Goal: Task Accomplishment & Management: Use online tool/utility

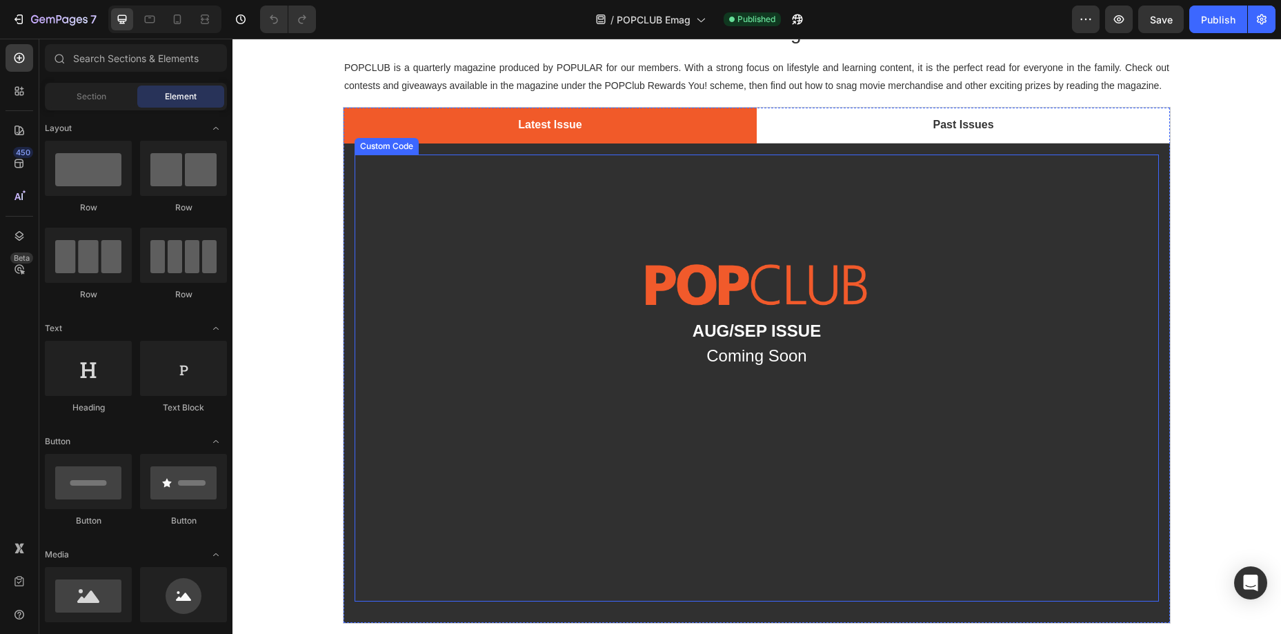
scroll to position [63, 0]
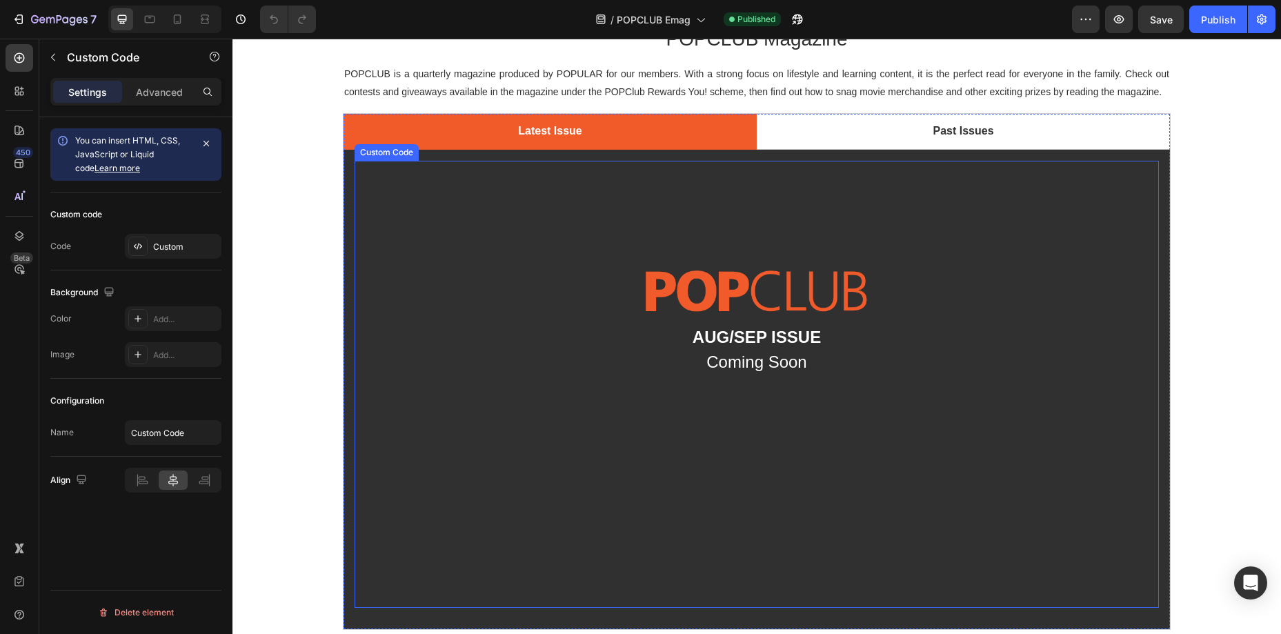
click at [802, 310] on img at bounding box center [757, 291] width 805 height 68
click at [667, 221] on div "Aug/Sep Issue Coming Soon" at bounding box center [757, 384] width 805 height 414
click at [162, 241] on div "Custom" at bounding box center [185, 247] width 65 height 12
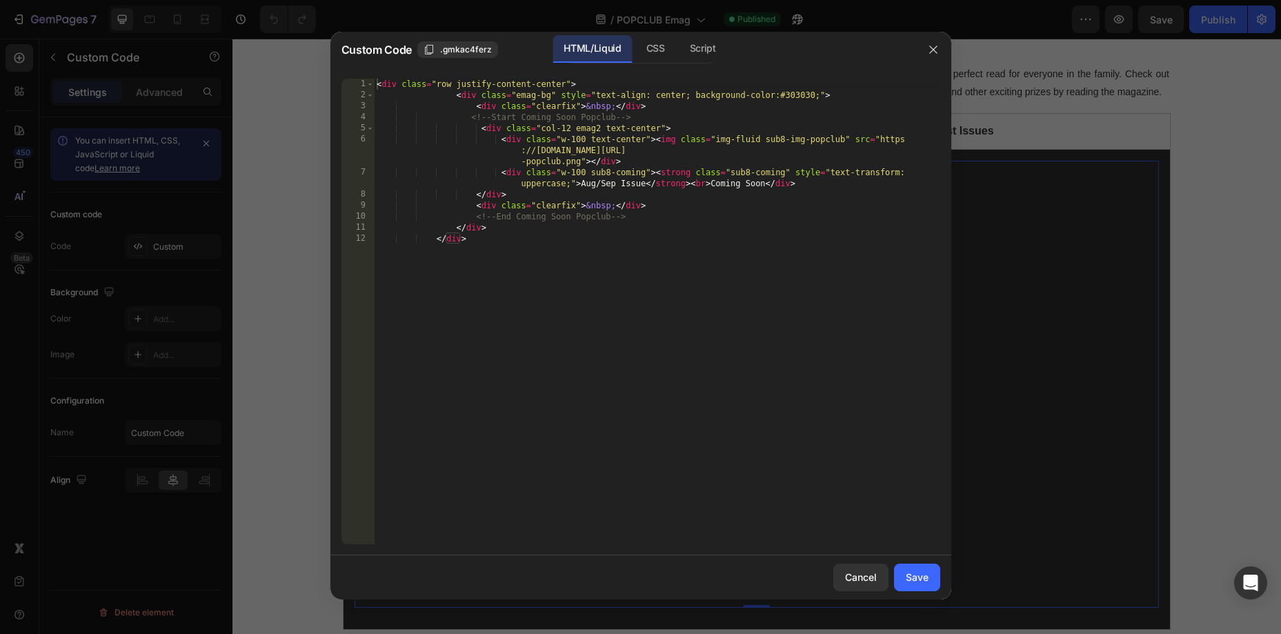
click at [634, 301] on div "< div class = "row justify-content-center" > < div class = "emag-bg" style = "t…" at bounding box center [657, 323] width 567 height 488
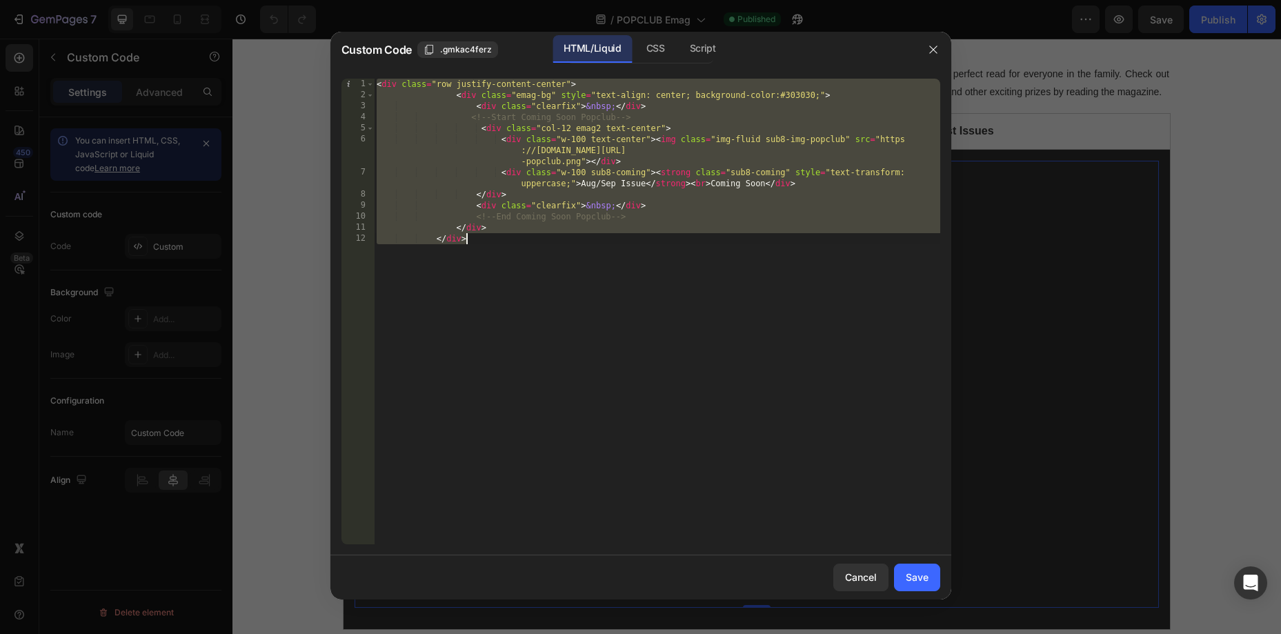
paste textarea
type textarea "</div>"
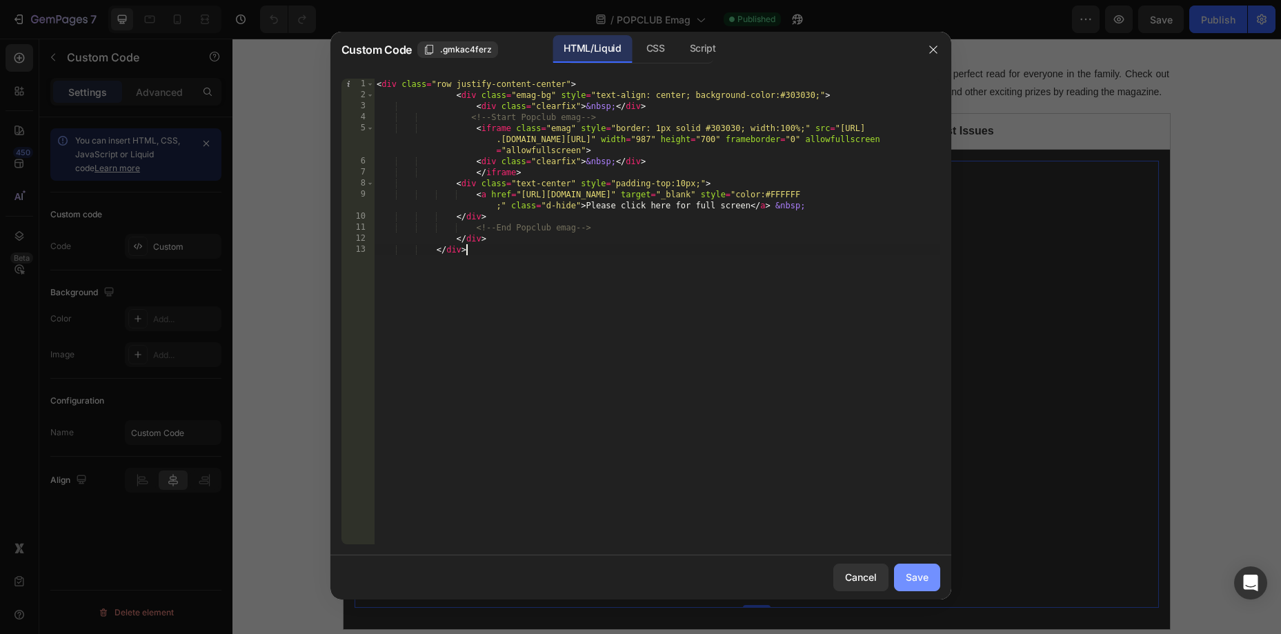
click at [914, 571] on div "Save" at bounding box center [917, 577] width 23 height 14
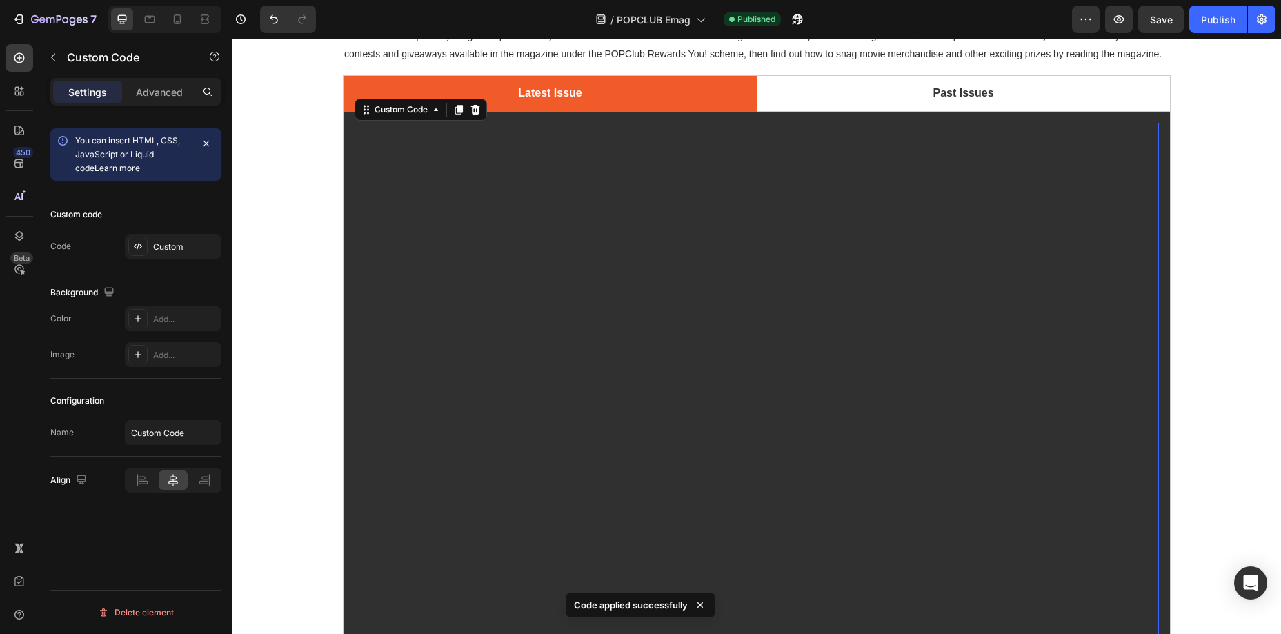
scroll to position [114, 0]
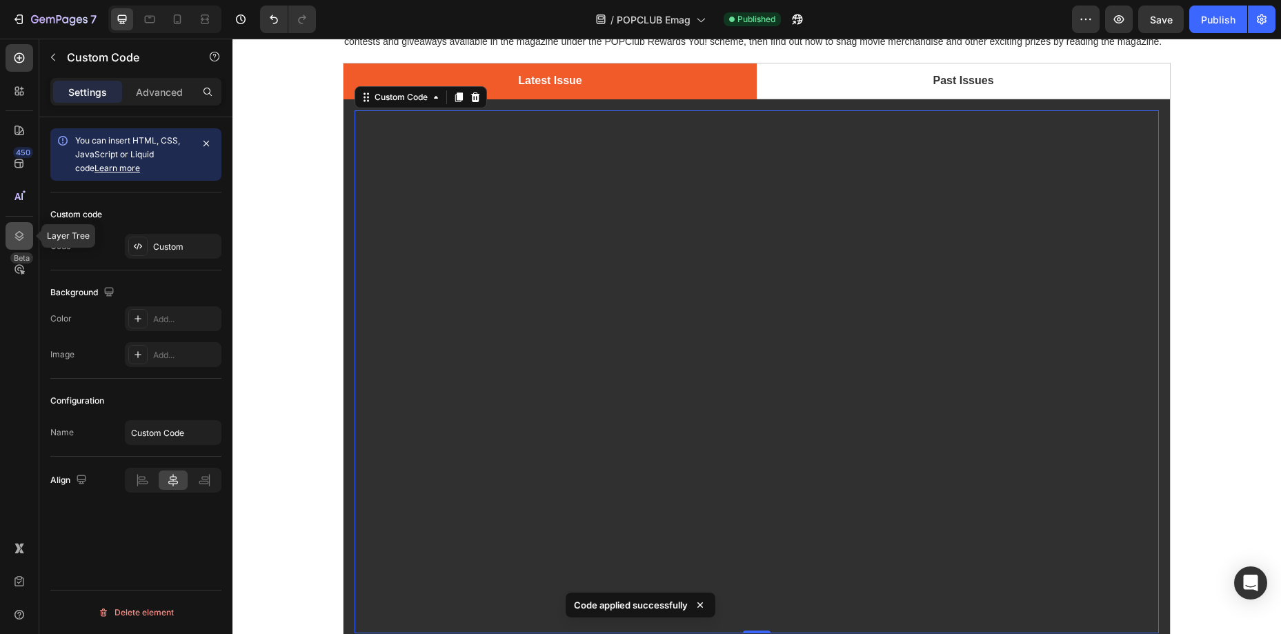
click at [25, 232] on icon at bounding box center [19, 236] width 14 height 14
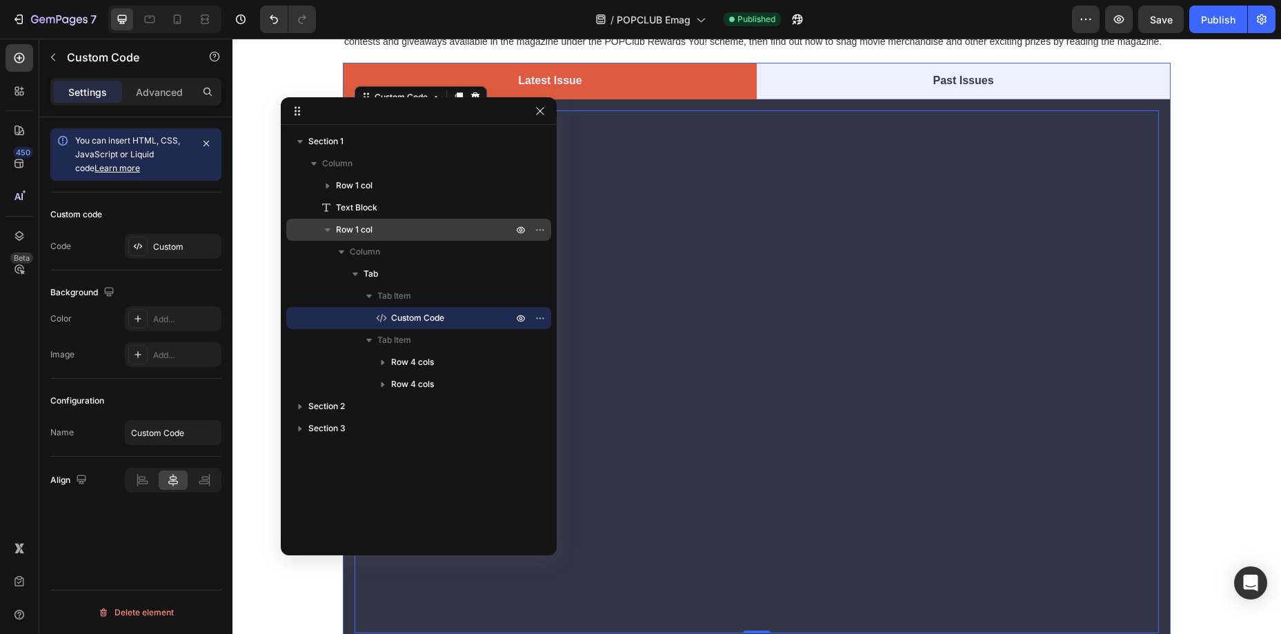
click at [329, 230] on icon "button" at bounding box center [328, 230] width 14 height 14
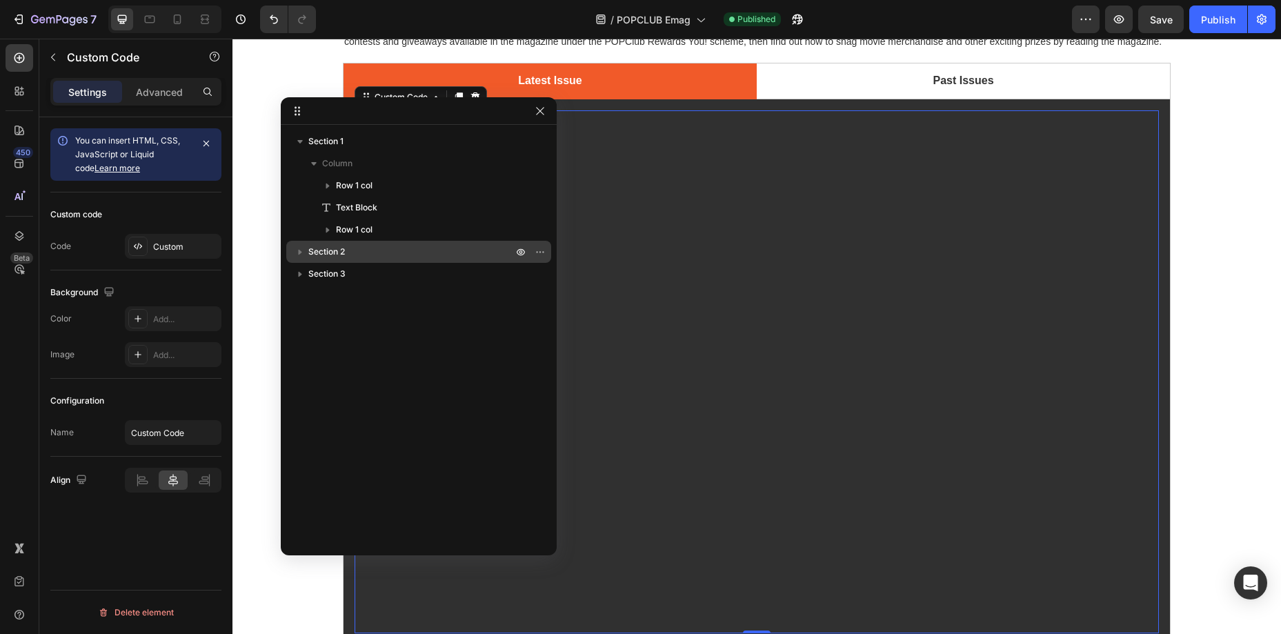
click at [301, 256] on icon "button" at bounding box center [300, 252] width 14 height 14
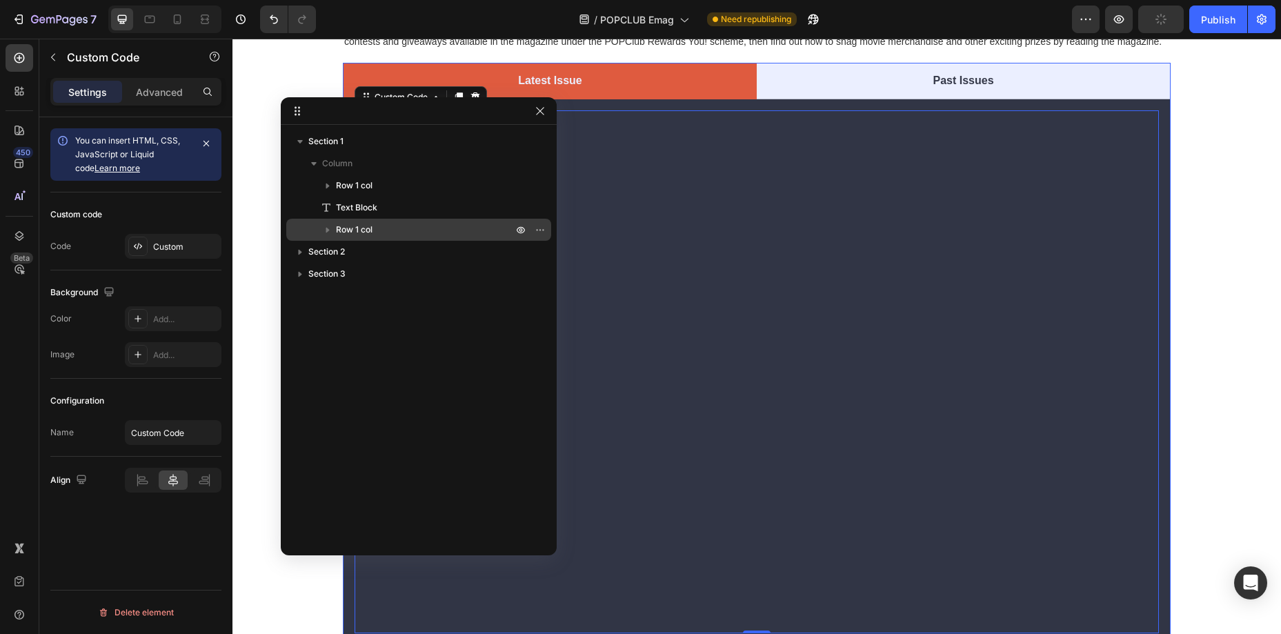
click at [328, 231] on icon "button" at bounding box center [328, 230] width 14 height 14
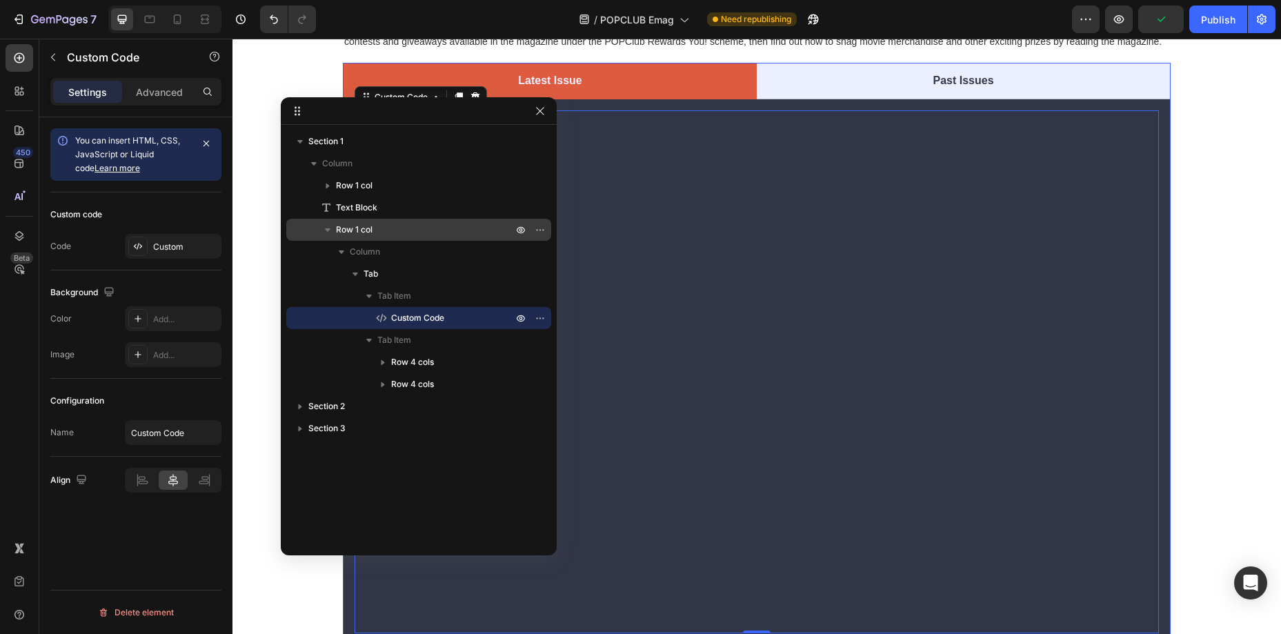
click at [326, 228] on icon "button" at bounding box center [328, 229] width 6 height 3
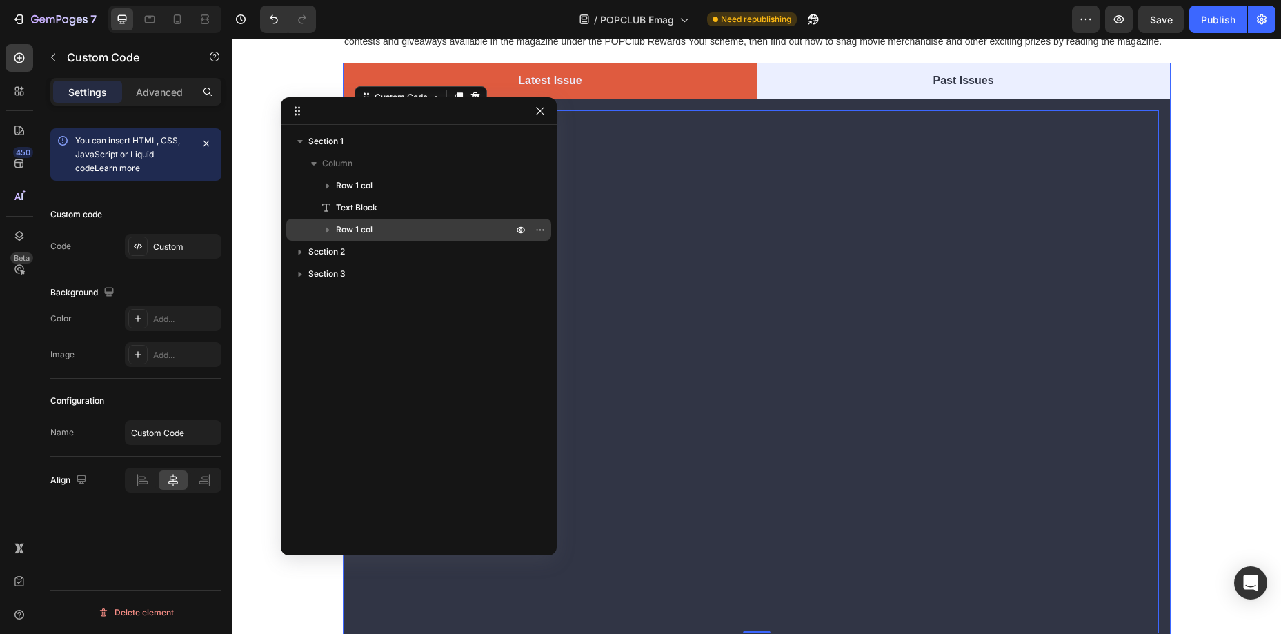
click at [327, 229] on icon "button" at bounding box center [327, 231] width 3 height 6
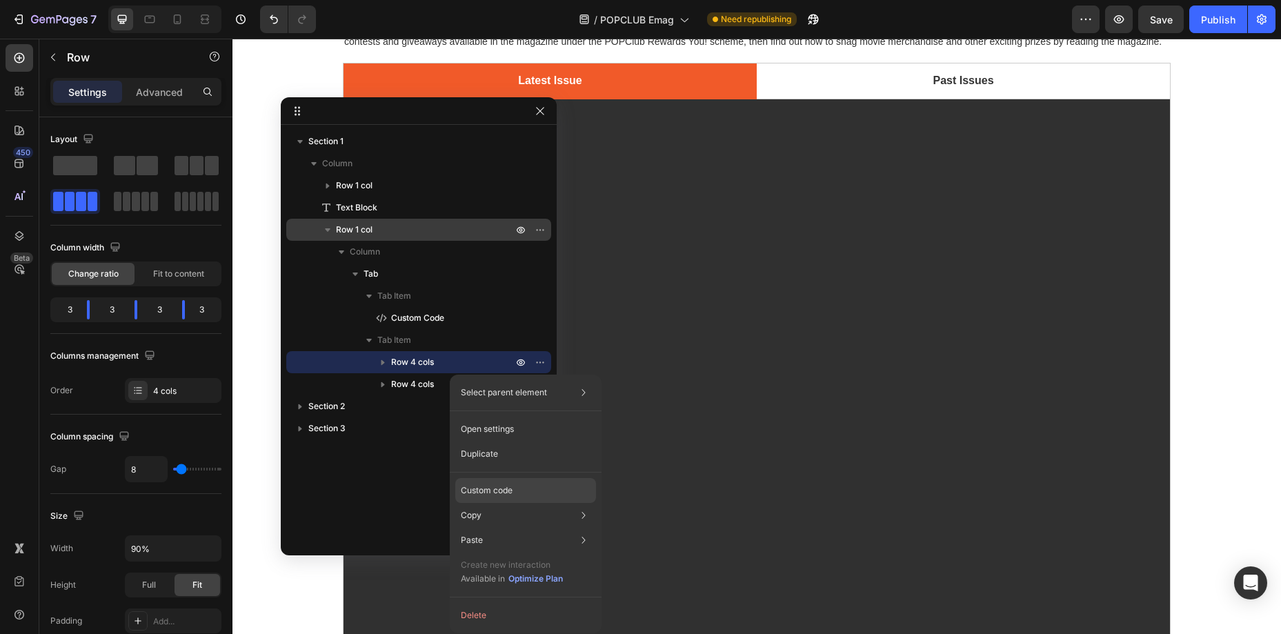
click at [531, 528] on div "Custom code" at bounding box center [525, 540] width 141 height 25
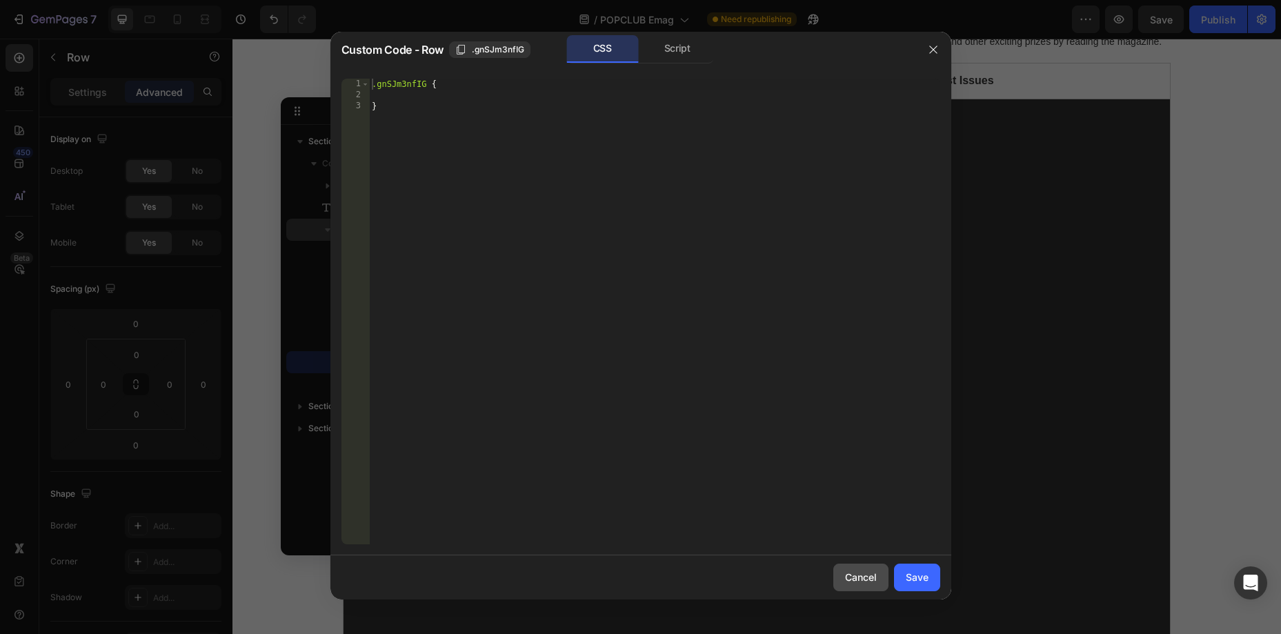
click at [872, 577] on div "Cancel" at bounding box center [861, 577] width 32 height 14
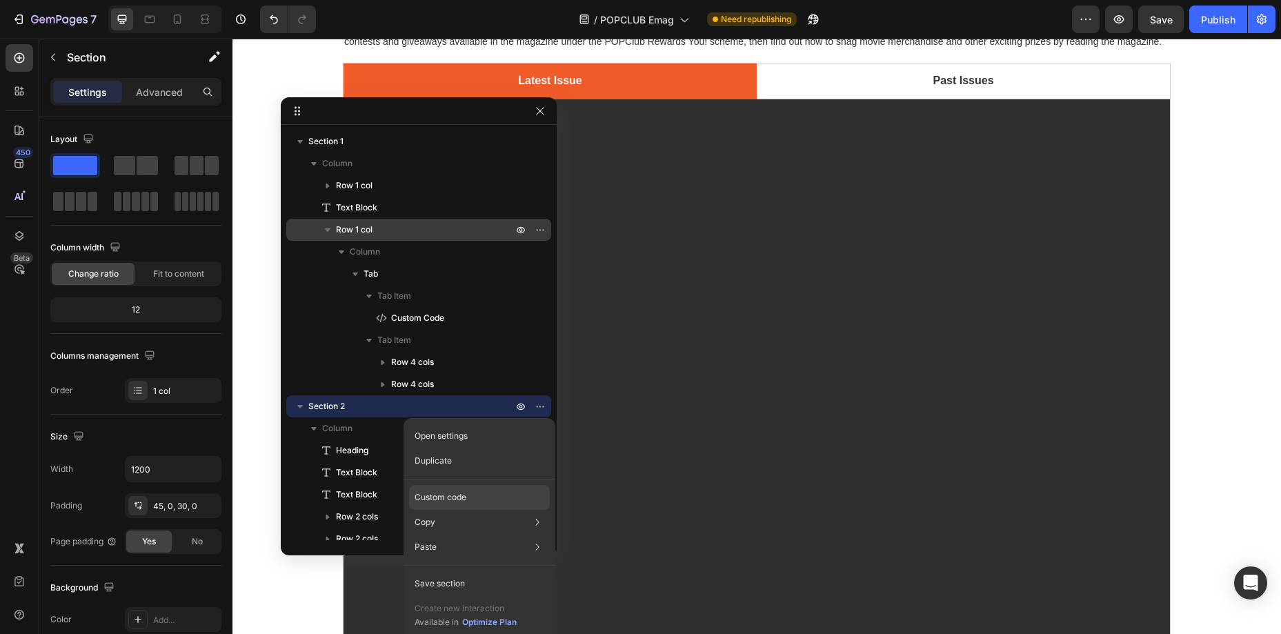
click at [472, 535] on div "Custom code" at bounding box center [479, 547] width 141 height 25
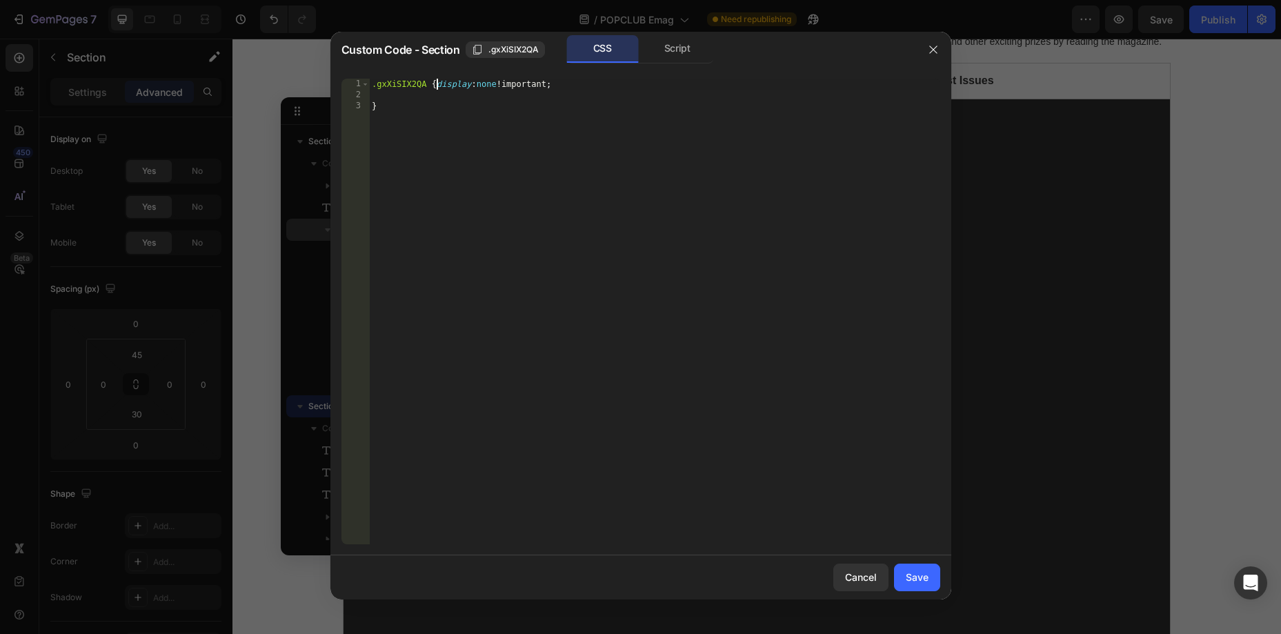
click at [437, 86] on div ".gxXiSIX2QA { display : none !important ; }" at bounding box center [654, 323] width 571 height 488
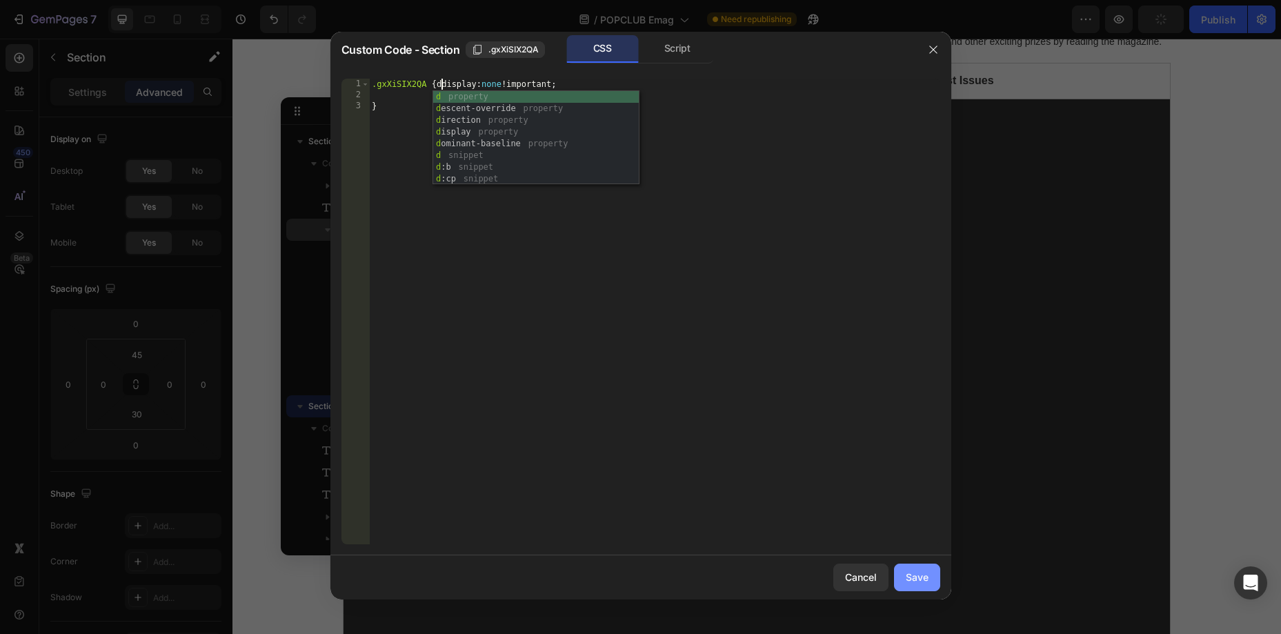
type textarea ".gxXiSIX2QA {ddisplay:none!important;"
click at [932, 573] on button "Save" at bounding box center [917, 578] width 46 height 28
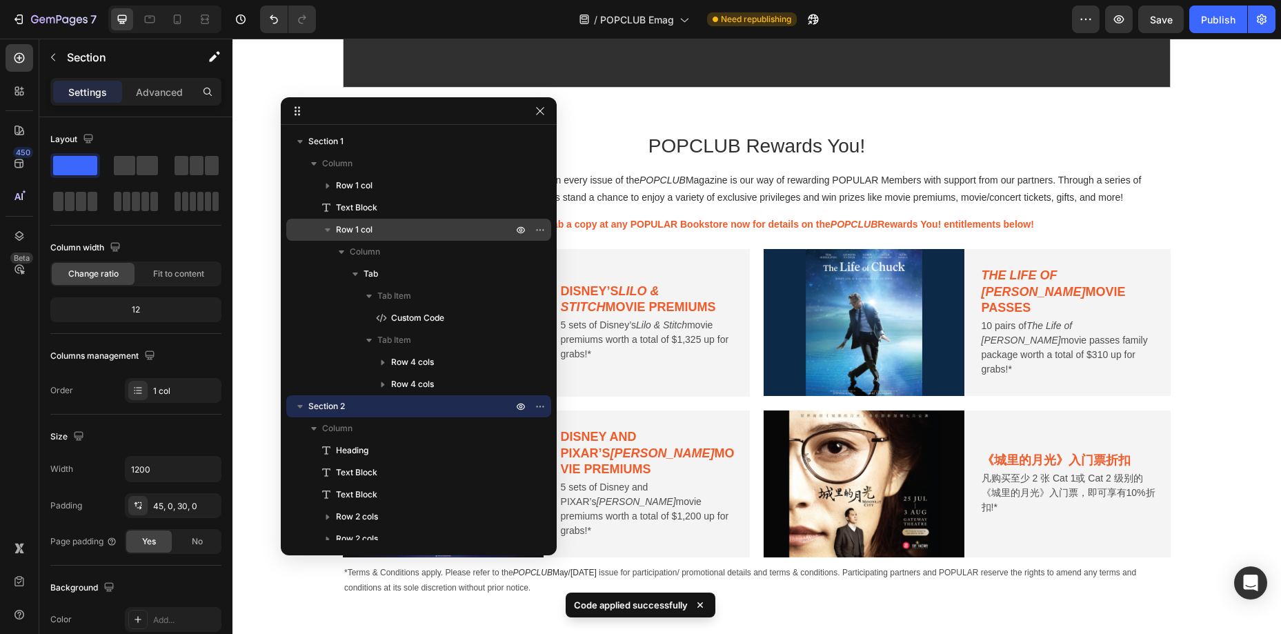
scroll to position [680, 0]
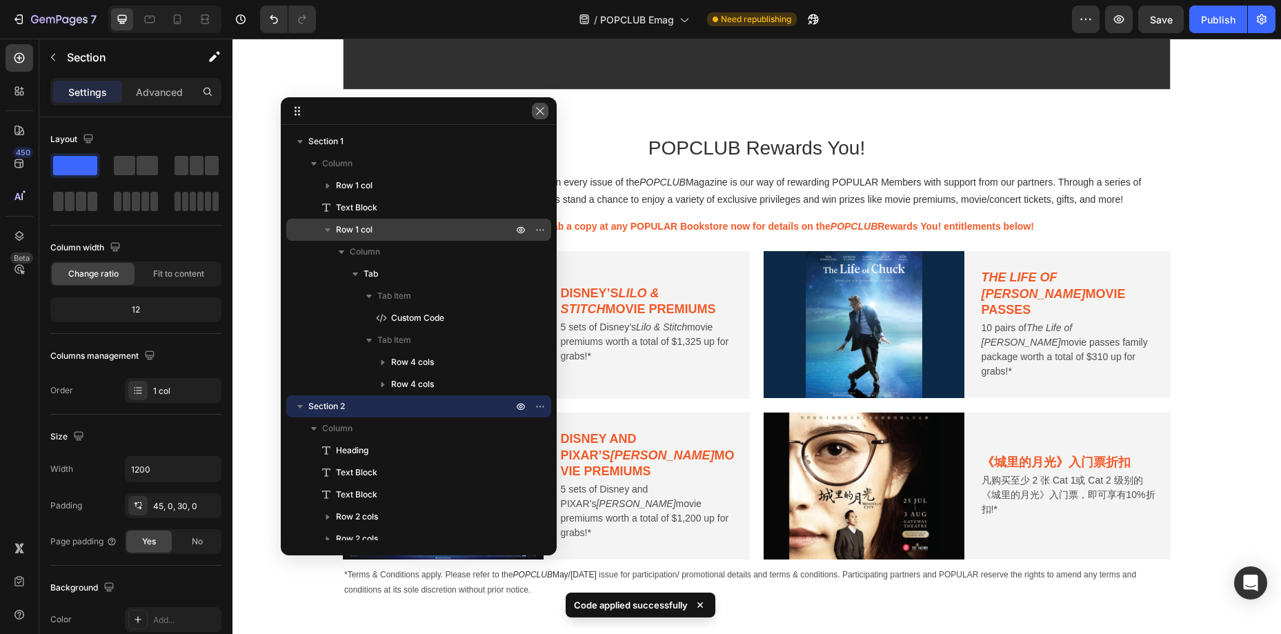
click at [539, 112] on icon "button" at bounding box center [540, 111] width 8 height 8
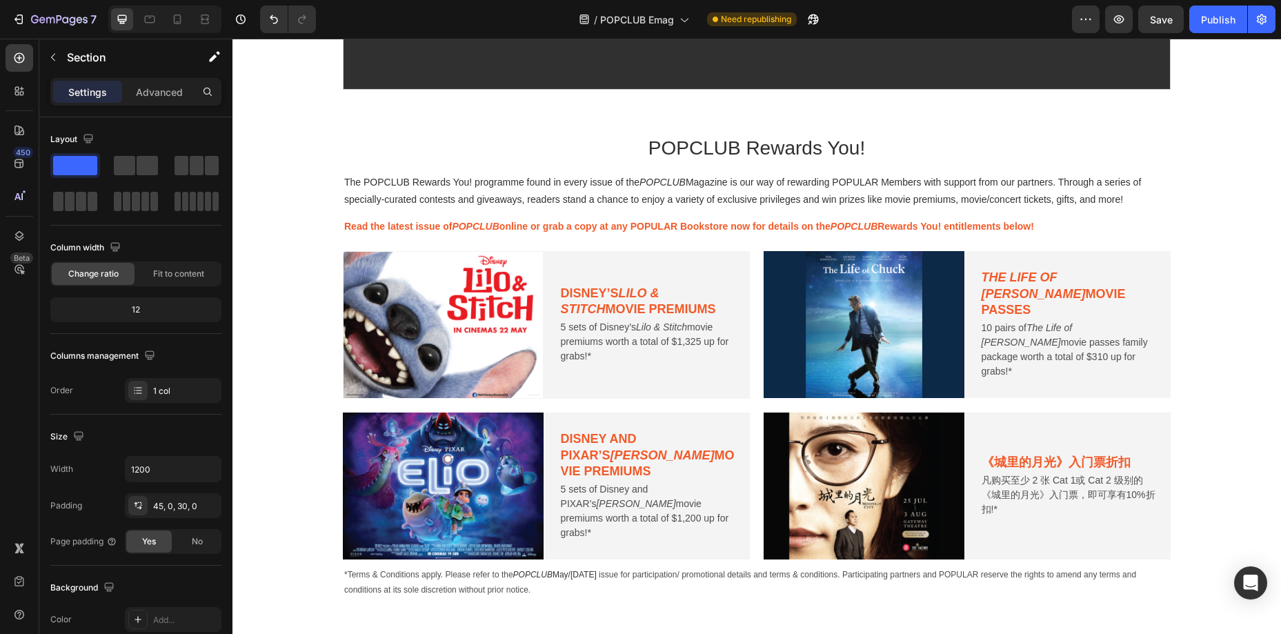
scroll to position [711, 0]
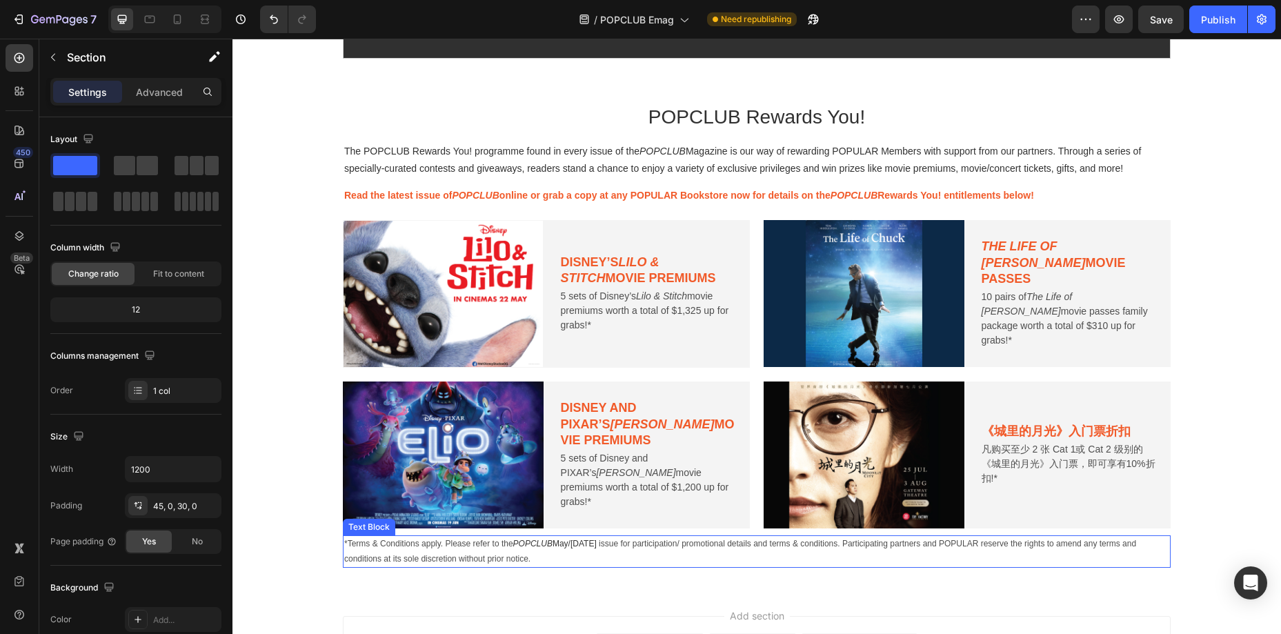
click at [572, 541] on span "POPCLUB May/Jun 2025" at bounding box center [554, 544] width 83 height 10
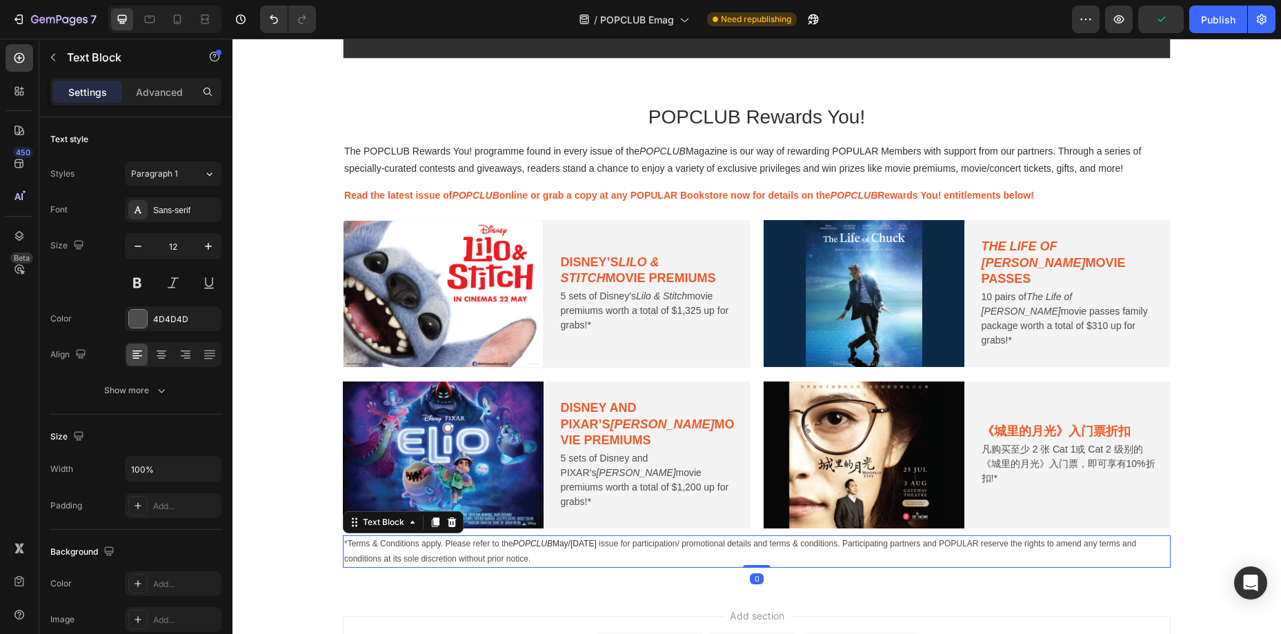
click at [571, 546] on span "POPCLUB May/Jun 2025" at bounding box center [554, 544] width 83 height 10
click at [567, 546] on span "POPCLUB May/Jun 2025" at bounding box center [554, 544] width 83 height 10
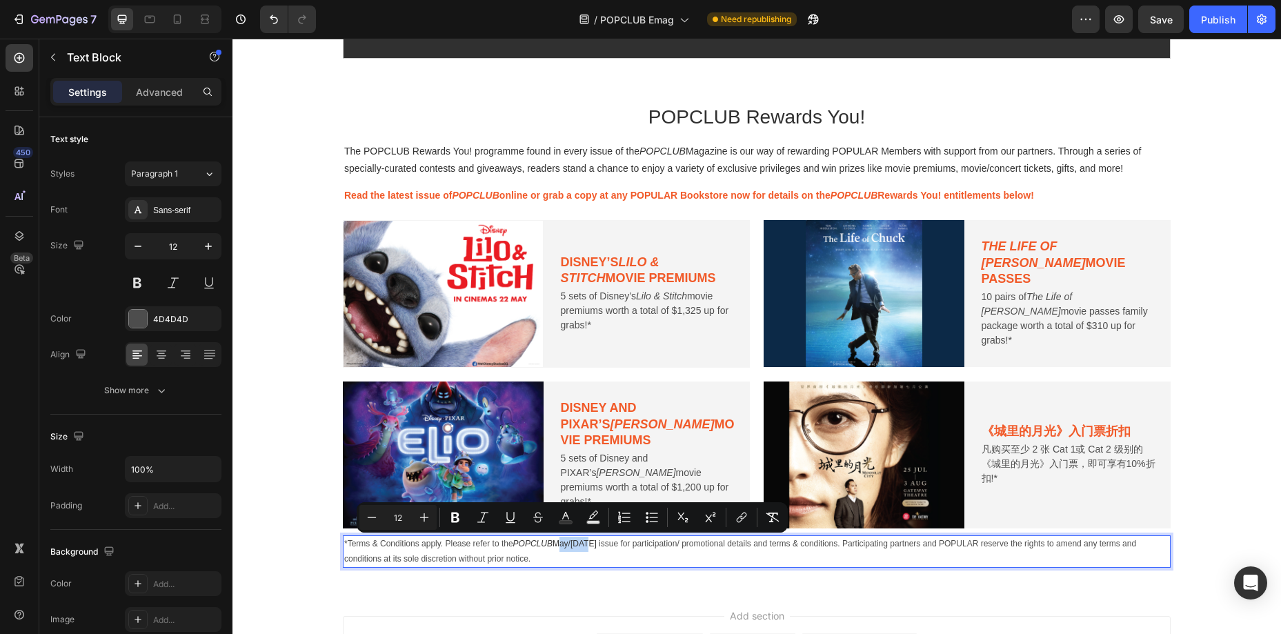
drag, startPoint x: 558, startPoint y: 544, endPoint x: 594, endPoint y: 547, distance: 36.0
click at [587, 544] on span "POPCLUB May/Jun 2025" at bounding box center [554, 544] width 83 height 10
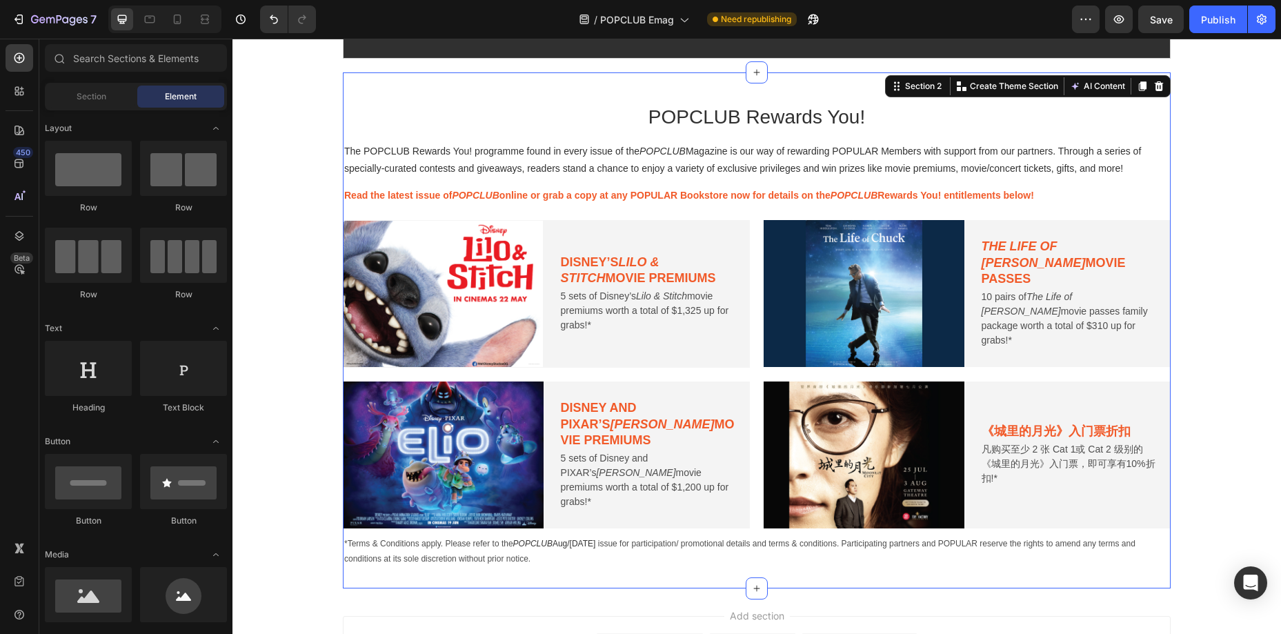
click at [606, 218] on div "POPCLUB Rewards You! Heading The POPCLUB Rewards You! programme found in every …" at bounding box center [757, 336] width 828 height 465
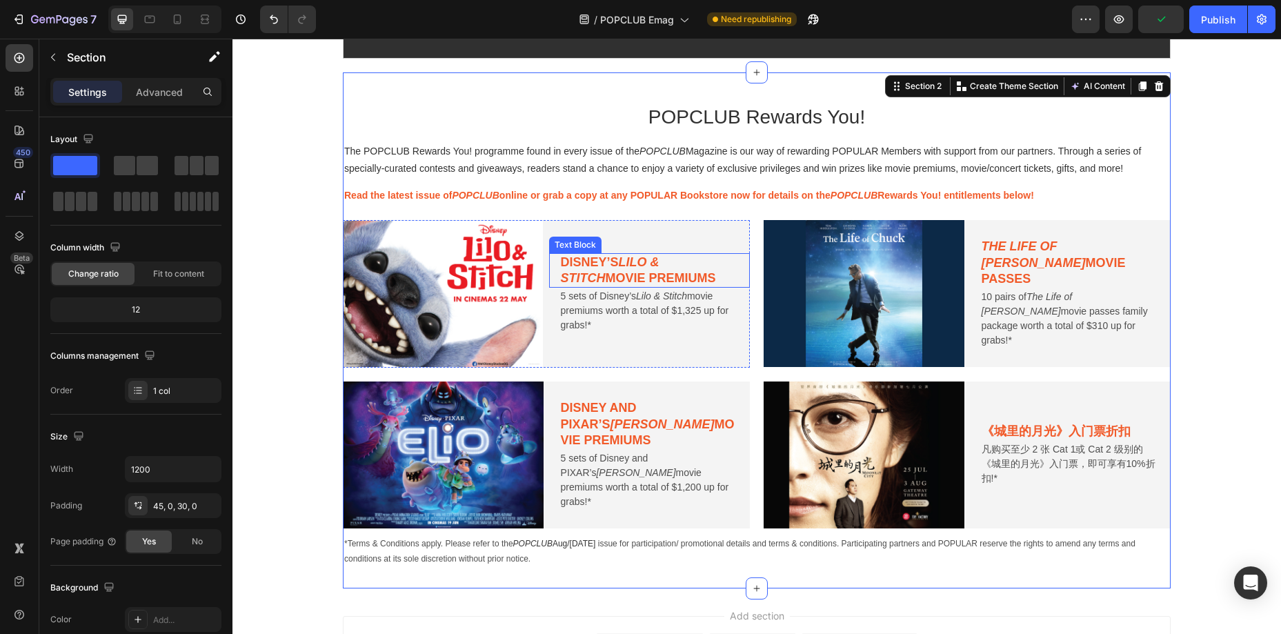
click at [603, 264] on p "Disney’s Lilo & Stitch movie premiums" at bounding box center [650, 271] width 178 height 32
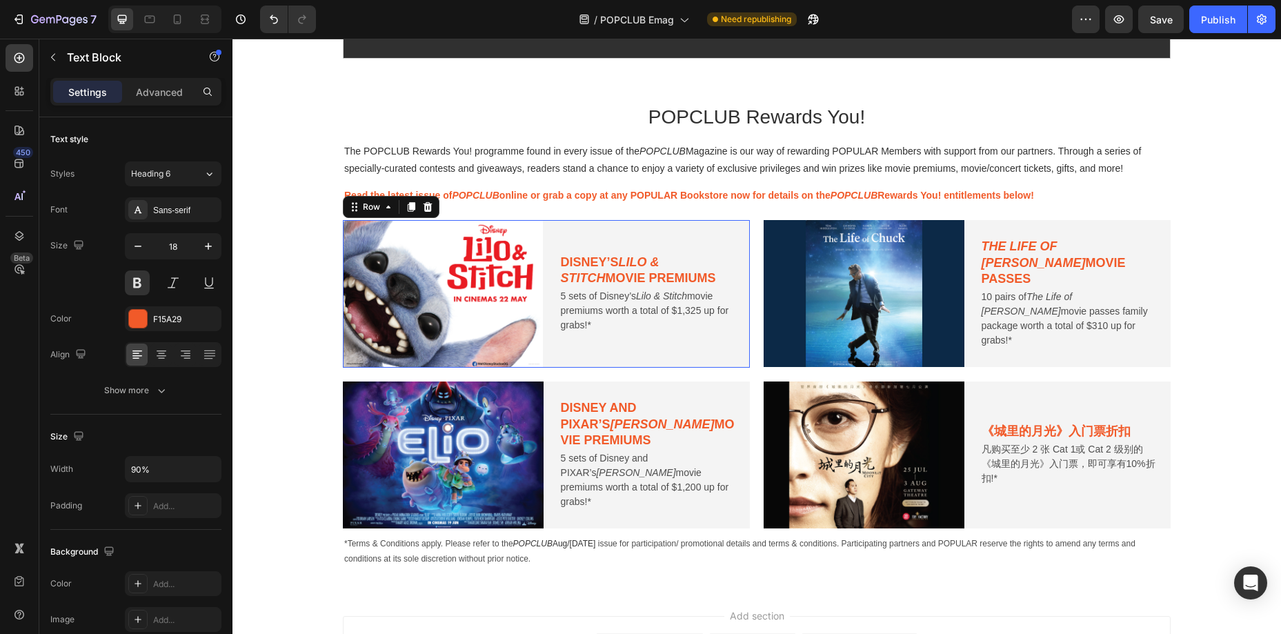
click at [672, 230] on div "Disney’s Lilo & Stitch movie premiums Text Block 5 sets of Disney’s Lilo & Stit…" at bounding box center [649, 294] width 201 height 148
click at [724, 211] on div "Read the latest issue of POPCLUB online or grab a copy at any POPULAR Bookstore…" at bounding box center [757, 199] width 828 height 27
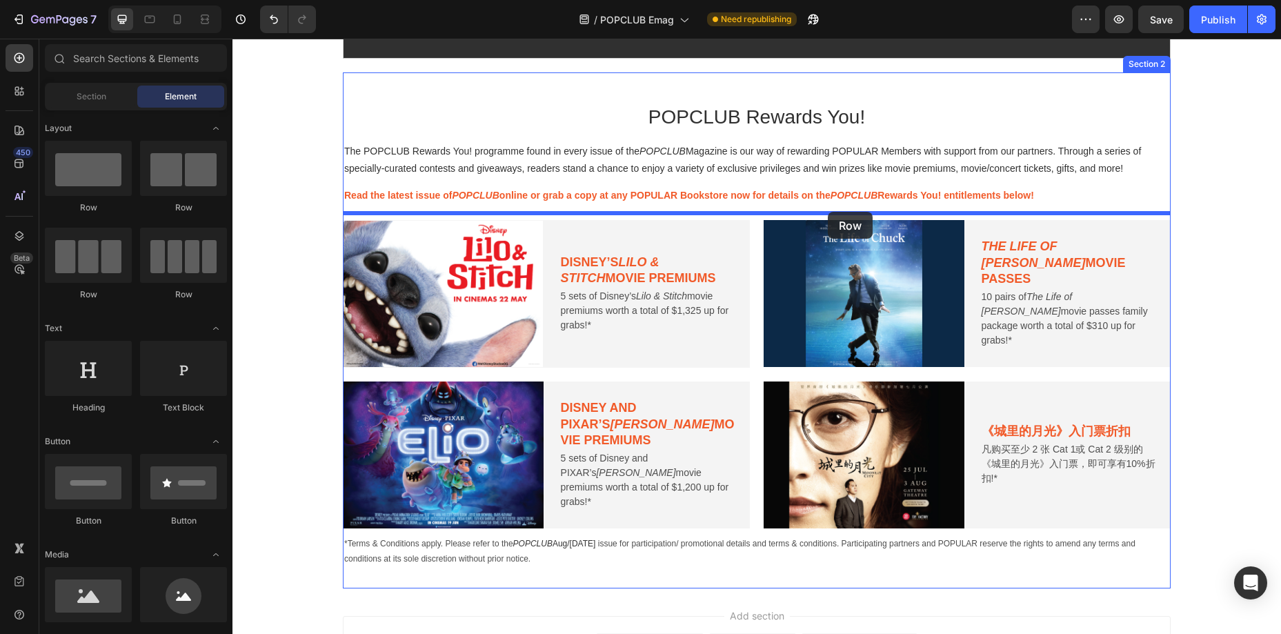
drag, startPoint x: 422, startPoint y: 289, endPoint x: 828, endPoint y: 212, distance: 413.7
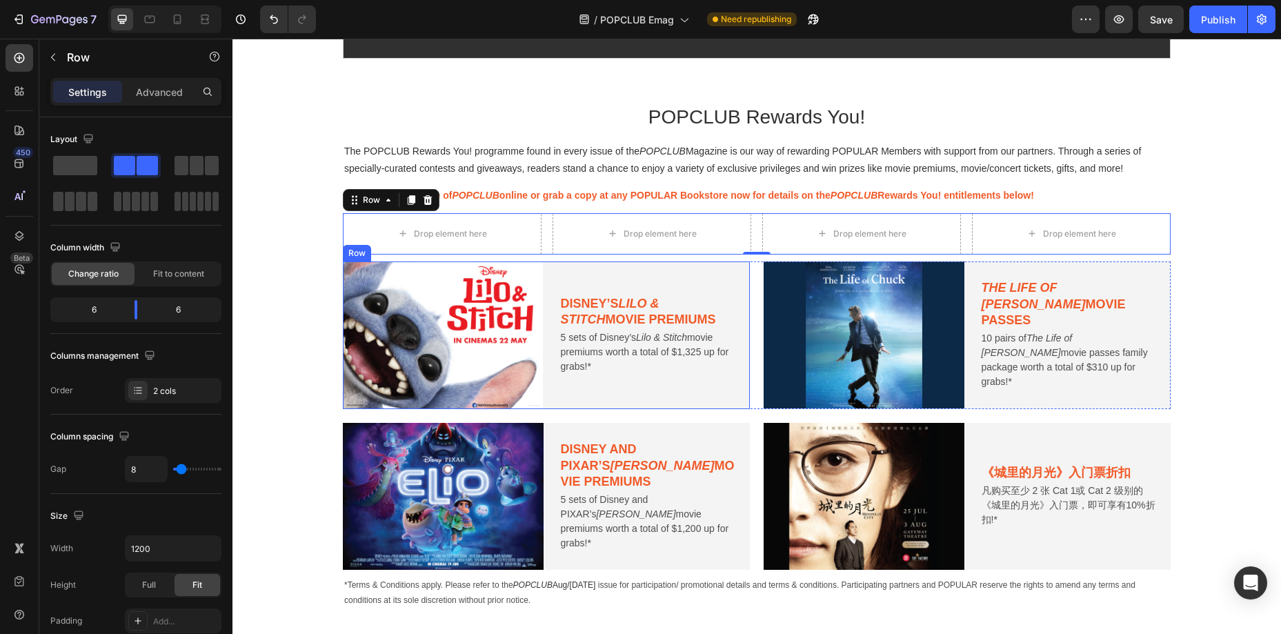
click at [591, 273] on div "Disney’s Lilo & Stitch movie premiums Text Block 5 sets of Disney’s Lilo & Stit…" at bounding box center [649, 336] width 201 height 148
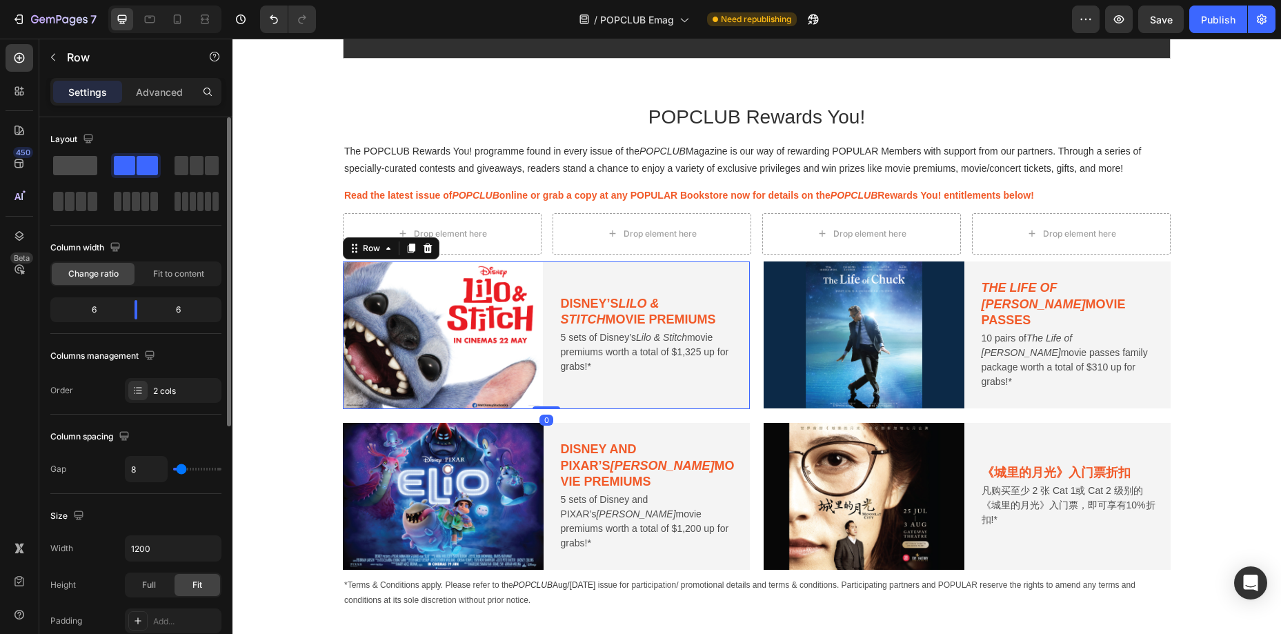
click at [62, 166] on span at bounding box center [75, 165] width 44 height 19
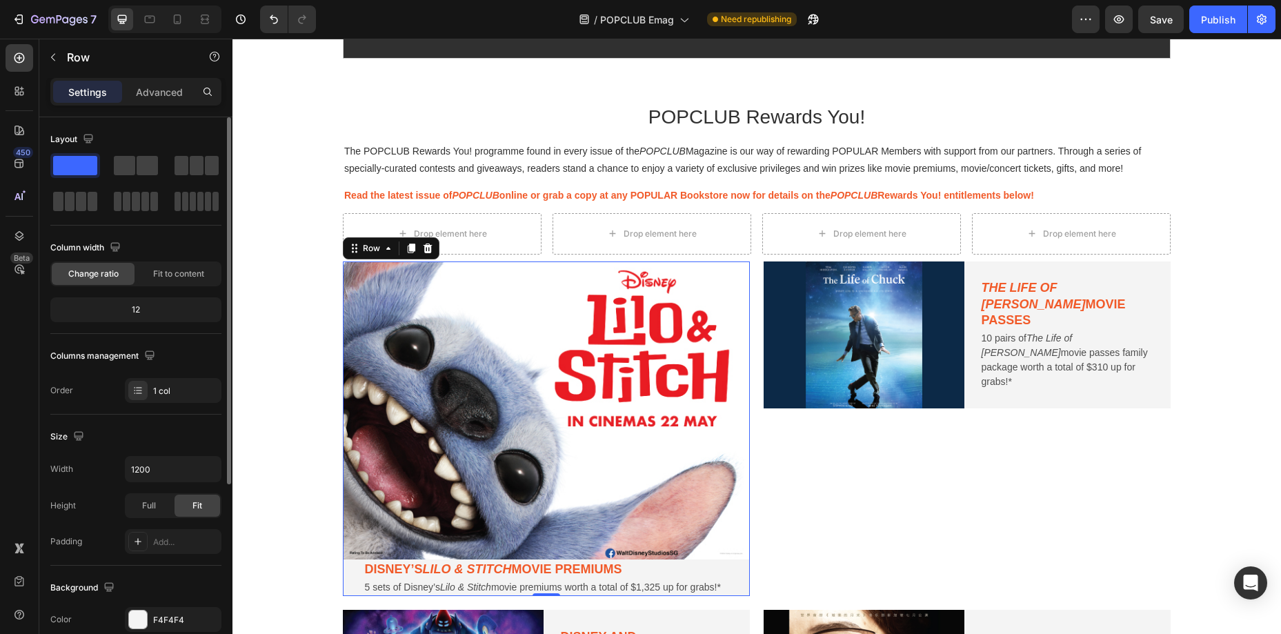
click at [62, 166] on span at bounding box center [75, 165] width 44 height 19
click at [145, 167] on span at bounding box center [147, 165] width 21 height 19
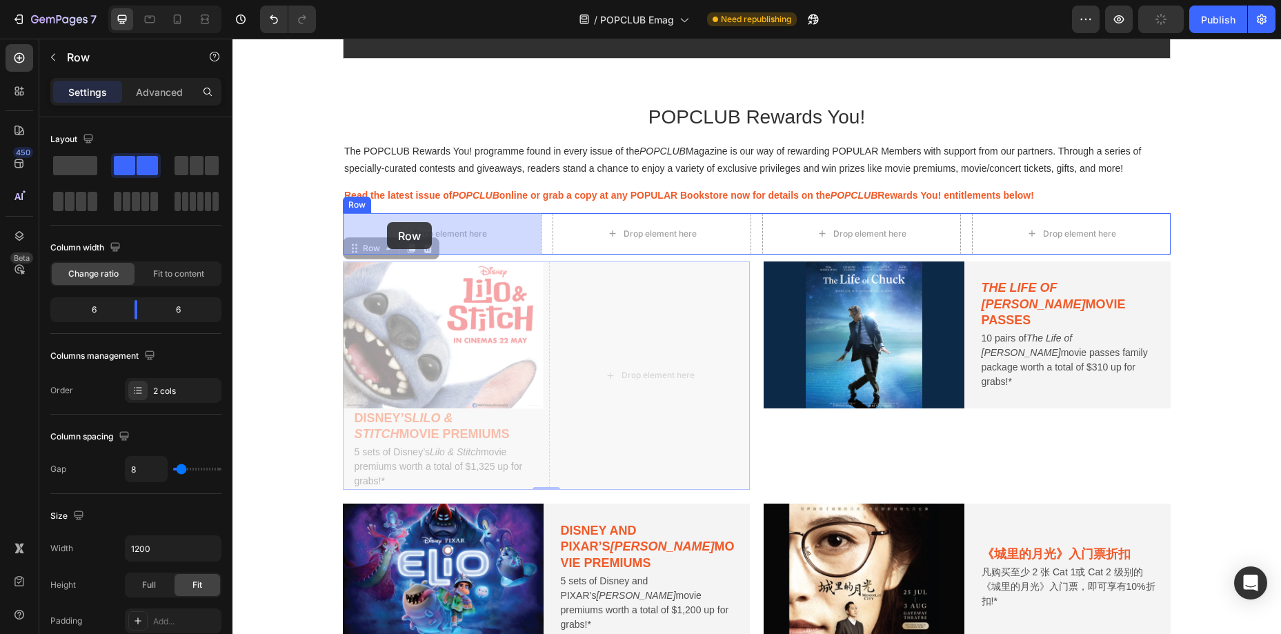
drag, startPoint x: 366, startPoint y: 250, endPoint x: 387, endPoint y: 222, distance: 34.9
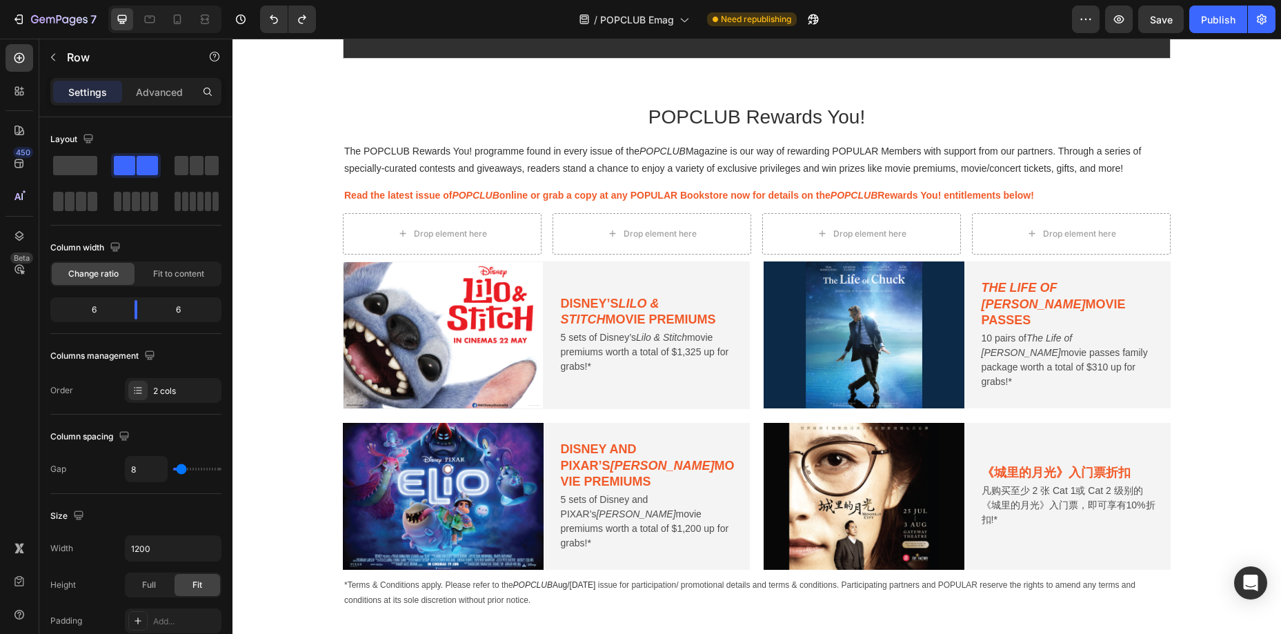
click at [580, 263] on div "Disney’s Lilo & Stitch movie premiums Text Block 5 sets of Disney’s Lilo & Stit…" at bounding box center [649, 336] width 201 height 148
click at [552, 262] on div "Disney’s Lilo & Stitch movie premiums Text Block 5 sets of Disney’s Lilo & Stit…" at bounding box center [649, 336] width 201 height 148
click at [632, 397] on div "Disney’s Lilo & Stitch movie premiums Text Block 5 sets of Disney’s Lilo & Stit…" at bounding box center [649, 336] width 201 height 148
click at [548, 388] on div "Image Disney’s Lilo & Stitch movie premiums Text Block 5 sets of Disney’s Lilo …" at bounding box center [546, 336] width 407 height 148
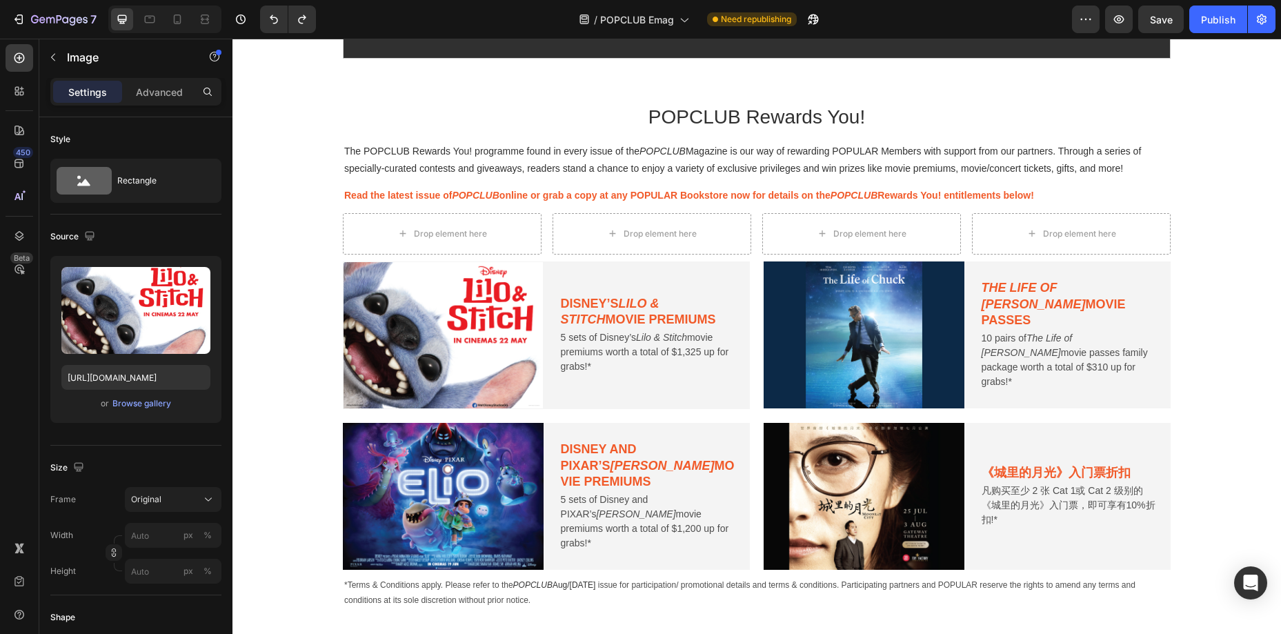
click at [513, 335] on img at bounding box center [443, 336] width 201 height 148
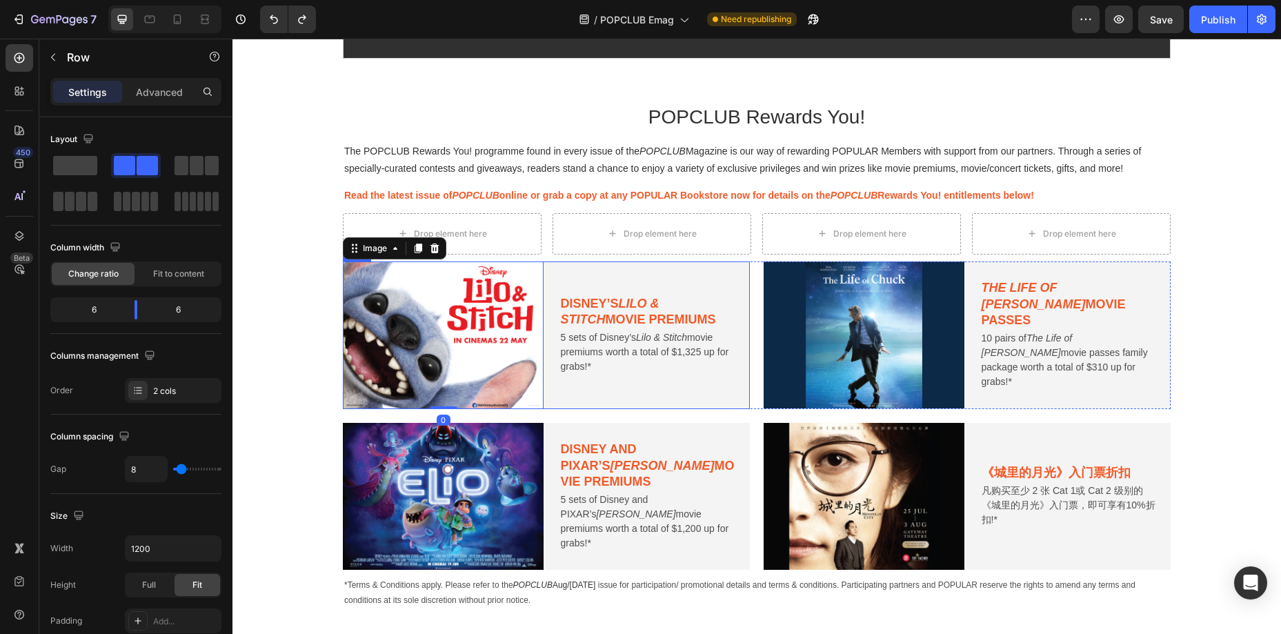
click at [572, 266] on div "Disney’s Lilo & Stitch movie premiums Text Block 5 sets of Disney’s Lilo & Stit…" at bounding box center [649, 336] width 201 height 148
click at [86, 169] on span at bounding box center [75, 165] width 44 height 19
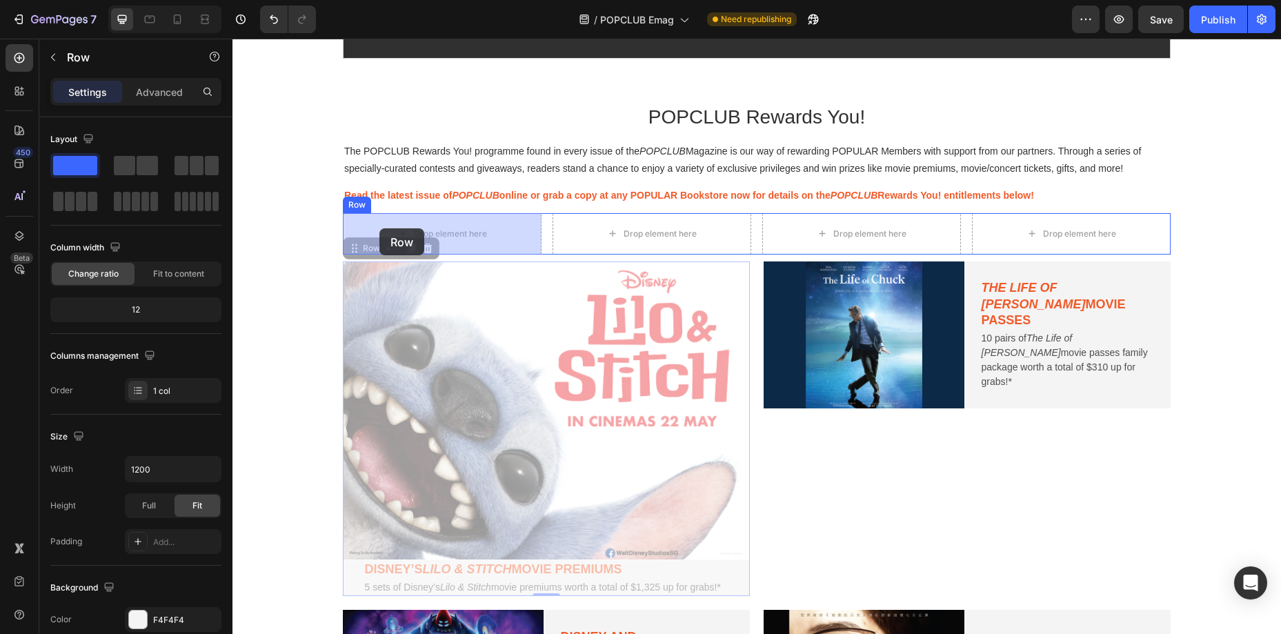
drag, startPoint x: 366, startPoint y: 248, endPoint x: 380, endPoint y: 228, distance: 23.9
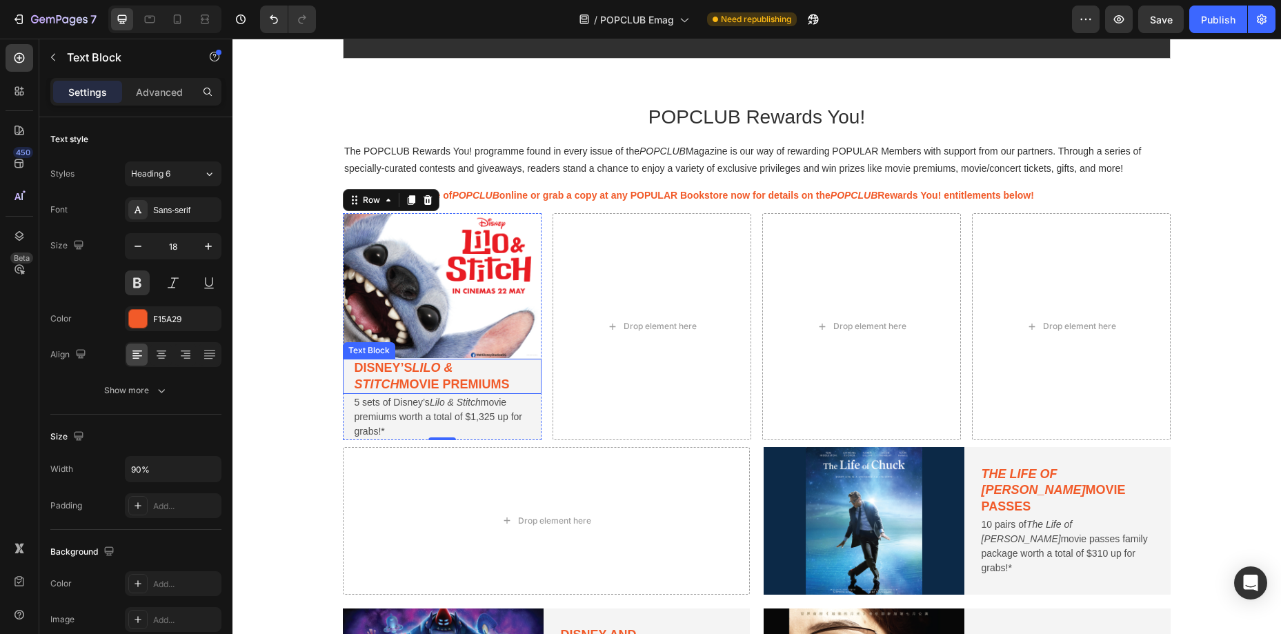
click at [528, 381] on p "Disney’s Lilo & Stitch movie premiums" at bounding box center [442, 376] width 176 height 32
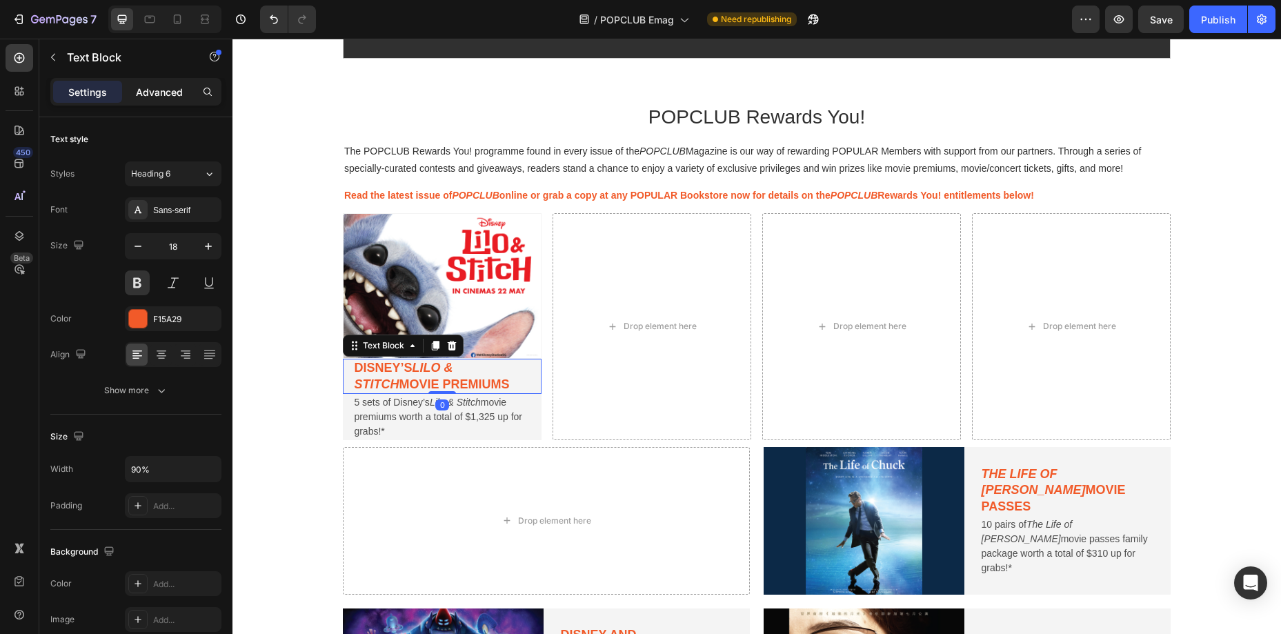
click at [159, 92] on p "Advanced" at bounding box center [159, 92] width 47 height 14
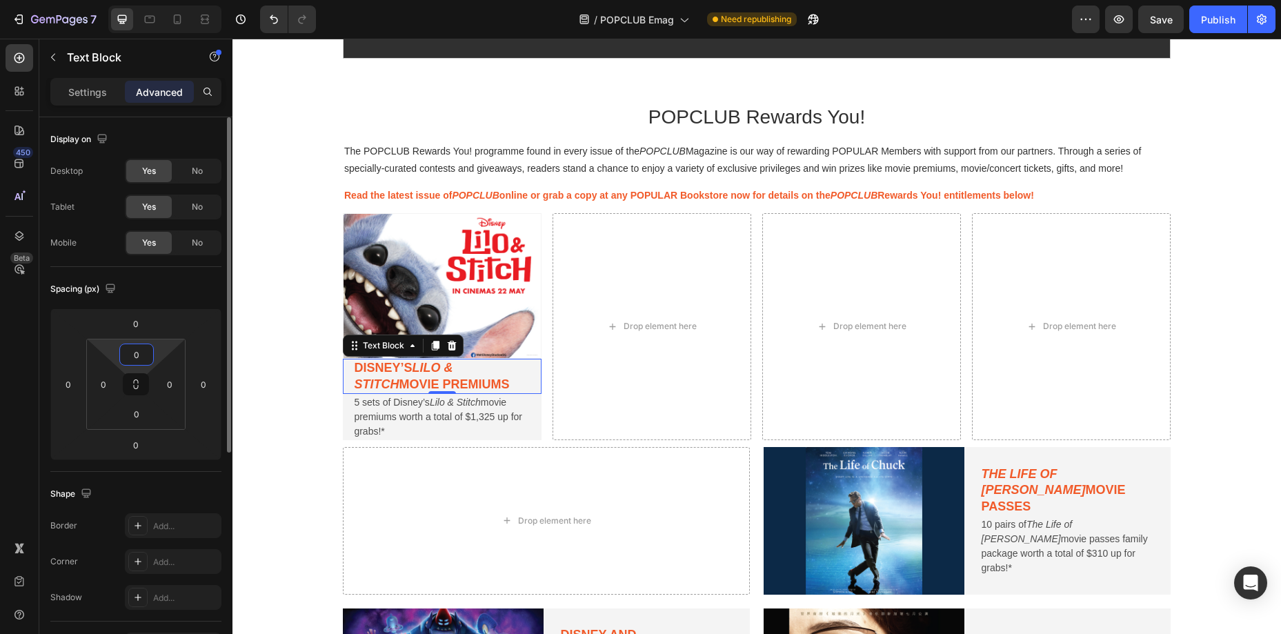
click at [140, 356] on input "0" at bounding box center [137, 354] width 28 height 21
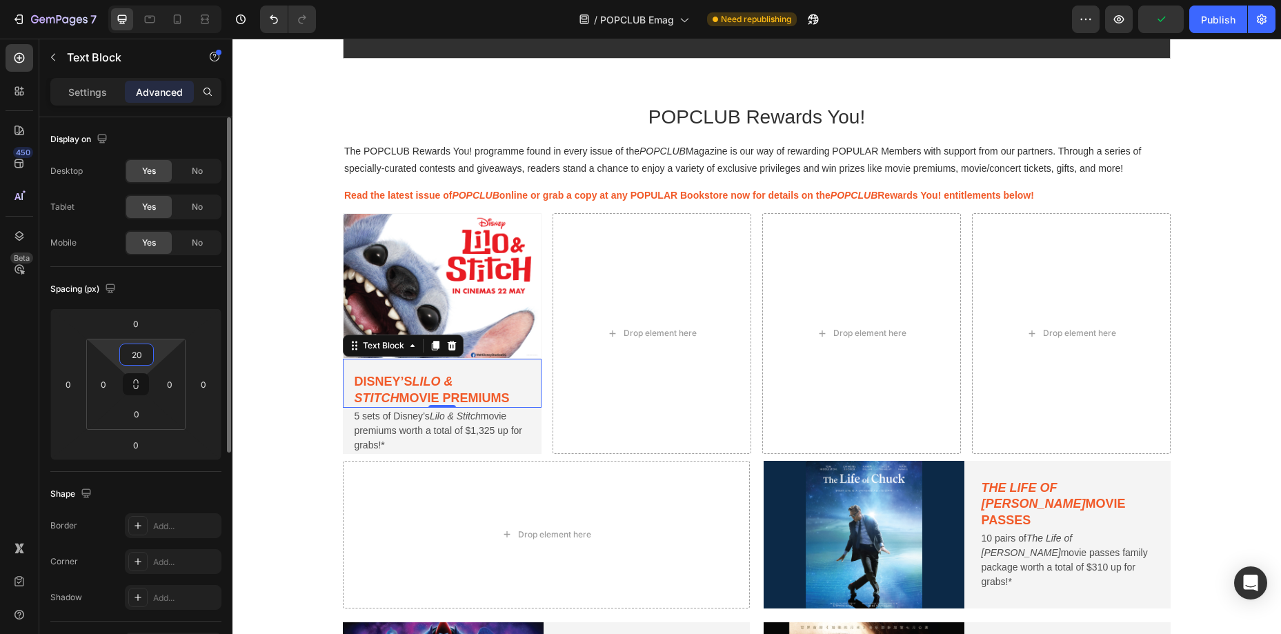
drag, startPoint x: 130, startPoint y: 354, endPoint x: 153, endPoint y: 353, distance: 22.8
click at [153, 353] on div "20" at bounding box center [136, 355] width 35 height 22
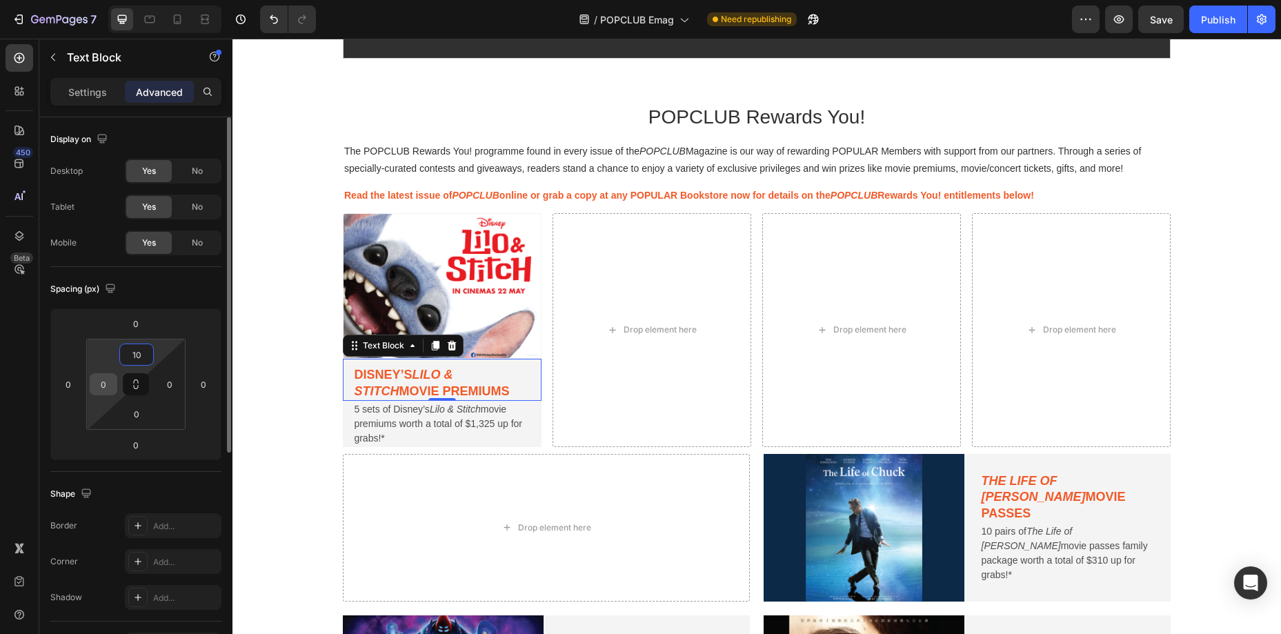
type input "10"
click at [106, 391] on input "0" at bounding box center [103, 384] width 21 height 21
type input "10"
click at [177, 382] on input "0" at bounding box center [169, 384] width 21 height 21
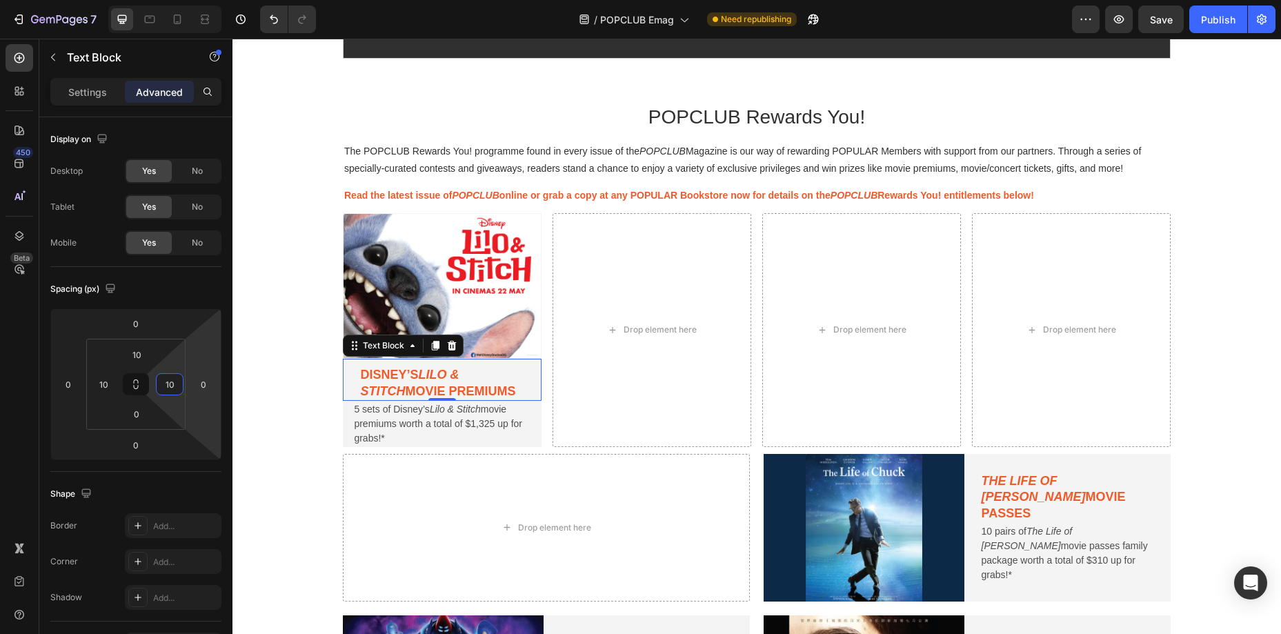
type input "10"
click at [385, 396] on p "Disney’s Lilo & Stitch movie premiums" at bounding box center [442, 383] width 164 height 32
click at [385, 408] on p "5 sets of Disney’s Lilo & Stitch movie premiums worth a total of $1,325 up for …" at bounding box center [442, 423] width 176 height 43
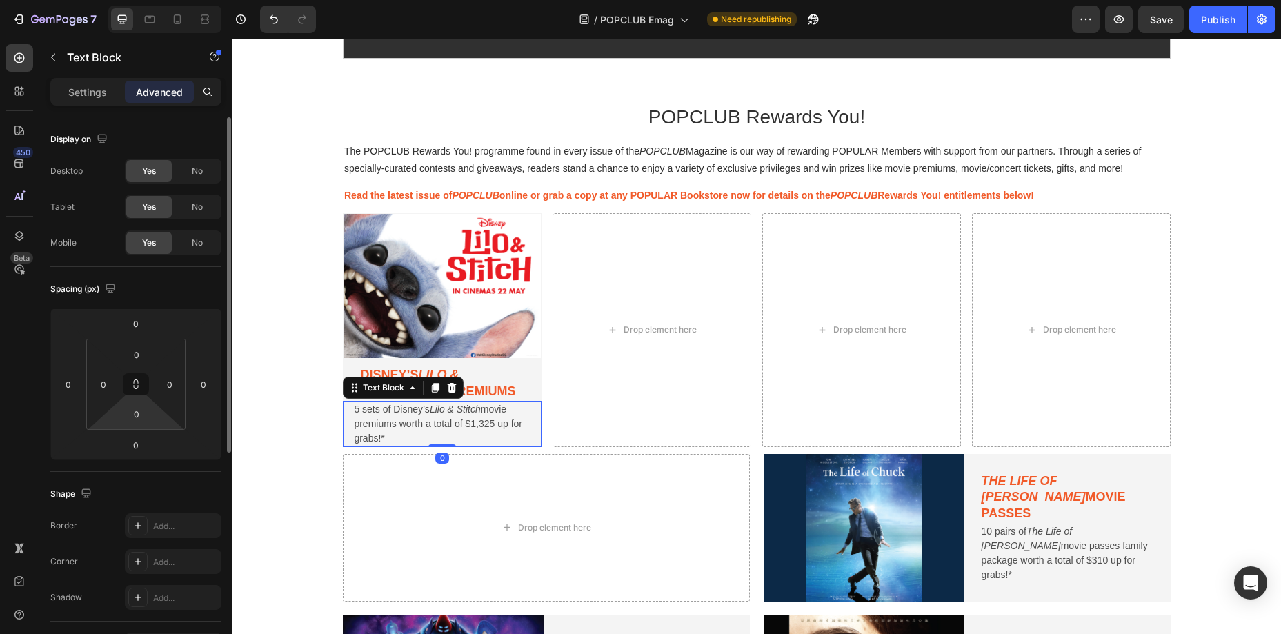
drag, startPoint x: 137, startPoint y: 417, endPoint x: 156, endPoint y: 417, distance: 18.6
click at [137, 417] on input "0" at bounding box center [137, 414] width 28 height 21
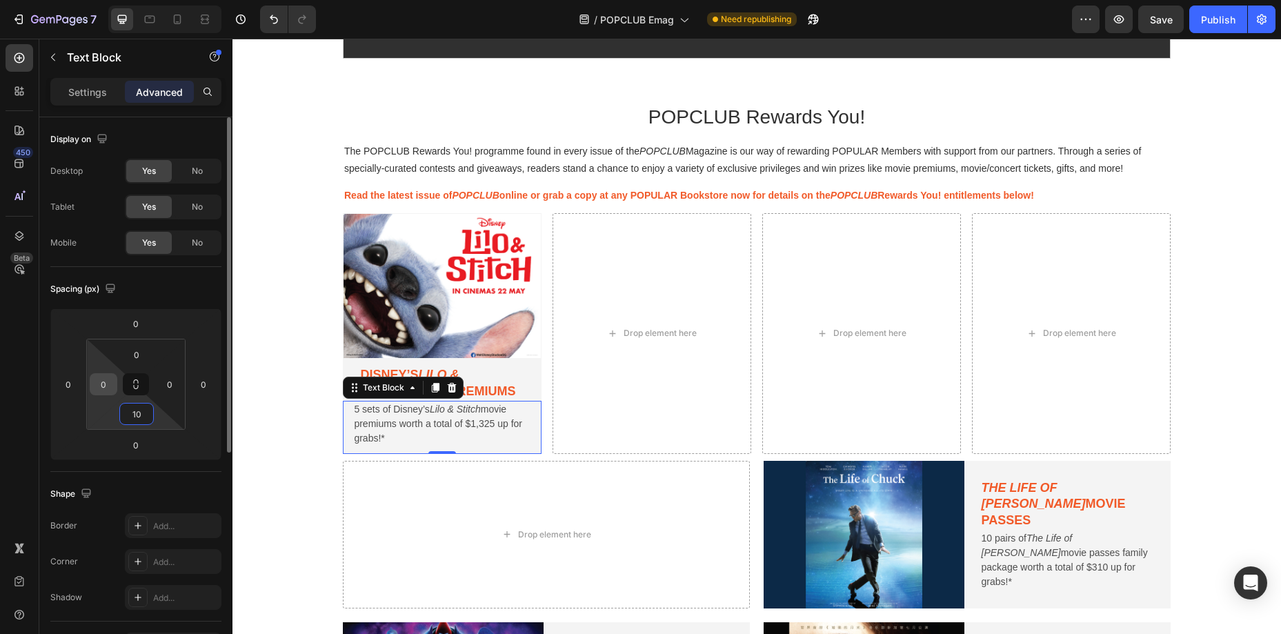
type input "10"
click at [110, 388] on input "0" at bounding box center [103, 384] width 21 height 21
type input "10"
click at [166, 384] on input "0" at bounding box center [169, 384] width 21 height 21
type input "10"
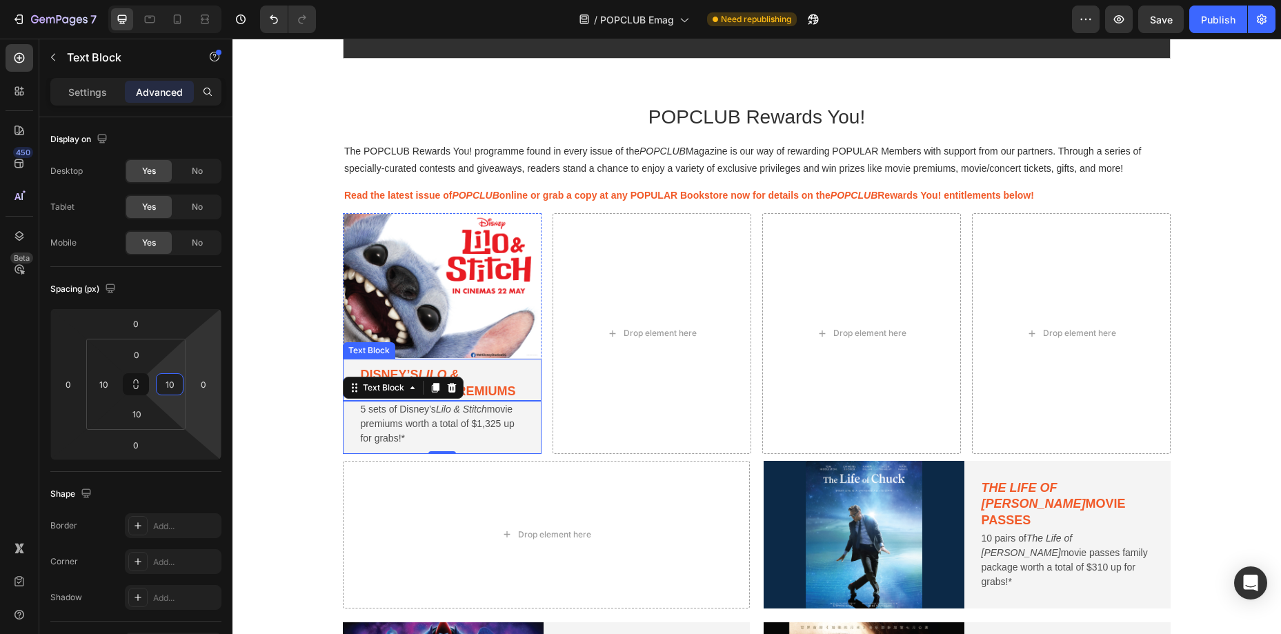
click at [553, 369] on div "Drop element here" at bounding box center [652, 334] width 199 height 242
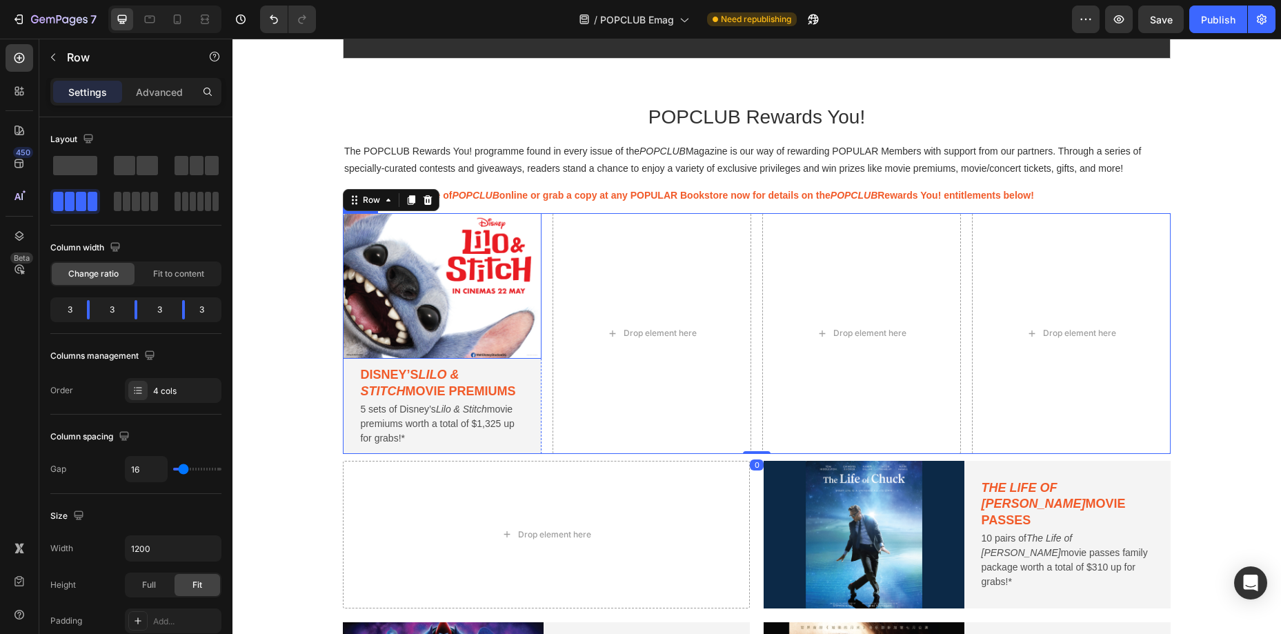
click at [486, 316] on img at bounding box center [442, 286] width 199 height 146
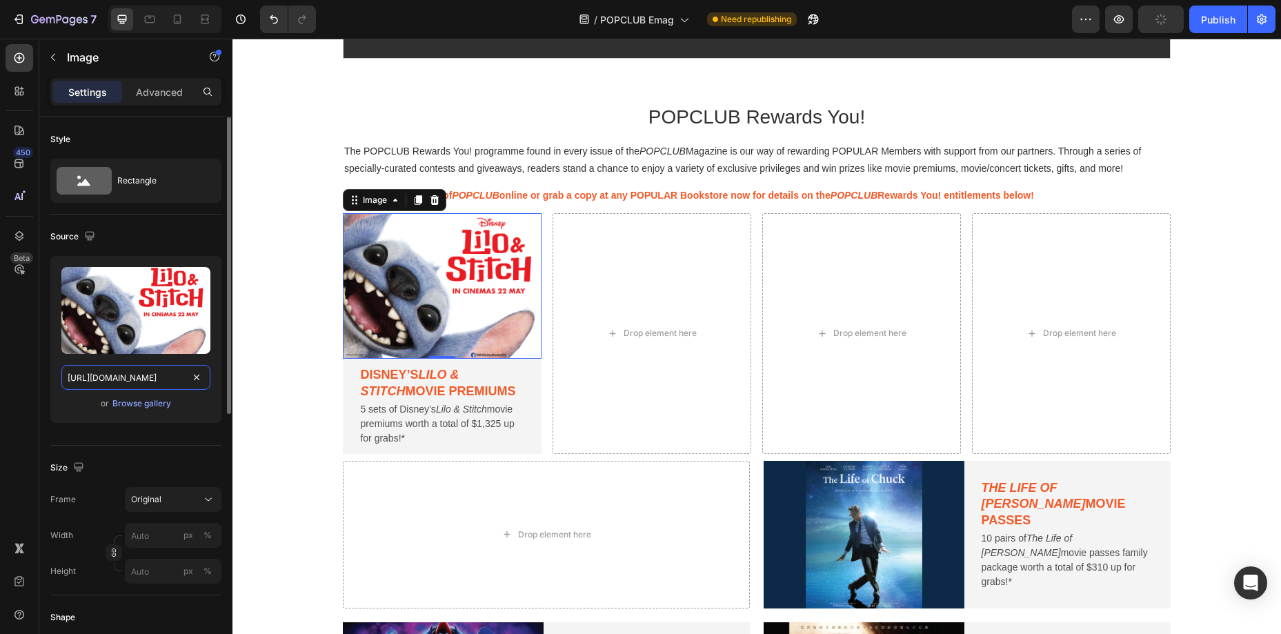
click at [141, 380] on input "https://asset.popular.com.sg/general/popular-online/2025/popclub/rewards/reward…" at bounding box center [135, 377] width 149 height 25
paste input "augsep-1"
type input "[URL][DOMAIN_NAME]"
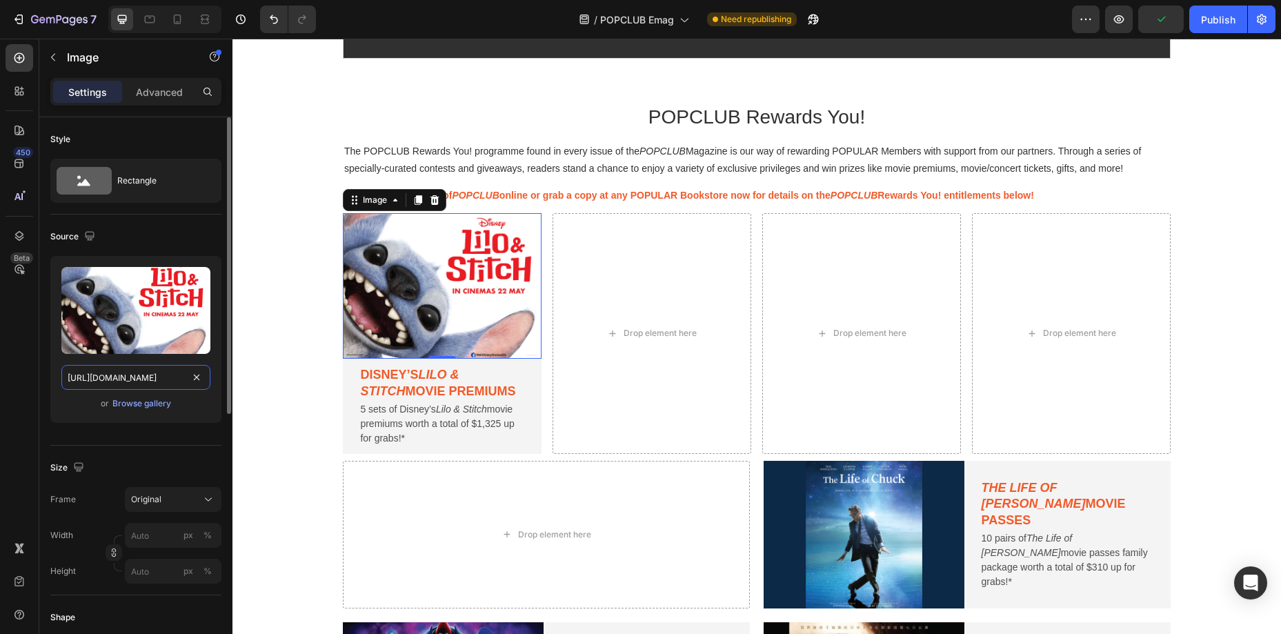
scroll to position [0, 266]
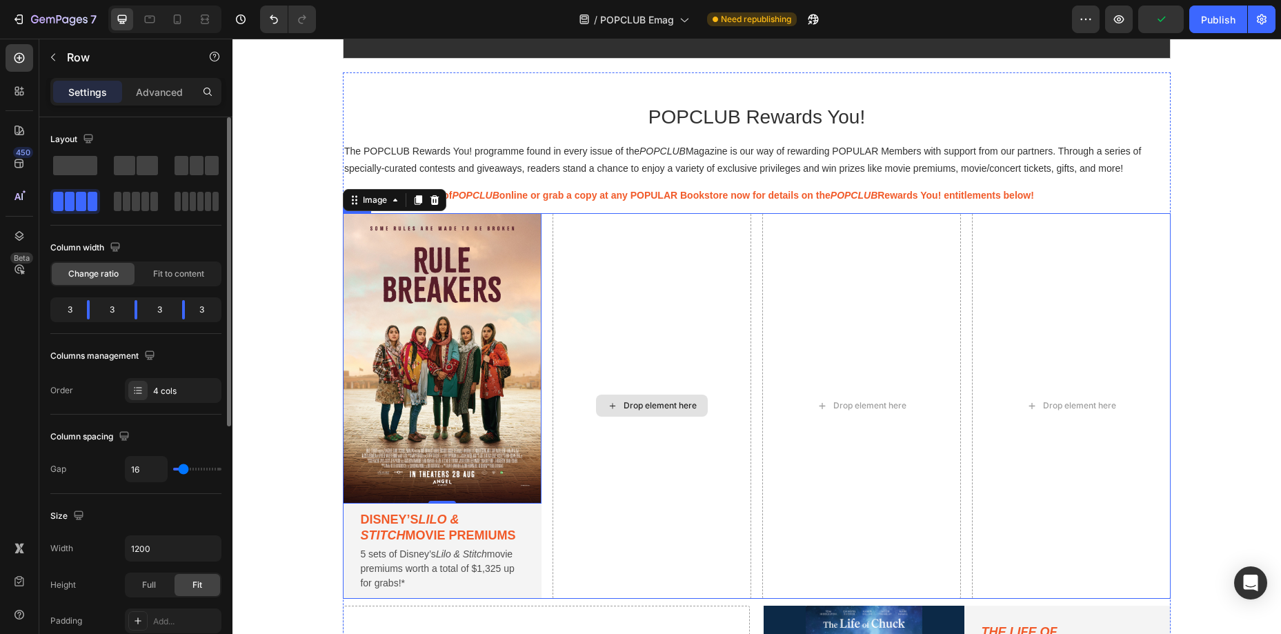
click at [564, 449] on div "Drop element here" at bounding box center [652, 406] width 199 height 386
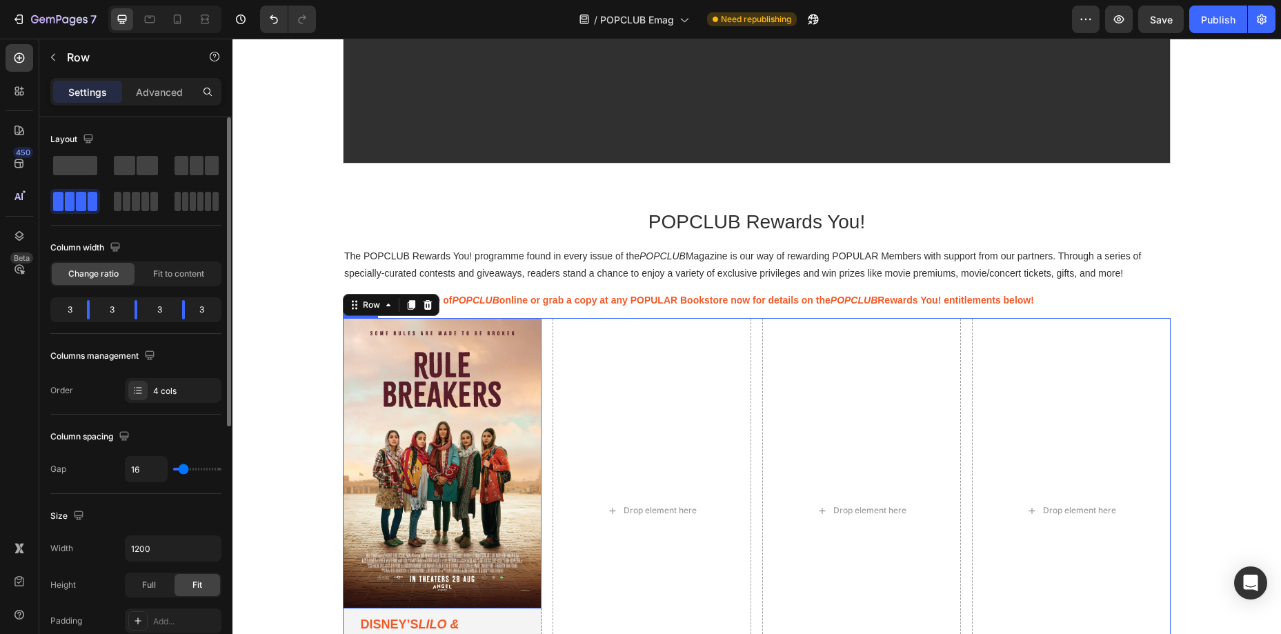
scroll to position [609, 0]
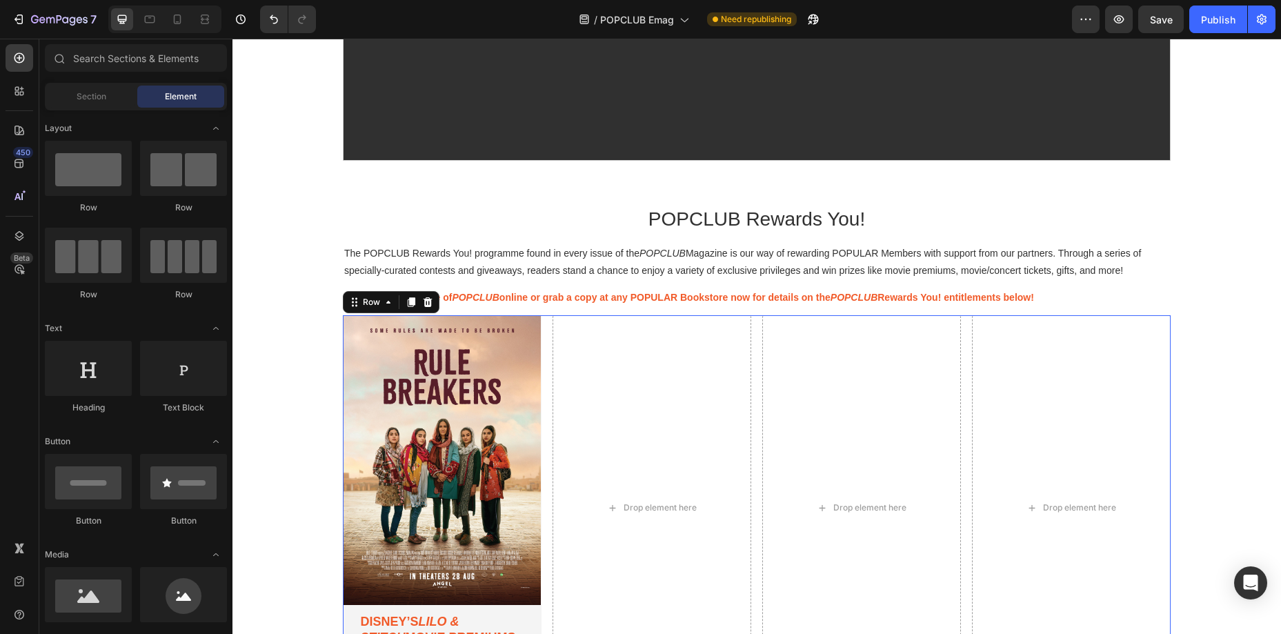
drag, startPoint x: 1217, startPoint y: 422, endPoint x: 1245, endPoint y: 449, distance: 38.5
click at [1073, 422] on div "POPCLUB Magazine Heading Row POPCLUB is a quarterly magazine produced by POPULA…" at bounding box center [757, 267] width 1049 height 1618
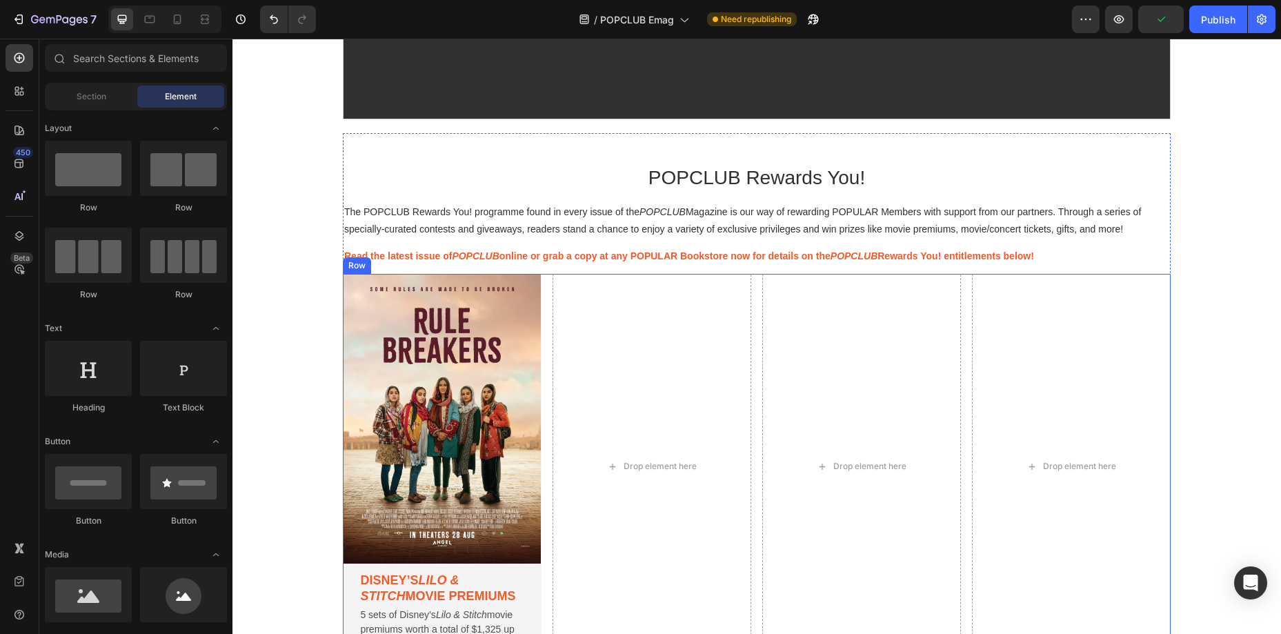
scroll to position [658, 0]
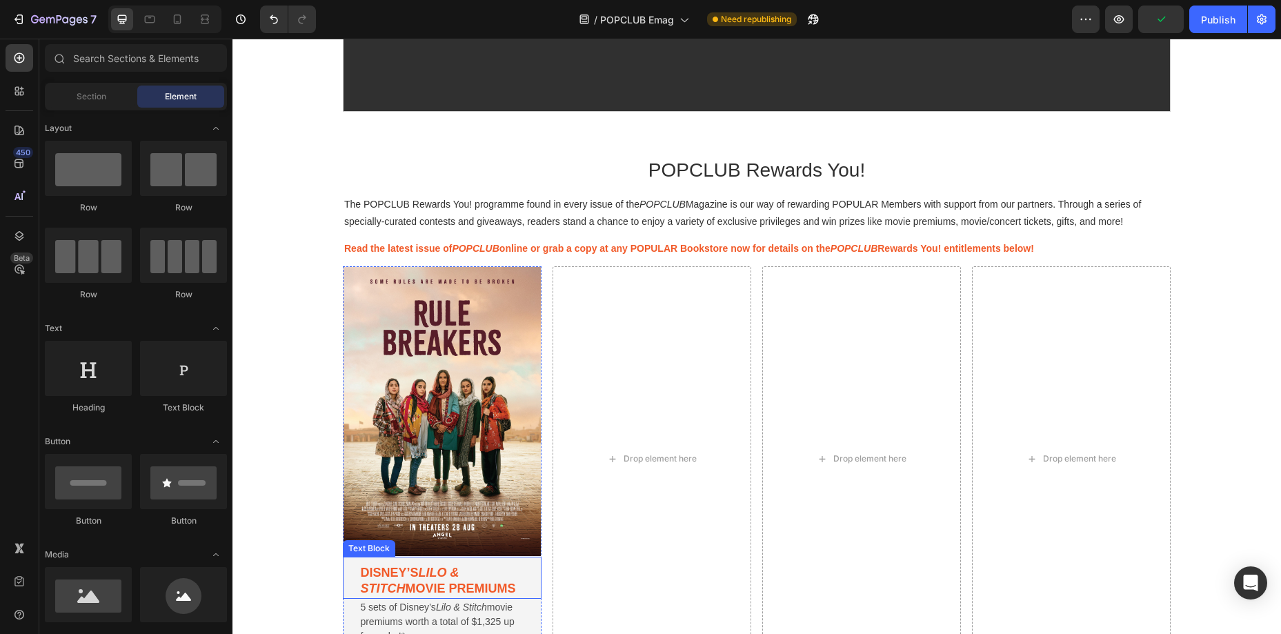
click at [422, 584] on p "Disney’s Lilo & Stitch movie premiums" at bounding box center [442, 581] width 164 height 32
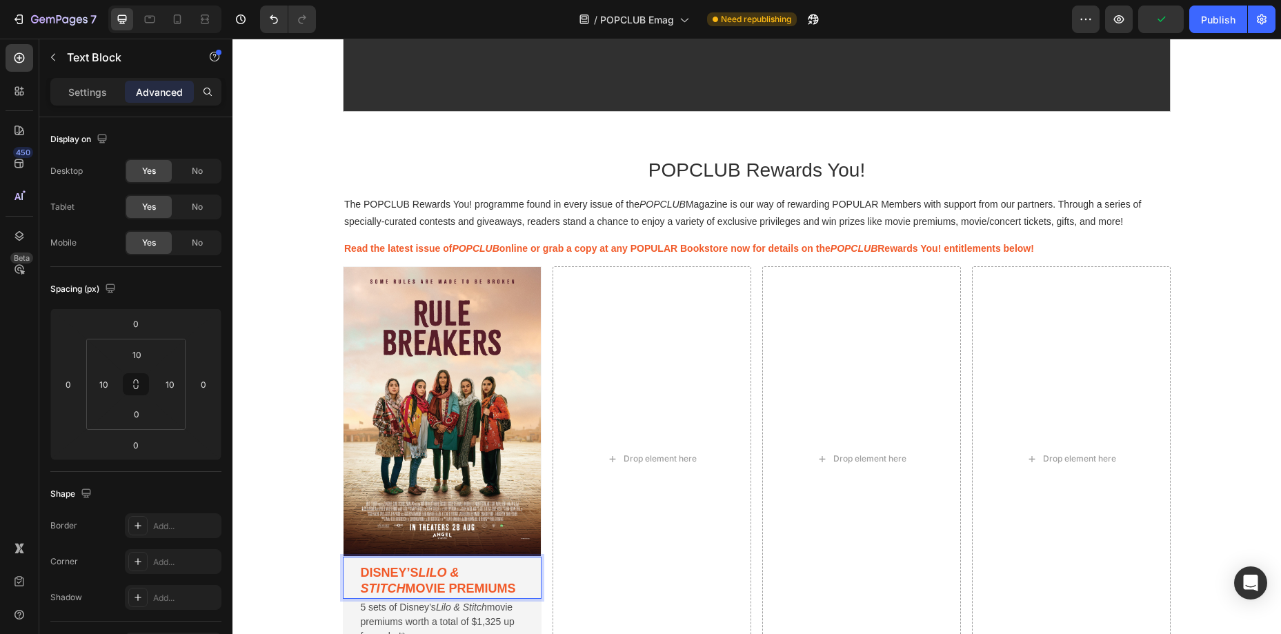
click at [422, 584] on p "Disney’s Lilo & Stitch movie premiums" at bounding box center [442, 581] width 164 height 32
click at [469, 585] on p "Rule Breakers movie passes" at bounding box center [442, 581] width 164 height 32
click at [468, 607] on icon "Lilo & Stitch" at bounding box center [461, 607] width 51 height 11
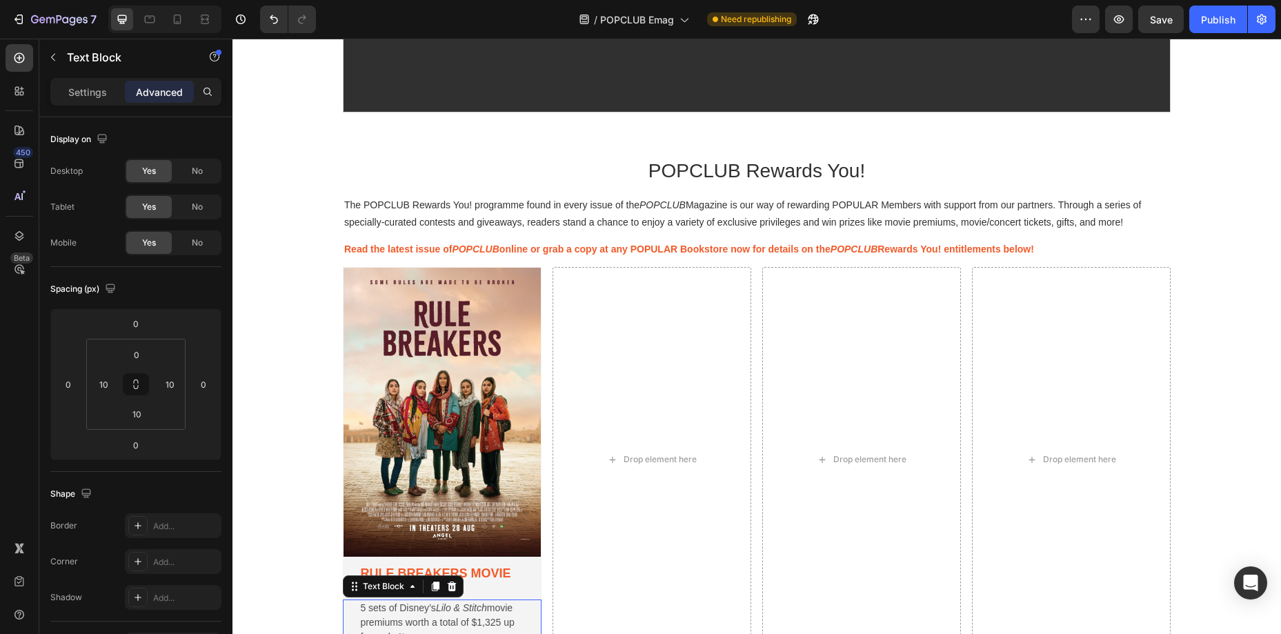
click at [461, 578] on div "Text Block" at bounding box center [403, 586] width 121 height 22
click at [498, 578] on p "Rule Breakers movie passes" at bounding box center [442, 582] width 164 height 32
click at [96, 97] on p "Settings" at bounding box center [87, 92] width 39 height 14
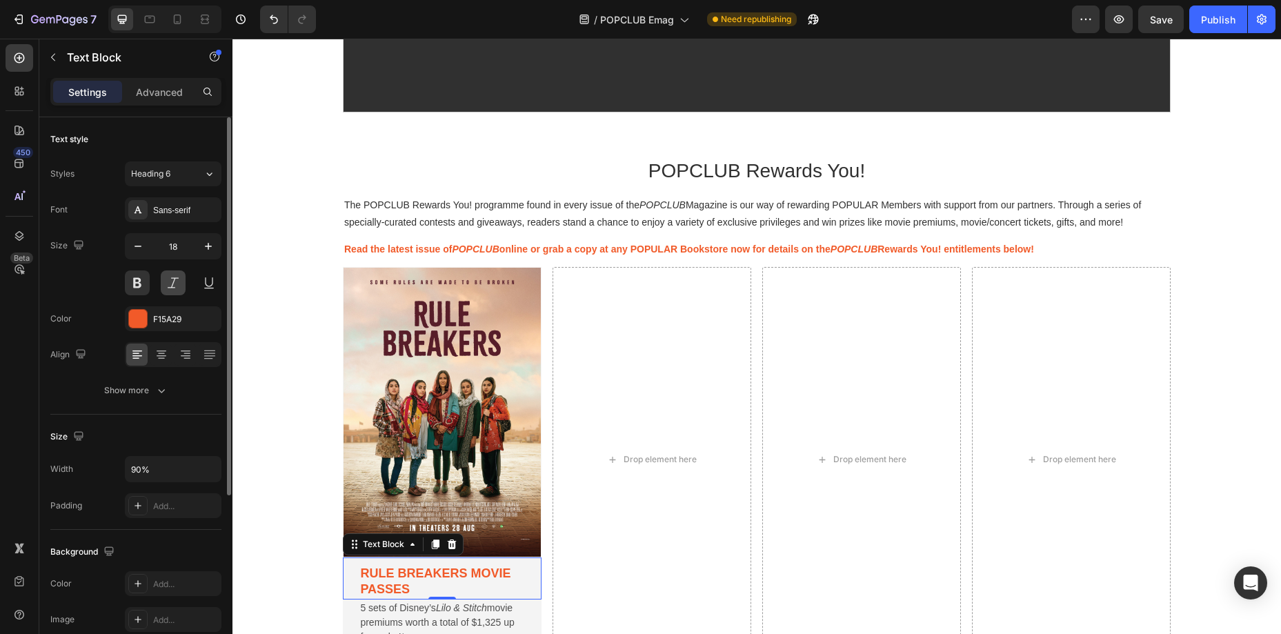
click at [178, 289] on button at bounding box center [173, 282] width 25 height 25
click at [156, 357] on icon at bounding box center [162, 355] width 14 height 14
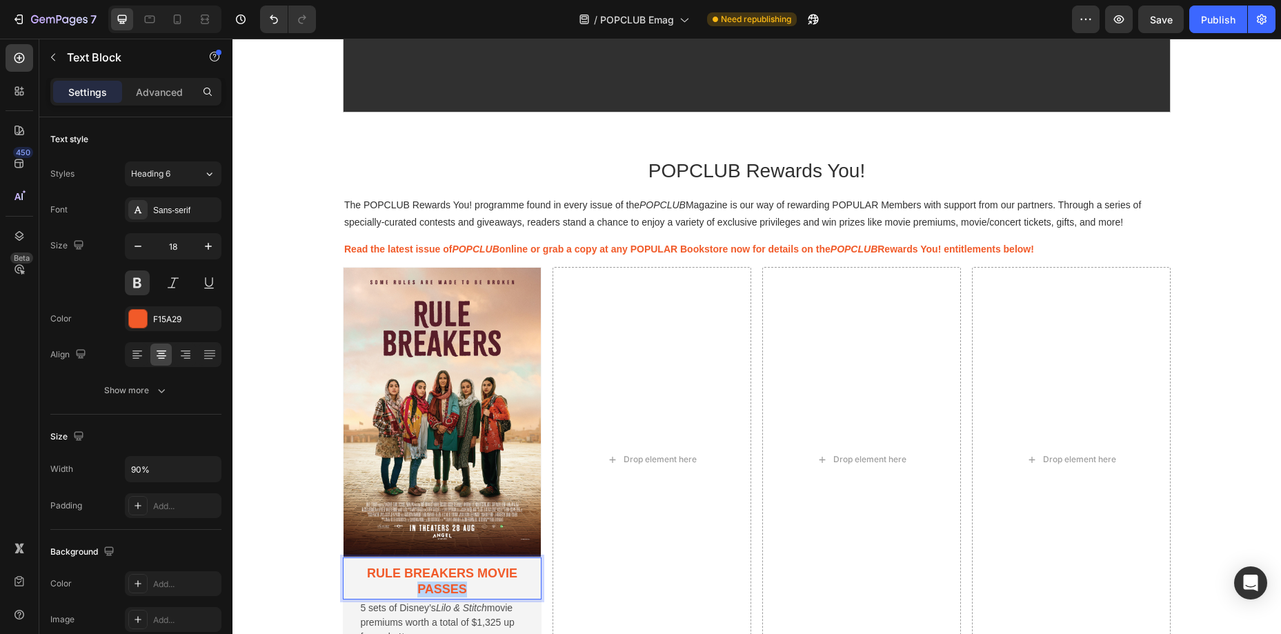
click at [459, 582] on p "Rule Breakers movie passes" at bounding box center [442, 582] width 164 height 32
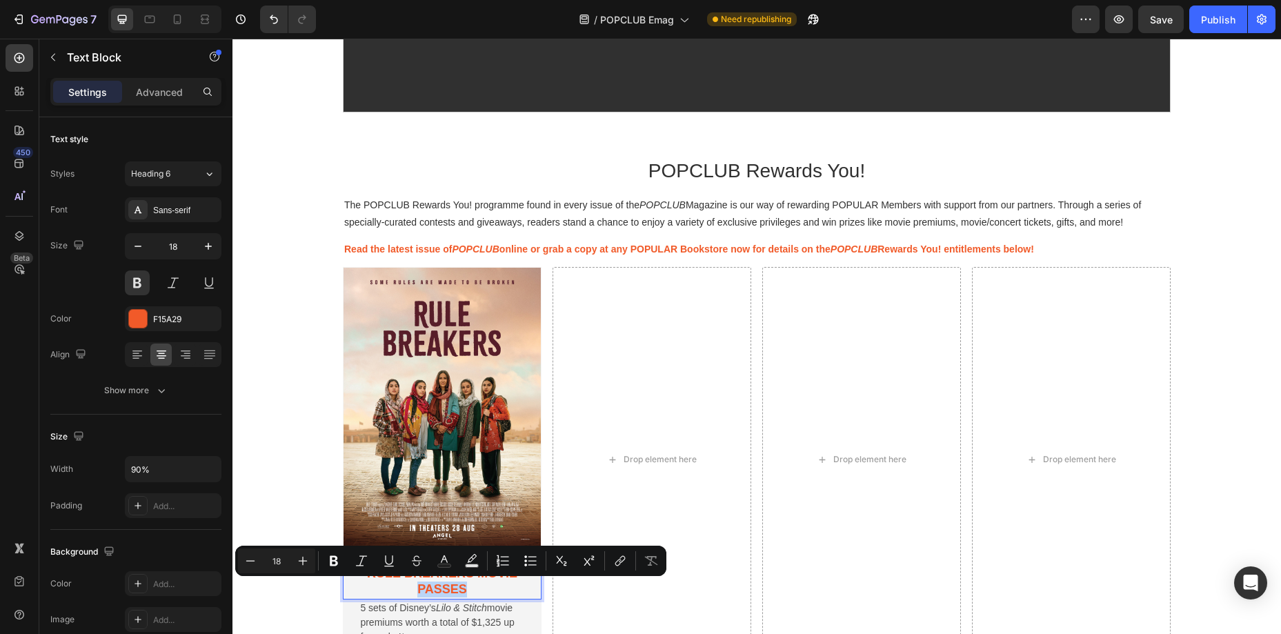
click at [473, 574] on div "Minus 18 Plus Bold Italic Underline Strikethrough Text Color Text Background Co…" at bounding box center [450, 561] width 431 height 30
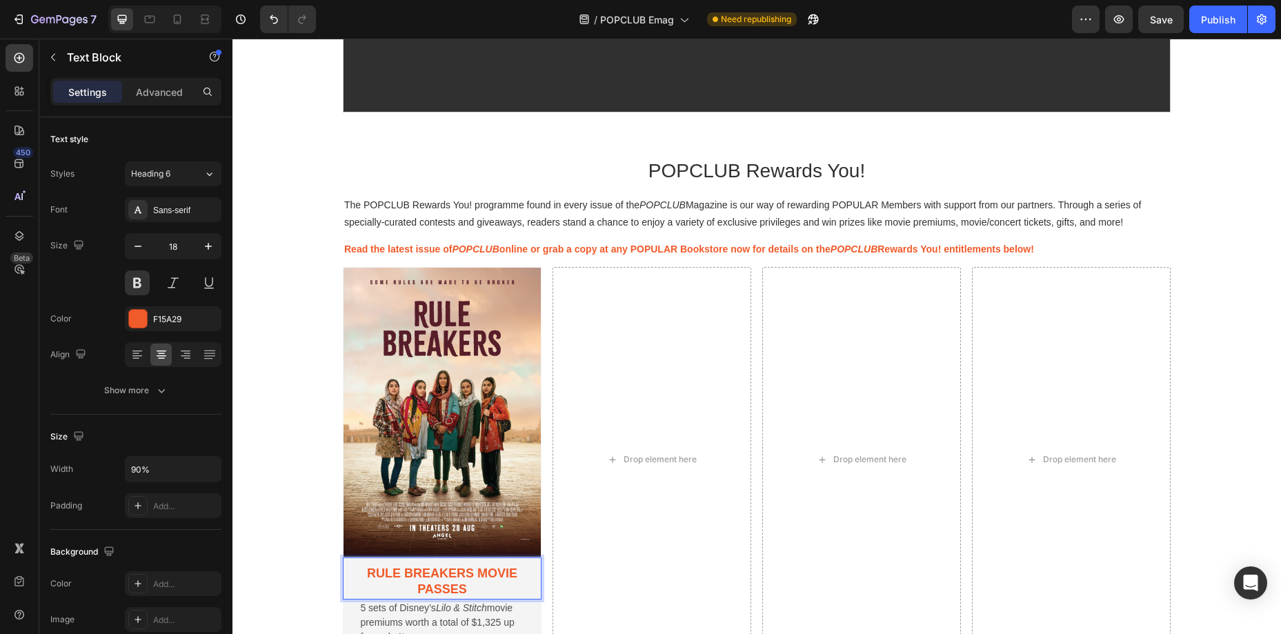
click at [471, 584] on p "Rule Breakers movie passes" at bounding box center [442, 582] width 164 height 32
click at [477, 573] on p "Rule Breakers movie passes" at bounding box center [442, 582] width 164 height 32
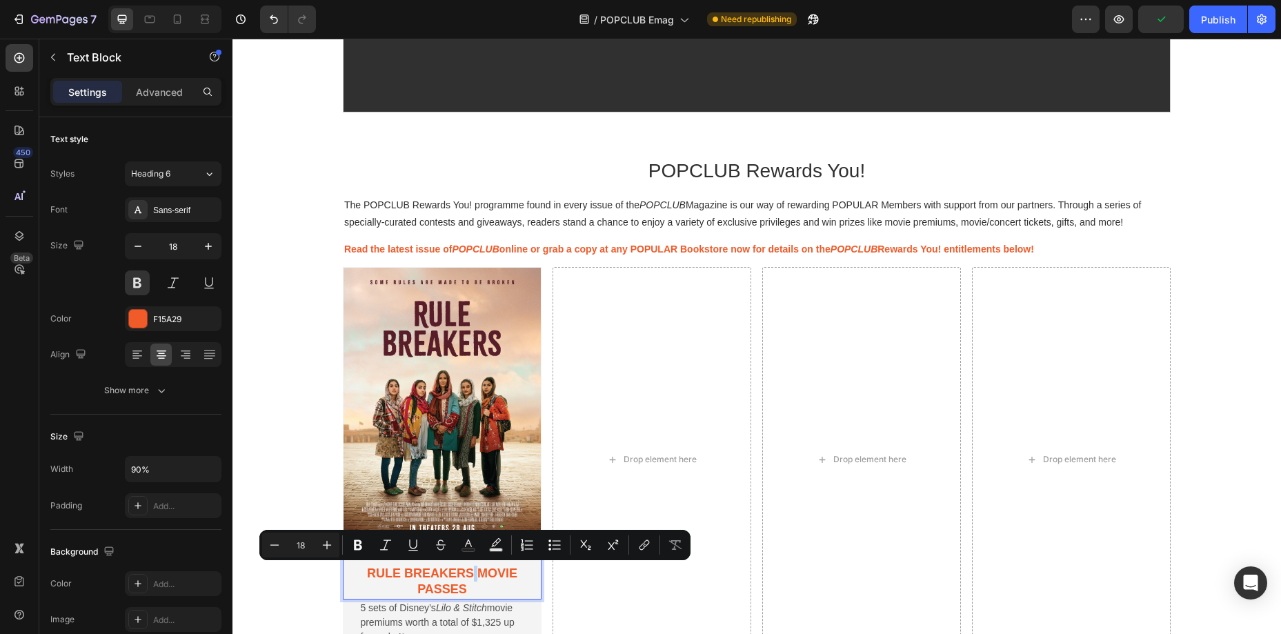
click at [477, 573] on p "Rule Breakers movie passes" at bounding box center [442, 582] width 164 height 32
drag, startPoint x: 388, startPoint y: 572, endPoint x: 496, endPoint y: 572, distance: 108.3
click at [496, 572] on p "Rule Breakers" at bounding box center [442, 574] width 164 height 16
click at [364, 546] on icon "Editor contextual toolbar" at bounding box center [362, 545] width 14 height 14
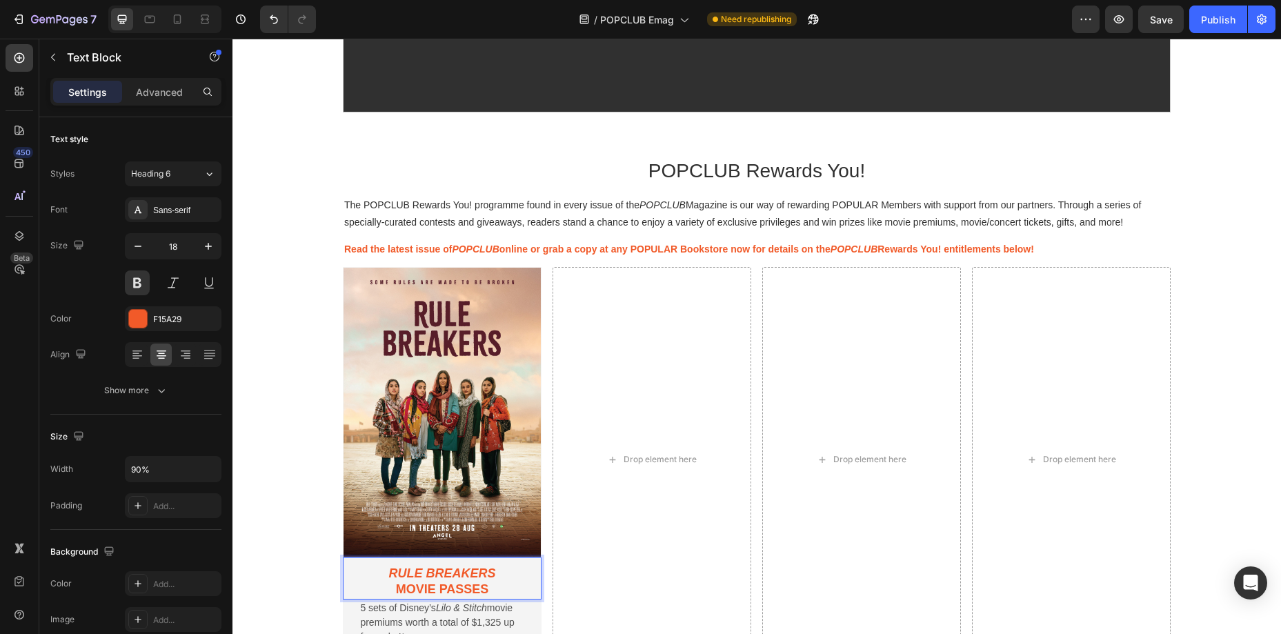
click at [464, 592] on p "movie passes" at bounding box center [442, 590] width 164 height 16
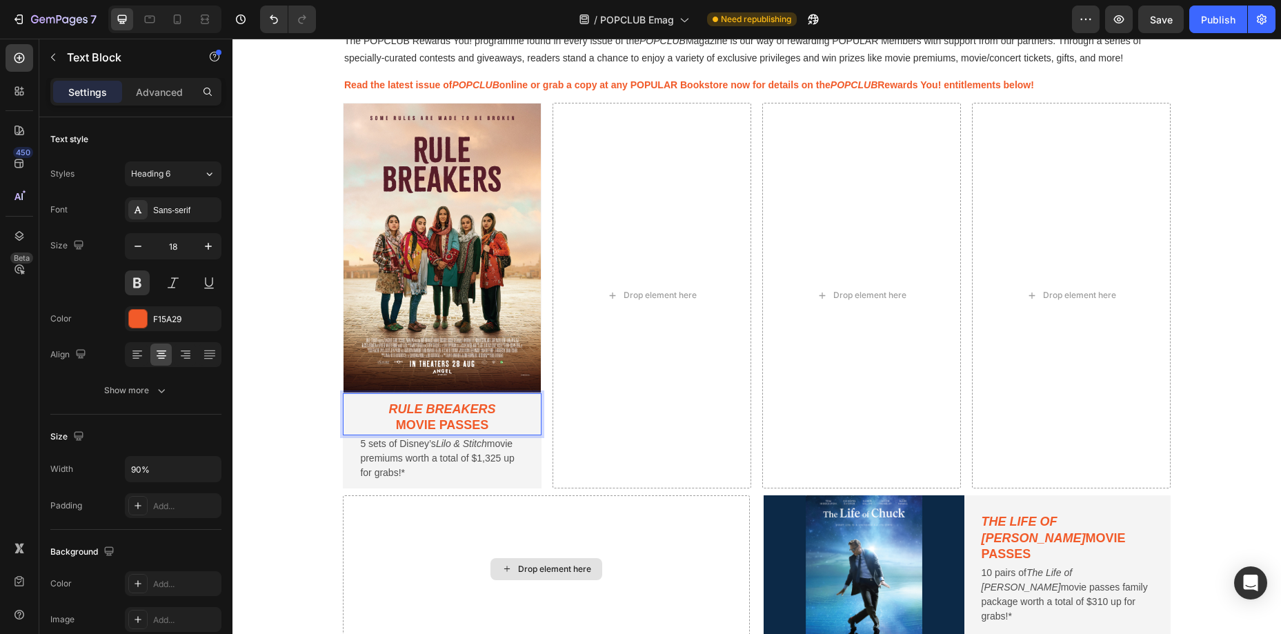
scroll to position [815, 0]
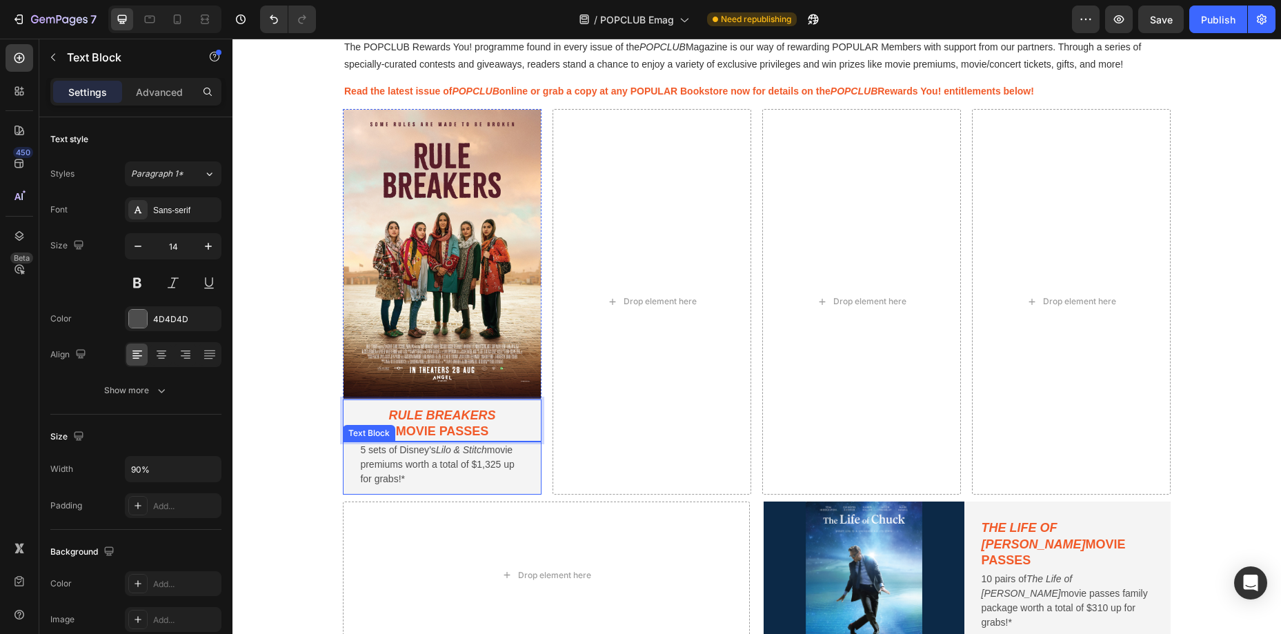
click at [533, 477] on div "5 sets of Disney’s Lilo & Stitch movie premiums worth a total of $1,325 up for …" at bounding box center [442, 465] width 185 height 46
click at [400, 467] on p "5 sets of Disney’s Lilo & Stitch movie premiums worth a total of $1,325 up for …" at bounding box center [442, 464] width 164 height 43
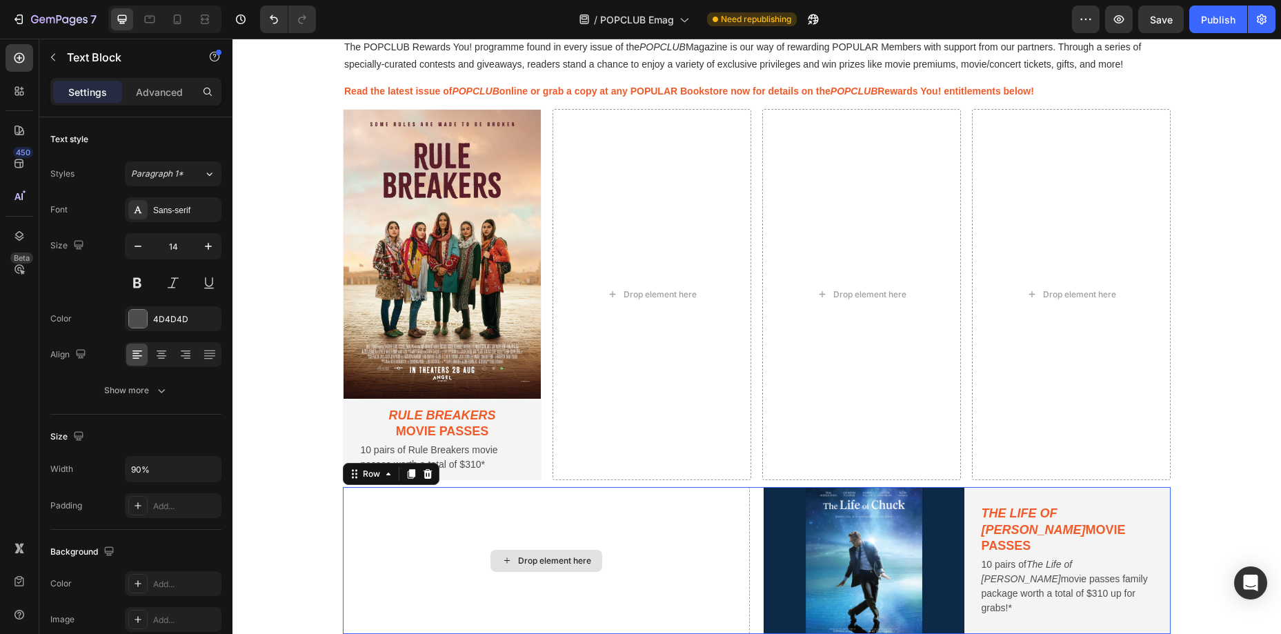
drag, startPoint x: 509, startPoint y: 486, endPoint x: 507, endPoint y: 480, distance: 7.0
click at [509, 487] on div "Drop element here" at bounding box center [546, 560] width 407 height 147
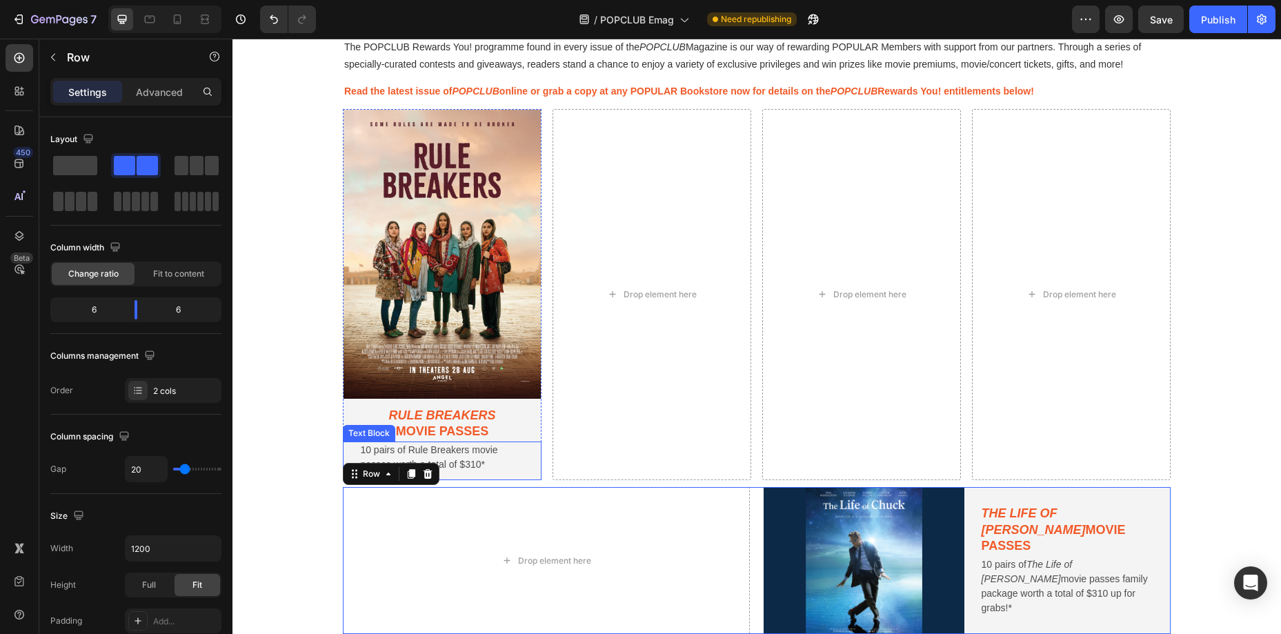
click at [505, 461] on p "10 pairs of Rule Breakers movie passes worth a total of $310*" at bounding box center [442, 457] width 164 height 29
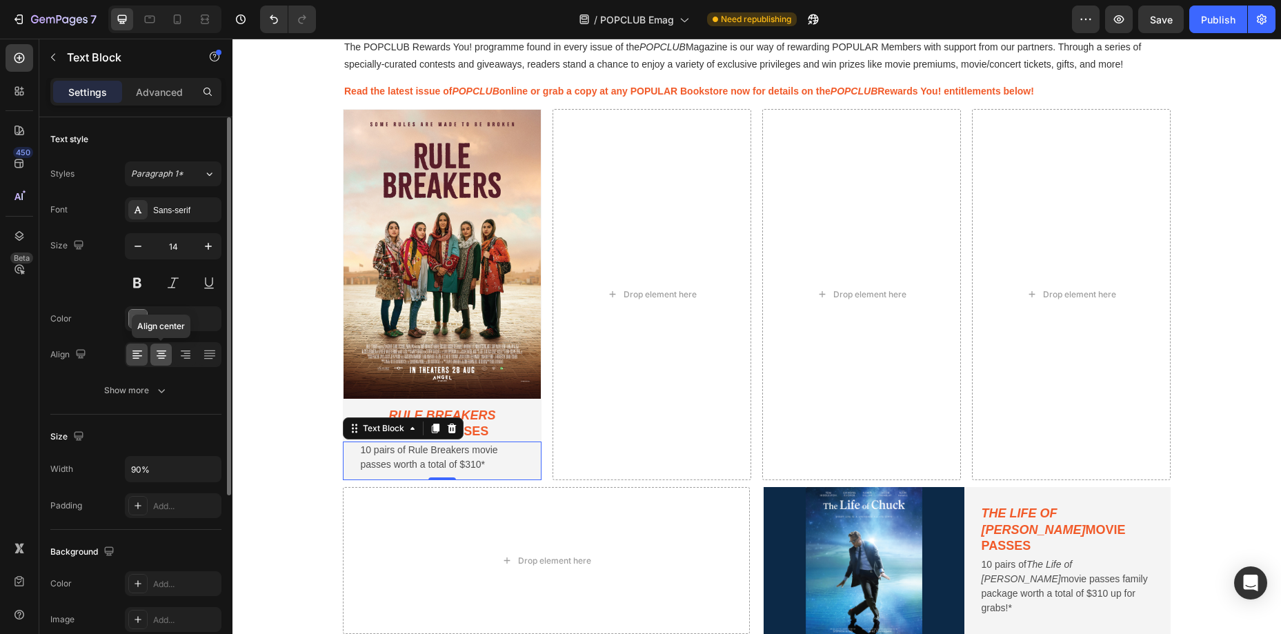
click at [161, 361] on icon at bounding box center [162, 355] width 14 height 14
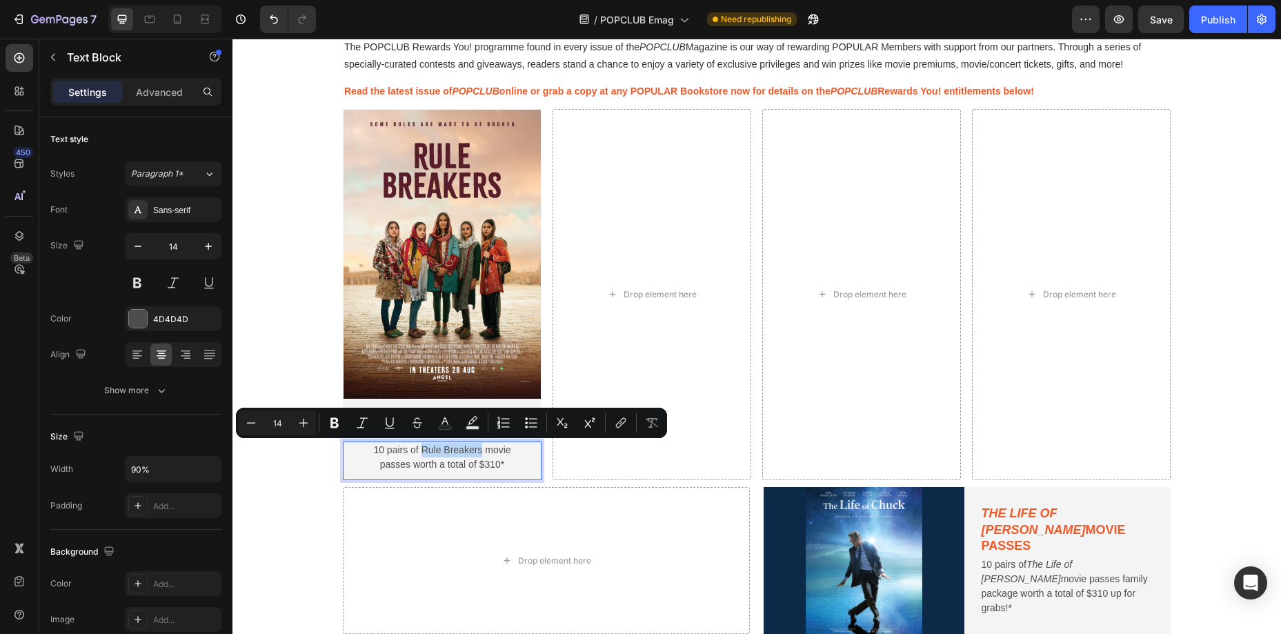
drag, startPoint x: 422, startPoint y: 451, endPoint x: 484, endPoint y: 450, distance: 61.4
click at [484, 450] on p "10 pairs of Rule Breakers movie passes worth a total of $310*" at bounding box center [442, 457] width 164 height 29
click at [366, 427] on icon "Editor contextual toolbar" at bounding box center [362, 423] width 14 height 14
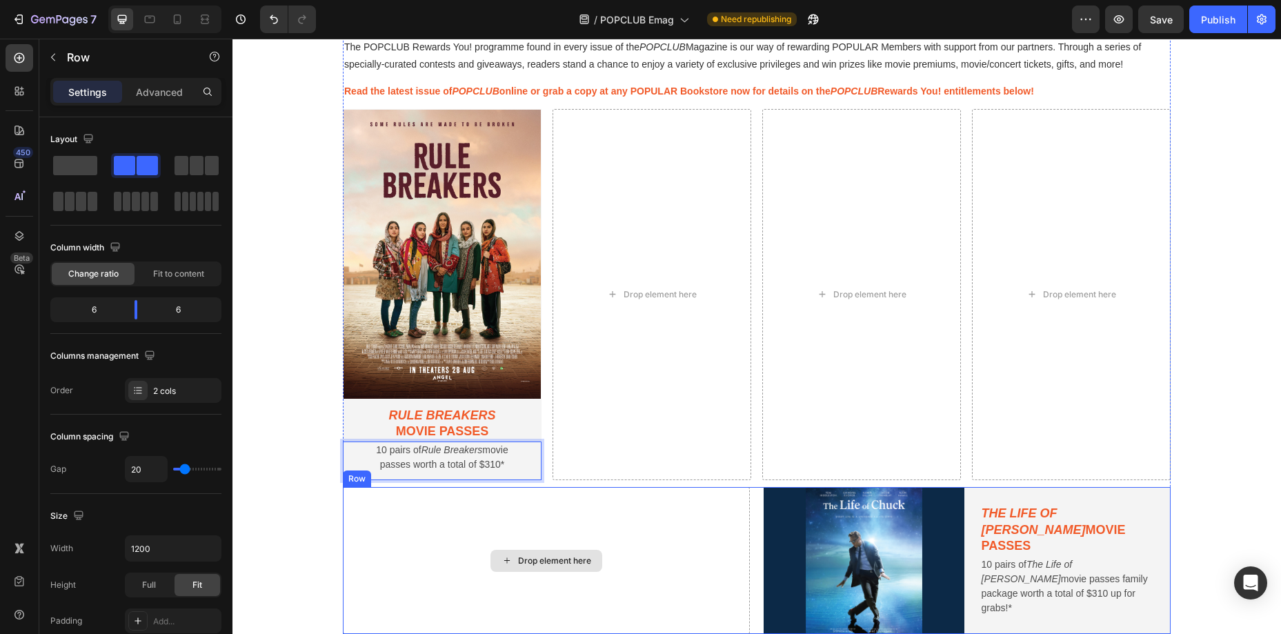
click at [515, 493] on div "Drop element here" at bounding box center [546, 560] width 407 height 147
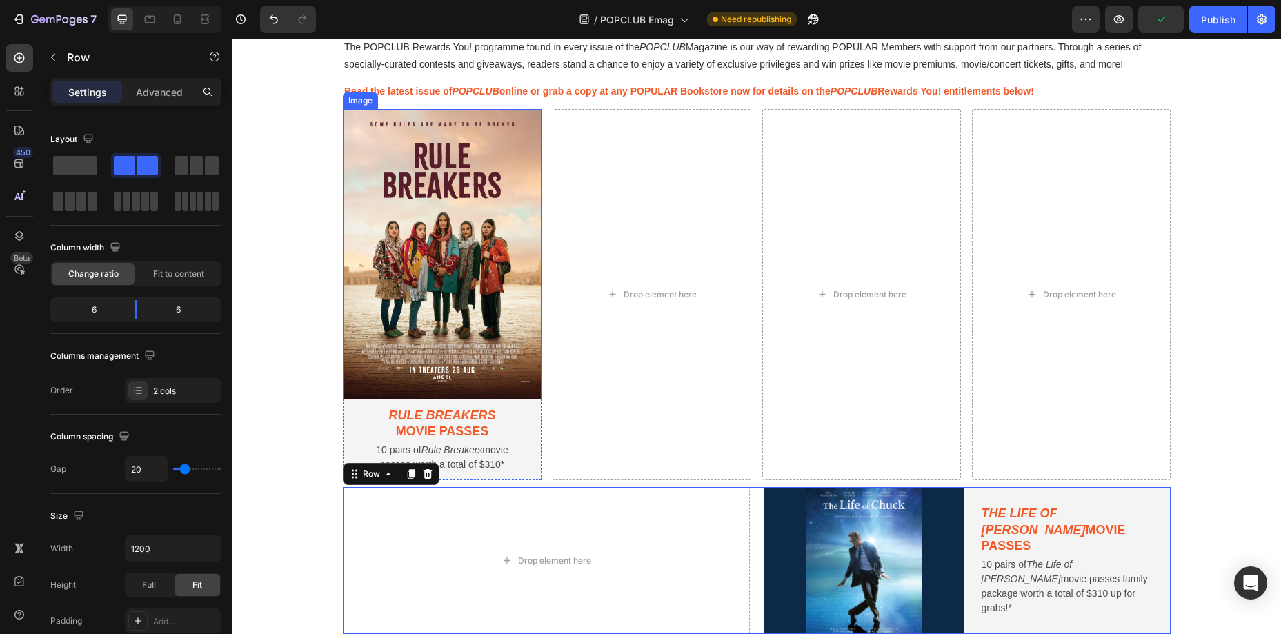
click at [528, 110] on img at bounding box center [442, 254] width 199 height 291
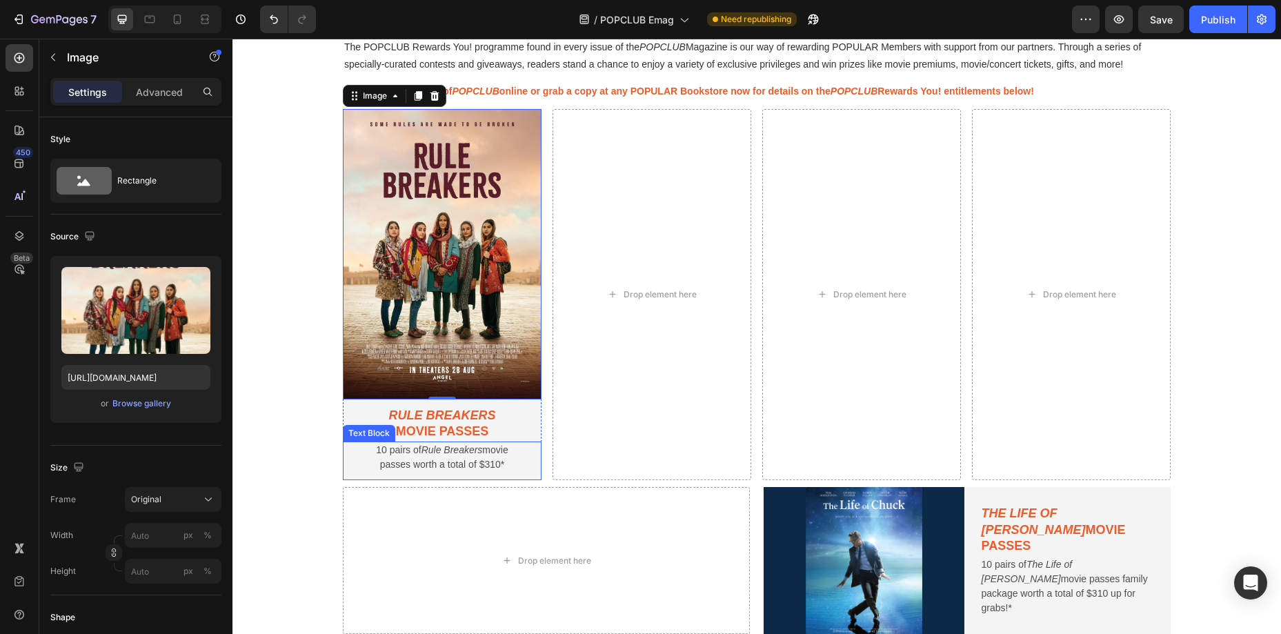
click at [540, 442] on div "10 pairs of Rule Breakers movie passes worth a total of $310* Text Block" at bounding box center [442, 461] width 199 height 39
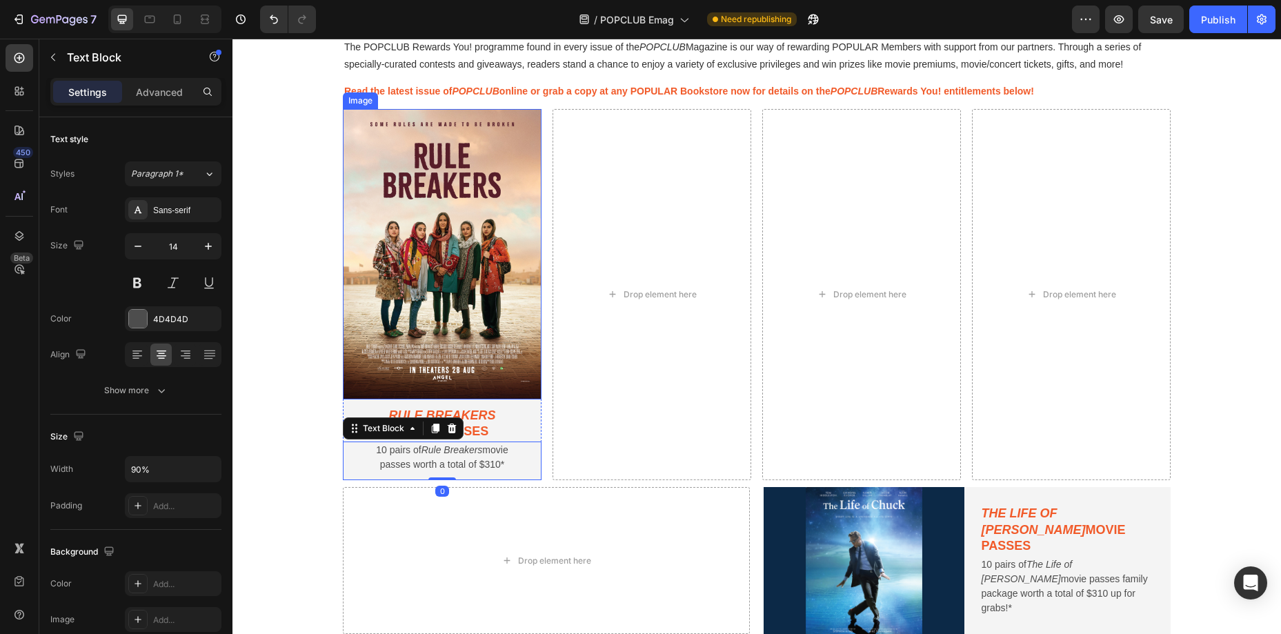
click at [526, 112] on img at bounding box center [442, 254] width 199 height 291
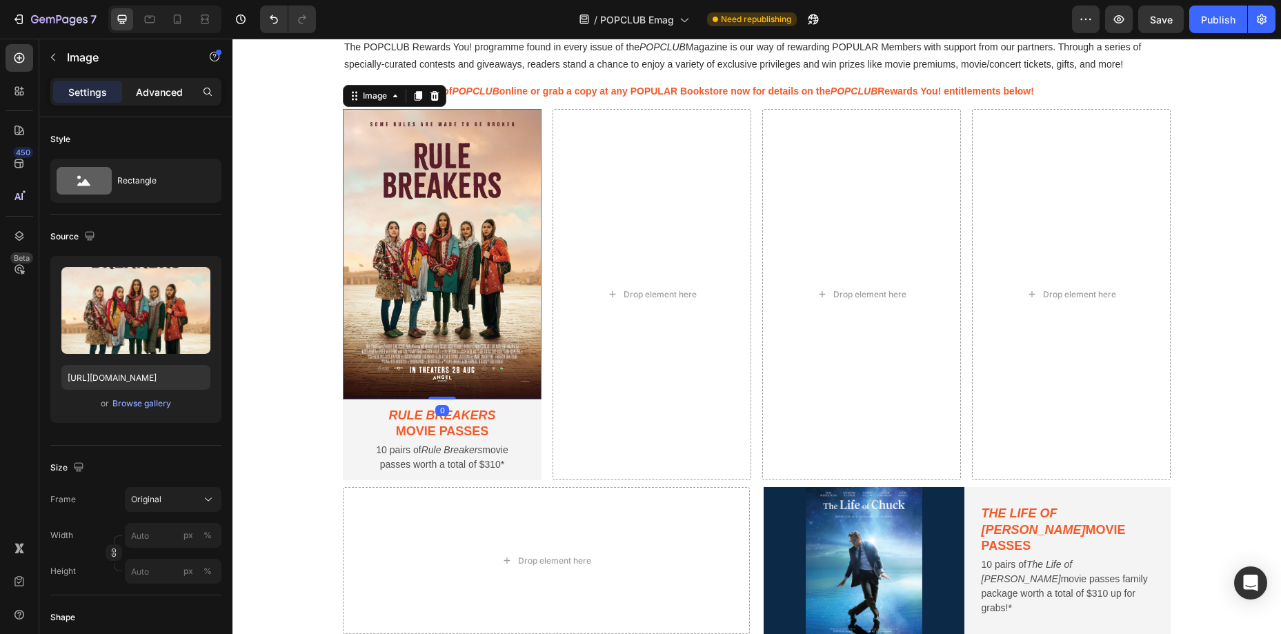
click at [134, 90] on div "Advanced" at bounding box center [159, 92] width 69 height 22
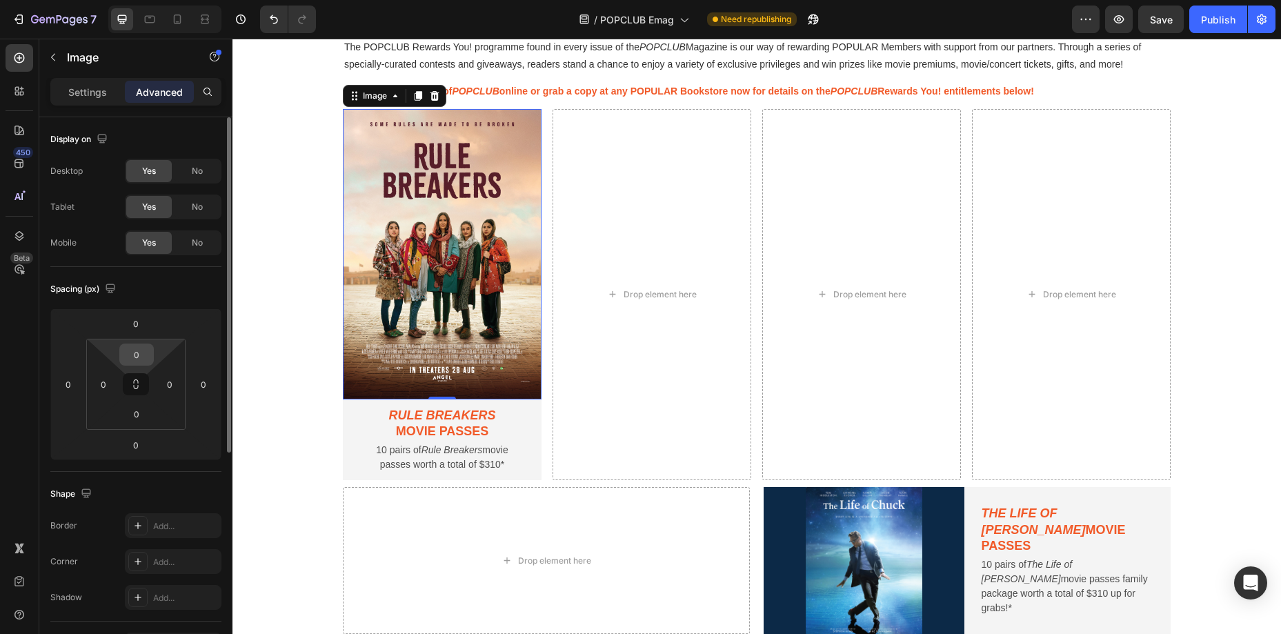
click at [138, 360] on input "0" at bounding box center [137, 354] width 28 height 21
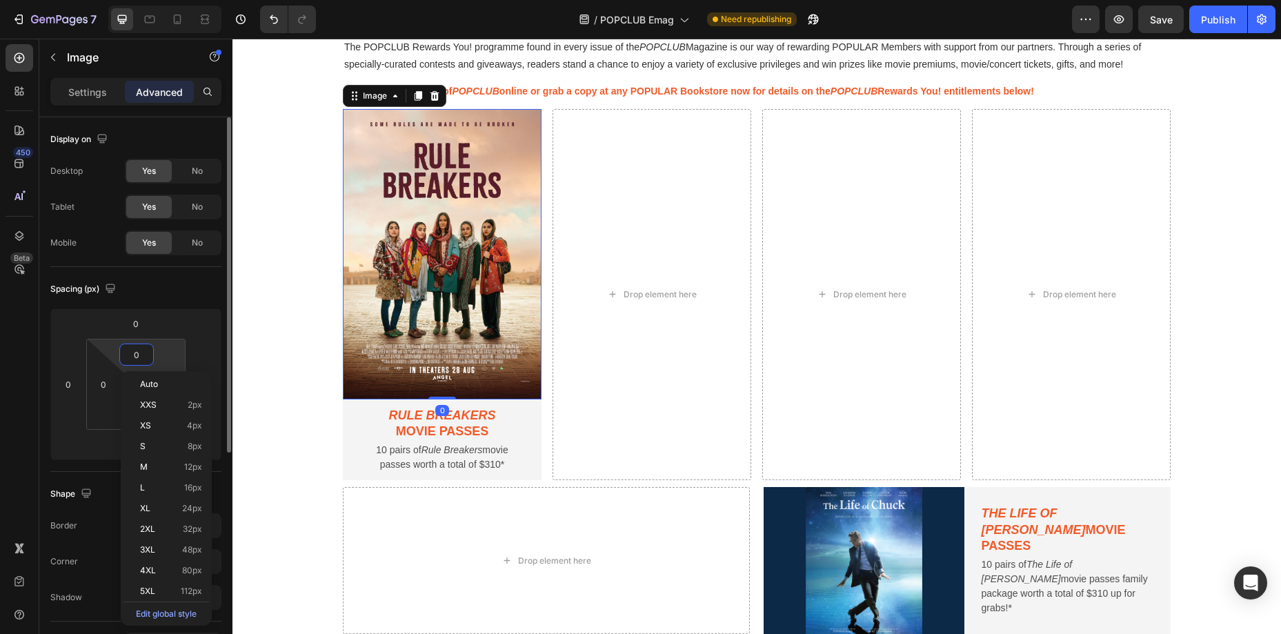
type input "3"
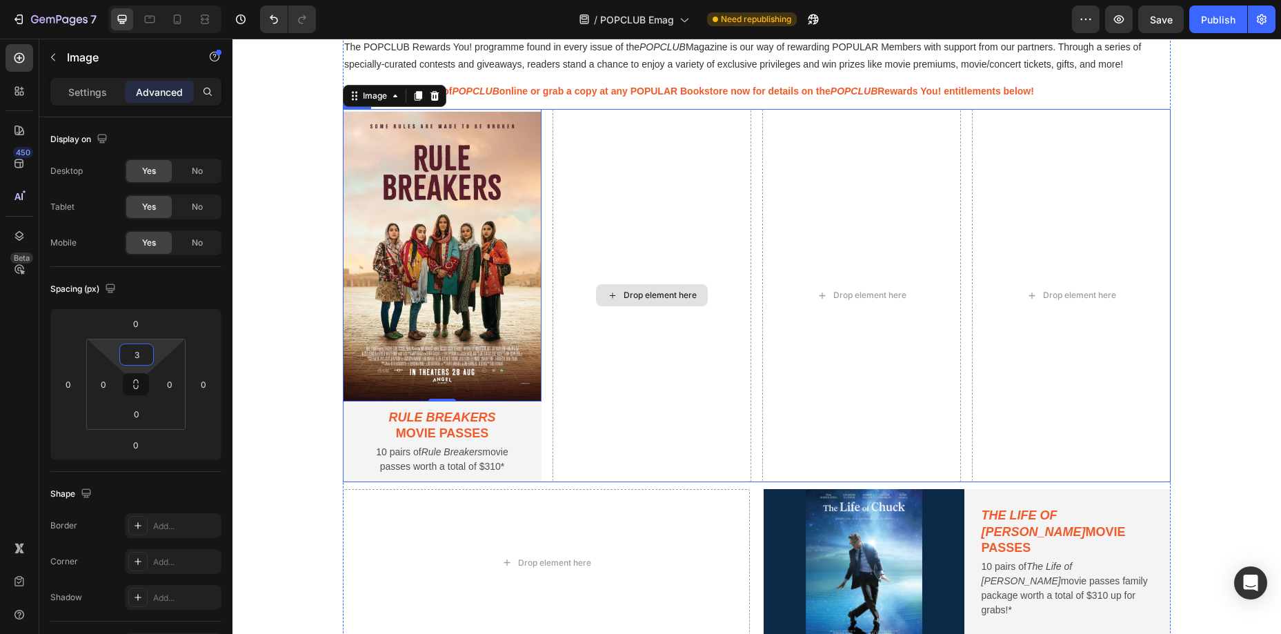
click at [578, 230] on div "Drop element here" at bounding box center [652, 295] width 199 height 373
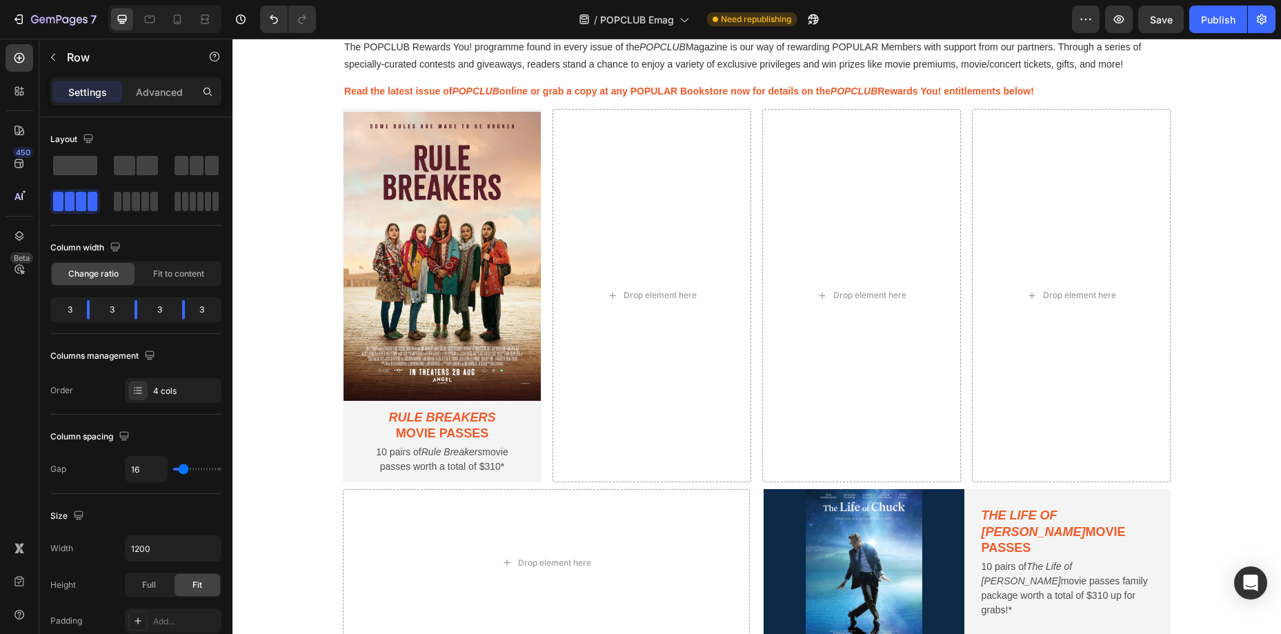
click at [311, 208] on div "POPCLUB Rewards You! Heading The POPCLUB Rewards You! programme found in every …" at bounding box center [757, 55] width 1049 height 1606
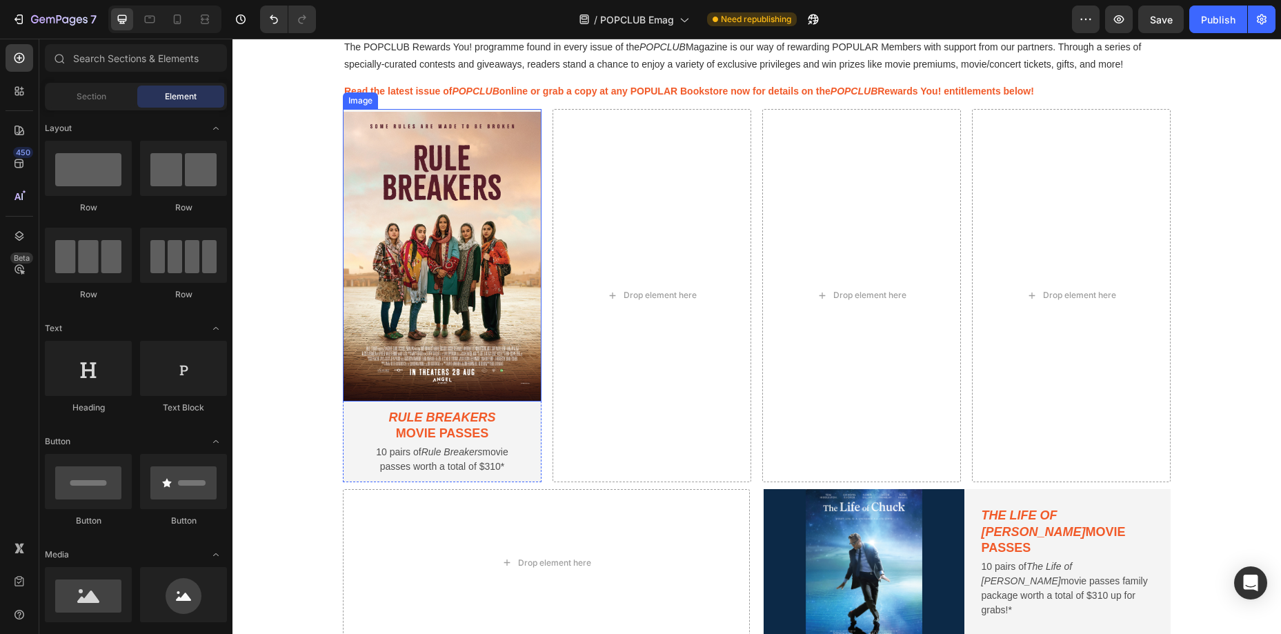
click at [413, 109] on div "Image" at bounding box center [442, 255] width 199 height 293
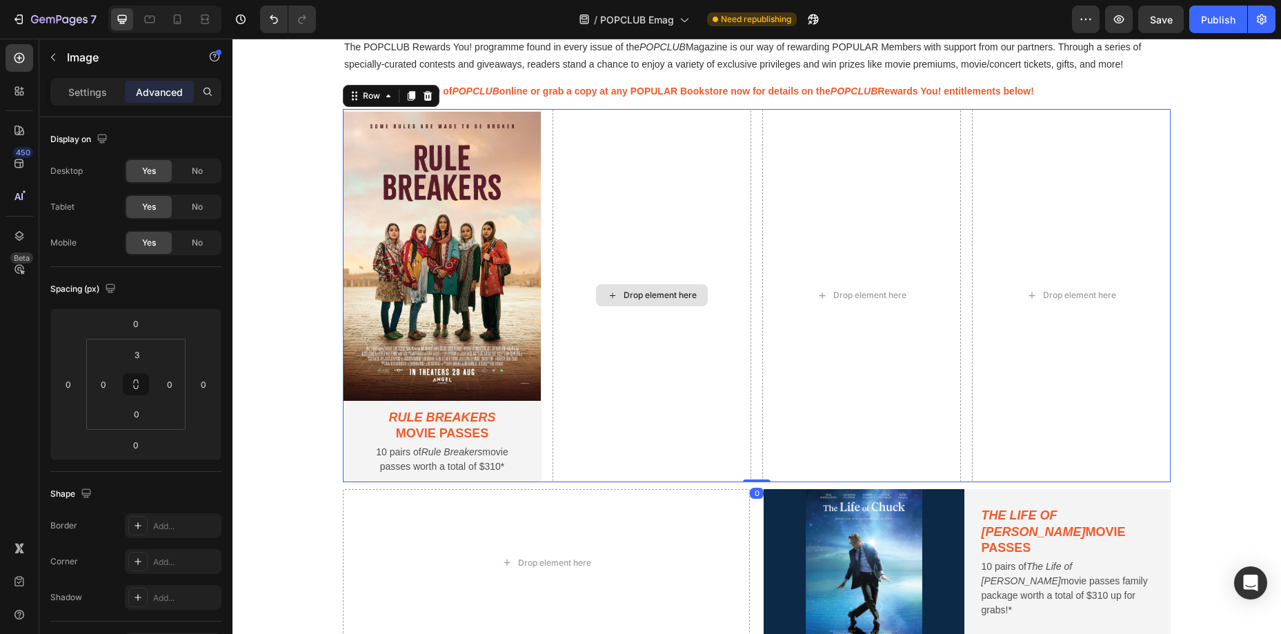
click at [561, 132] on div "Drop element here" at bounding box center [652, 295] width 199 height 373
click at [520, 139] on img at bounding box center [442, 256] width 199 height 291
type input "0"
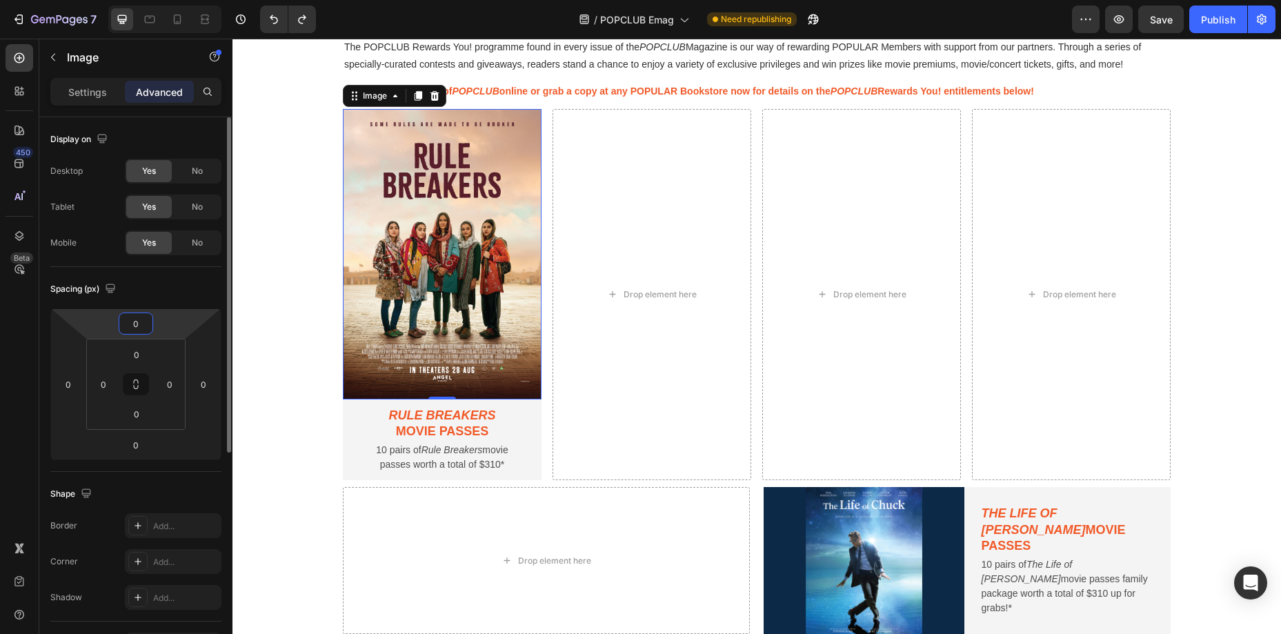
click at [137, 331] on input "0" at bounding box center [136, 323] width 28 height 21
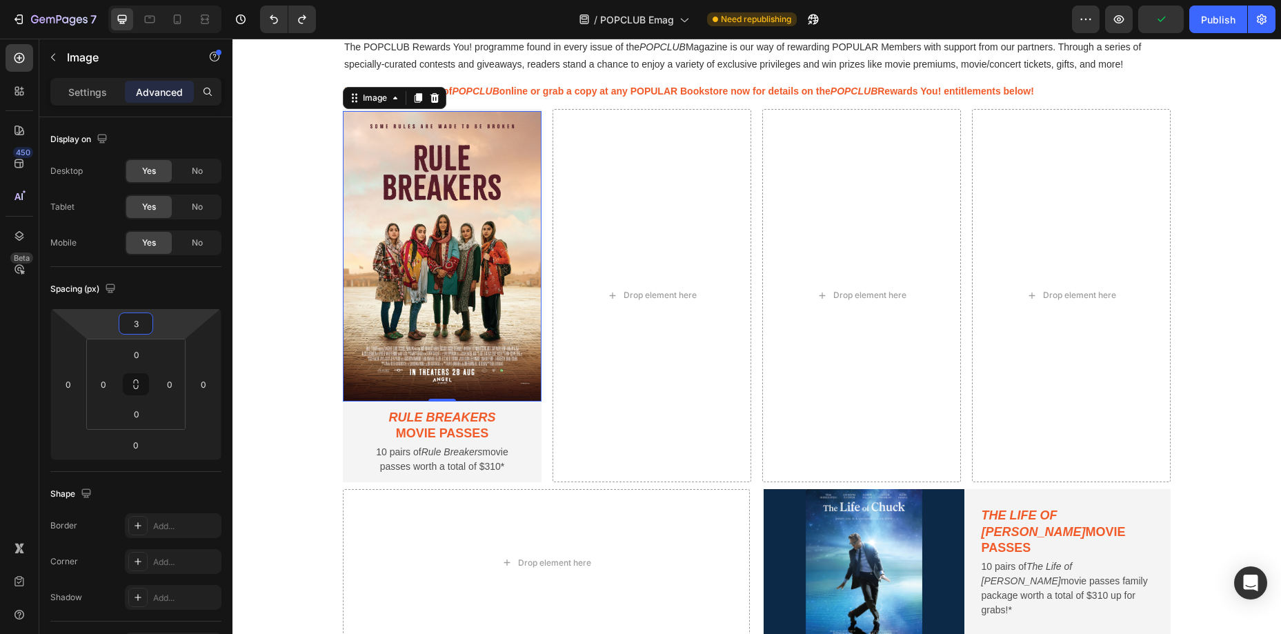
type input "0"
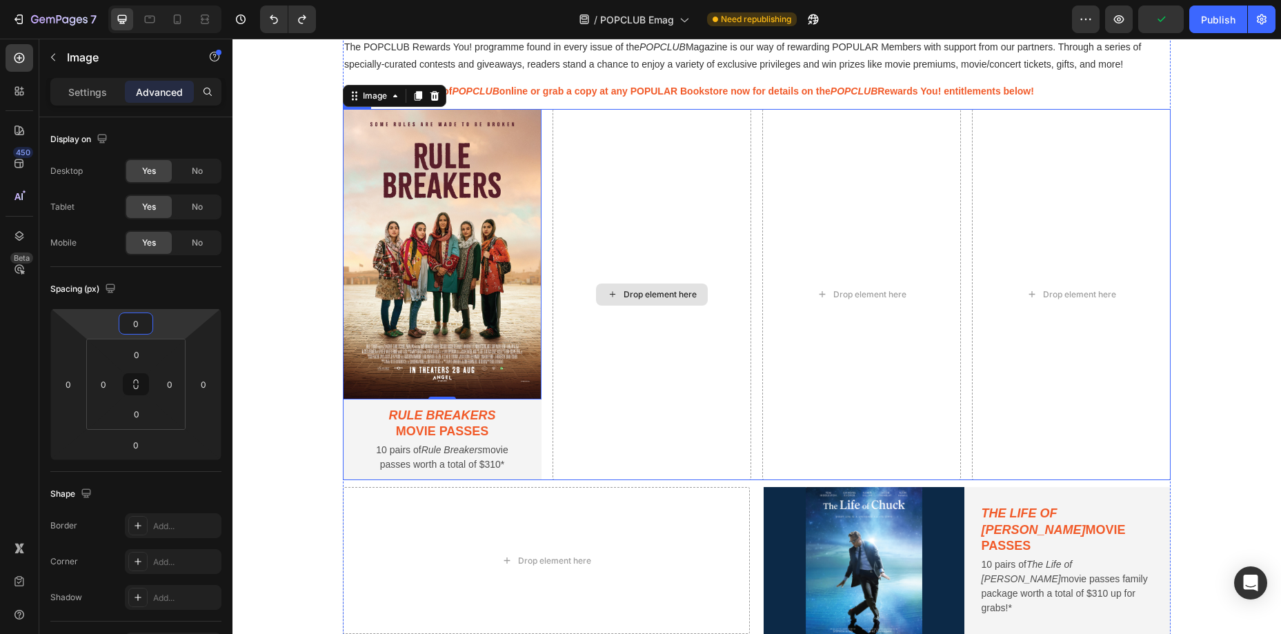
click at [622, 267] on div "Drop element here" at bounding box center [652, 294] width 199 height 371
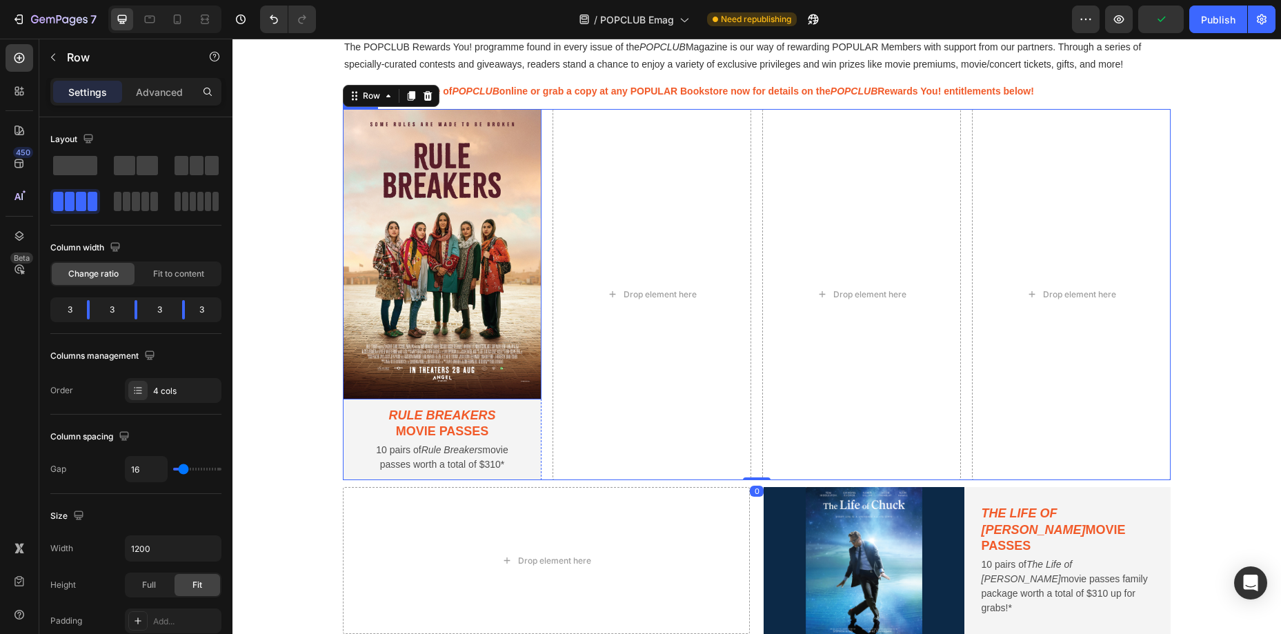
click at [467, 222] on img at bounding box center [442, 254] width 199 height 291
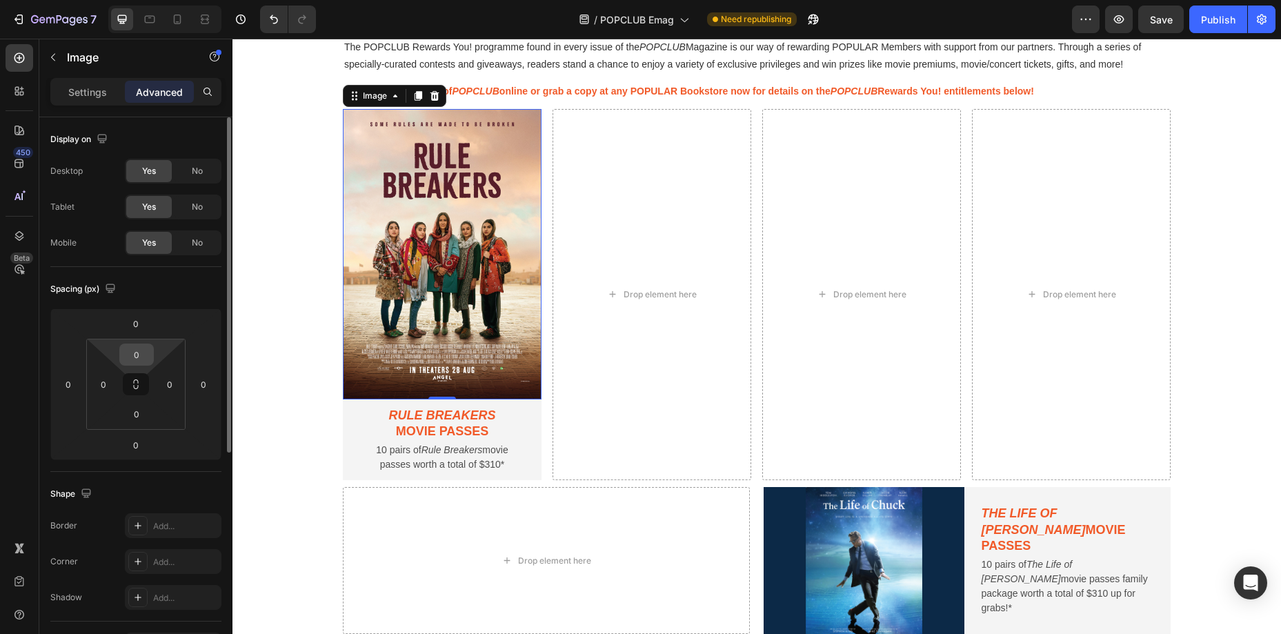
click at [134, 351] on input "0" at bounding box center [137, 354] width 28 height 21
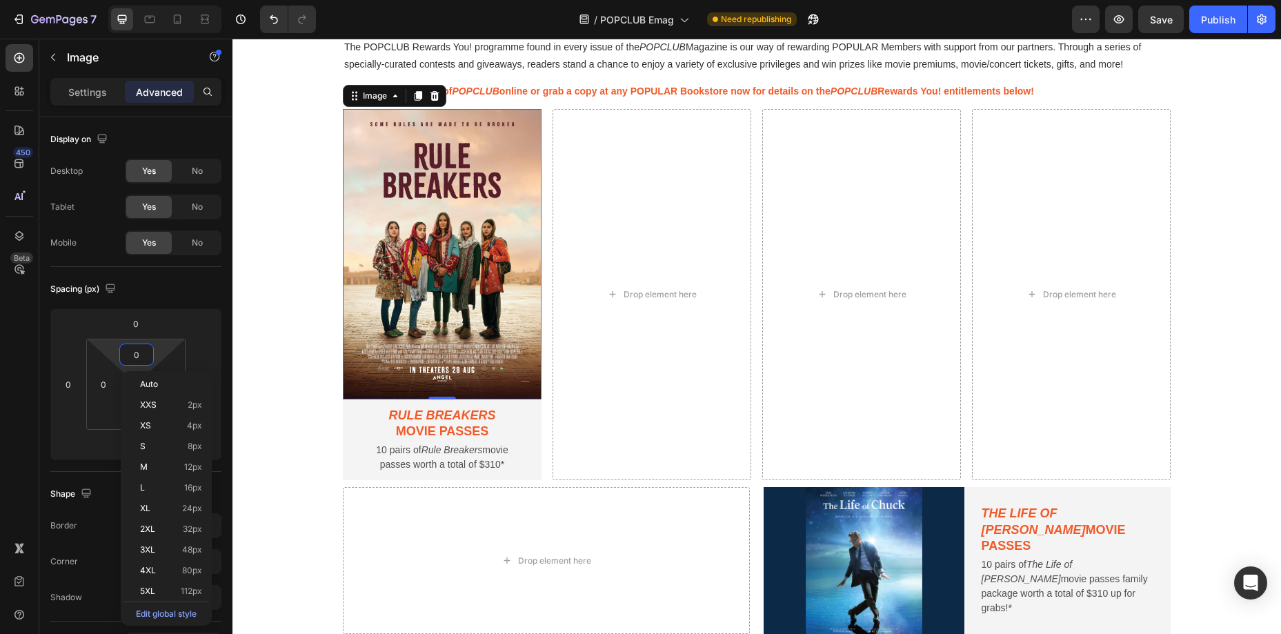
type input "3"
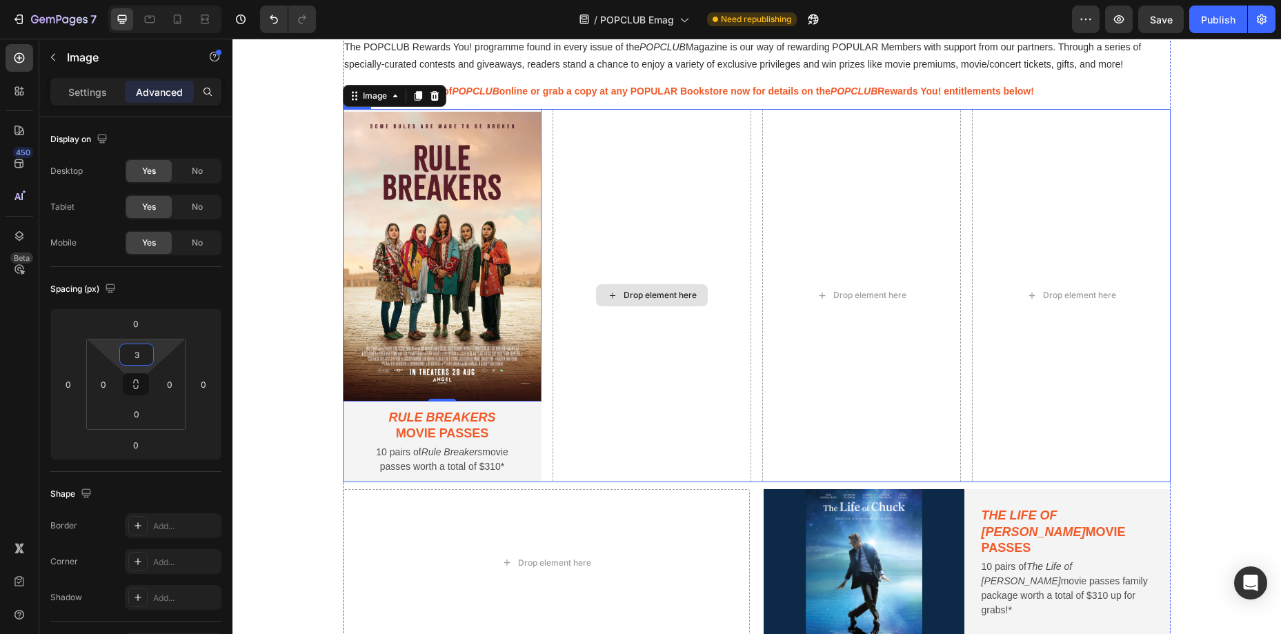
click at [562, 286] on div "Drop element here" at bounding box center [652, 295] width 199 height 373
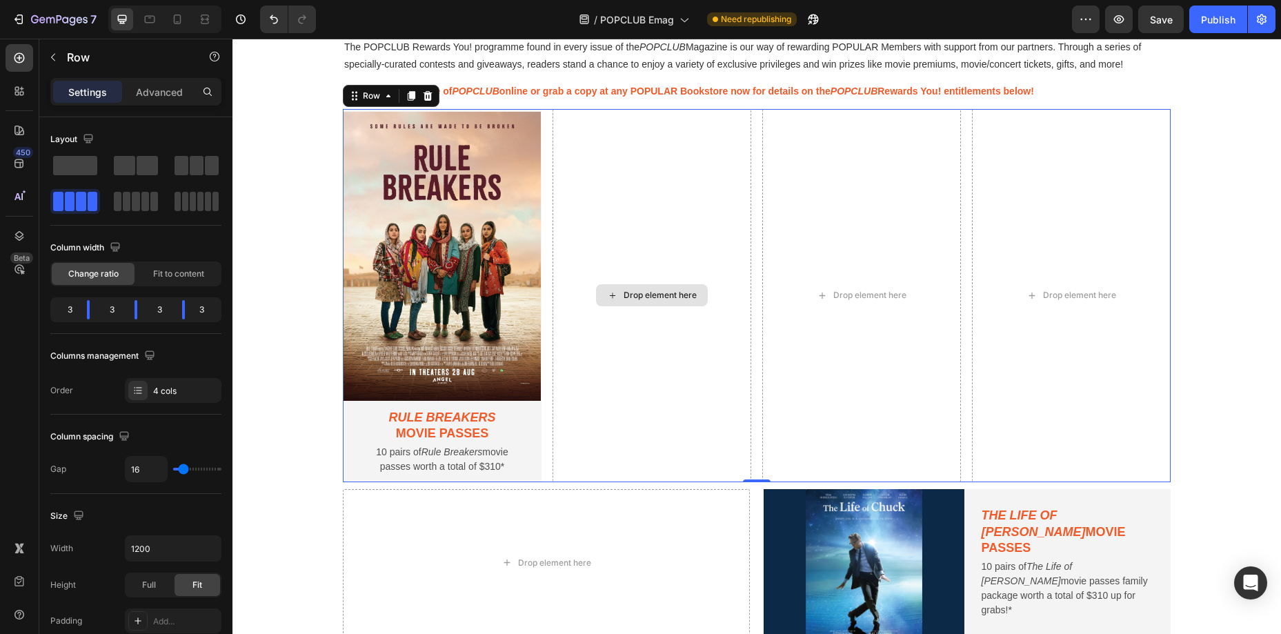
click at [607, 170] on div "Drop element here" at bounding box center [652, 295] width 199 height 373
click at [337, 151] on section "POPCLUB Rewards You! Heading The POPCLUB Rewards You! programme found in every …" at bounding box center [757, 412] width 850 height 889
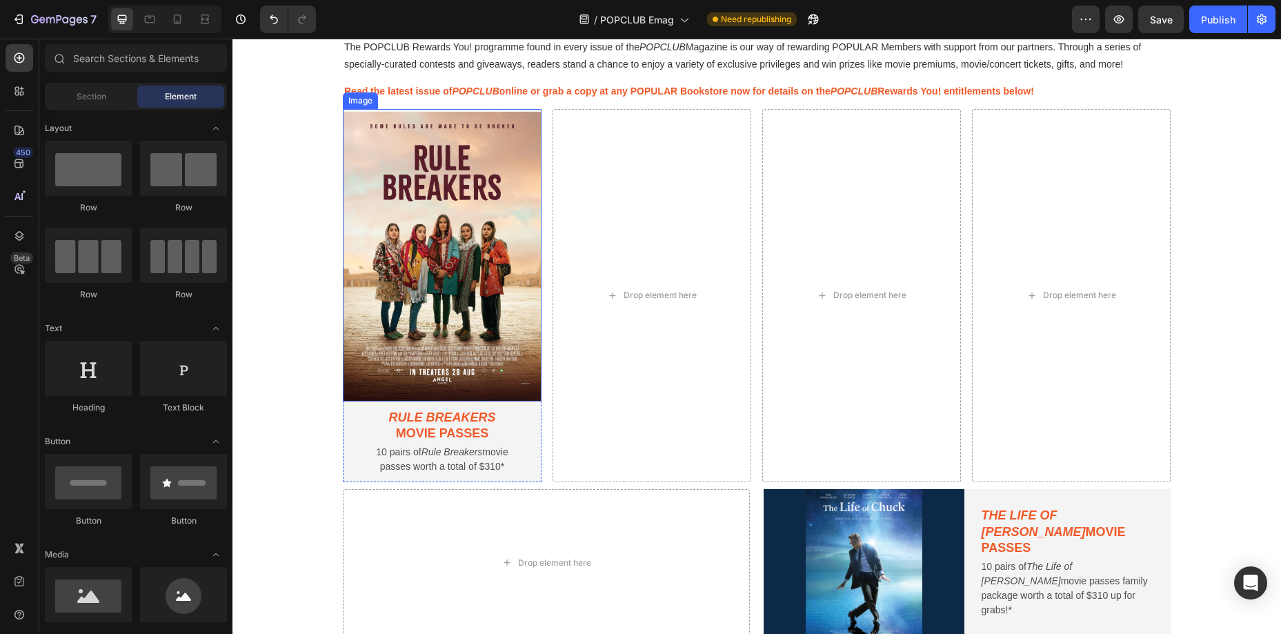
click at [509, 117] on img at bounding box center [442, 256] width 199 height 291
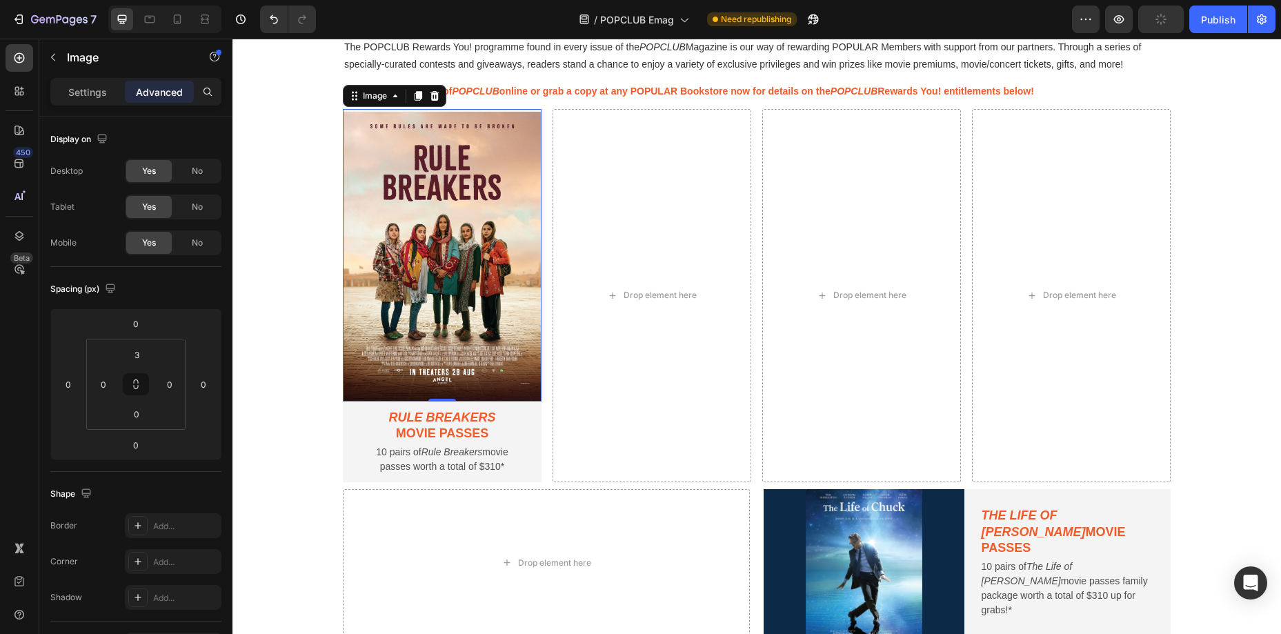
click at [511, 111] on img at bounding box center [442, 256] width 199 height 291
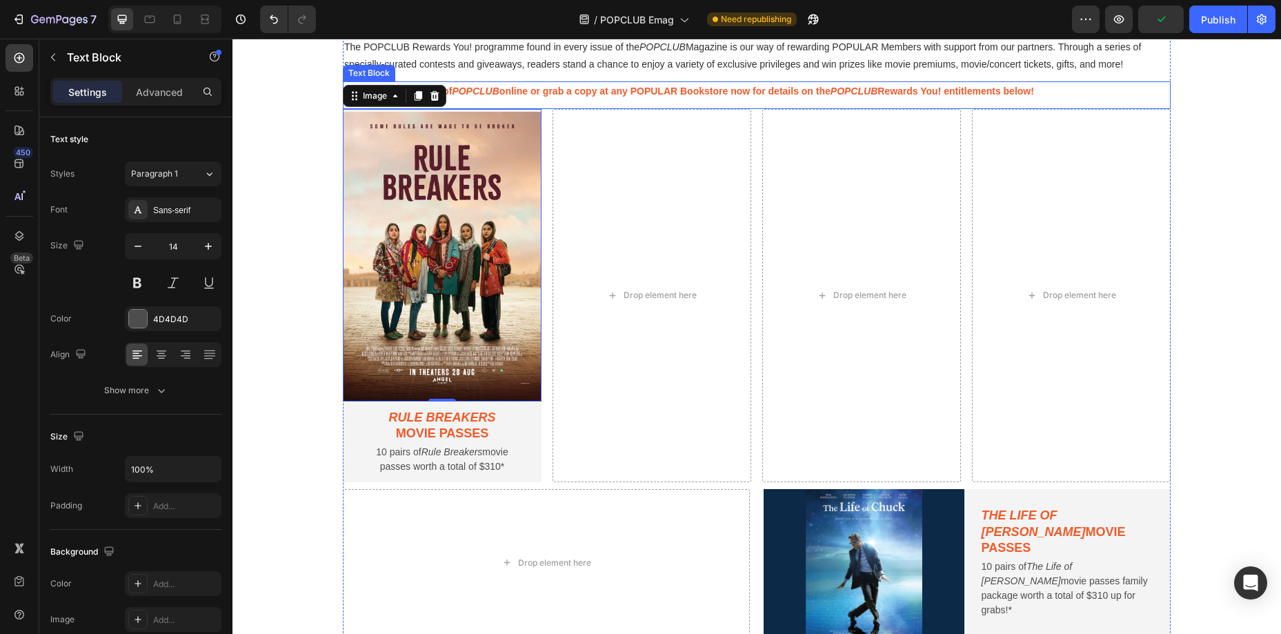
click at [513, 107] on div "Read the latest issue of POPCLUB online or grab a copy at any POPULAR Bookstore…" at bounding box center [757, 94] width 828 height 27
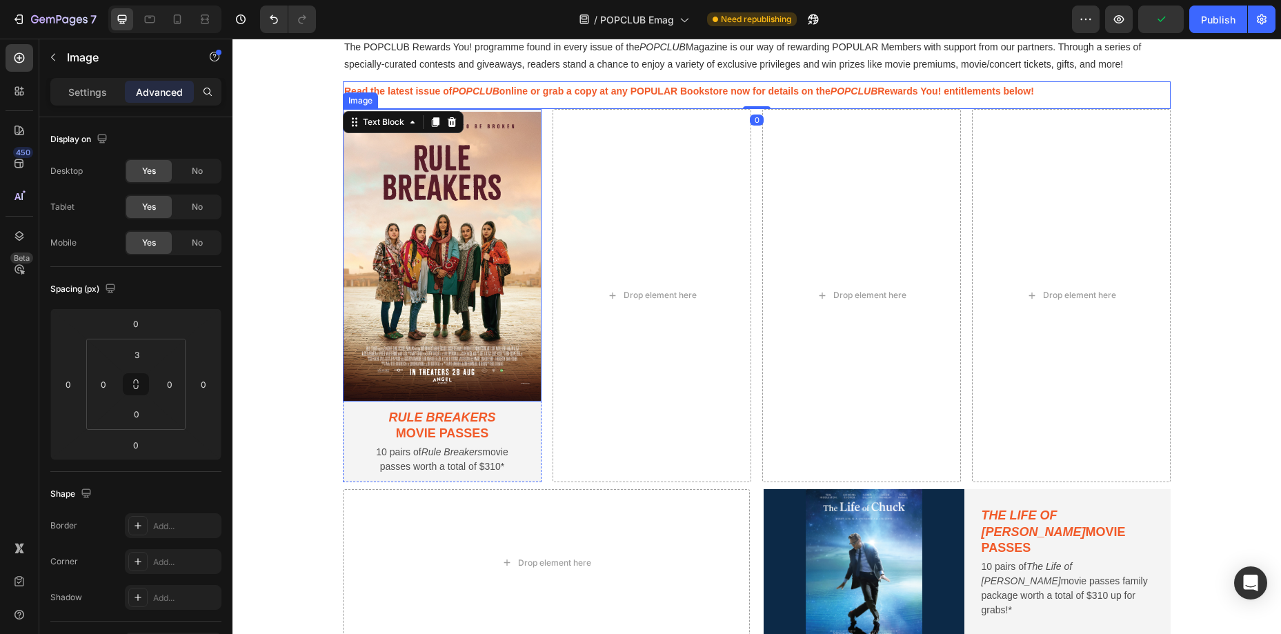
click at [514, 109] on div "Image" at bounding box center [442, 255] width 199 height 293
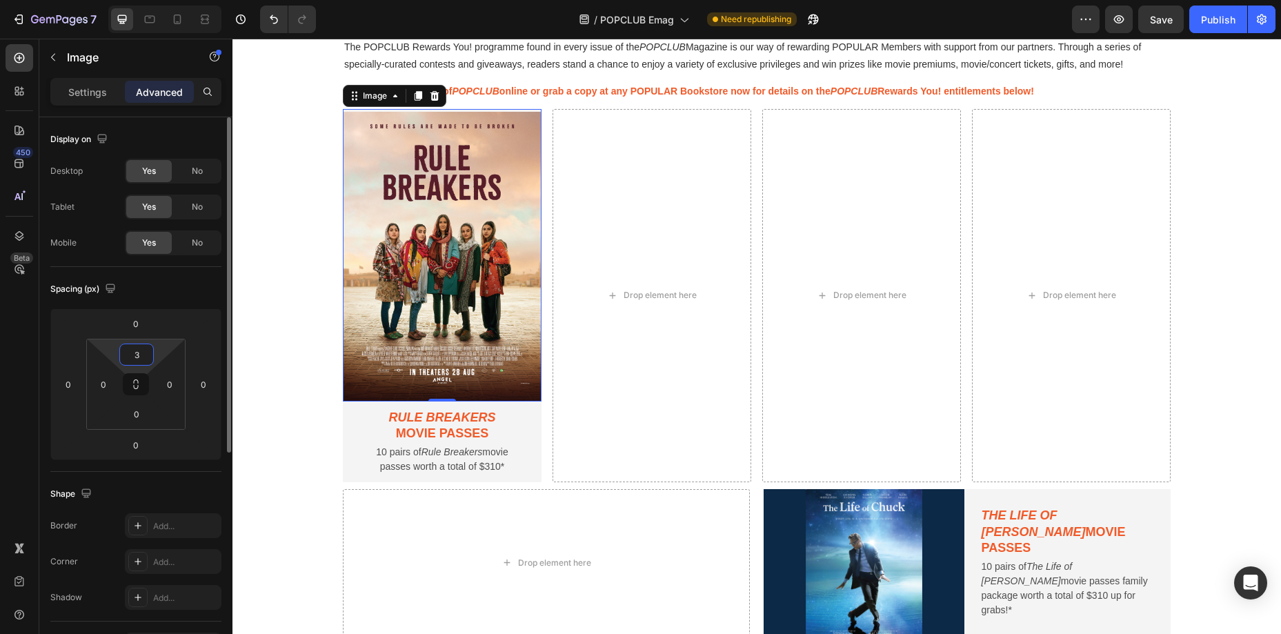
click at [141, 357] on input "3" at bounding box center [137, 354] width 28 height 21
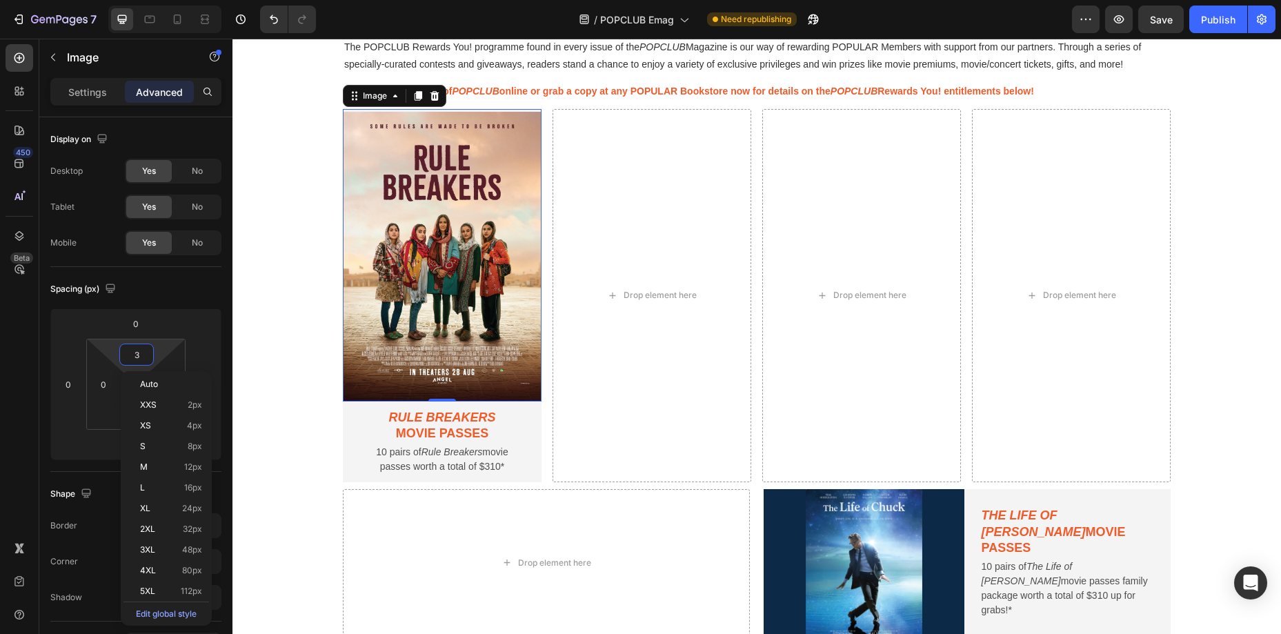
click at [408, 380] on img at bounding box center [442, 256] width 199 height 291
click at [464, 260] on img at bounding box center [442, 256] width 199 height 291
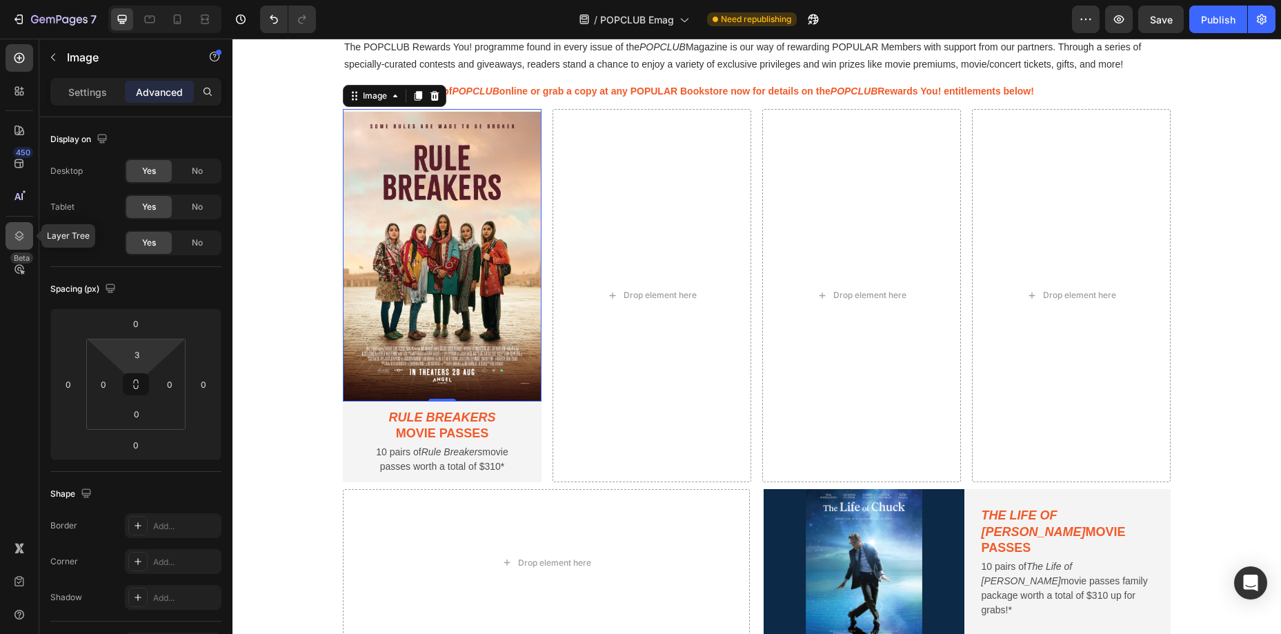
click at [17, 239] on icon at bounding box center [19, 236] width 14 height 14
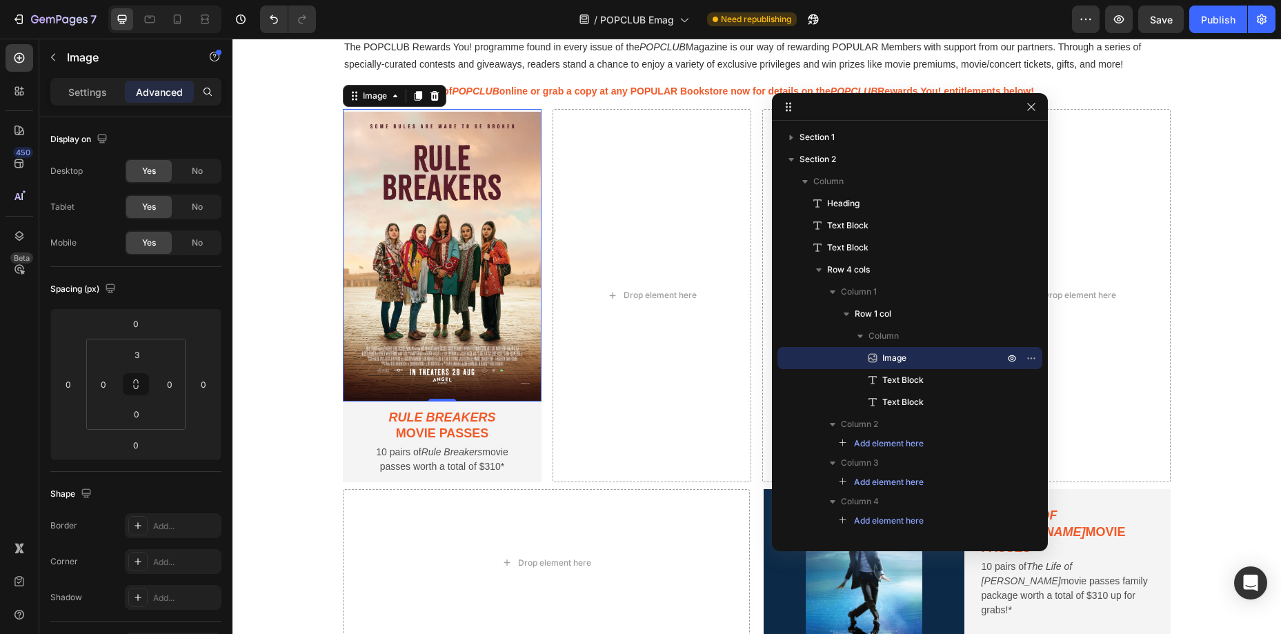
drag, startPoint x: 429, startPoint y: 113, endPoint x: 922, endPoint y: 109, distance: 493.4
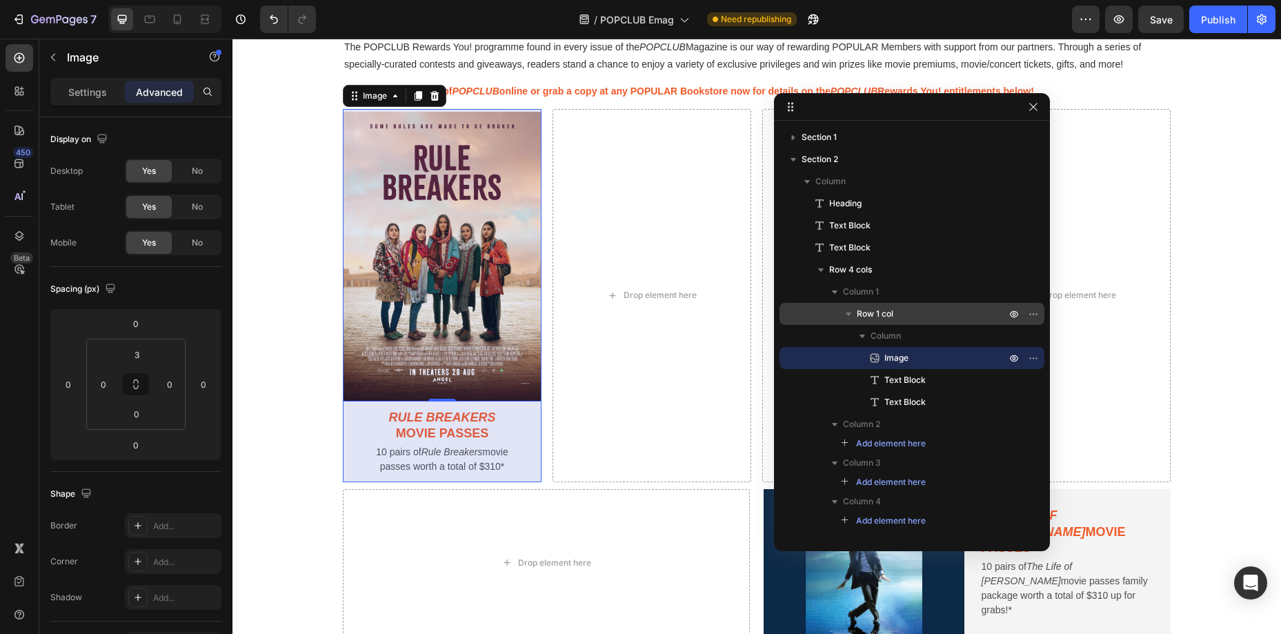
click at [898, 314] on p "Row 1 col" at bounding box center [933, 314] width 152 height 14
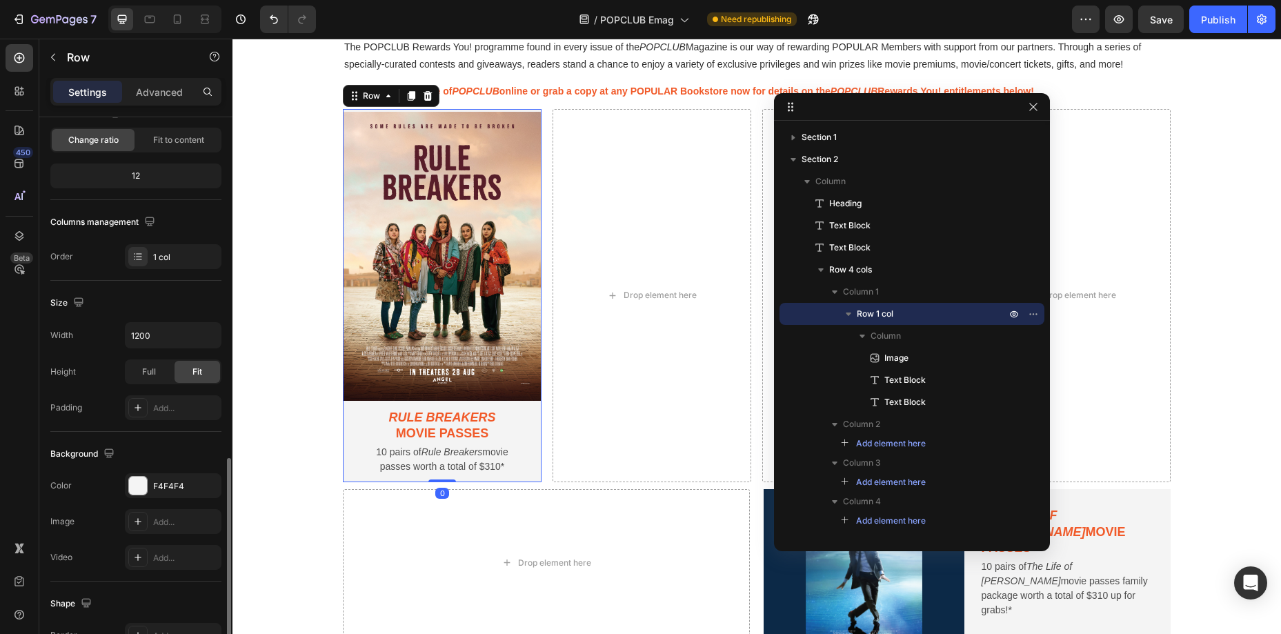
scroll to position [286, 0]
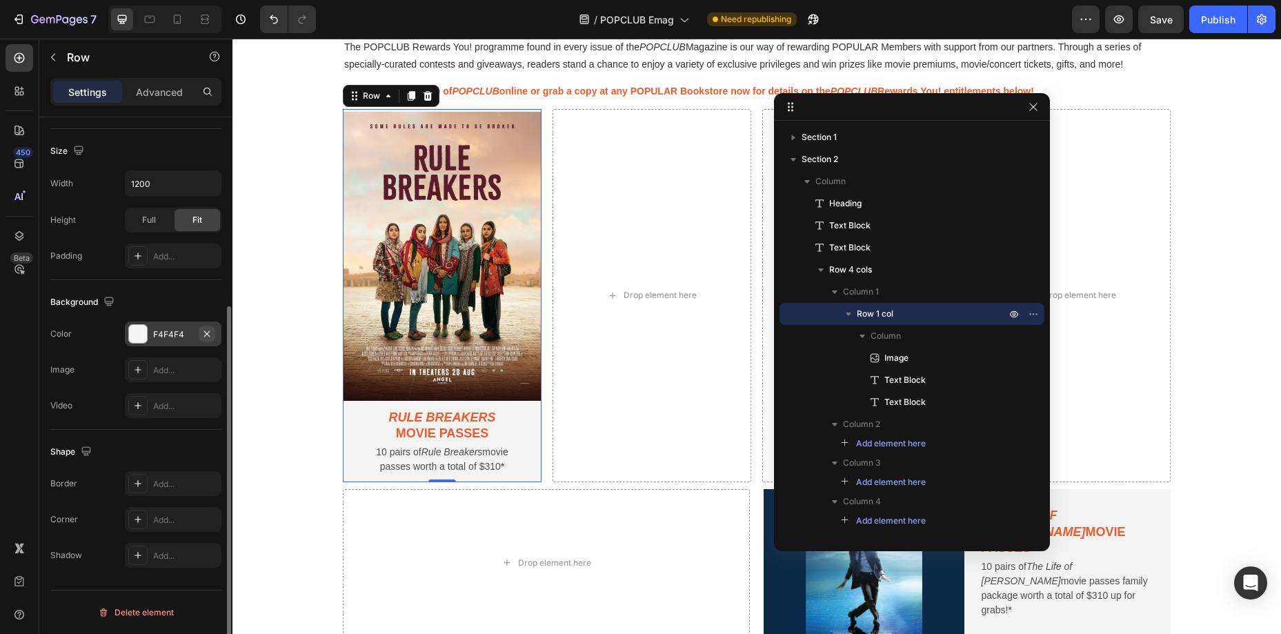
click at [206, 333] on icon "button" at bounding box center [206, 333] width 11 height 11
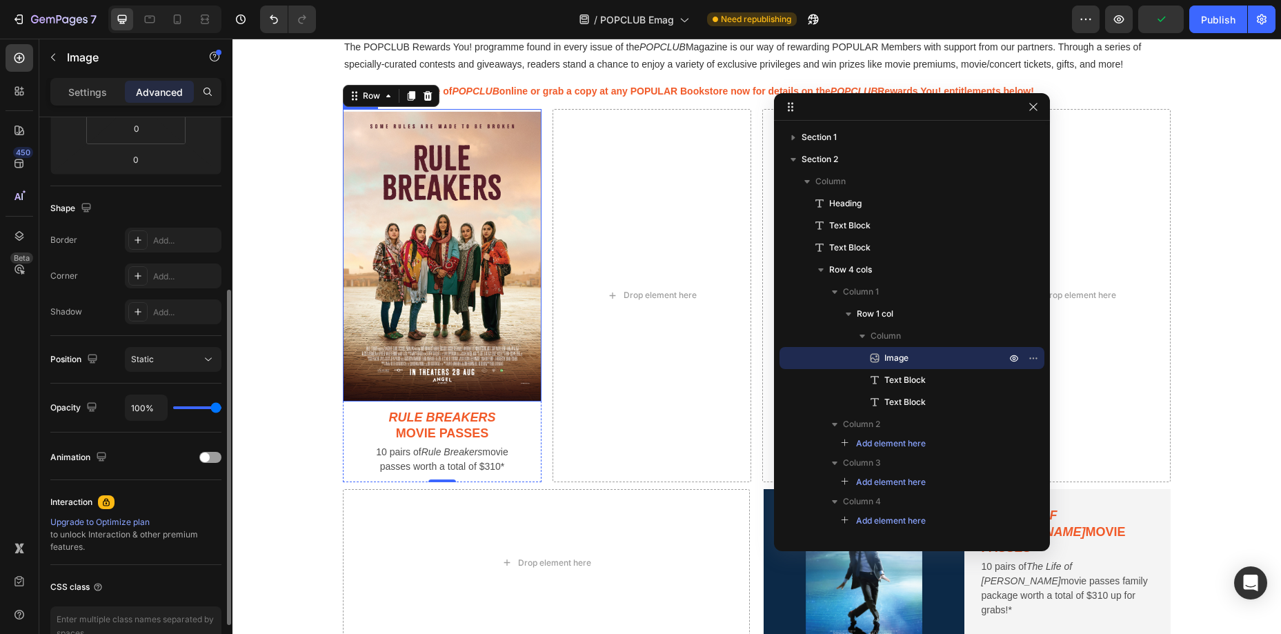
click at [513, 393] on img at bounding box center [442, 256] width 199 height 291
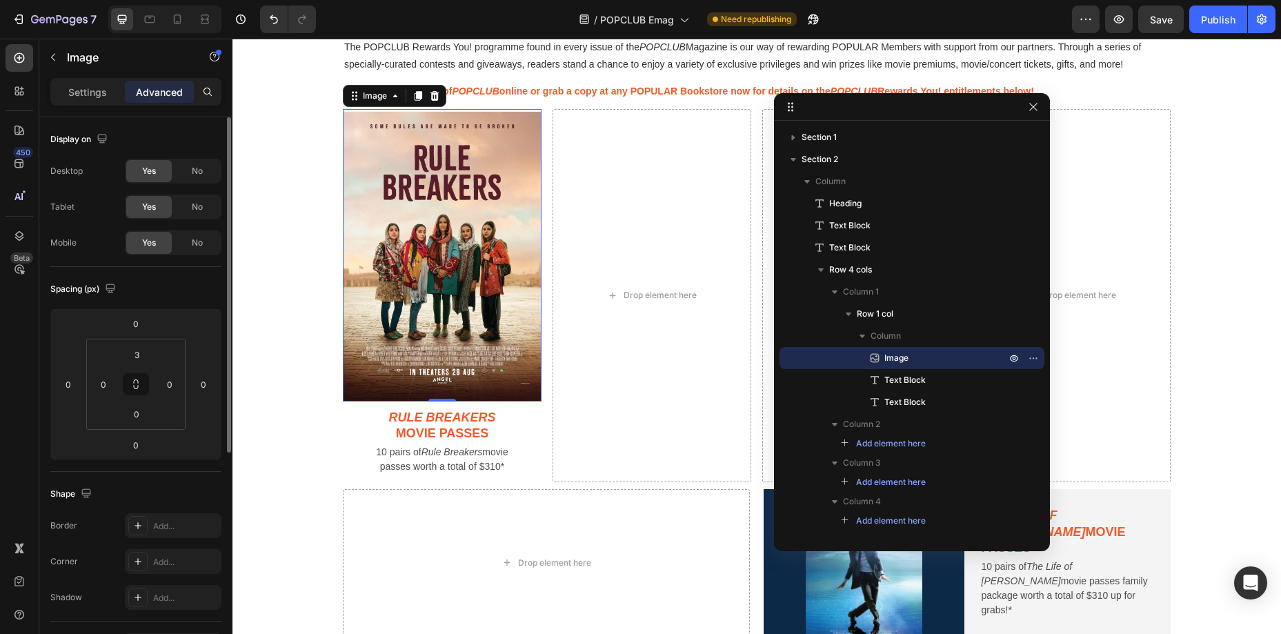
click at [523, 175] on img at bounding box center [442, 256] width 199 height 291
click at [500, 110] on div "Image 0" at bounding box center [442, 255] width 199 height 293
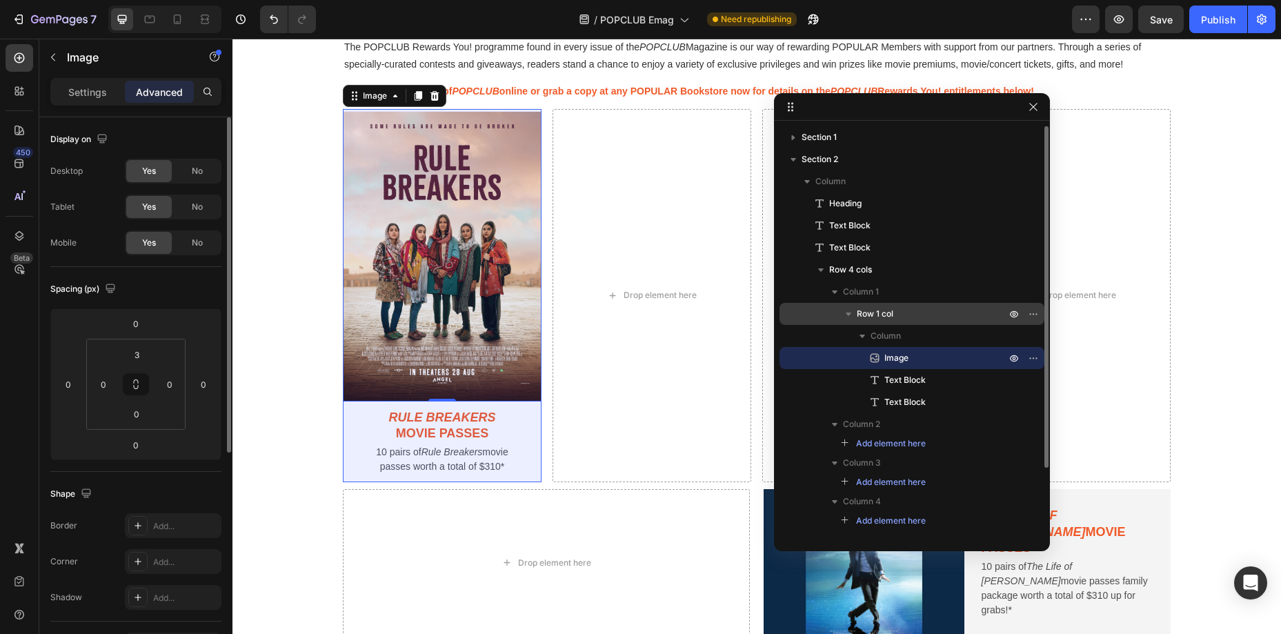
click at [903, 321] on div "Row 1 col" at bounding box center [912, 314] width 254 height 22
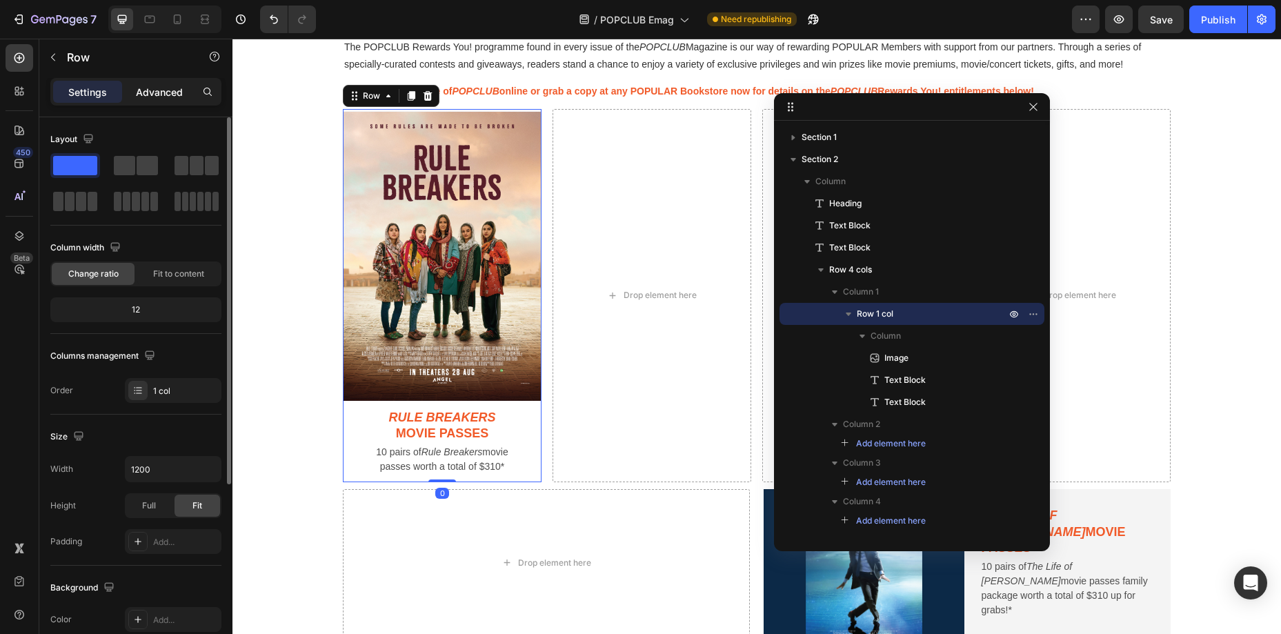
click at [143, 99] on div "Advanced" at bounding box center [159, 92] width 69 height 22
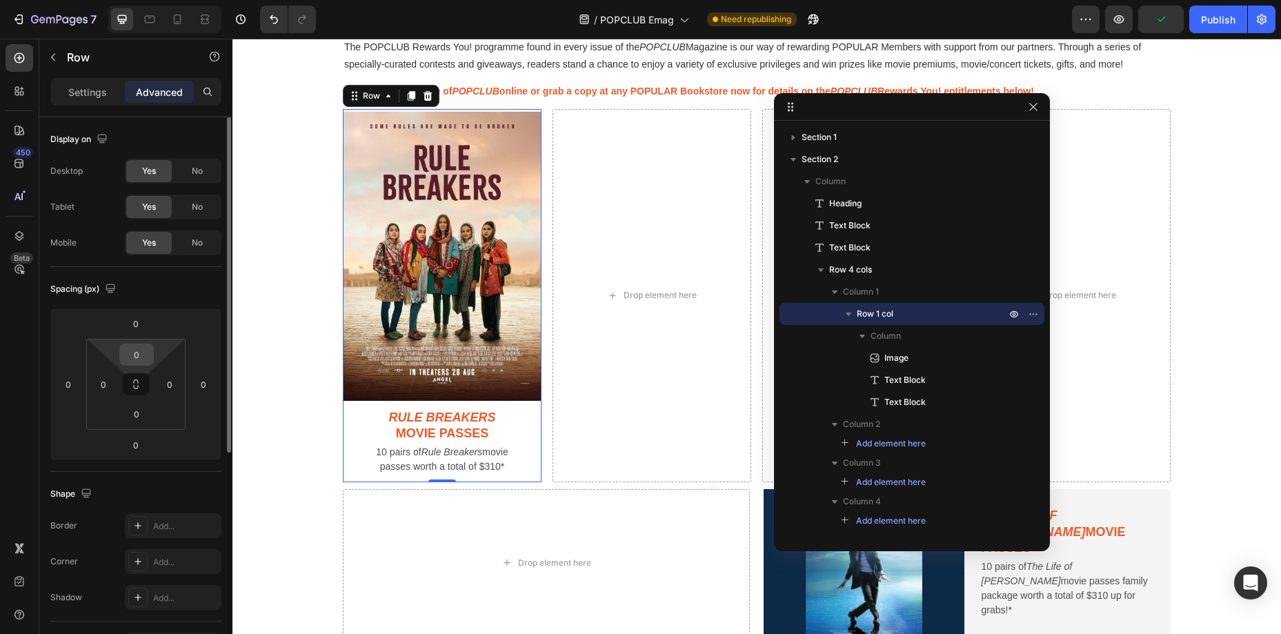
click at [139, 357] on input "0" at bounding box center [137, 354] width 28 height 21
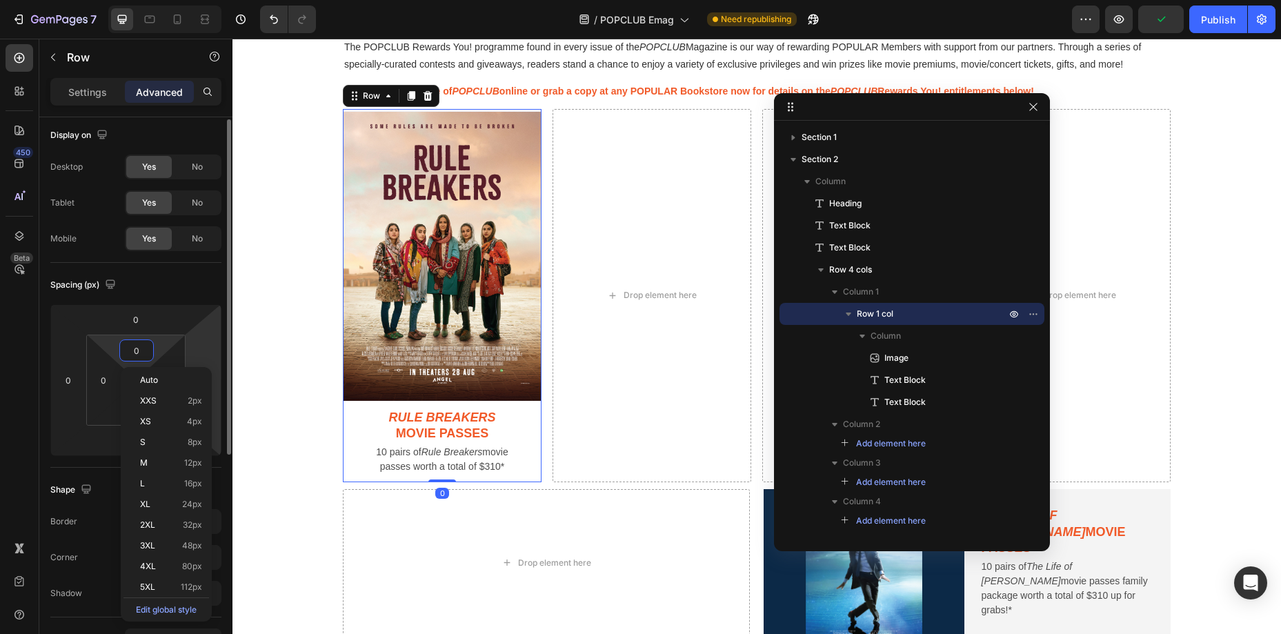
type input "3"
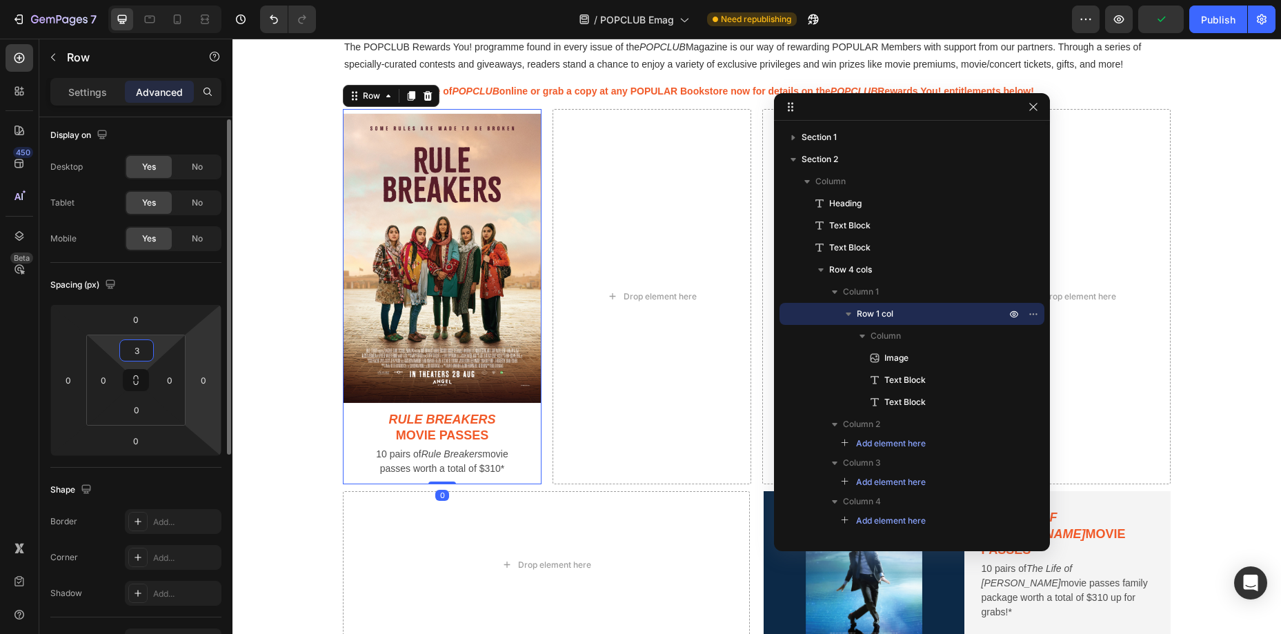
scroll to position [2, 0]
click at [486, 186] on img at bounding box center [442, 258] width 199 height 291
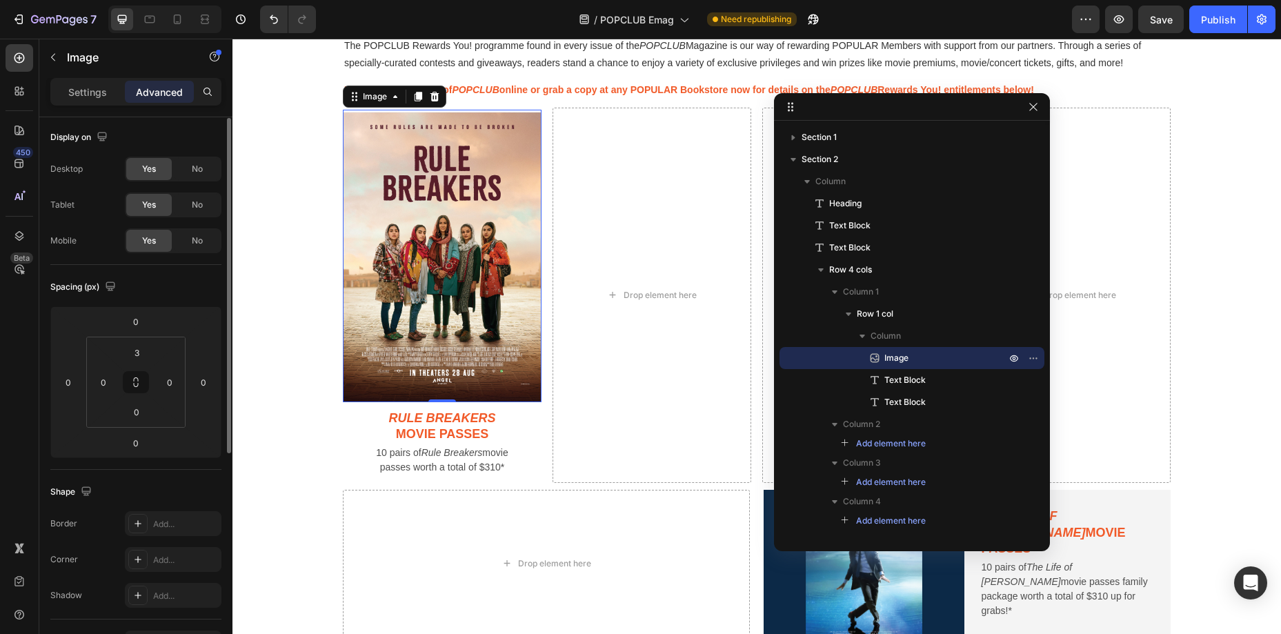
scroll to position [0, 0]
click at [124, 353] on input "3" at bounding box center [137, 354] width 28 height 21
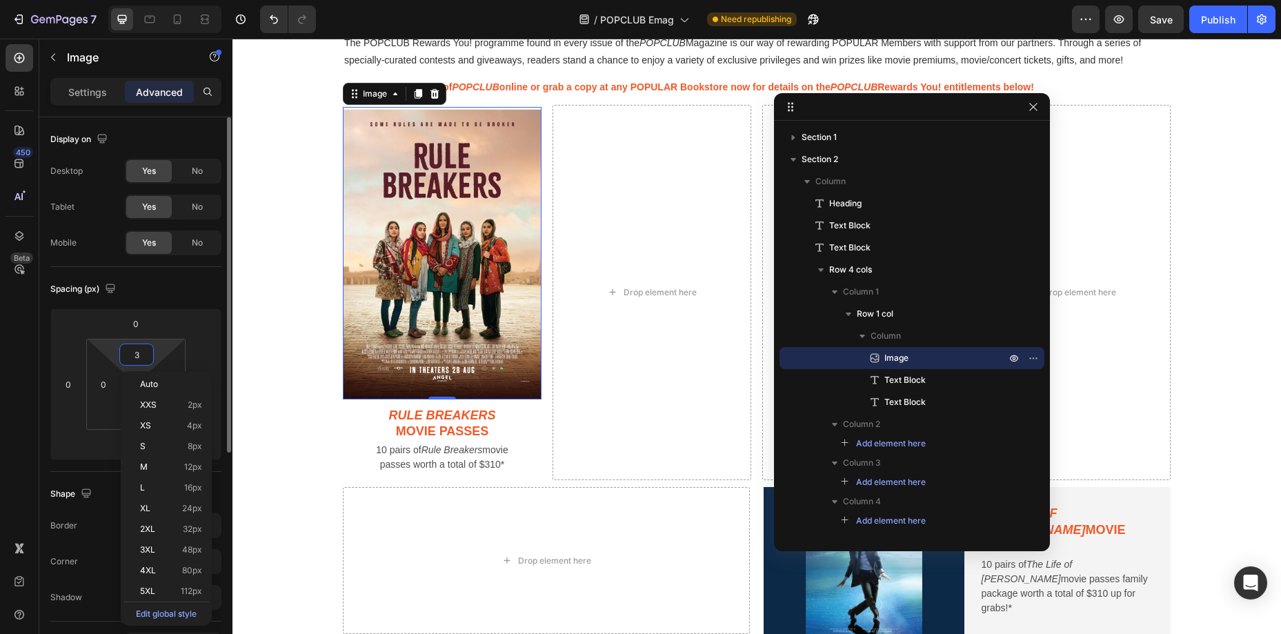
type input "0"
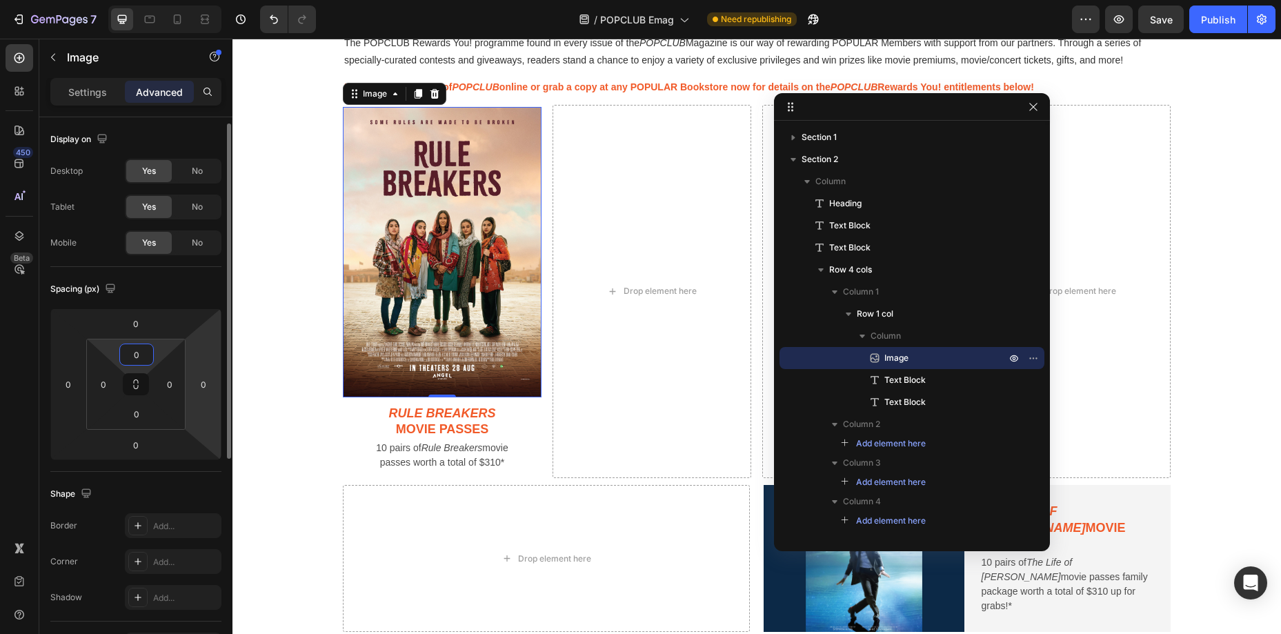
scroll to position [5, 0]
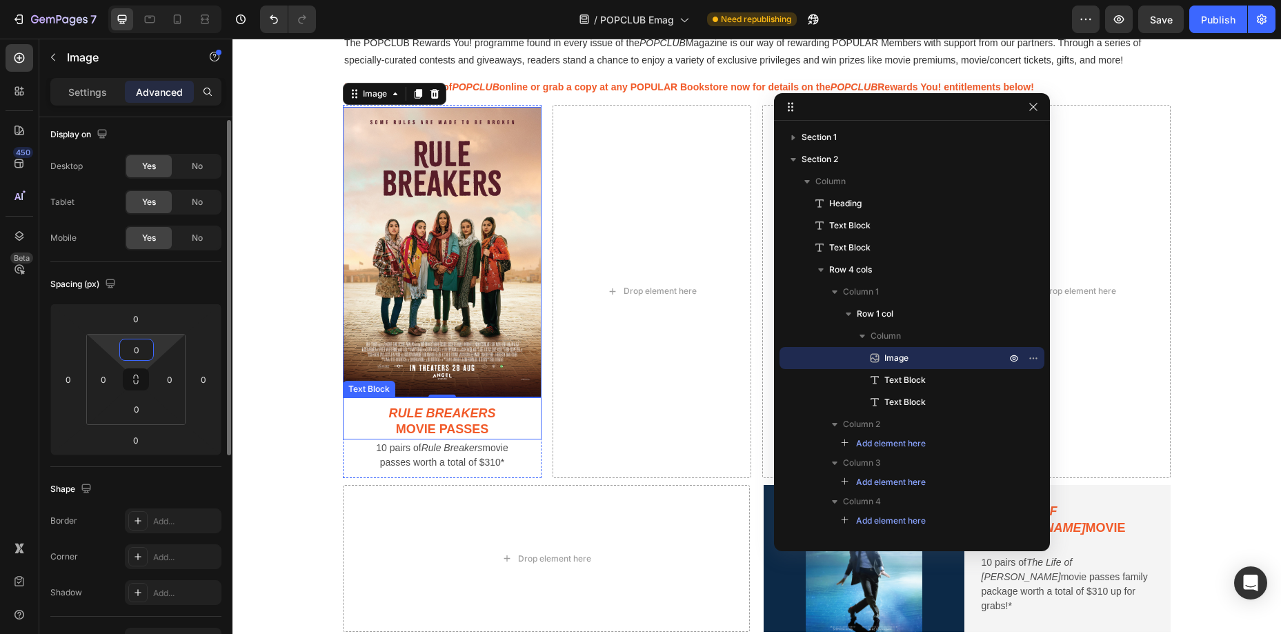
click at [538, 429] on div "Rule Breakers movie passes Text Block" at bounding box center [442, 418] width 199 height 42
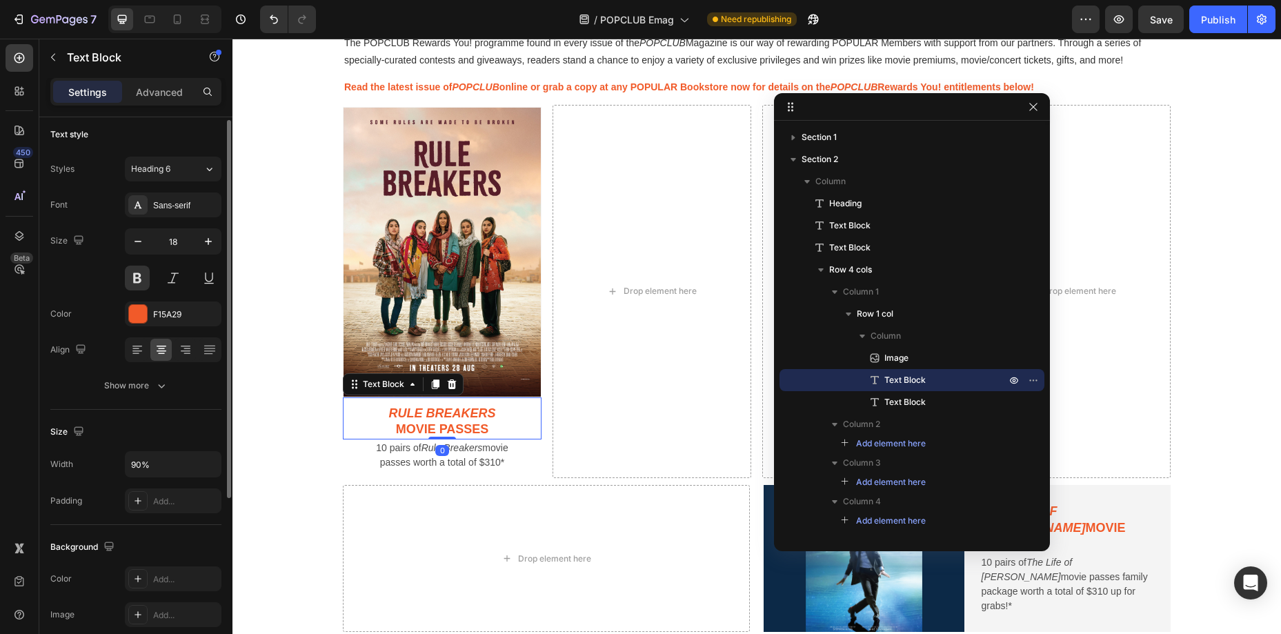
scroll to position [0, 0]
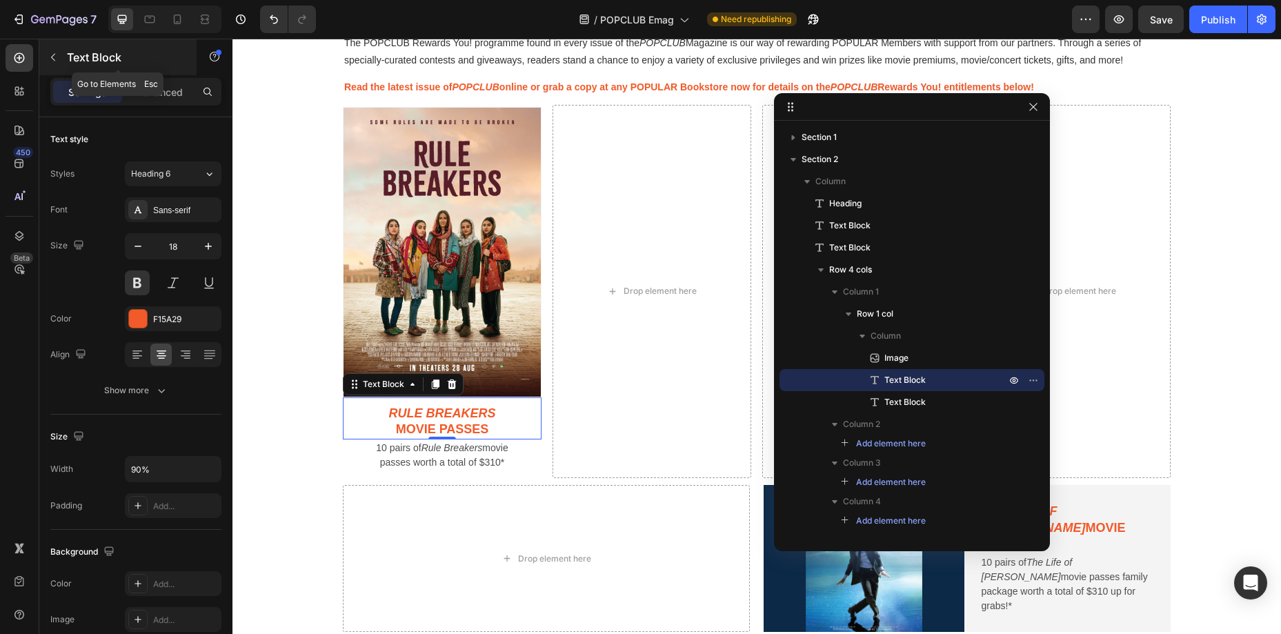
click at [52, 62] on icon "button" at bounding box center [53, 57] width 11 height 11
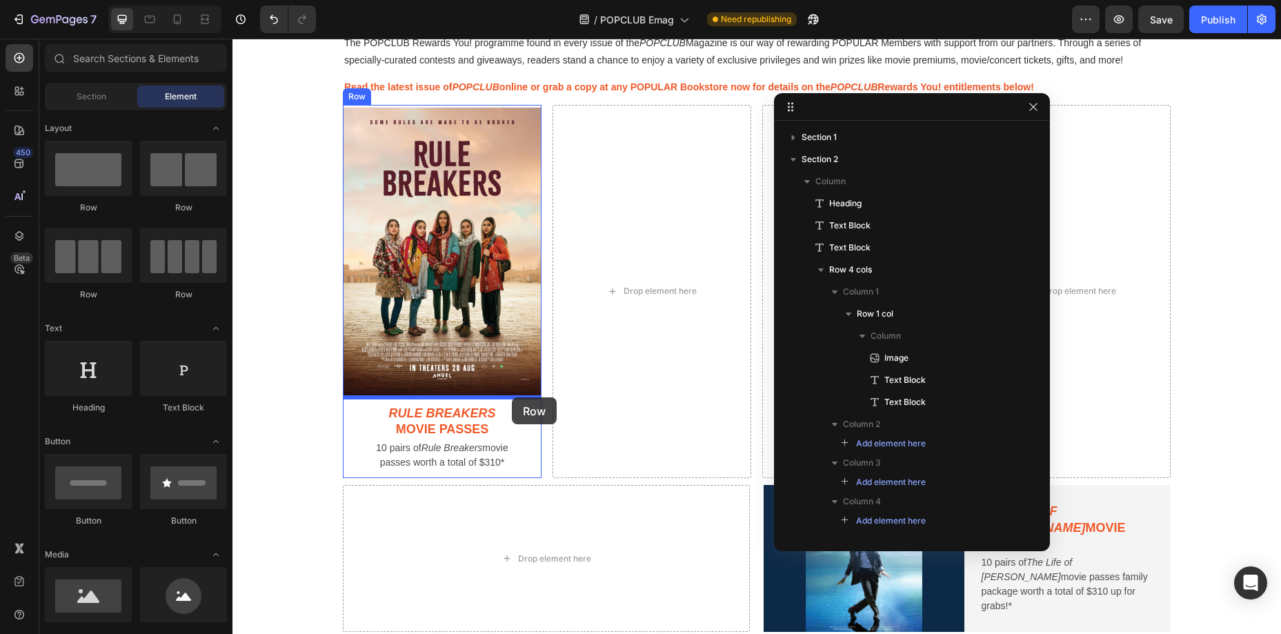
drag, startPoint x: 318, startPoint y: 219, endPoint x: 512, endPoint y: 397, distance: 263.2
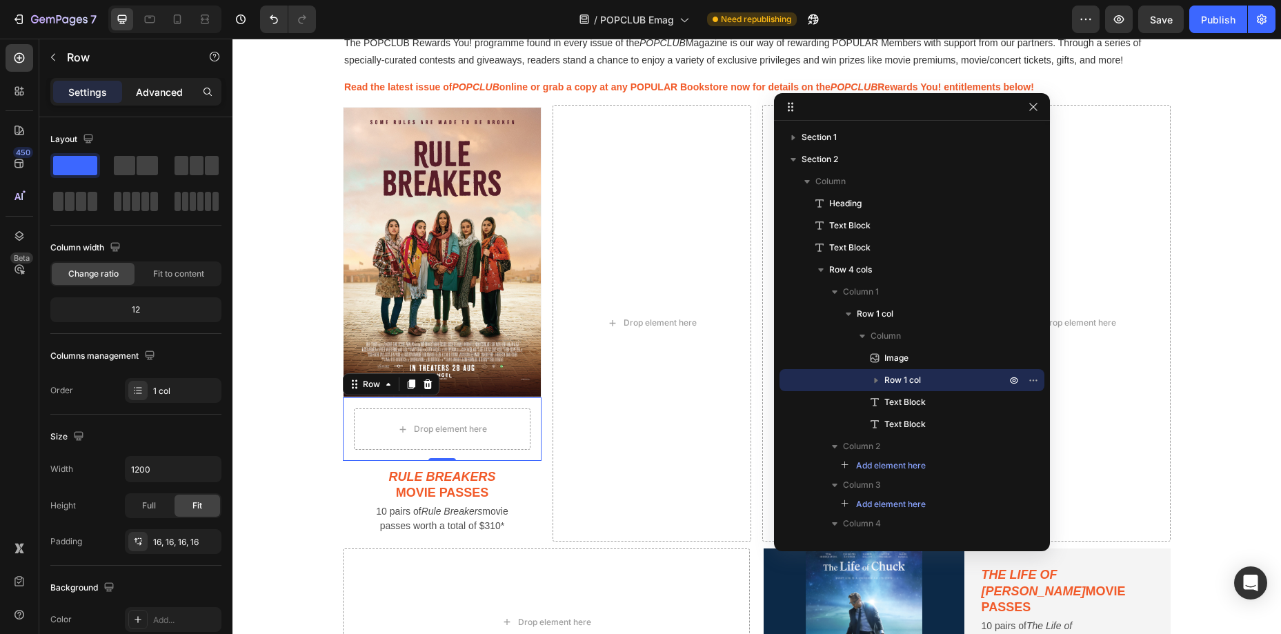
click at [146, 101] on div "Advanced" at bounding box center [159, 92] width 69 height 22
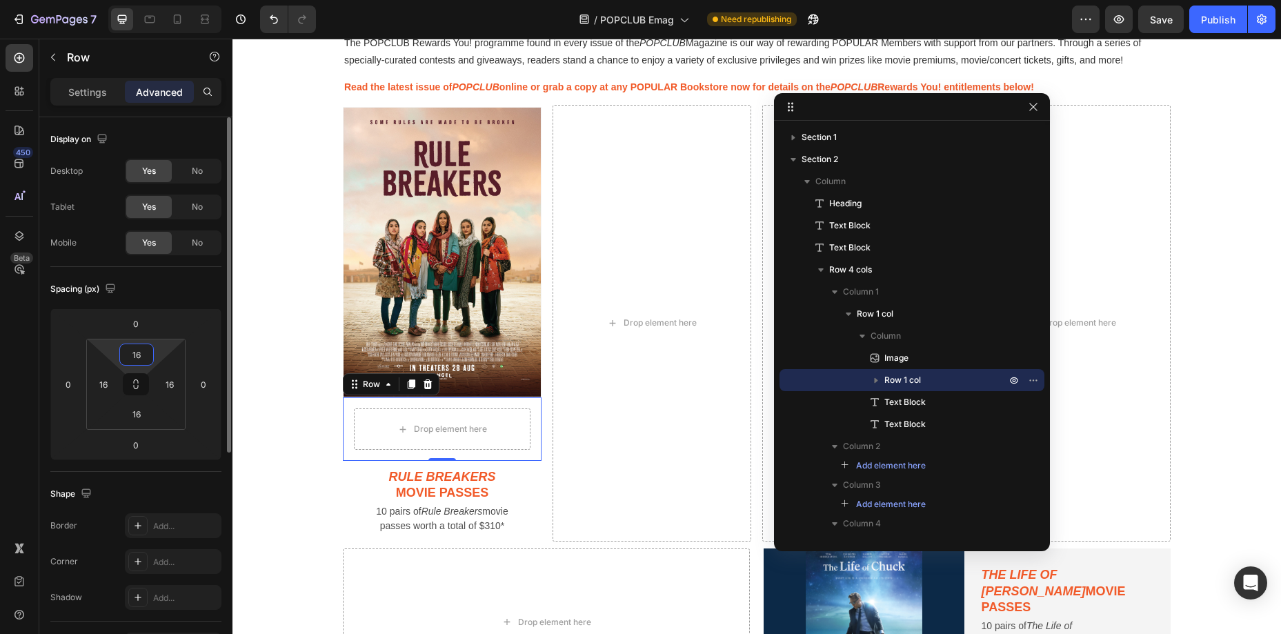
click at [137, 356] on input "16" at bounding box center [137, 354] width 28 height 21
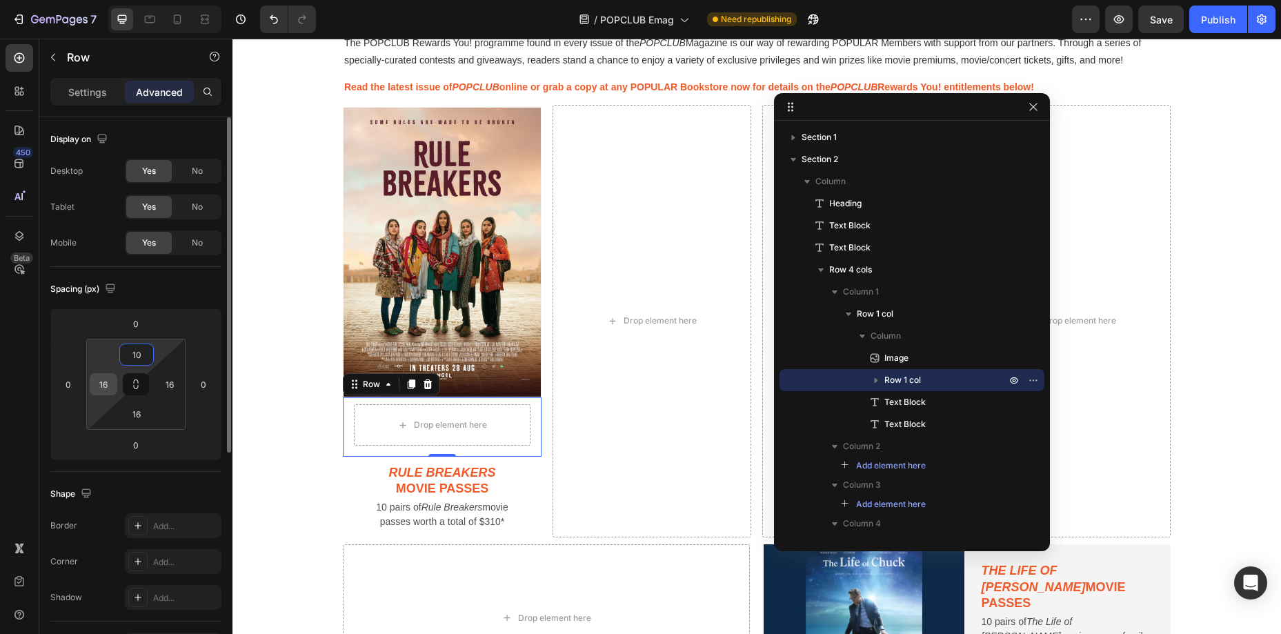
type input "10"
click at [100, 386] on input "16" at bounding box center [103, 384] width 21 height 21
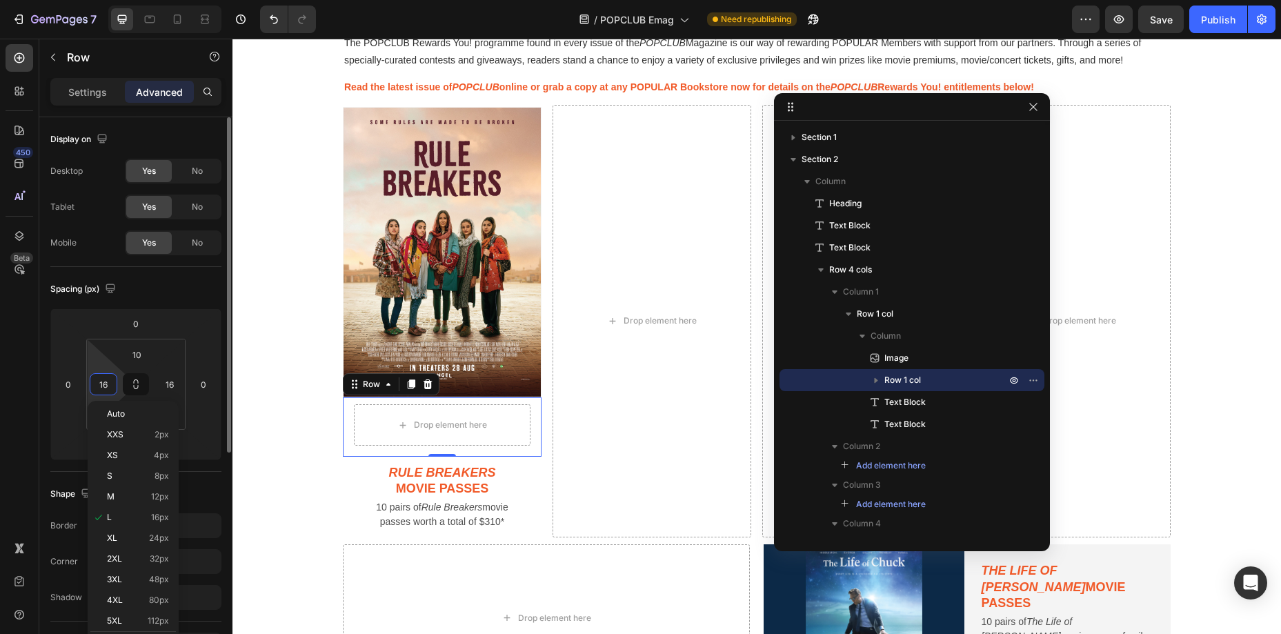
click at [100, 386] on input "16" at bounding box center [103, 384] width 21 height 21
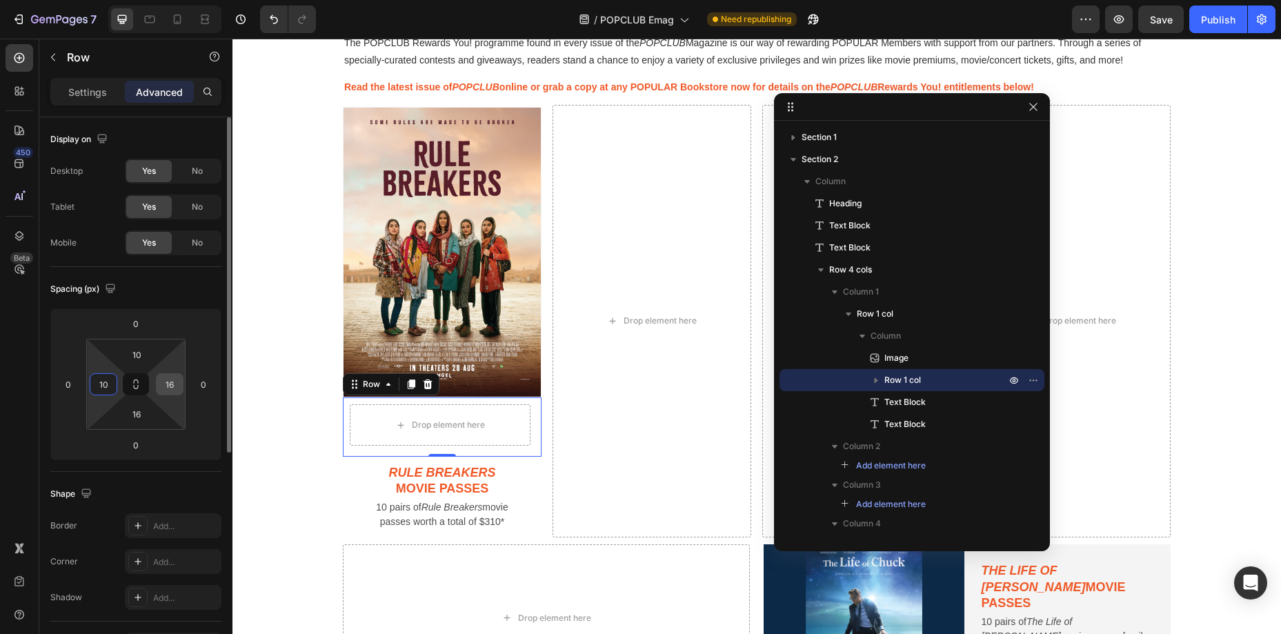
type input "10"
click at [174, 383] on input "16" at bounding box center [169, 384] width 21 height 21
type input "10"
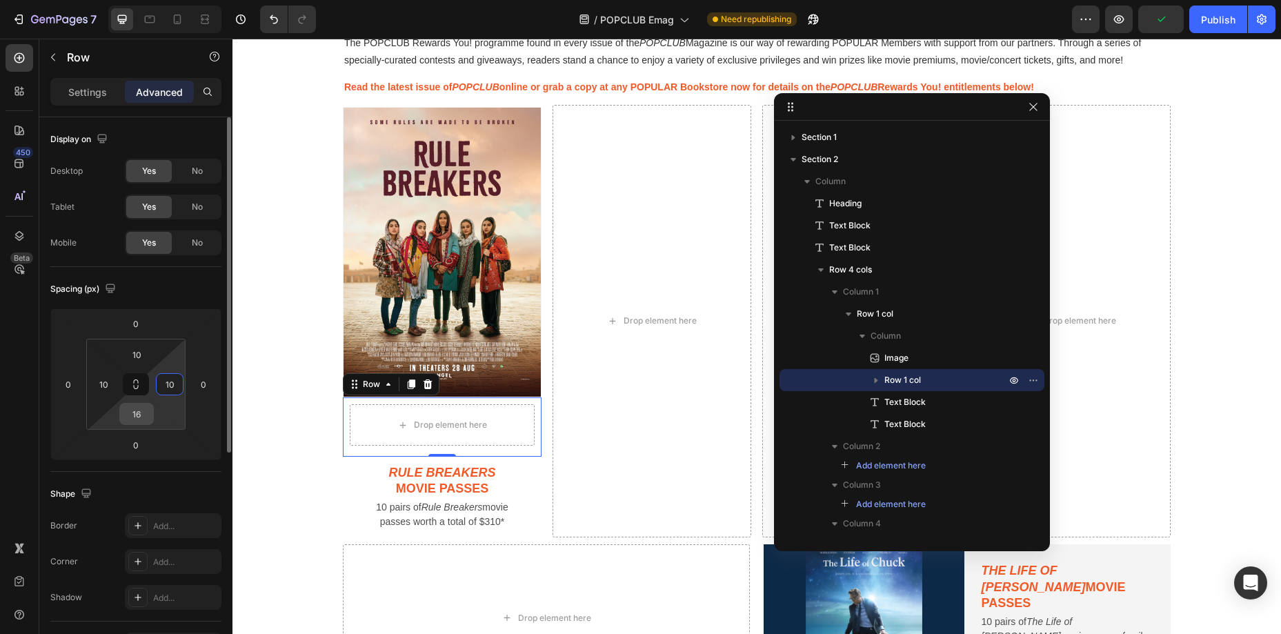
click at [145, 414] on input "16" at bounding box center [137, 414] width 28 height 21
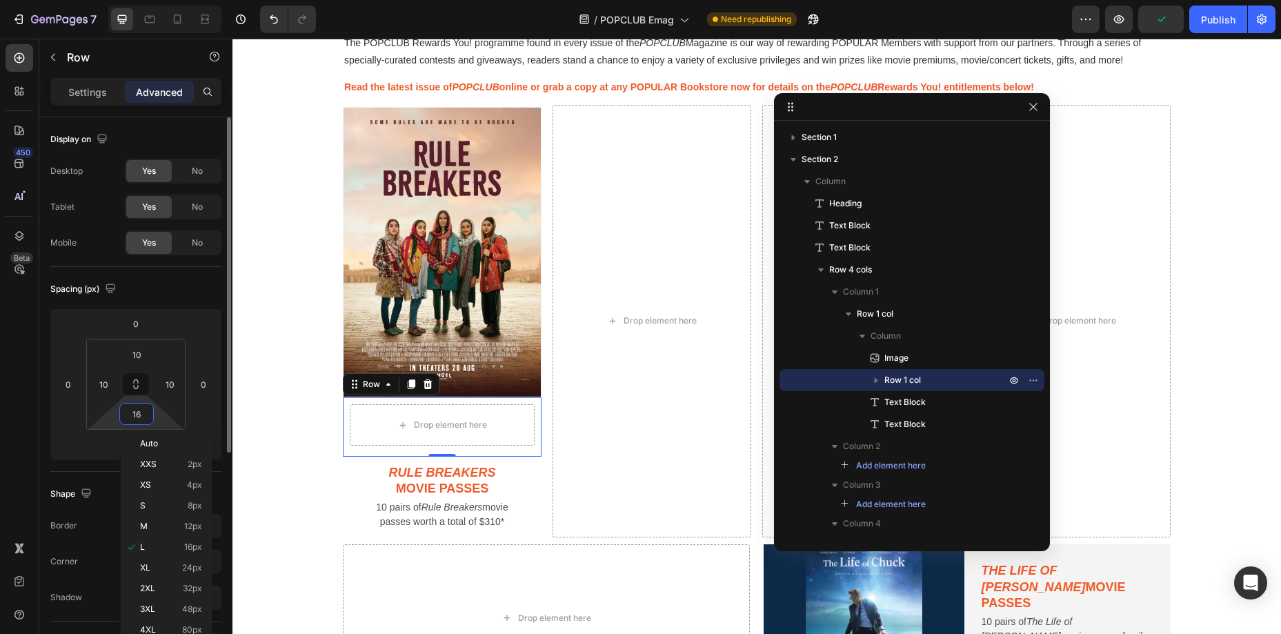
click at [145, 414] on input "16" at bounding box center [137, 414] width 28 height 21
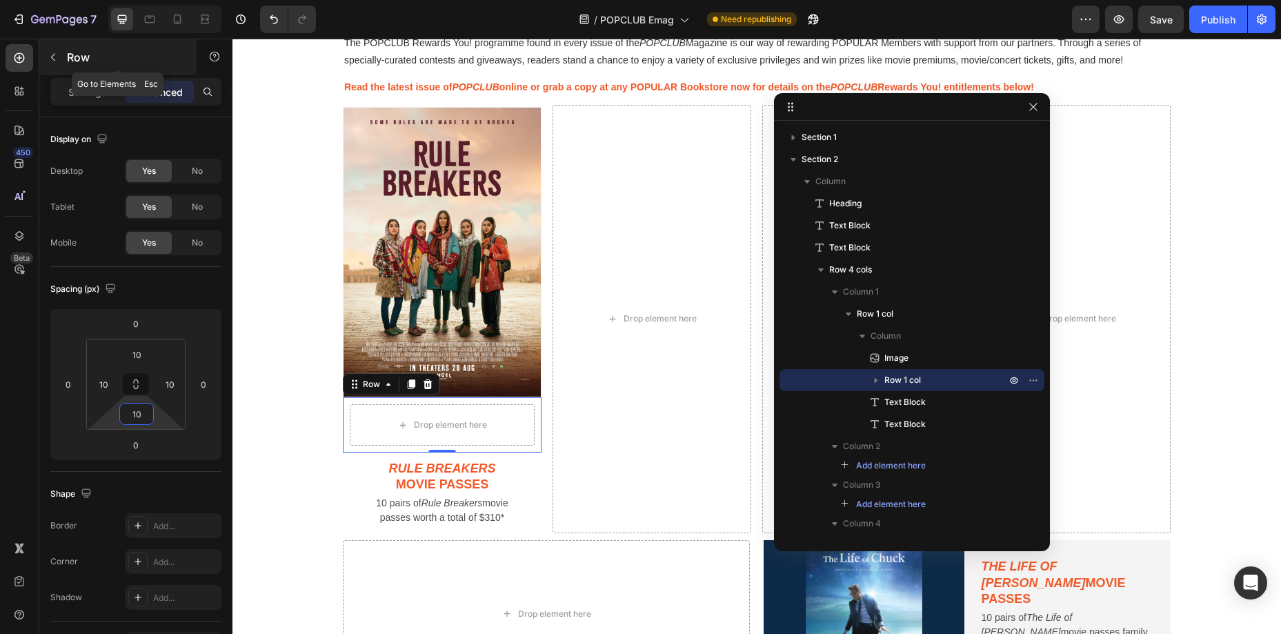
type input "10"
click at [60, 54] on button "button" at bounding box center [53, 57] width 22 height 22
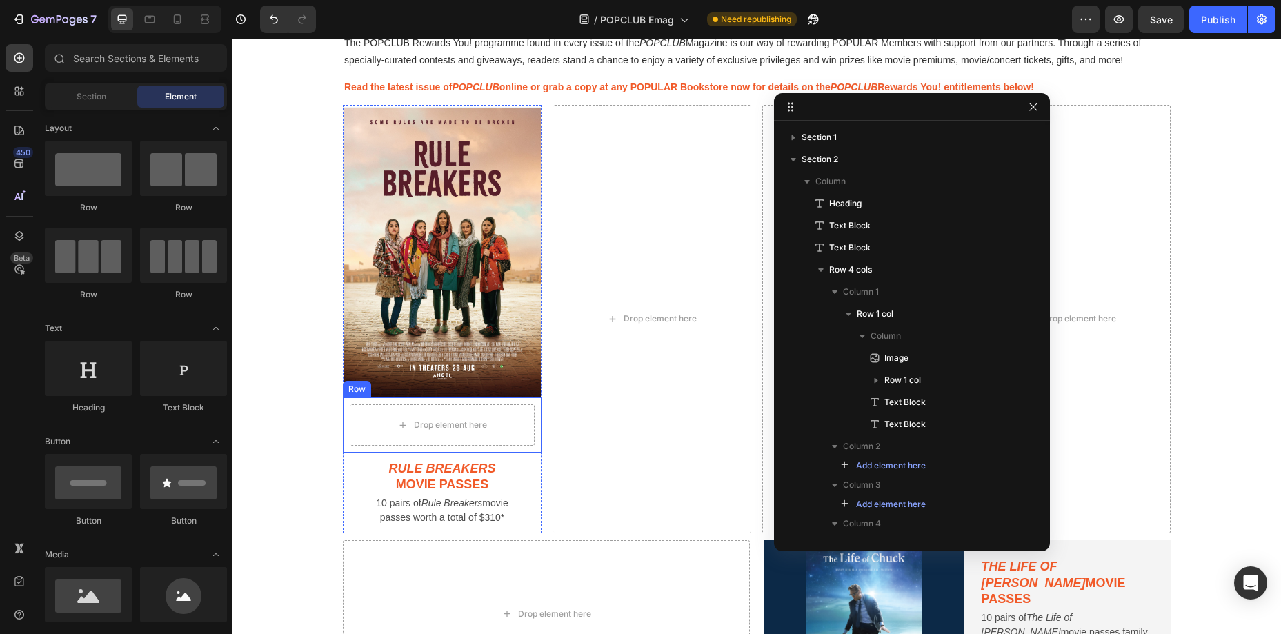
click at [536, 407] on div "Drop element here Row" at bounding box center [442, 424] width 199 height 55
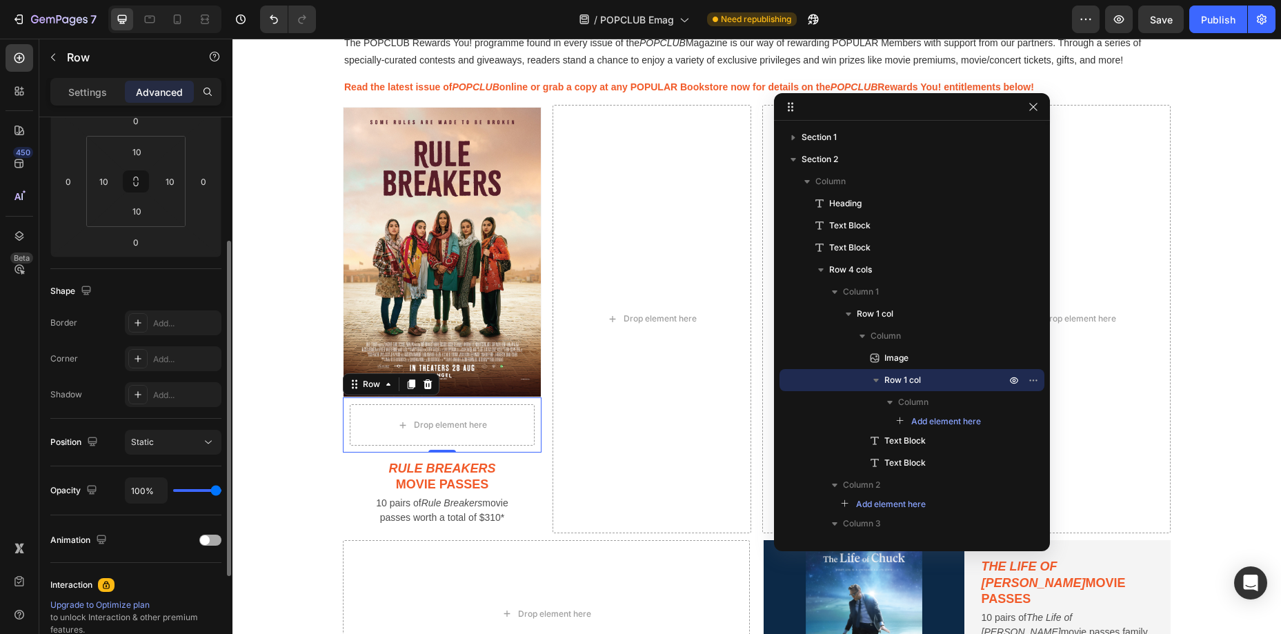
scroll to position [204, 0]
click at [101, 86] on p "Settings" at bounding box center [87, 92] width 39 height 14
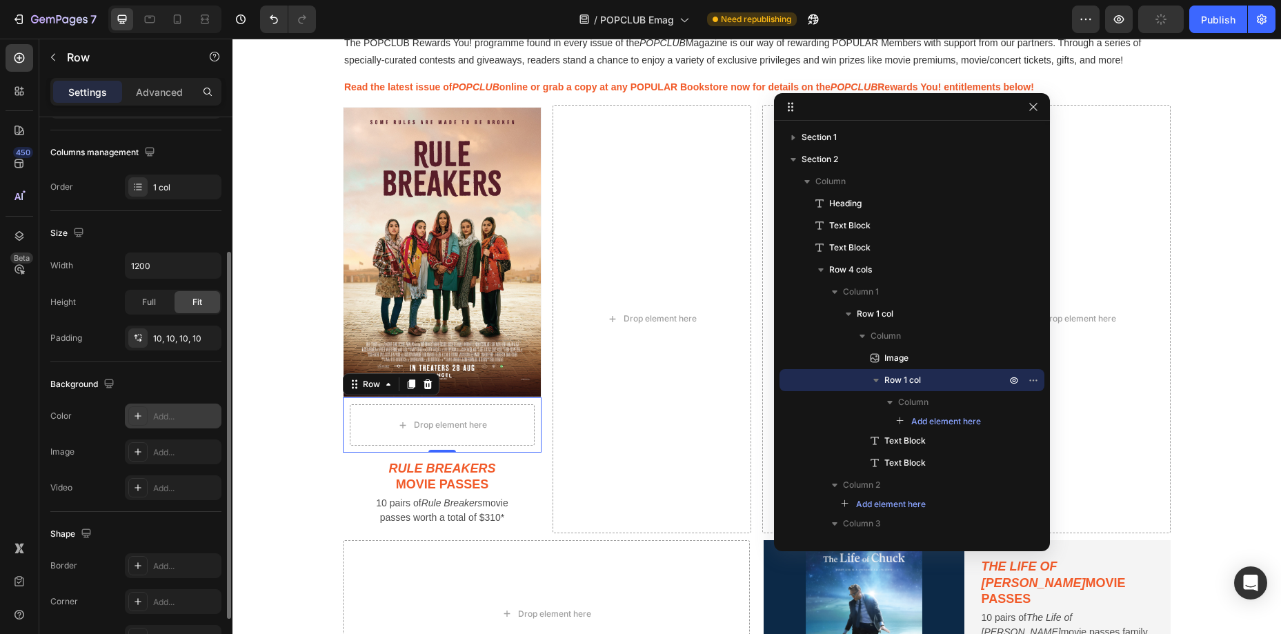
scroll to position [286, 0]
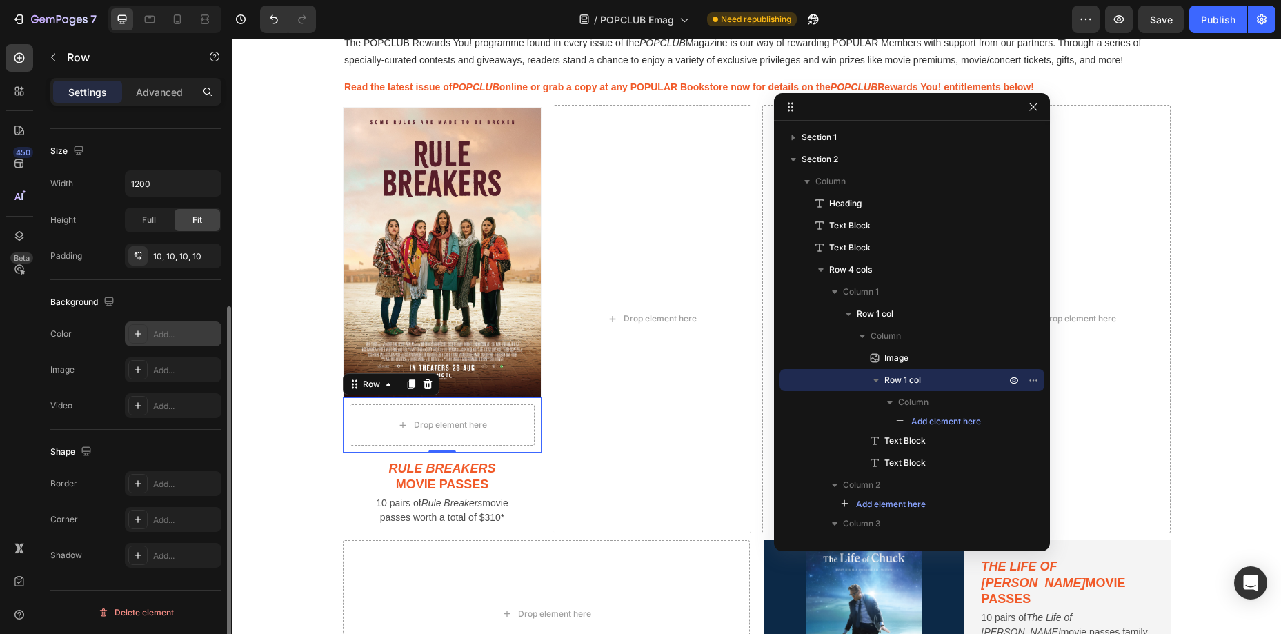
click at [154, 335] on div "Add..." at bounding box center [185, 334] width 65 height 12
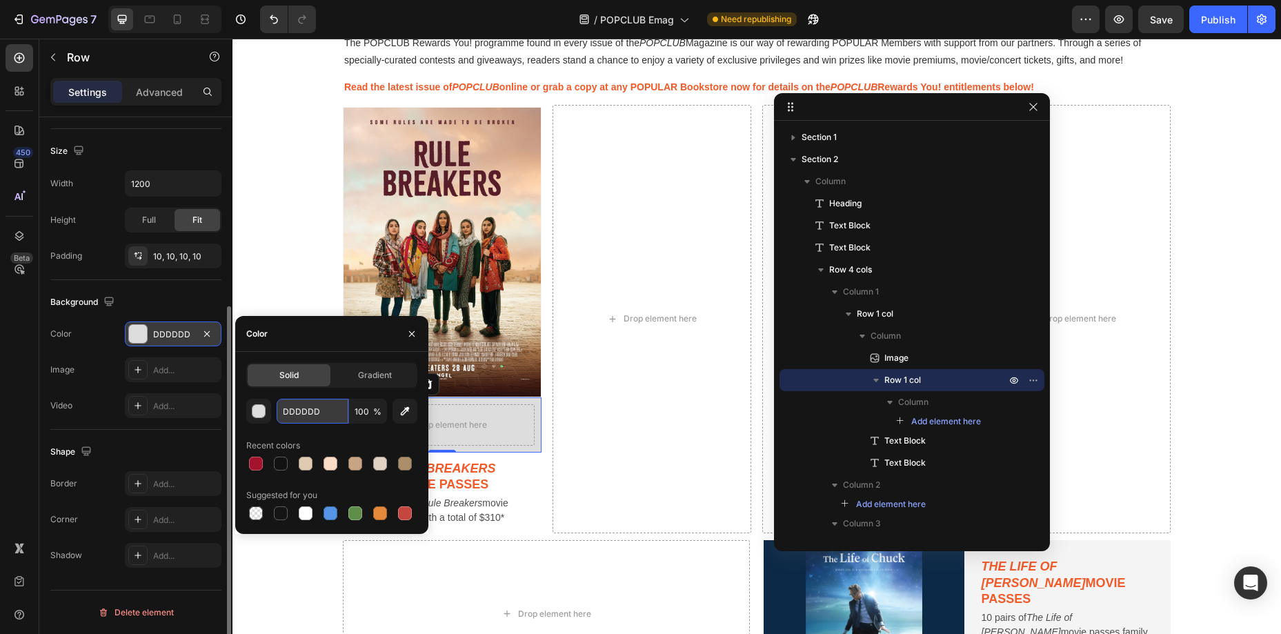
click at [313, 404] on input "DDDDDD" at bounding box center [313, 411] width 72 height 25
type input "F4F4F4"
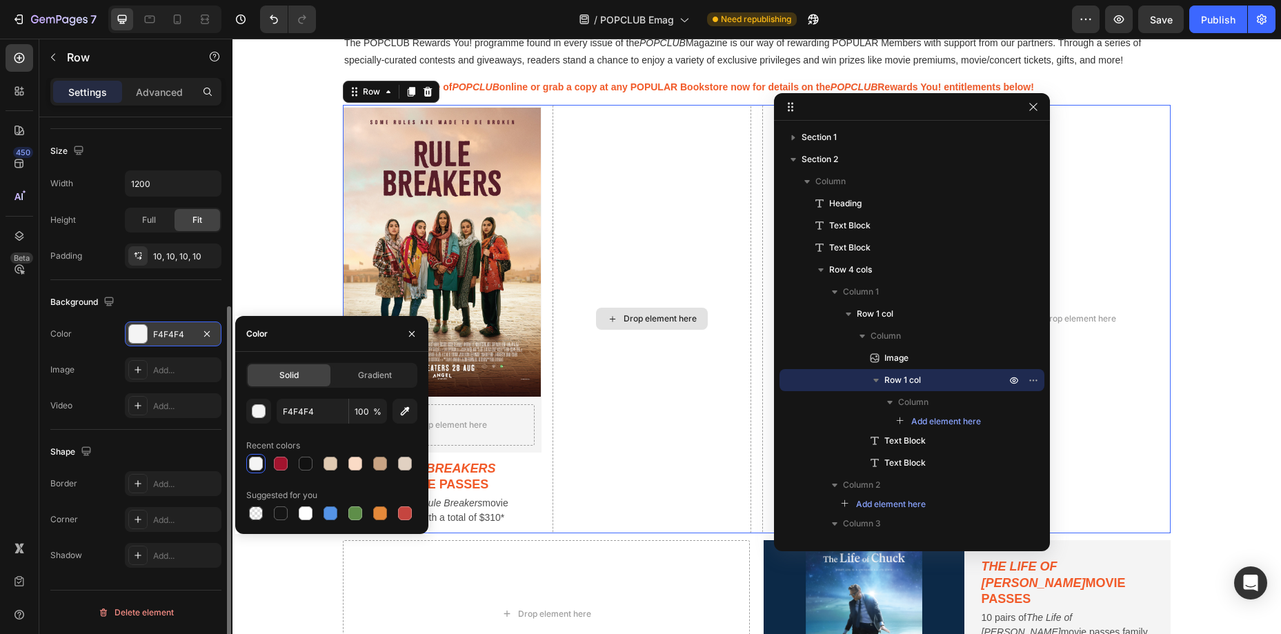
click at [706, 409] on div "Drop element here" at bounding box center [652, 319] width 199 height 429
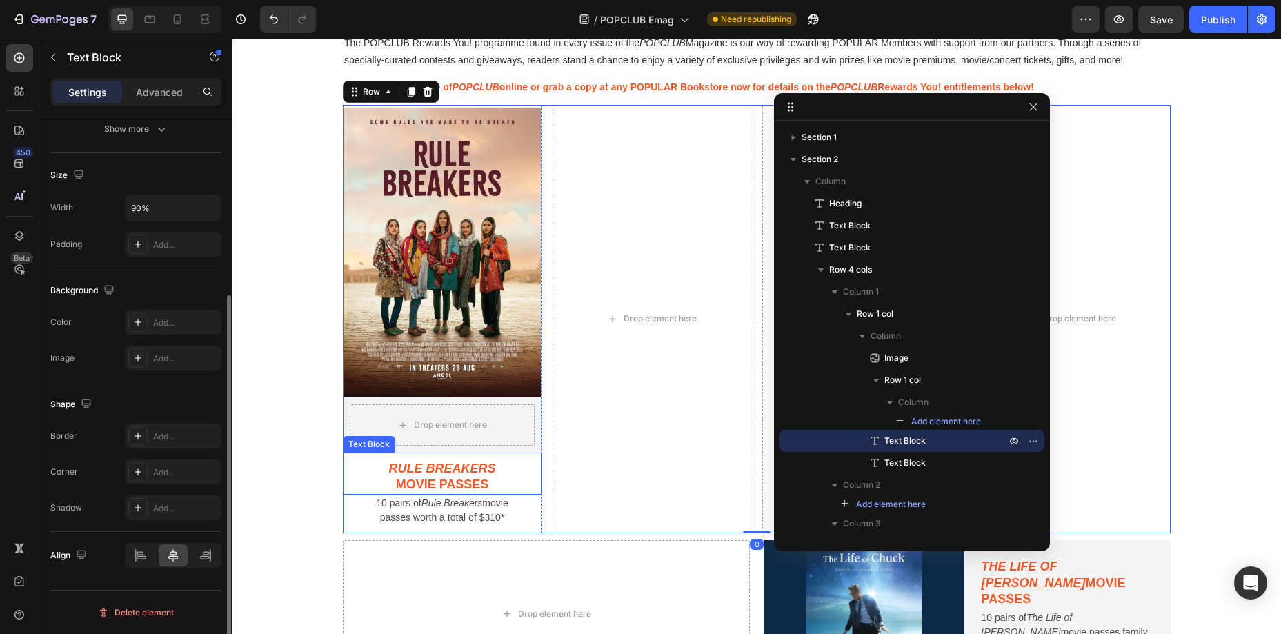
click at [480, 491] on p "movie passes" at bounding box center [442, 485] width 164 height 16
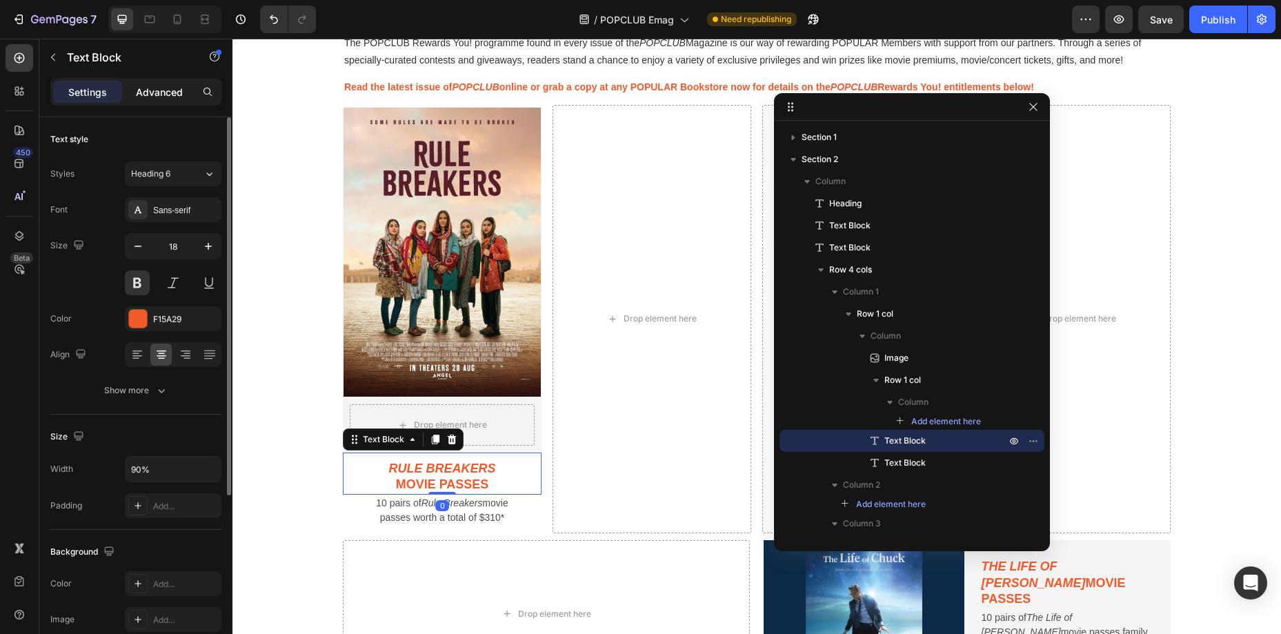
click at [167, 82] on div "Advanced" at bounding box center [159, 92] width 69 height 22
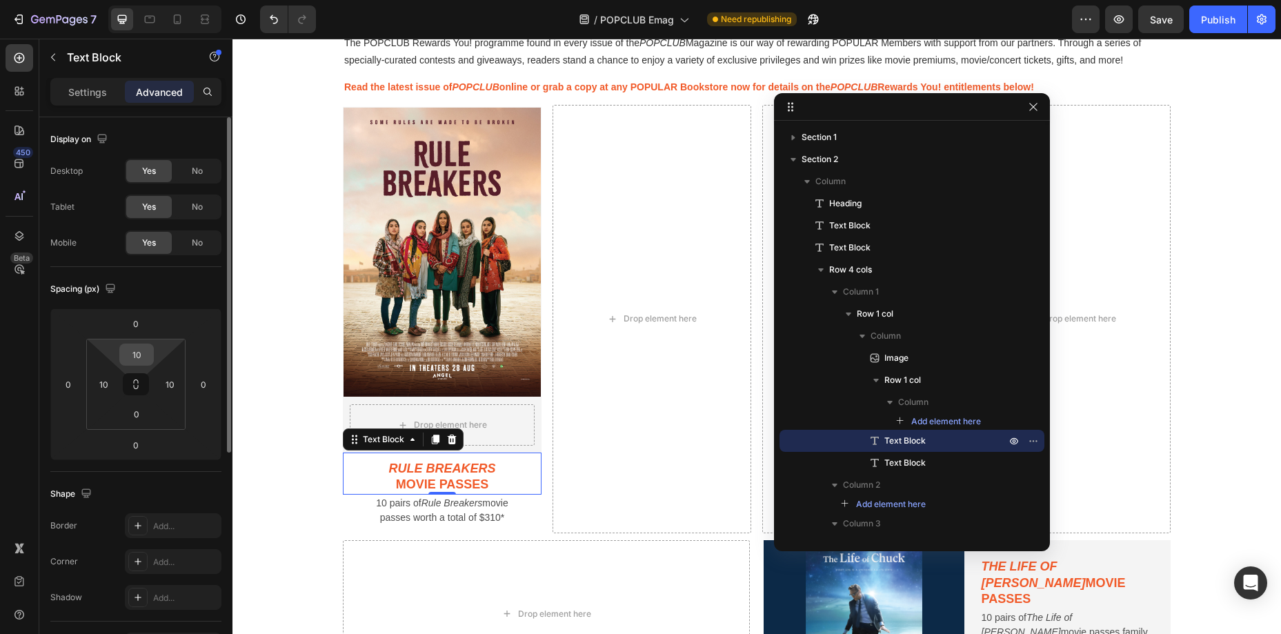
click at [133, 360] on input "10" at bounding box center [137, 354] width 28 height 21
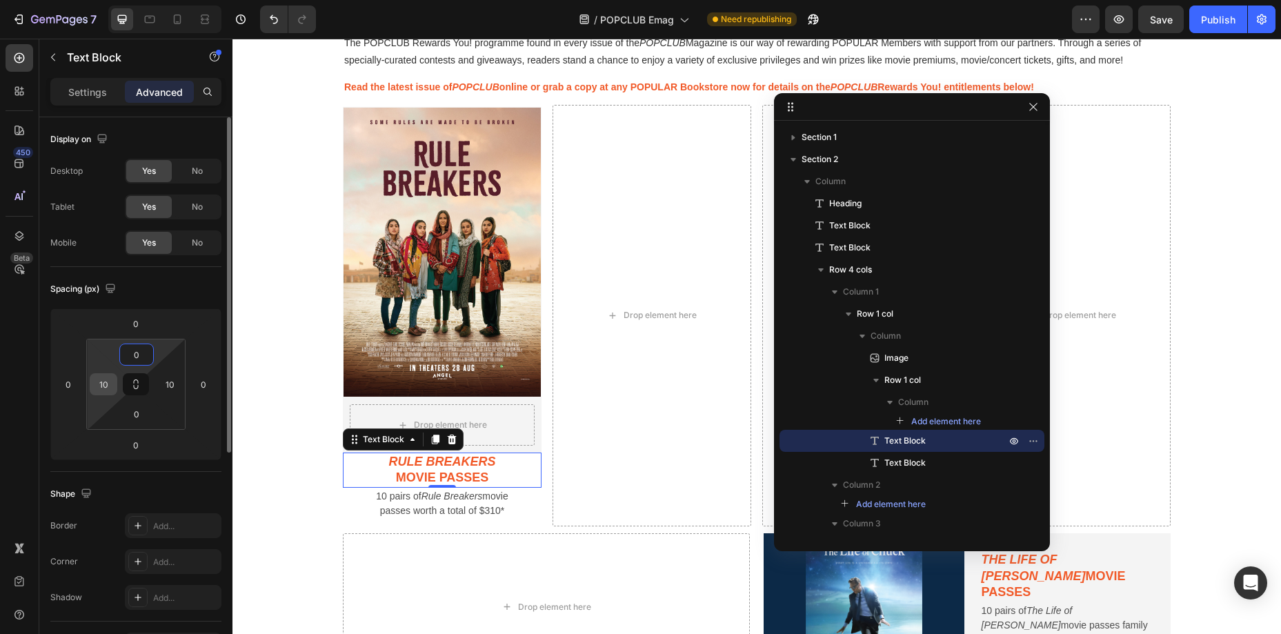
type input "0"
click at [105, 377] on input "10" at bounding box center [103, 384] width 21 height 21
type input "0"
click at [160, 387] on input "10" at bounding box center [169, 384] width 21 height 21
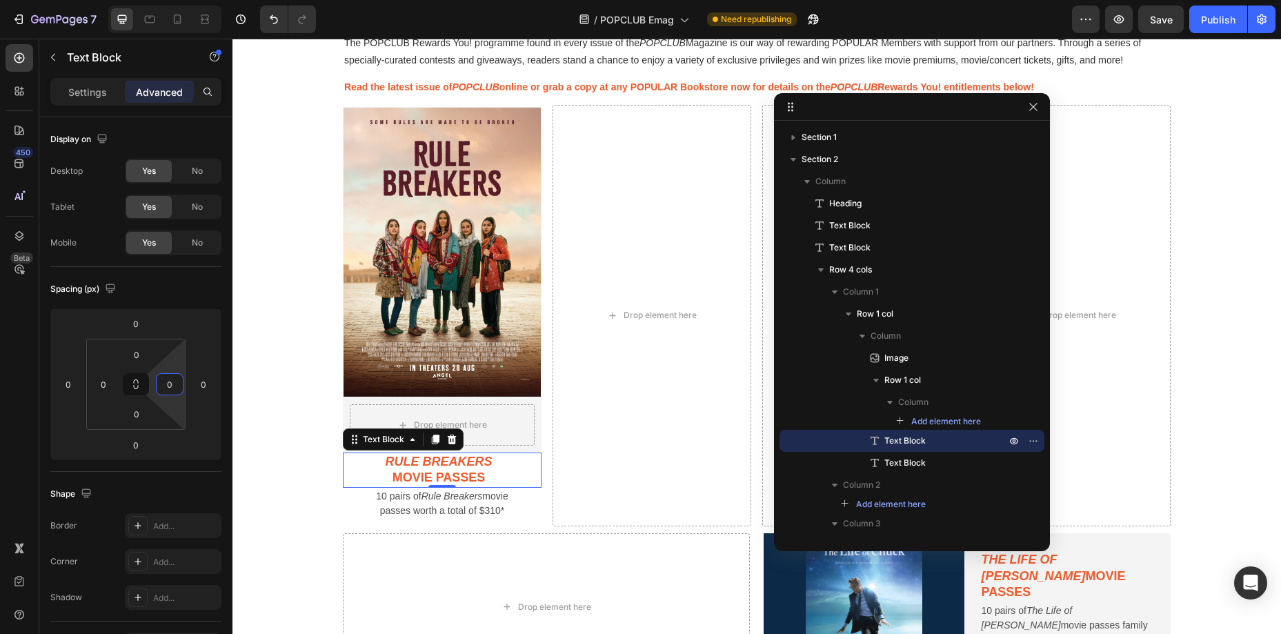
type input "0"
click at [441, 500] on icon "Rule Breakers" at bounding box center [452, 496] width 61 height 11
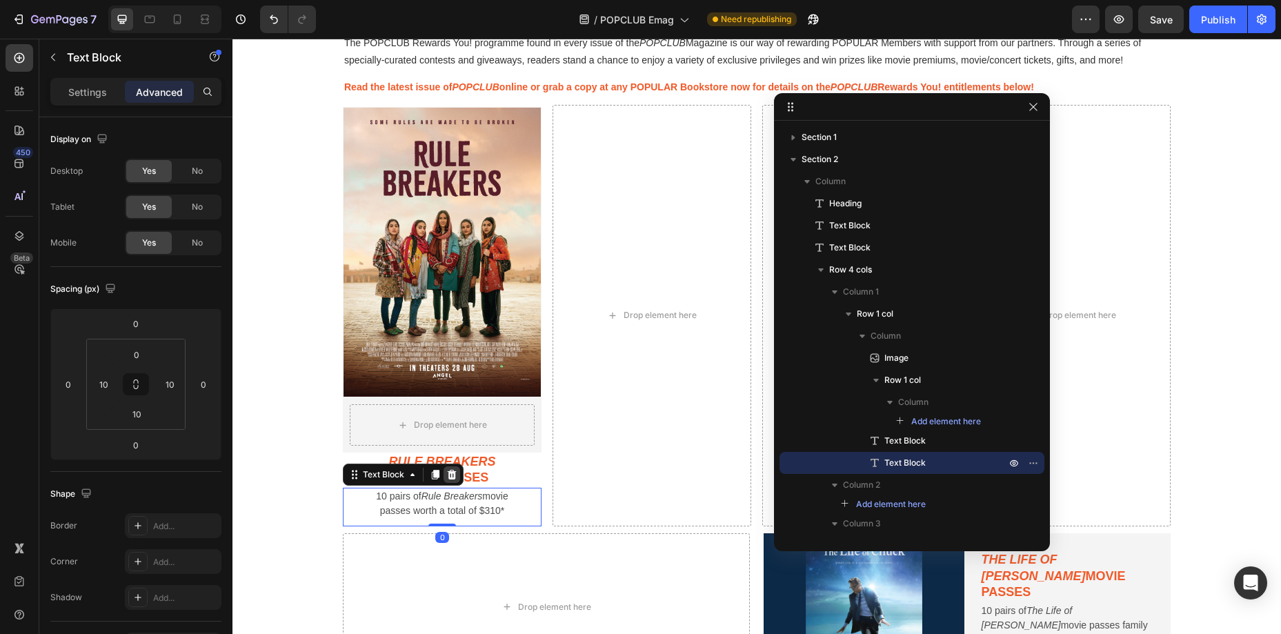
click at [449, 476] on icon at bounding box center [452, 475] width 9 height 10
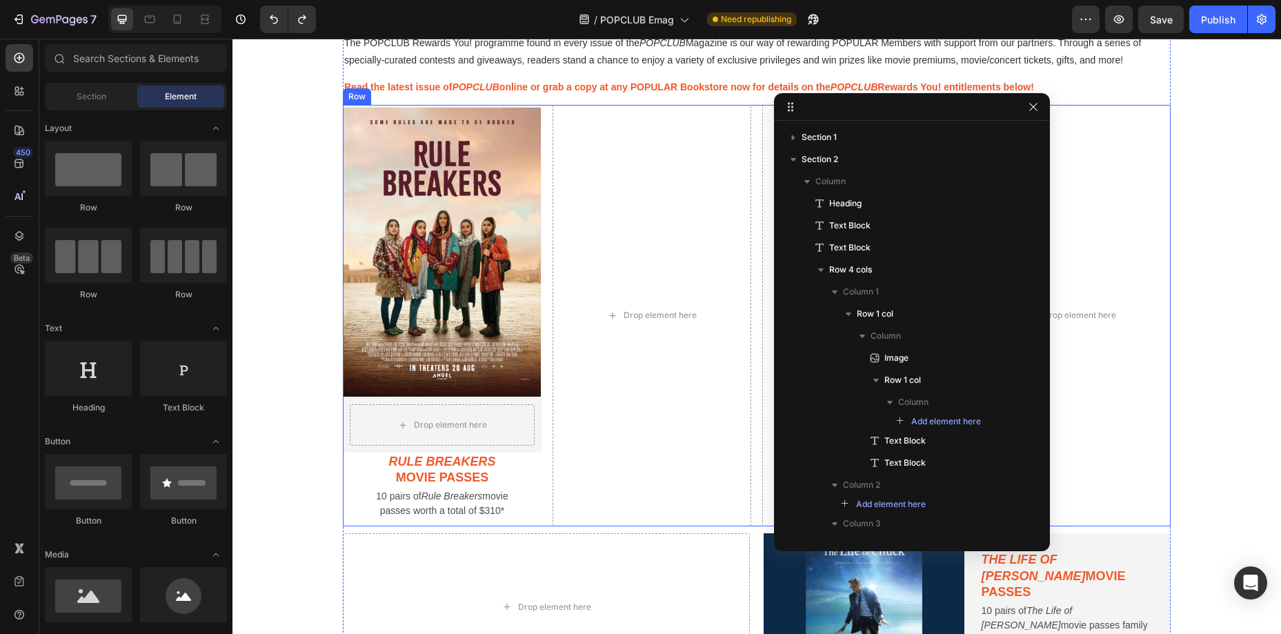
click at [551, 473] on div "Image Drop element here Row Rule Breakers movie passes Text Block 10 pairs of R…" at bounding box center [757, 316] width 828 height 422
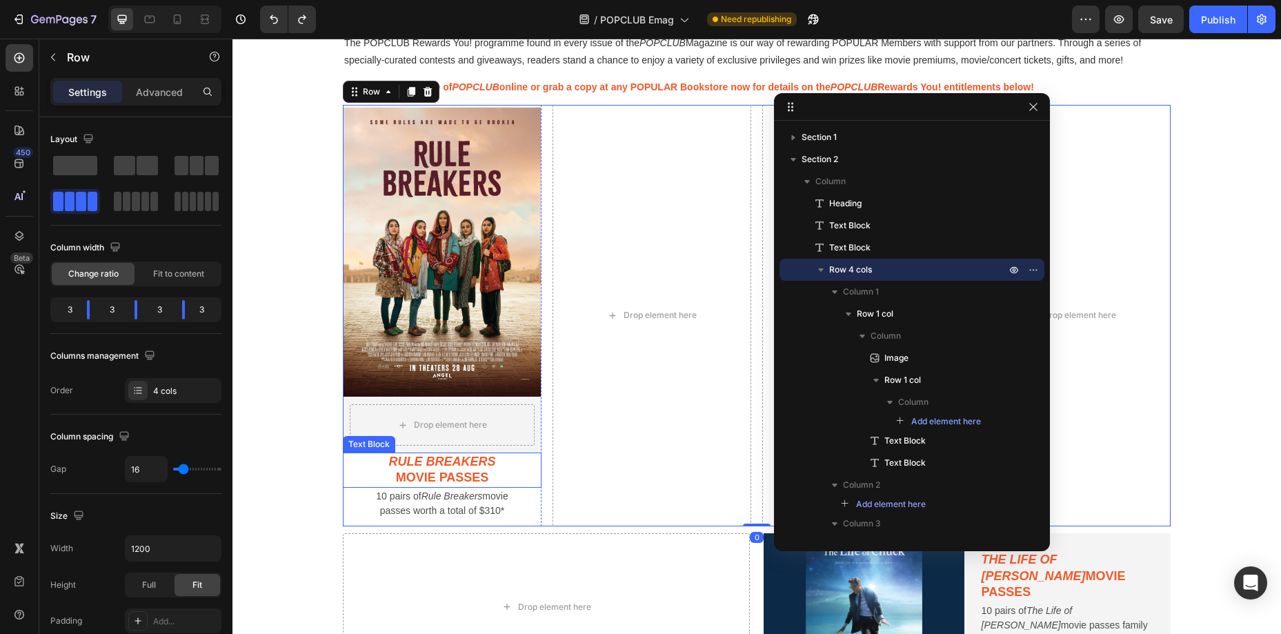
click at [513, 472] on p "movie passes" at bounding box center [442, 478] width 176 height 16
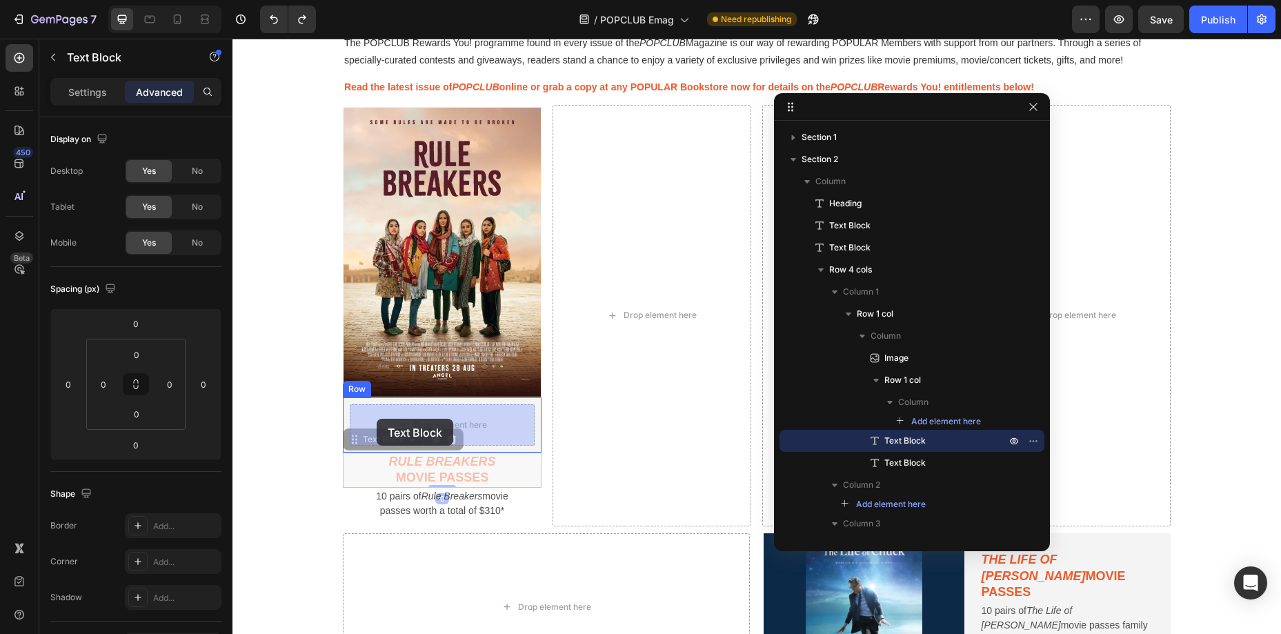
drag, startPoint x: 366, startPoint y: 438, endPoint x: 377, endPoint y: 420, distance: 20.7
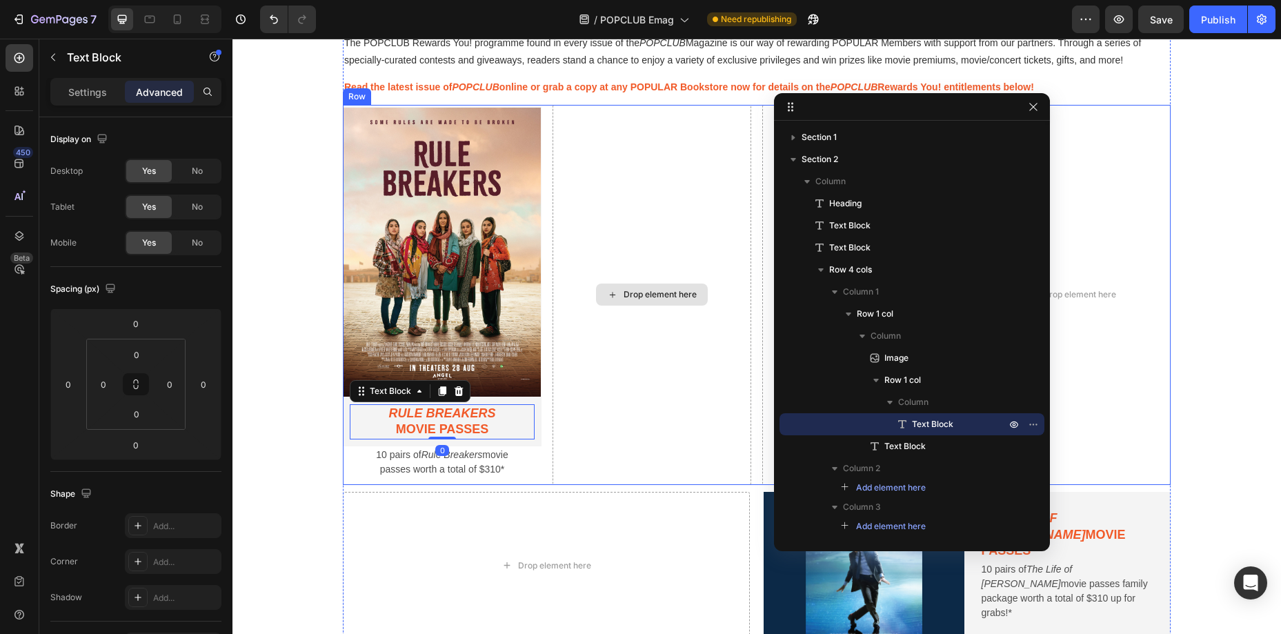
click at [512, 464] on p "10 pairs of Rule Breakers movie passes worth a total of $310*" at bounding box center [442, 462] width 164 height 29
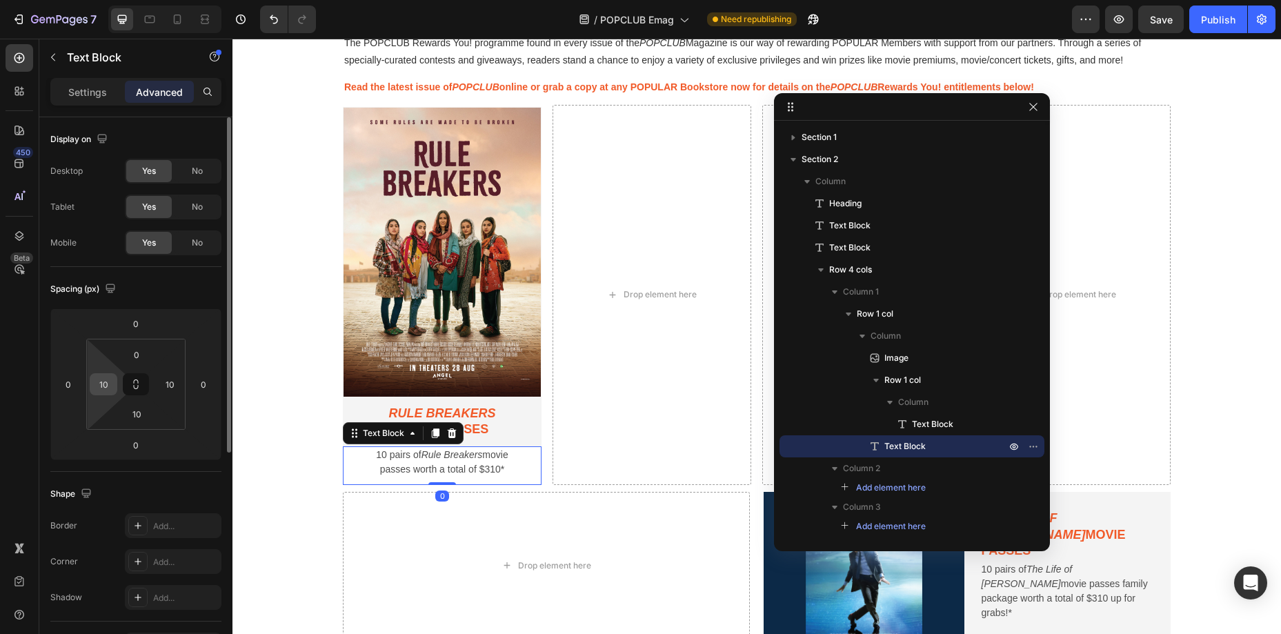
click at [109, 384] on input "10" at bounding box center [103, 384] width 21 height 21
type input "0"
click at [161, 386] on input "10" at bounding box center [169, 384] width 21 height 21
type input "0"
click at [138, 409] on input "10" at bounding box center [137, 414] width 28 height 21
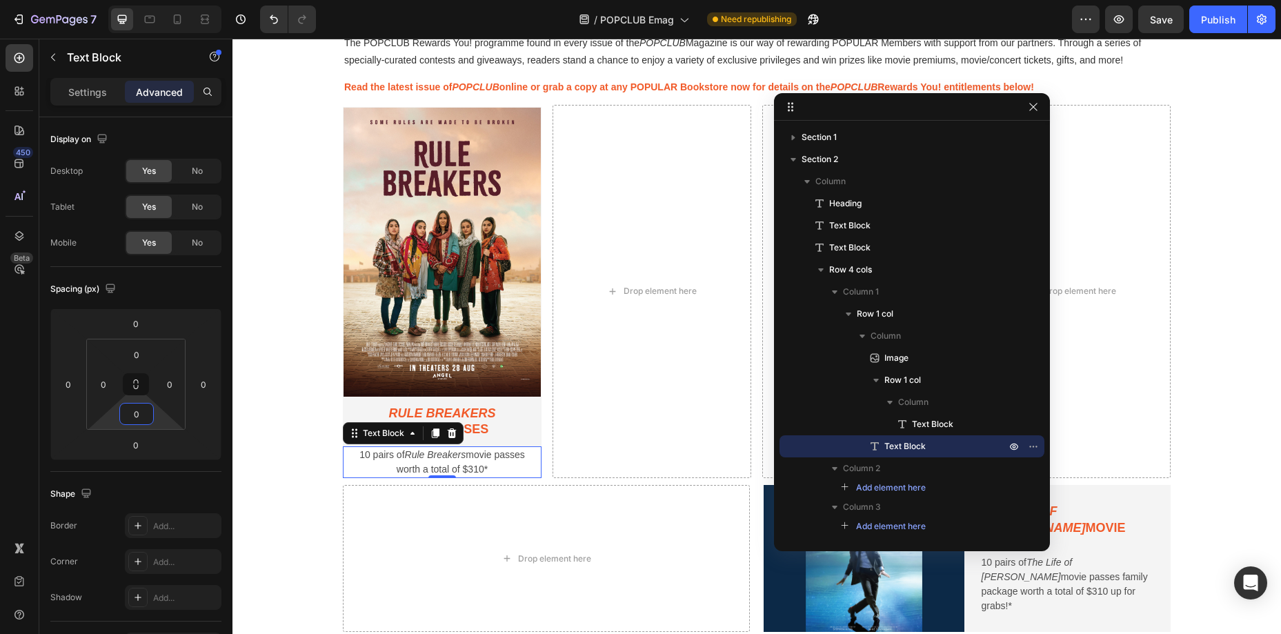
type input "0"
click at [524, 467] on p "10 pairs of Rule Breakers movie passes worth a total of $310*" at bounding box center [442, 462] width 176 height 29
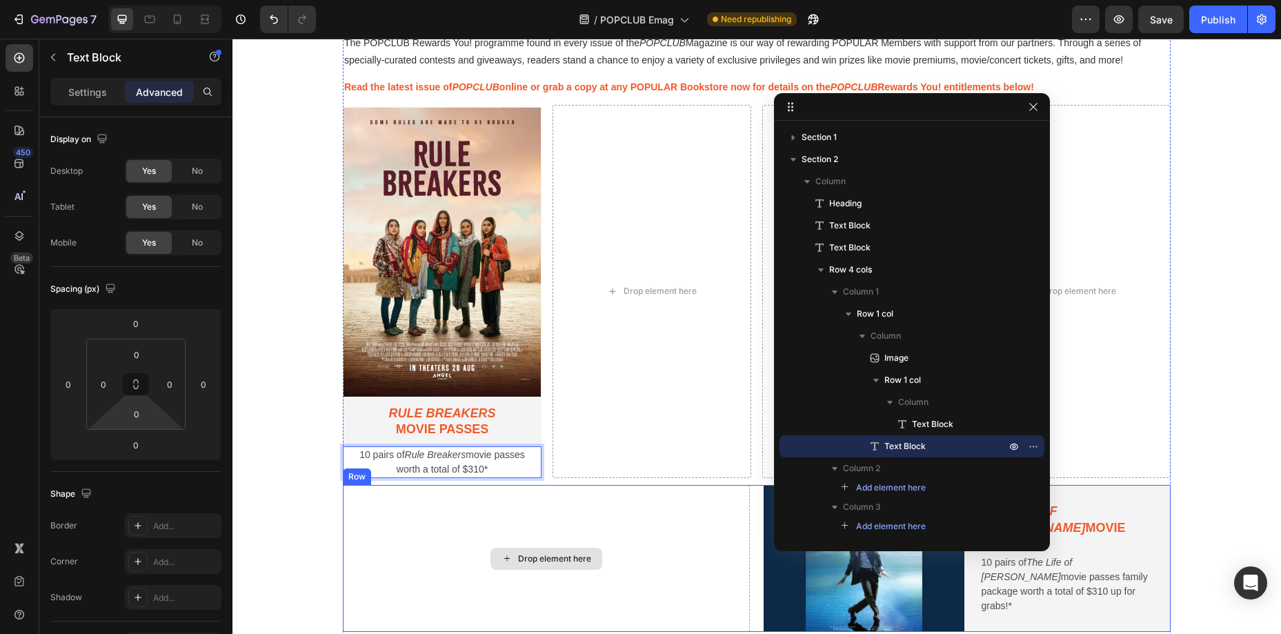
click at [621, 473] on div "Drop element here" at bounding box center [652, 291] width 199 height 373
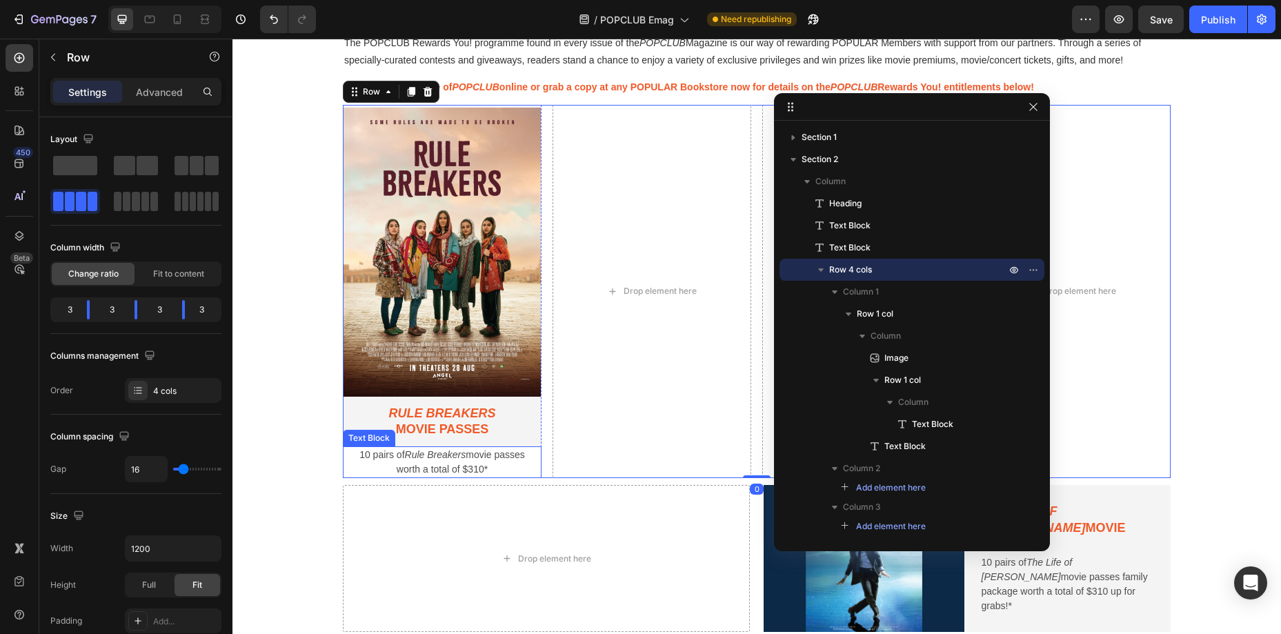
click at [493, 460] on p "10 pairs of Rule Breakers movie passes worth a total of $310*" at bounding box center [442, 462] width 176 height 29
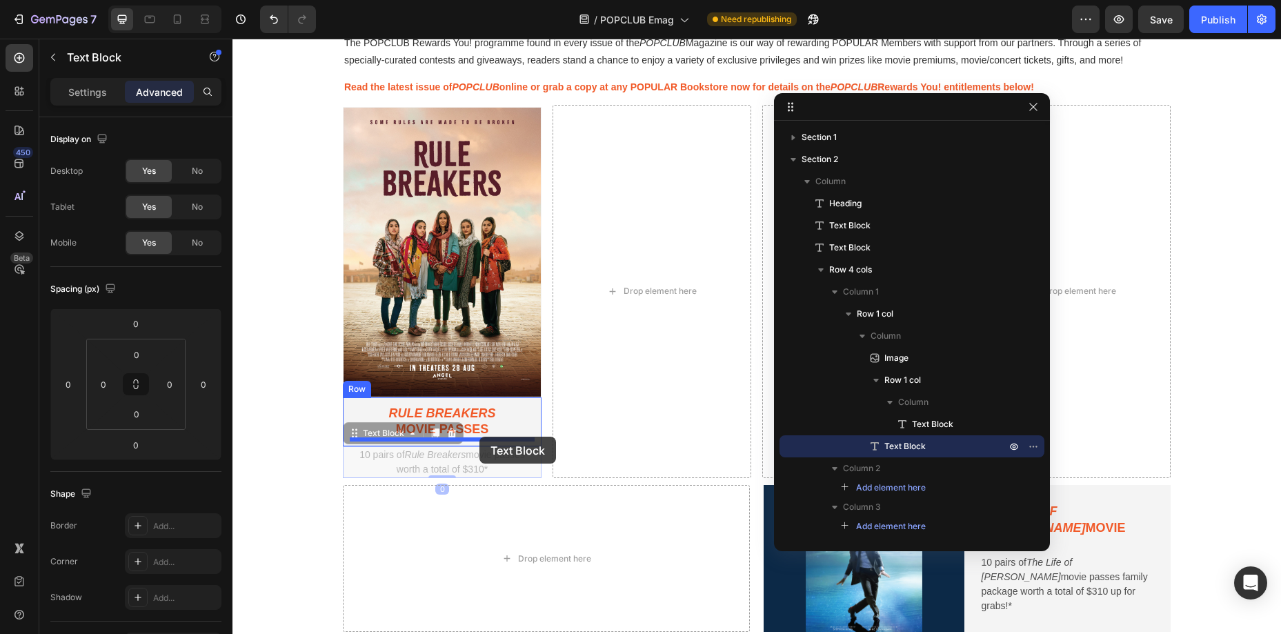
drag, startPoint x: 355, startPoint y: 435, endPoint x: 480, endPoint y: 437, distance: 124.2
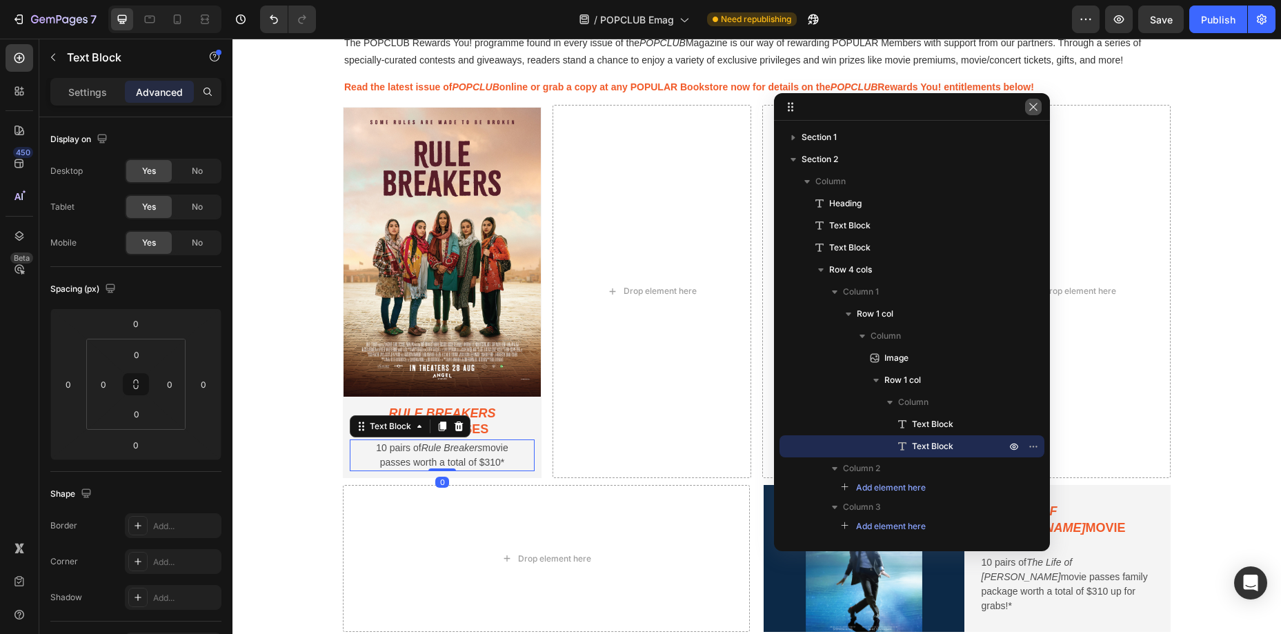
drag, startPoint x: 1030, startPoint y: 111, endPoint x: 569, endPoint y: 248, distance: 480.8
click at [1030, 111] on icon "button" at bounding box center [1033, 106] width 11 height 11
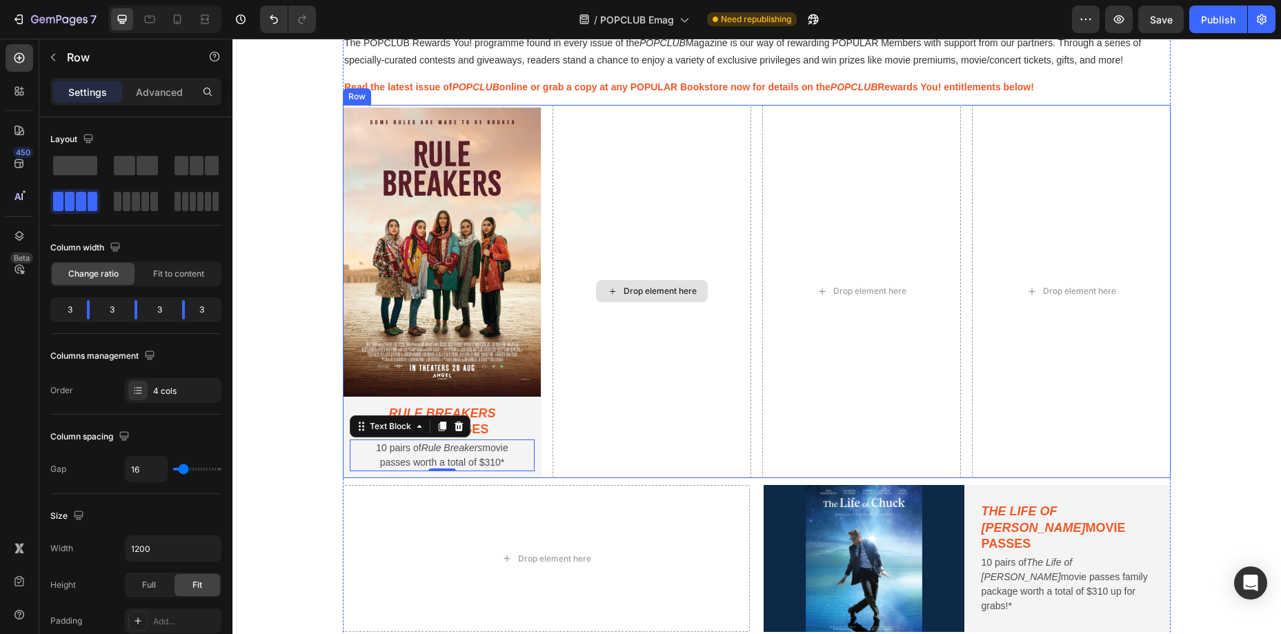
click at [657, 364] on div "Drop element here" at bounding box center [652, 291] width 199 height 373
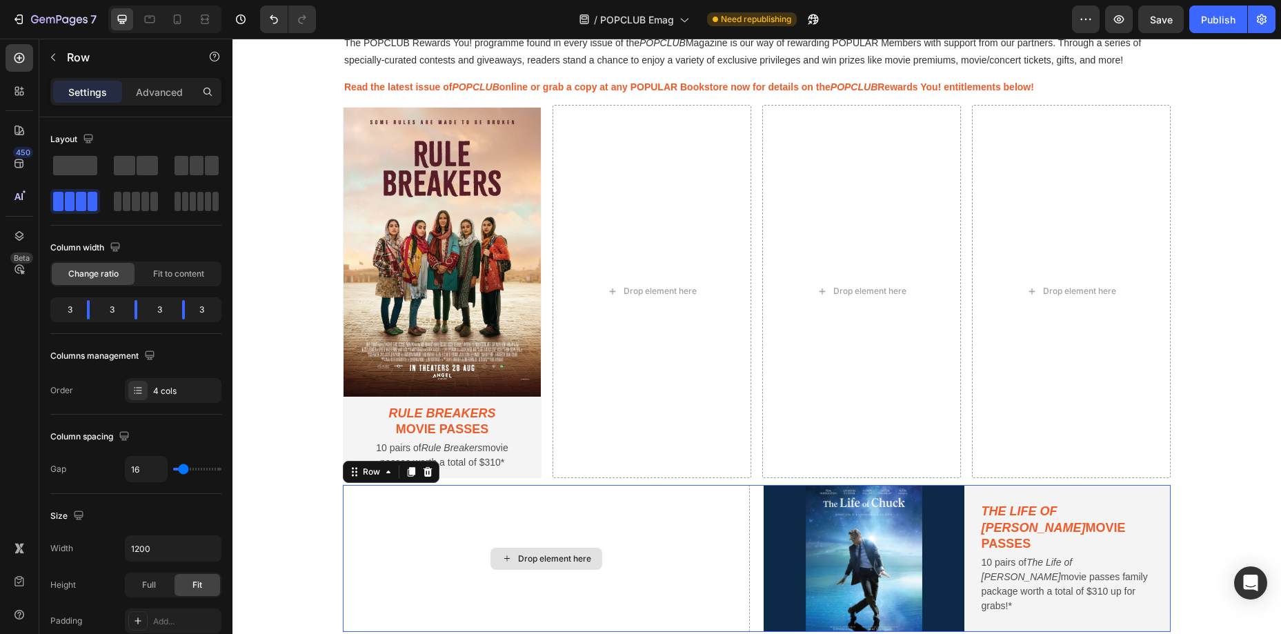
click at [575, 515] on div "Drop element here" at bounding box center [546, 558] width 407 height 147
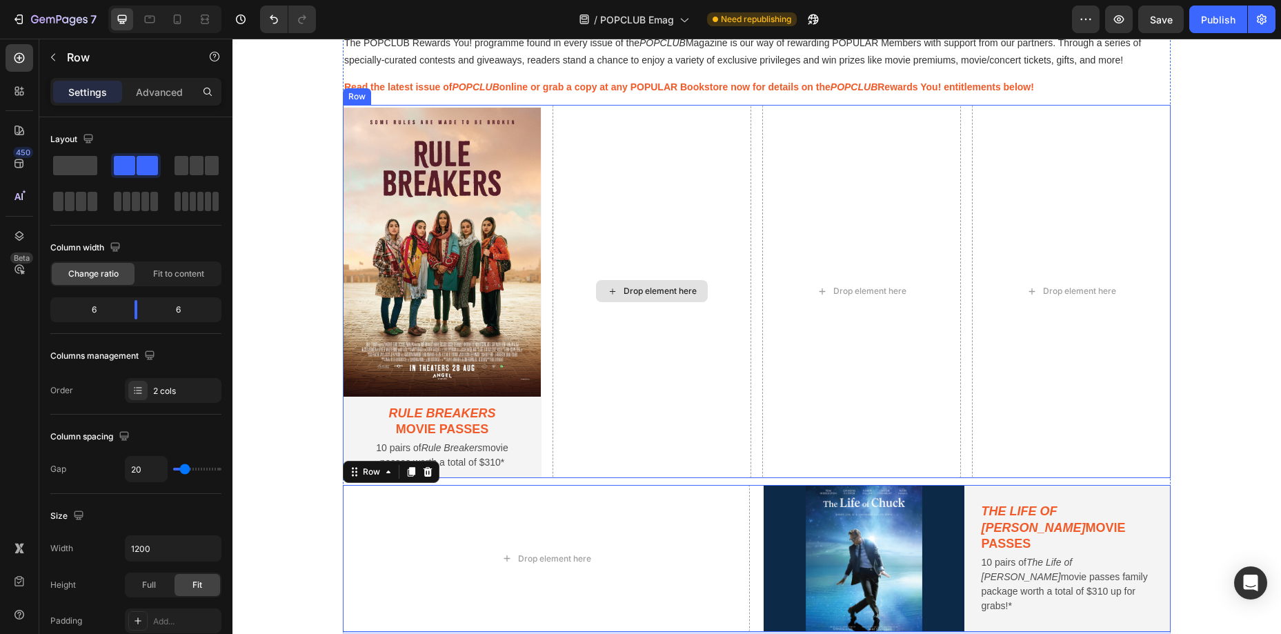
click at [640, 398] on div "Drop element here" at bounding box center [652, 291] width 199 height 373
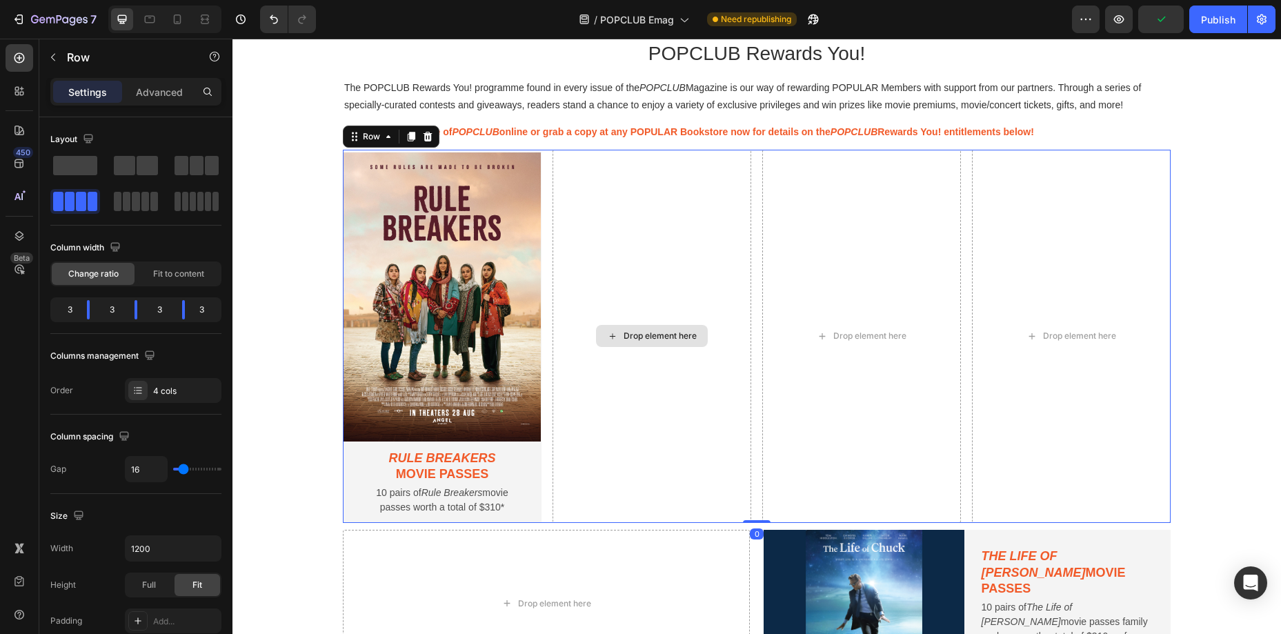
scroll to position [767, 0]
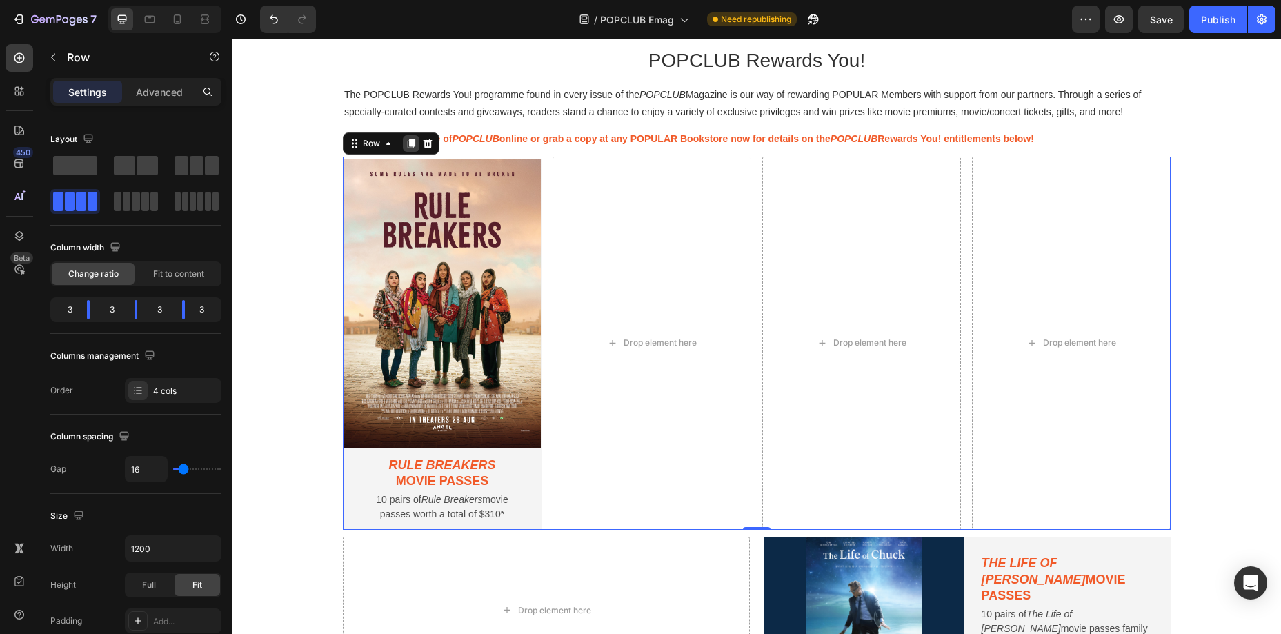
click at [410, 144] on icon at bounding box center [412, 144] width 8 height 10
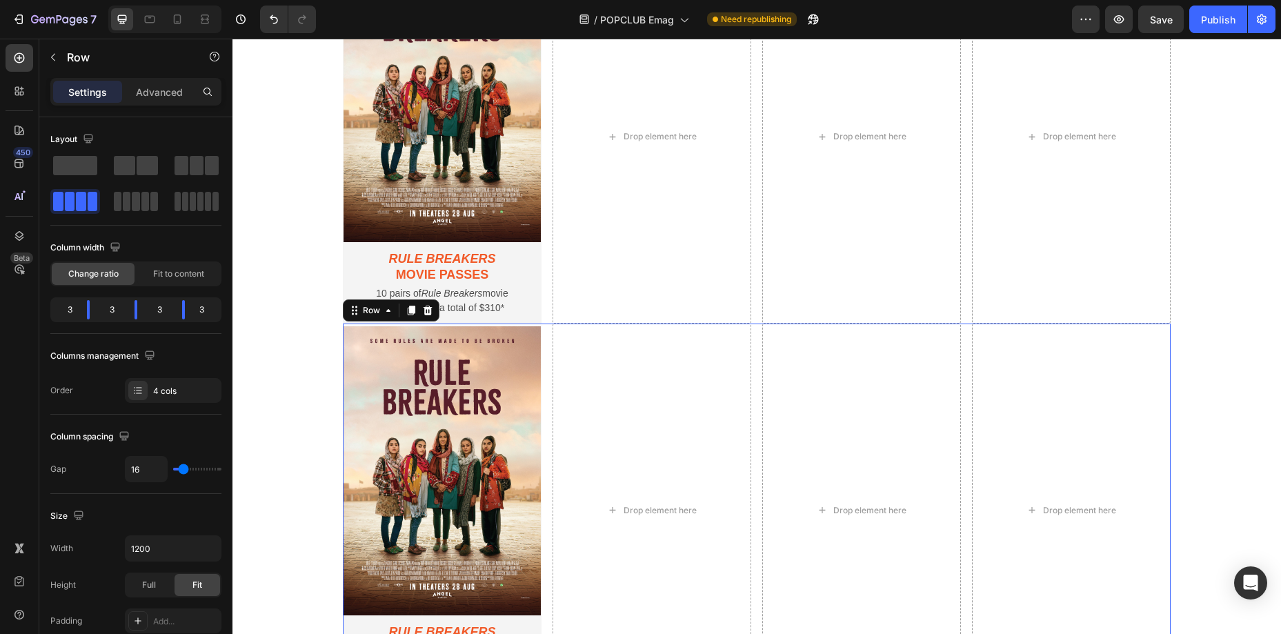
scroll to position [976, 0]
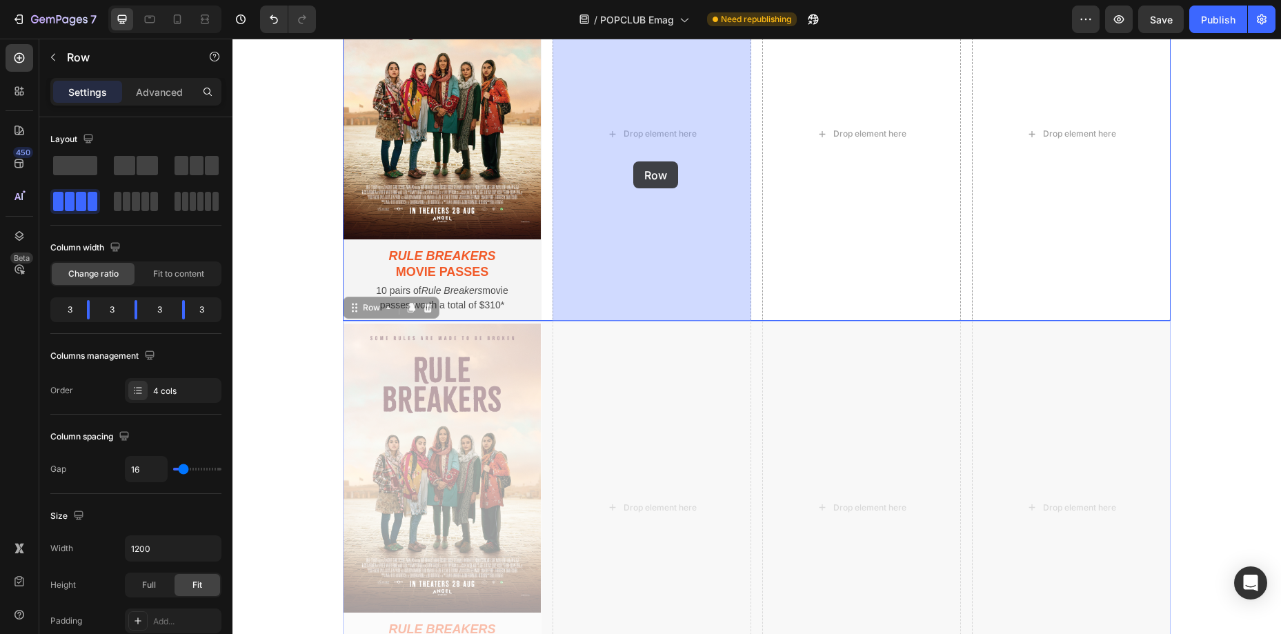
drag, startPoint x: 354, startPoint y: 309, endPoint x: 631, endPoint y: 163, distance: 313.0
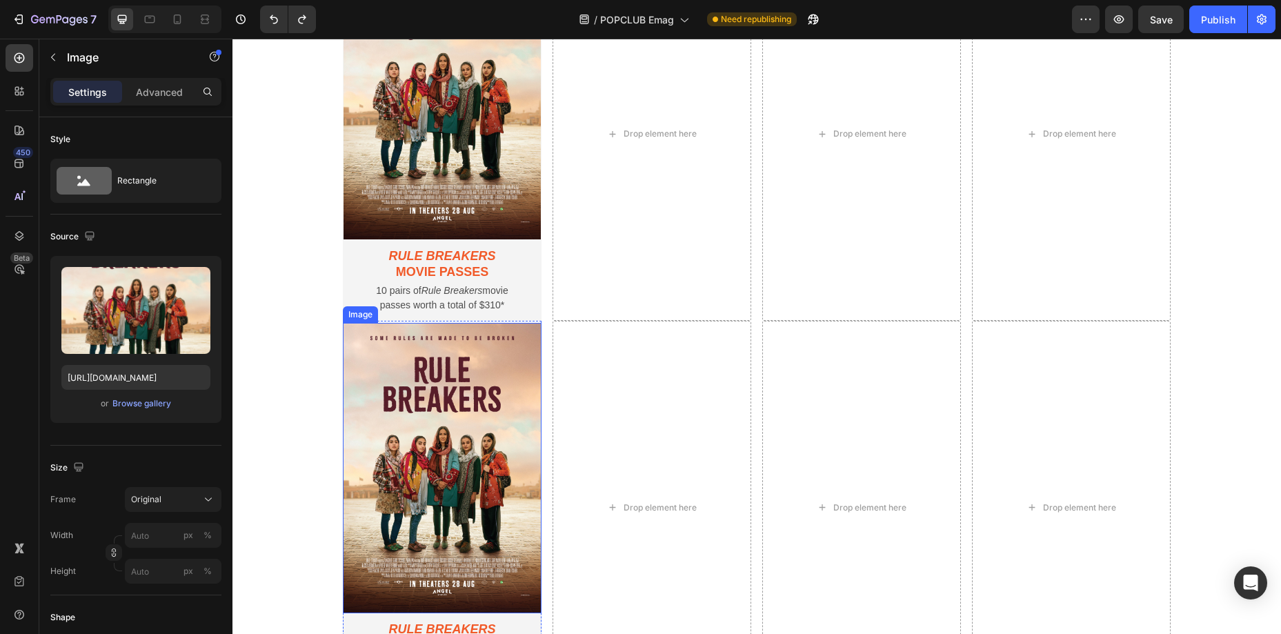
click at [529, 323] on img at bounding box center [442, 468] width 199 height 291
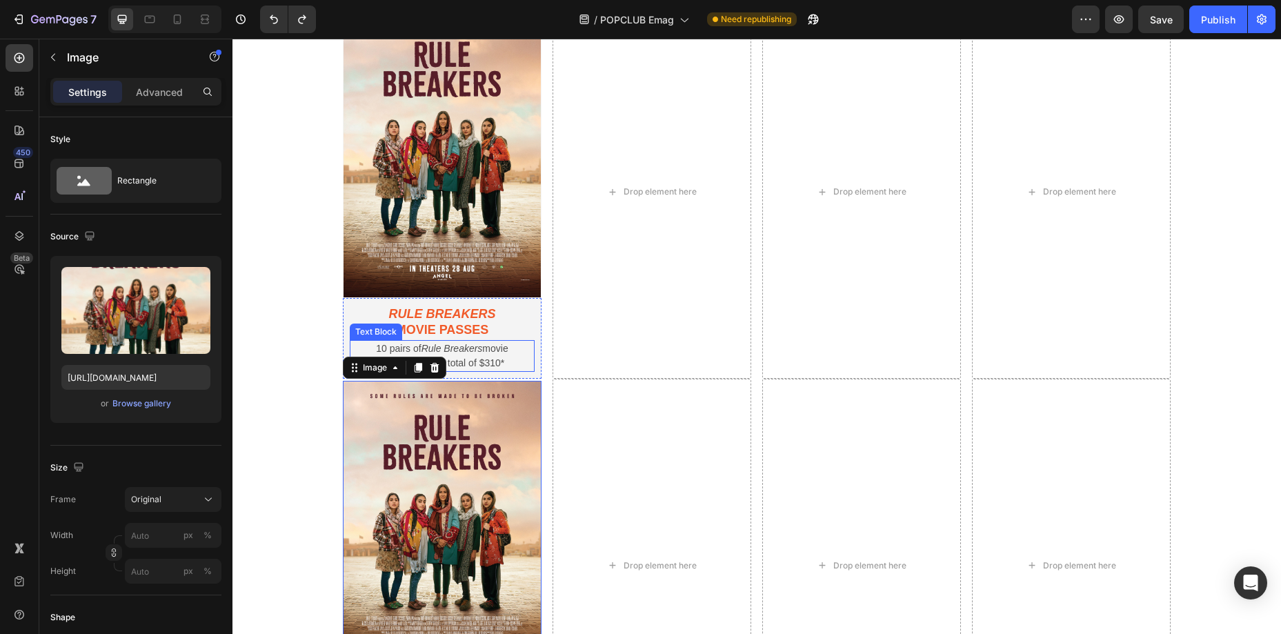
scroll to position [916, 0]
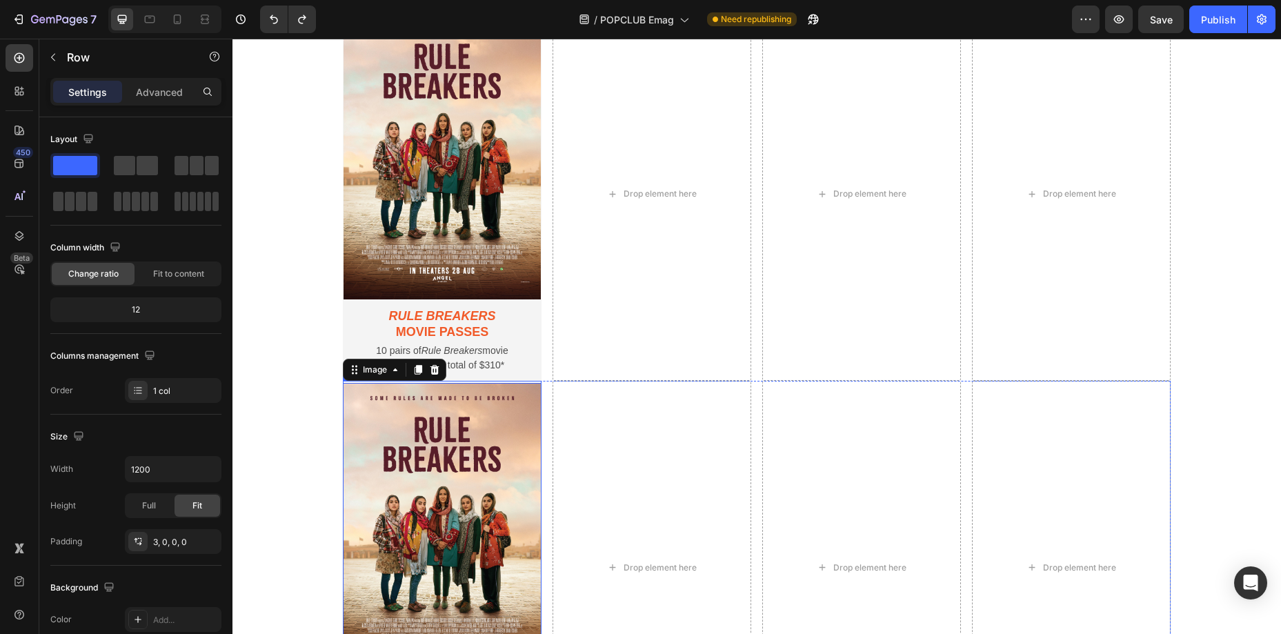
click at [536, 381] on div "Image 0 Rule Breakers movie passes Text Block 10 pairs of Rule Breakers movie p…" at bounding box center [442, 567] width 199 height 373
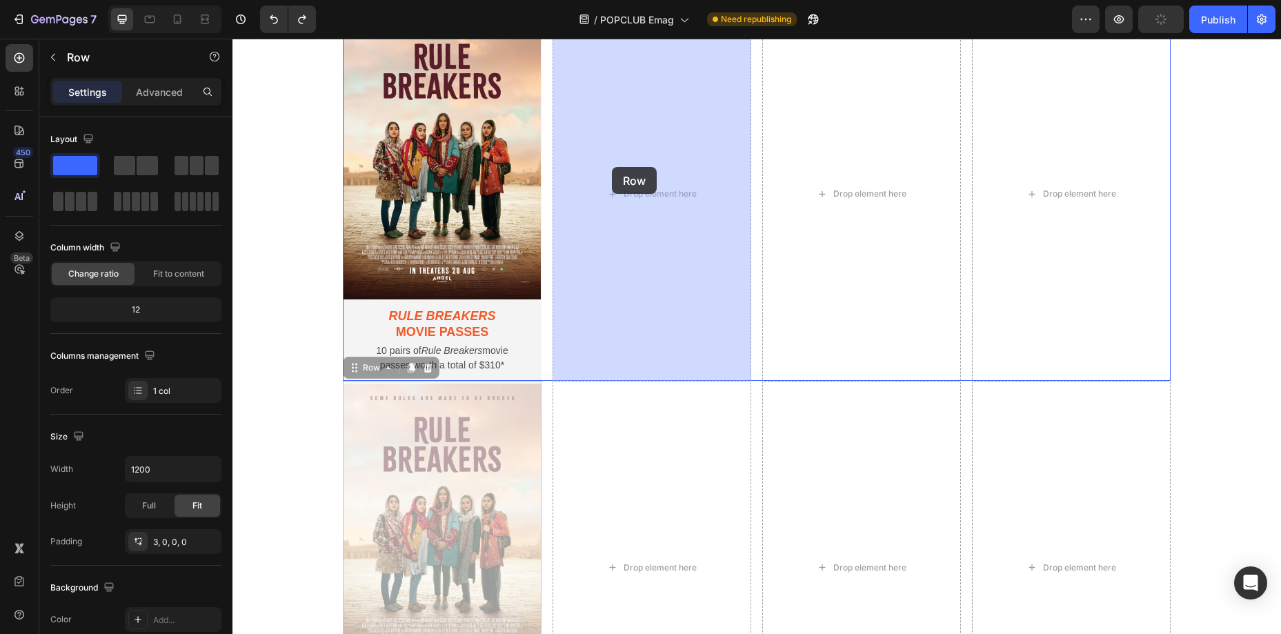
drag, startPoint x: 359, startPoint y: 369, endPoint x: 612, endPoint y: 167, distance: 324.0
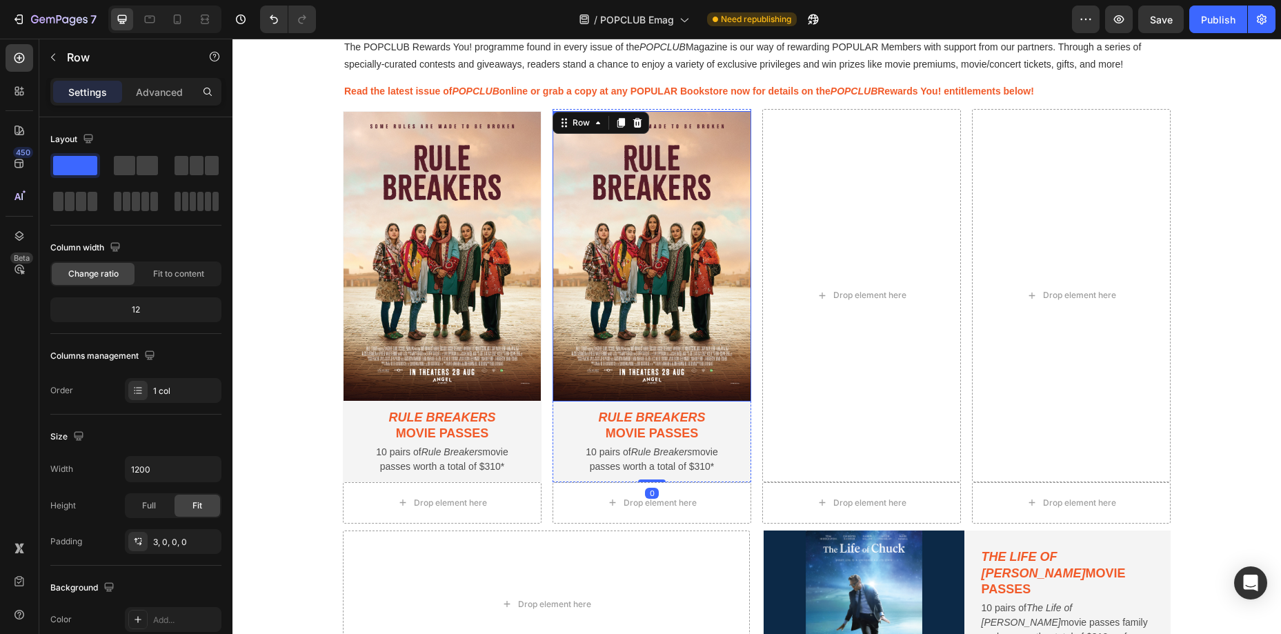
scroll to position [811, 0]
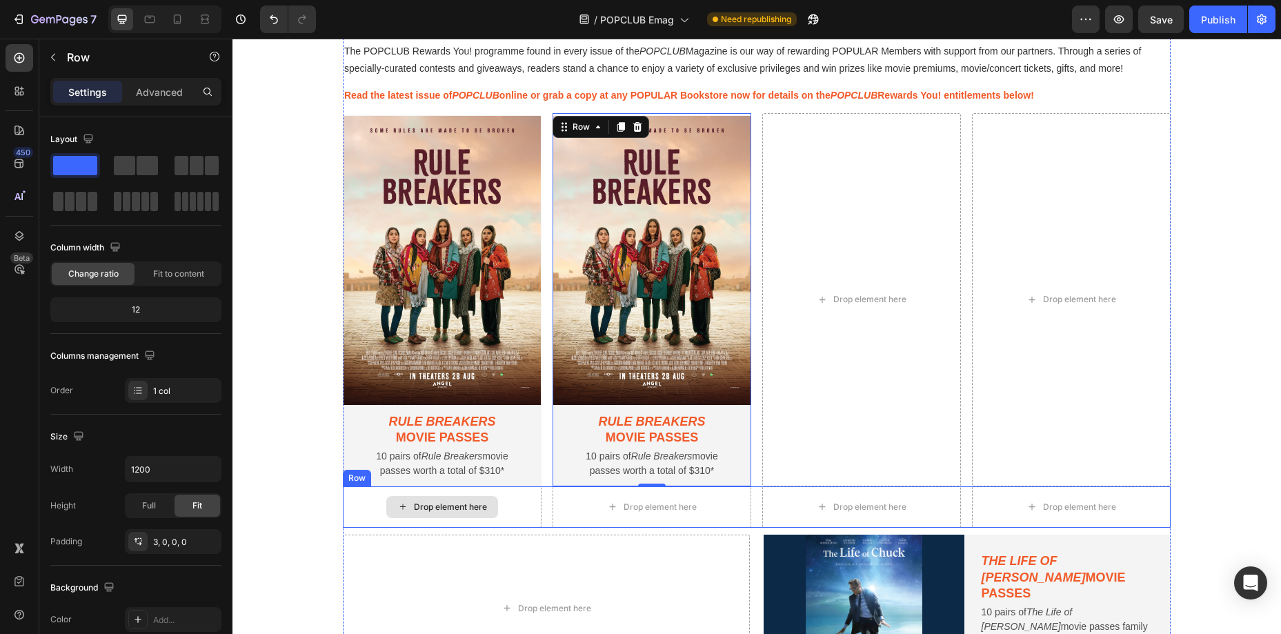
click at [510, 504] on div "Drop element here" at bounding box center [442, 506] width 199 height 41
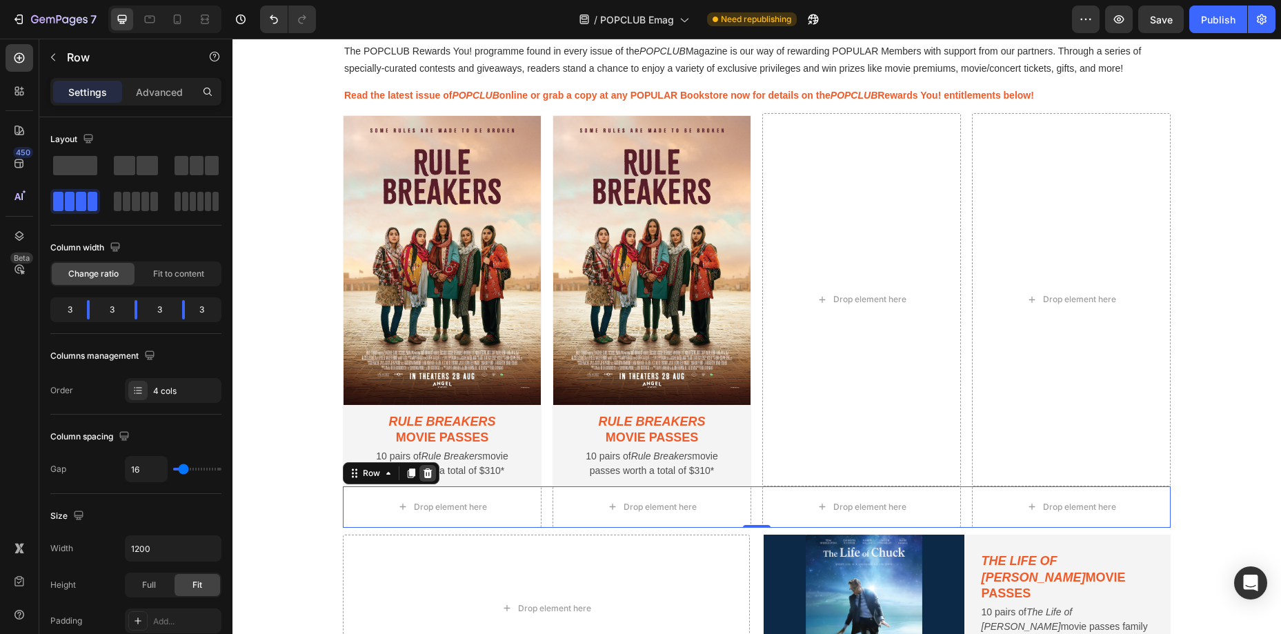
click at [425, 471] on icon at bounding box center [428, 474] width 9 height 10
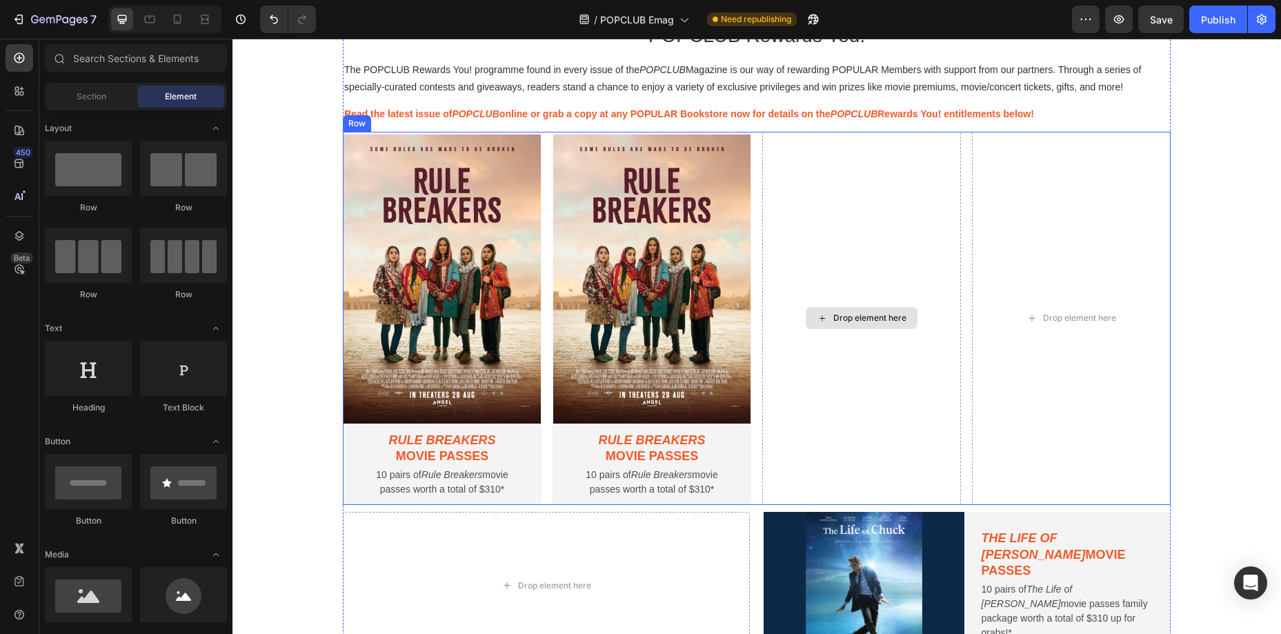
scroll to position [791, 0]
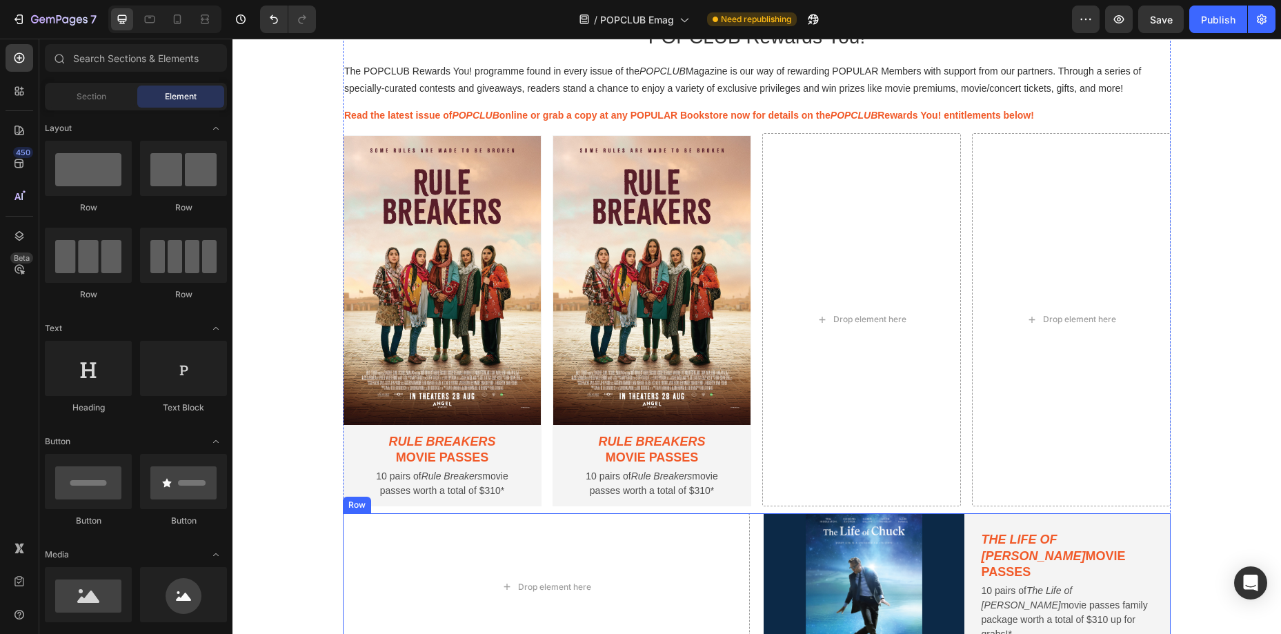
click at [756, 514] on div "Drop element here Image The Life of Chuck movie passes Text Block 10 pairs of T…" at bounding box center [757, 586] width 828 height 147
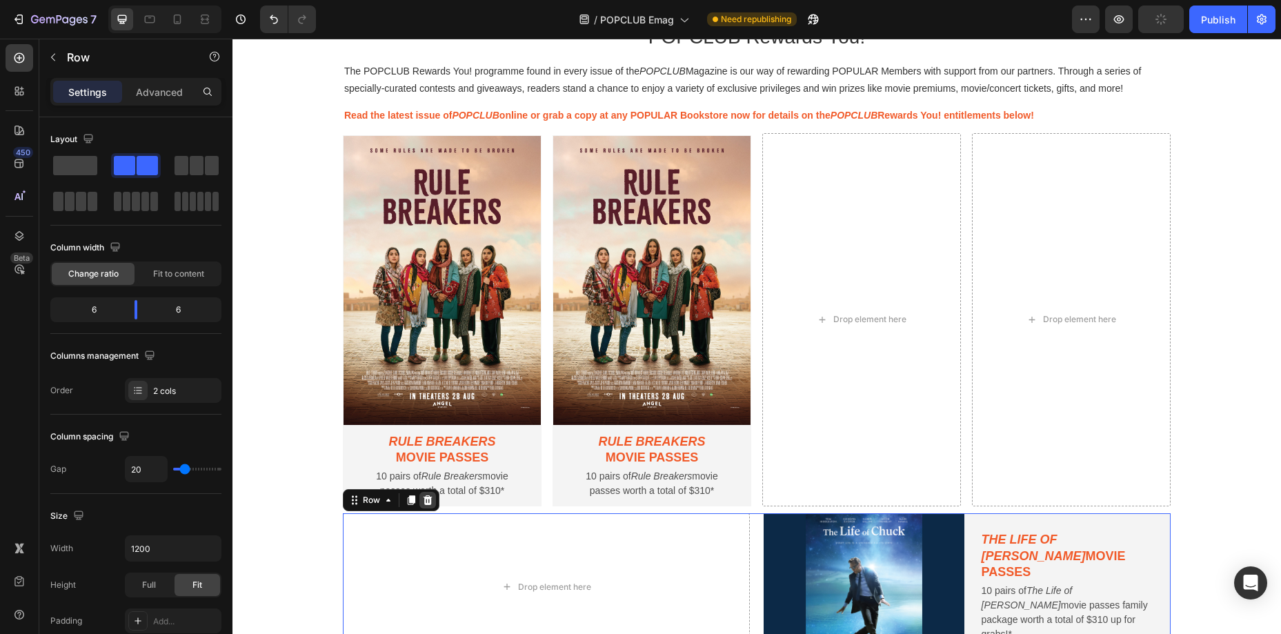
click at [429, 503] on icon at bounding box center [428, 500] width 9 height 10
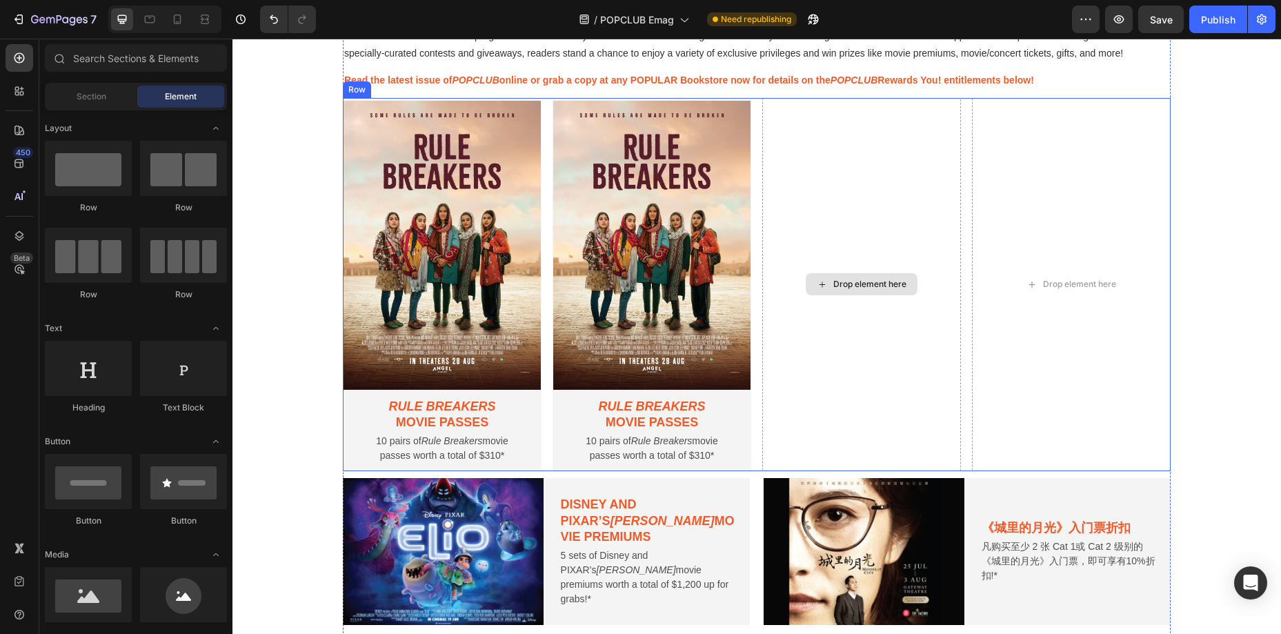
scroll to position [829, 0]
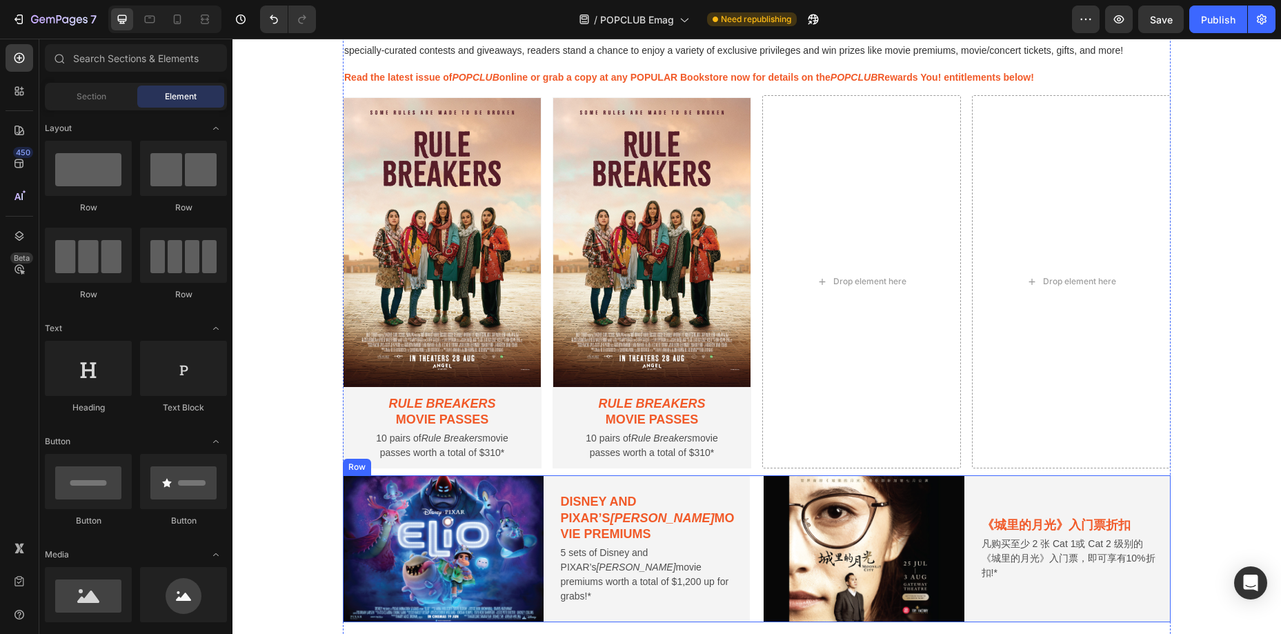
click at [756, 478] on div "Image Disney and Pixar’s Elio movie premiums Text Block 5 sets of Disney and PI…" at bounding box center [757, 548] width 828 height 147
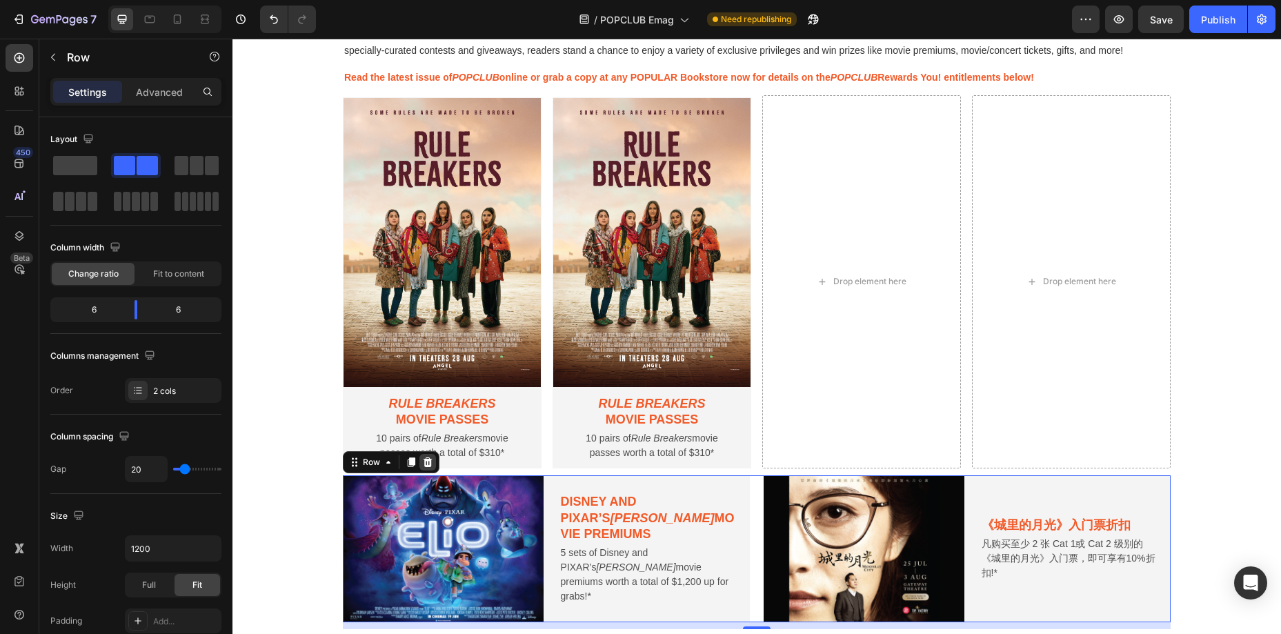
click at [432, 458] on icon at bounding box center [427, 462] width 11 height 11
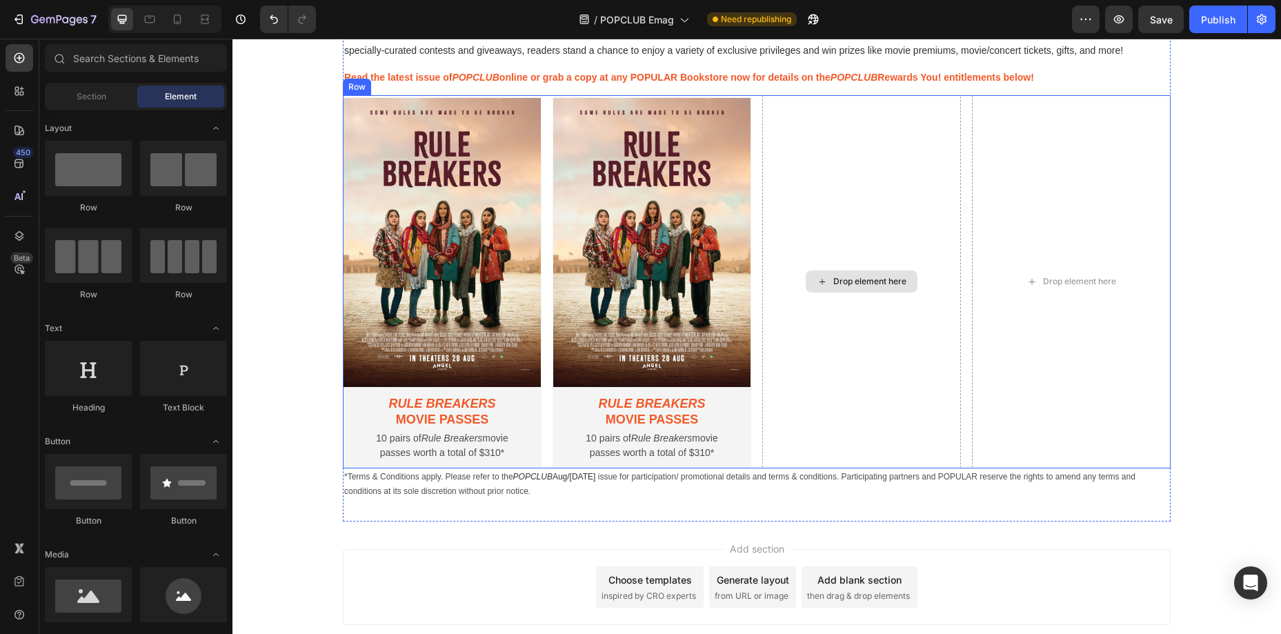
scroll to position [791, 0]
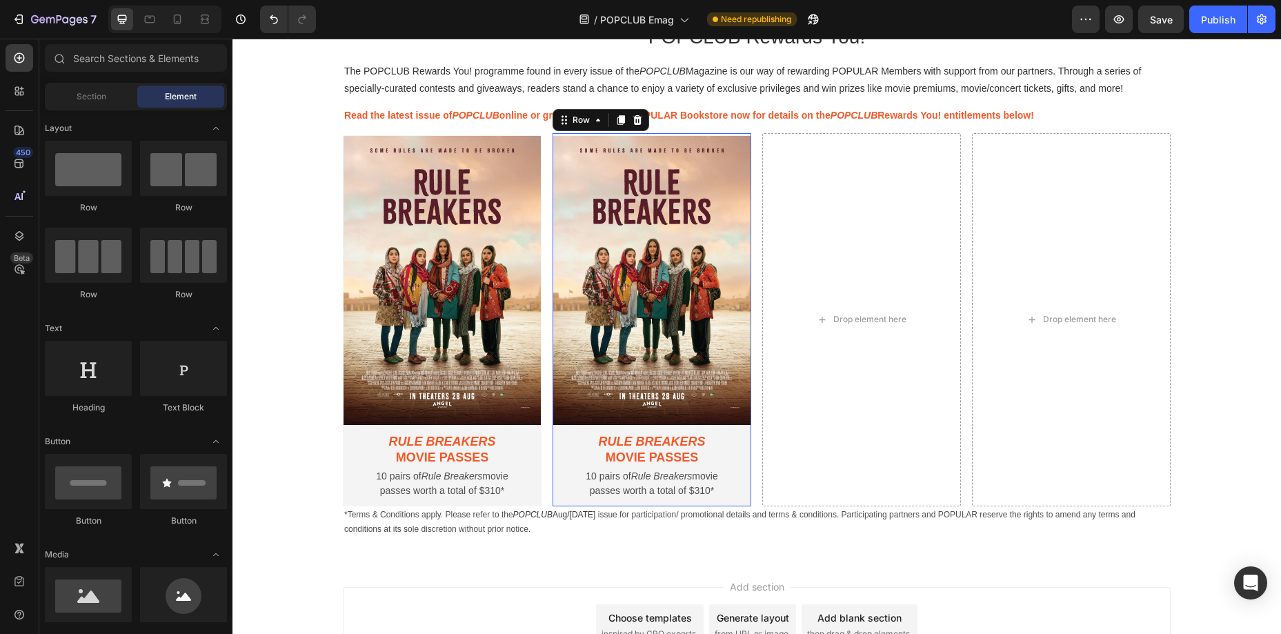
click at [701, 133] on div "Image Rule Breakers movie passes Text Block 10 pairs of Rule Breakers movie pas…" at bounding box center [652, 319] width 199 height 373
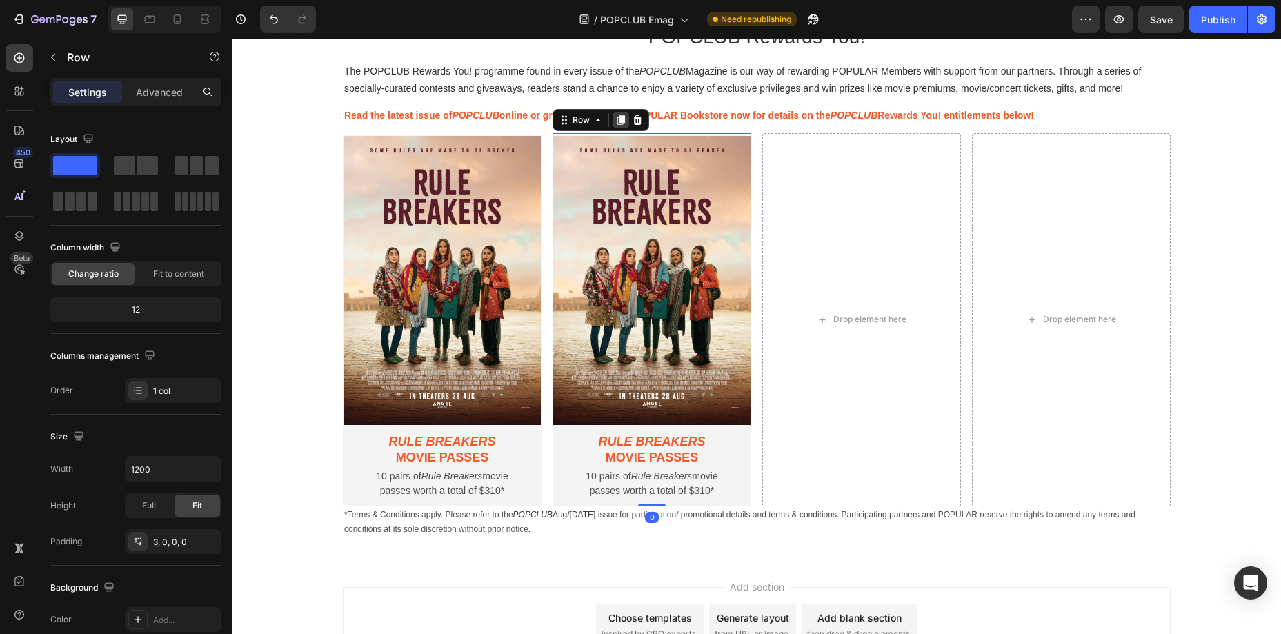
click at [620, 123] on icon at bounding box center [621, 120] width 11 height 11
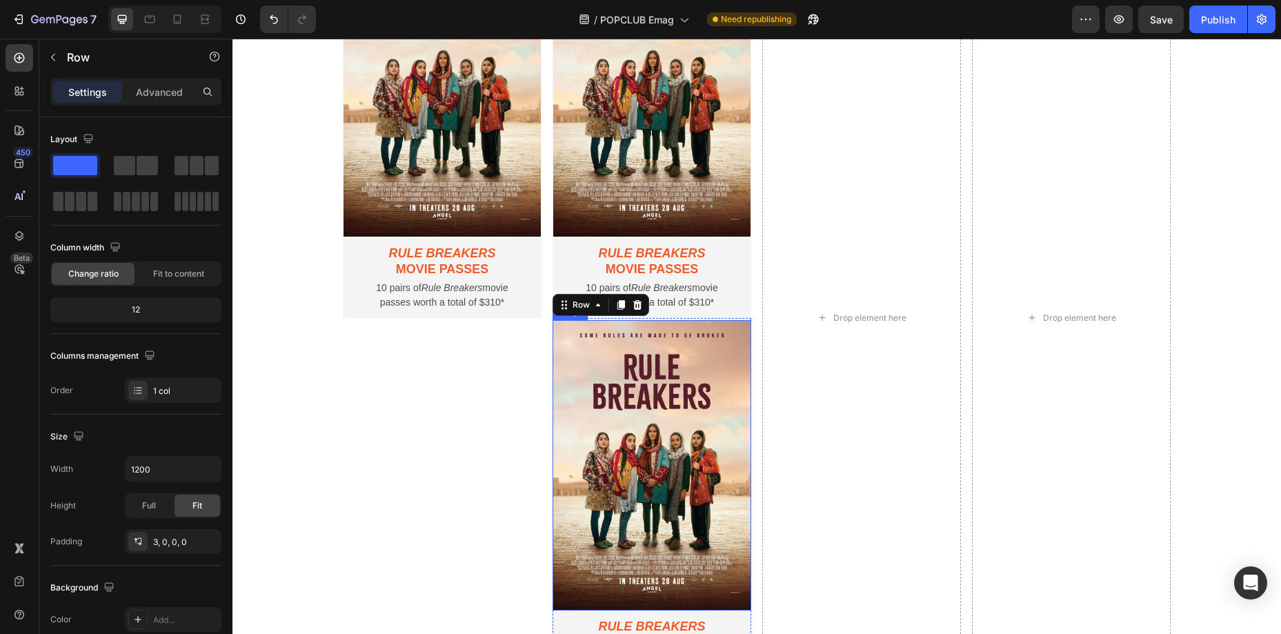
scroll to position [975, 0]
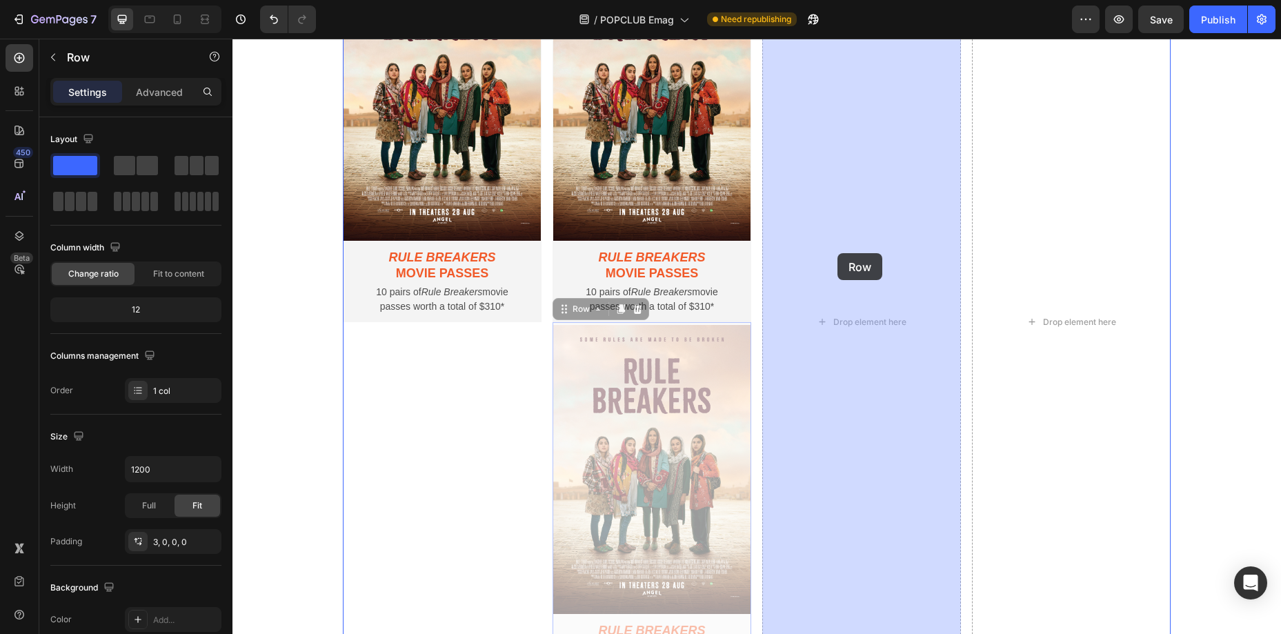
drag, startPoint x: 570, startPoint y: 311, endPoint x: 821, endPoint y: 262, distance: 255.9
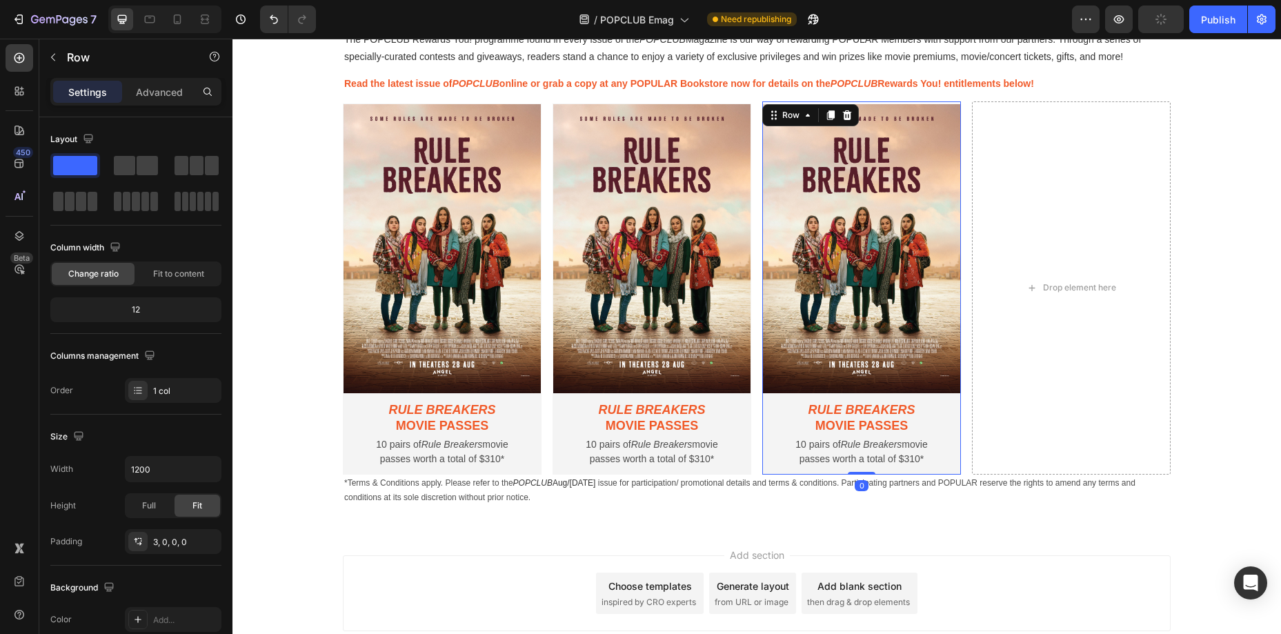
scroll to position [822, 0]
click at [833, 119] on icon at bounding box center [830, 115] width 11 height 11
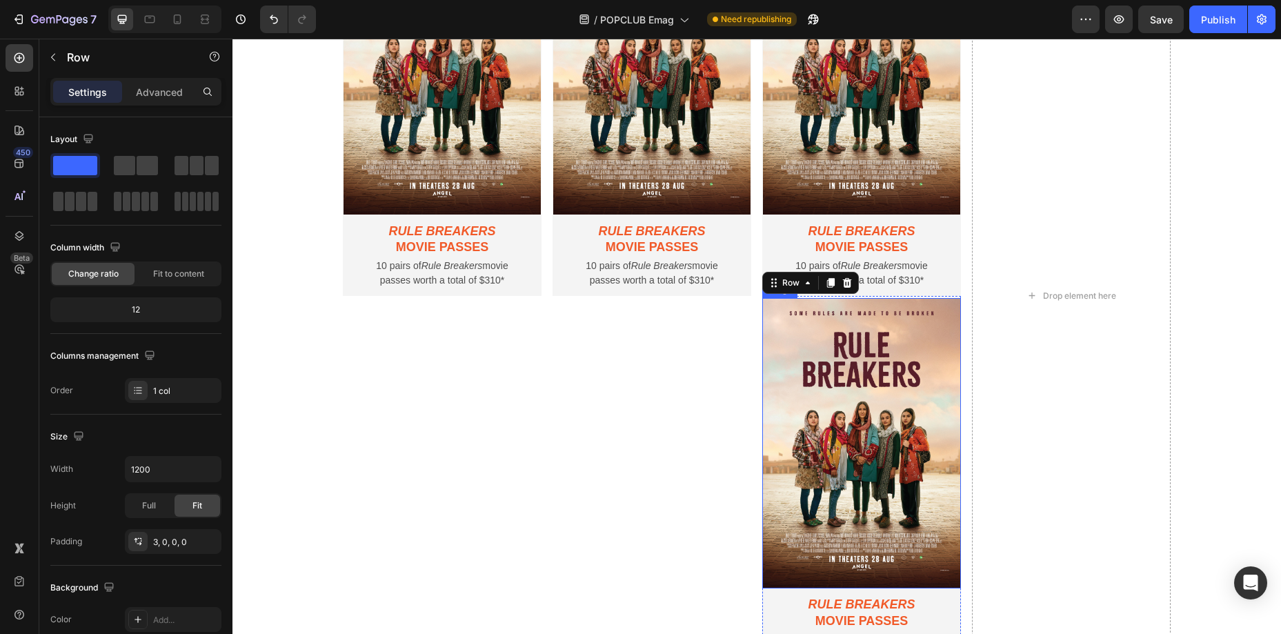
scroll to position [997, 0]
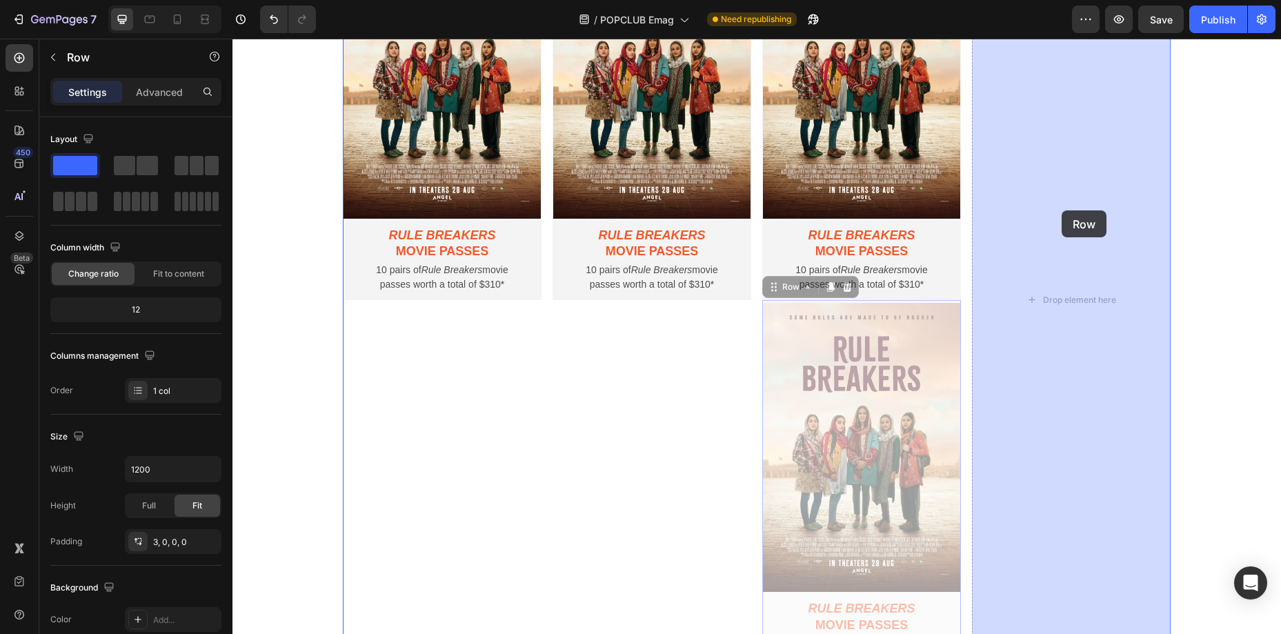
drag, startPoint x: 811, startPoint y: 284, endPoint x: 1061, endPoint y: 211, distance: 259.6
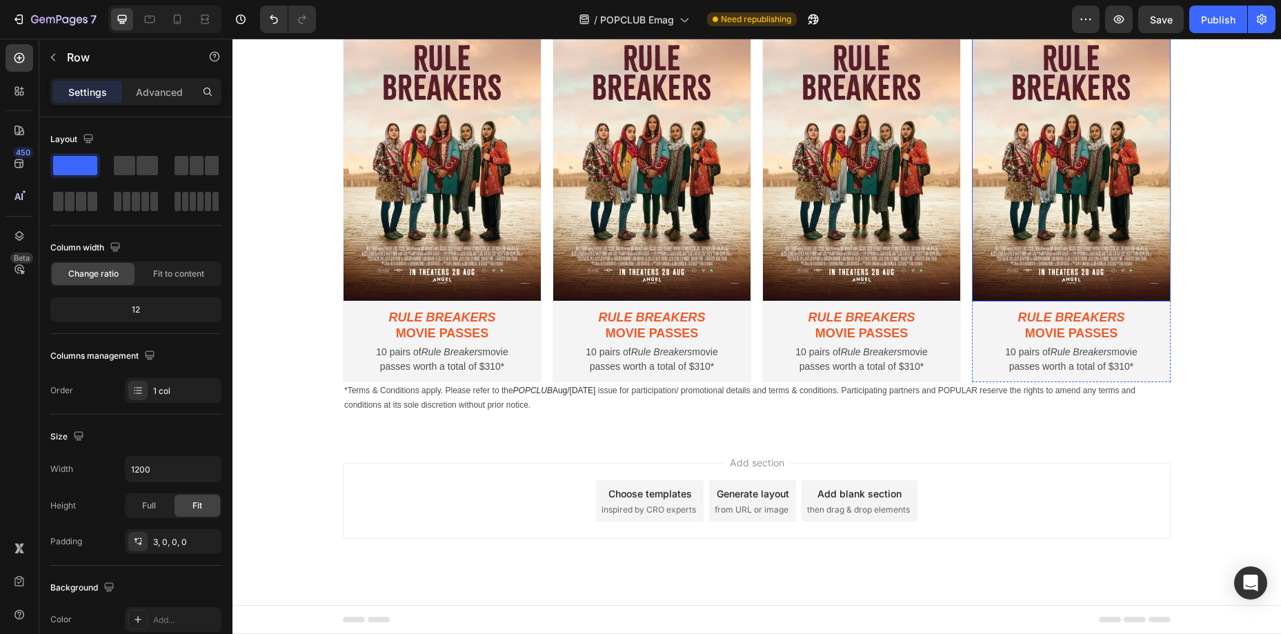
scroll to position [915, 0]
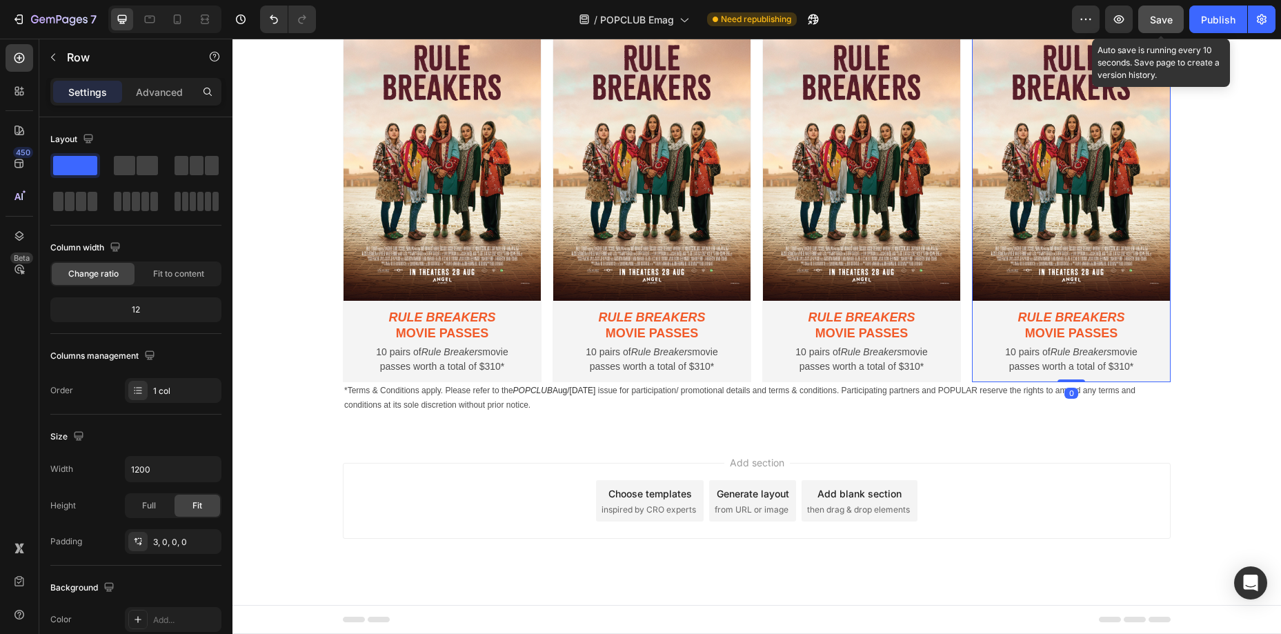
click at [1073, 18] on span "Save" at bounding box center [1161, 20] width 23 height 12
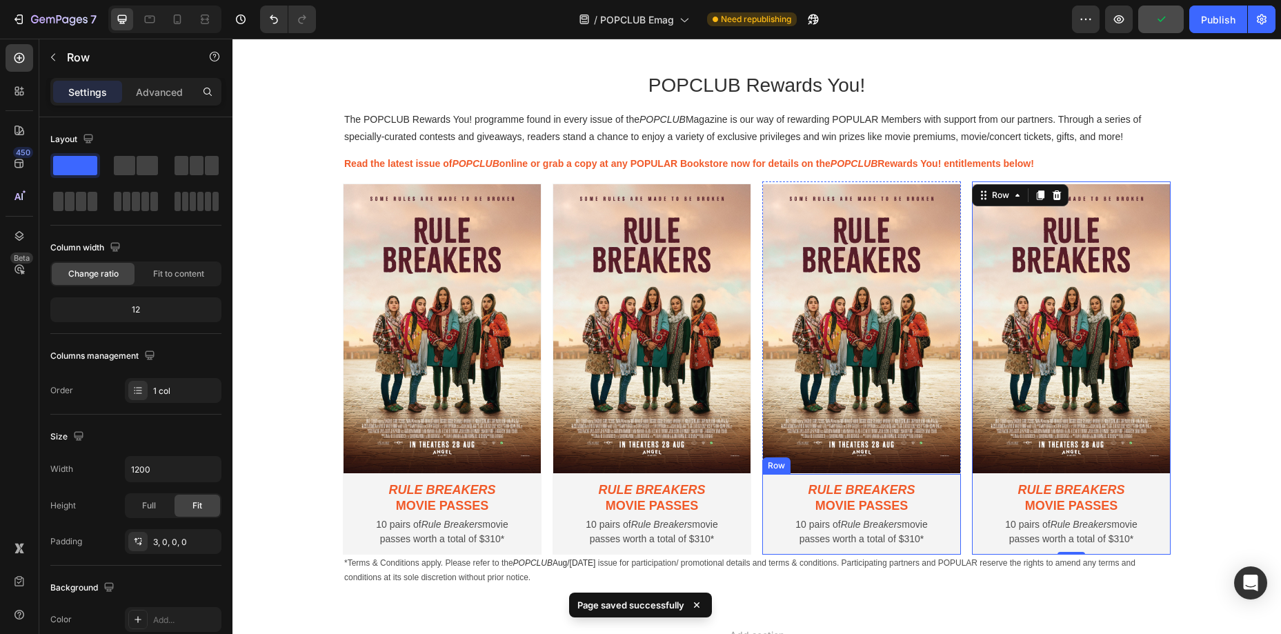
scroll to position [761, 0]
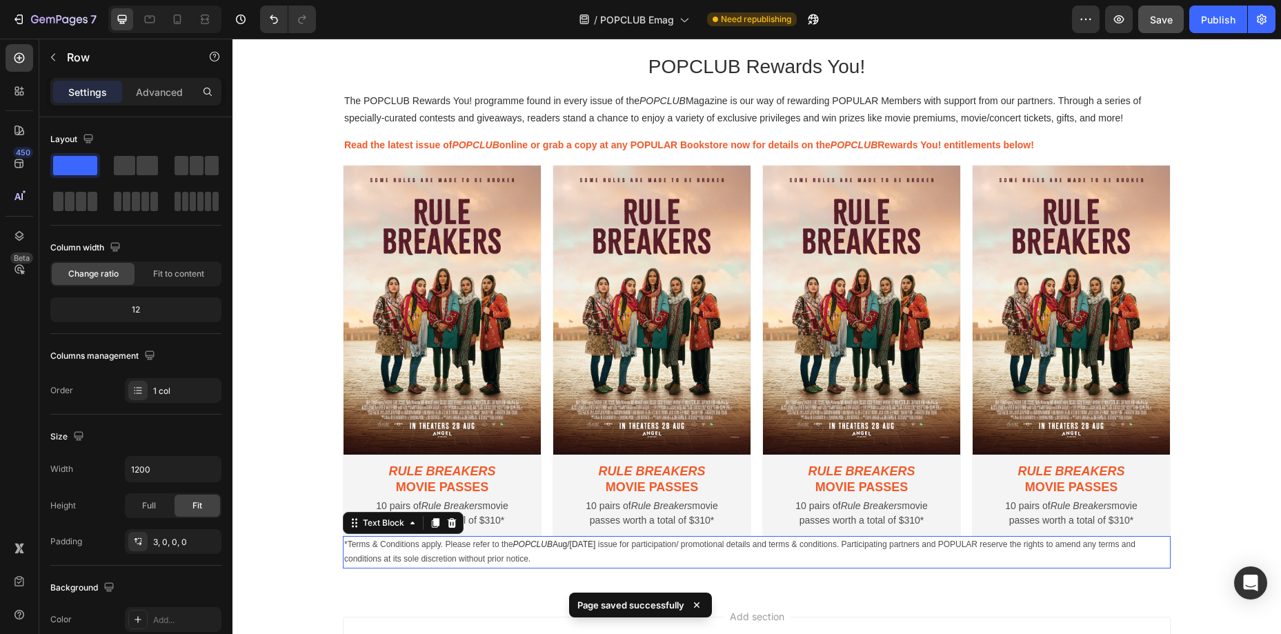
click at [701, 549] on p "*Terms & Conditions apply. Please refer to the POPCLUB Aug/[DATE] issue for par…" at bounding box center [756, 553] width 825 height 30
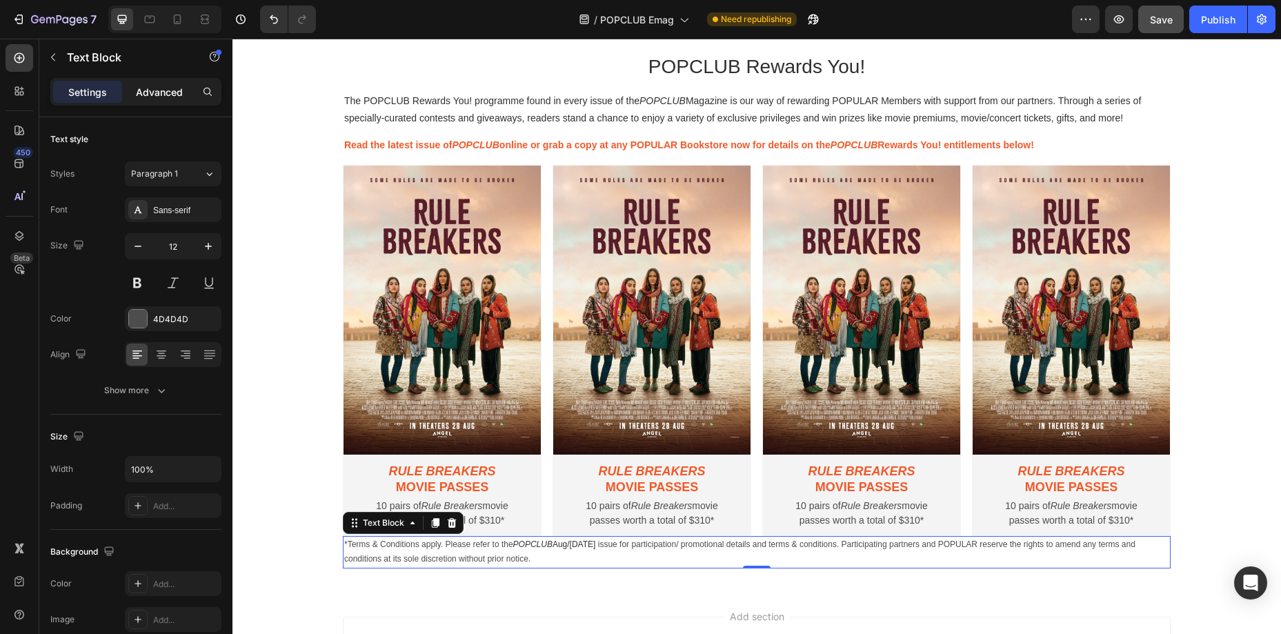
click at [159, 91] on p "Advanced" at bounding box center [159, 92] width 47 height 14
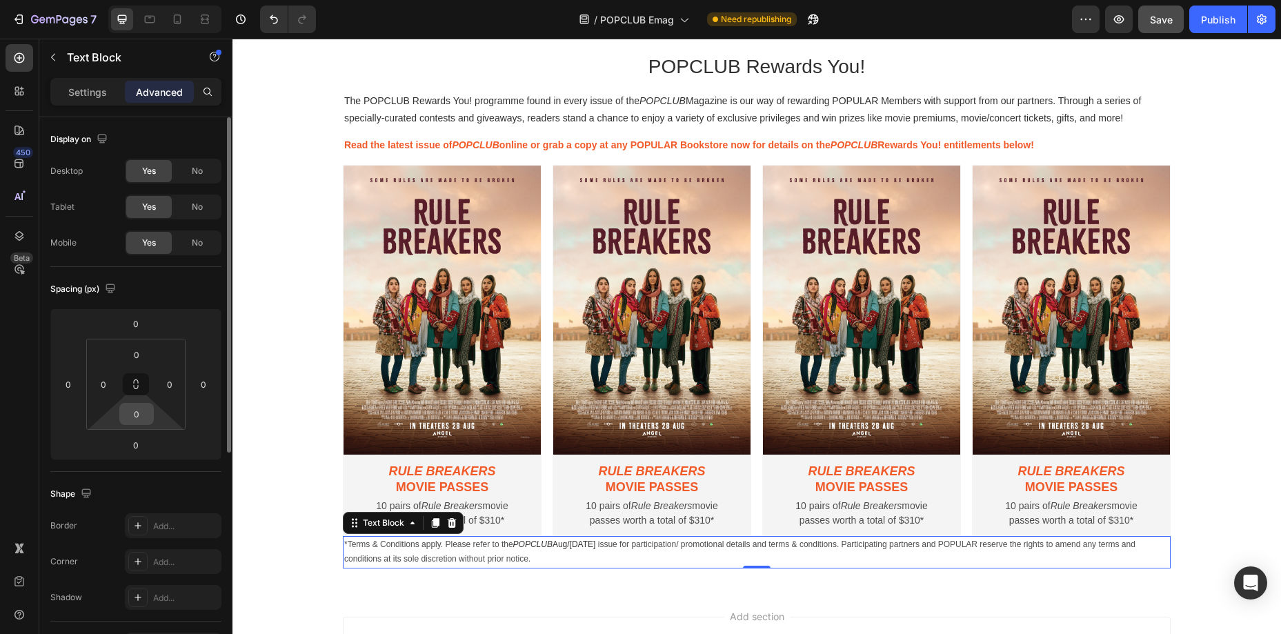
click at [139, 419] on input "0" at bounding box center [137, 414] width 28 height 21
click at [130, 352] on input "0" at bounding box center [137, 354] width 28 height 21
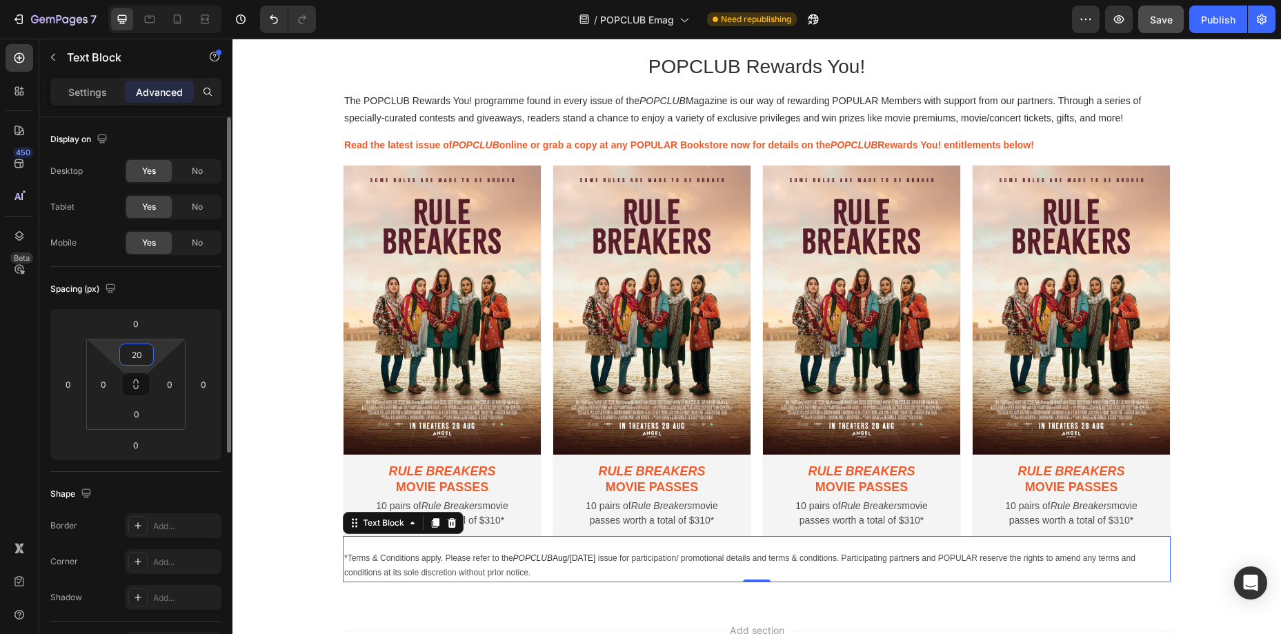
drag, startPoint x: 131, startPoint y: 355, endPoint x: 149, endPoint y: 355, distance: 18.0
click at [149, 355] on input "20" at bounding box center [137, 354] width 28 height 21
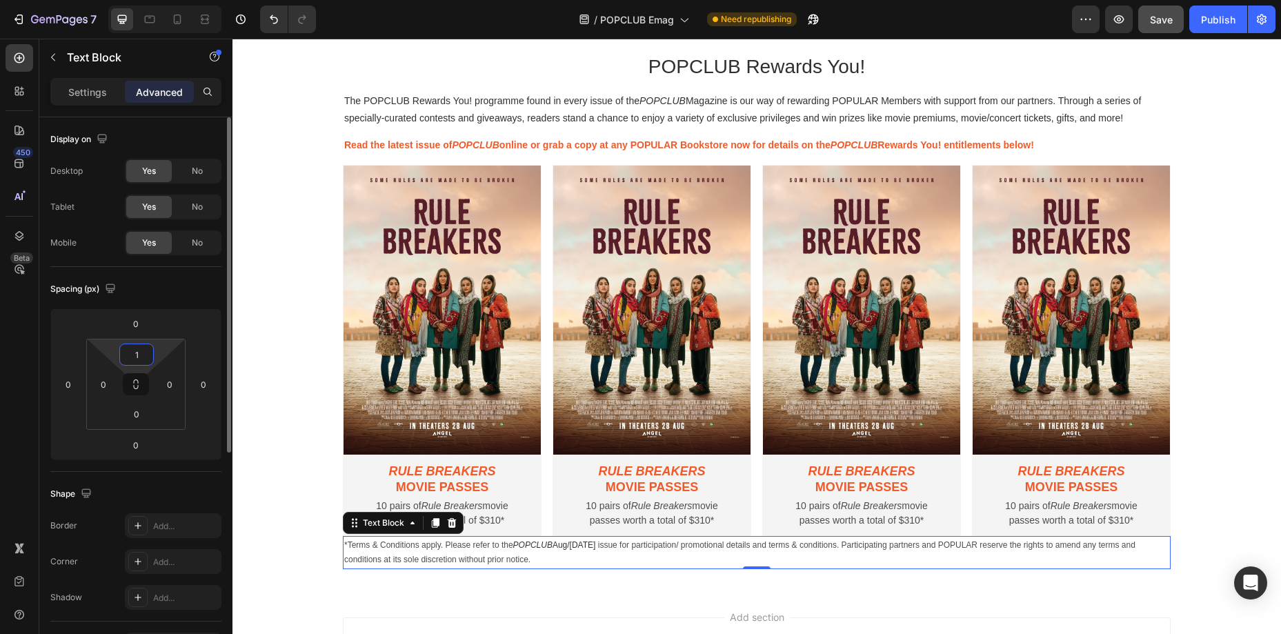
type input "10"
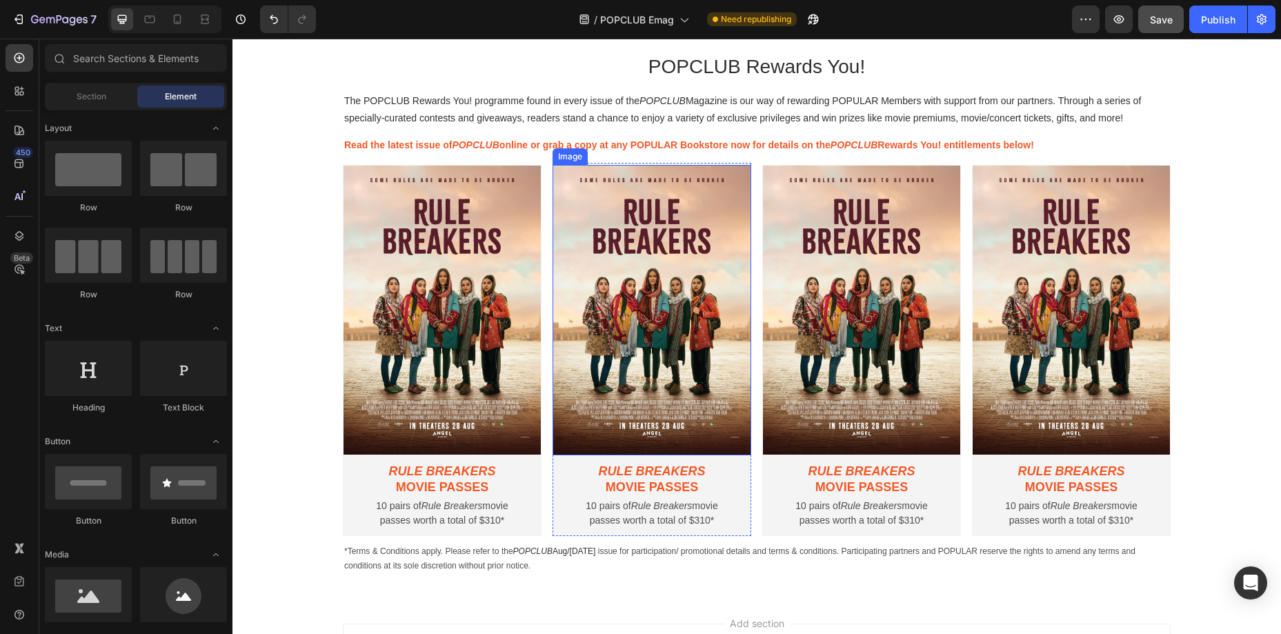
click at [627, 386] on img at bounding box center [652, 310] width 199 height 291
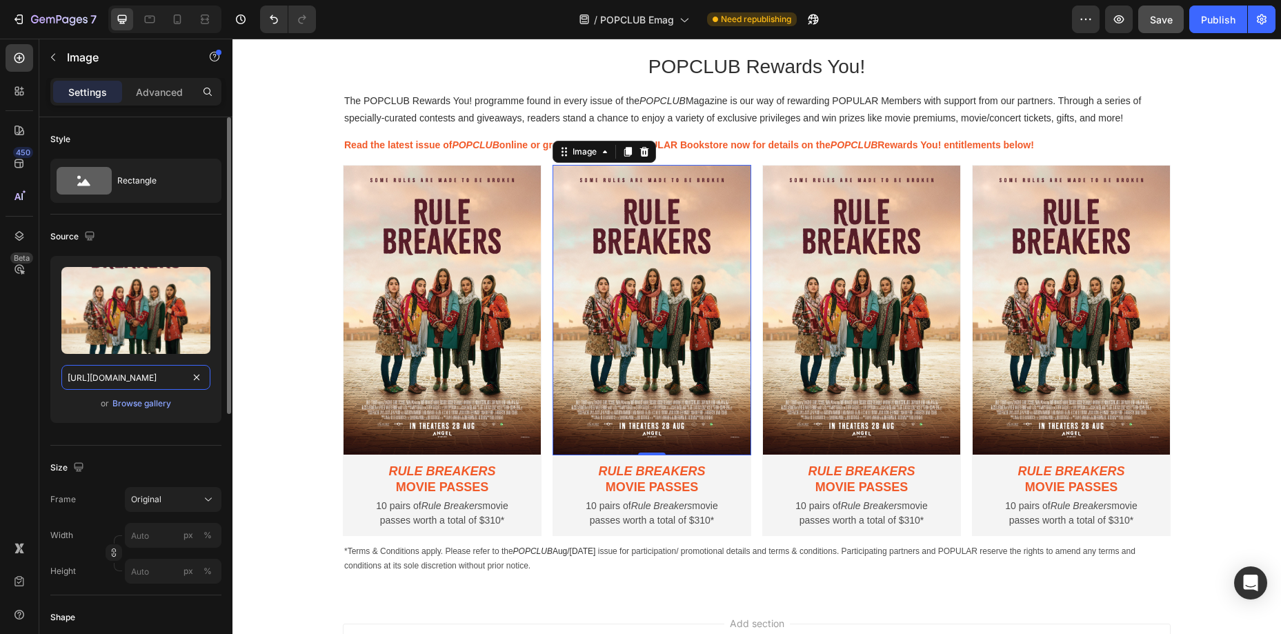
drag, startPoint x: 152, startPoint y: 380, endPoint x: 144, endPoint y: 378, distance: 7.7
click at [152, 380] on input "[URL][DOMAIN_NAME]" at bounding box center [135, 377] width 149 height 25
click at [144, 378] on input "[URL][DOMAIN_NAME]" at bounding box center [135, 377] width 149 height 25
drag, startPoint x: 369, startPoint y: 417, endPoint x: 246, endPoint y: 372, distance: 131.4
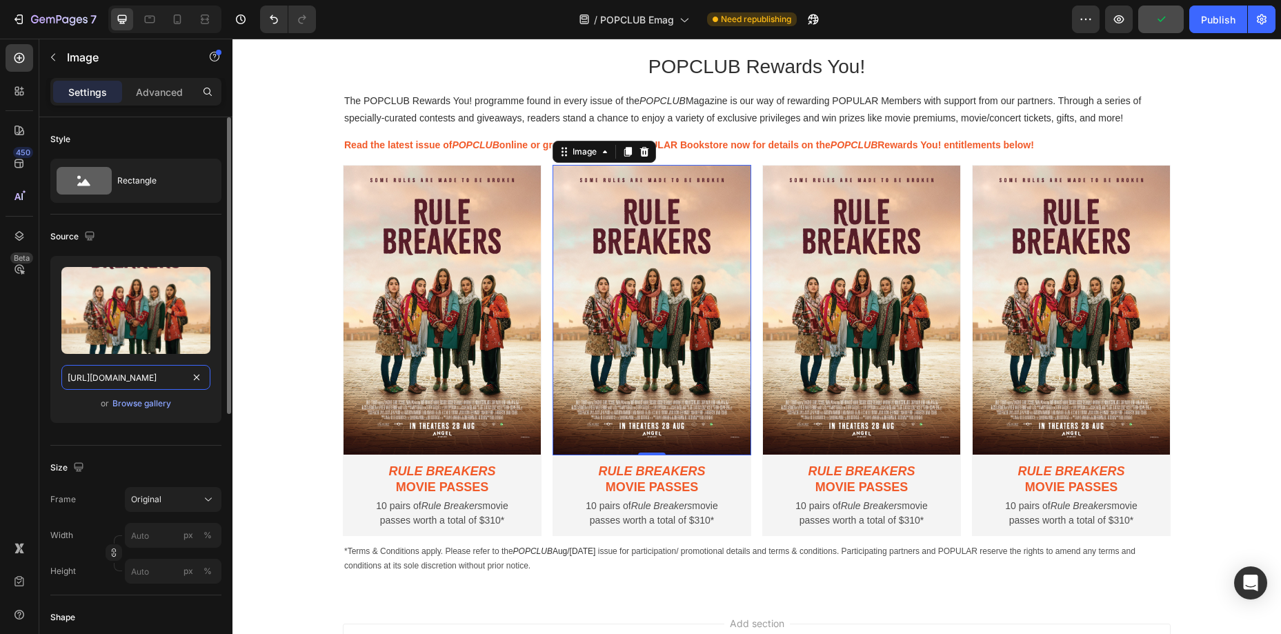
click at [166, 376] on input "[URL][DOMAIN_NAME]" at bounding box center [135, 377] width 149 height 25
type input "[URL][DOMAIN_NAME]"
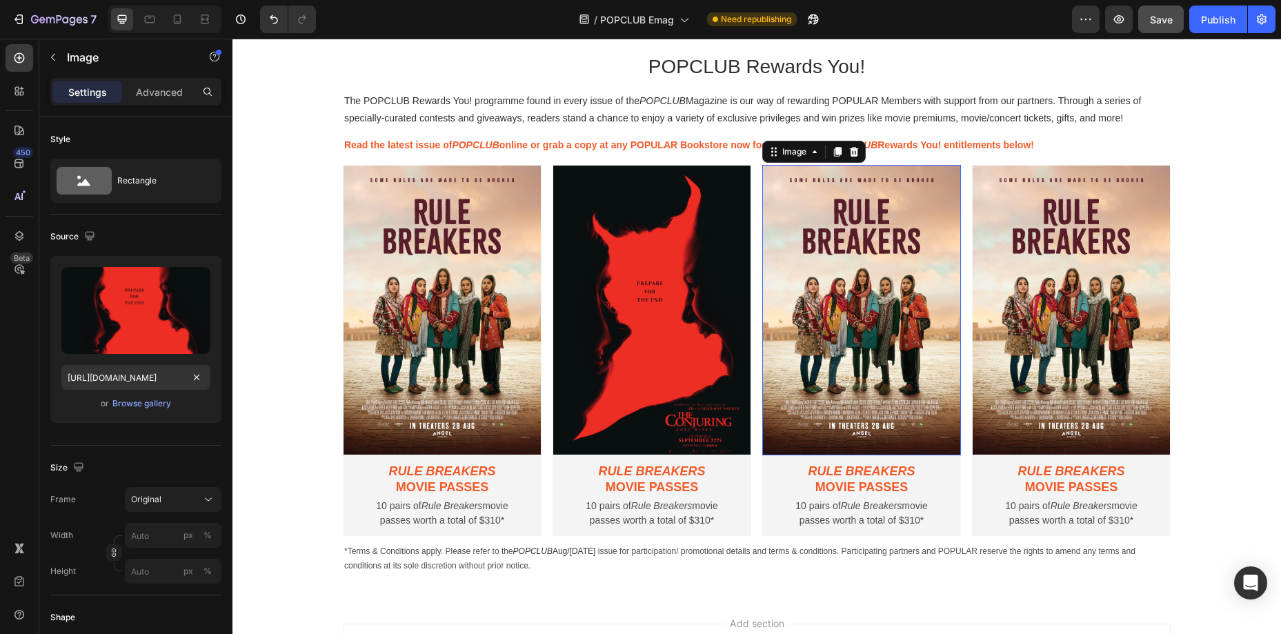
click at [843, 435] on img at bounding box center [861, 310] width 199 height 291
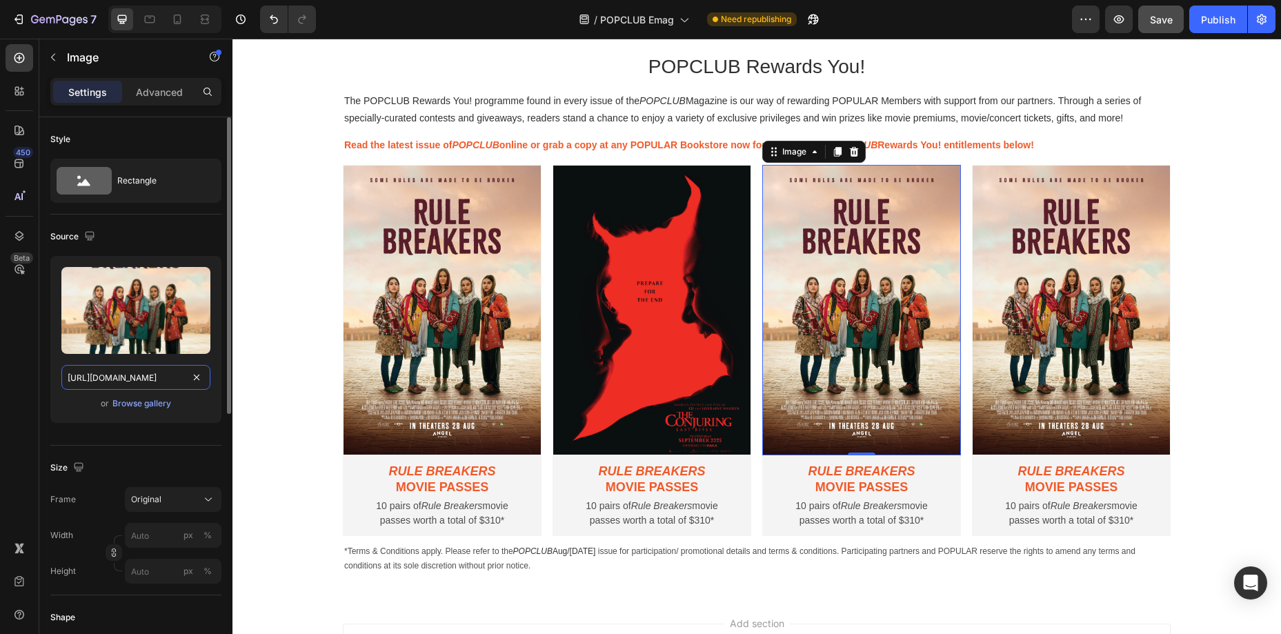
click at [128, 382] on input "[URL][DOMAIN_NAME]" at bounding box center [135, 377] width 149 height 25
click at [121, 380] on input "[URL][DOMAIN_NAME]" at bounding box center [135, 377] width 149 height 25
drag, startPoint x: 335, startPoint y: 417, endPoint x: 328, endPoint y: 375, distance: 43.3
click at [152, 377] on input "[URL][DOMAIN_NAME]" at bounding box center [135, 377] width 149 height 25
click at [166, 377] on input "[URL][DOMAIN_NAME]" at bounding box center [135, 377] width 149 height 25
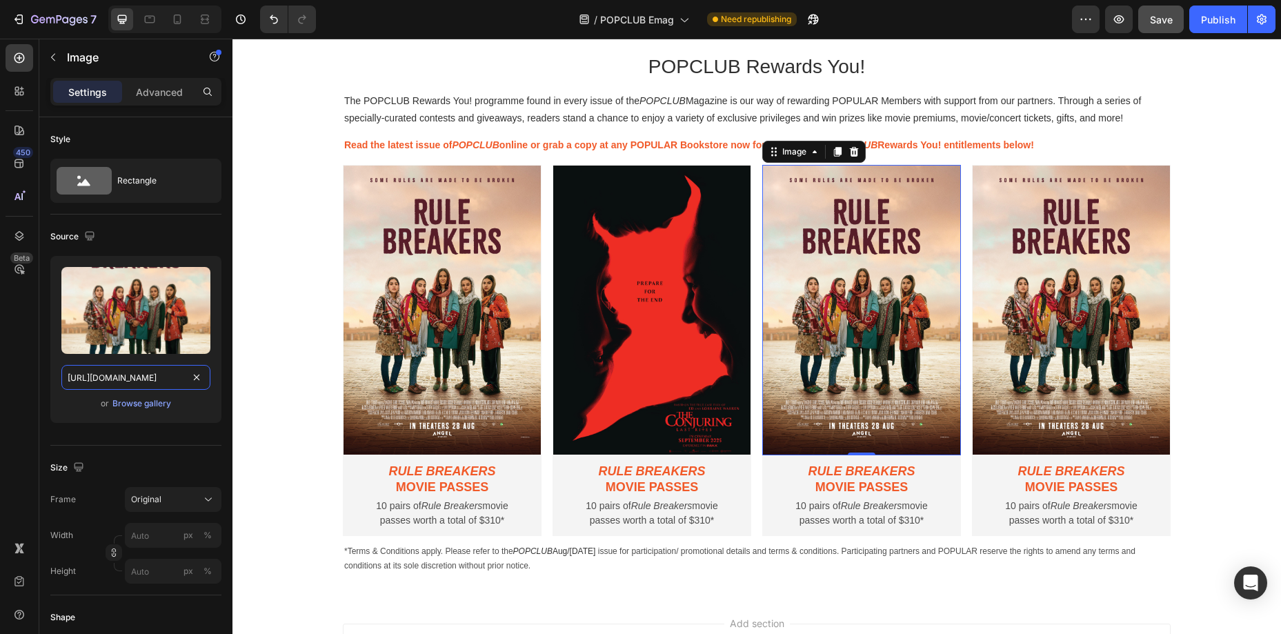
type input "[URL][DOMAIN_NAME]"
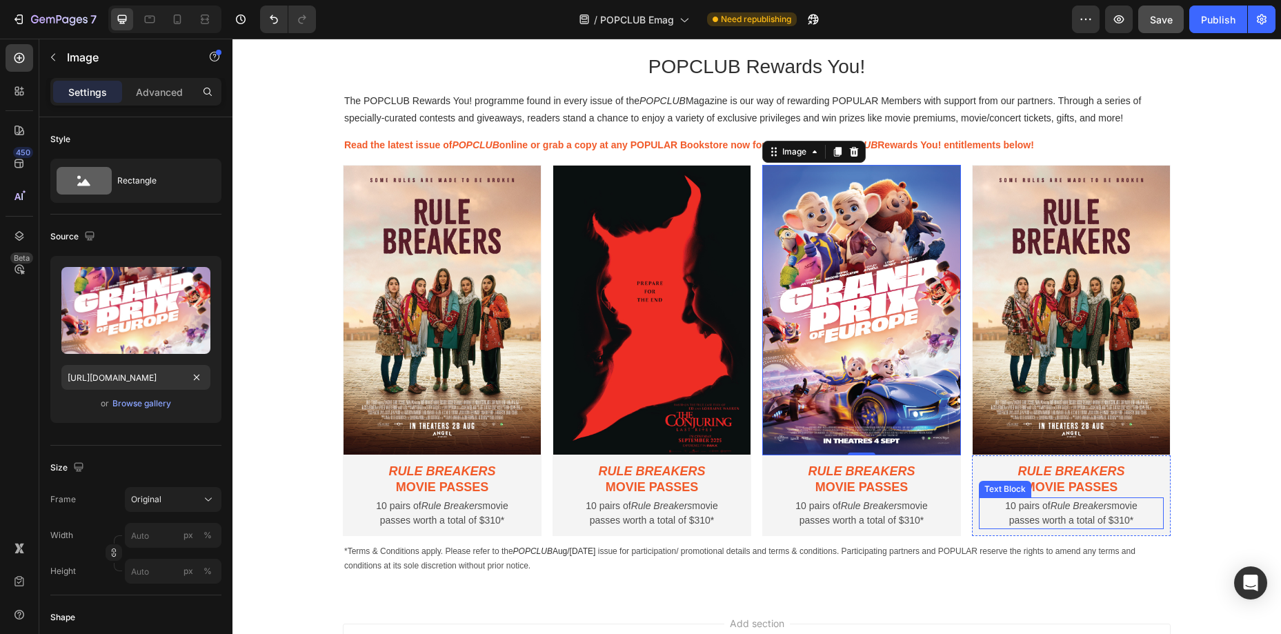
click at [1011, 511] on p "10 pairs of Rule Breakers movie passes worth a total of $310*" at bounding box center [1071, 513] width 164 height 29
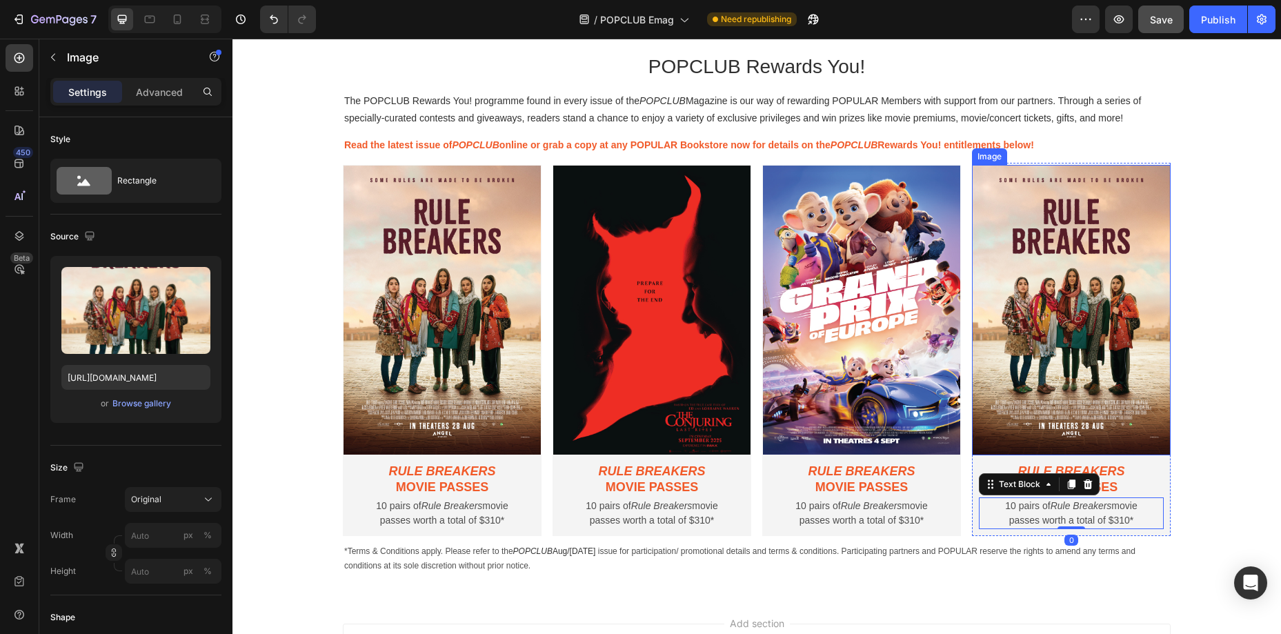
click at [1020, 422] on img at bounding box center [1071, 310] width 199 height 291
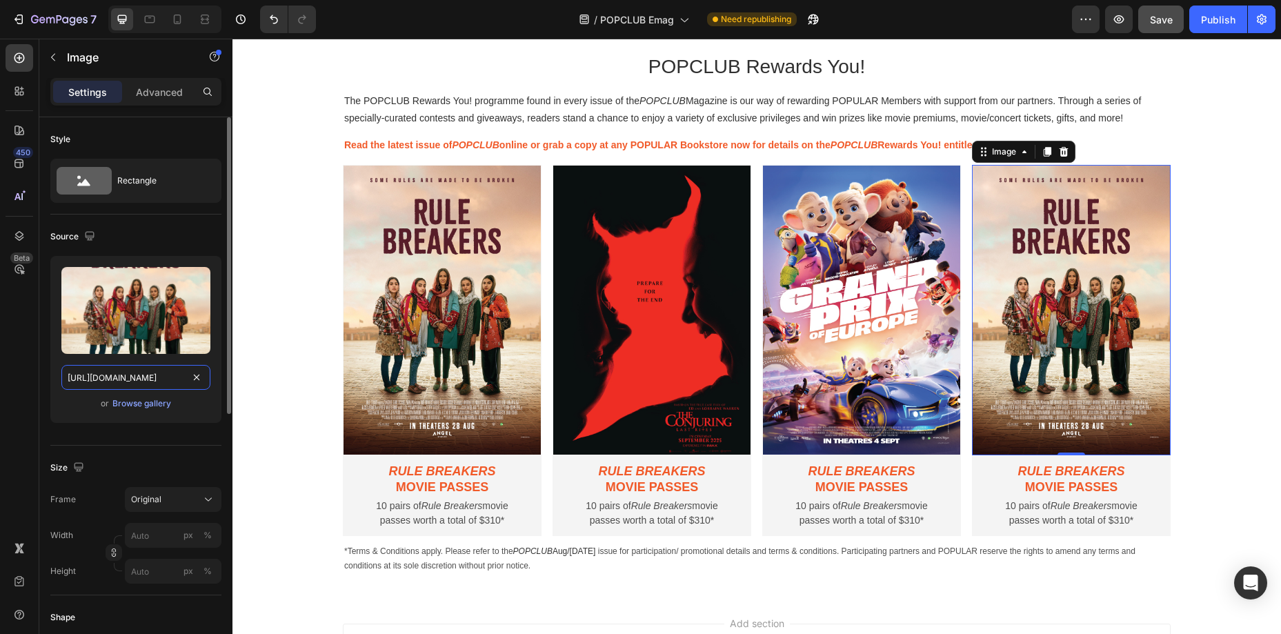
click at [148, 386] on input "[URL][DOMAIN_NAME]" at bounding box center [135, 377] width 149 height 25
click at [146, 379] on input "[URL][DOMAIN_NAME]" at bounding box center [135, 377] width 149 height 25
drag, startPoint x: 355, startPoint y: 417, endPoint x: 311, endPoint y: 371, distance: 63.5
click at [168, 377] on input "[URL][DOMAIN_NAME]" at bounding box center [135, 377] width 149 height 25
type input "[URL][DOMAIN_NAME]"
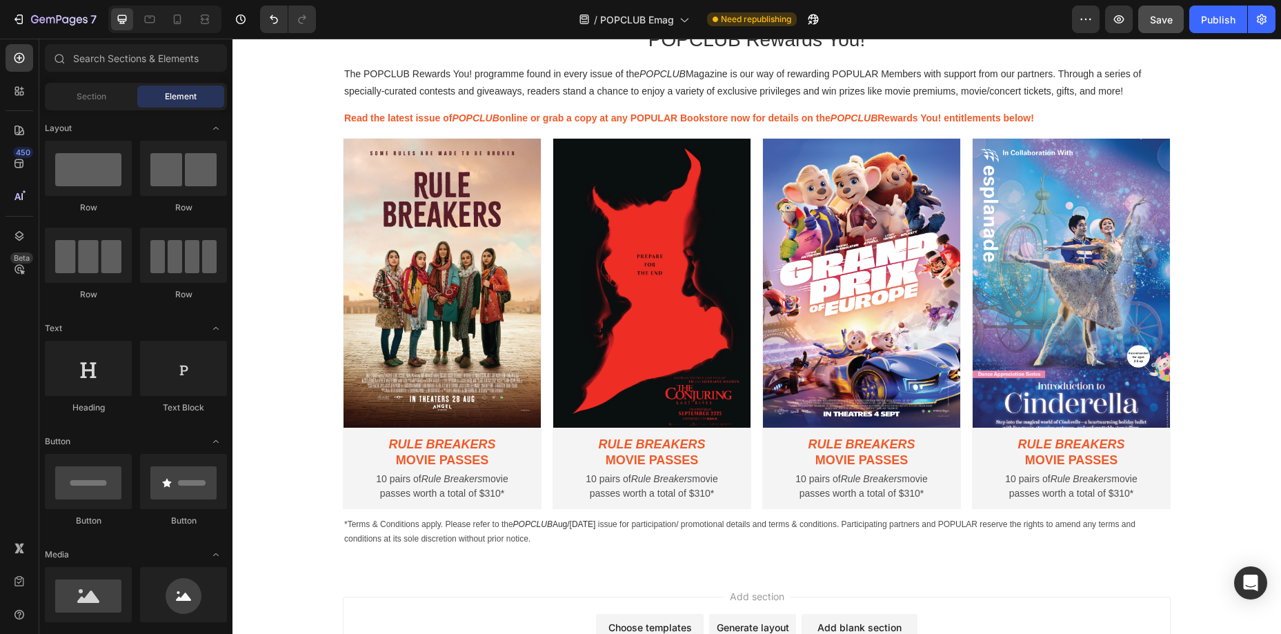
scroll to position [789, 0]
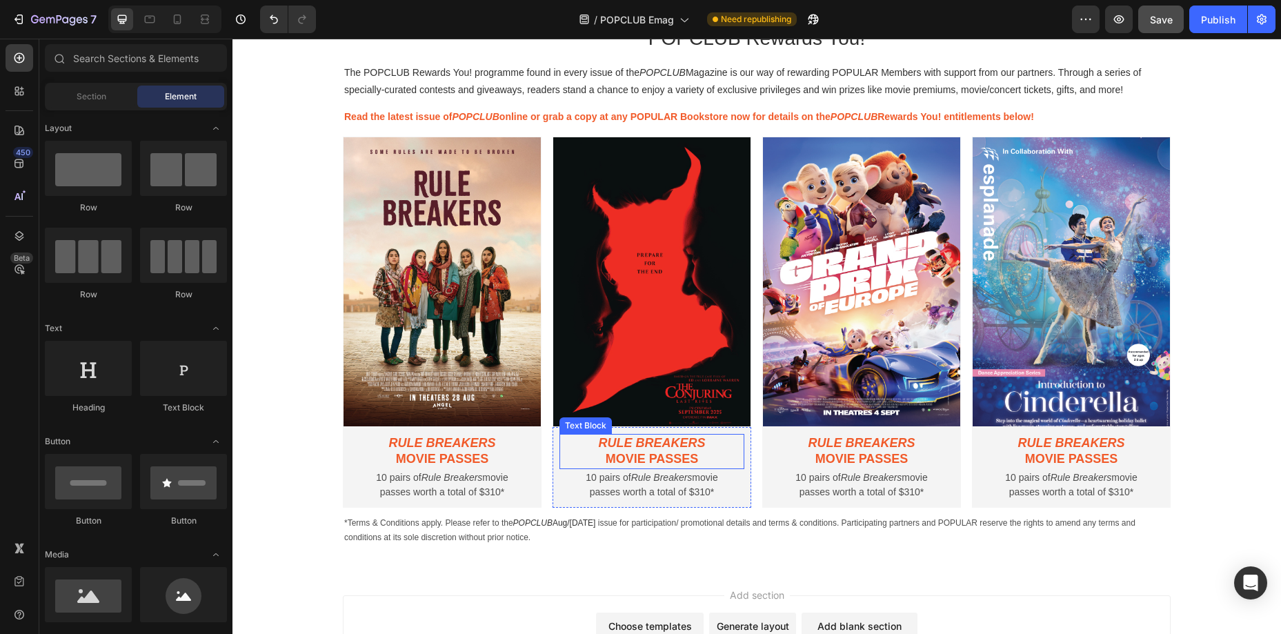
click at [664, 450] on p "Rule Breakers" at bounding box center [652, 443] width 164 height 16
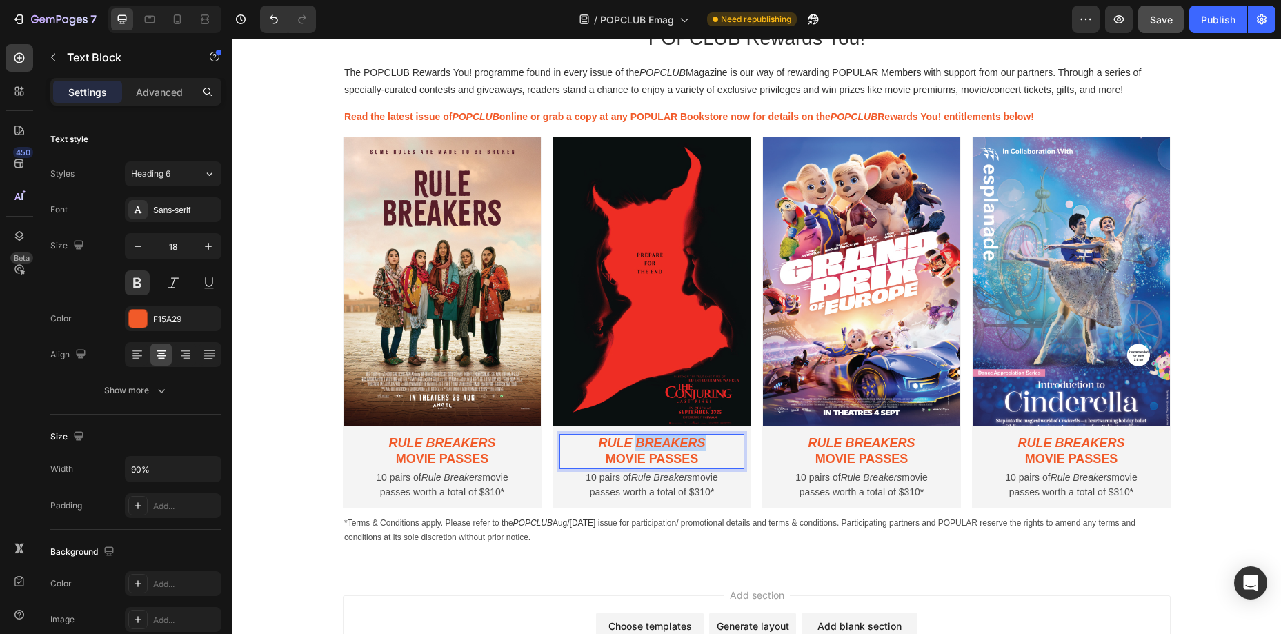
click at [664, 450] on p "Rule Breakers" at bounding box center [652, 443] width 164 height 16
click at [679, 454] on p "movie passes" at bounding box center [652, 459] width 164 height 16
click at [601, 444] on icon "Rule Breakers" at bounding box center [651, 443] width 107 height 14
click at [684, 448] on icon "Rule Breakers" at bounding box center [651, 443] width 107 height 14
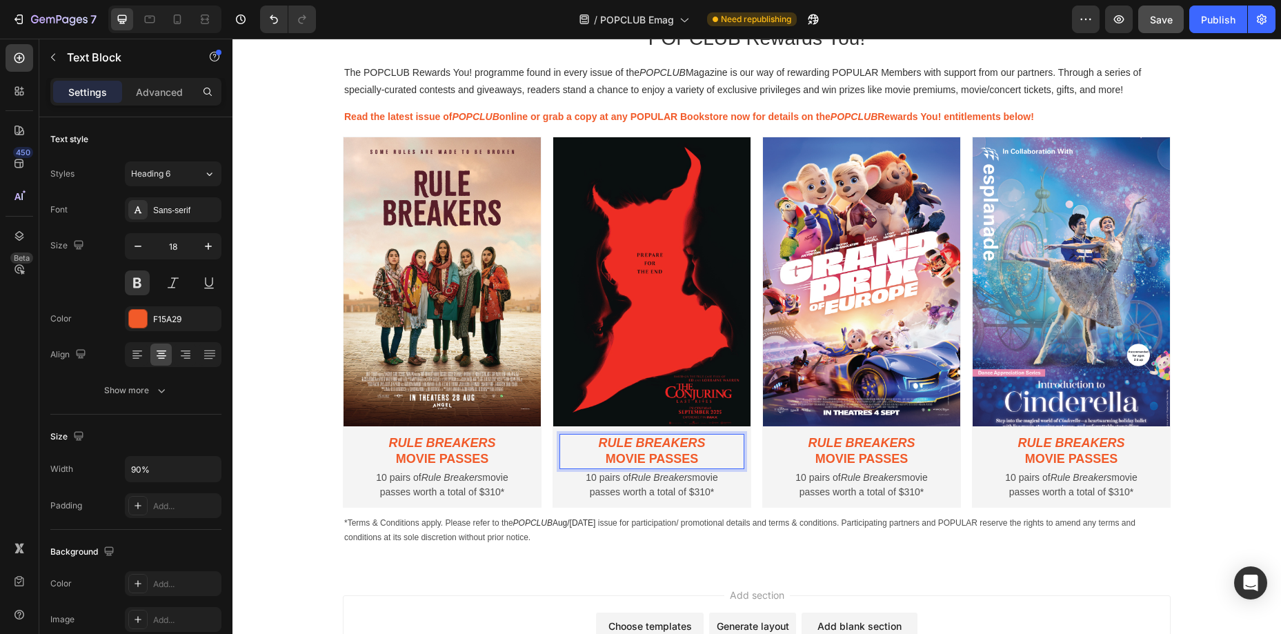
click at [700, 444] on icon "Rule Breakers" at bounding box center [651, 443] width 107 height 14
drag, startPoint x: 705, startPoint y: 443, endPoint x: 671, endPoint y: 454, distance: 34.9
click at [601, 442] on icon "Rule Breakers" at bounding box center [651, 443] width 107 height 14
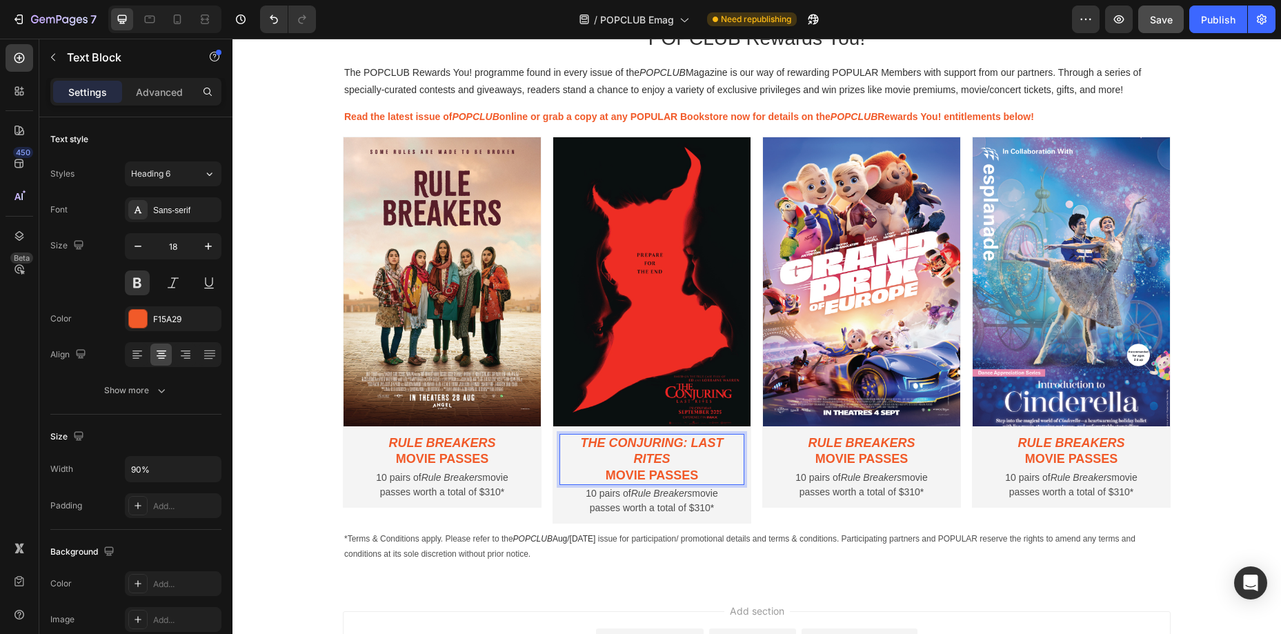
click at [605, 477] on p "movie passes" at bounding box center [652, 476] width 164 height 16
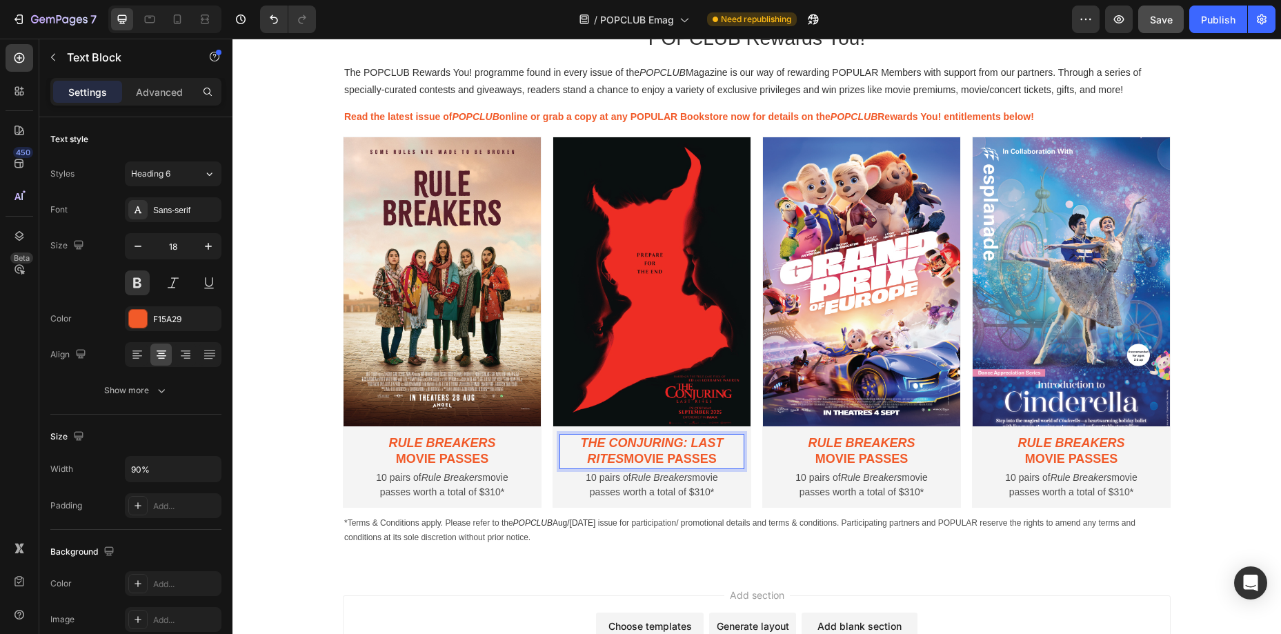
click at [629, 457] on p "The Conjuring: Last Rites movie passes" at bounding box center [652, 451] width 164 height 32
drag, startPoint x: 625, startPoint y: 460, endPoint x: 716, endPoint y: 462, distance: 91.1
click at [716, 462] on p "The Conjuring: Last Rites movie passes" at bounding box center [652, 451] width 164 height 32
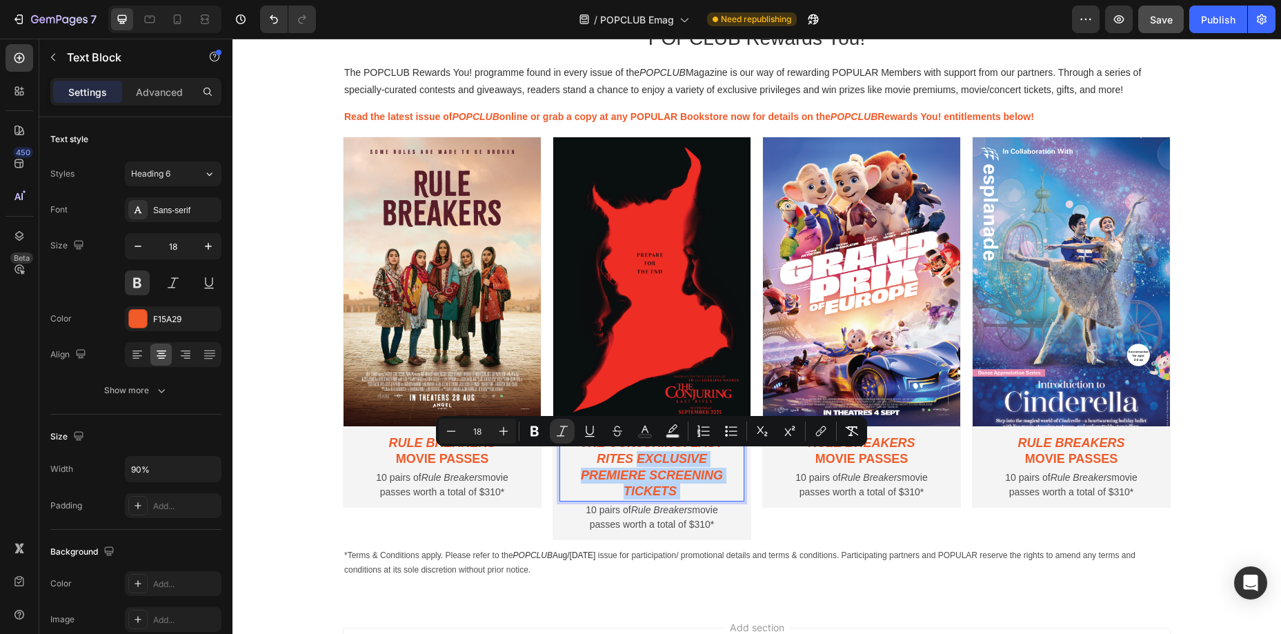
drag, startPoint x: 638, startPoint y: 459, endPoint x: 715, endPoint y: 492, distance: 84.1
click at [715, 492] on p "The Conjuring: Last Rites exclusive premiere screening tickets" at bounding box center [652, 467] width 164 height 65
click at [559, 435] on icon "Editor contextual toolbar" at bounding box center [562, 431] width 11 height 10
click at [662, 472] on p "The Conjuring: Last Rites exclusive premiere screening tickets" at bounding box center [652, 467] width 164 height 65
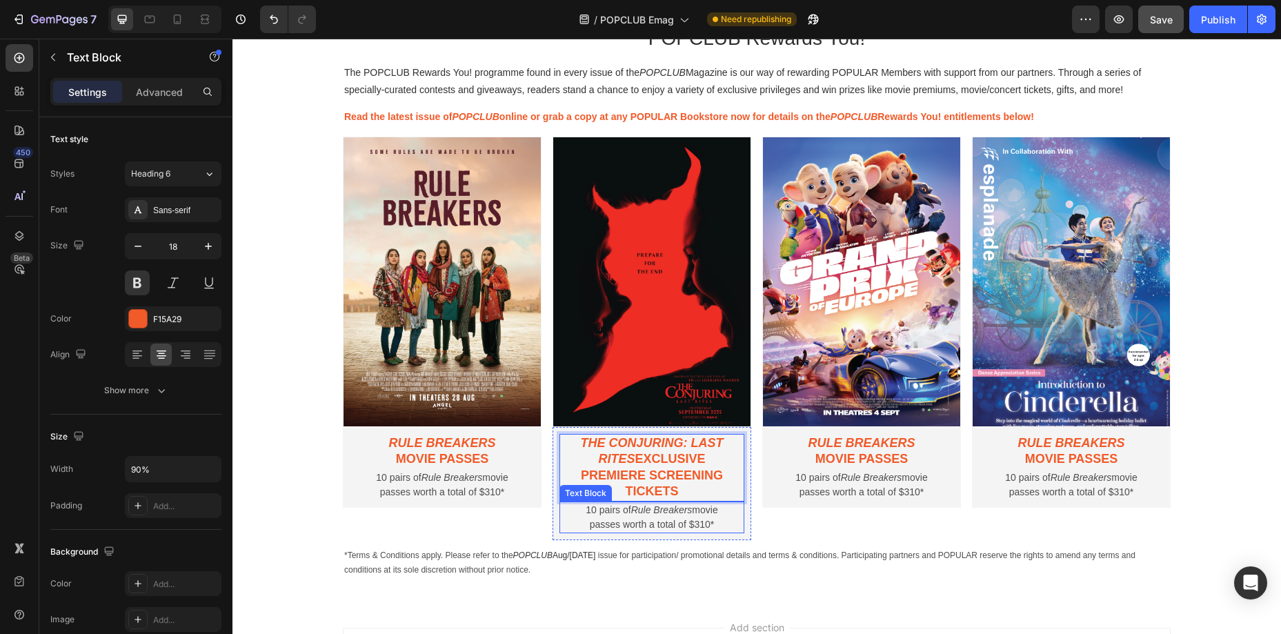
click at [647, 516] on p "10 pairs of Rule Breakers movie passes worth a total of $310*" at bounding box center [652, 517] width 164 height 29
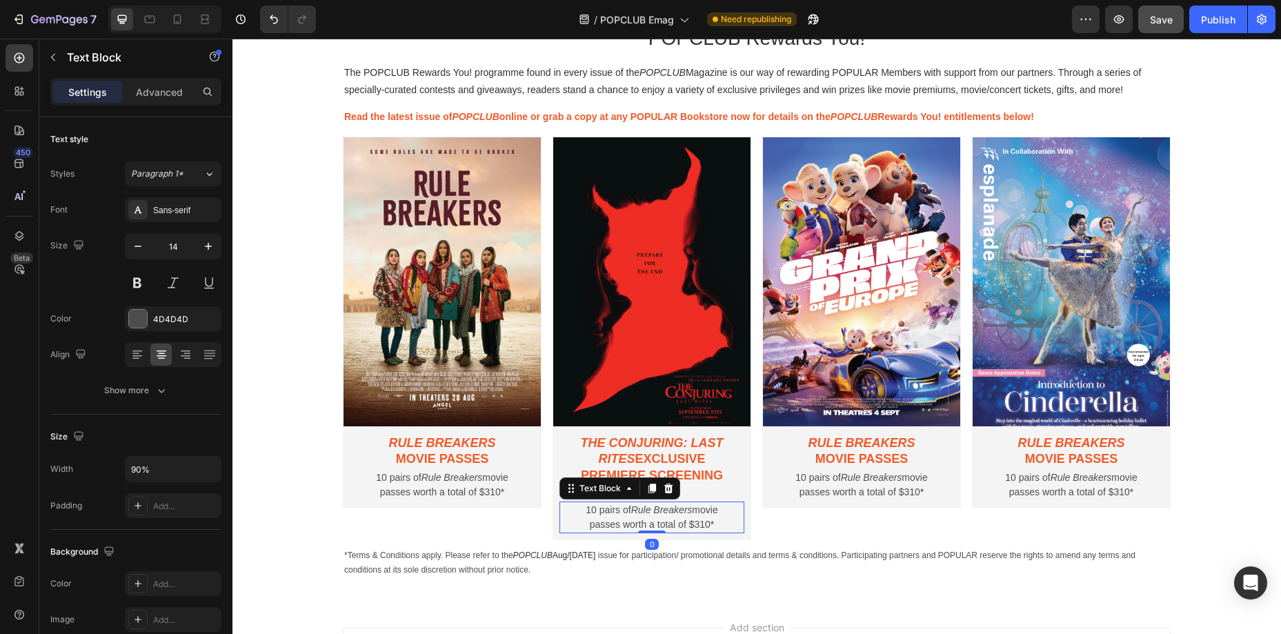
click at [647, 516] on p "10 pairs of Rule Breakers movie passes worth a total of $310*" at bounding box center [652, 517] width 164 height 29
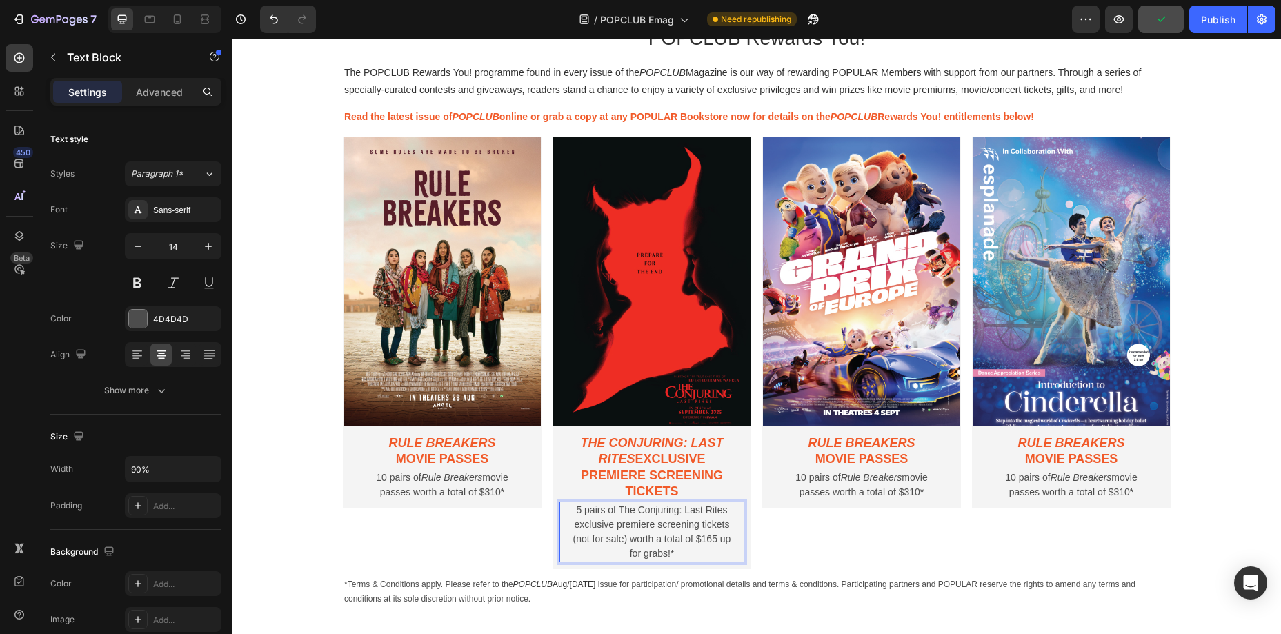
click at [639, 512] on p "5 pairs of The Conjuring: Last Rites exclusive premiere screening tickets (not …" at bounding box center [652, 532] width 164 height 58
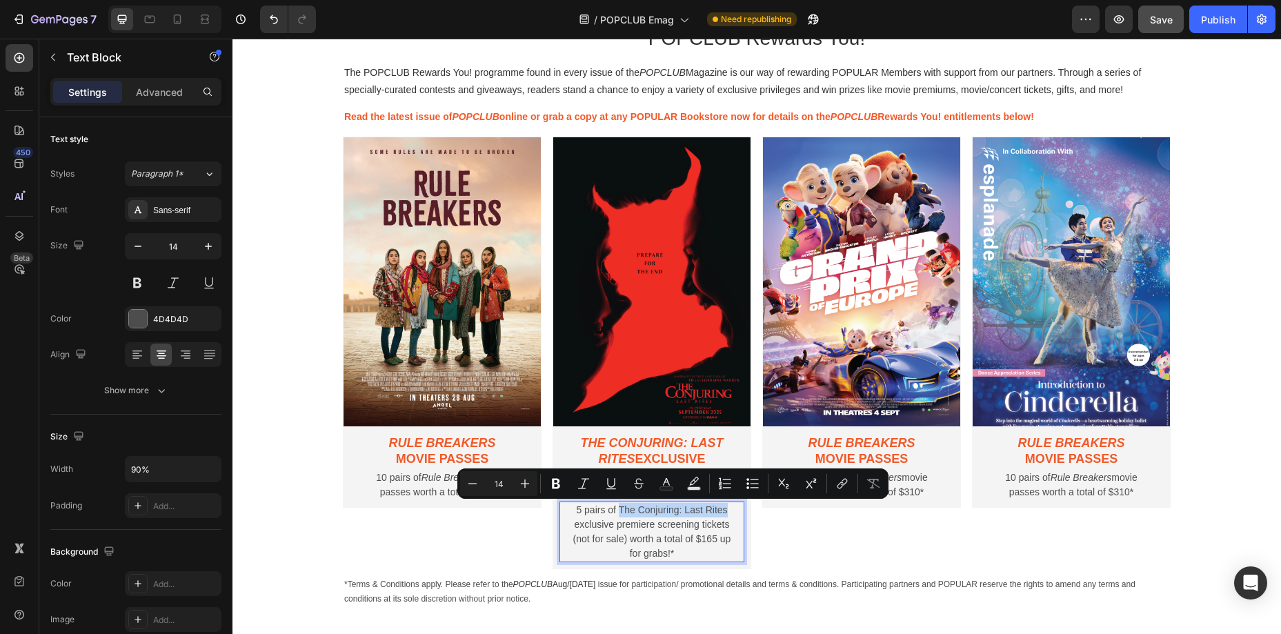
drag, startPoint x: 618, startPoint y: 511, endPoint x: 727, endPoint y: 511, distance: 108.3
click at [727, 511] on p "5 pairs of The Conjuring: Last Rites exclusive premiere screening tickets (not …" at bounding box center [652, 532] width 164 height 58
click at [588, 486] on icon "Editor contextual toolbar" at bounding box center [584, 484] width 14 height 14
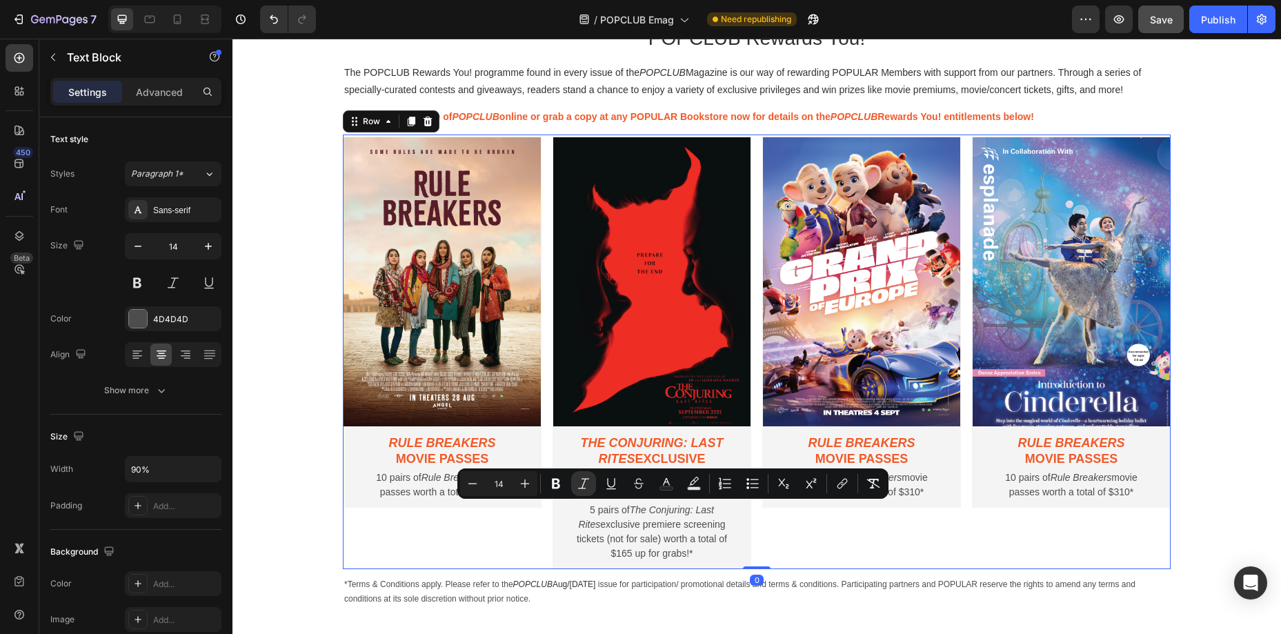
click at [771, 531] on div "Image Rule Breakers movie passes Text Block 10 pairs of Rule Breakers movie pas…" at bounding box center [861, 352] width 199 height 435
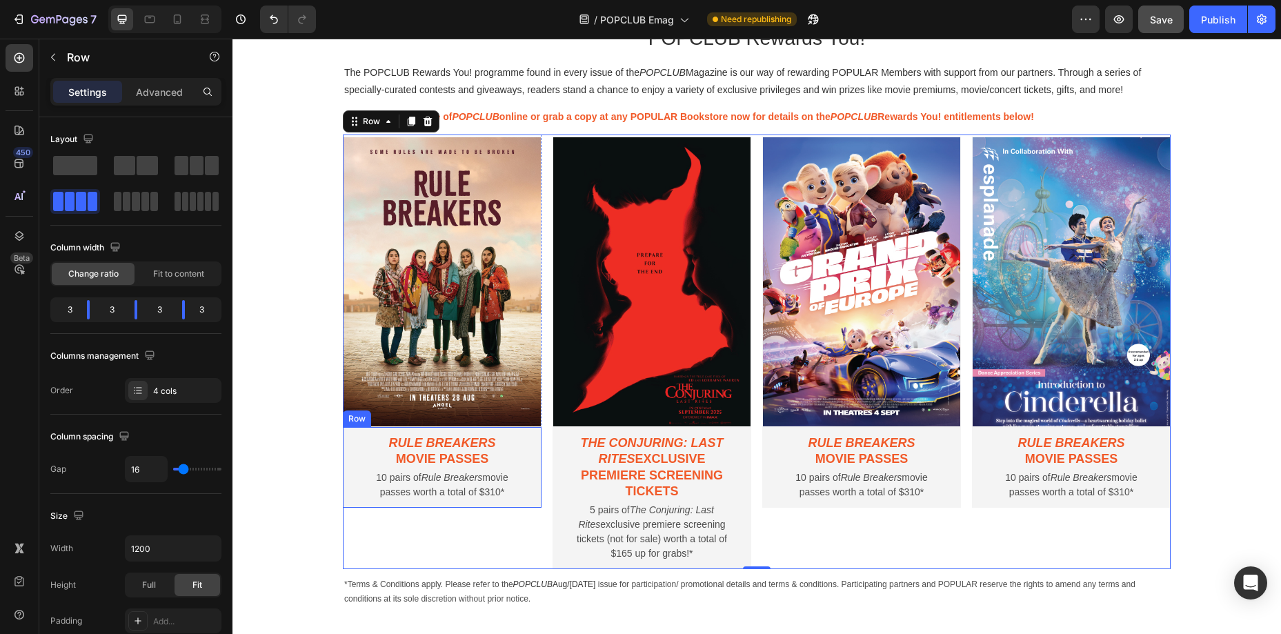
click at [536, 494] on div "Rule Breakers movie passes Text Block 10 pairs of Rule Breakers movie passes wo…" at bounding box center [442, 467] width 199 height 81
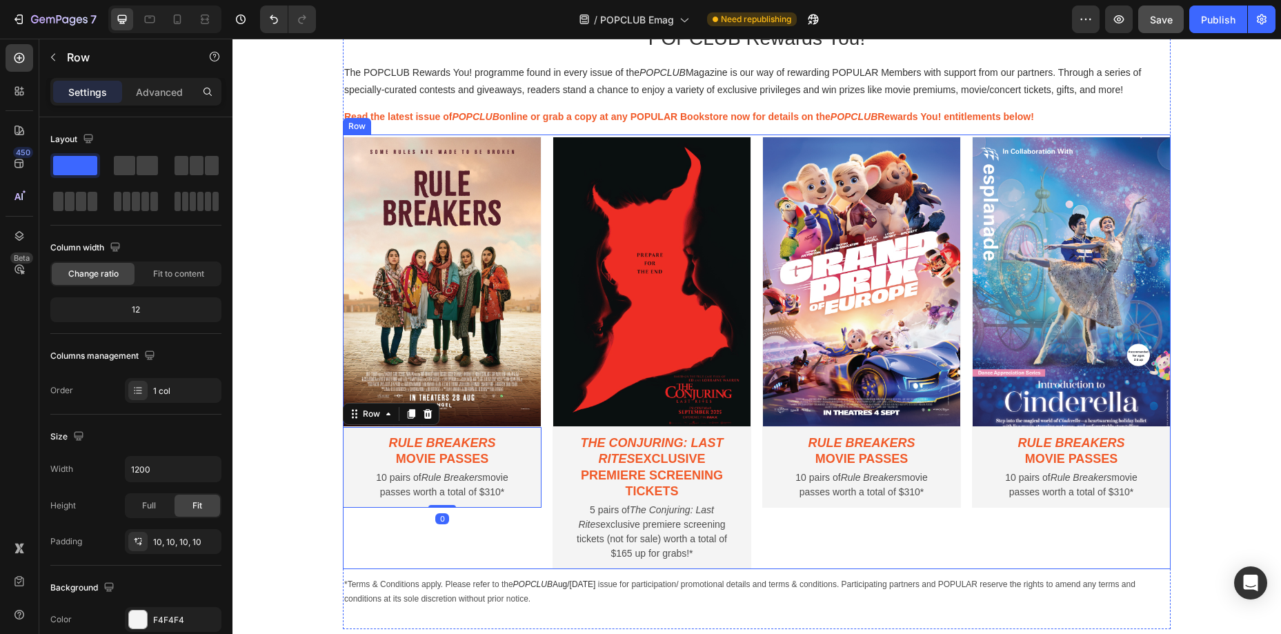
click at [529, 517] on div "Image Rule Breakers movie passes Text Block 10 pairs of Rule Breakers movie pas…" at bounding box center [442, 352] width 199 height 435
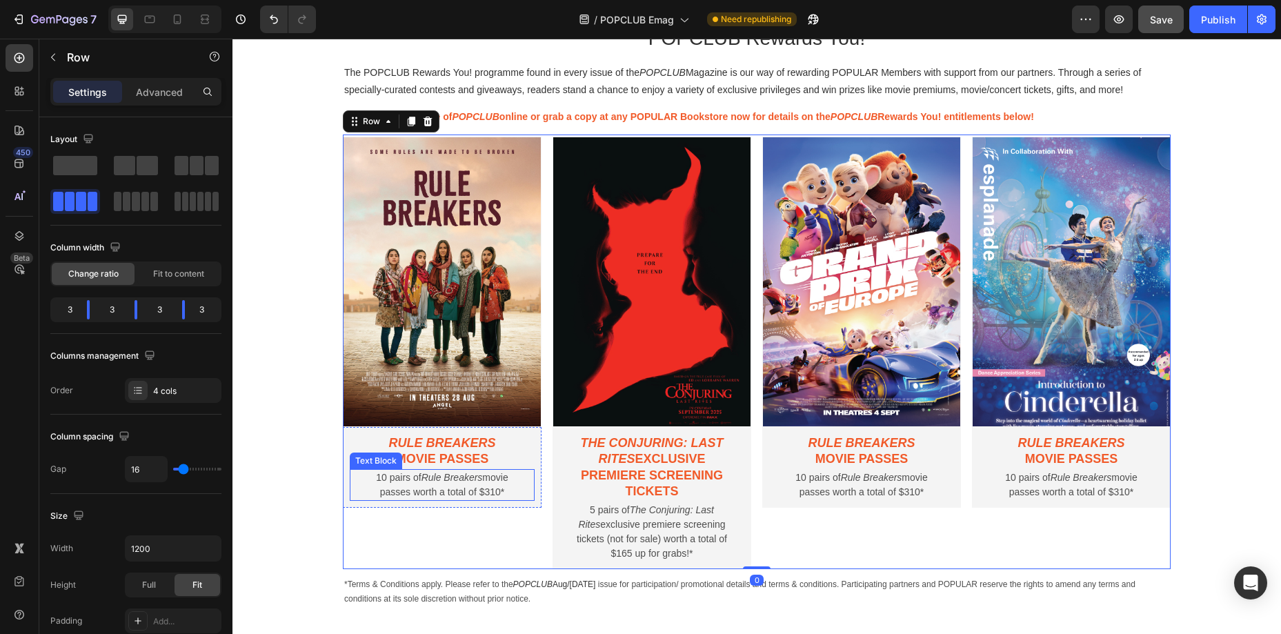
click at [531, 494] on div "10 pairs of Rule Breakers movie passes worth a total of $310*" at bounding box center [442, 485] width 185 height 32
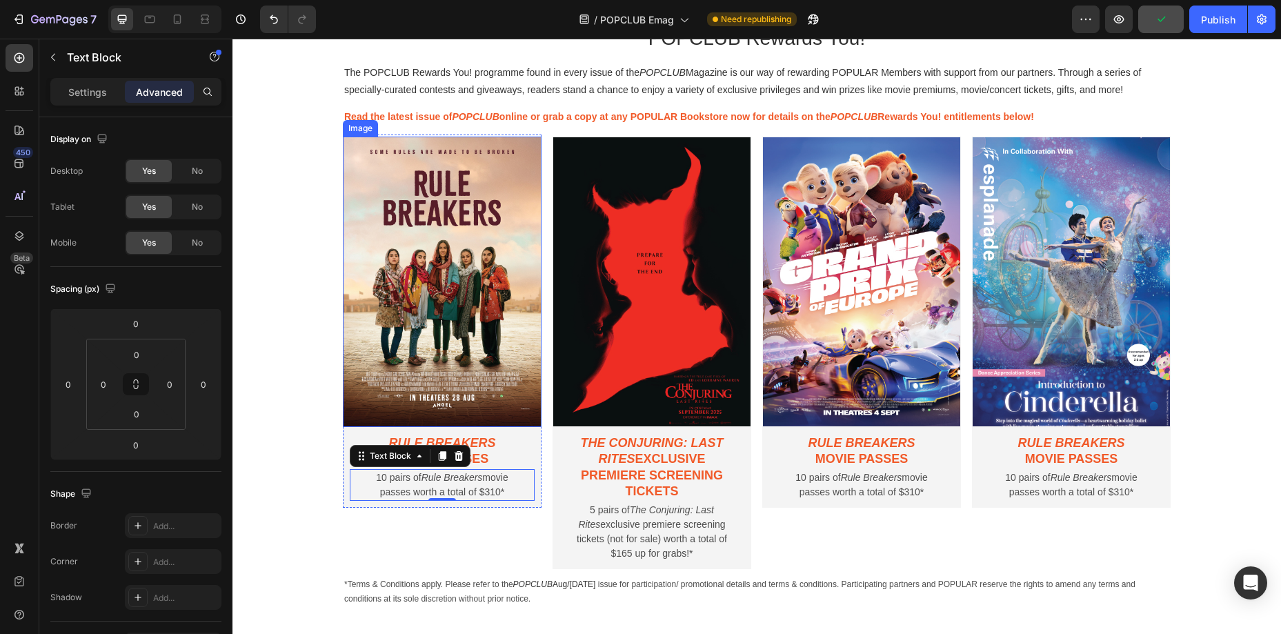
click at [524, 137] on img at bounding box center [442, 282] width 199 height 291
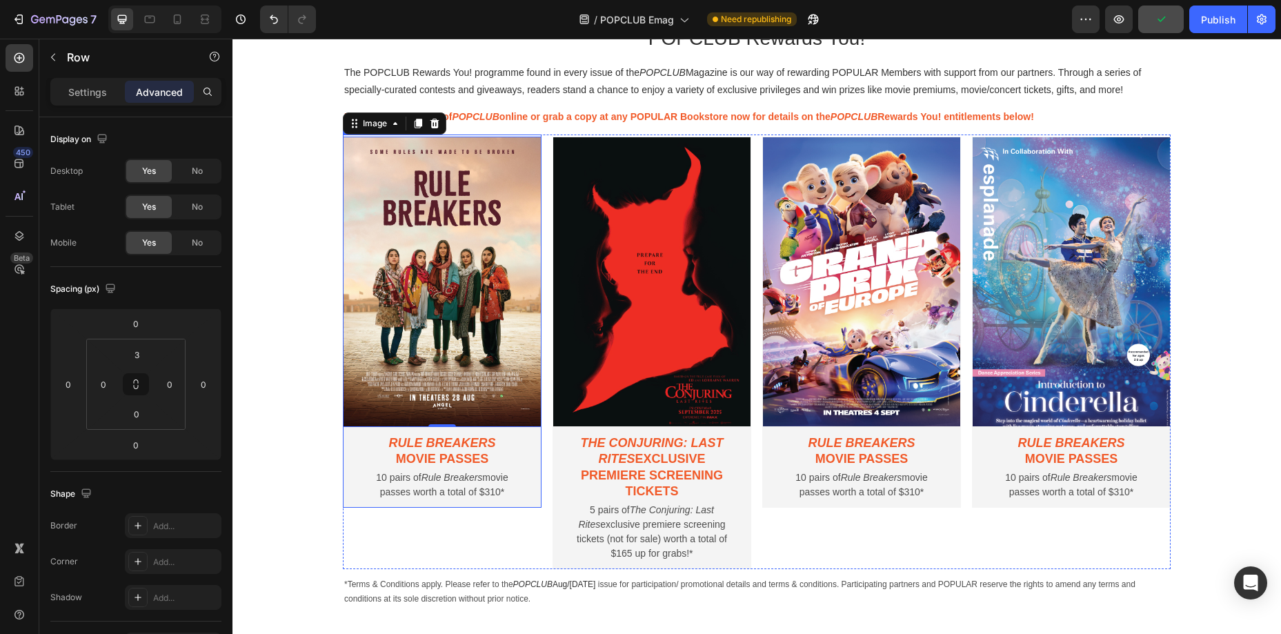
click at [533, 135] on div "Image 0 Rule Breakers movie passes Text Block 10 pairs of Rule Breakers movie p…" at bounding box center [442, 321] width 199 height 373
click at [95, 95] on p "Settings" at bounding box center [87, 92] width 39 height 14
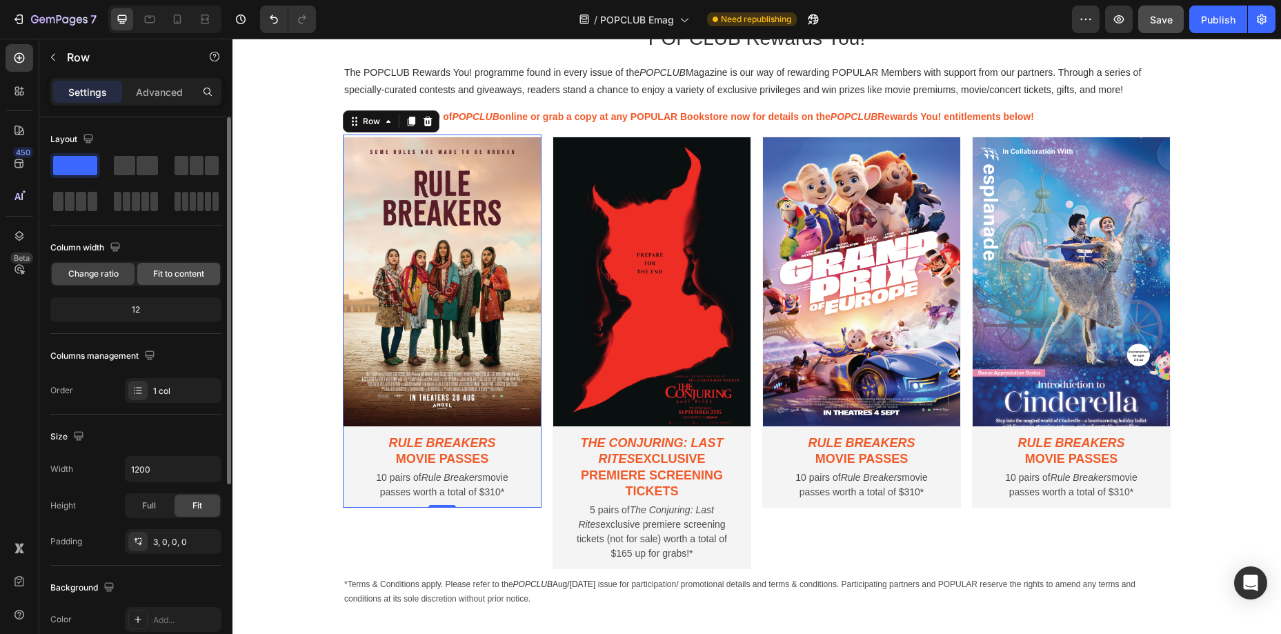
click at [181, 279] on span "Fit to content" at bounding box center [178, 274] width 51 height 12
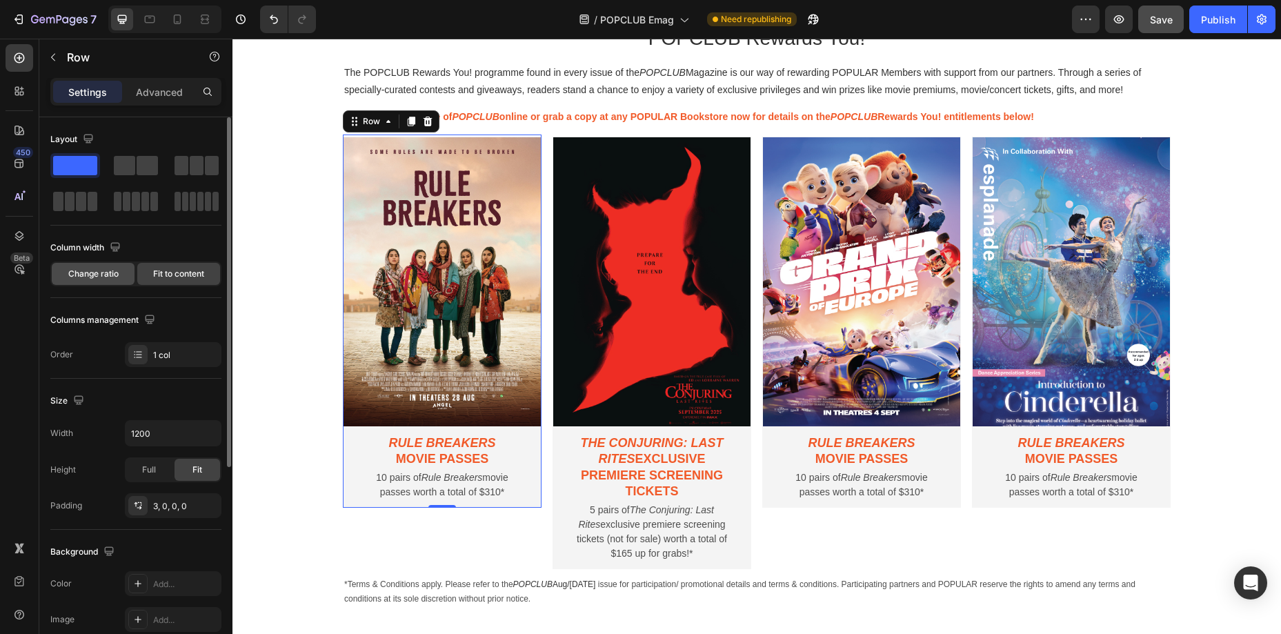
click at [106, 279] on span "Change ratio" at bounding box center [93, 274] width 50 height 12
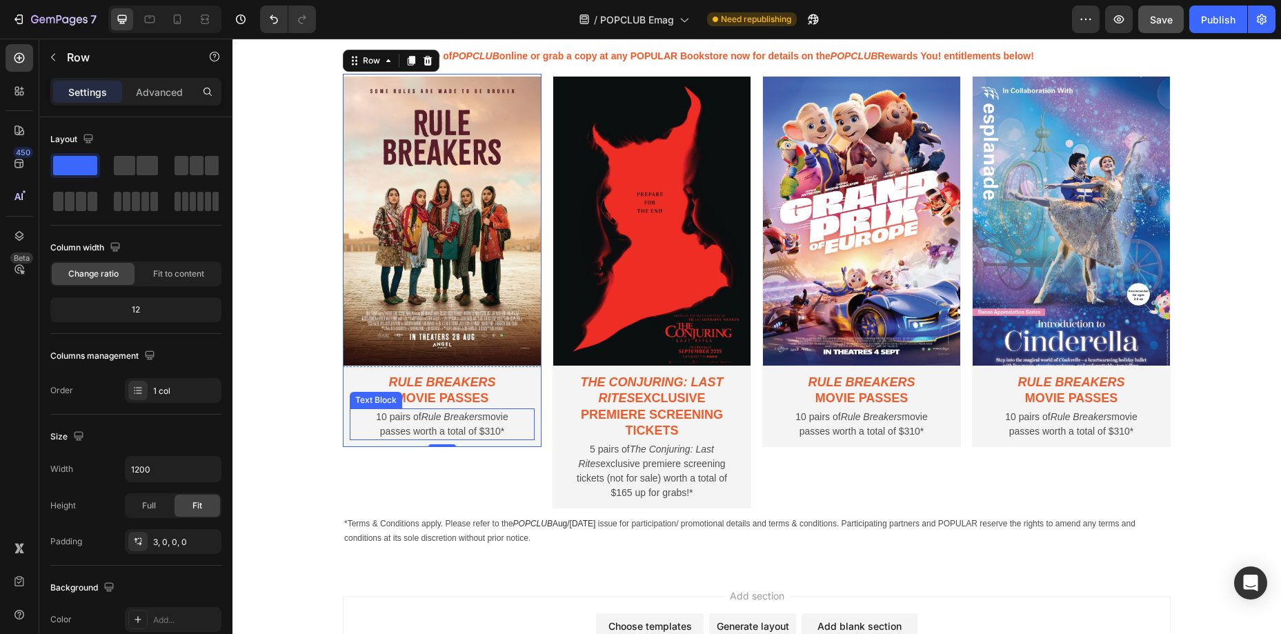
scroll to position [856, 0]
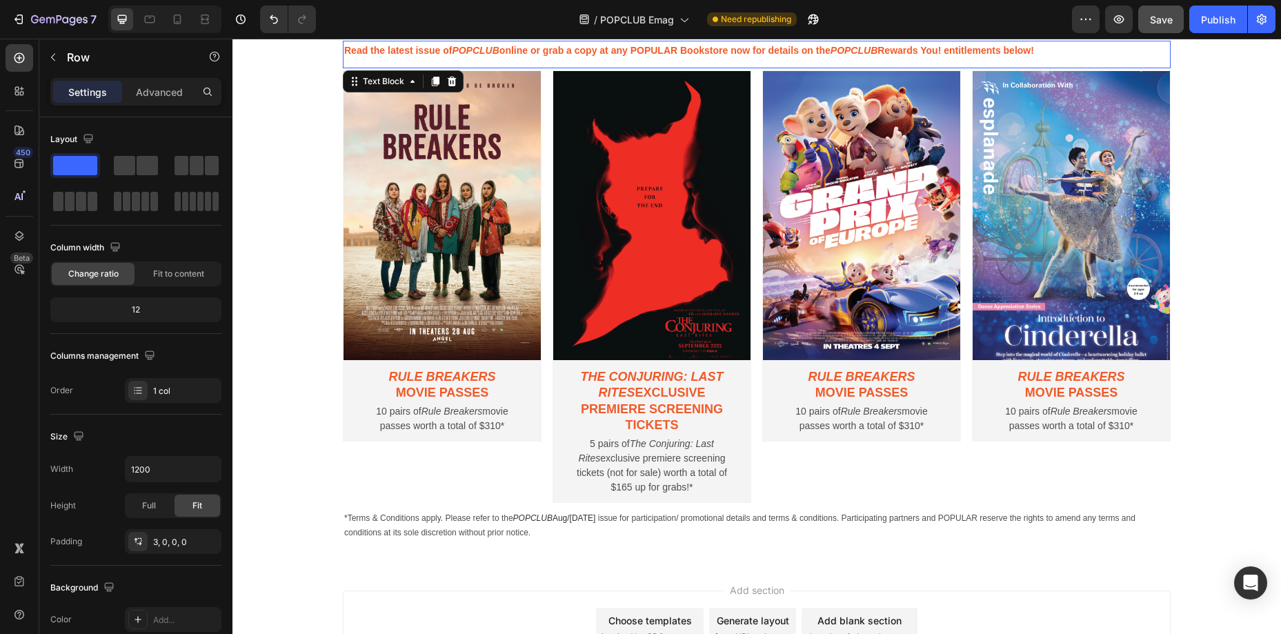
click at [521, 66] on div "Read the latest issue of POPCLUB online or grab a copy at any POPULAR Bookstore…" at bounding box center [757, 54] width 828 height 27
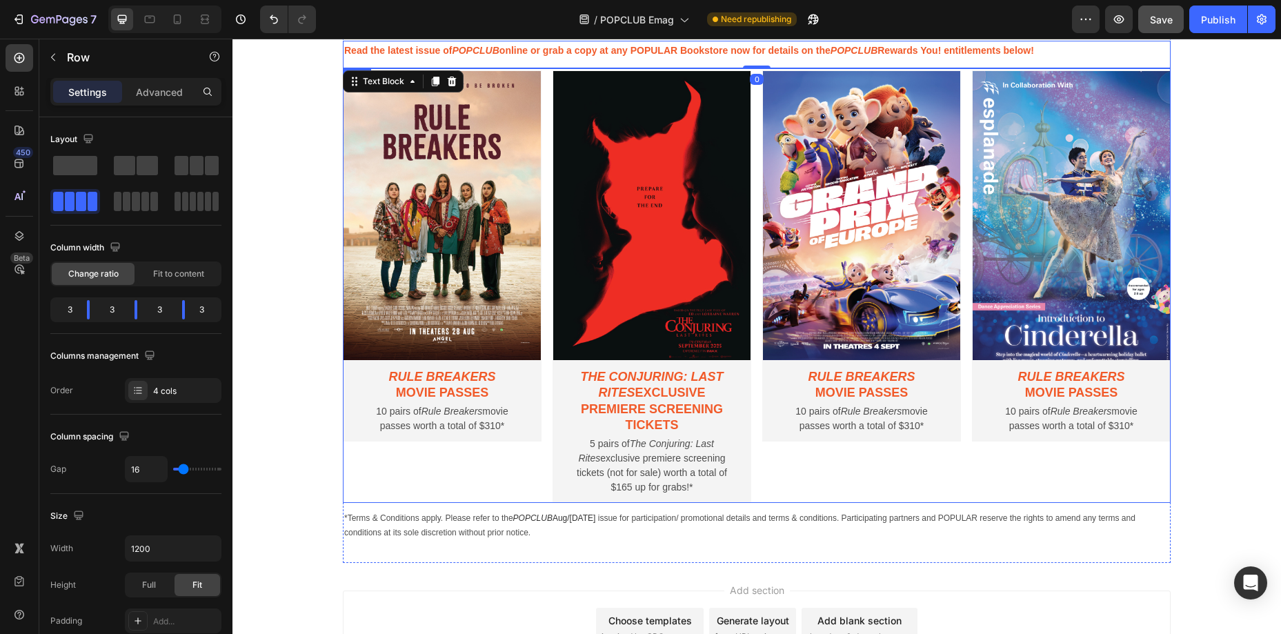
click at [444, 471] on div "Image Rule Breakers movie passes Text Block 10 pairs of Rule Breakers movie pas…" at bounding box center [442, 285] width 199 height 435
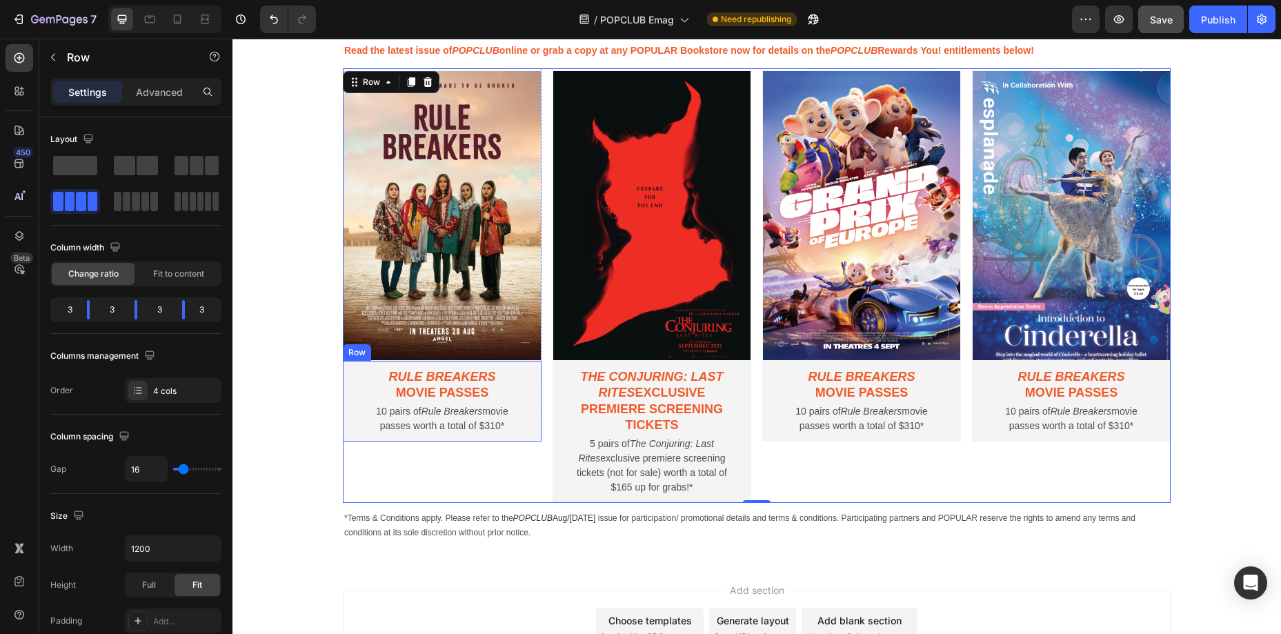
click at [470, 440] on div "Rule Breakers movie passes Text Block 10 pairs of Rule Breakers movie passes wo…" at bounding box center [442, 401] width 199 height 81
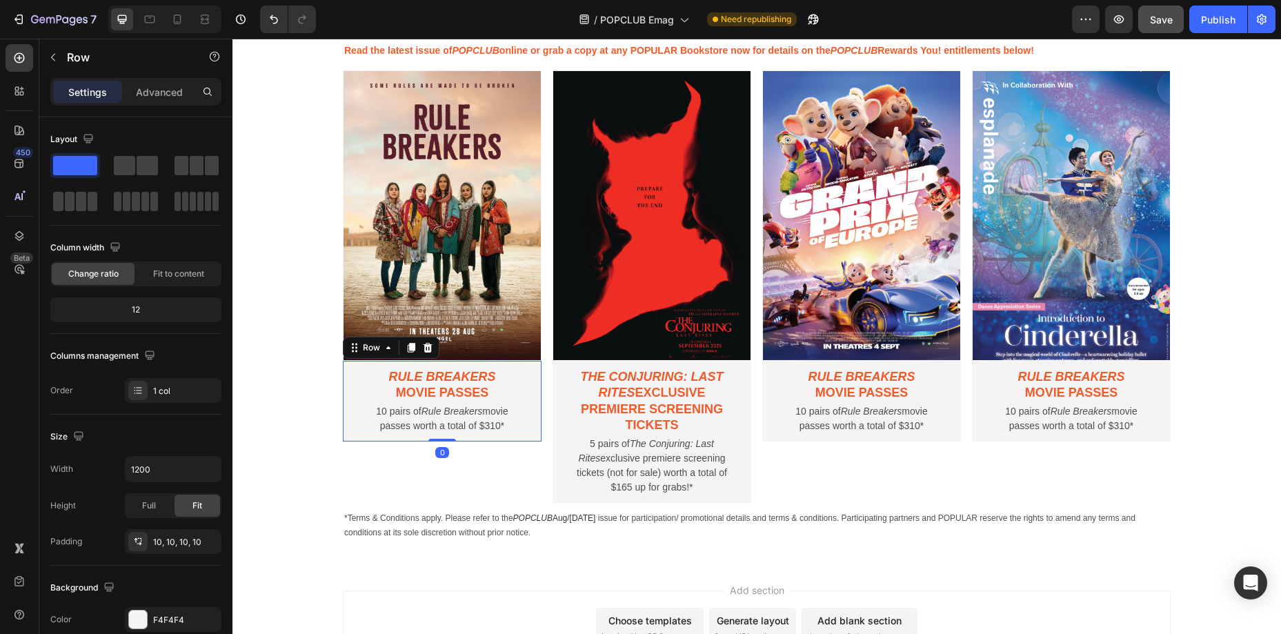
scroll to position [856, 0]
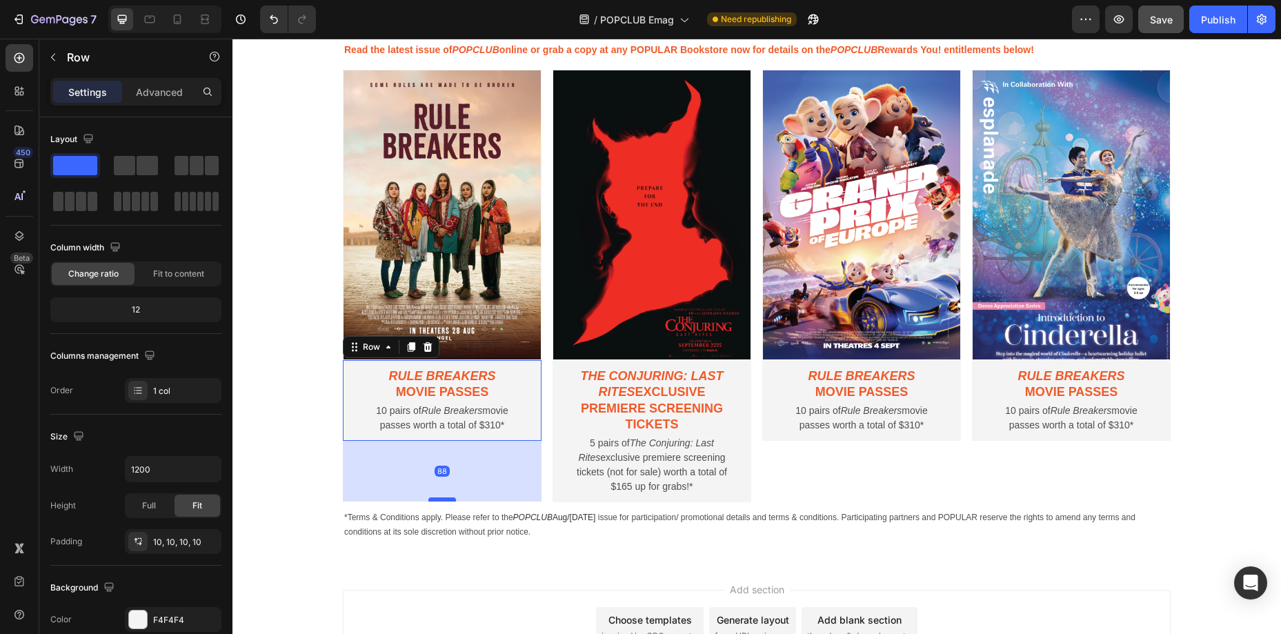
drag, startPoint x: 447, startPoint y: 440, endPoint x: 451, endPoint y: 501, distance: 60.8
click at [451, 501] on div at bounding box center [443, 500] width 28 height 4
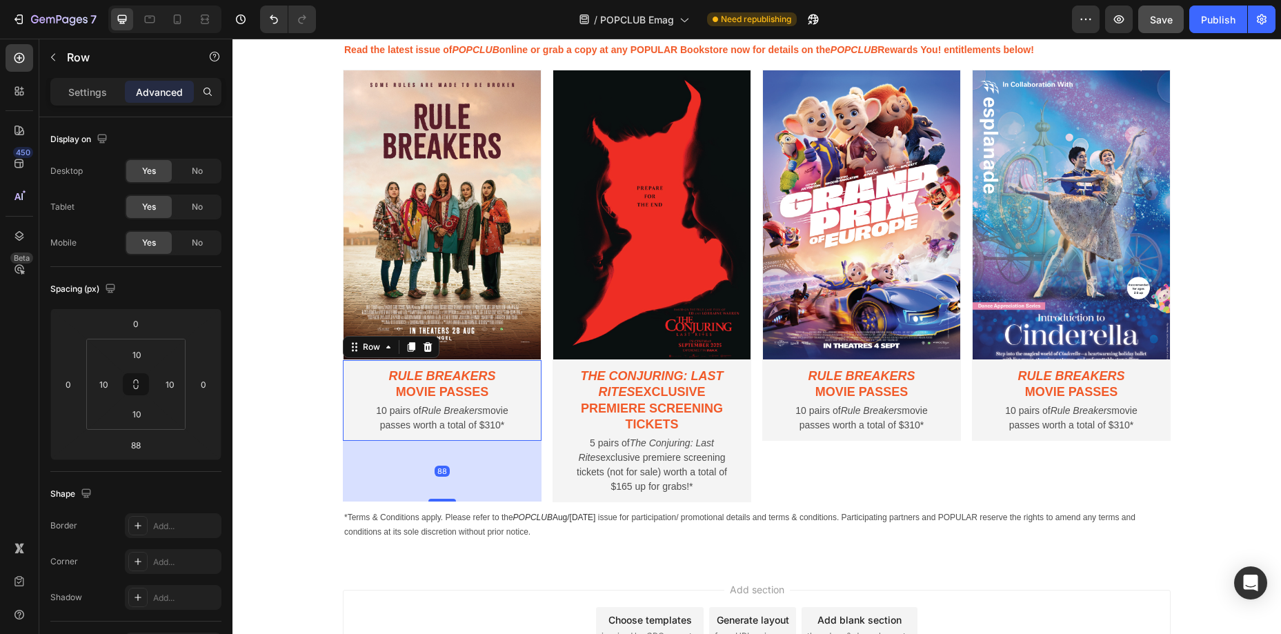
scroll to position [860, 0]
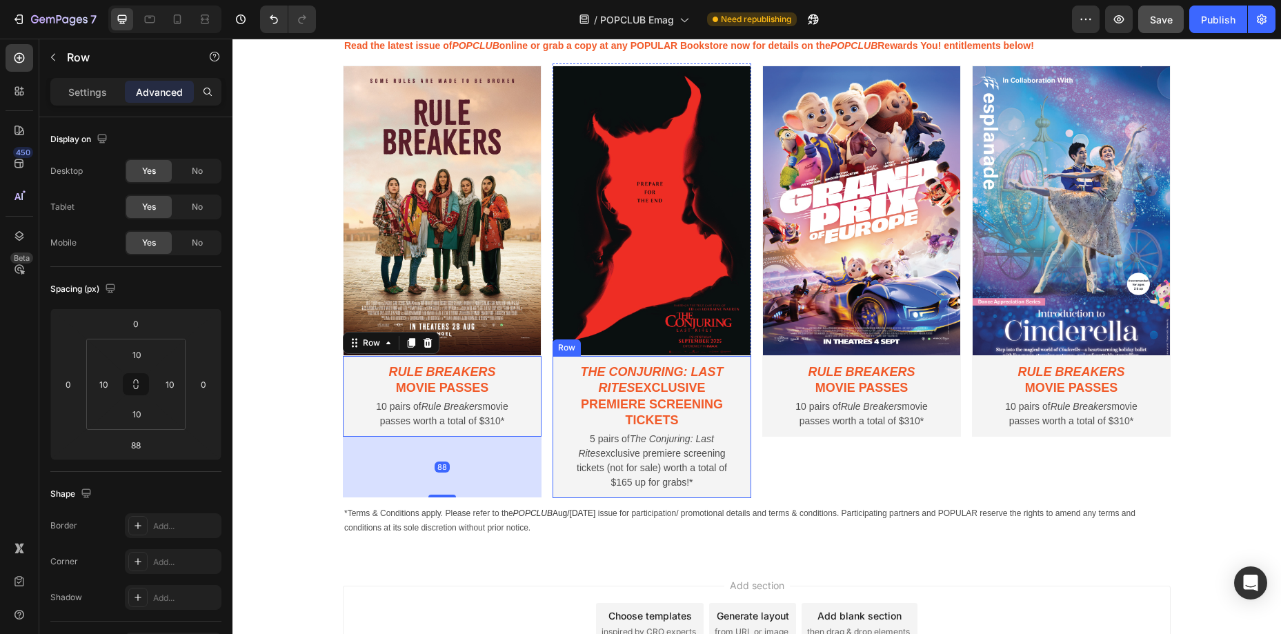
click at [677, 493] on div "The Conjuring: Last Rites exclusive premiere screening tickets Text Block 5 pai…" at bounding box center [652, 427] width 199 height 142
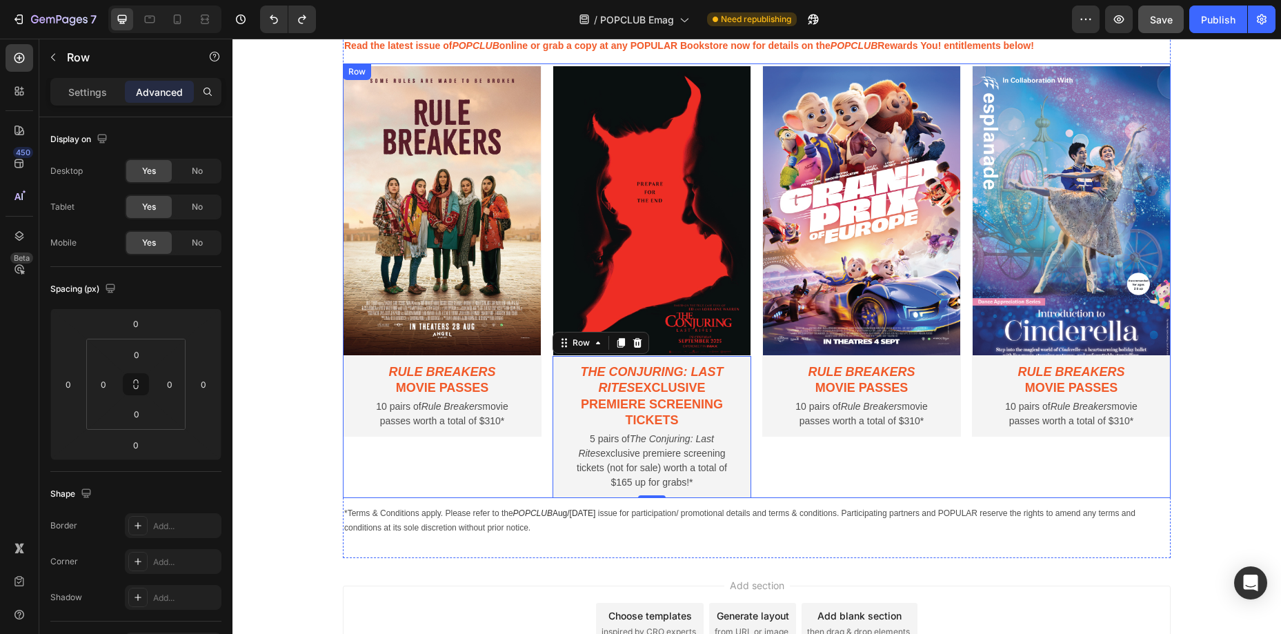
click at [855, 464] on div "Image Rule Breakers movie passes Text Block 10 pairs of Rule Breakers movie pas…" at bounding box center [861, 280] width 199 height 435
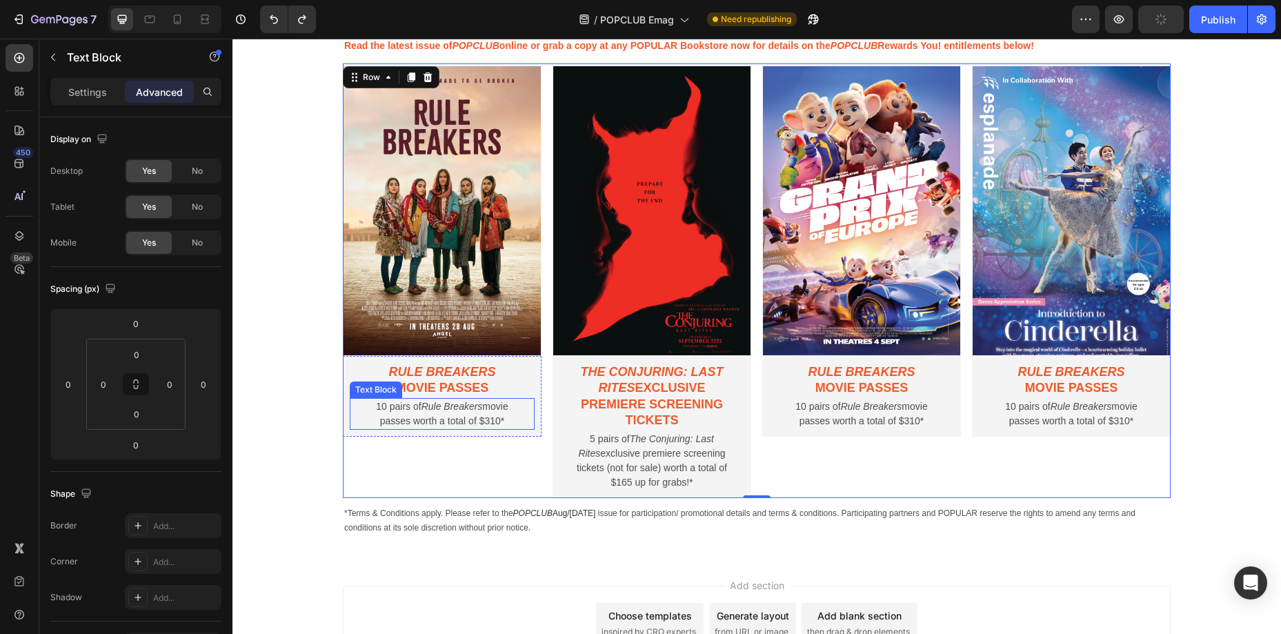
click at [518, 422] on p "10 pairs of Rule Breakers movie passes worth a total of $310*" at bounding box center [442, 414] width 164 height 29
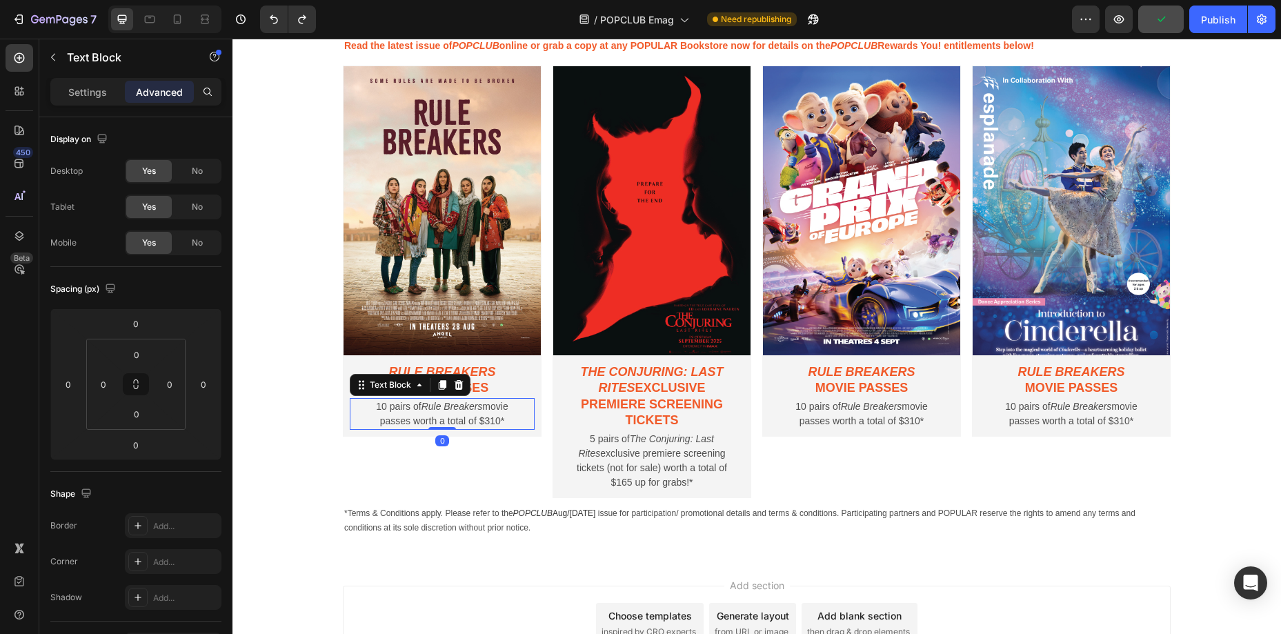
click at [524, 429] on div "10 pairs of Rule Breakers movie passes worth a total of $310*" at bounding box center [442, 414] width 166 height 32
click at [525, 391] on div "Rule Breakers movie passes" at bounding box center [442, 380] width 166 height 35
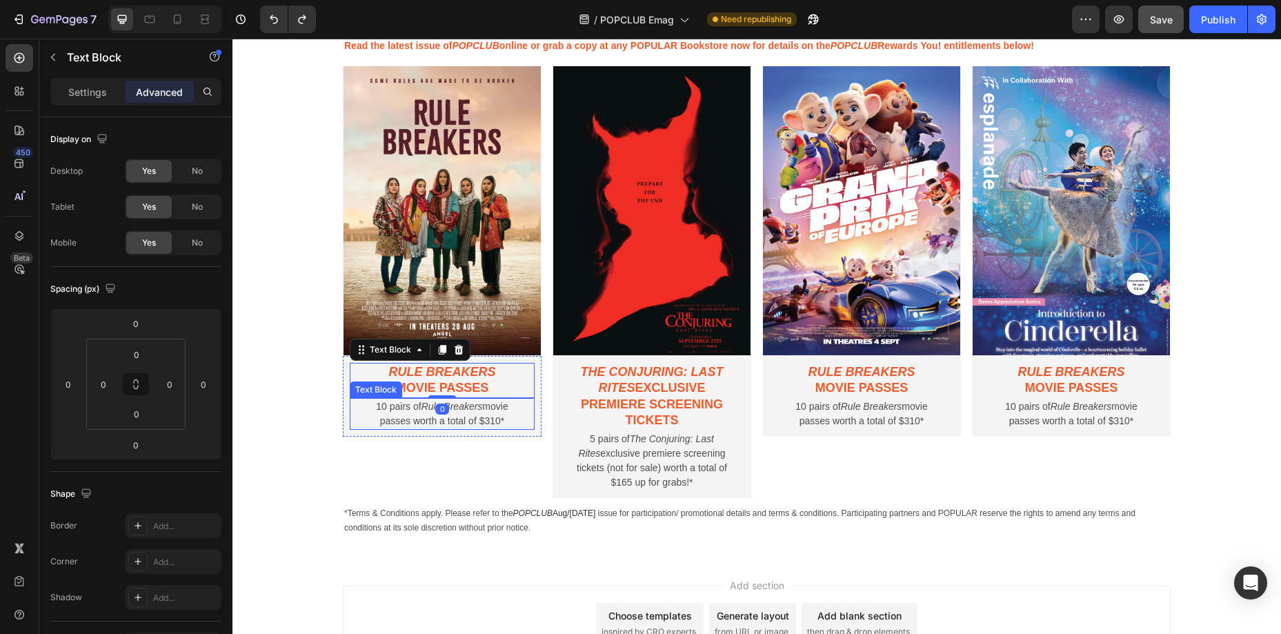
click at [525, 415] on div "10 pairs of Rule Breakers movie passes worth a total of $310*" at bounding box center [442, 414] width 185 height 32
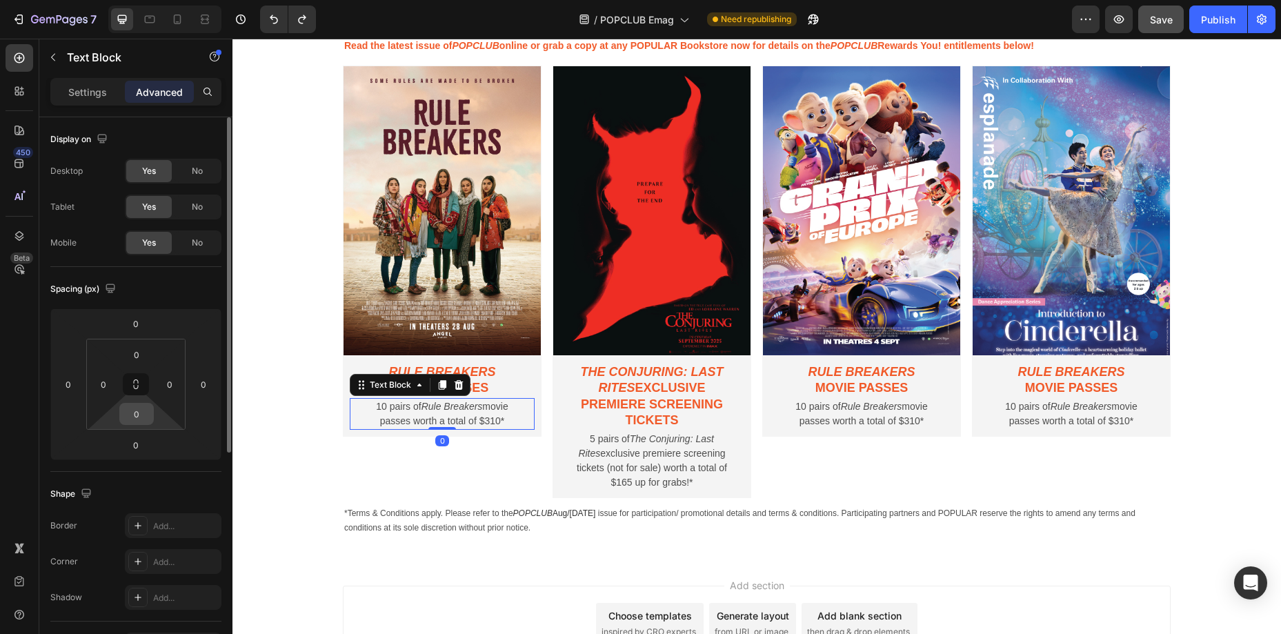
click at [140, 416] on input "0" at bounding box center [137, 414] width 28 height 21
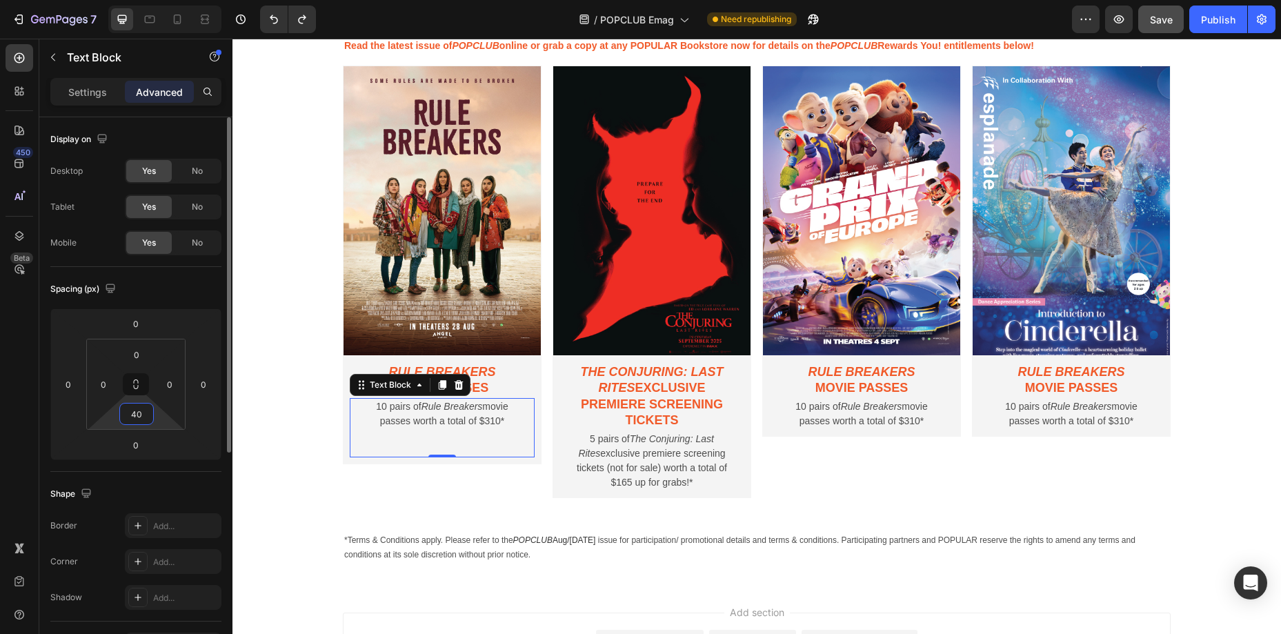
drag, startPoint x: 140, startPoint y: 416, endPoint x: 126, endPoint y: 416, distance: 14.5
click at [126, 416] on input "40" at bounding box center [137, 414] width 28 height 21
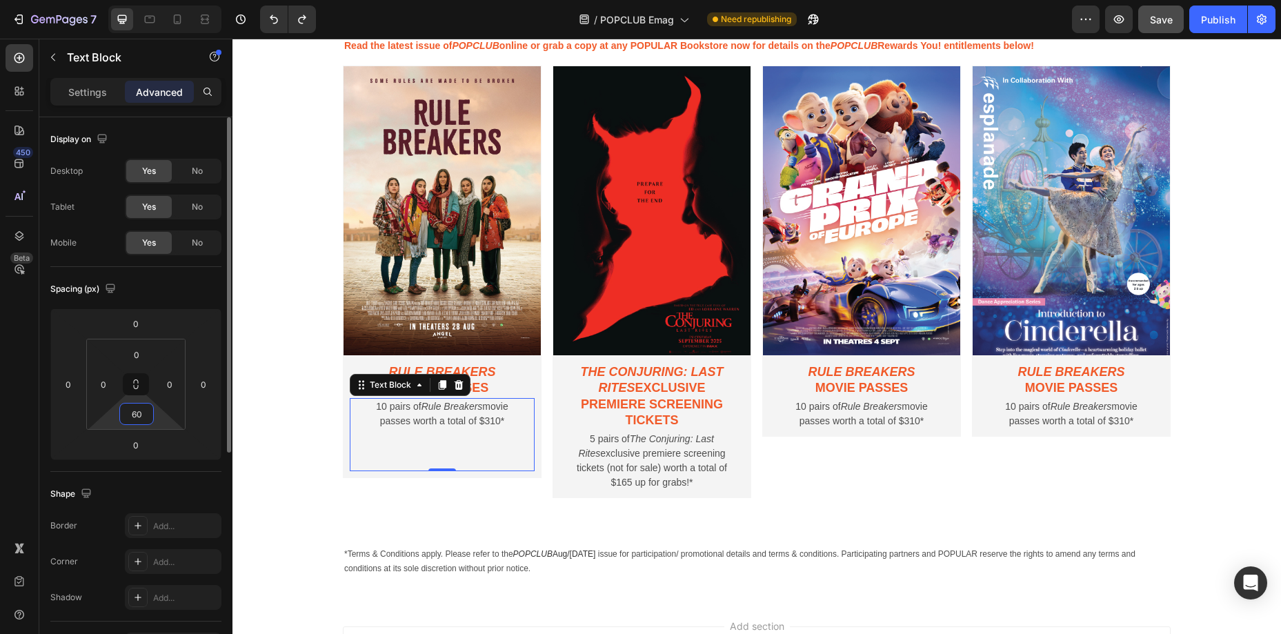
drag, startPoint x: 147, startPoint y: 417, endPoint x: 121, endPoint y: 417, distance: 25.5
click at [121, 417] on div "60" at bounding box center [136, 414] width 35 height 22
type input "0"
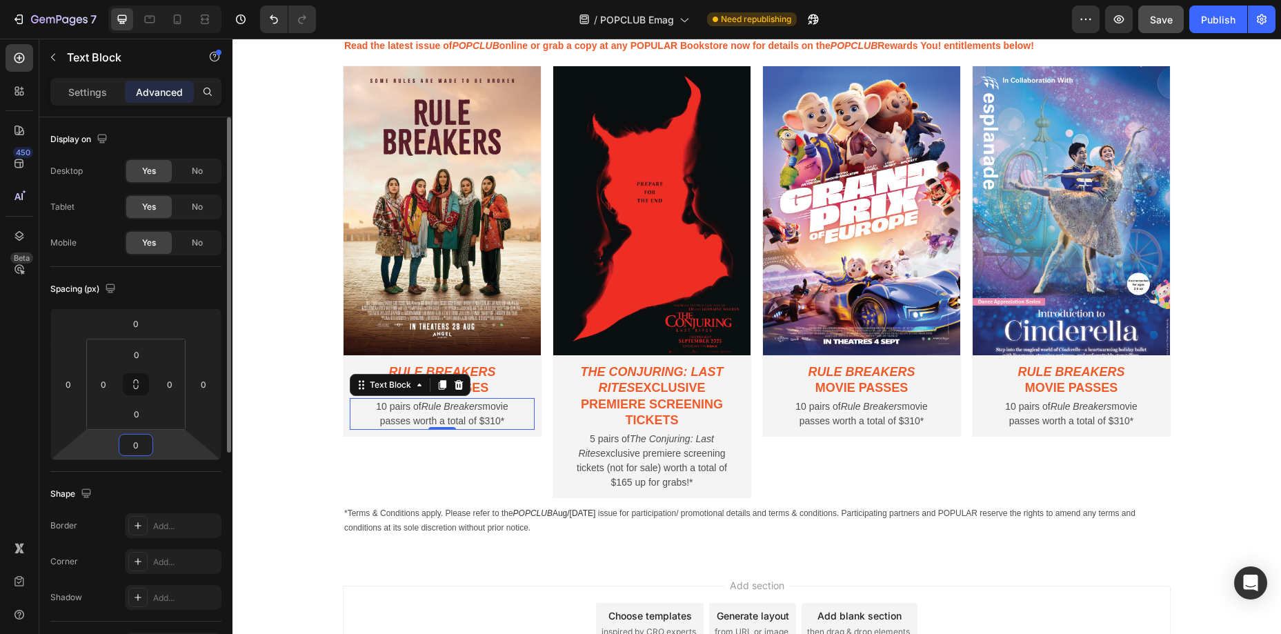
drag, startPoint x: 146, startPoint y: 445, endPoint x: 128, endPoint y: 445, distance: 17.9
click at [128, 445] on input "0" at bounding box center [136, 445] width 28 height 21
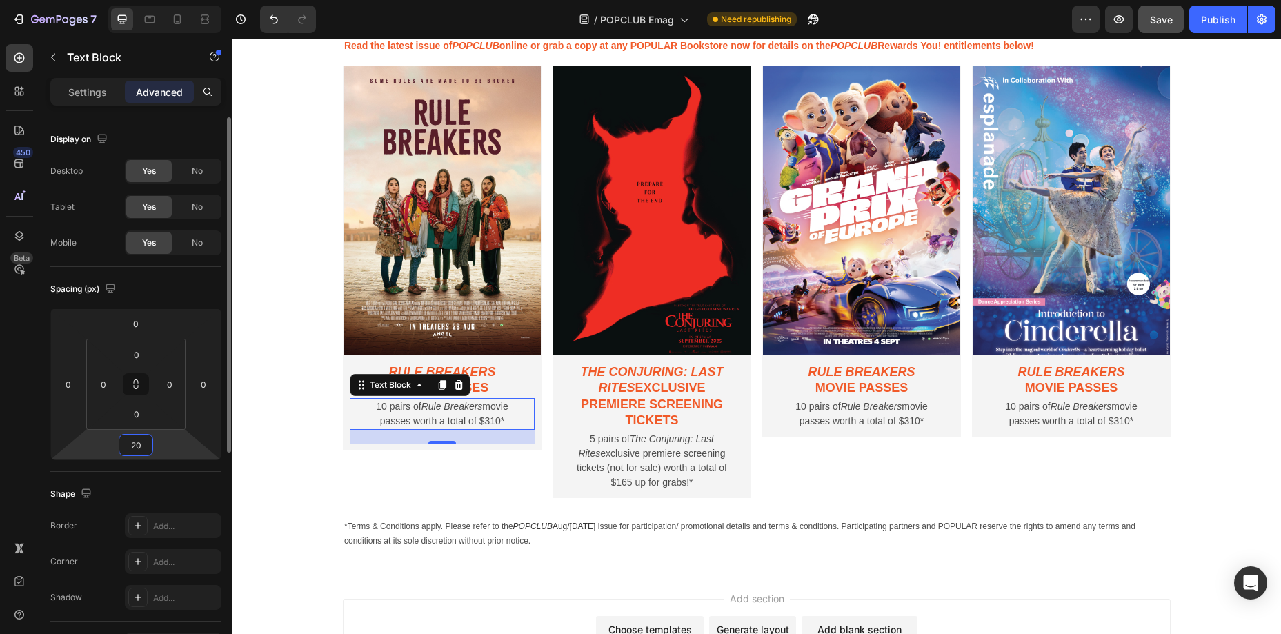
click at [125, 446] on input "20" at bounding box center [136, 445] width 28 height 21
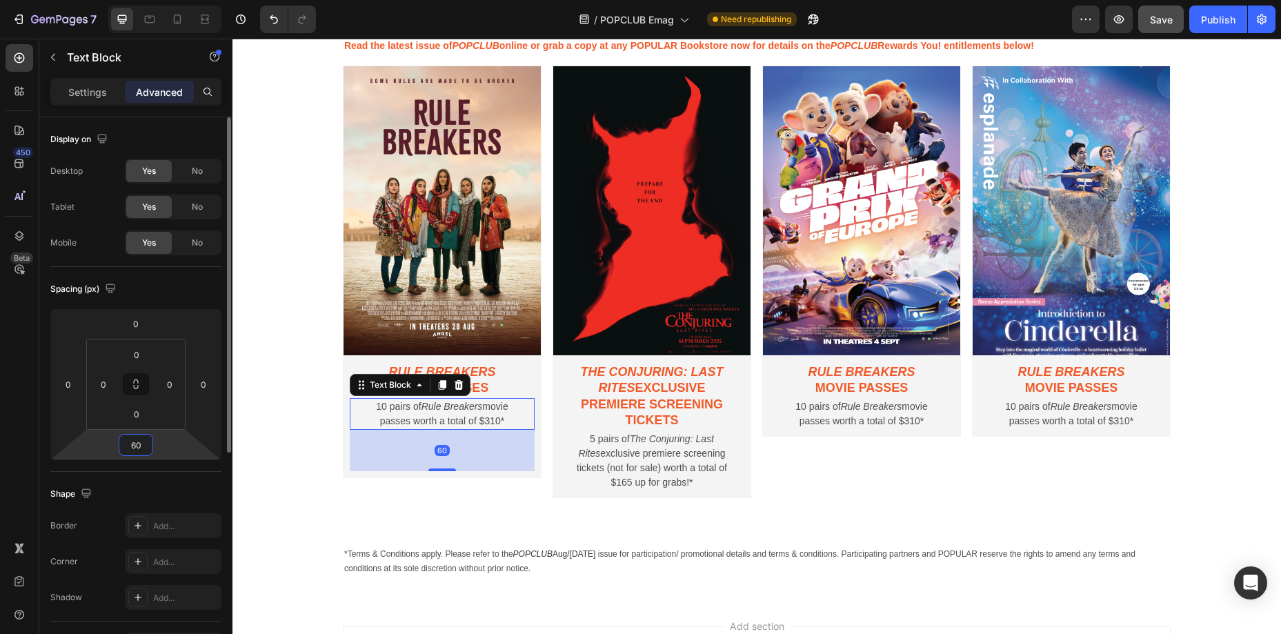
drag, startPoint x: 137, startPoint y: 447, endPoint x: 125, endPoint y: 446, distance: 11.8
click at [125, 446] on input "60" at bounding box center [136, 445] width 28 height 21
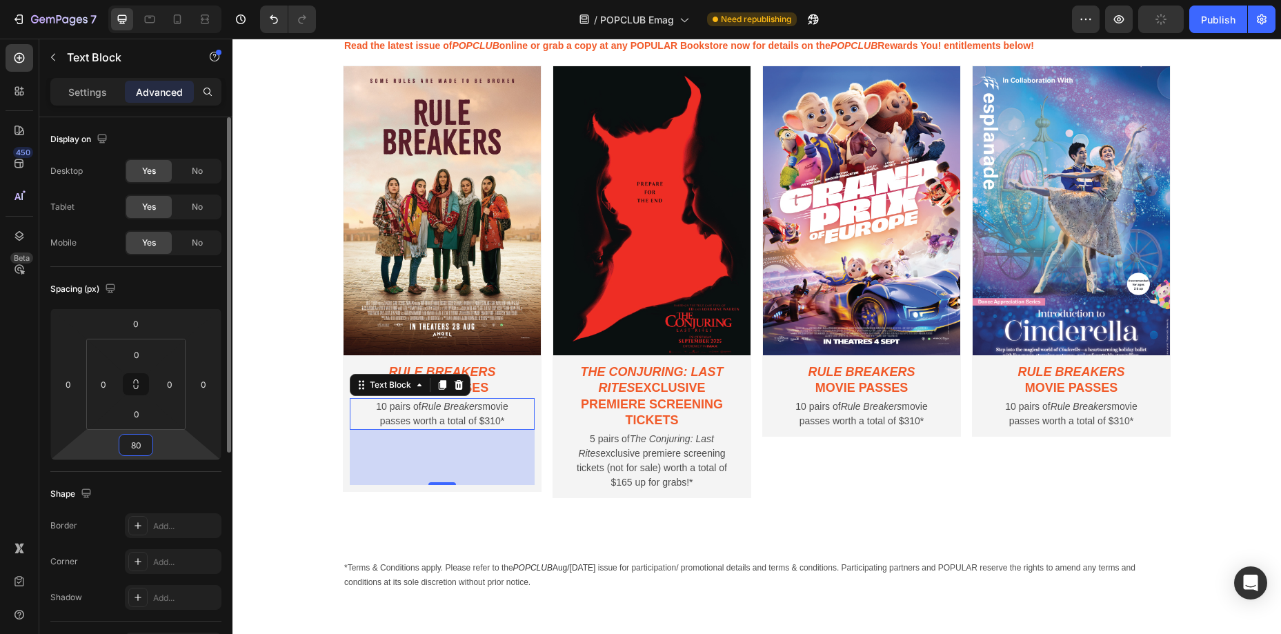
drag, startPoint x: 138, startPoint y: 446, endPoint x: 130, endPoint y: 446, distance: 8.3
click at [130, 446] on input "80" at bounding box center [136, 445] width 28 height 21
type input "90"
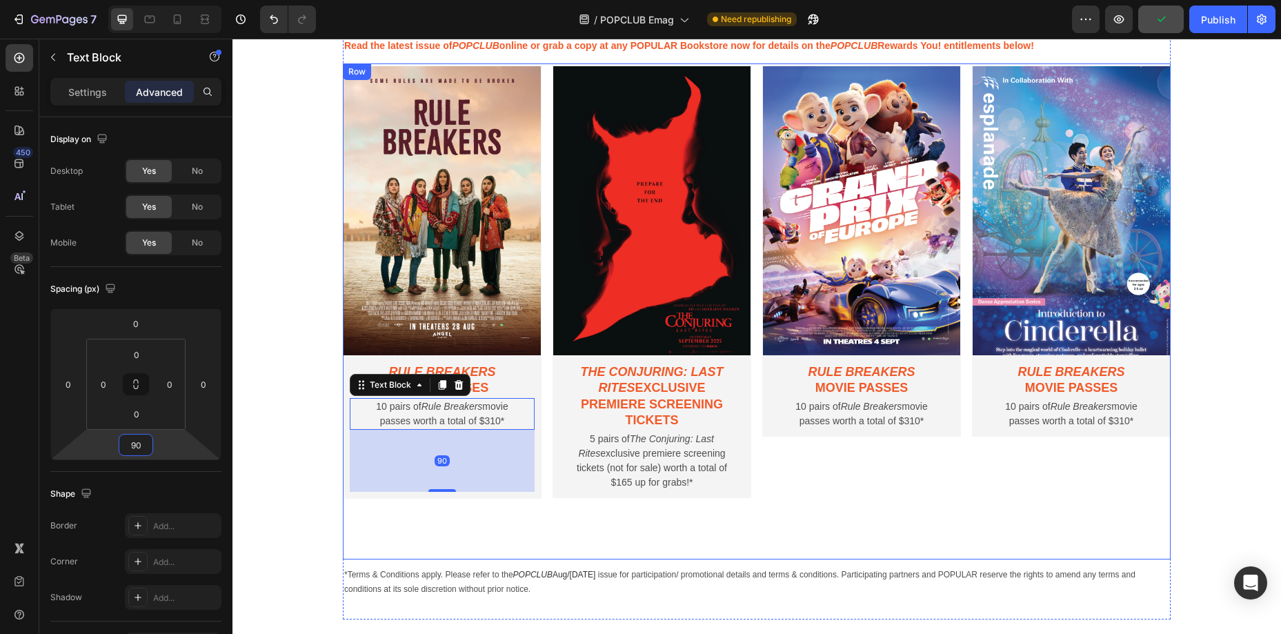
click at [789, 527] on div "Image Rule Breakers movie passes Text Block 10 pairs of Rule Breakers movie pas…" at bounding box center [861, 311] width 199 height 496
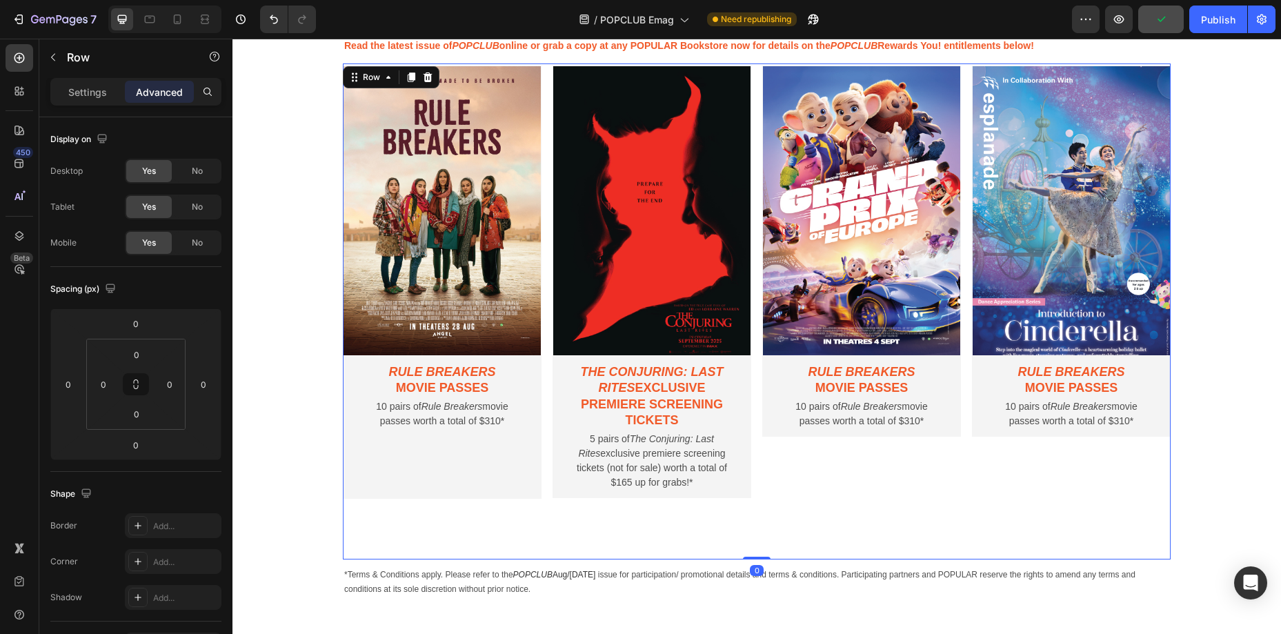
click at [854, 528] on div "Image Rule Breakers movie passes Text Block 10 pairs of Rule Breakers movie pas…" at bounding box center [861, 311] width 199 height 496
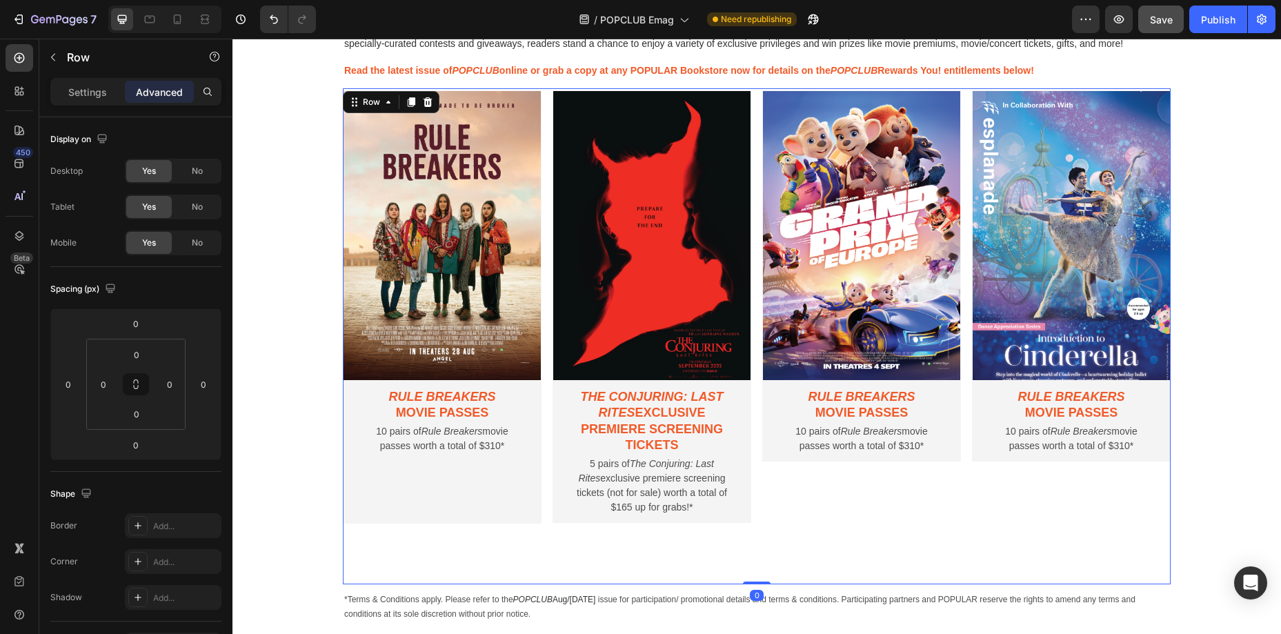
scroll to position [842, 0]
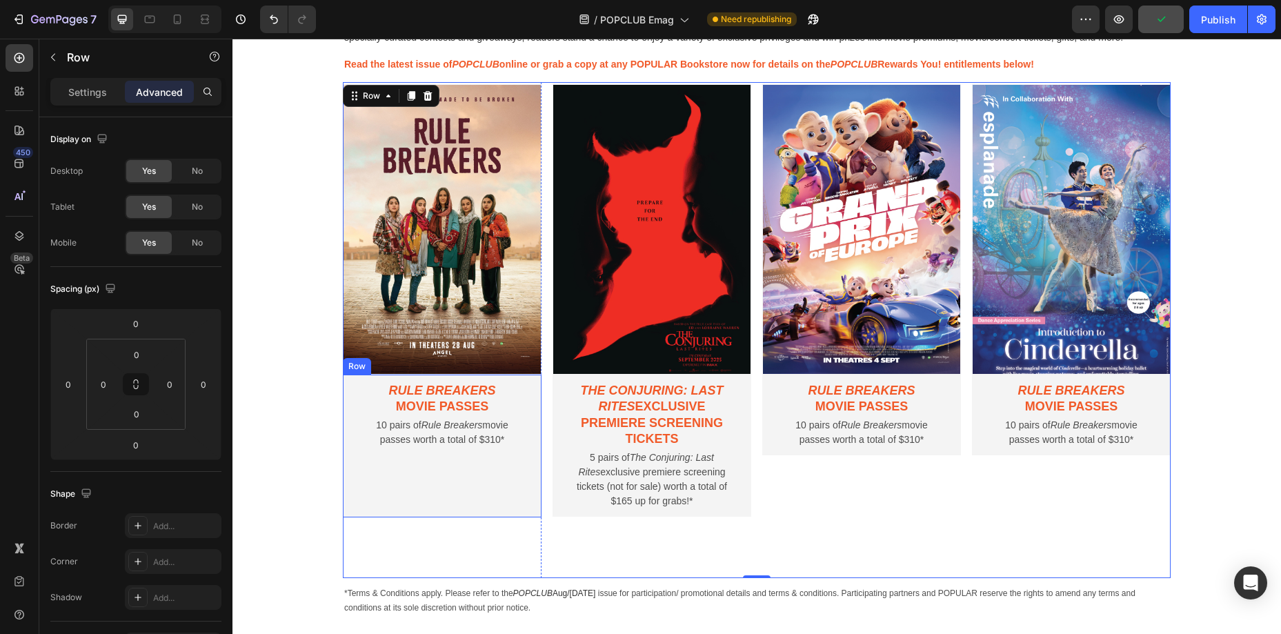
click at [478, 486] on div "Rule Breakers movie passes Text Block 10 pairs of Rule Breakers movie passes wo…" at bounding box center [442, 446] width 185 height 129
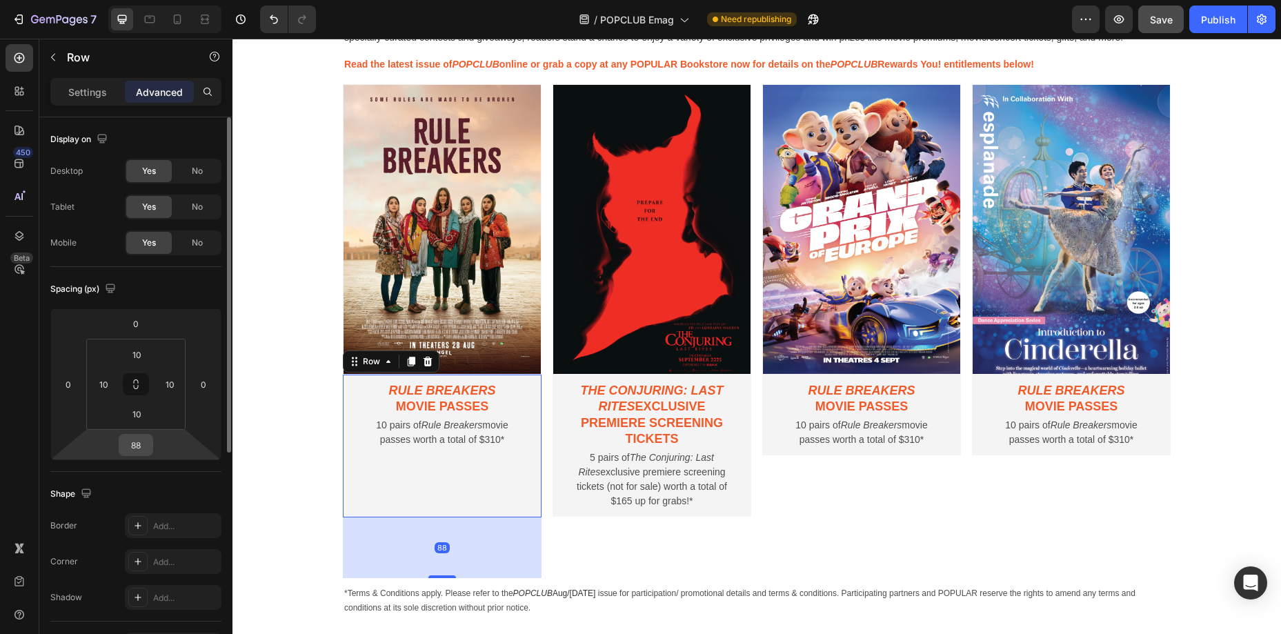
click at [152, 449] on div "88" at bounding box center [136, 445] width 35 height 22
click at [145, 446] on input "88" at bounding box center [136, 445] width 28 height 21
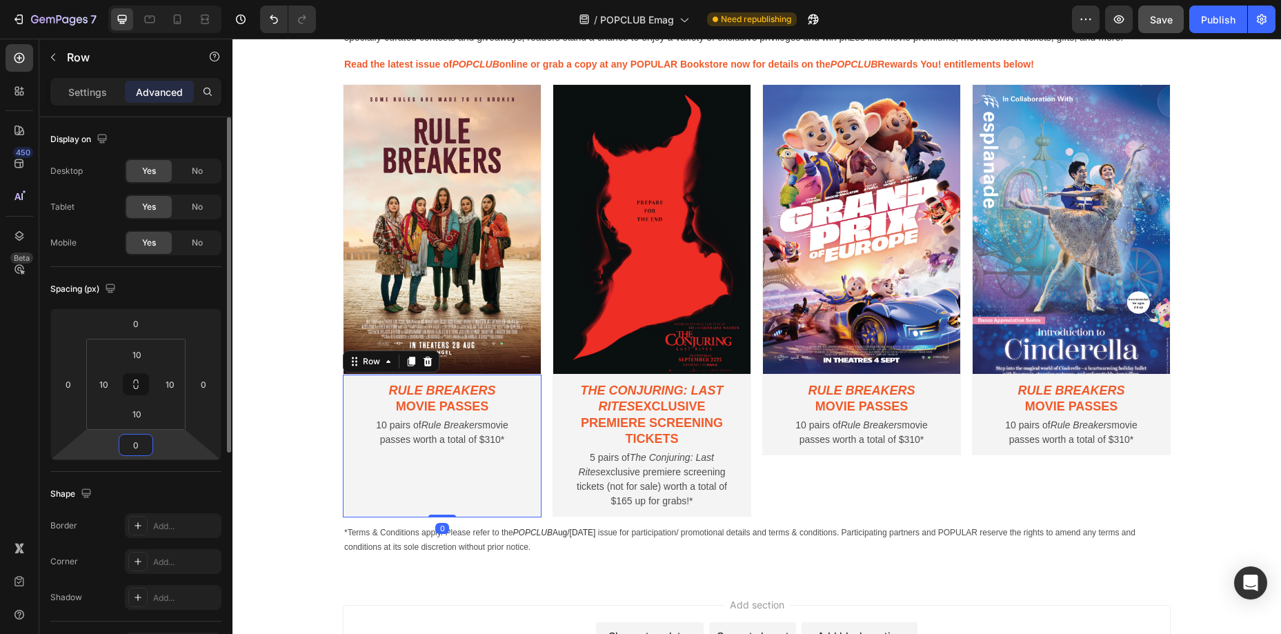
type input "0"
click at [556, 489] on div "The Conjuring: Last Rites exclusive premiere screening tickets Text Block 5 pai…" at bounding box center [652, 446] width 199 height 142
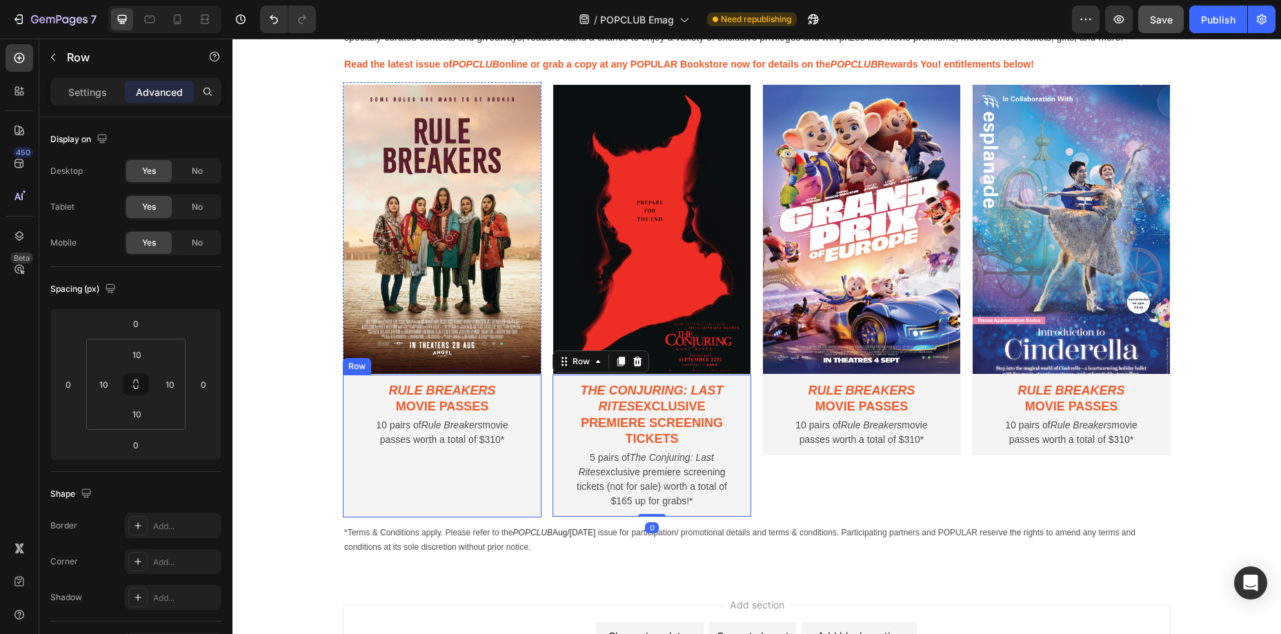
click at [480, 480] on div "Rule Breakers movie passes Text Block 10 pairs of Rule Breakers movie passes wo…" at bounding box center [442, 446] width 185 height 129
click at [567, 518] on div "*Terms & Conditions apply. Please refer to the POPCLUB Aug/Sep 2025 issue for p…" at bounding box center [757, 537] width 828 height 39
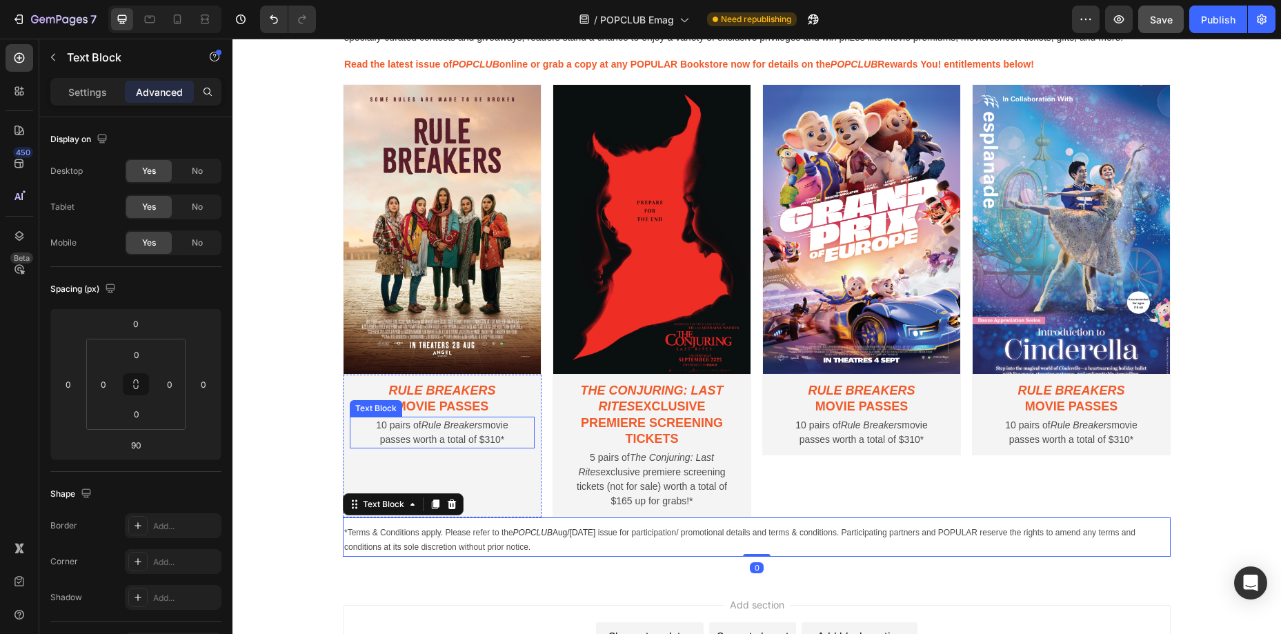
click at [475, 445] on p "10 pairs of Rule Breakers movie passes worth a total of $310*" at bounding box center [442, 432] width 164 height 29
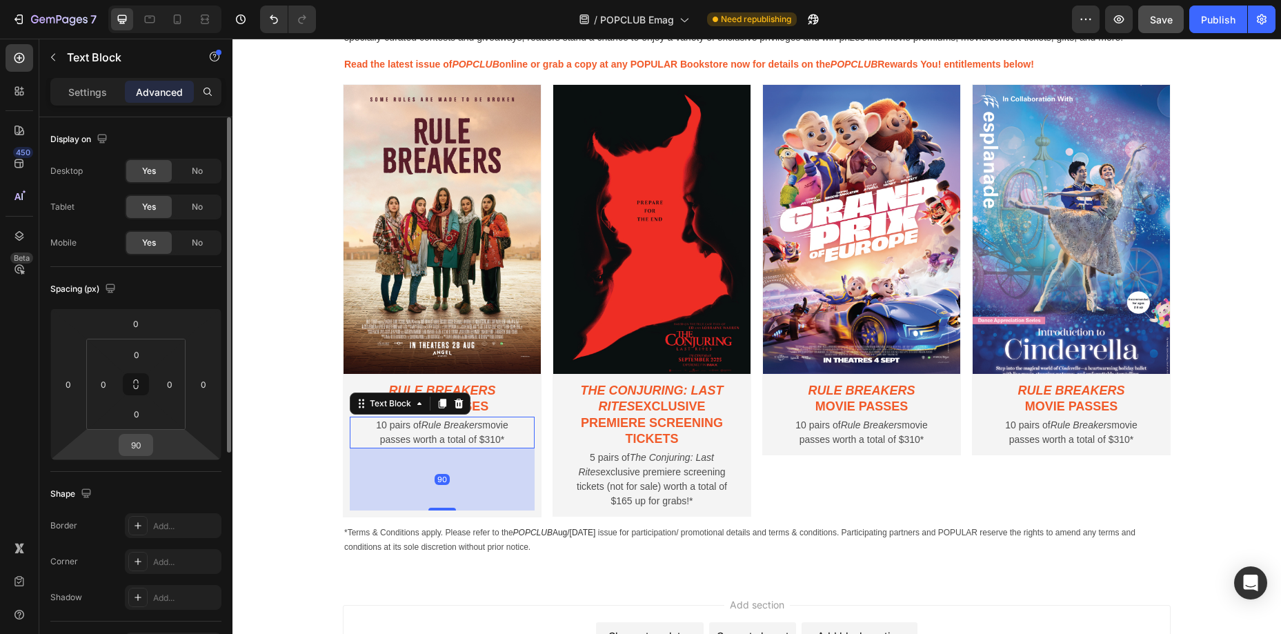
click at [148, 444] on input "90" at bounding box center [136, 445] width 28 height 21
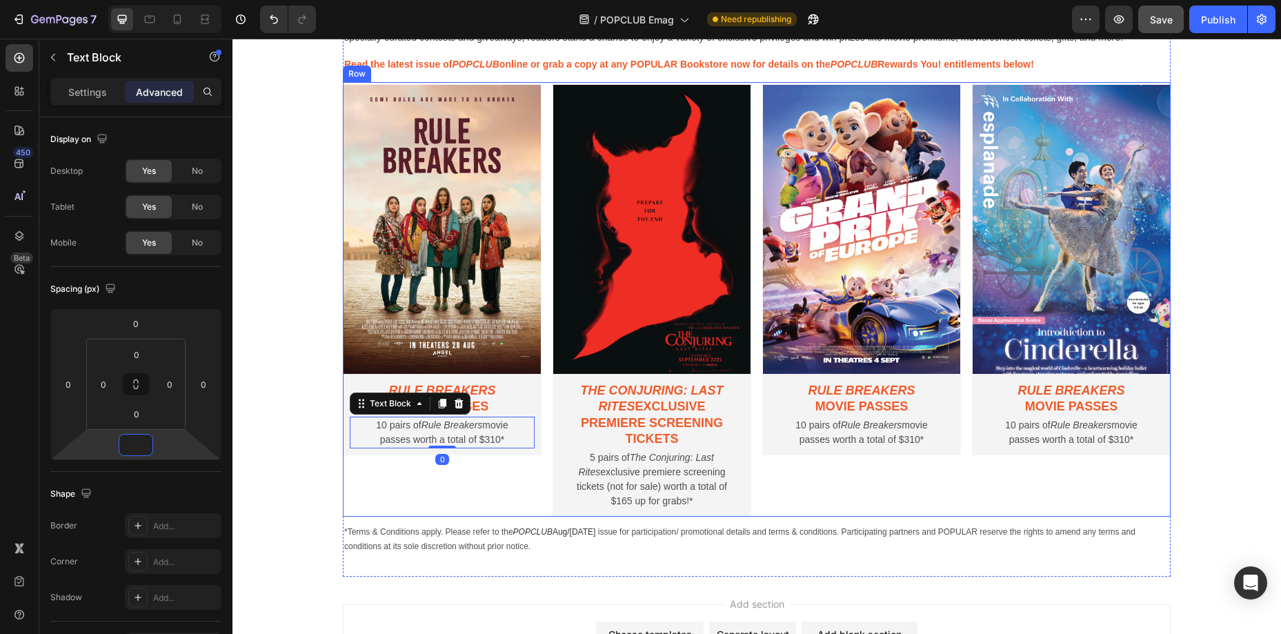
click at [519, 511] on div "Image Rule Breakers movie passes Text Block 10 pairs of Rule Breakers movie pas…" at bounding box center [442, 299] width 199 height 435
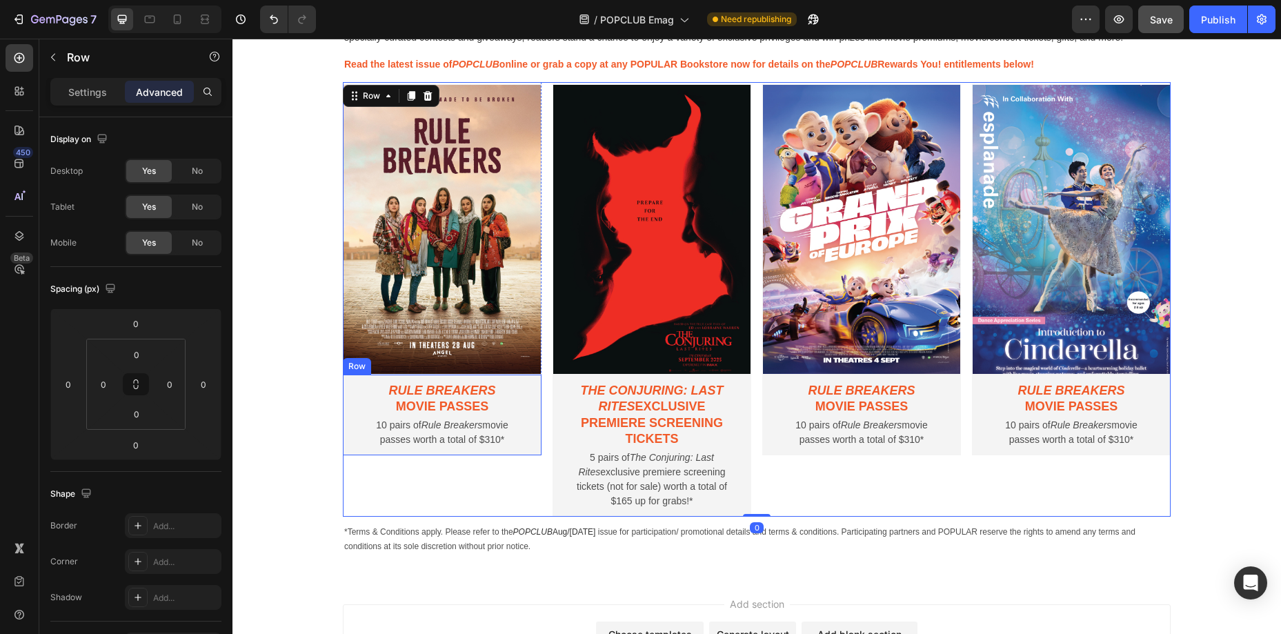
click at [520, 453] on div "Rule Breakers movie passes Text Block 10 pairs of Rule Breakers movie passes wo…" at bounding box center [442, 415] width 199 height 81
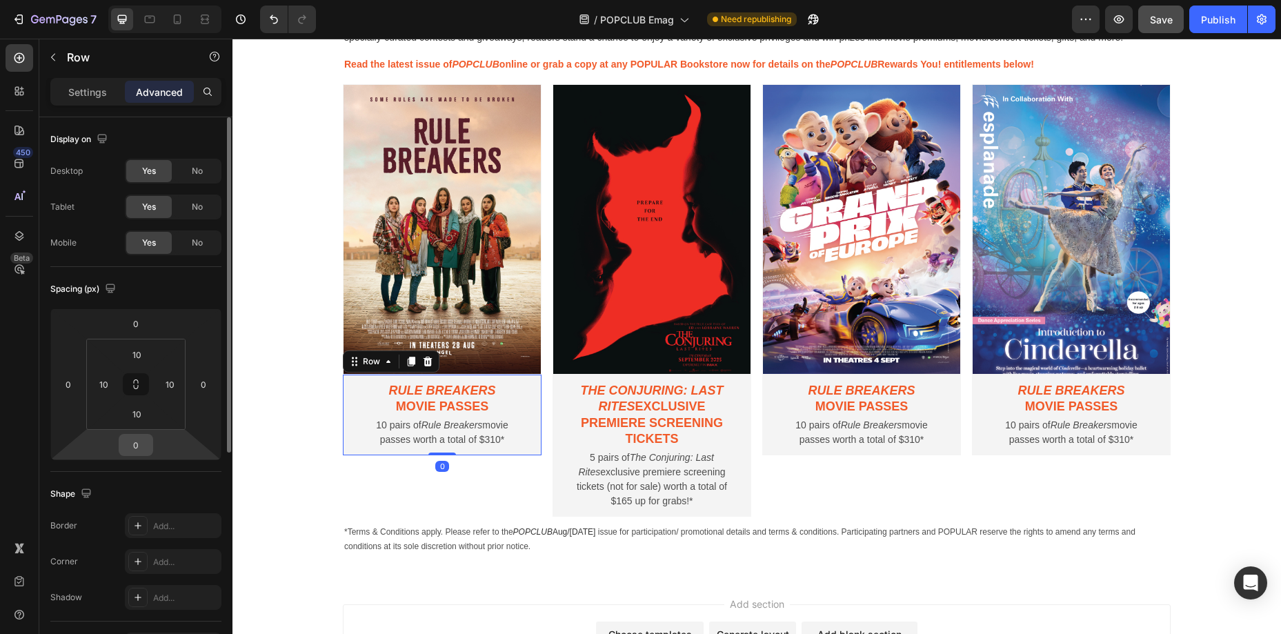
click at [143, 442] on input "0" at bounding box center [136, 445] width 28 height 21
type input "88"
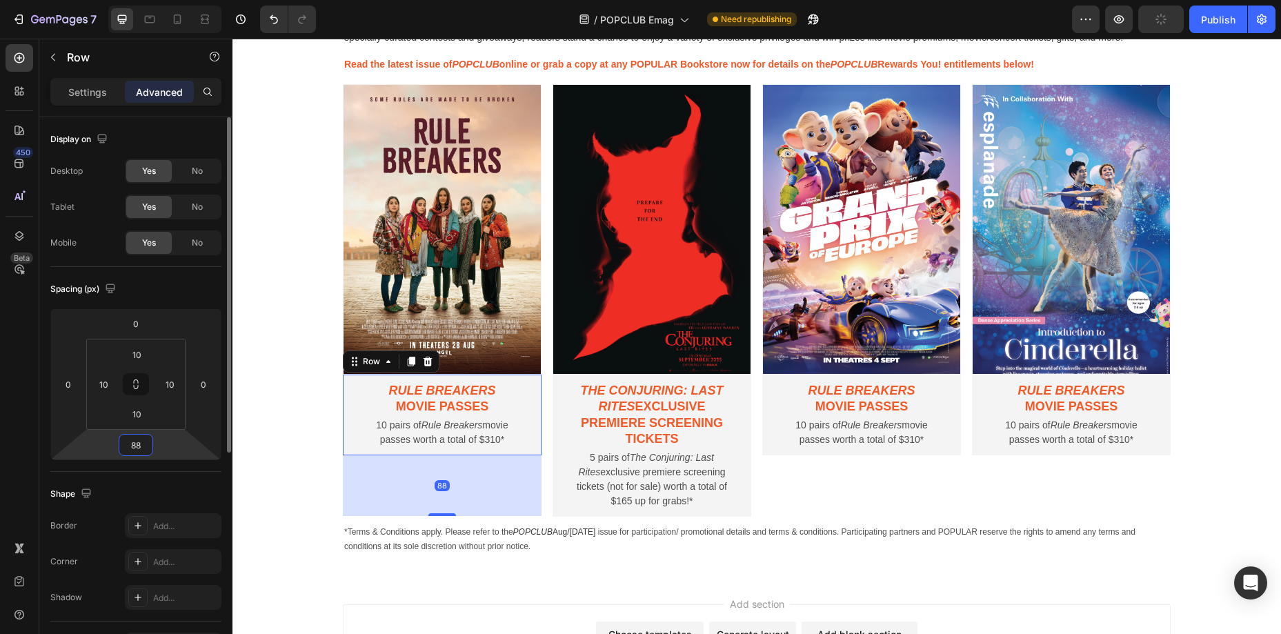
scroll to position [4, 0]
click at [791, 493] on div "Image Rule Breakers movie passes Text Block 10 pairs of Rule Breakers movie pas…" at bounding box center [861, 299] width 199 height 435
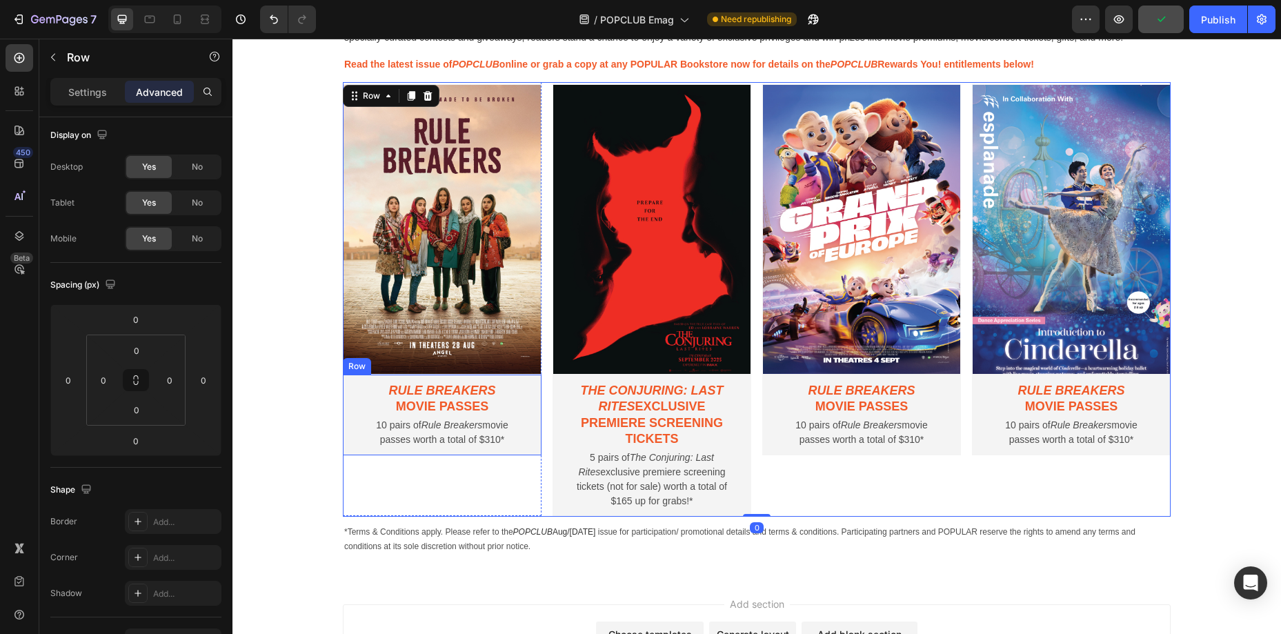
click at [484, 454] on div "Rule Breakers movie passes Text Block 10 pairs of Rule Breakers movie passes wo…" at bounding box center [442, 415] width 199 height 81
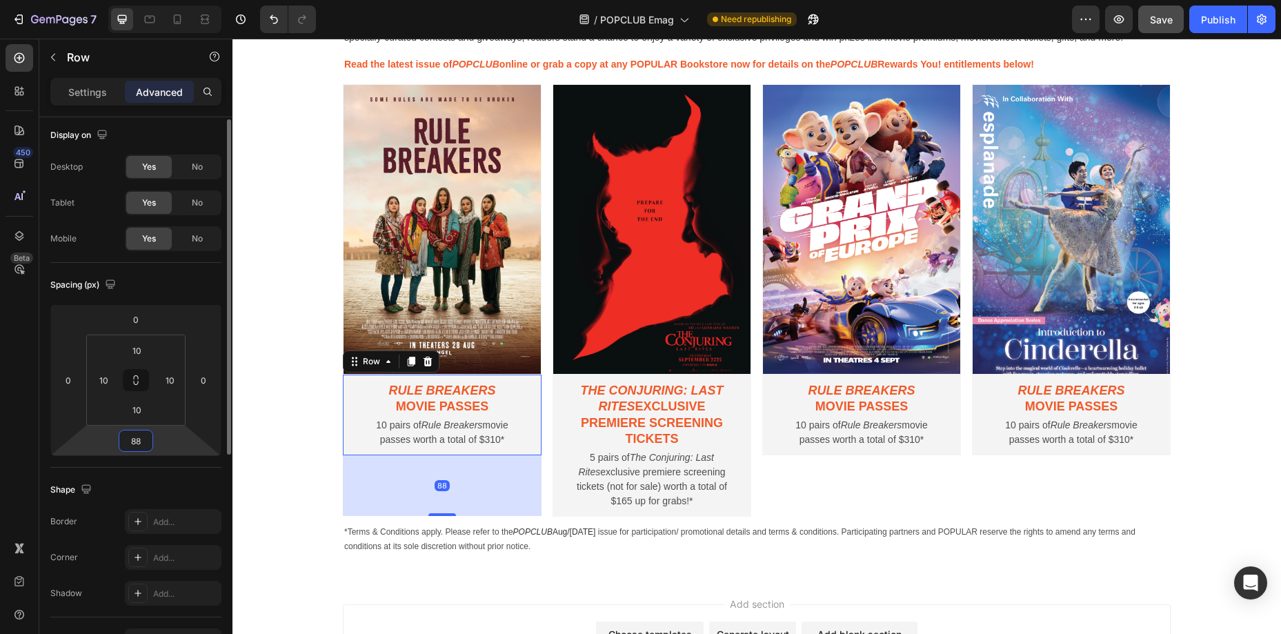
click at [132, 440] on input "88" at bounding box center [136, 441] width 28 height 21
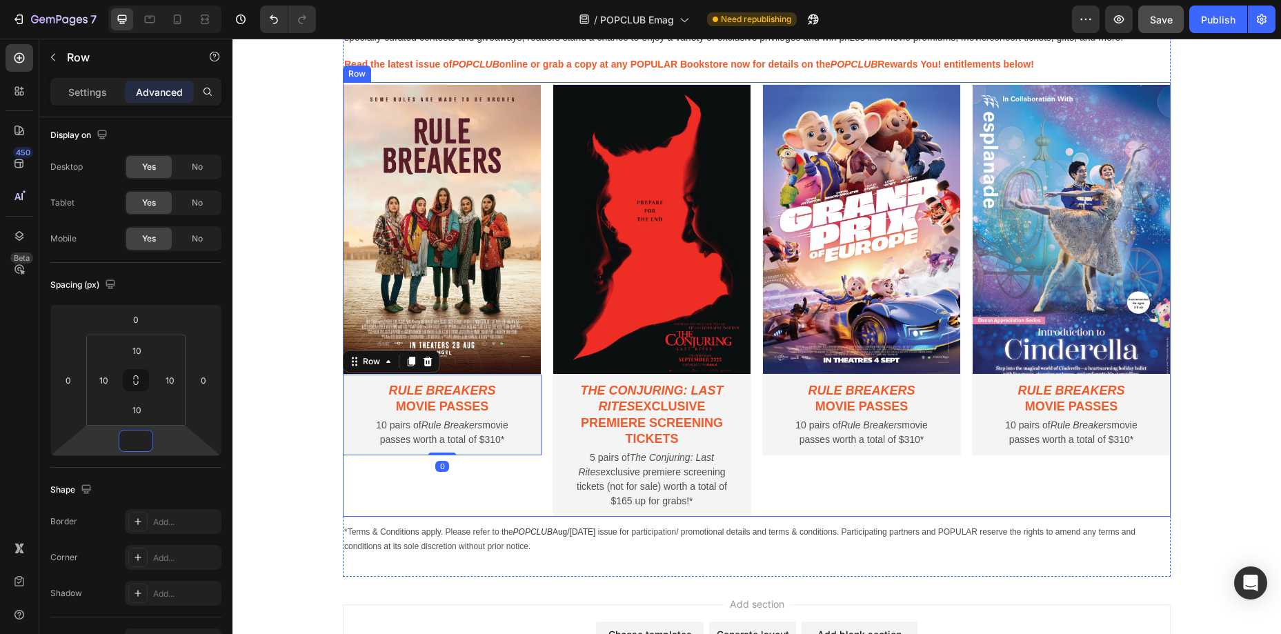
click at [480, 475] on div "Image Rule Breakers movie passes Text Block 10 pairs of Rule Breakers movie pas…" at bounding box center [442, 299] width 199 height 435
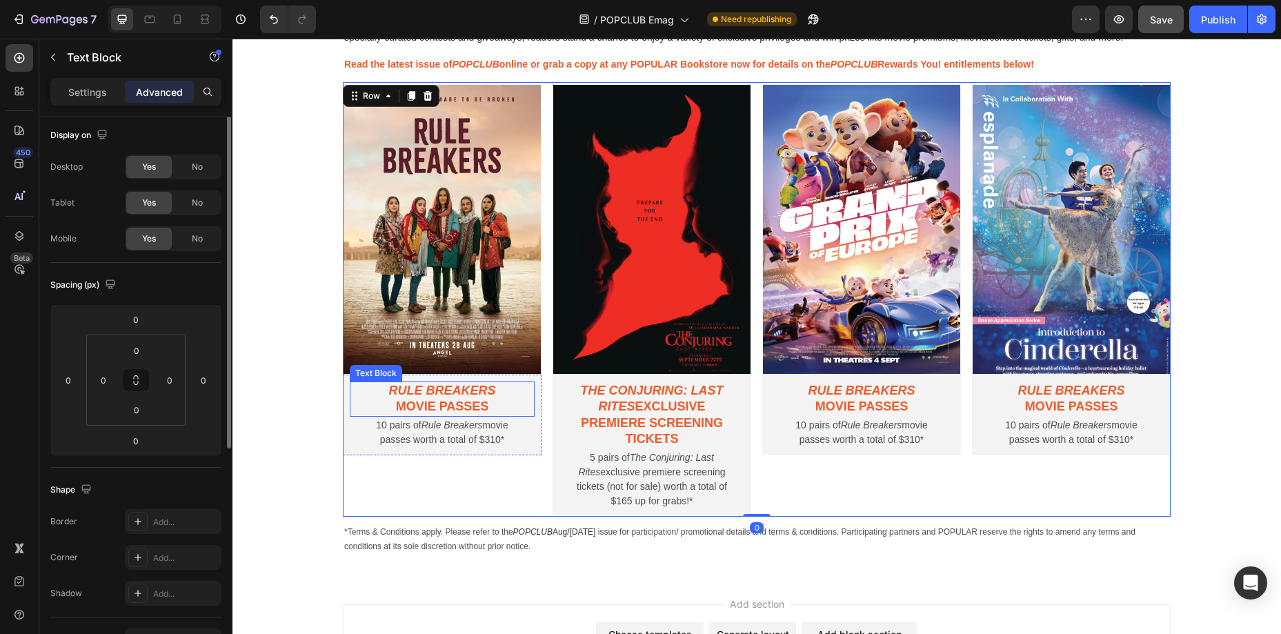
click at [512, 414] on p "movie passes" at bounding box center [442, 407] width 164 height 16
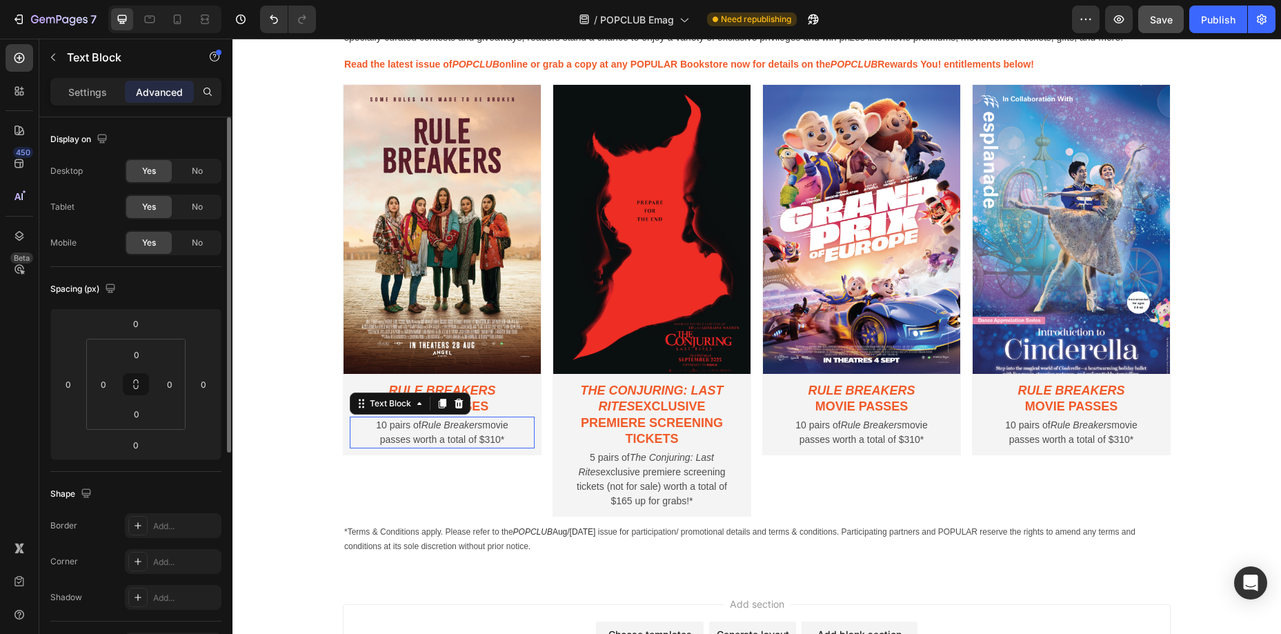
click at [518, 433] on p "10 pairs of Rule Breakers movie passes worth a total of $310*" at bounding box center [442, 432] width 164 height 29
click at [138, 420] on input "0" at bounding box center [137, 414] width 28 height 21
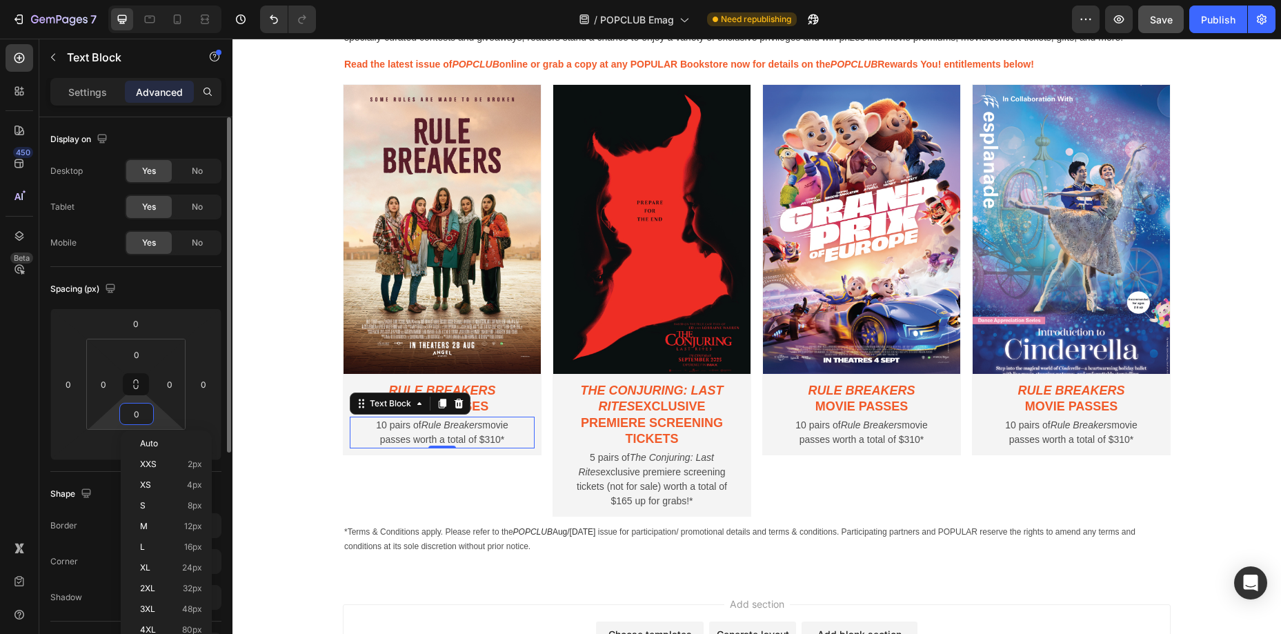
click at [138, 420] on input "0" at bounding box center [137, 414] width 28 height 21
type input "88"
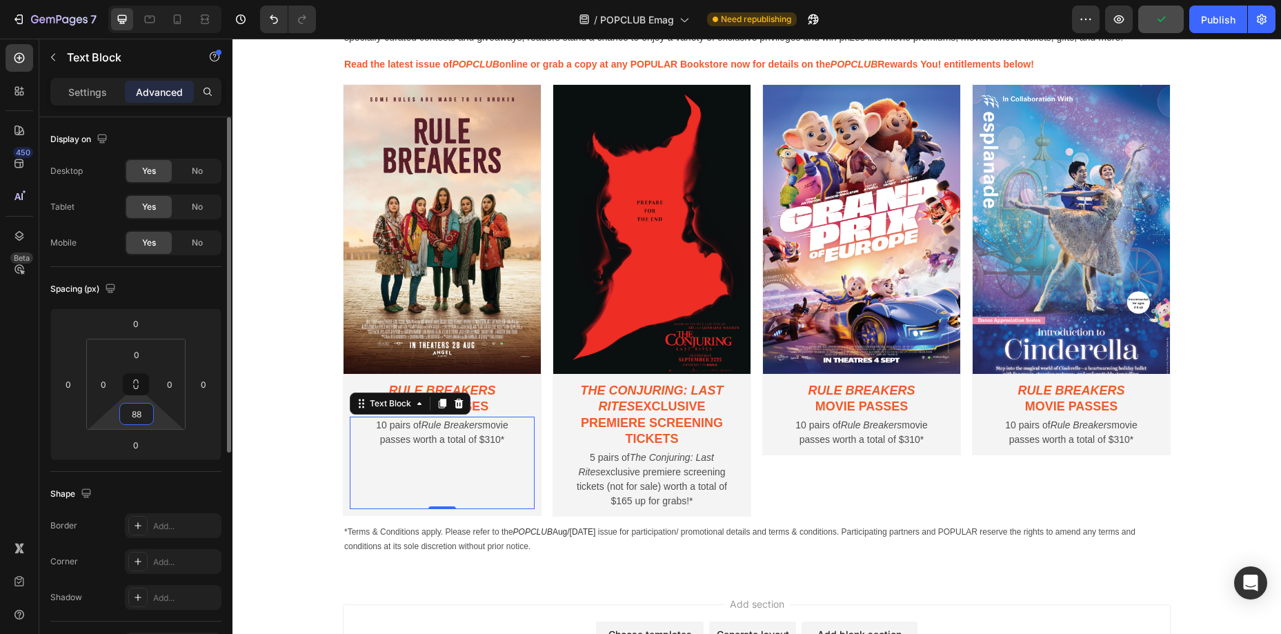
scroll to position [4, 0]
click at [902, 452] on div "Rule Breakers movie passes Text Block 10 pairs of Rule Breakers movie passes wo…" at bounding box center [861, 415] width 199 height 81
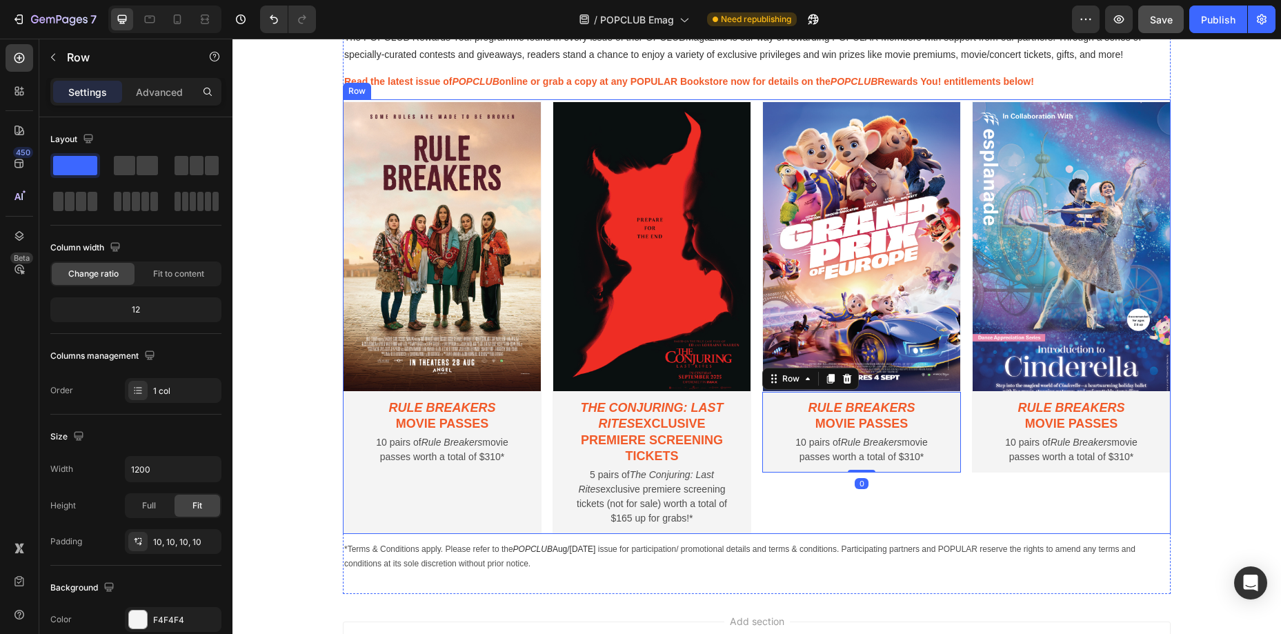
scroll to position [826, 0]
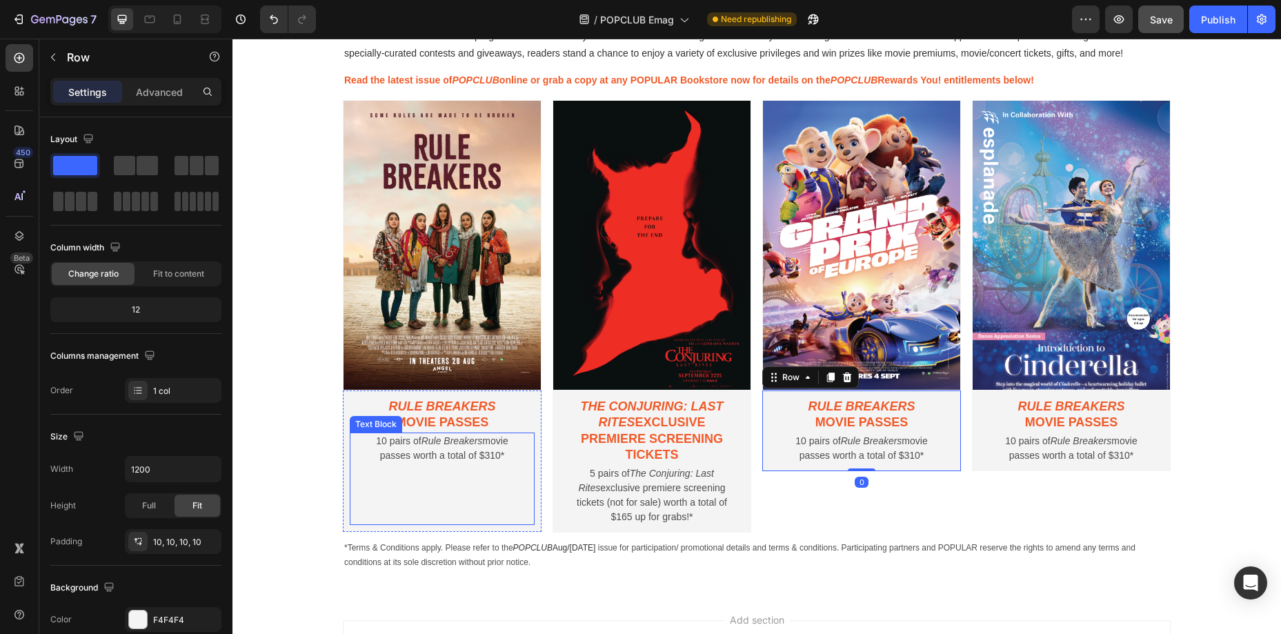
click at [477, 477] on div "10 pairs of Rule Breakers movie passes worth a total of $310* Text Block" at bounding box center [442, 479] width 185 height 92
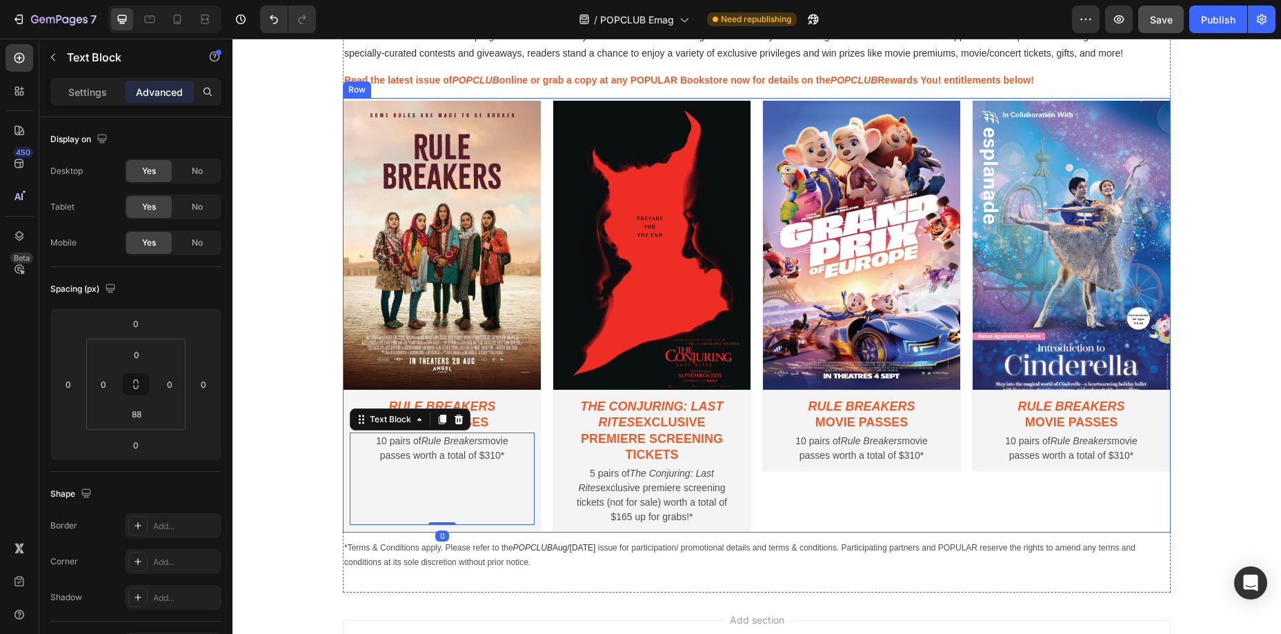
click at [928, 495] on div "Image Rule Breakers movie passes Text Block 10 pairs of Rule Breakers movie pas…" at bounding box center [861, 315] width 199 height 435
click at [489, 500] on div "10 pairs of Rule Breakers movie passes worth a total of $310* Text Block 0" at bounding box center [442, 479] width 185 height 92
click at [540, 408] on div "Rule Breakers movie passes Text Block 10 pairs of Rule Breakers movie passes wo…" at bounding box center [442, 461] width 199 height 141
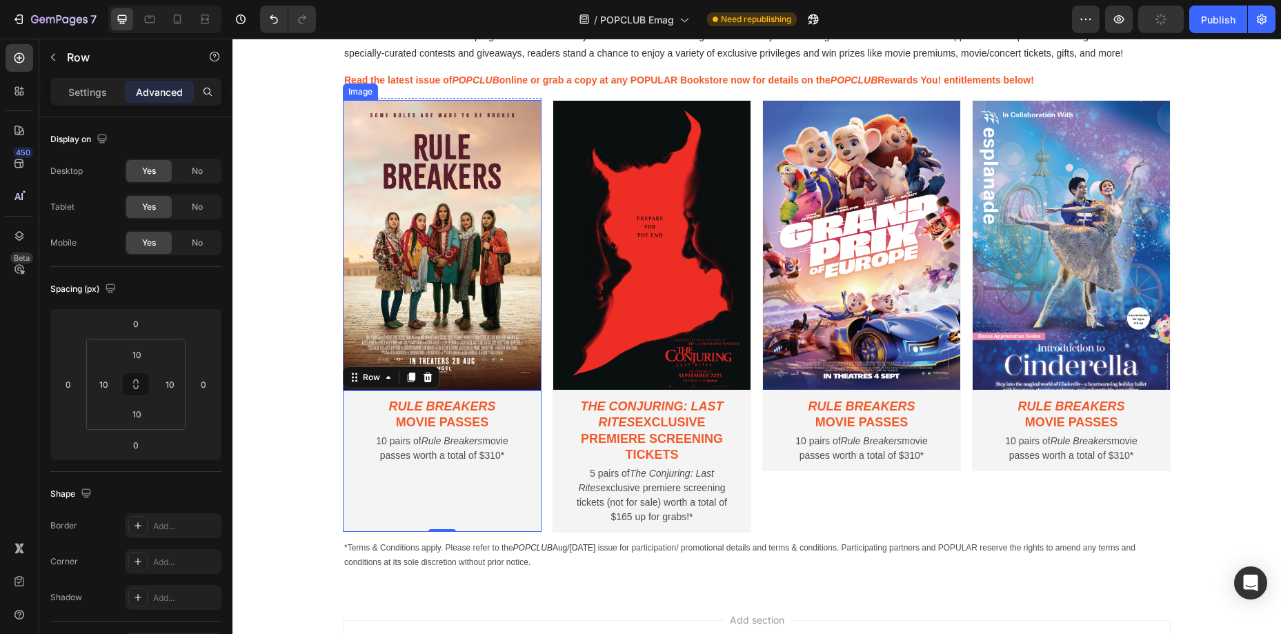
click at [519, 102] on img at bounding box center [442, 245] width 199 height 291
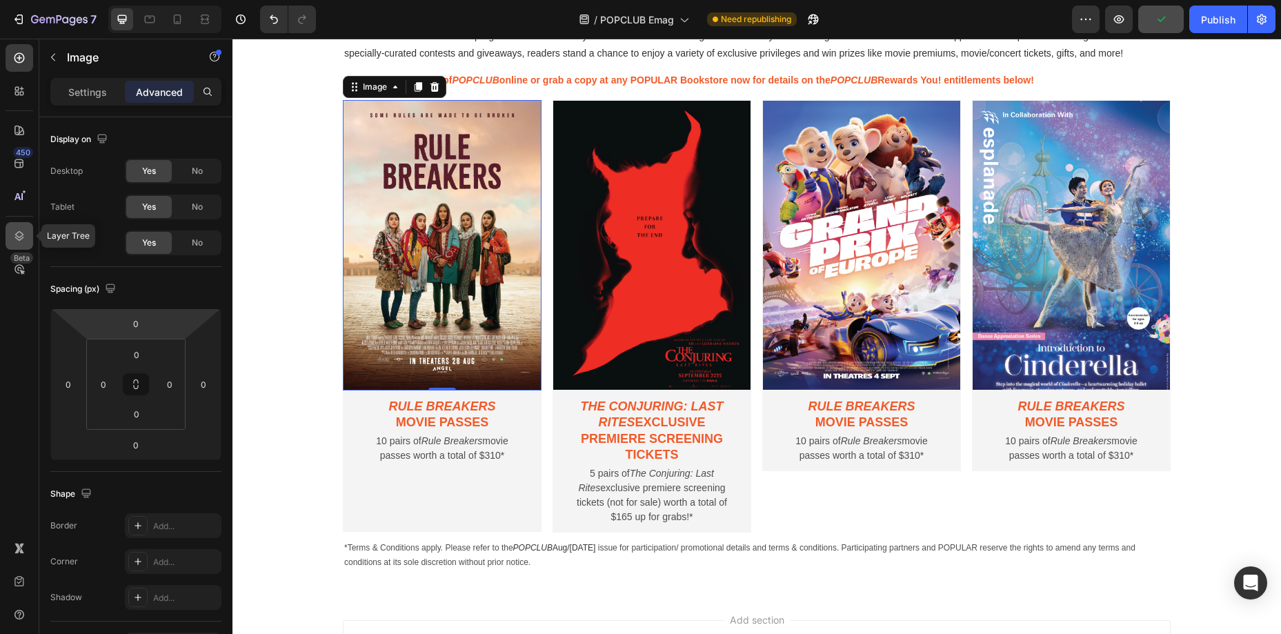
click at [24, 237] on icon at bounding box center [19, 236] width 14 height 14
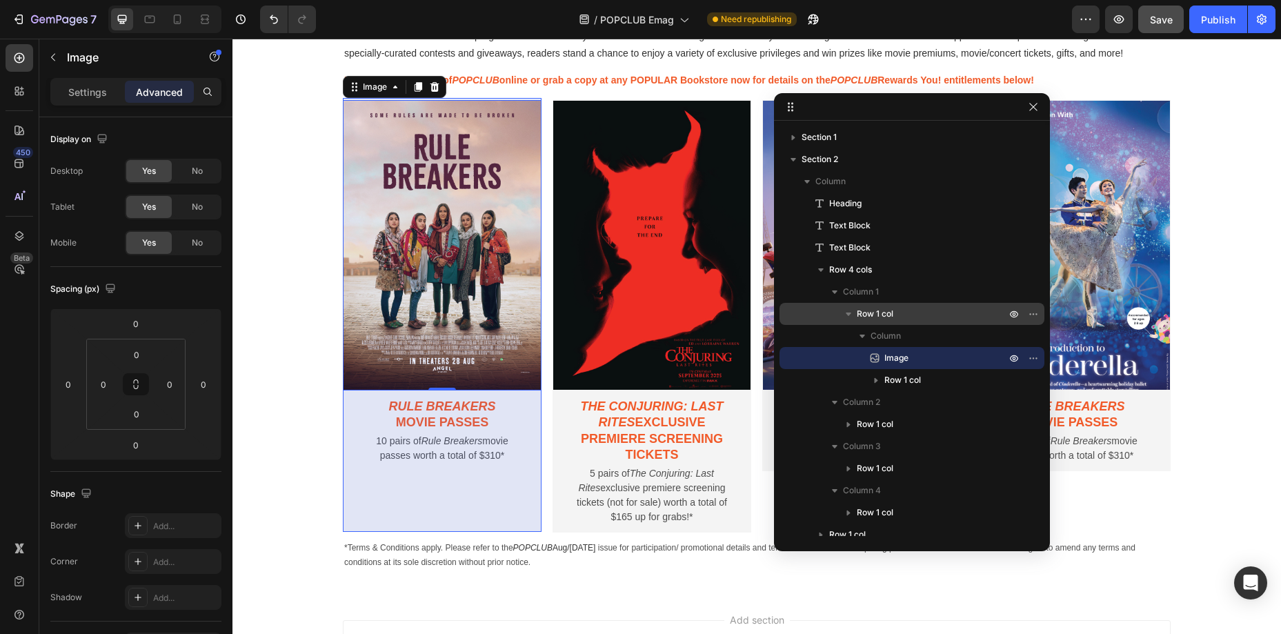
click at [957, 311] on p "Row 1 col" at bounding box center [933, 314] width 152 height 14
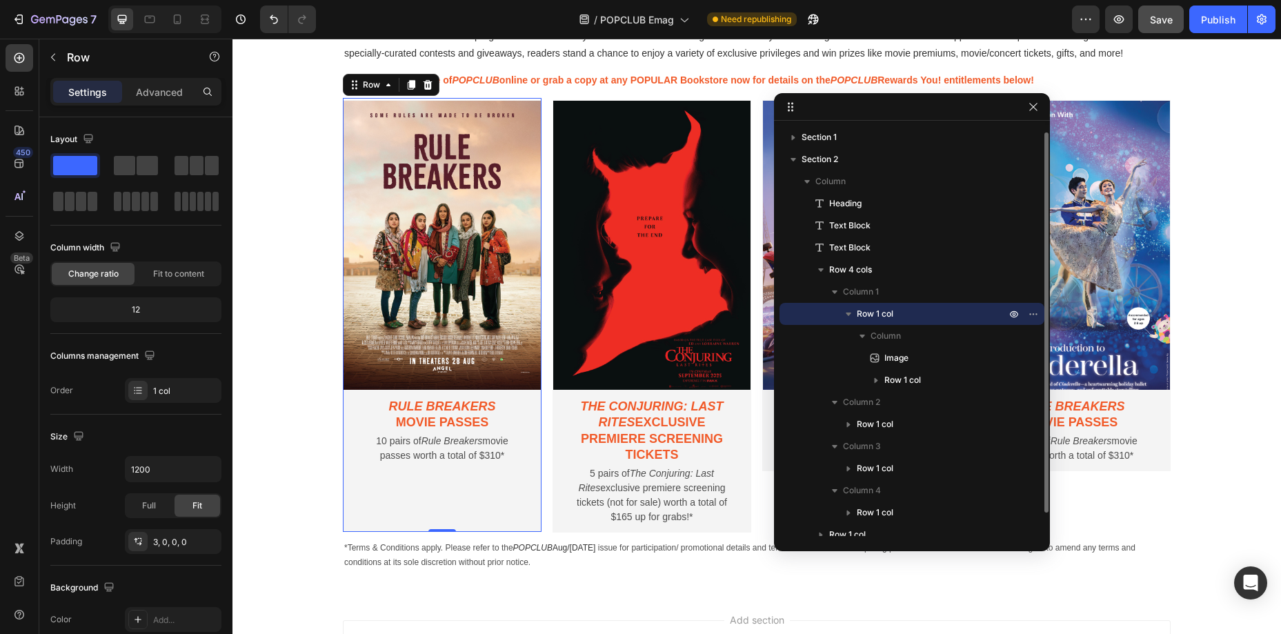
scroll to position [3, 0]
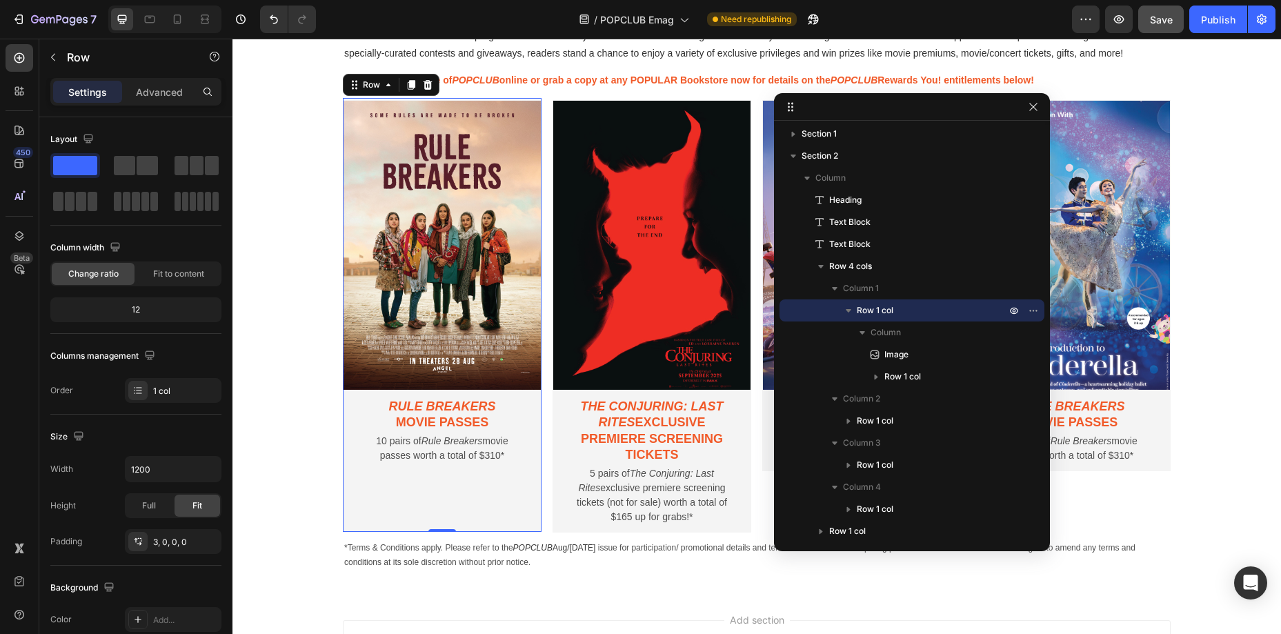
click at [480, 98] on div "Image Rule Breakers movie passes Text Block 10 pairs of Rule Breakers movie pas…" at bounding box center [442, 315] width 199 height 434
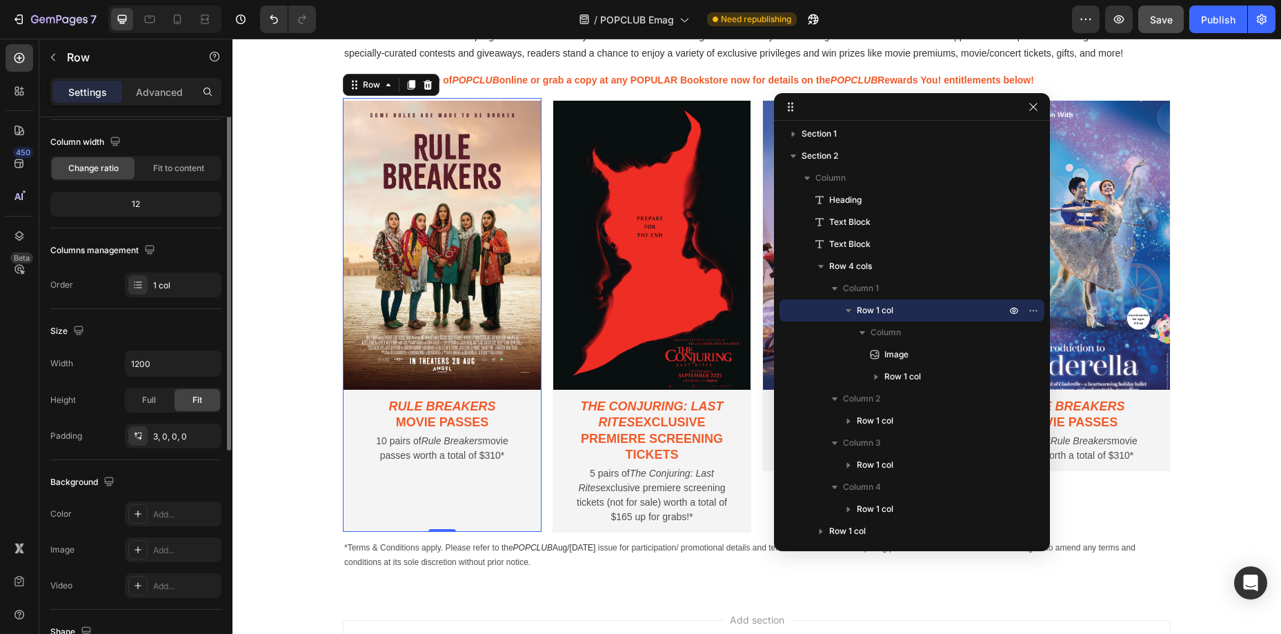
scroll to position [286, 0]
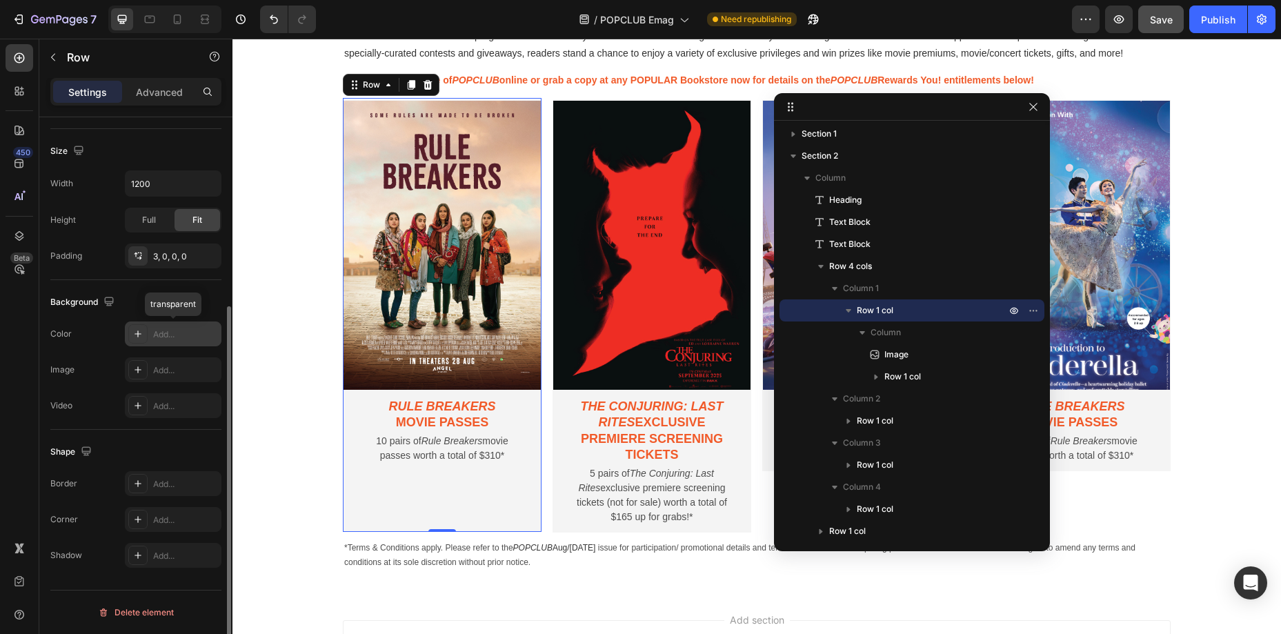
click at [145, 334] on div at bounding box center [137, 333] width 19 height 19
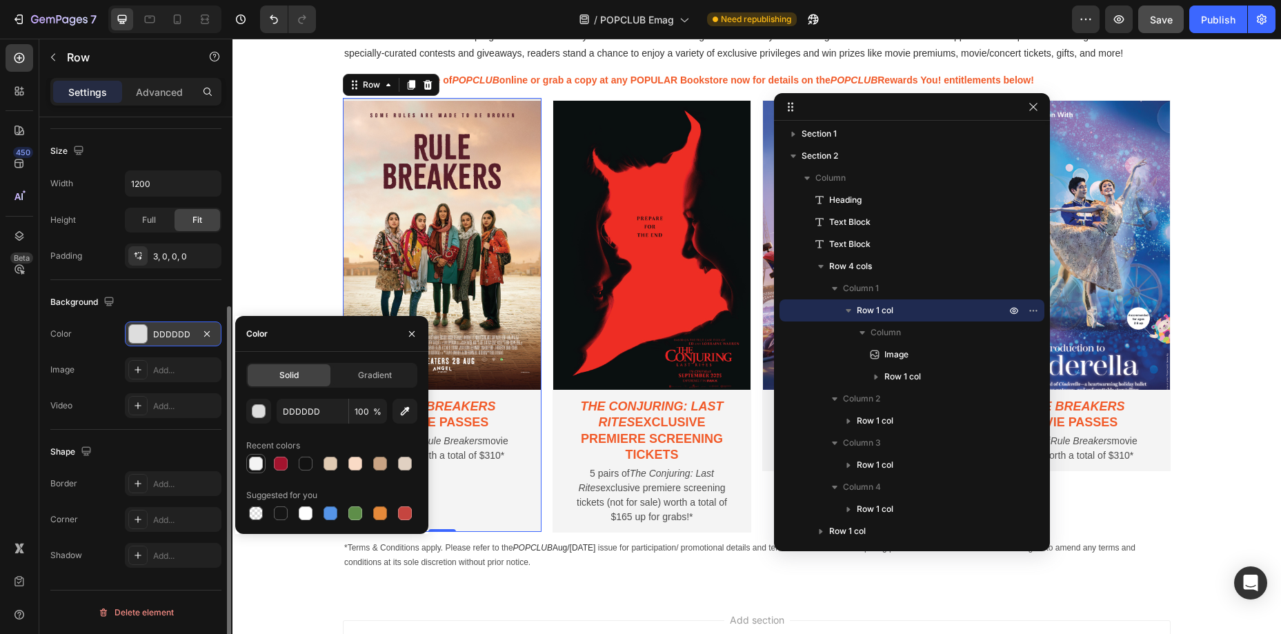
click at [260, 459] on div at bounding box center [256, 464] width 14 height 14
click at [324, 414] on input "F4F4F4" at bounding box center [313, 411] width 72 height 25
type input "FFFFFF"
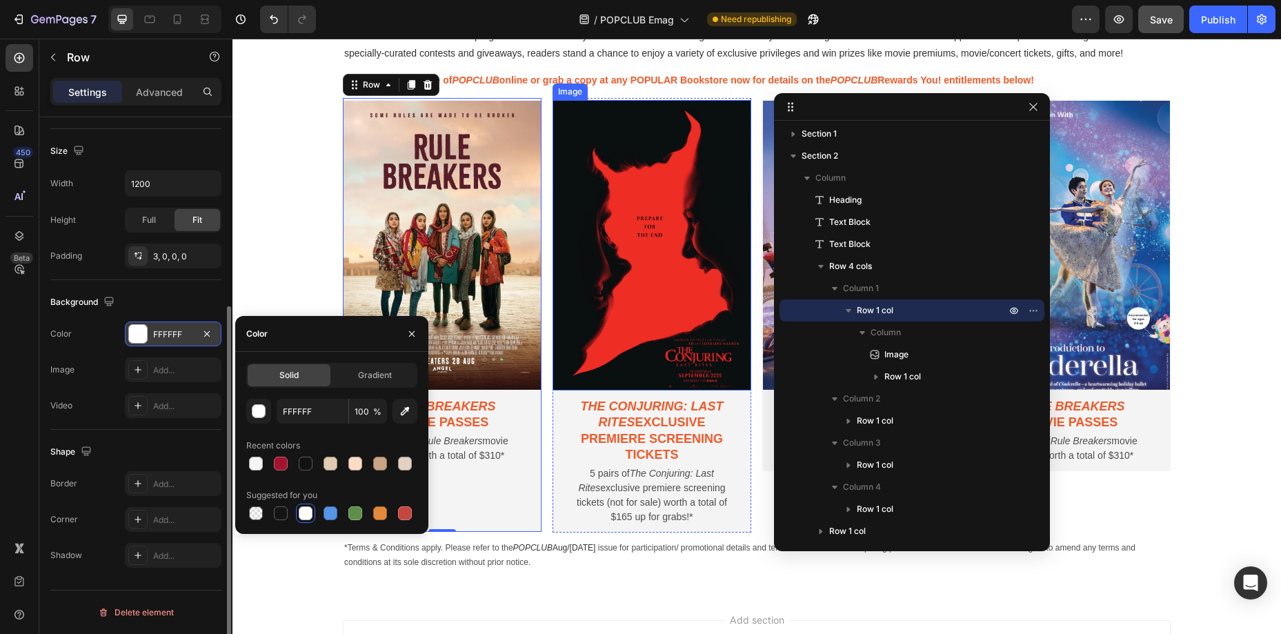
click at [681, 293] on img at bounding box center [652, 245] width 199 height 291
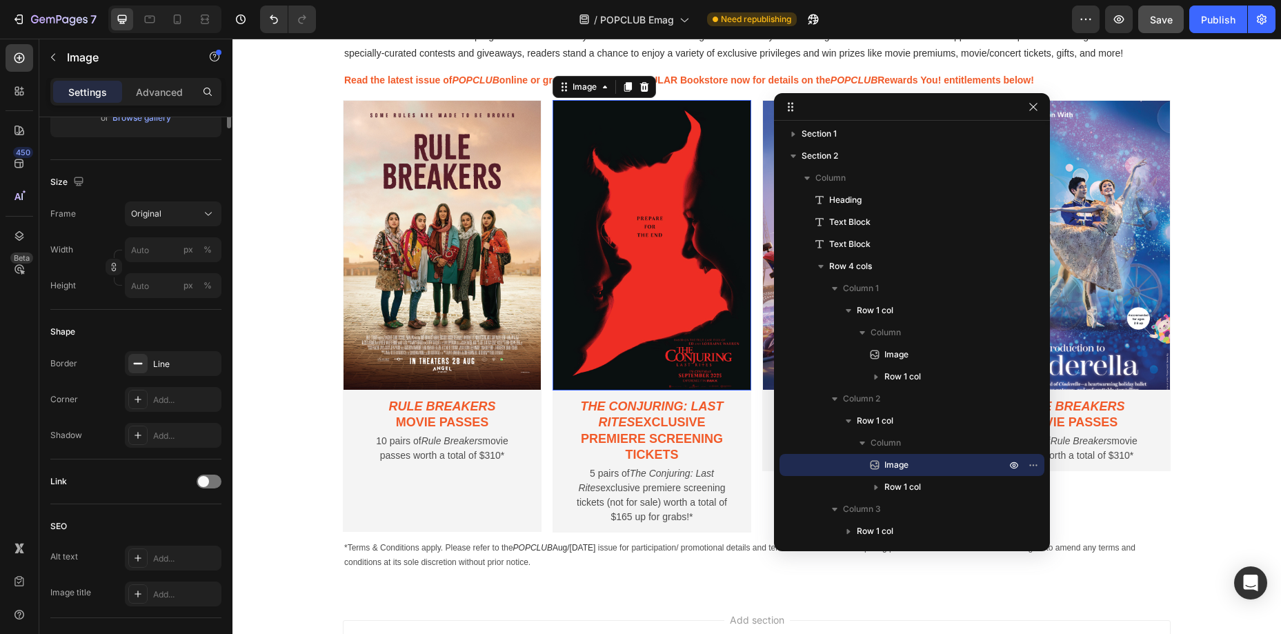
scroll to position [0, 0]
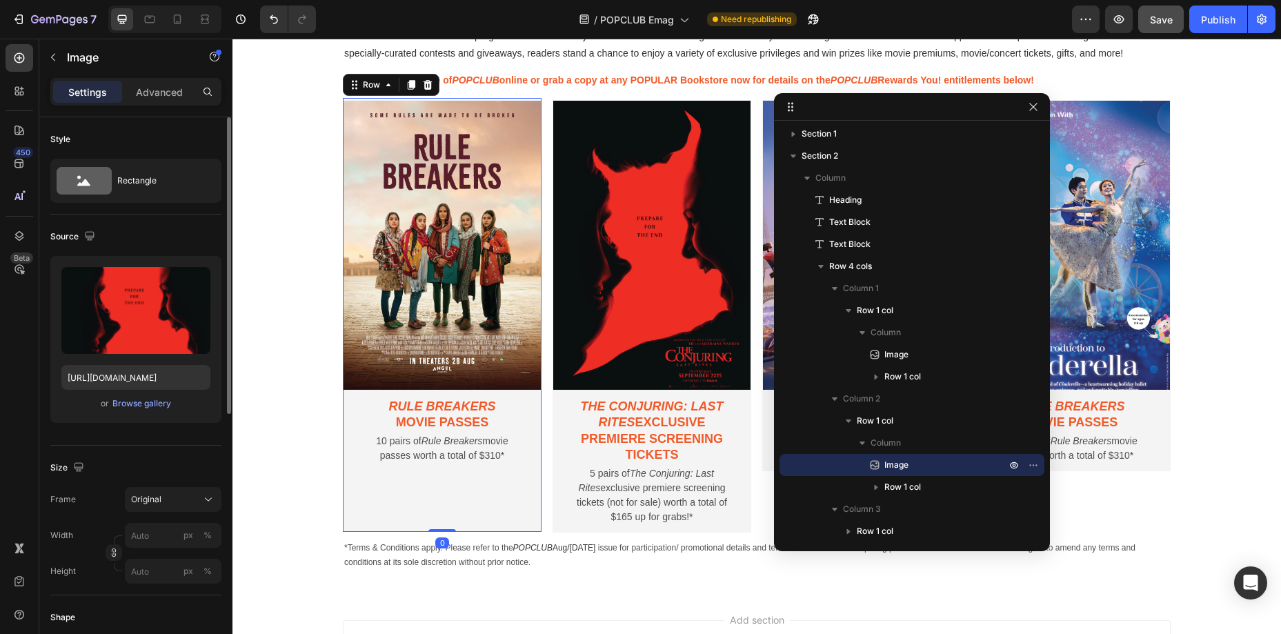
click at [518, 98] on div "Image Rule Breakers movie passes Text Block 10 pairs of Rule Breakers movie pas…" at bounding box center [442, 315] width 199 height 434
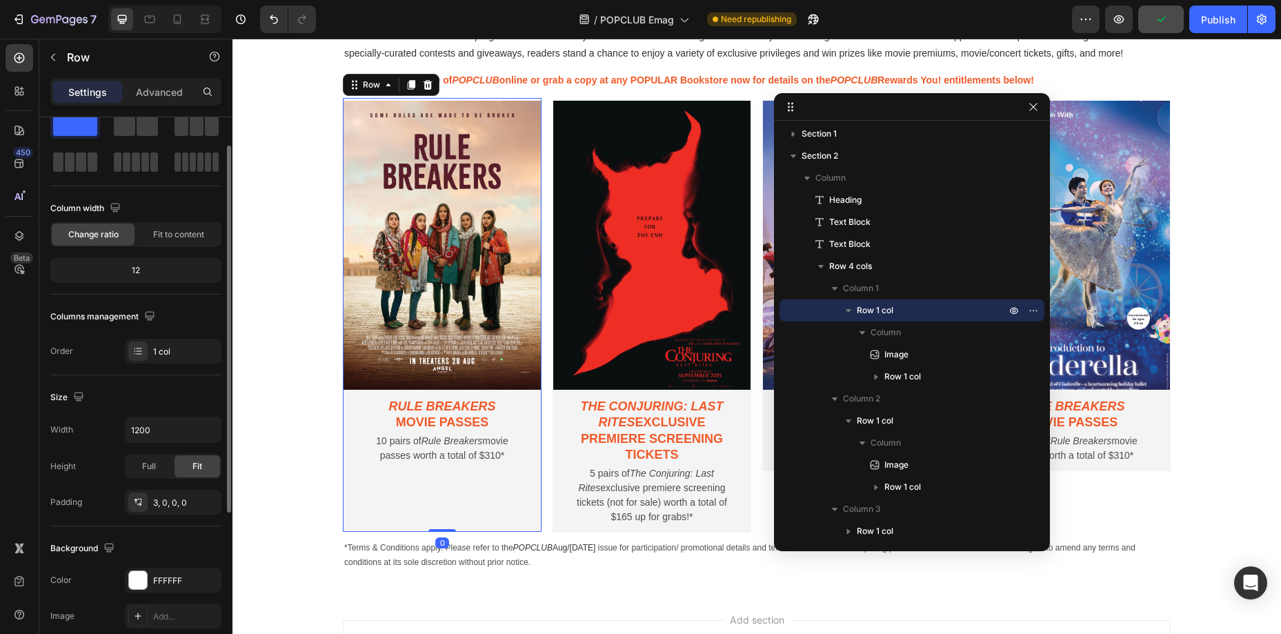
scroll to position [41, 0]
click at [206, 418] on button "button" at bounding box center [208, 427] width 25 height 25
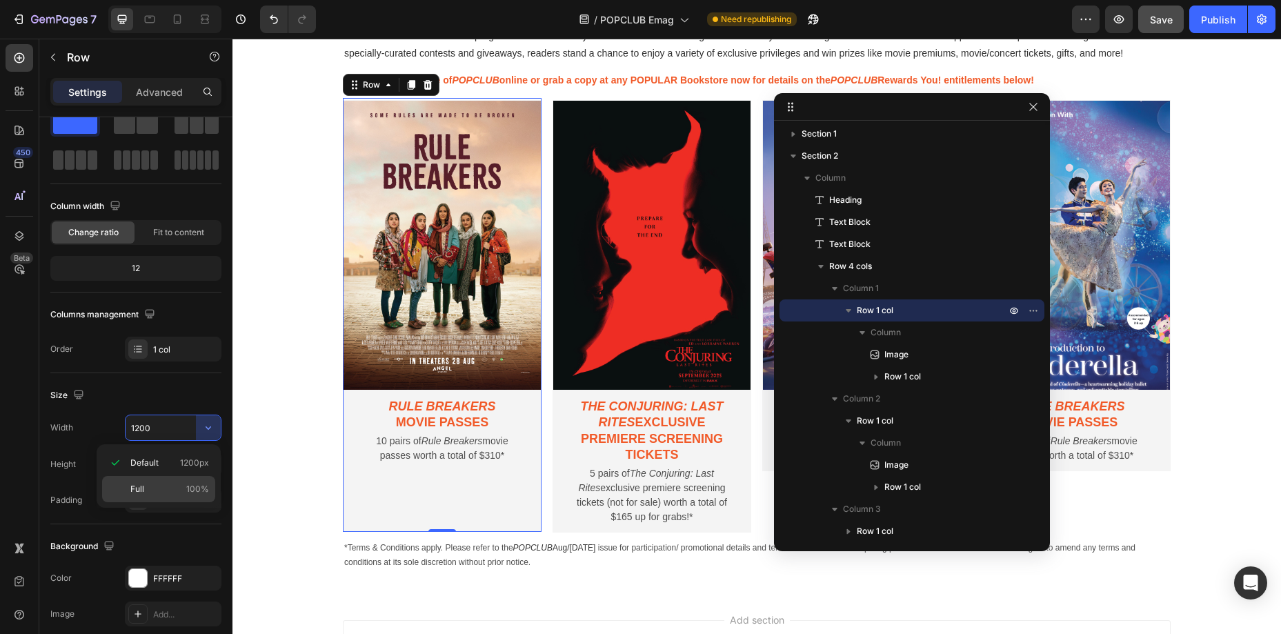
click at [172, 494] on p "Full 100%" at bounding box center [169, 489] width 79 height 12
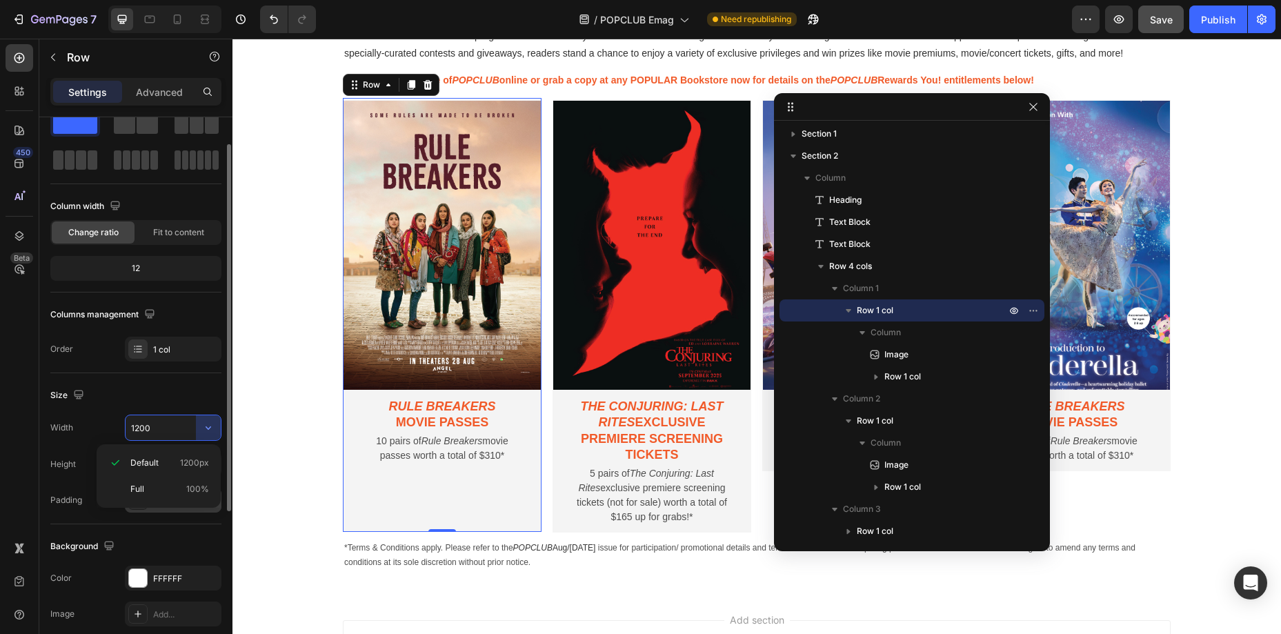
type input "100%"
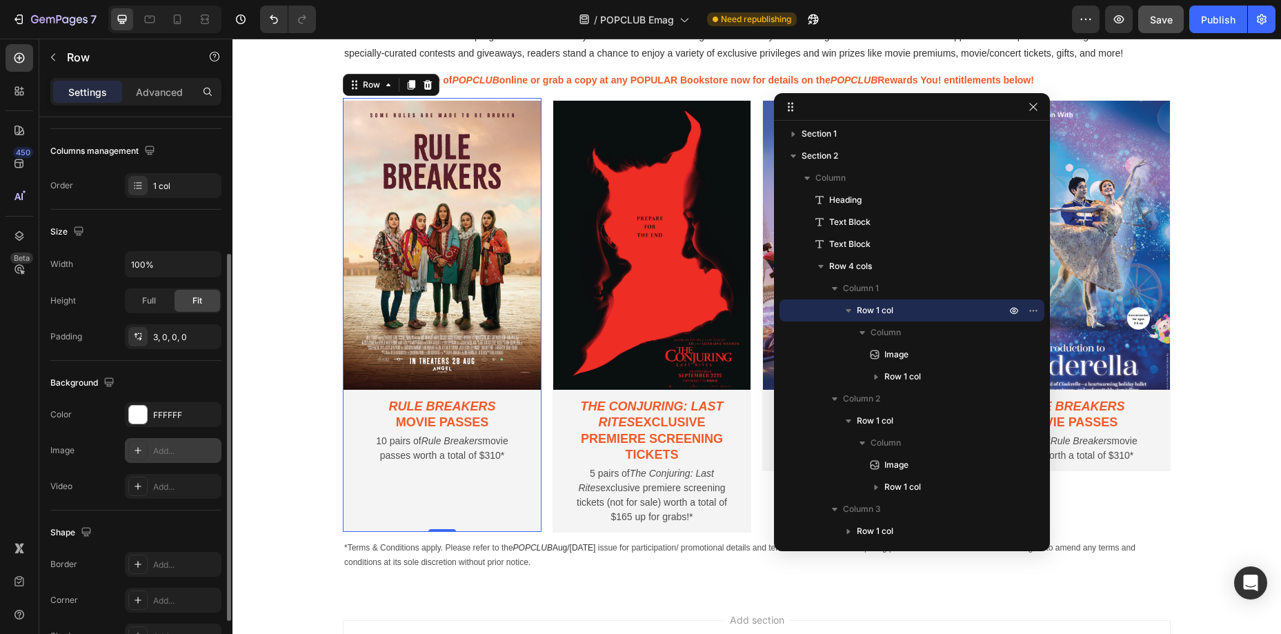
scroll to position [201, 0]
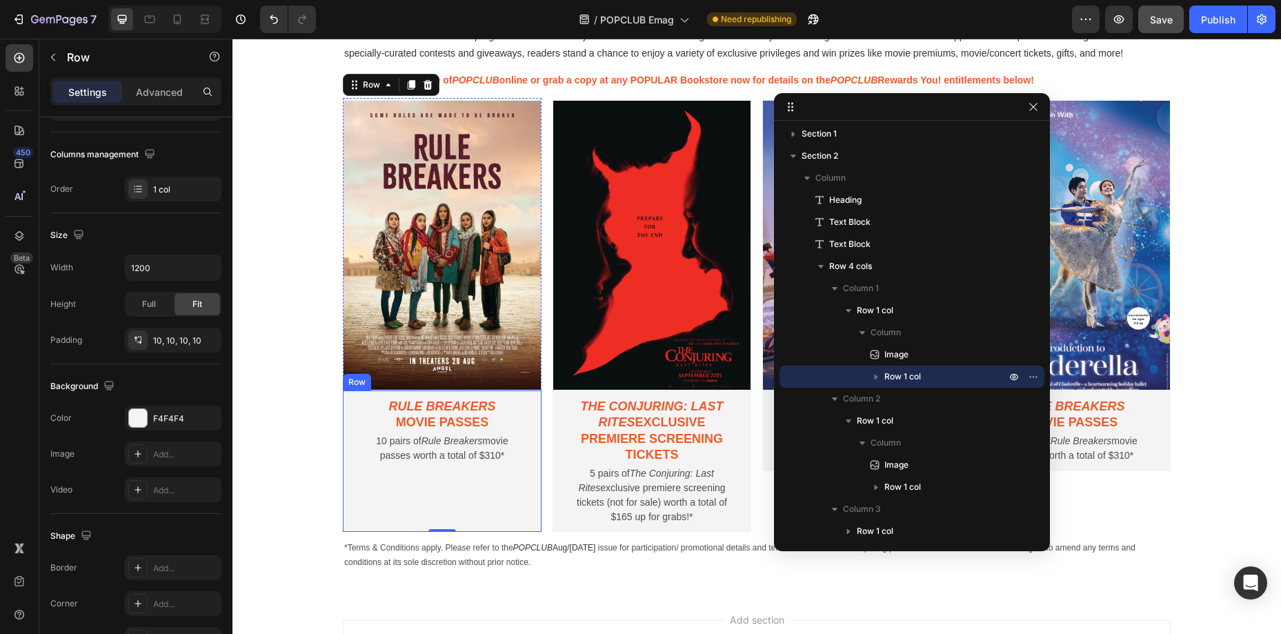
click at [529, 394] on div "Rule Breakers movie passes Text Block 10 pairs of Rule Breakers movie passes wo…" at bounding box center [442, 461] width 199 height 141
click at [535, 484] on div "Rule Breakers movie passes Text Block 10 pairs of Rule Breakers movie passes wo…" at bounding box center [442, 461] width 199 height 141
click at [508, 506] on div "10 pairs of Rule Breakers movie passes worth a total of $310* Text Block" at bounding box center [442, 479] width 185 height 92
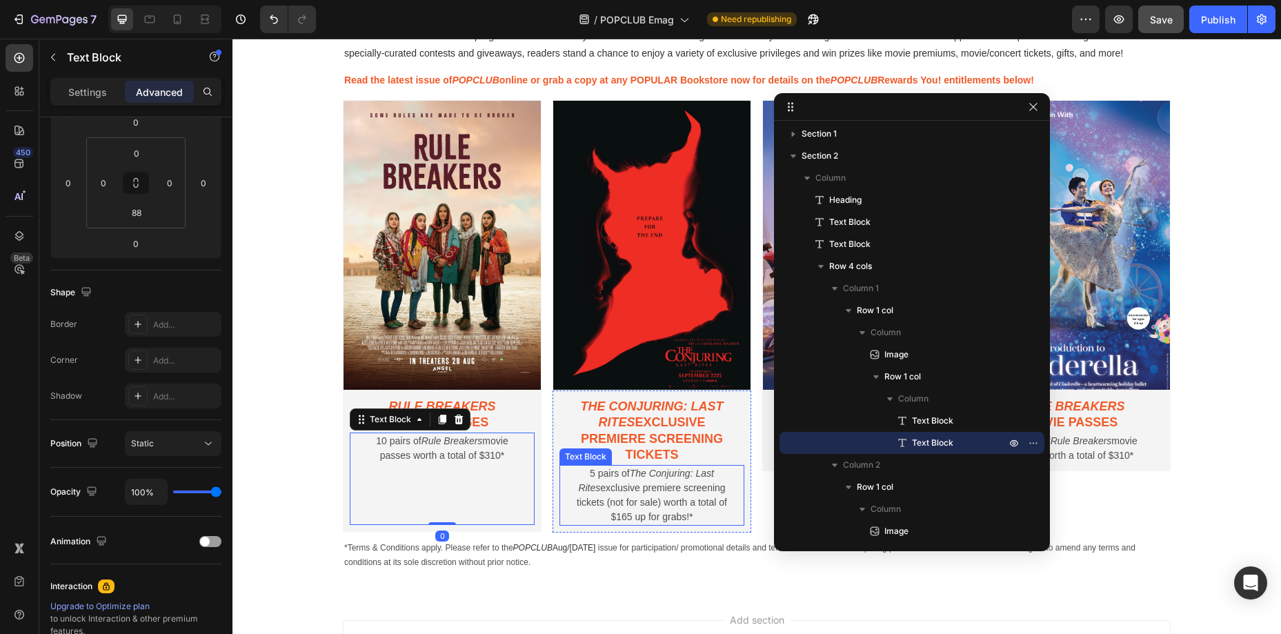
scroll to position [0, 0]
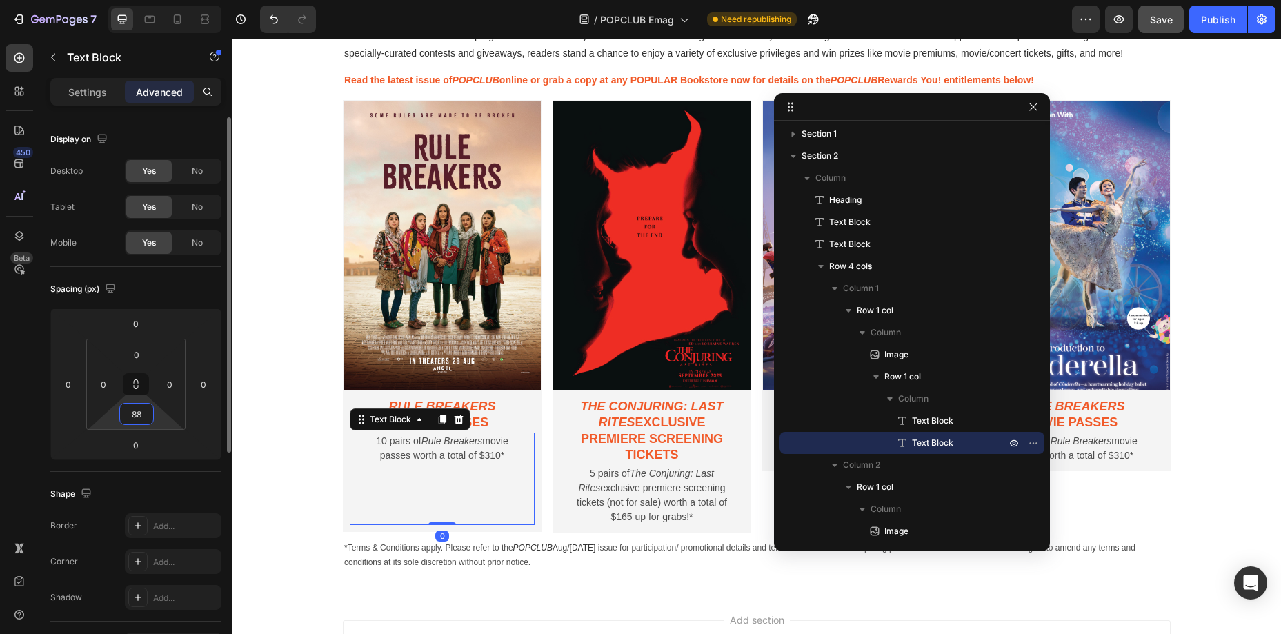
click at [147, 419] on input "88" at bounding box center [137, 414] width 28 height 21
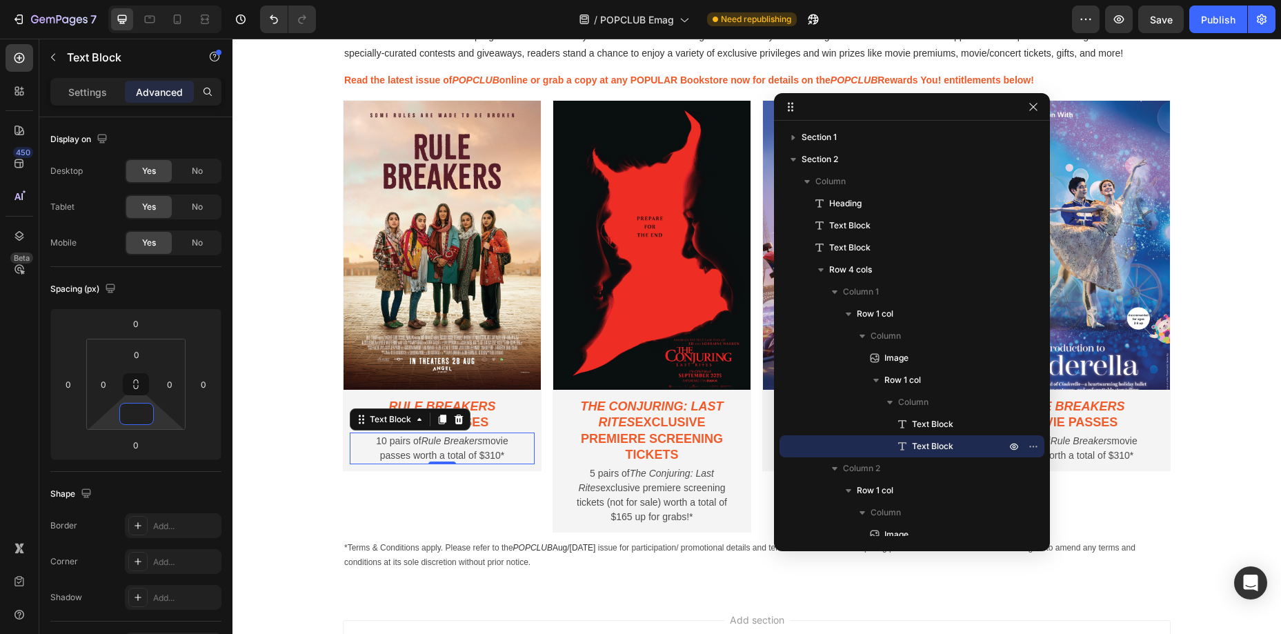
scroll to position [3, 0]
click at [541, 416] on div "Rule Breakers movie passes Text Block 10 pairs of Rule Breakers movie passes wo…" at bounding box center [442, 431] width 199 height 81
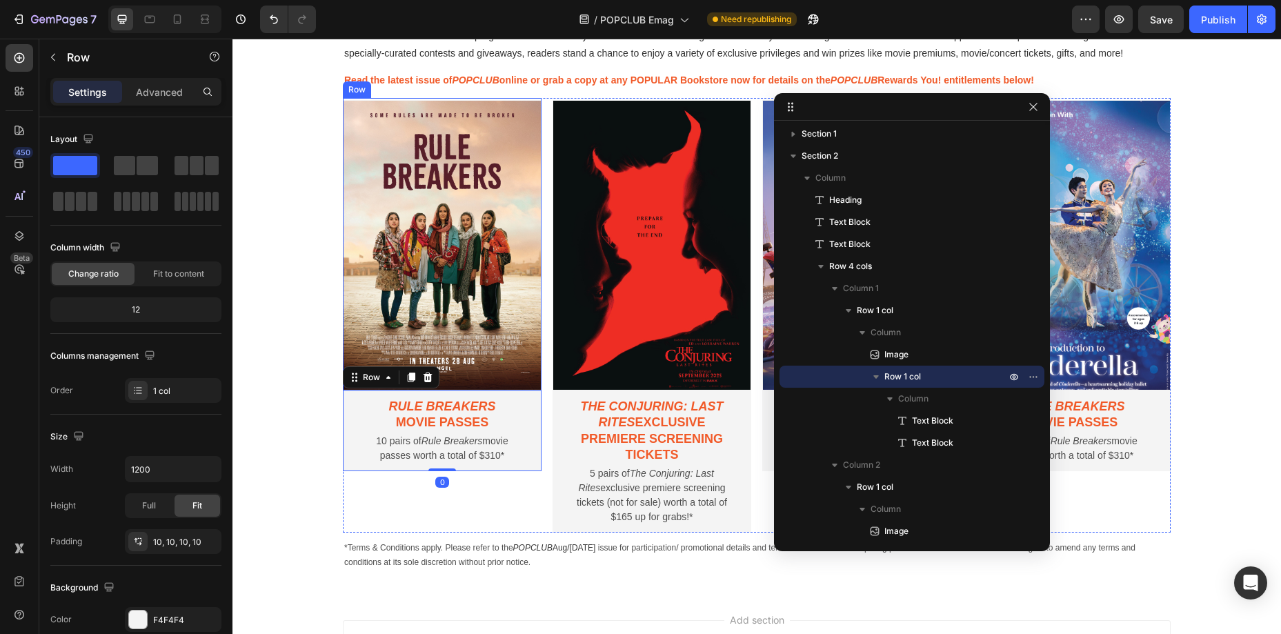
click at [506, 98] on div "Image Rule Breakers movie passes Text Block 10 pairs of Rule Breakers movie pas…" at bounding box center [442, 284] width 199 height 373
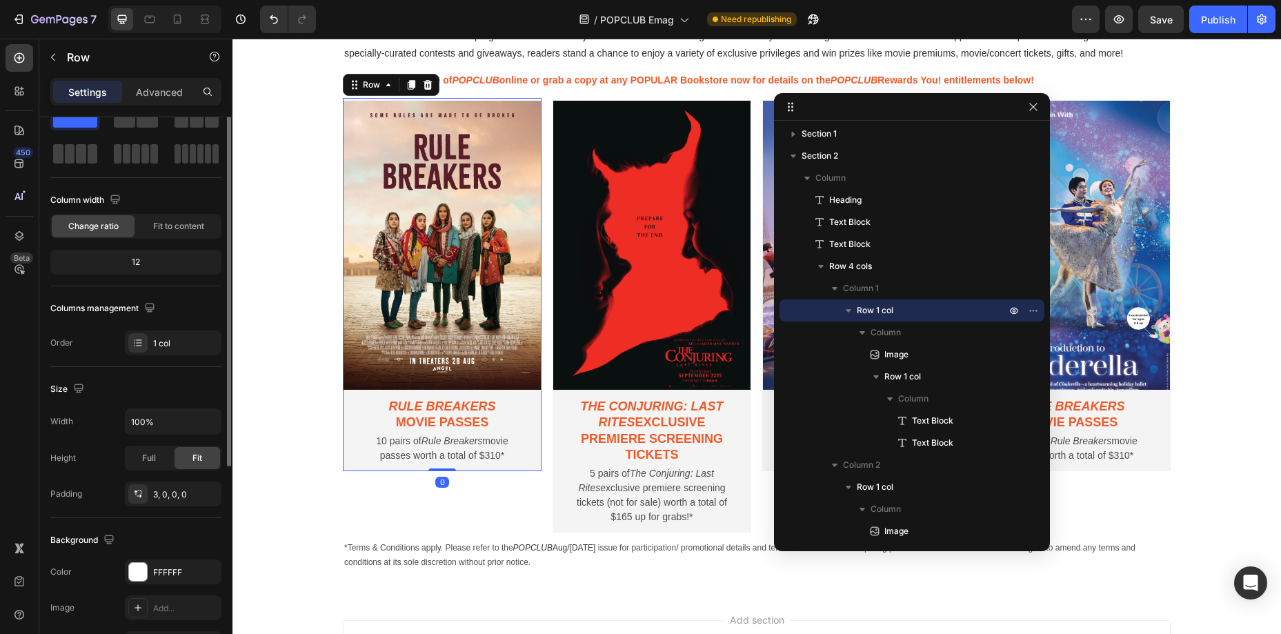
scroll to position [57, 0]
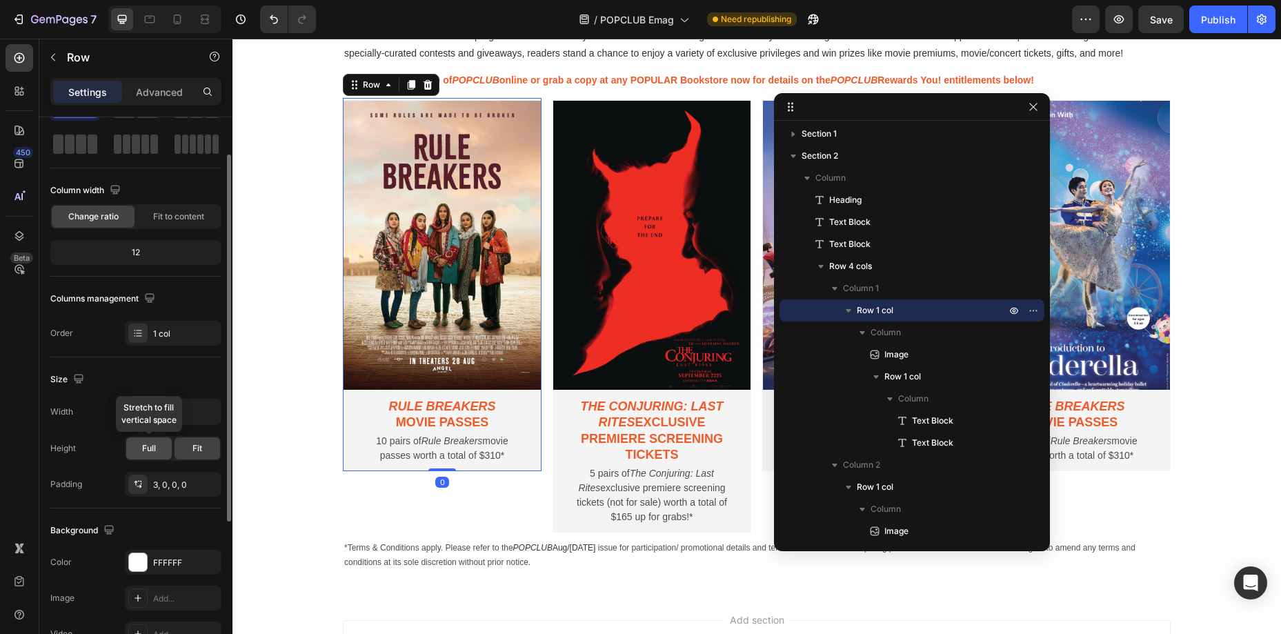
click at [153, 445] on span "Full" at bounding box center [149, 448] width 14 height 12
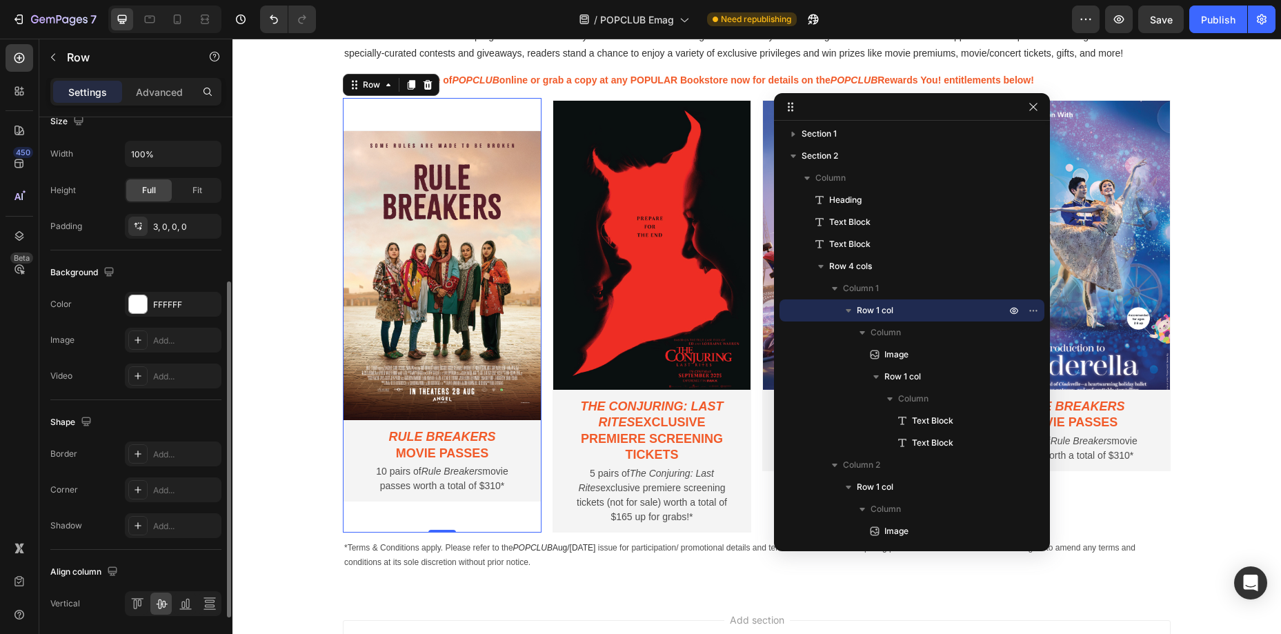
scroll to position [364, 0]
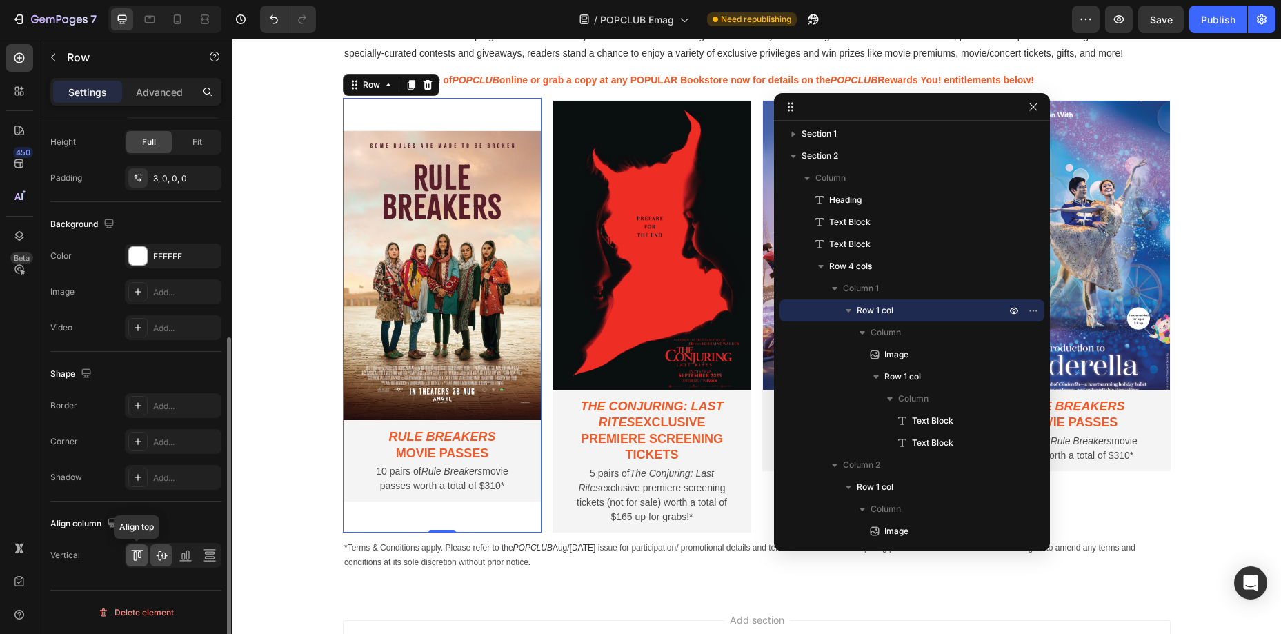
click at [134, 555] on icon at bounding box center [134, 556] width 3 height 10
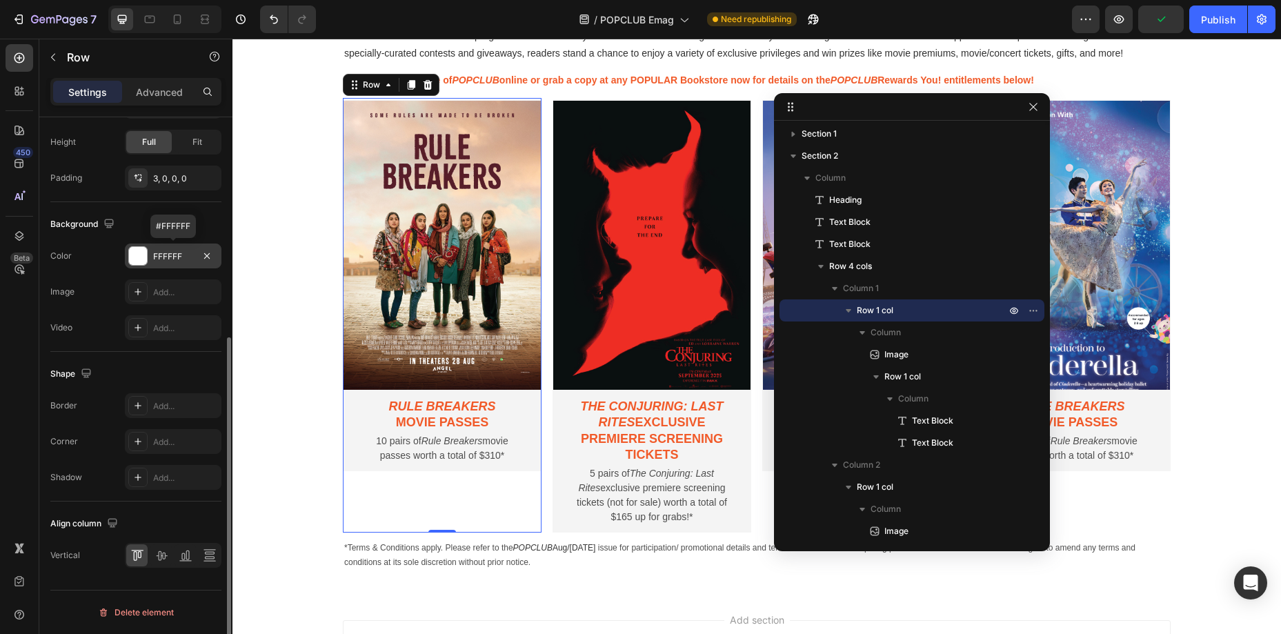
click at [180, 255] on div "FFFFFF" at bounding box center [173, 256] width 40 height 12
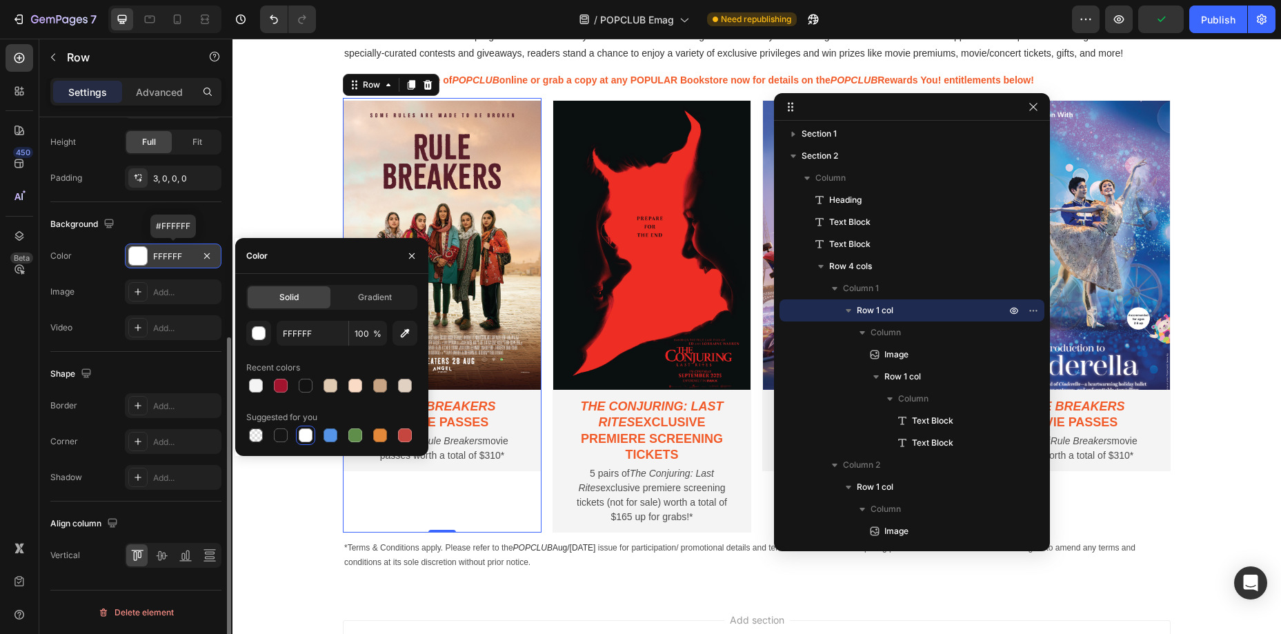
click at [180, 255] on div "FFFFFF" at bounding box center [173, 256] width 40 height 12
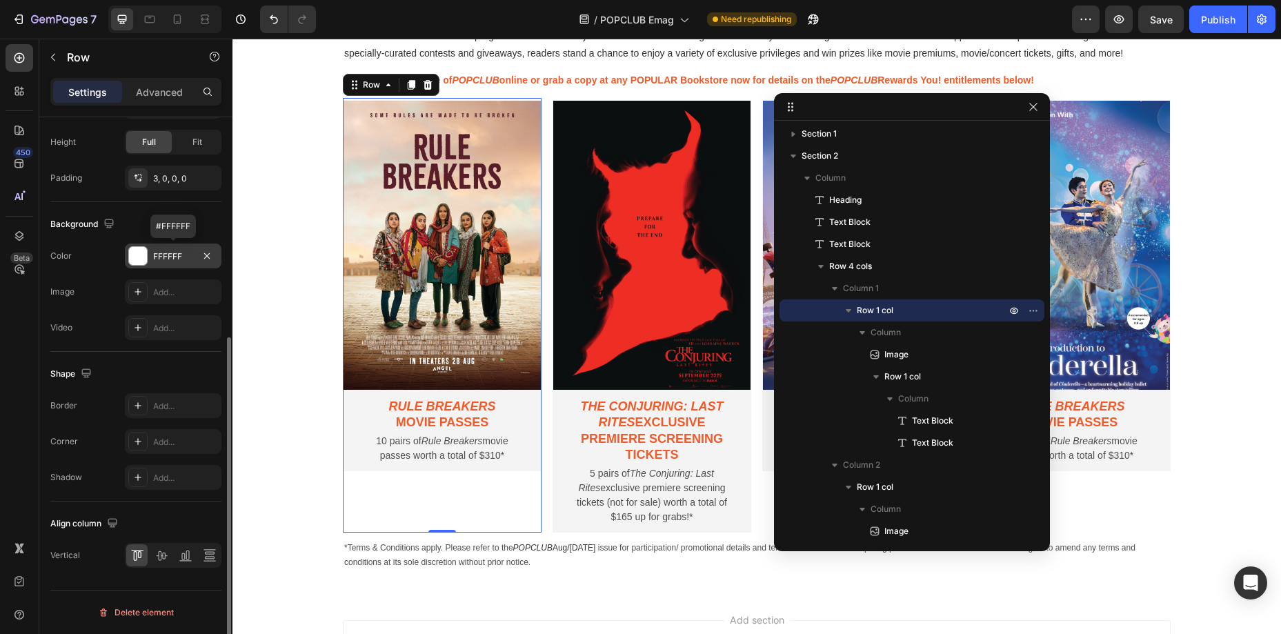
click at [175, 257] on div "FFFFFF" at bounding box center [173, 256] width 40 height 12
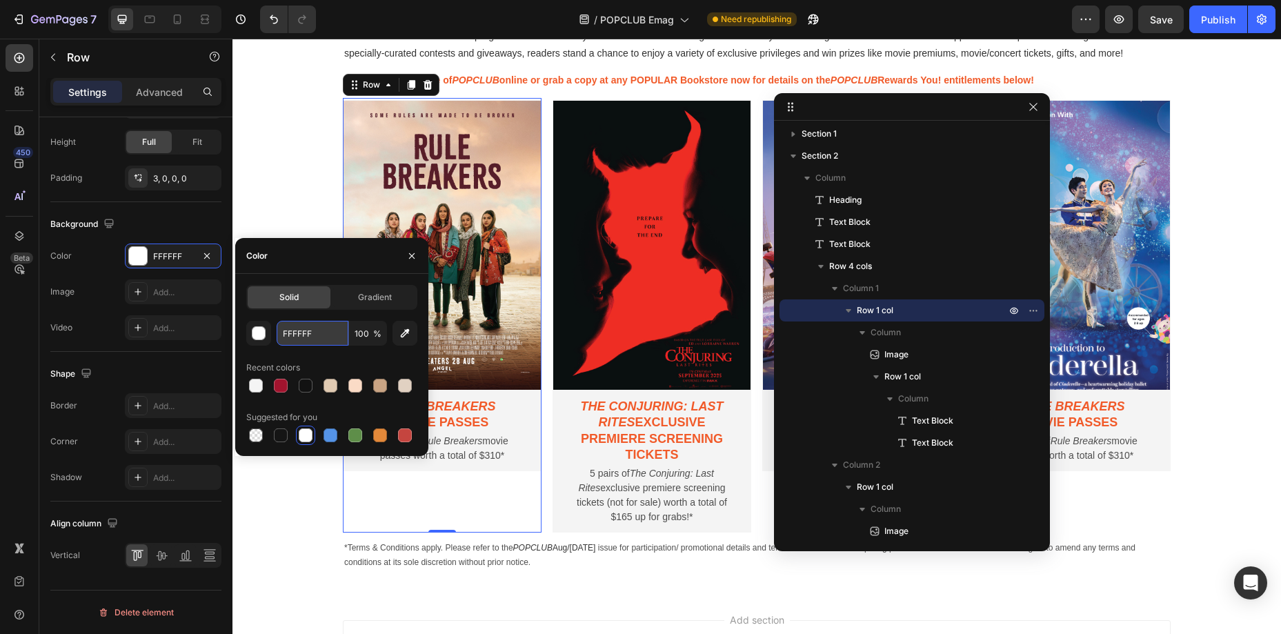
click at [308, 335] on input "FFFFFF" at bounding box center [313, 333] width 72 height 25
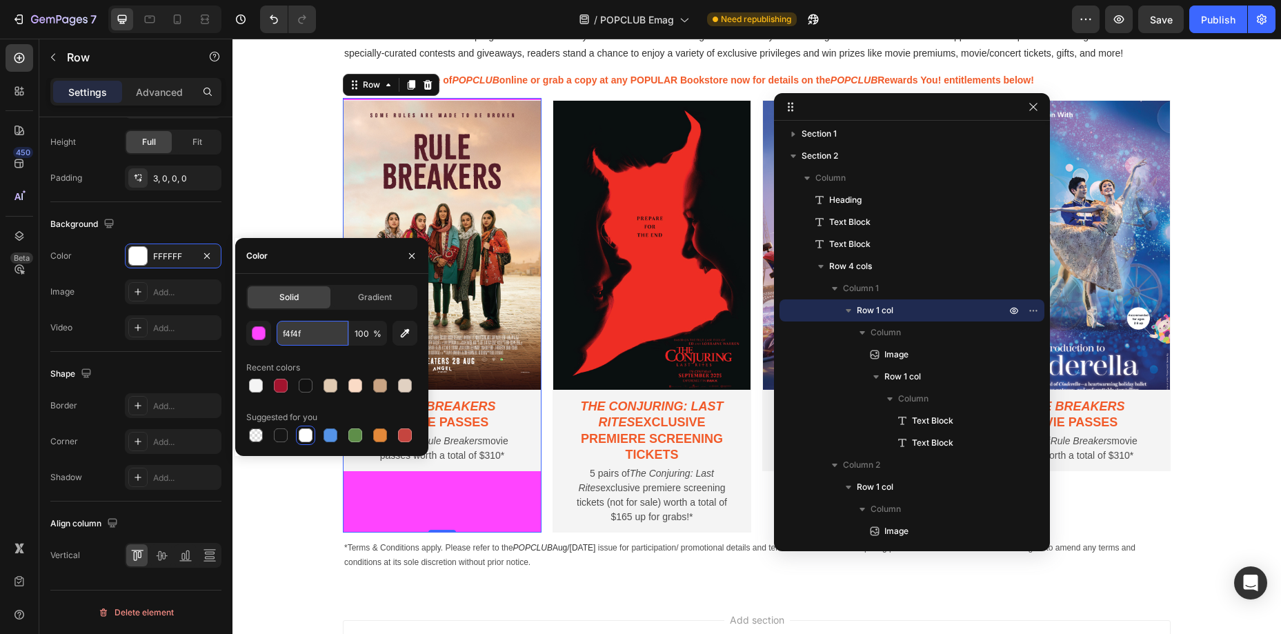
type input "f4f4f4"
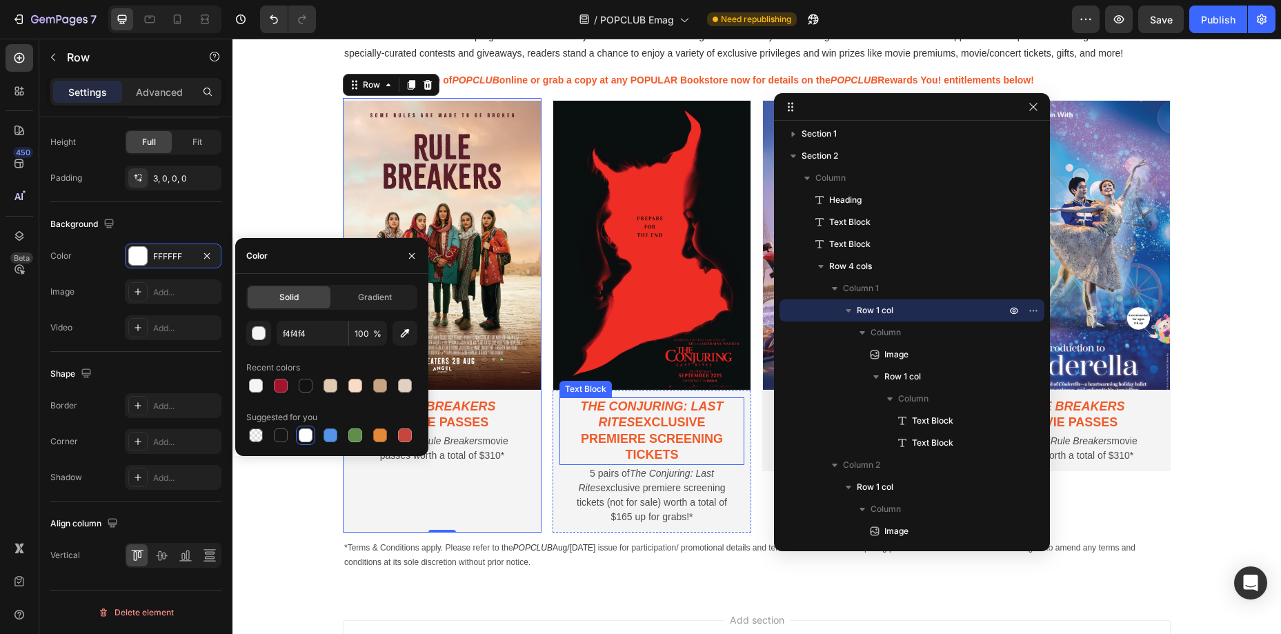
click at [660, 416] on p "The Conjuring: Last Rites exclusive premiere screening tickets" at bounding box center [652, 431] width 164 height 65
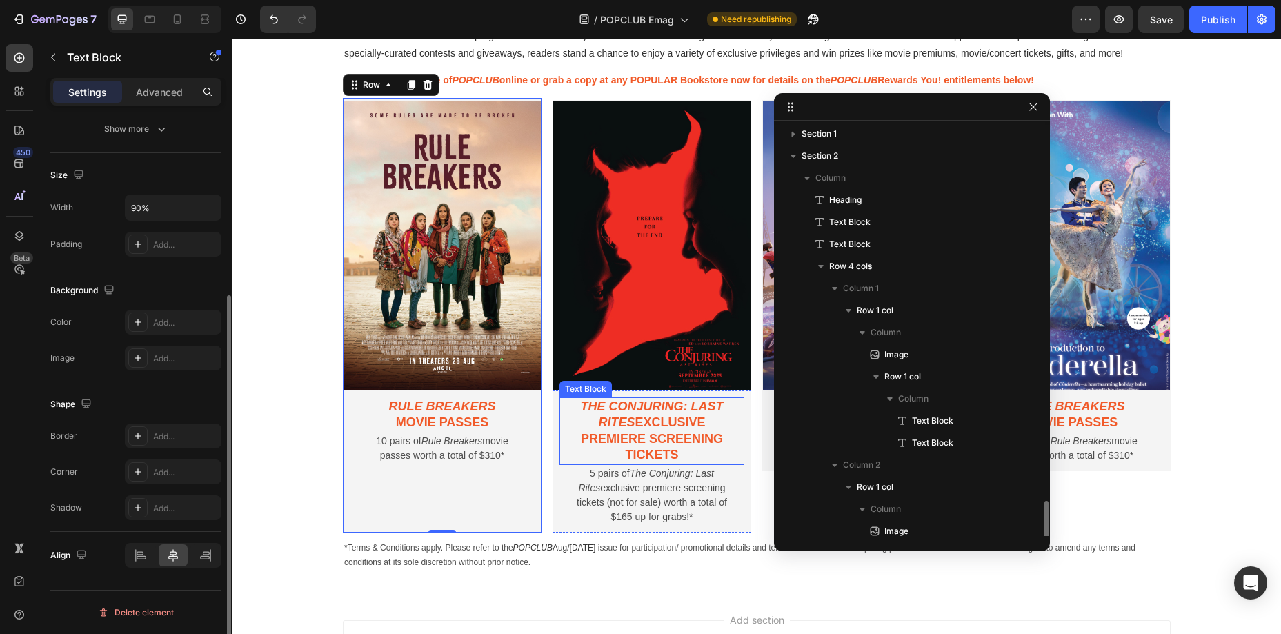
scroll to position [0, 0]
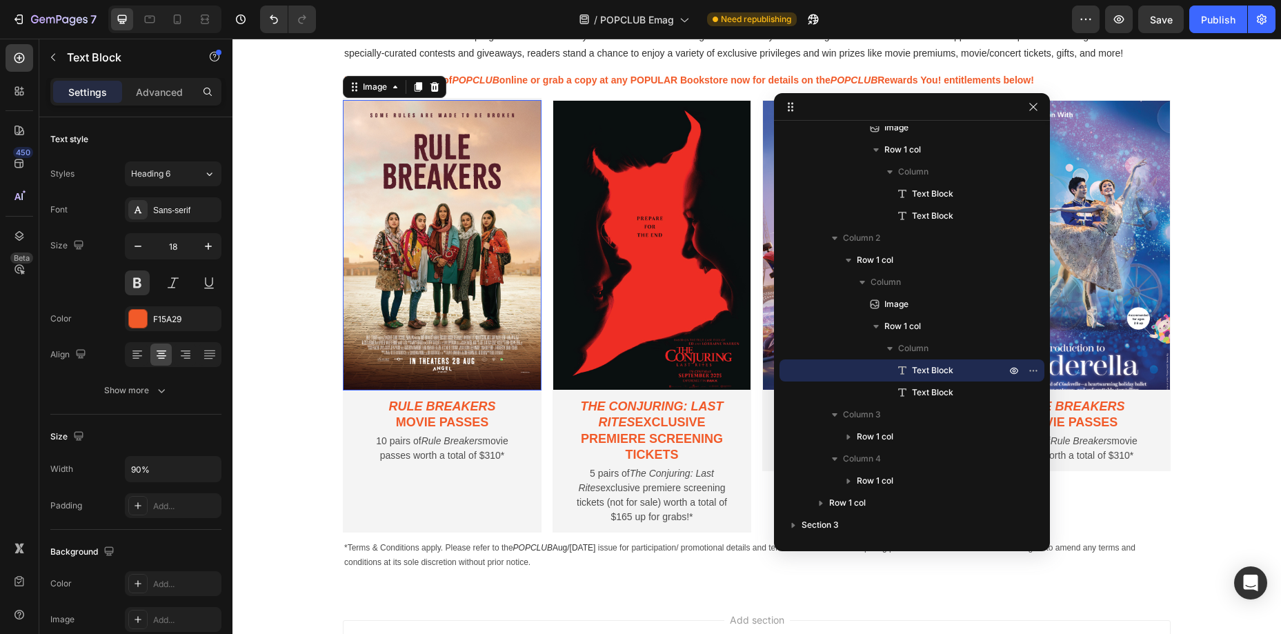
click at [518, 101] on img at bounding box center [442, 245] width 199 height 291
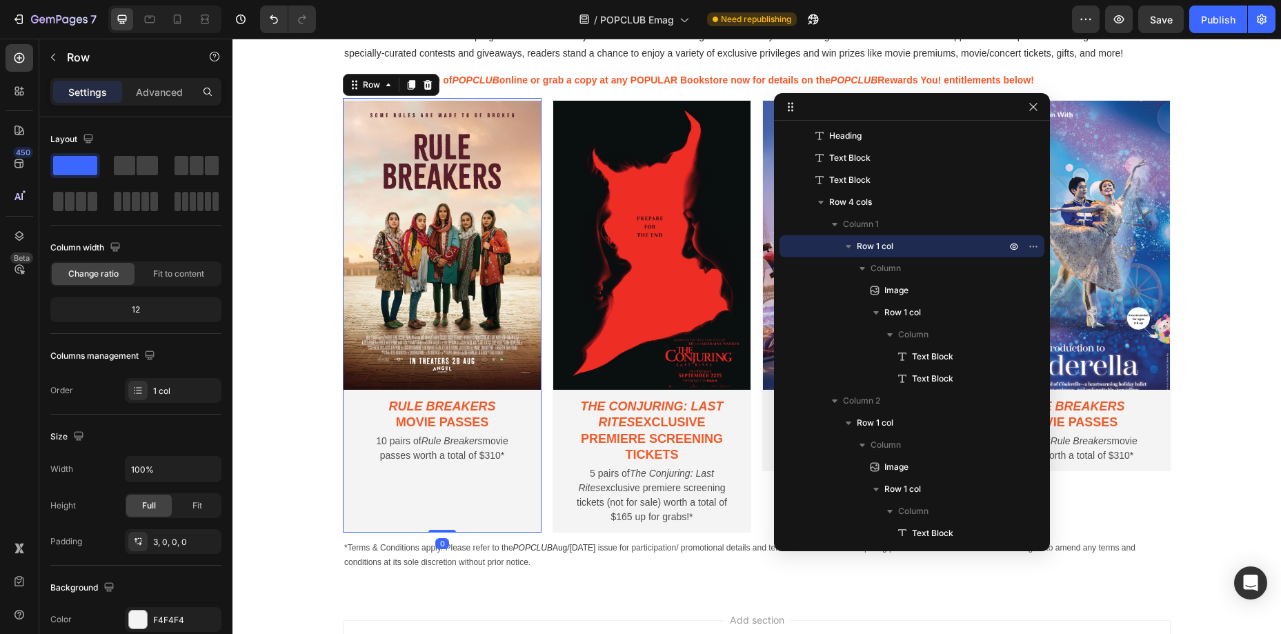
click at [505, 98] on div "Image Rule Breakers movie passes Text Block 10 pairs of Rule Breakers movie pas…" at bounding box center [442, 315] width 199 height 435
click at [146, 93] on p "Advanced" at bounding box center [159, 92] width 47 height 14
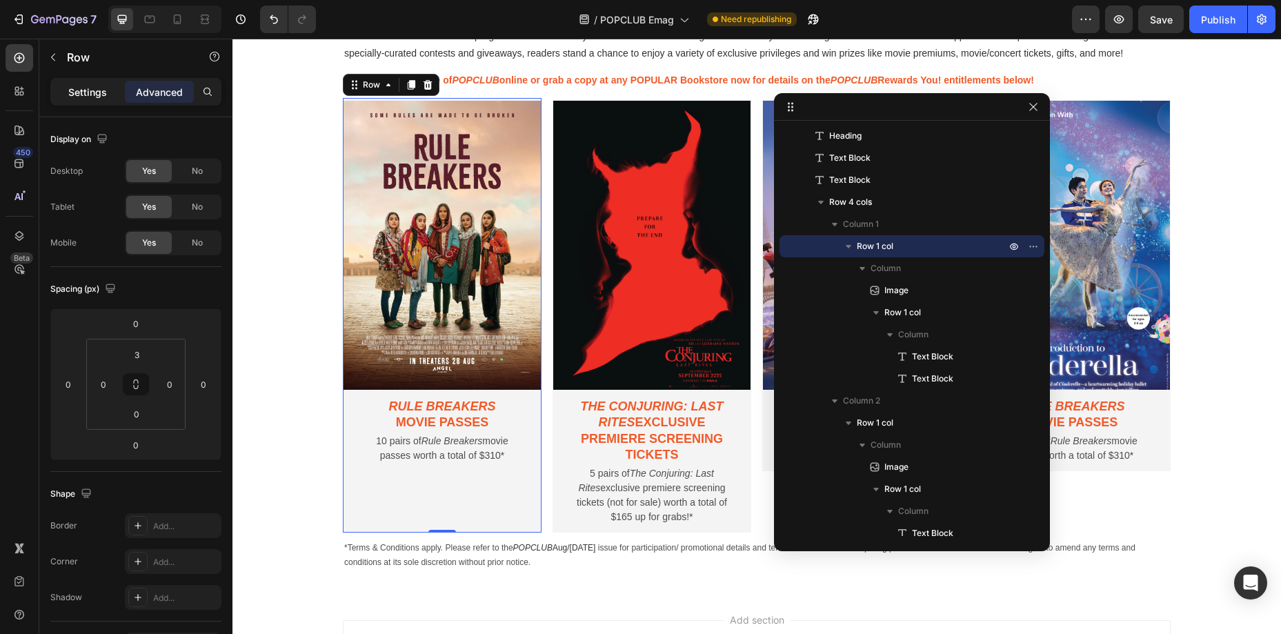
click at [99, 93] on p "Settings" at bounding box center [87, 92] width 39 height 14
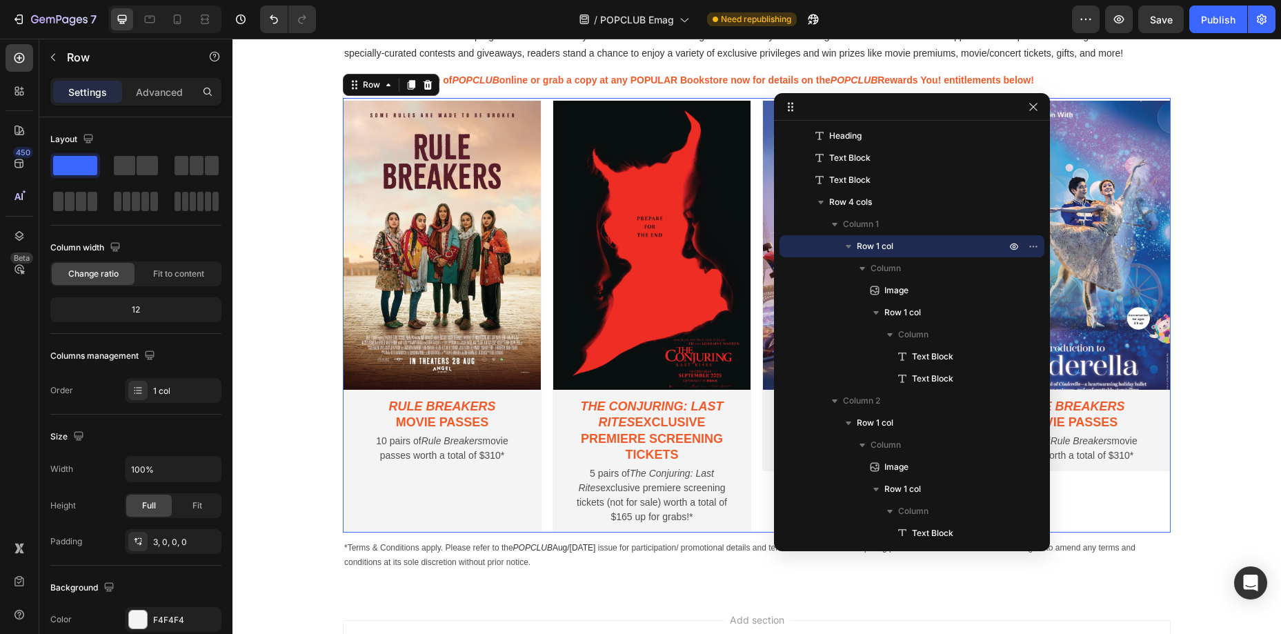
click at [548, 422] on div "Image Rule Breakers movie passes Text Block 10 pairs of Rule Breakers movie pas…" at bounding box center [757, 315] width 828 height 435
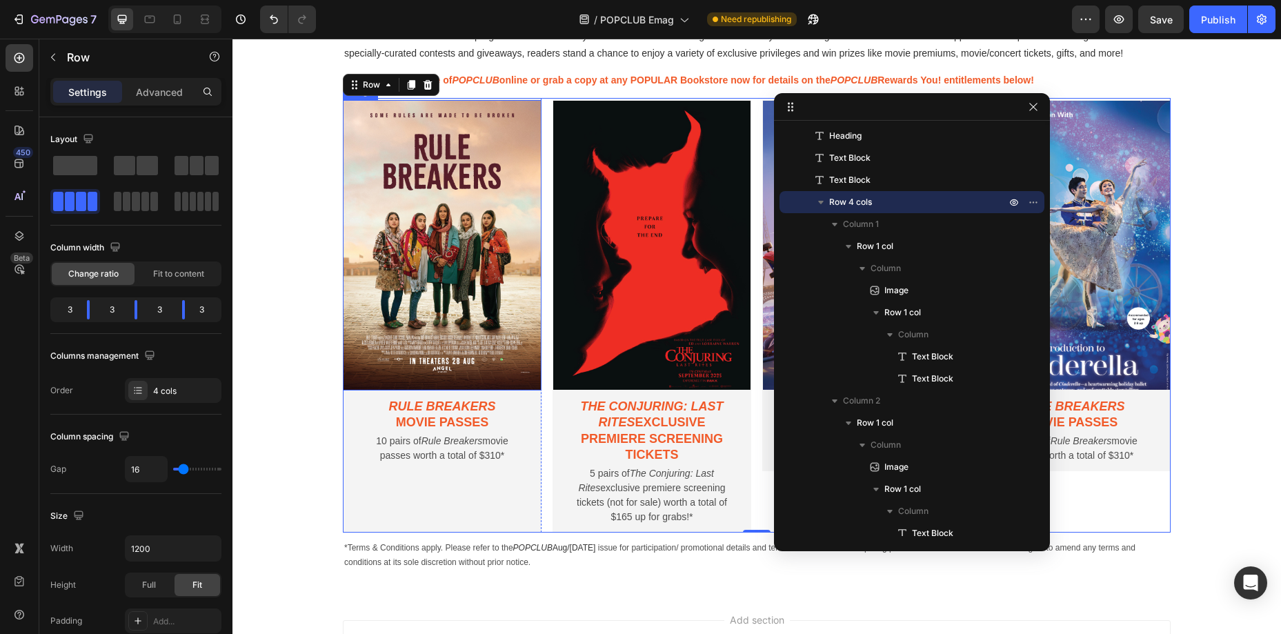
click at [457, 244] on img at bounding box center [442, 245] width 199 height 291
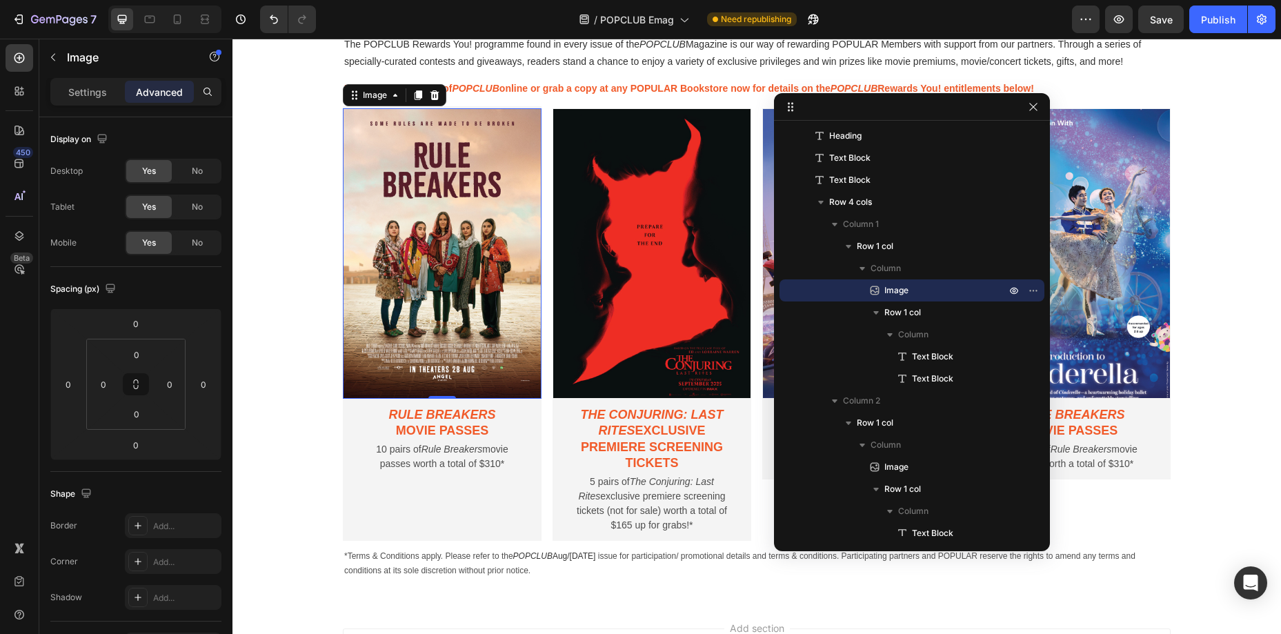
scroll to position [816, 0]
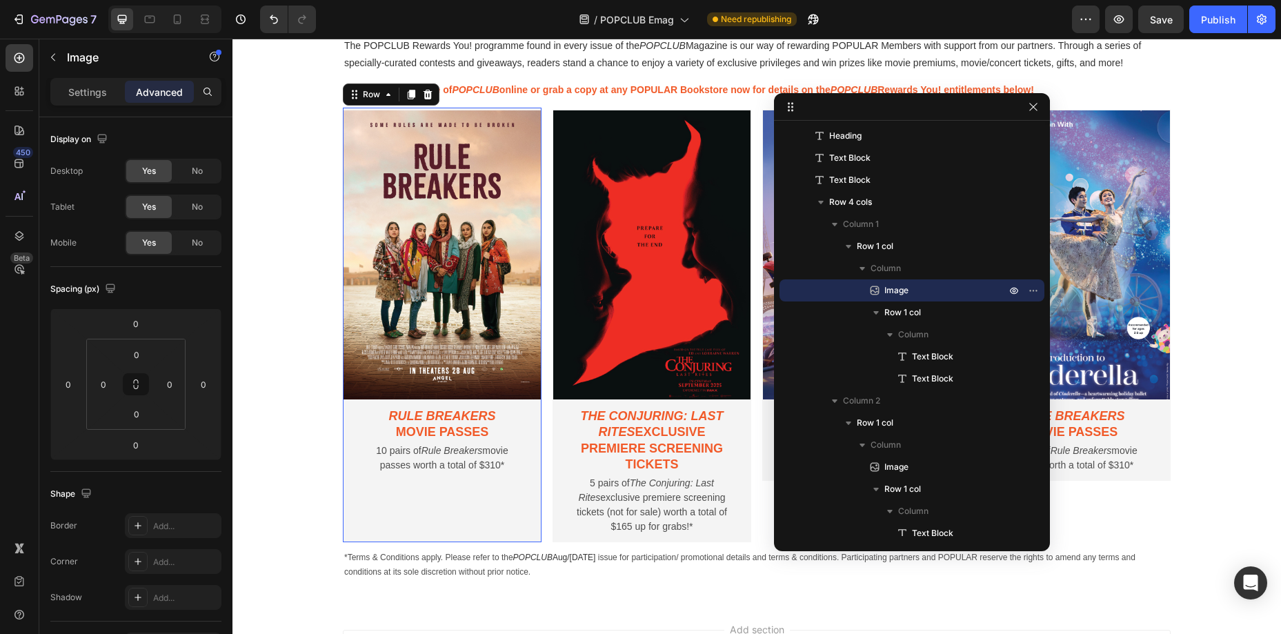
click at [469, 108] on div "Image Rule Breakers movie passes Text Block 10 pairs of Rule Breakers movie pas…" at bounding box center [442, 325] width 199 height 435
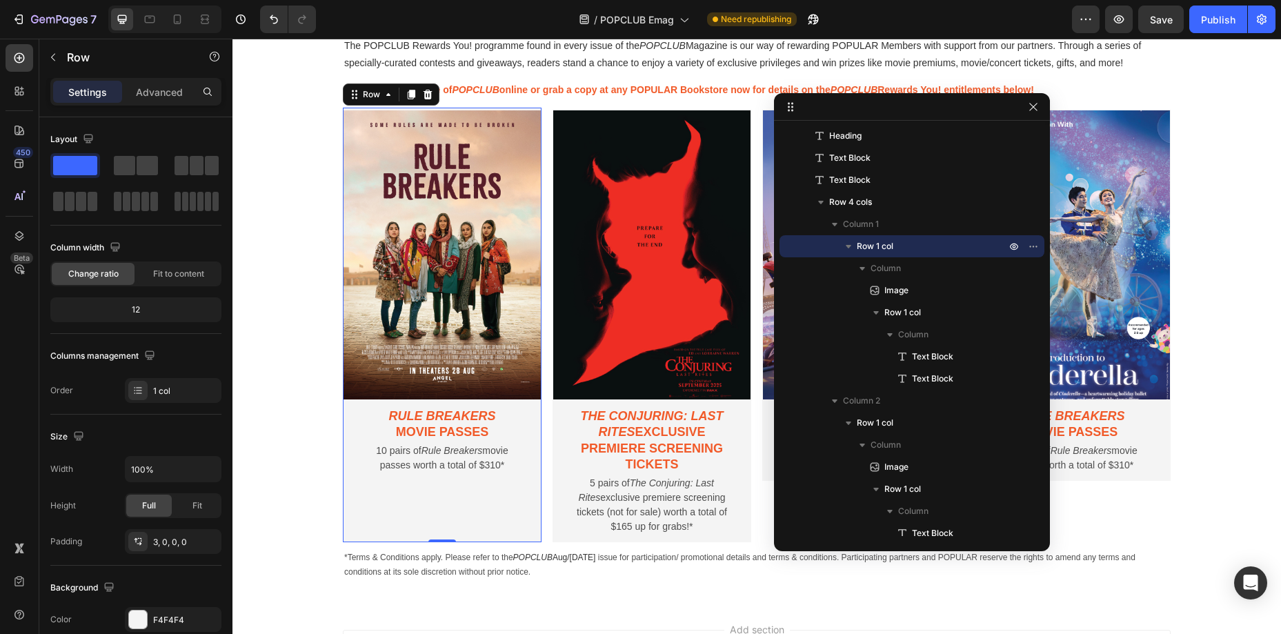
click at [159, 107] on div "Settings Advanced" at bounding box center [135, 97] width 193 height 39
click at [159, 99] on div "Advanced" at bounding box center [159, 92] width 69 height 22
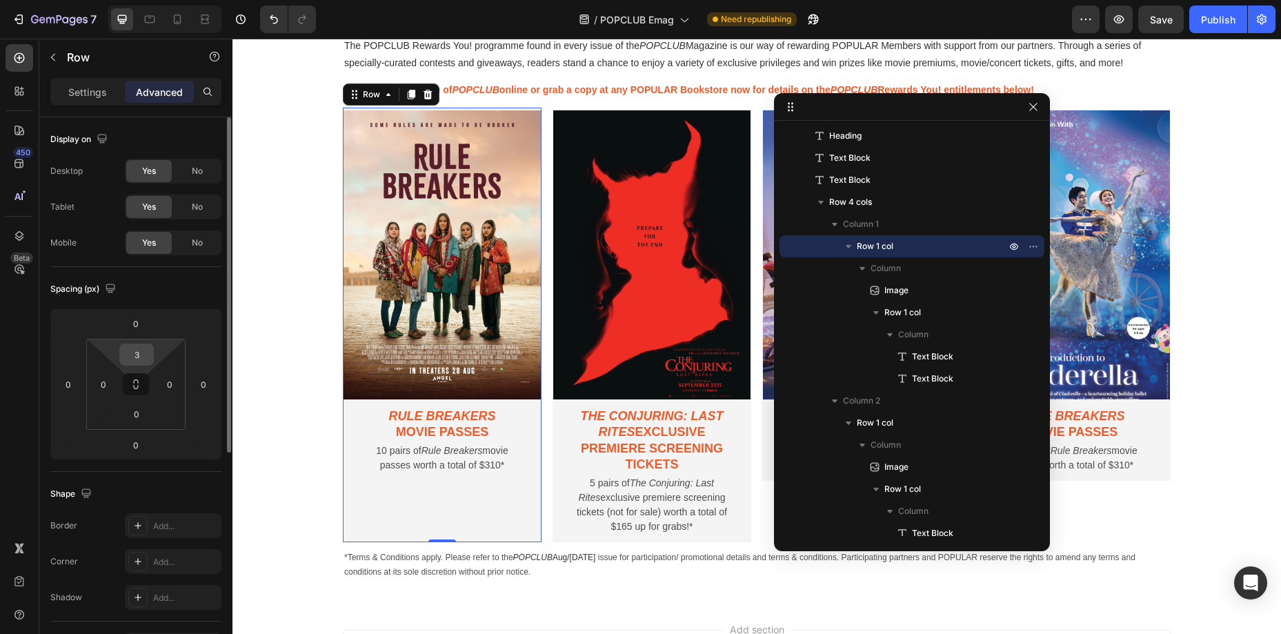
click at [142, 355] on input "3" at bounding box center [137, 354] width 28 height 21
type input "0"
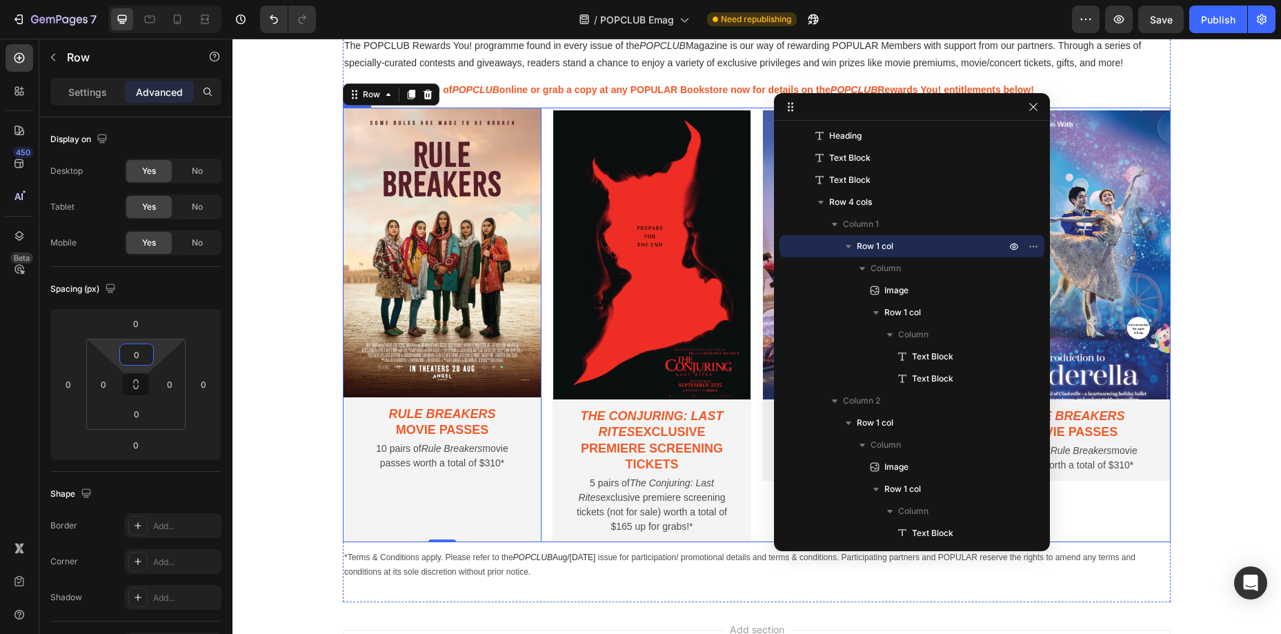
click at [553, 228] on img at bounding box center [652, 255] width 199 height 291
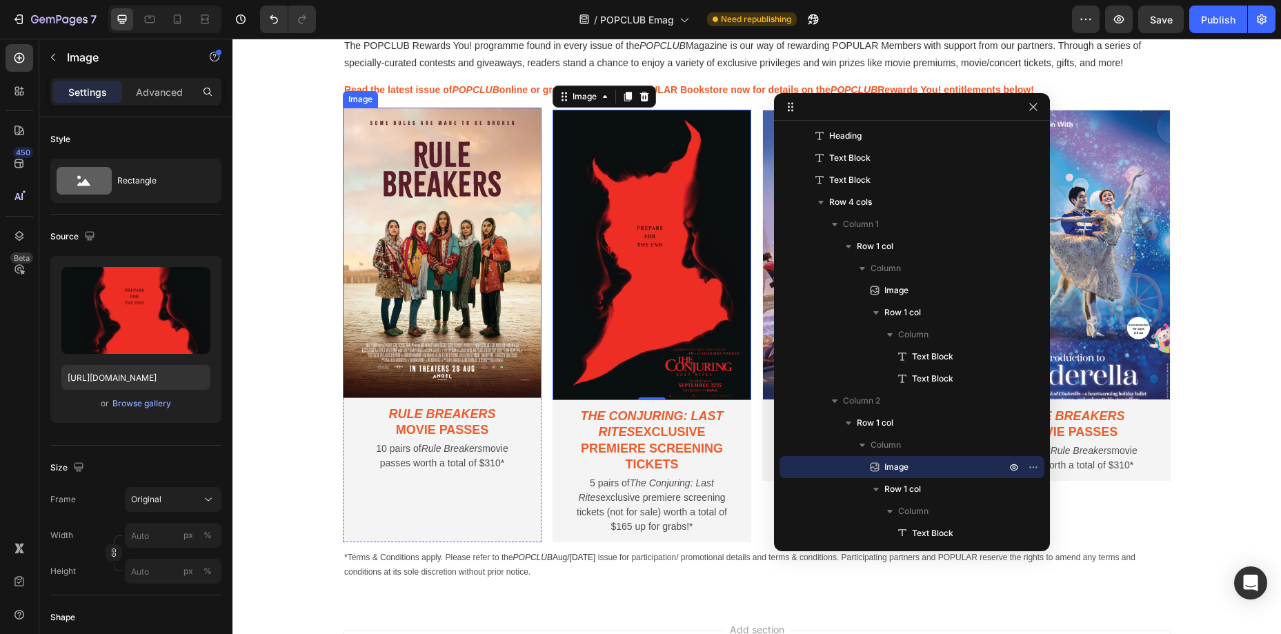
click at [511, 108] on img at bounding box center [442, 253] width 199 height 291
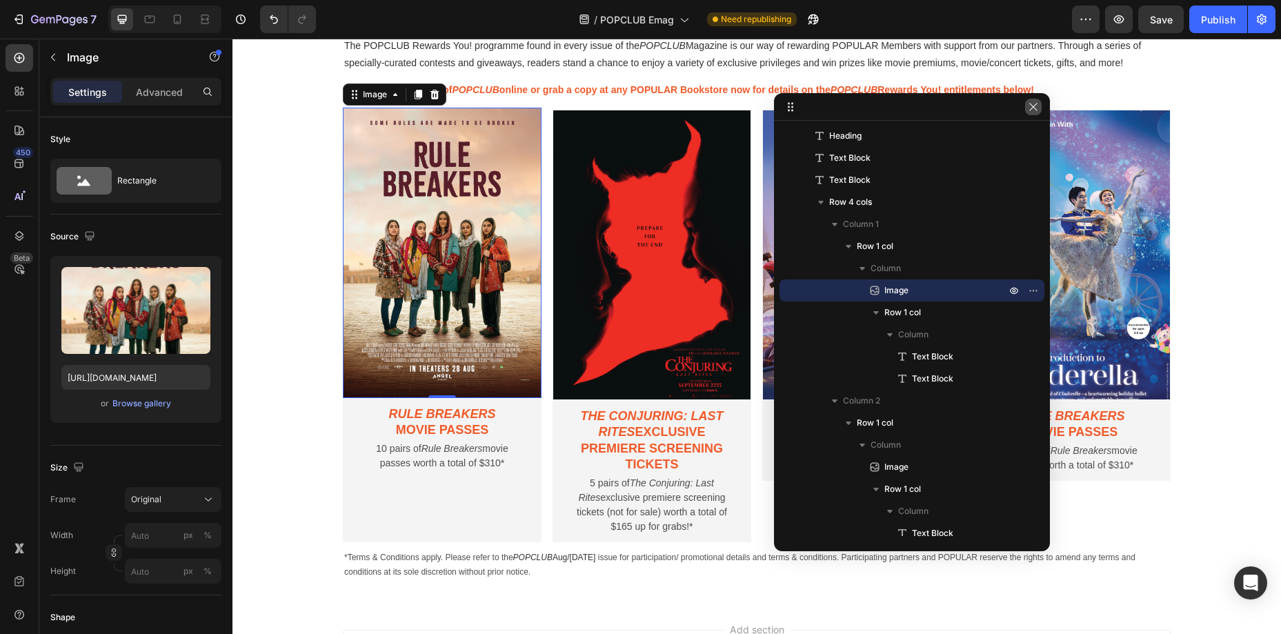
click at [1032, 112] on button "button" at bounding box center [1033, 107] width 17 height 17
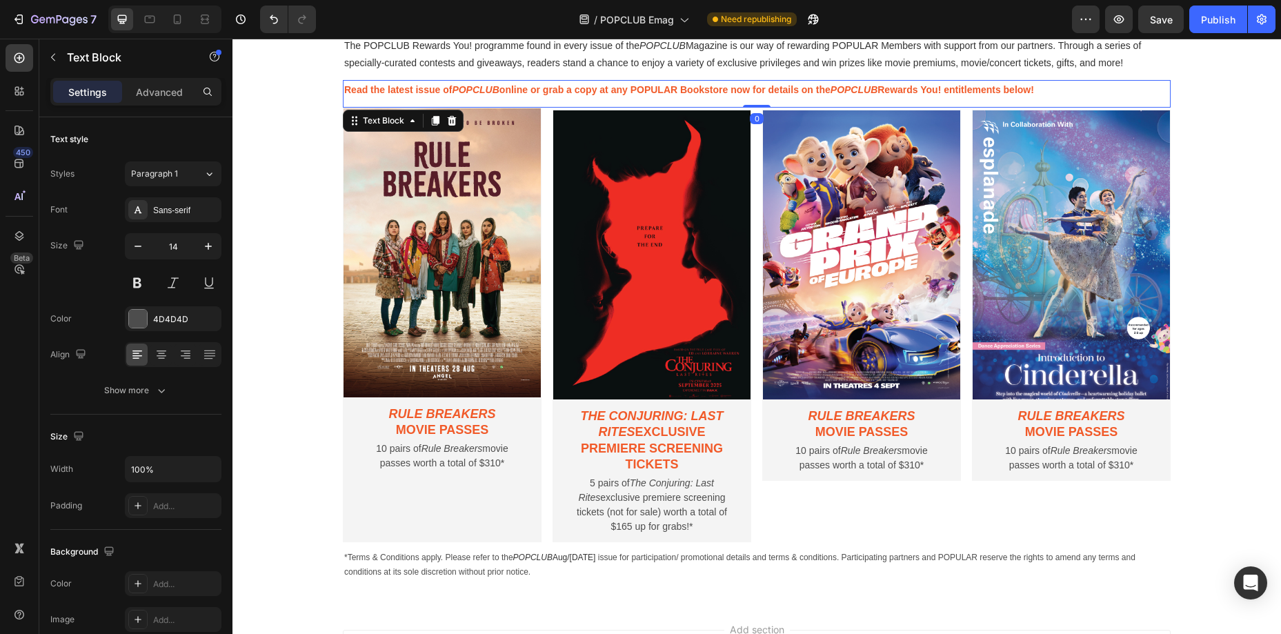
click at [848, 106] on div "Read the latest issue of POPCLUB online or grab a copy at any POPULAR Bookstore…" at bounding box center [757, 93] width 828 height 27
click at [849, 108] on div "Image Rule Breakers movie passes Text Block 10 pairs of Rule Breakers movie pas…" at bounding box center [861, 294] width 199 height 373
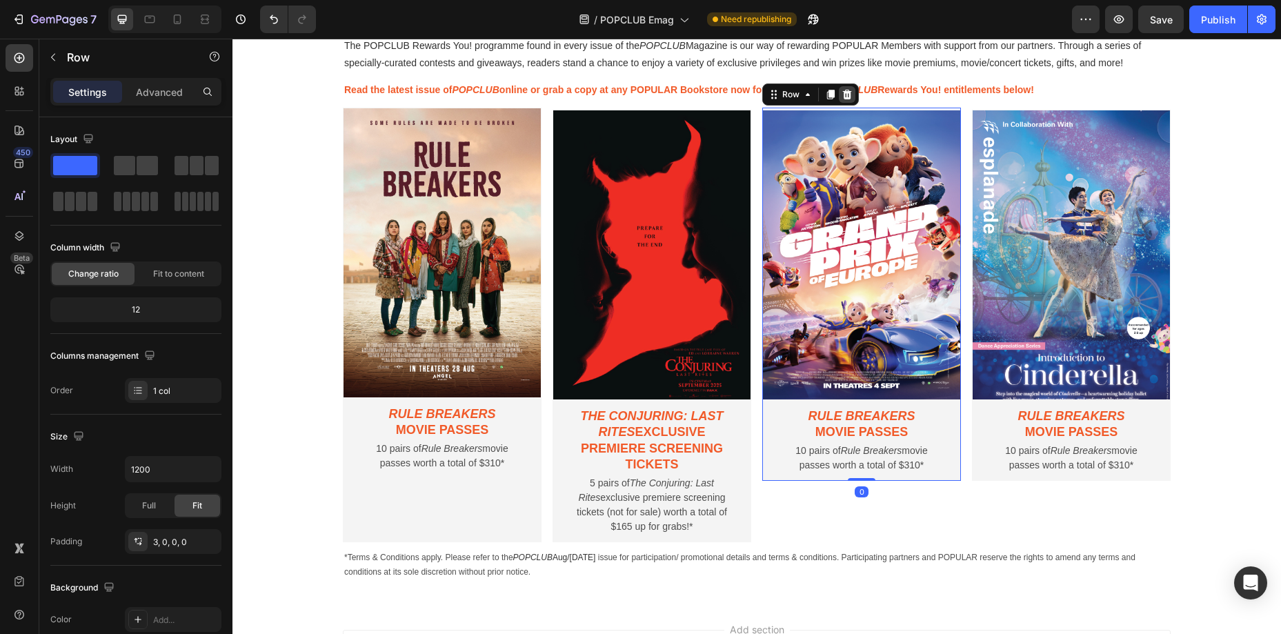
click at [846, 95] on icon at bounding box center [847, 94] width 9 height 10
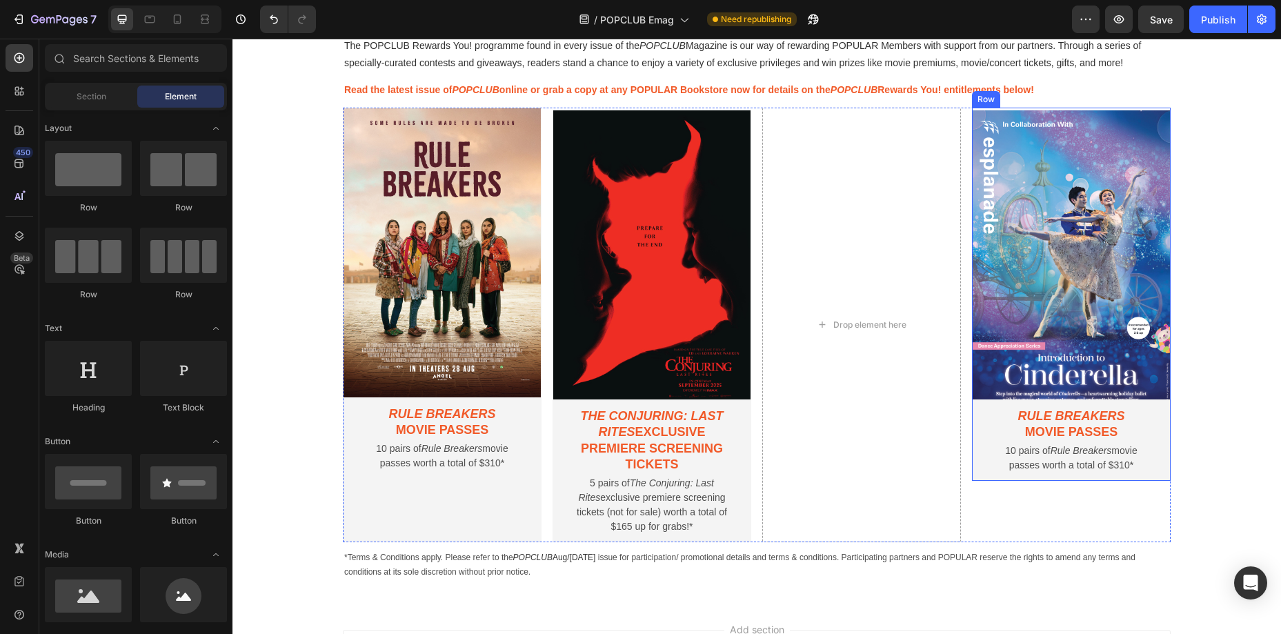
click at [1016, 108] on div "Image Rule Breakers movie passes Text Block 10 pairs of Rule Breakers movie pas…" at bounding box center [1071, 294] width 199 height 373
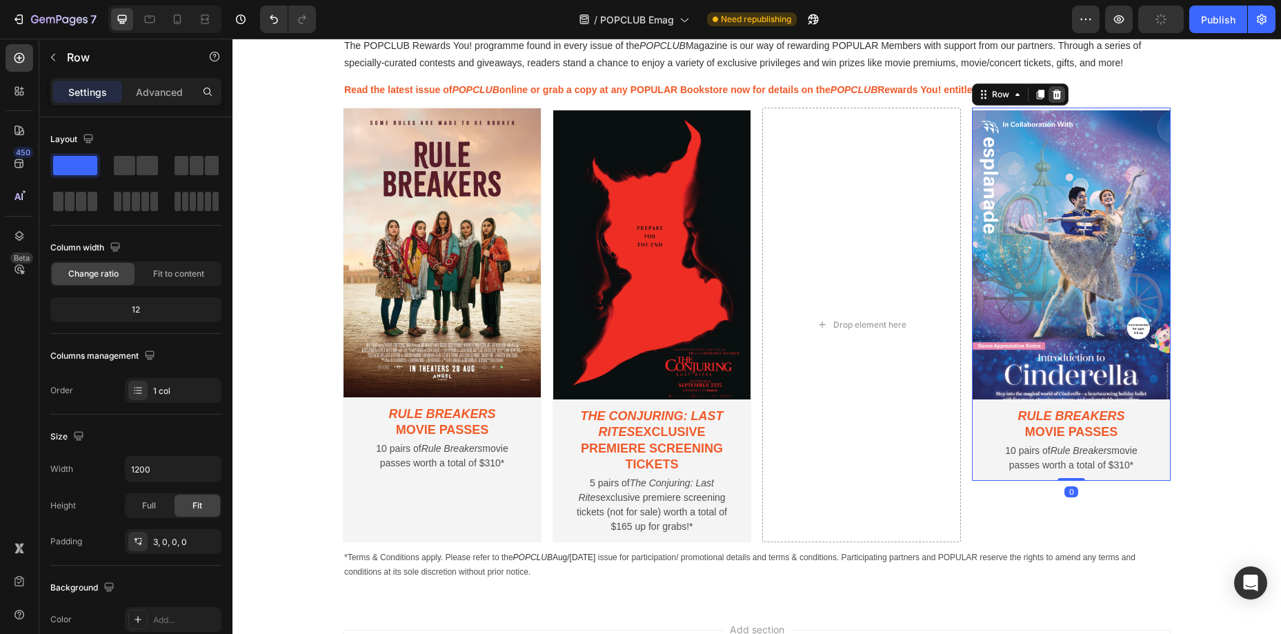
click at [1055, 96] on icon at bounding box center [1057, 94] width 11 height 11
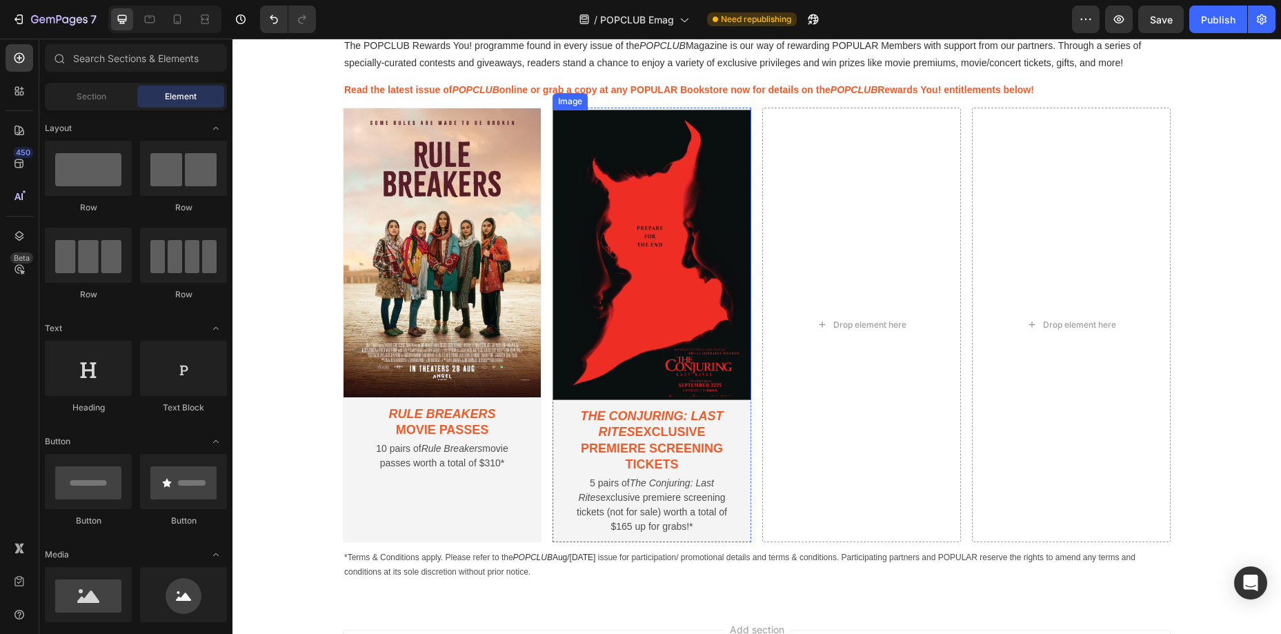
click at [660, 110] on img at bounding box center [652, 255] width 199 height 291
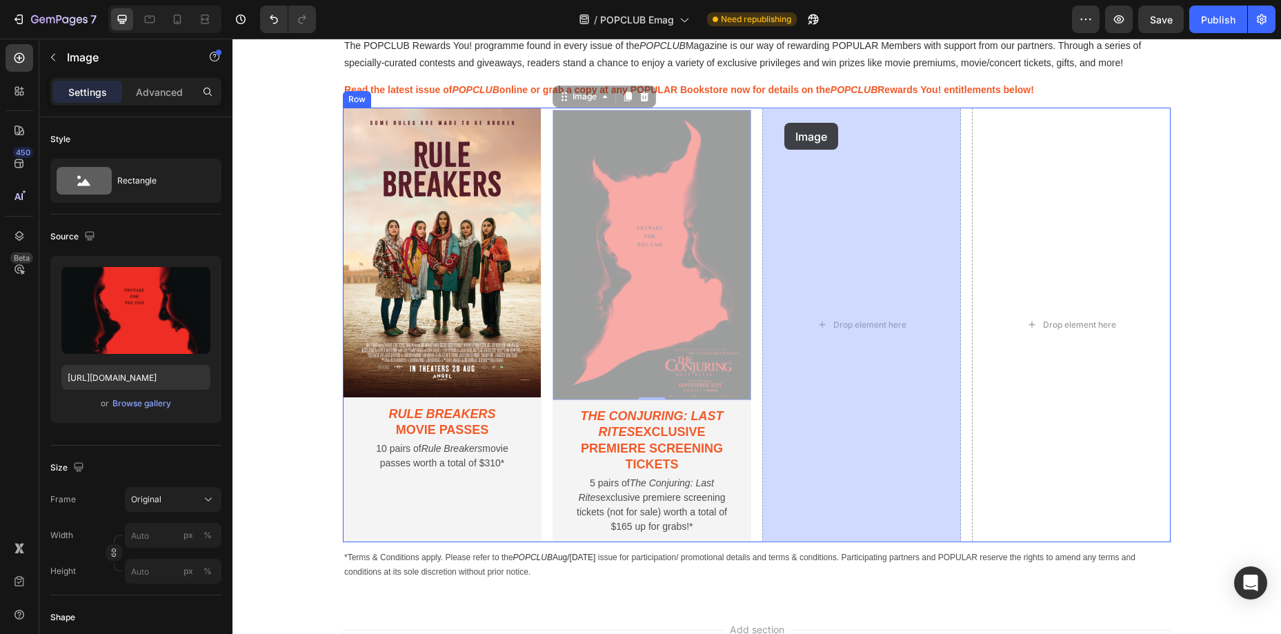
drag, startPoint x: 573, startPoint y: 98, endPoint x: 785, endPoint y: 123, distance: 212.6
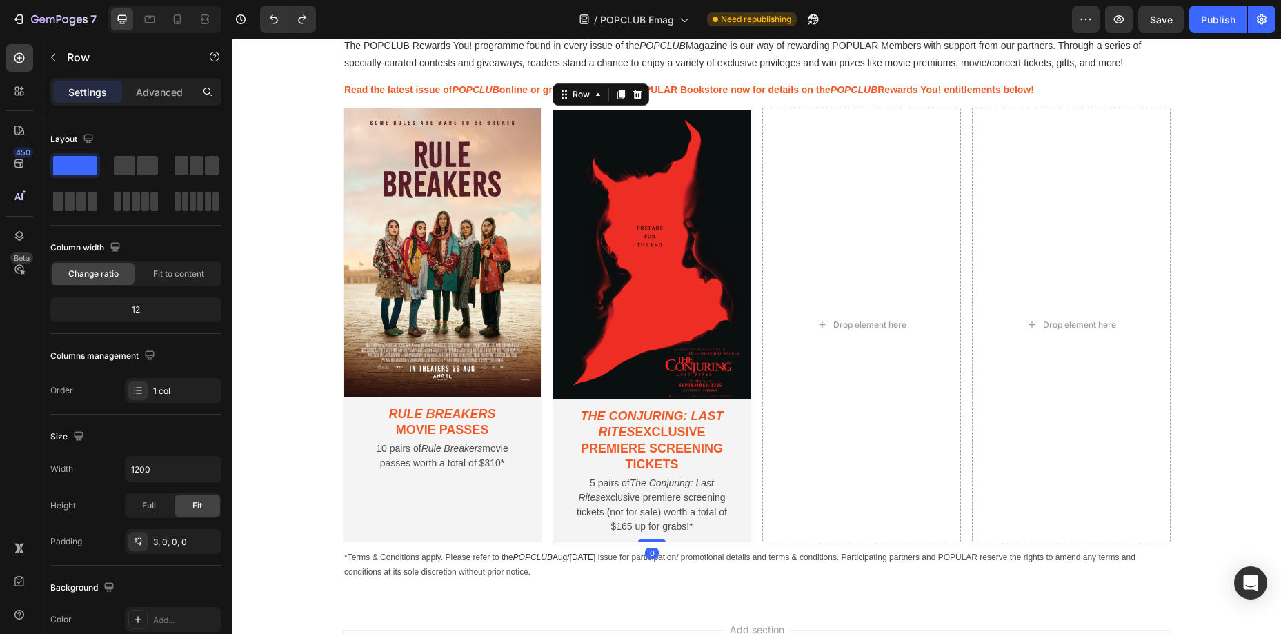
click at [705, 108] on div "Image The Conjuring: Last Rites exclusive premiere screening tickets Text Block…" at bounding box center [652, 325] width 199 height 435
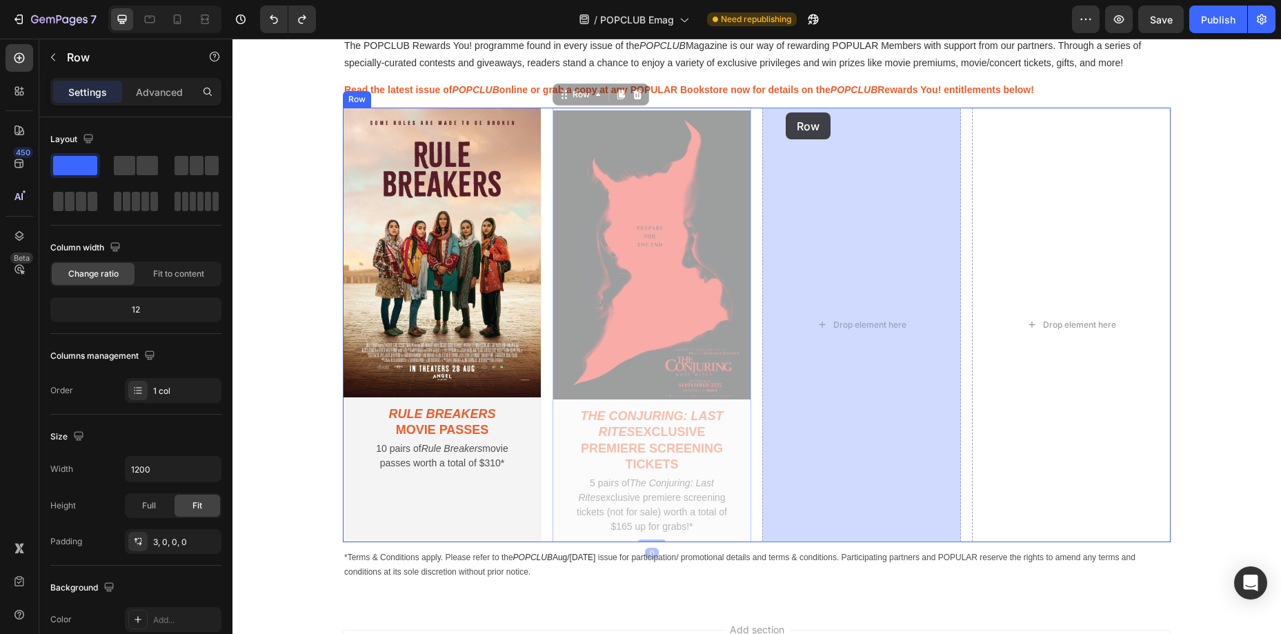
drag, startPoint x: 575, startPoint y: 96, endPoint x: 780, endPoint y: 112, distance: 205.6
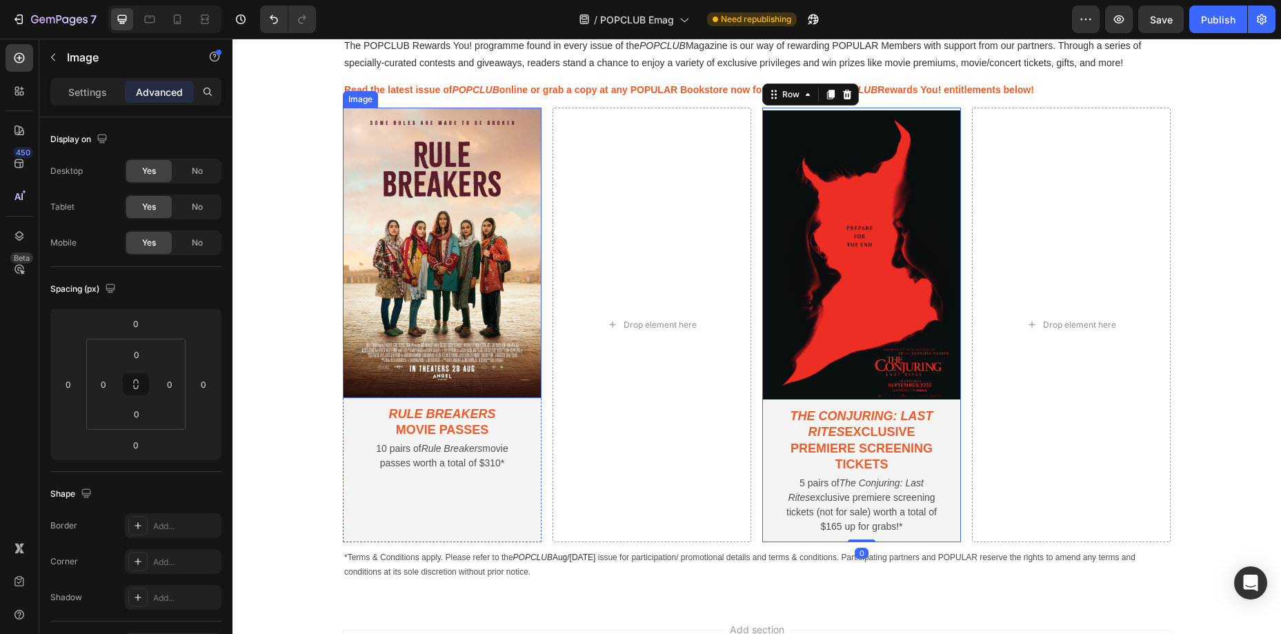
click at [493, 118] on img at bounding box center [442, 253] width 199 height 291
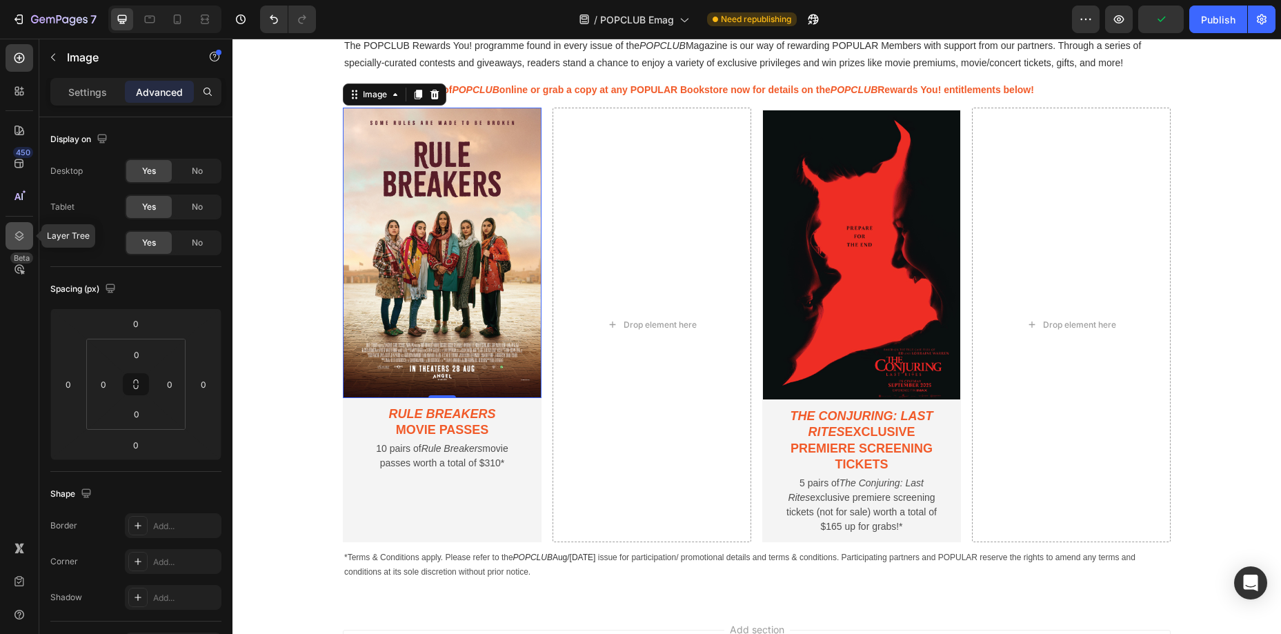
click at [19, 232] on icon at bounding box center [19, 236] width 9 height 10
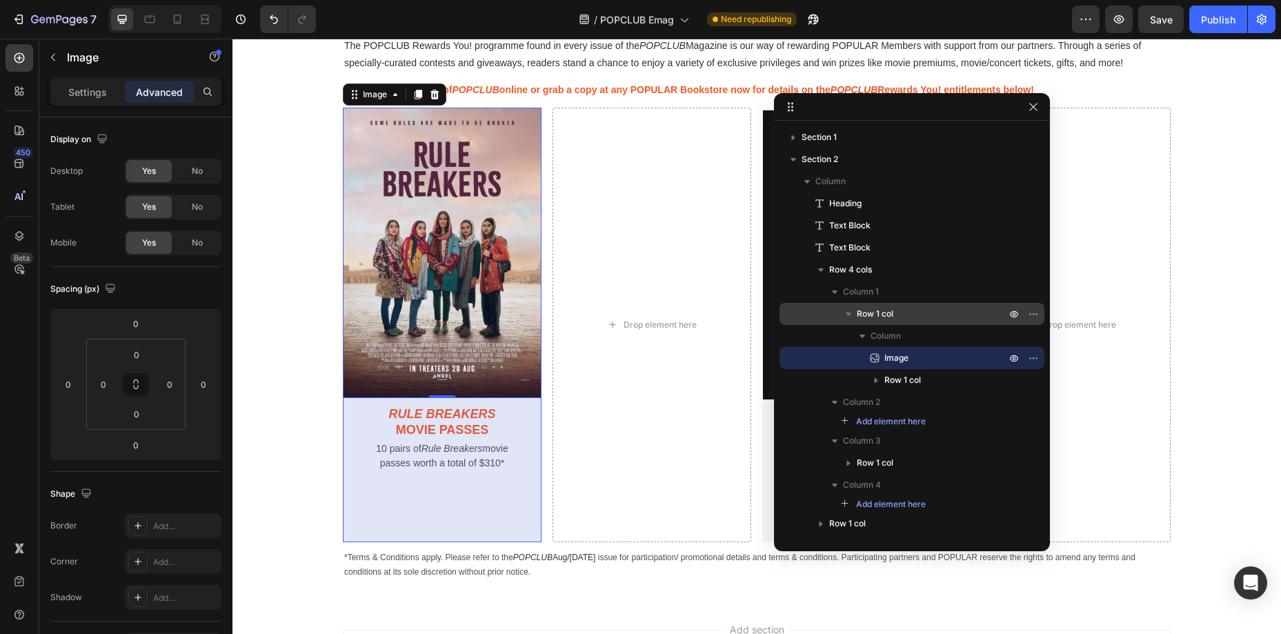
click at [947, 304] on div "Row 1 col" at bounding box center [912, 314] width 254 height 22
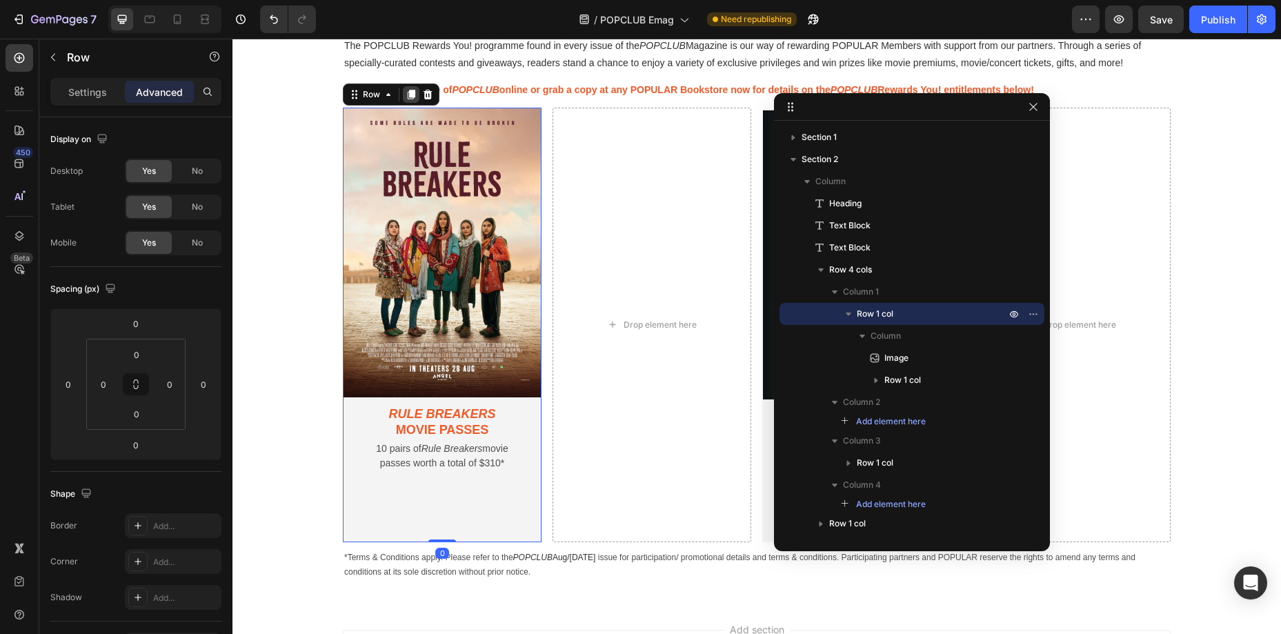
click at [410, 90] on icon at bounding box center [412, 95] width 8 height 10
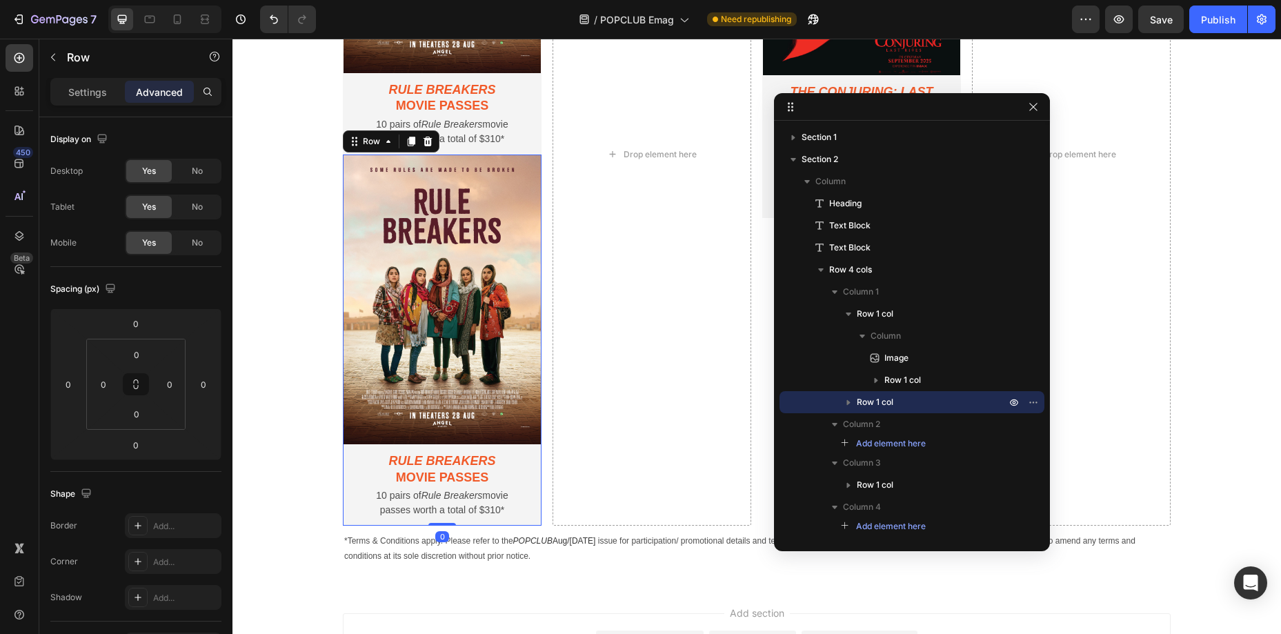
scroll to position [1208, 0]
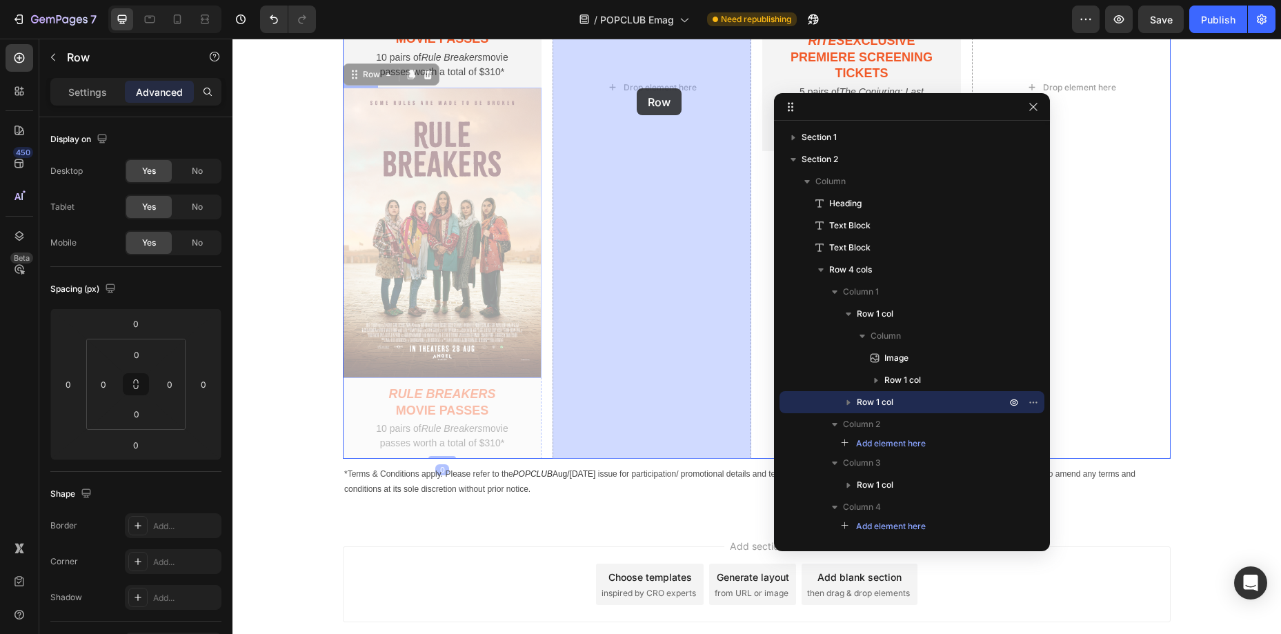
drag, startPoint x: 367, startPoint y: 77, endPoint x: 627, endPoint y: 88, distance: 260.4
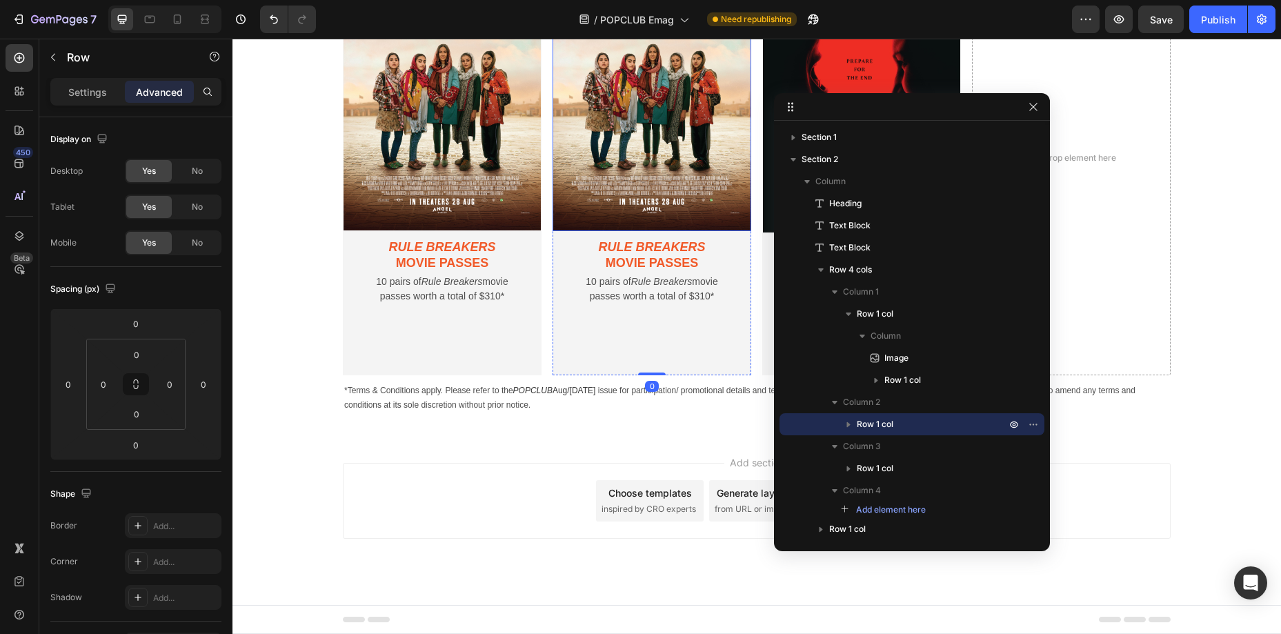
scroll to position [940, 0]
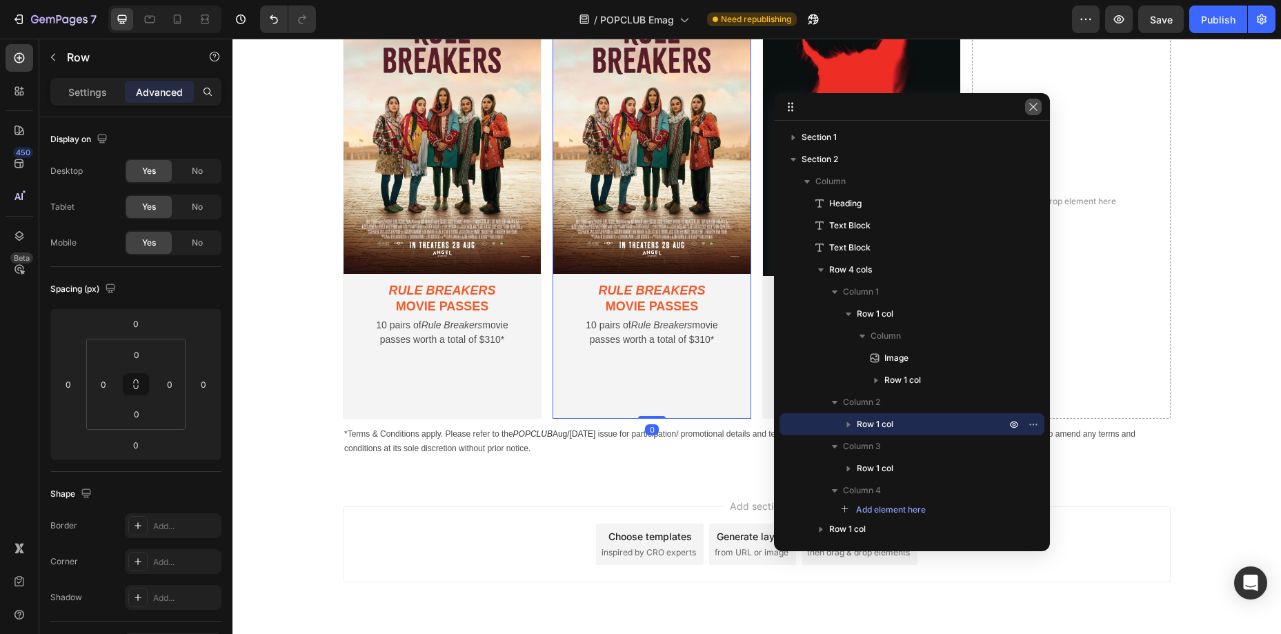
click at [1032, 112] on button "button" at bounding box center [1033, 107] width 17 height 17
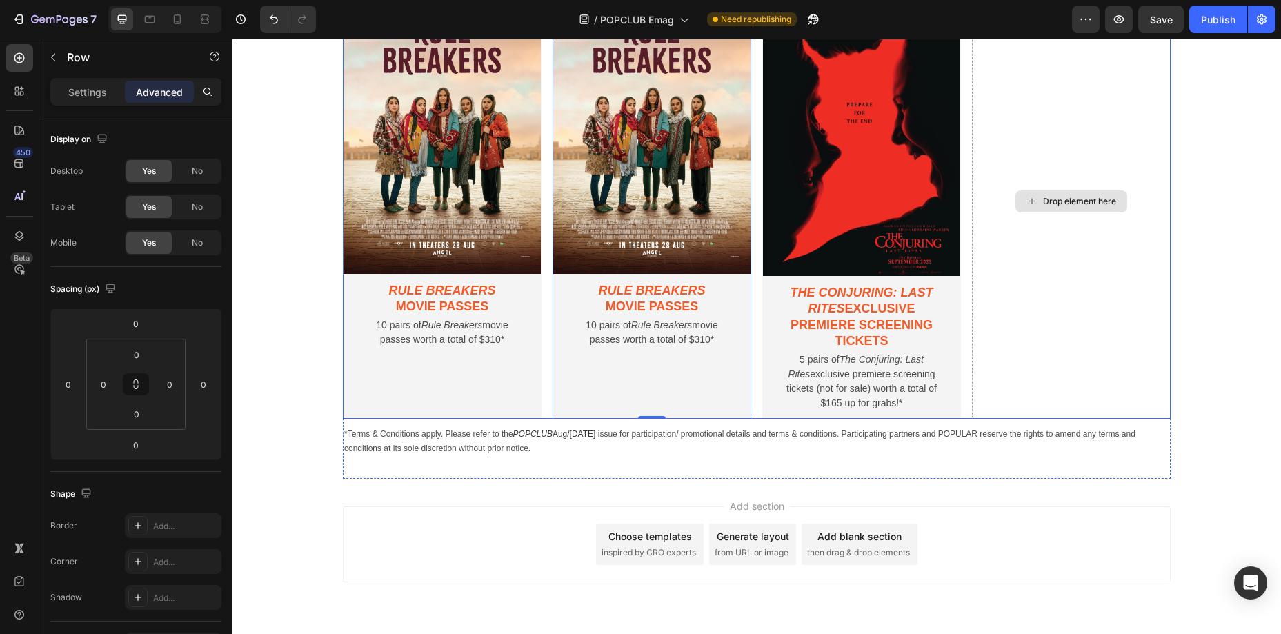
scroll to position [846, 0]
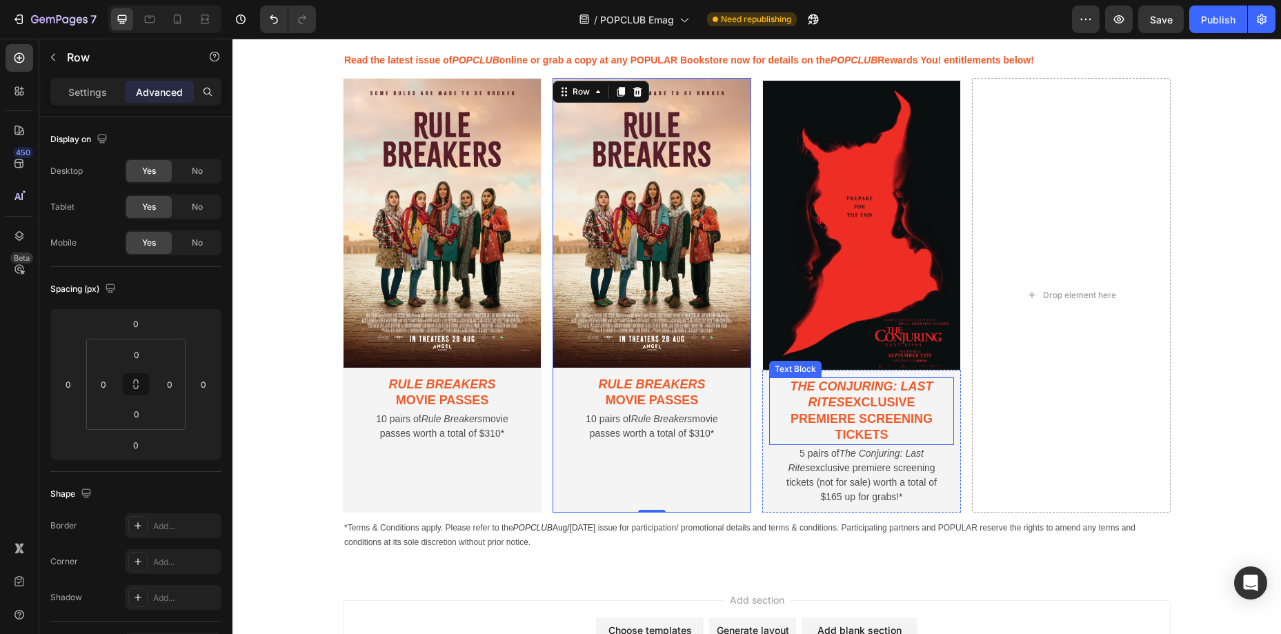
click at [916, 388] on icon "The Conjuring: Last Rites" at bounding box center [862, 395] width 143 height 30
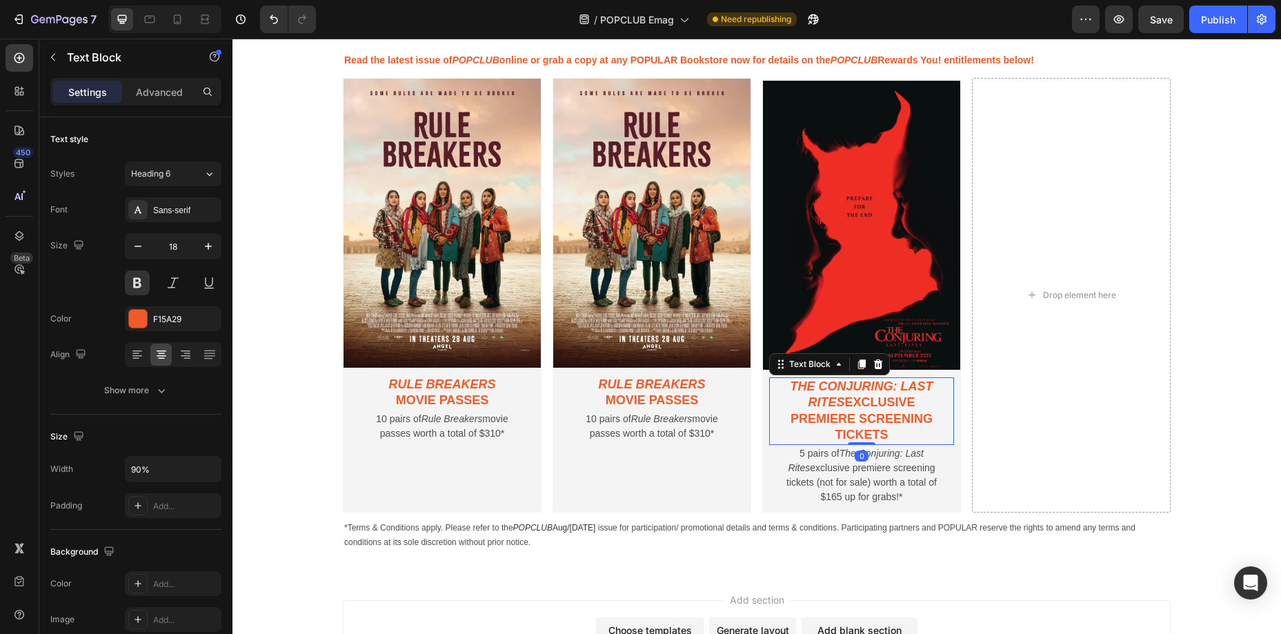
click at [889, 397] on p "The Conjuring: Last Rites exclusive premiere screening tickets" at bounding box center [862, 411] width 164 height 65
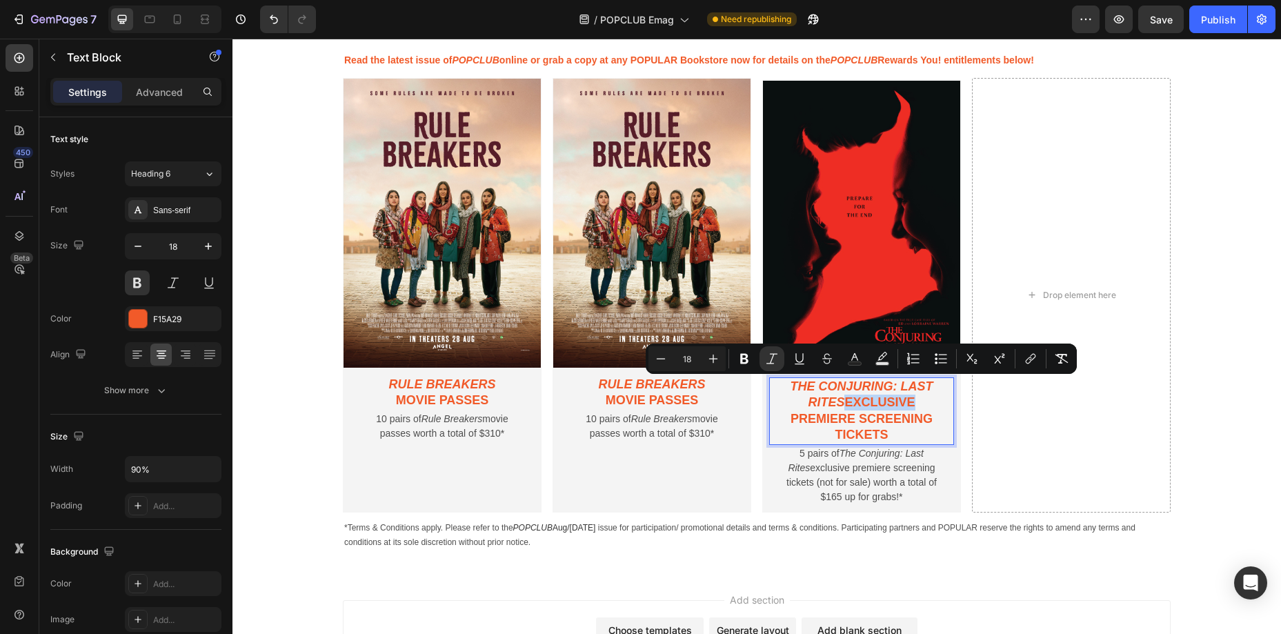
copy p "The Conjuring: Last Rites exclusive premiere screening tickets"
click at [667, 396] on p "movie passes" at bounding box center [652, 401] width 164 height 16
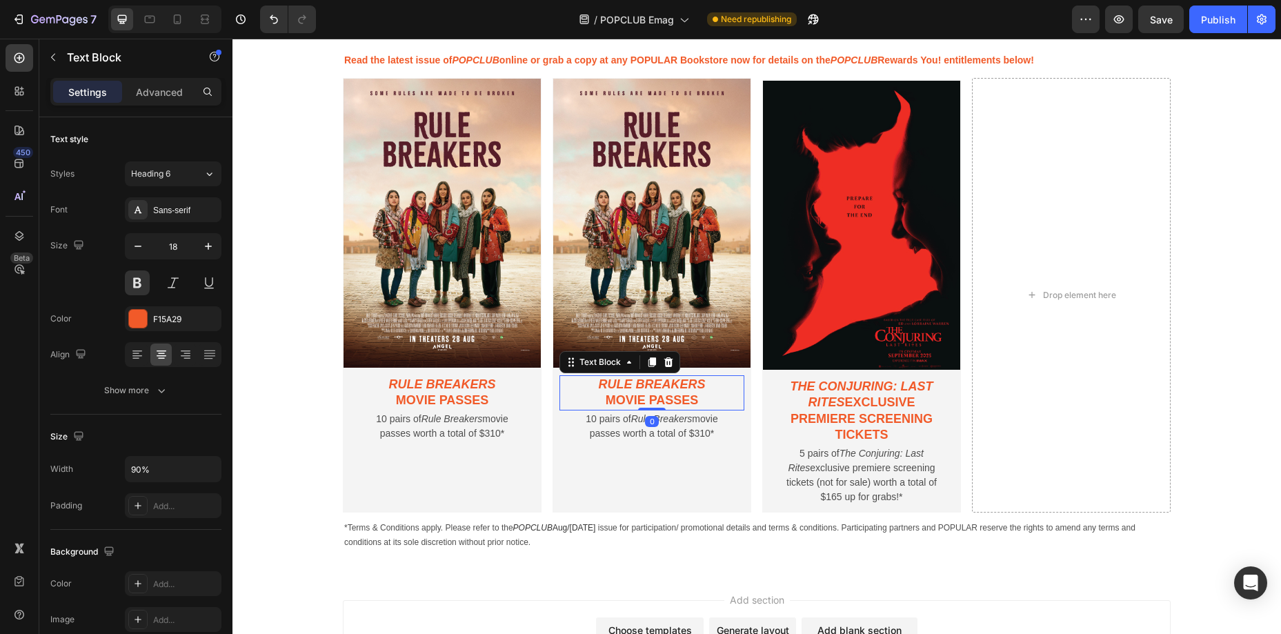
click at [667, 396] on p "movie passes" at bounding box center [652, 401] width 164 height 16
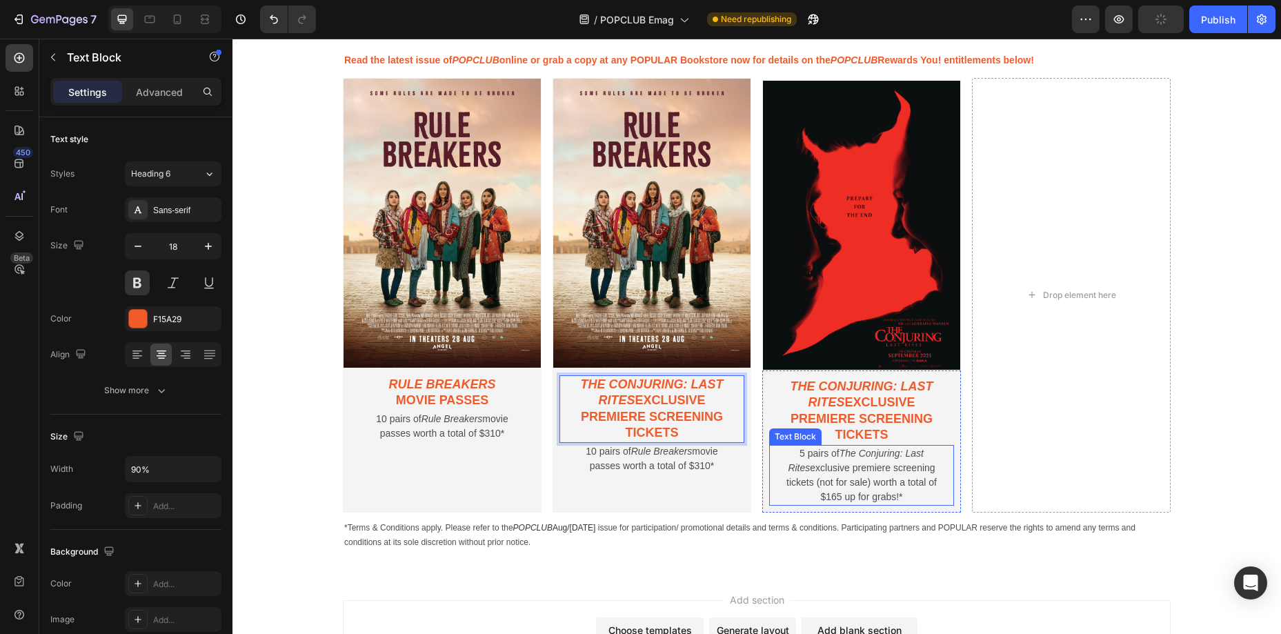
click at [880, 474] on p "5 pairs of The Conjuring: Last Rites exclusive premiere screening tickets (not …" at bounding box center [862, 475] width 164 height 58
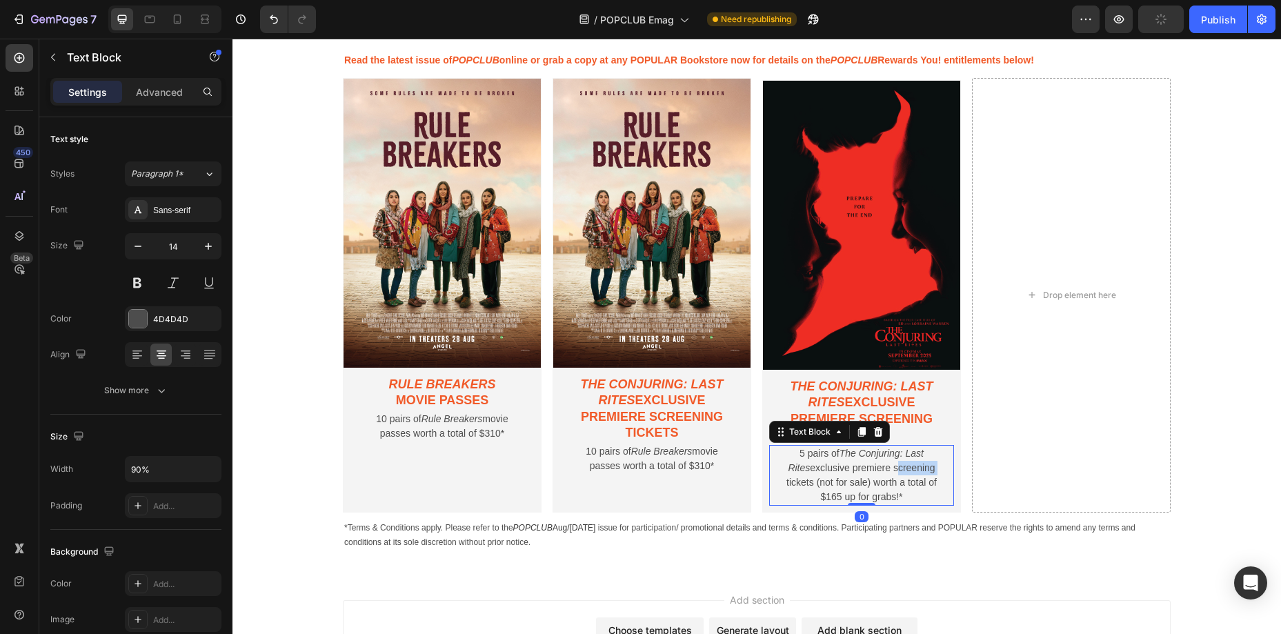
click at [880, 474] on p "5 pairs of The Conjuring: Last Rites exclusive premiere screening tickets (not …" at bounding box center [862, 475] width 164 height 58
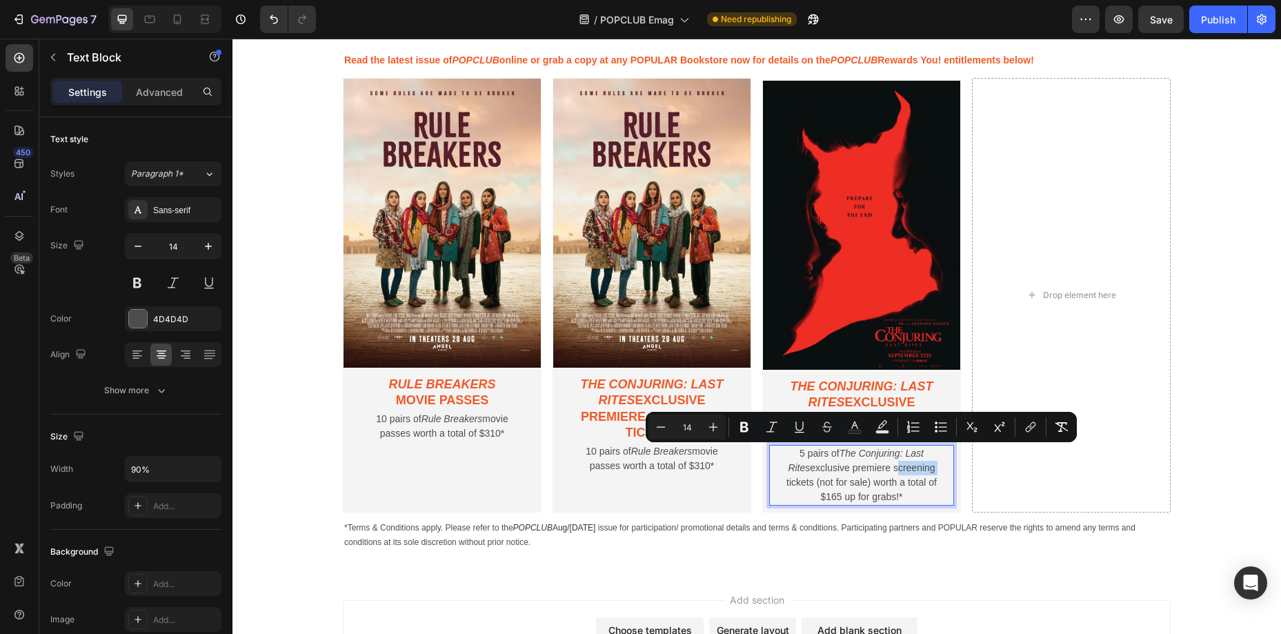
copy p "5 pairs of The Conjuring: Last Rites exclusive premiere screening tickets (not …"
click at [614, 471] on p "10 pairs of Rule Breakers movie passes worth a total of $310*" at bounding box center [652, 458] width 164 height 29
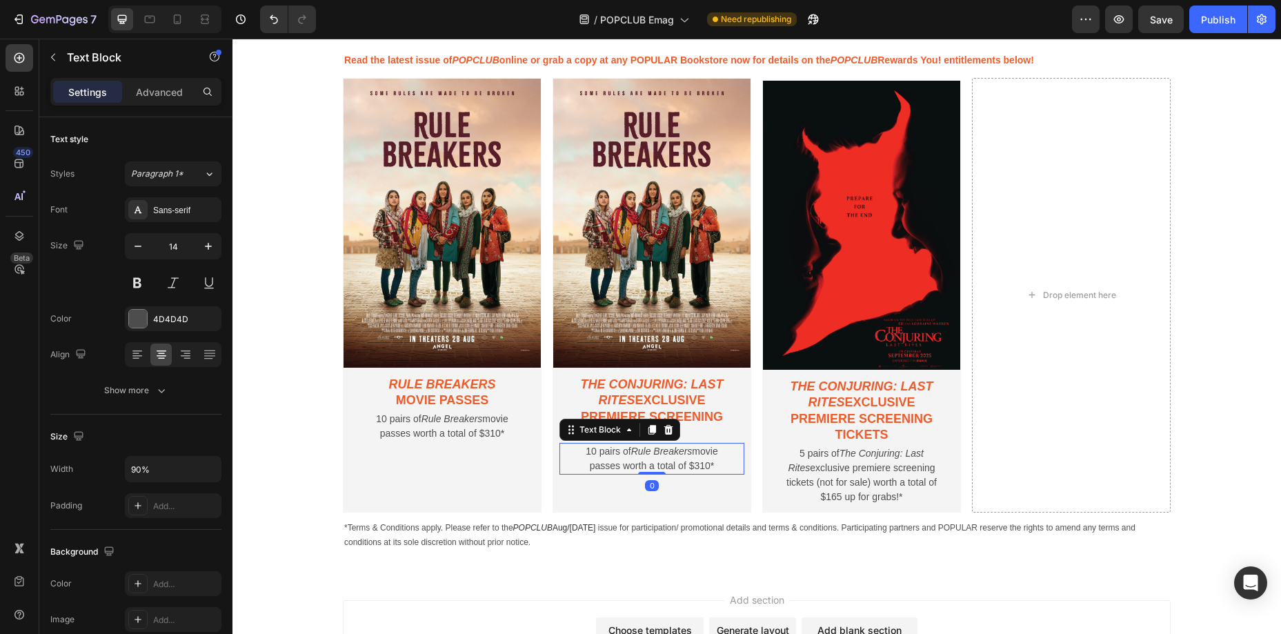
click at [614, 471] on p "10 pairs of Rule Breakers movie passes worth a total of $310*" at bounding box center [652, 458] width 164 height 29
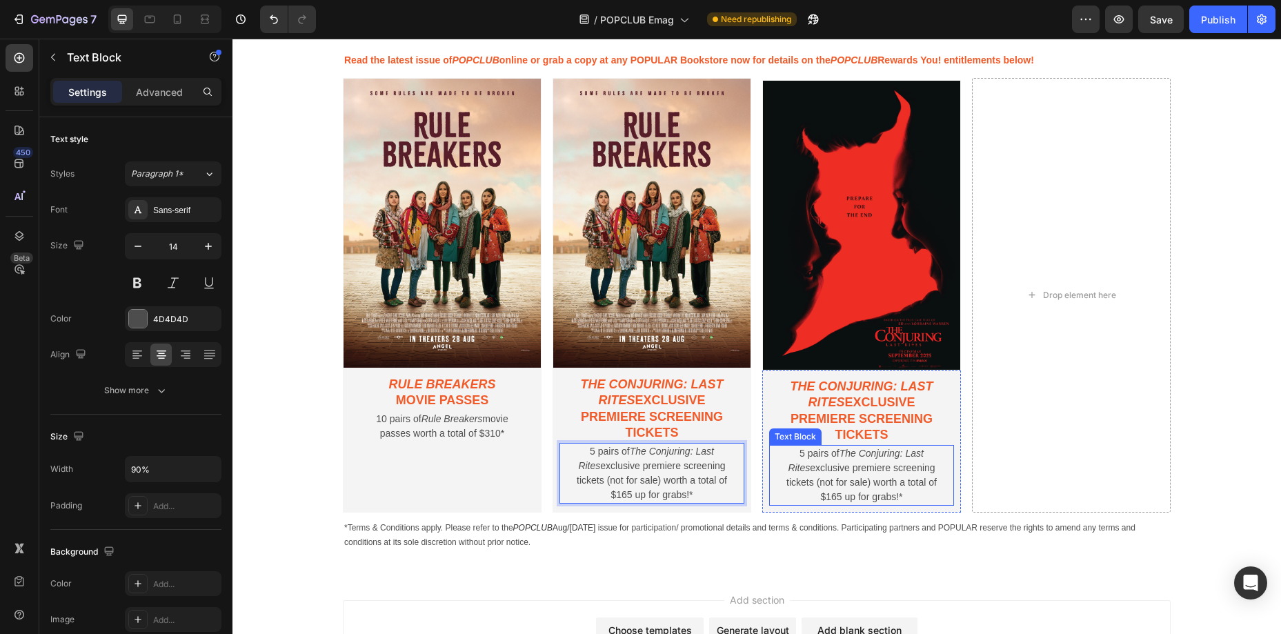
click at [940, 469] on p "5 pairs of The Conjuring: Last Rites exclusive premiere screening tickets (not …" at bounding box center [862, 475] width 164 height 58
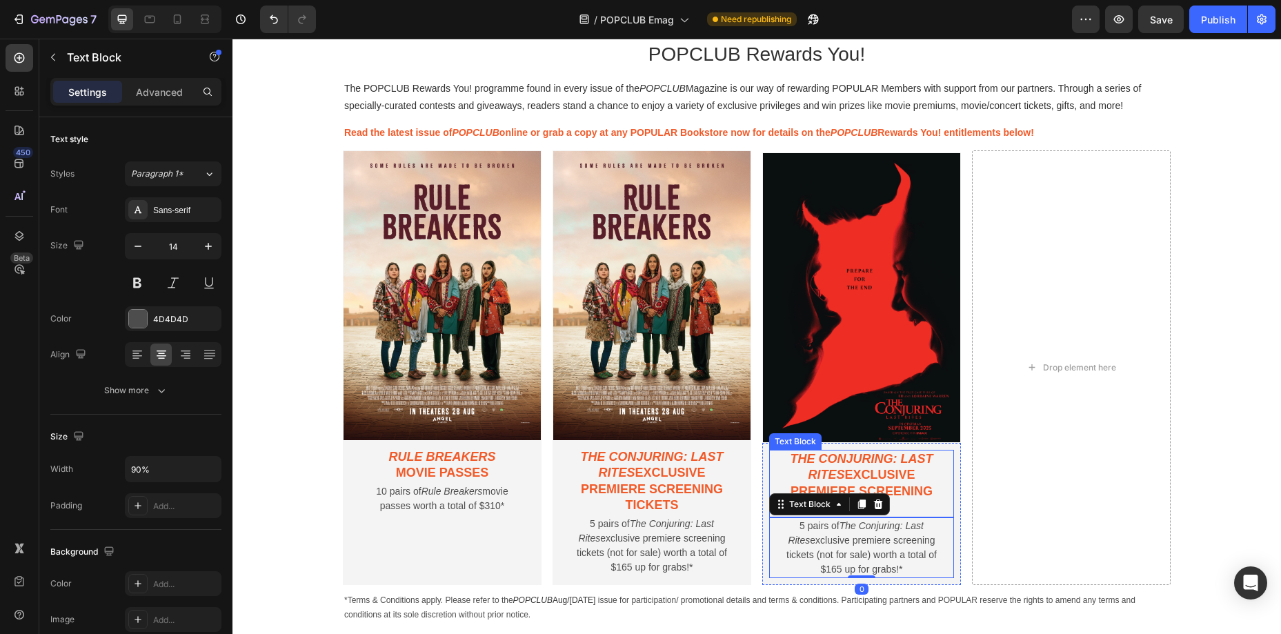
scroll to position [773, 0]
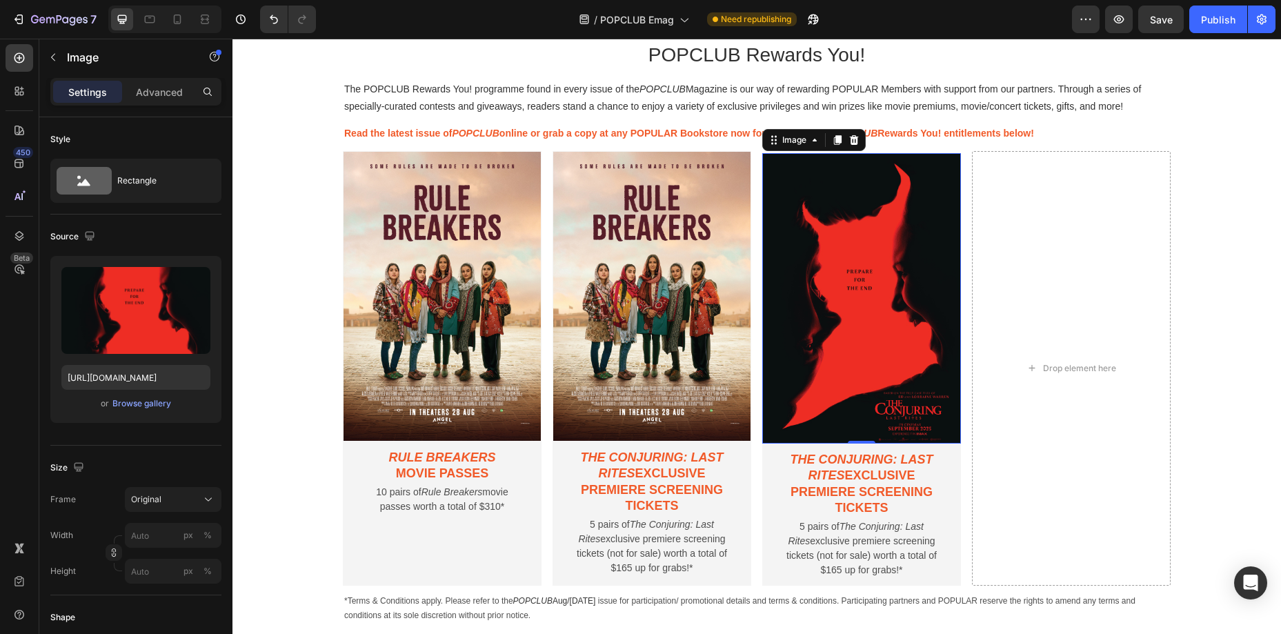
click at [901, 360] on img at bounding box center [861, 298] width 199 height 291
click at [627, 326] on img at bounding box center [652, 296] width 199 height 291
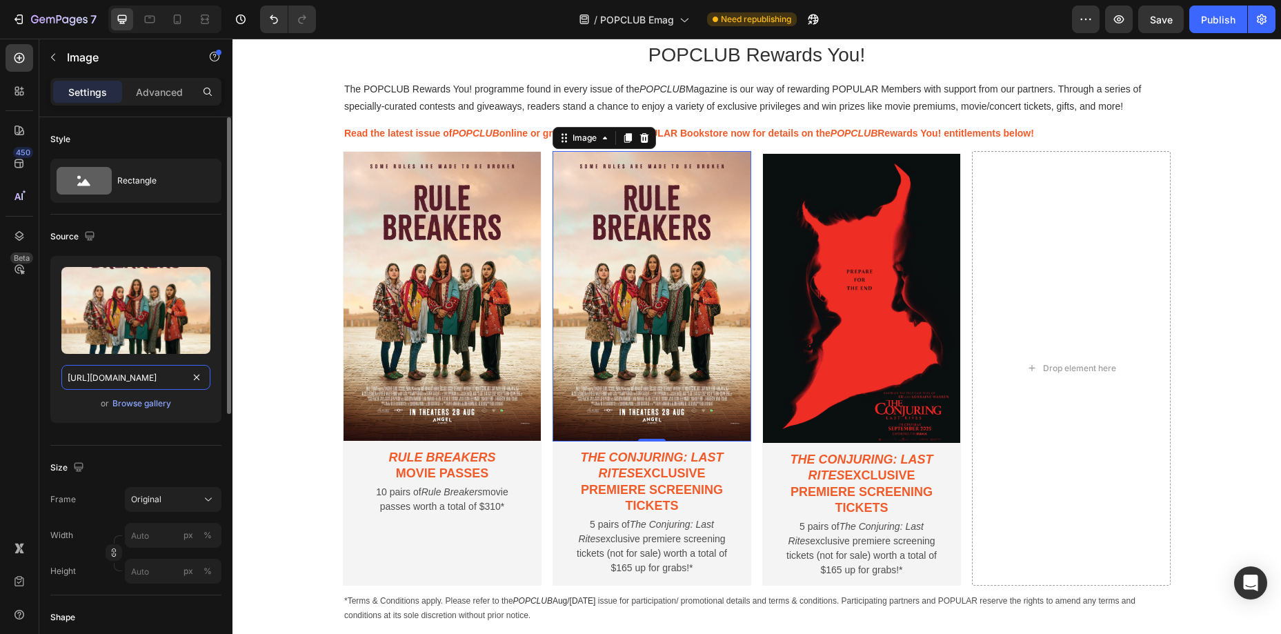
drag, startPoint x: 154, startPoint y: 373, endPoint x: 147, endPoint y: 375, distance: 7.2
click at [153, 373] on input "[URL][DOMAIN_NAME]" at bounding box center [135, 377] width 149 height 25
click at [147, 375] on input "[URL][DOMAIN_NAME]" at bounding box center [135, 377] width 149 height 25
drag, startPoint x: 449, startPoint y: 415, endPoint x: 449, endPoint y: 422, distance: 6.9
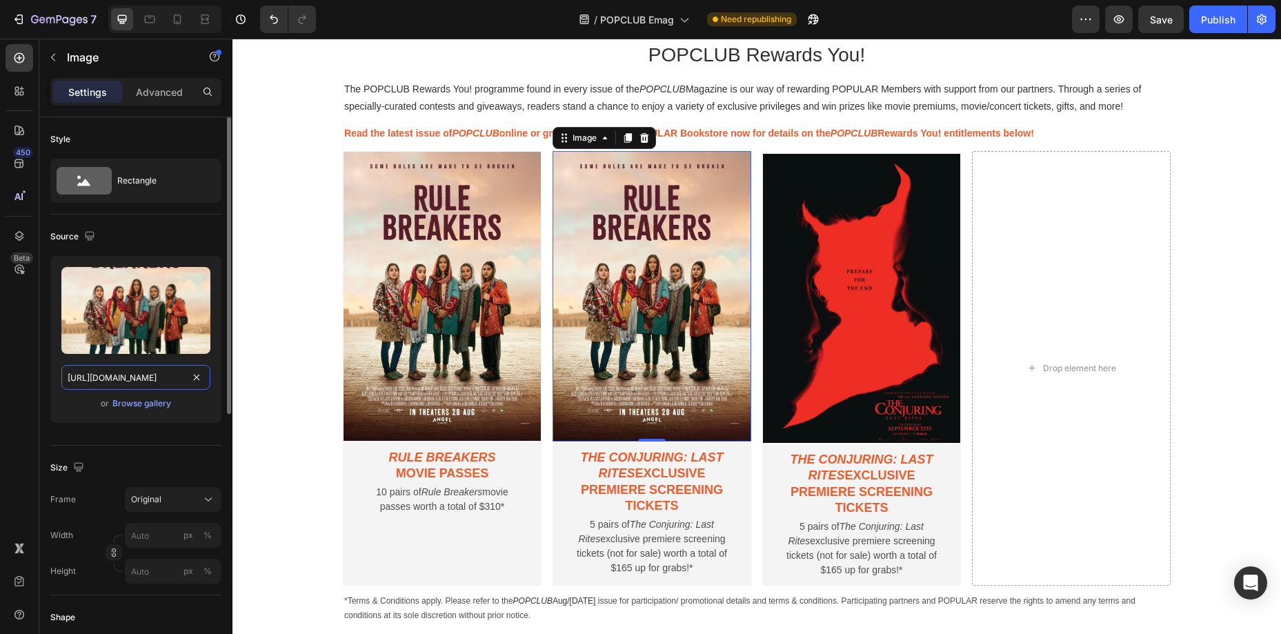
click at [178, 378] on input "[URL][DOMAIN_NAME]" at bounding box center [135, 377] width 149 height 25
click at [167, 378] on input "[URL][DOMAIN_NAME]" at bounding box center [135, 377] width 149 height 25
type input "[URL][DOMAIN_NAME]"
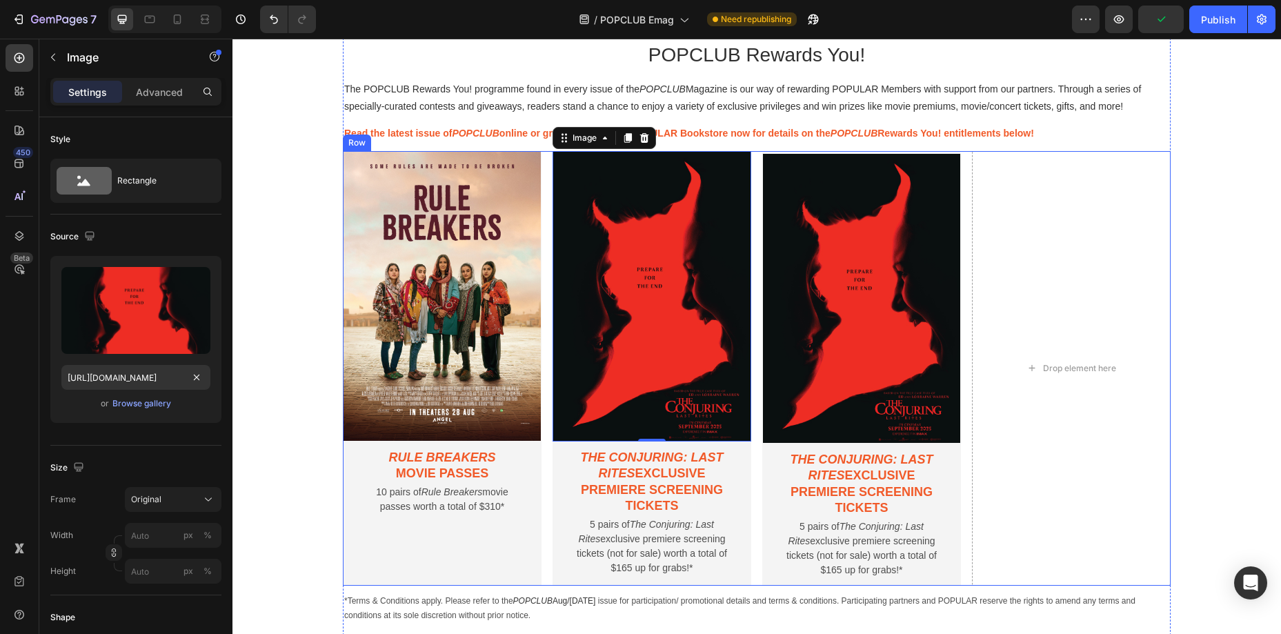
click at [972, 340] on div "Image Rule Breakers movie passes Text Block 10 pairs of Rule Breakers movie pas…" at bounding box center [757, 368] width 828 height 435
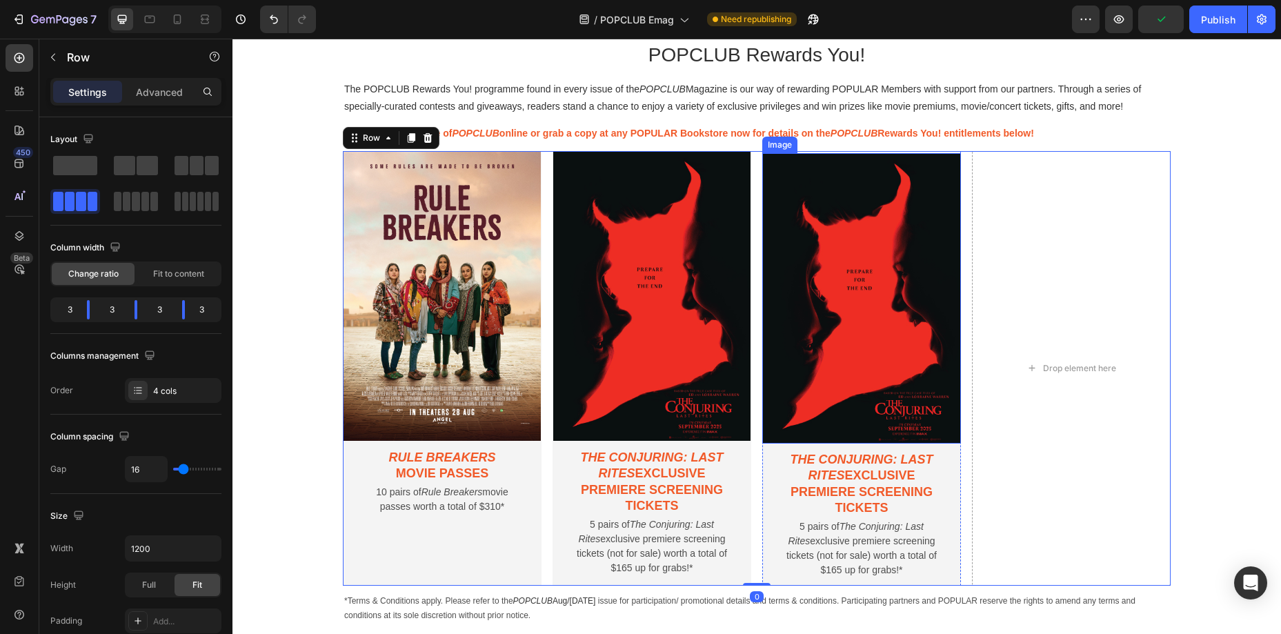
click at [878, 153] on img at bounding box center [861, 298] width 199 height 291
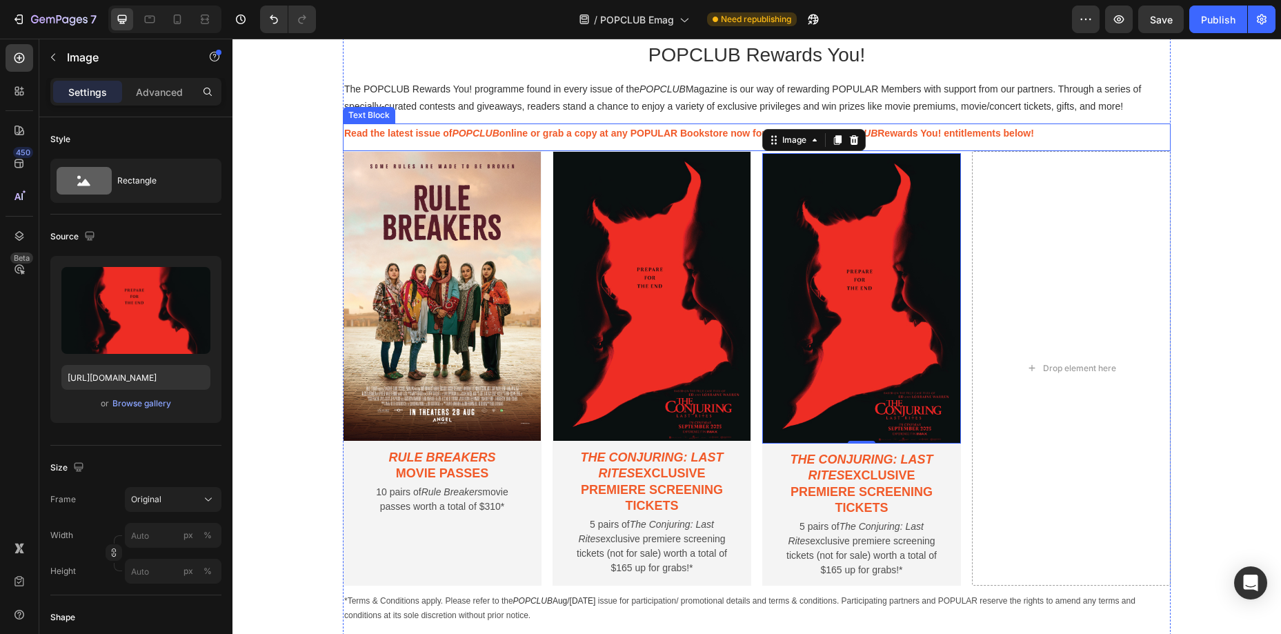
click at [882, 149] on div "Read the latest issue of POPCLUB online or grab a copy at any POPULAR Bookstore…" at bounding box center [757, 137] width 828 height 27
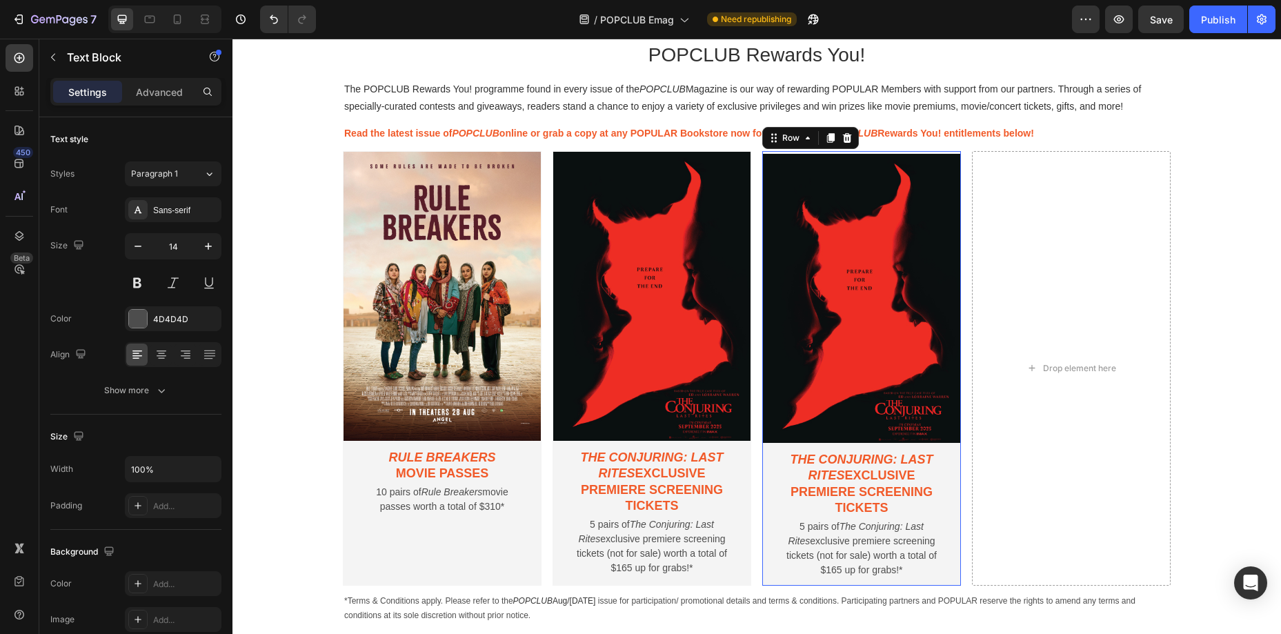
click at [885, 151] on div "Image The Conjuring: Last Rites exclusive premiere screening tickets Text Block…" at bounding box center [861, 368] width 199 height 435
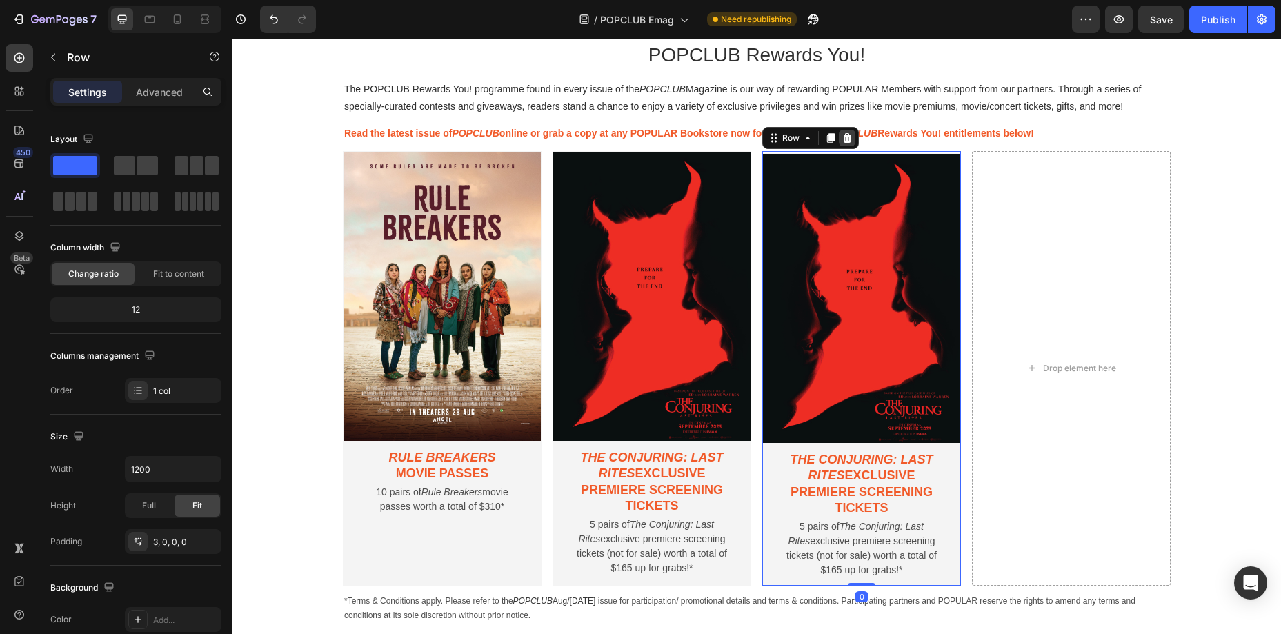
click at [849, 137] on icon at bounding box center [847, 137] width 9 height 10
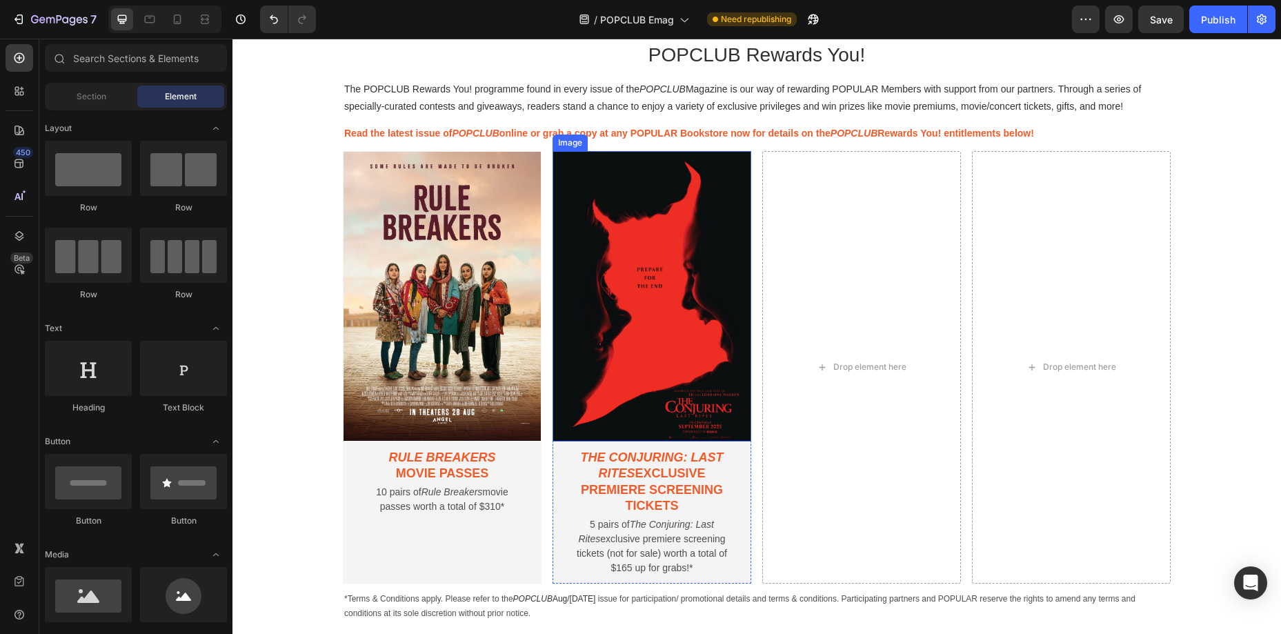
click at [652, 211] on img at bounding box center [652, 296] width 199 height 291
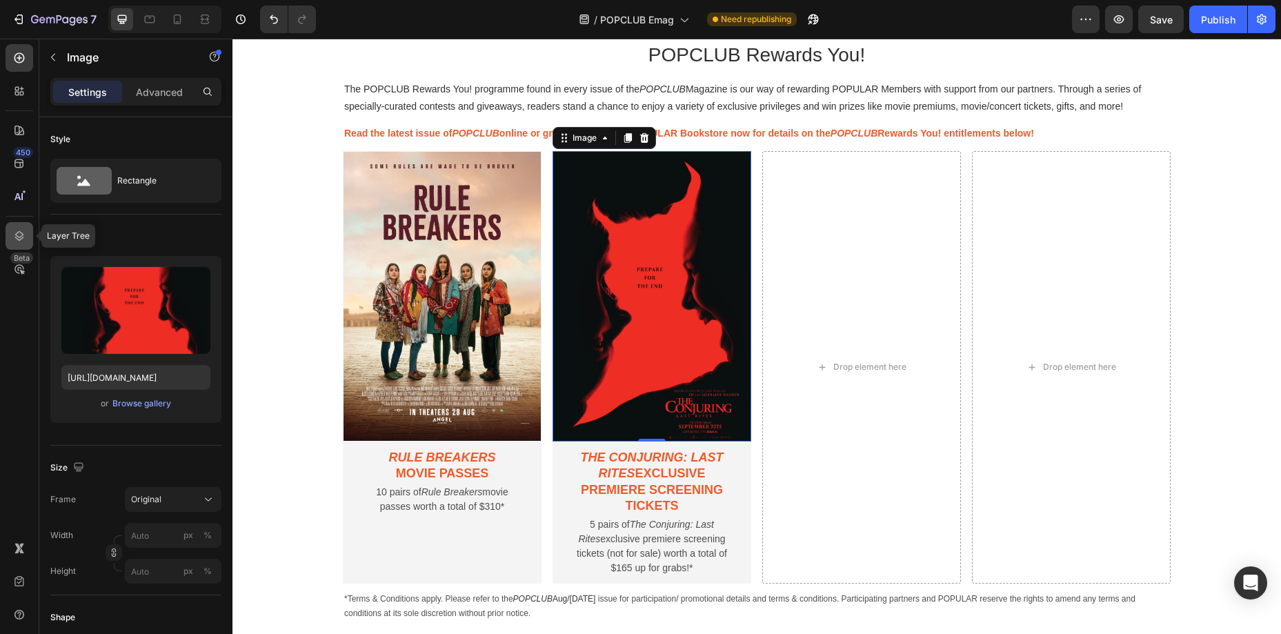
click at [25, 233] on icon at bounding box center [19, 236] width 14 height 14
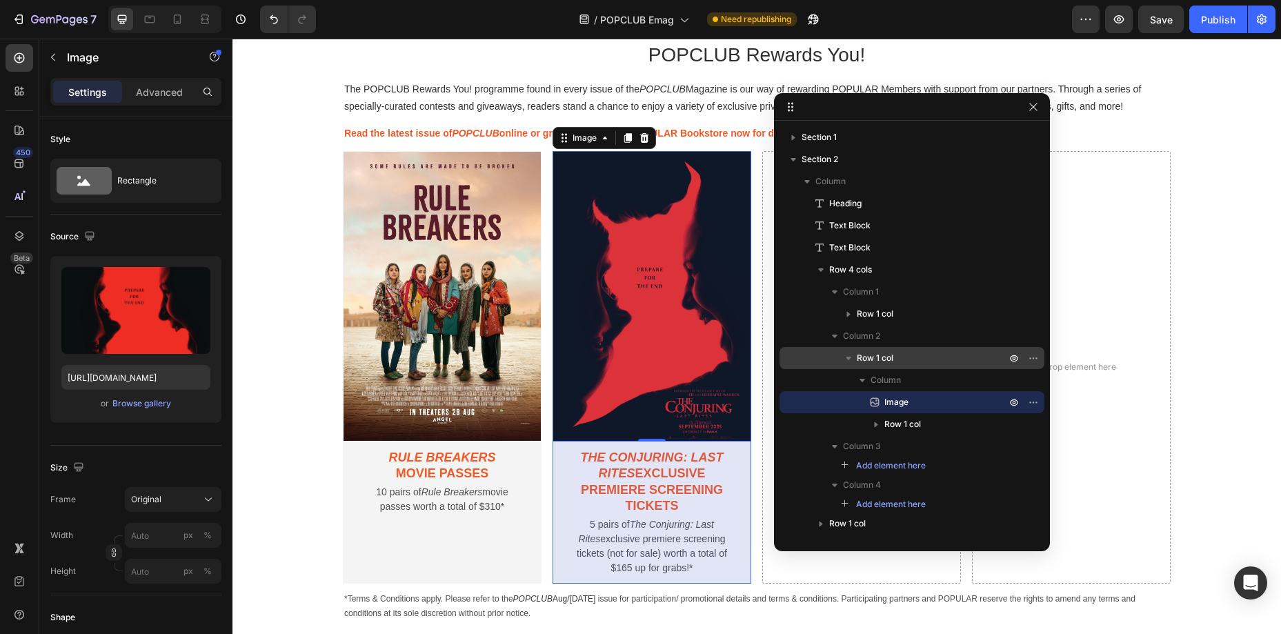
click at [912, 360] on p "Row 1 col" at bounding box center [933, 358] width 152 height 14
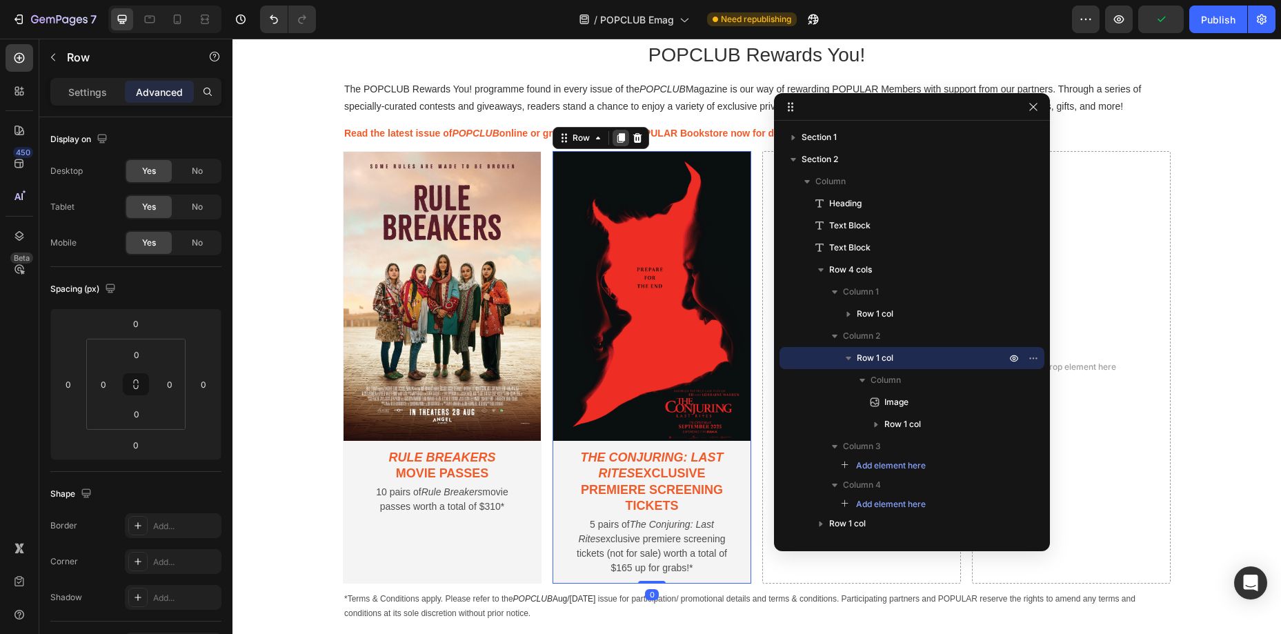
click at [620, 139] on icon at bounding box center [622, 138] width 8 height 10
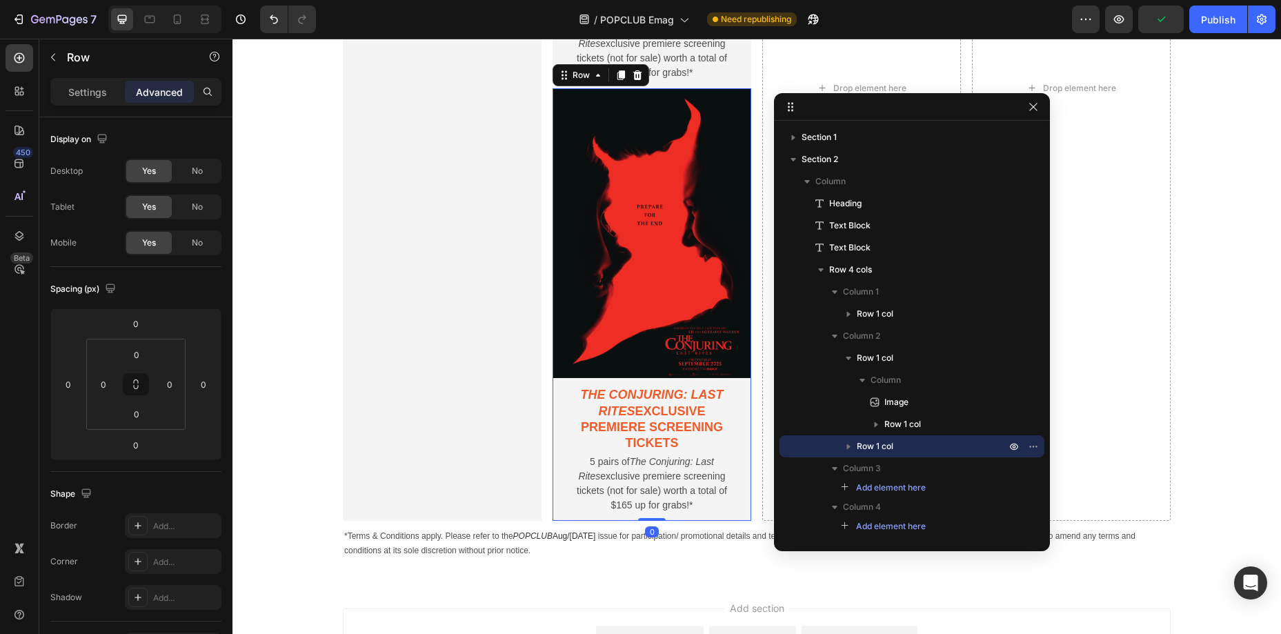
scroll to position [1269, 0]
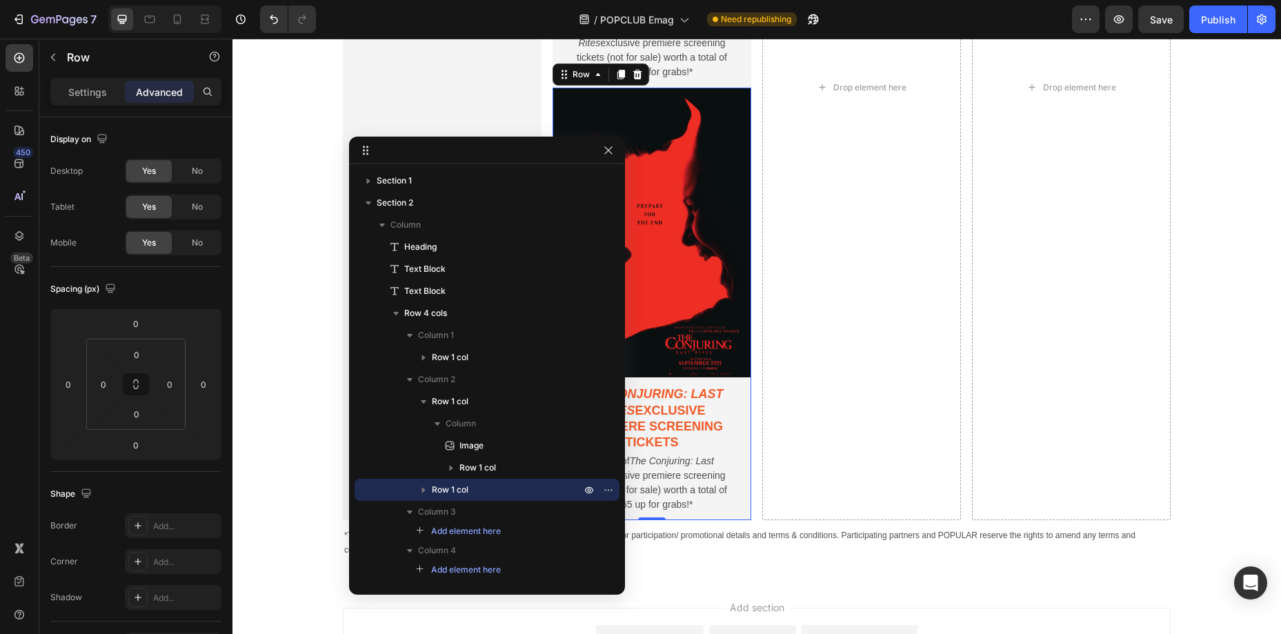
drag, startPoint x: 961, startPoint y: 105, endPoint x: 535, endPoint y: 148, distance: 428.0
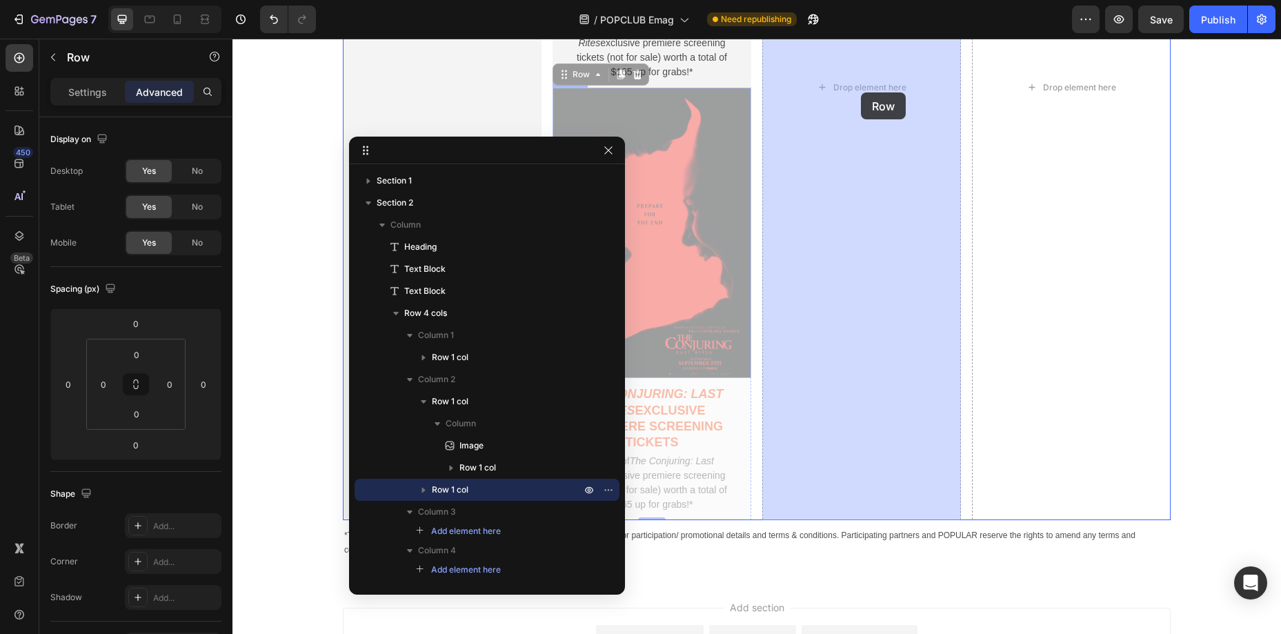
drag, startPoint x: 579, startPoint y: 77, endPoint x: 861, endPoint y: 92, distance: 282.6
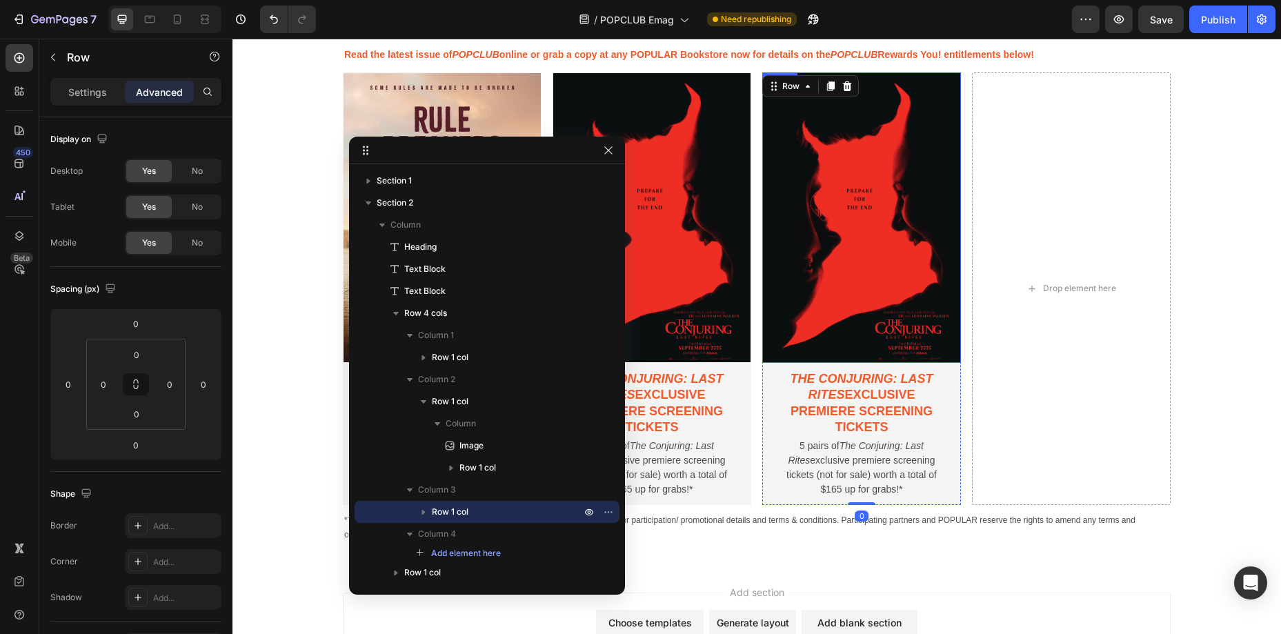
scroll to position [849, 0]
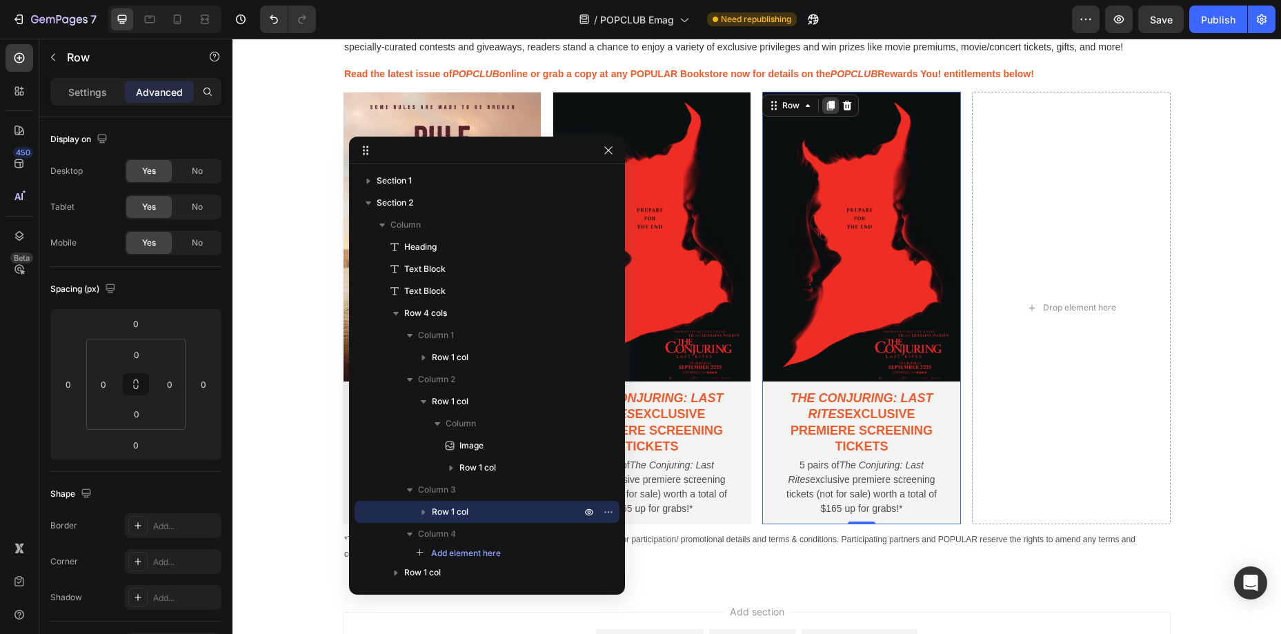
click at [830, 106] on icon at bounding box center [831, 106] width 8 height 10
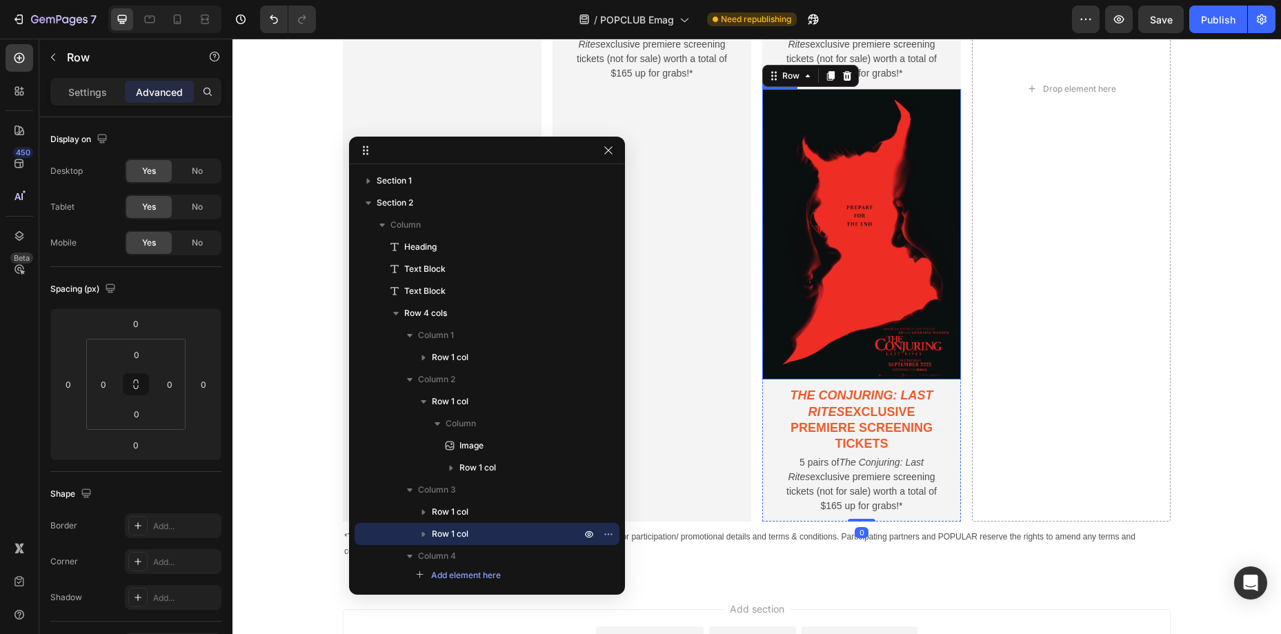
scroll to position [1269, 0]
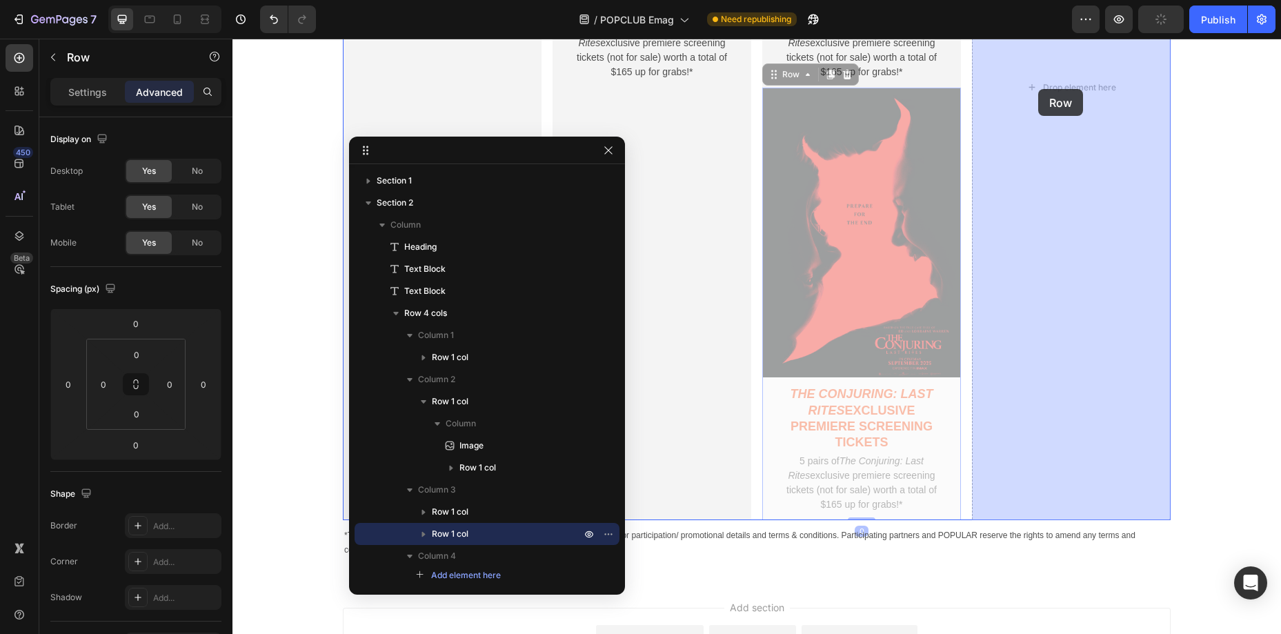
drag, startPoint x: 789, startPoint y: 77, endPoint x: 1038, endPoint y: 89, distance: 250.1
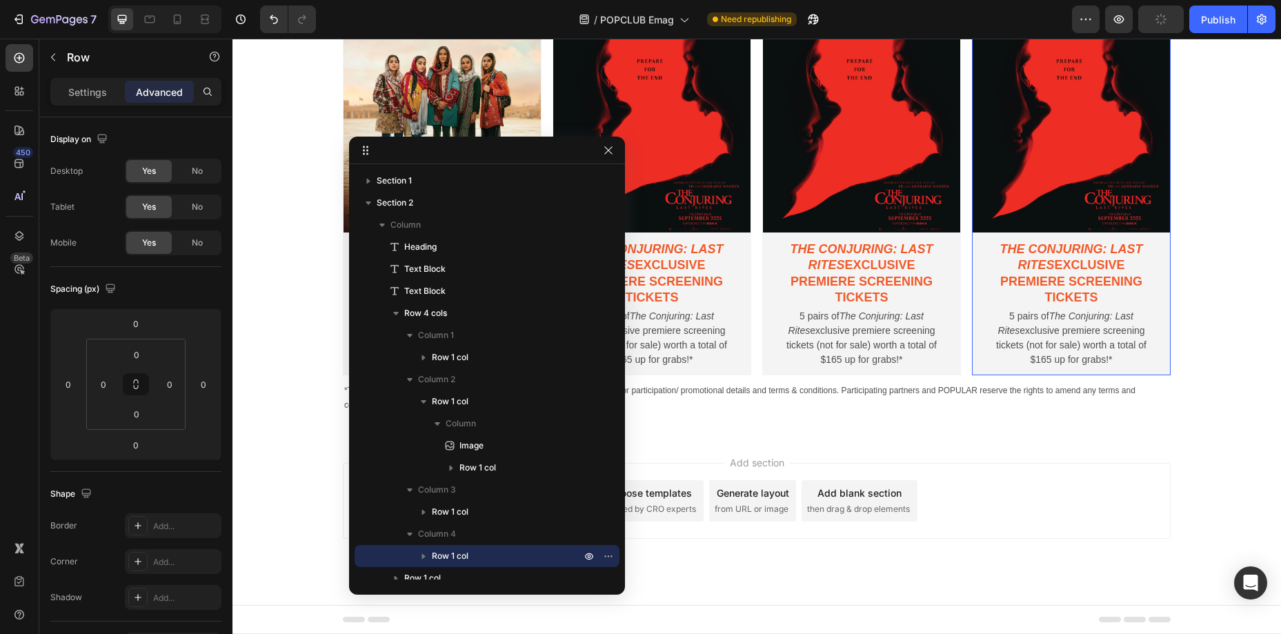
scroll to position [981, 0]
click at [602, 149] on button "button" at bounding box center [608, 150] width 17 height 17
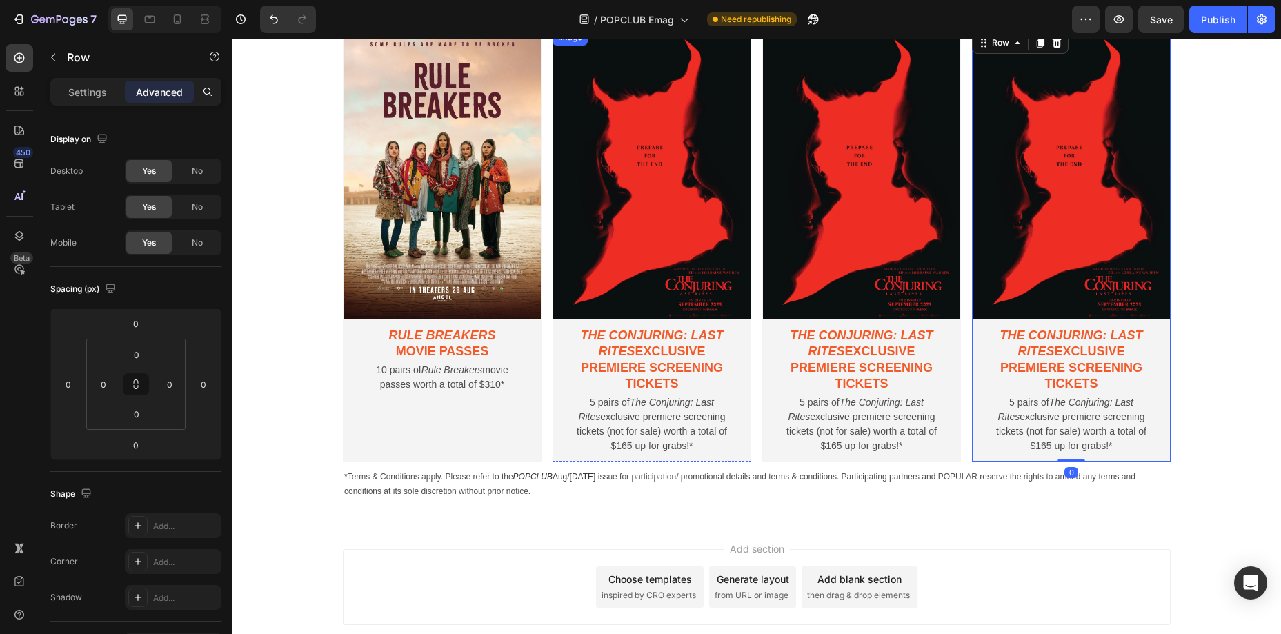
scroll to position [906, 0]
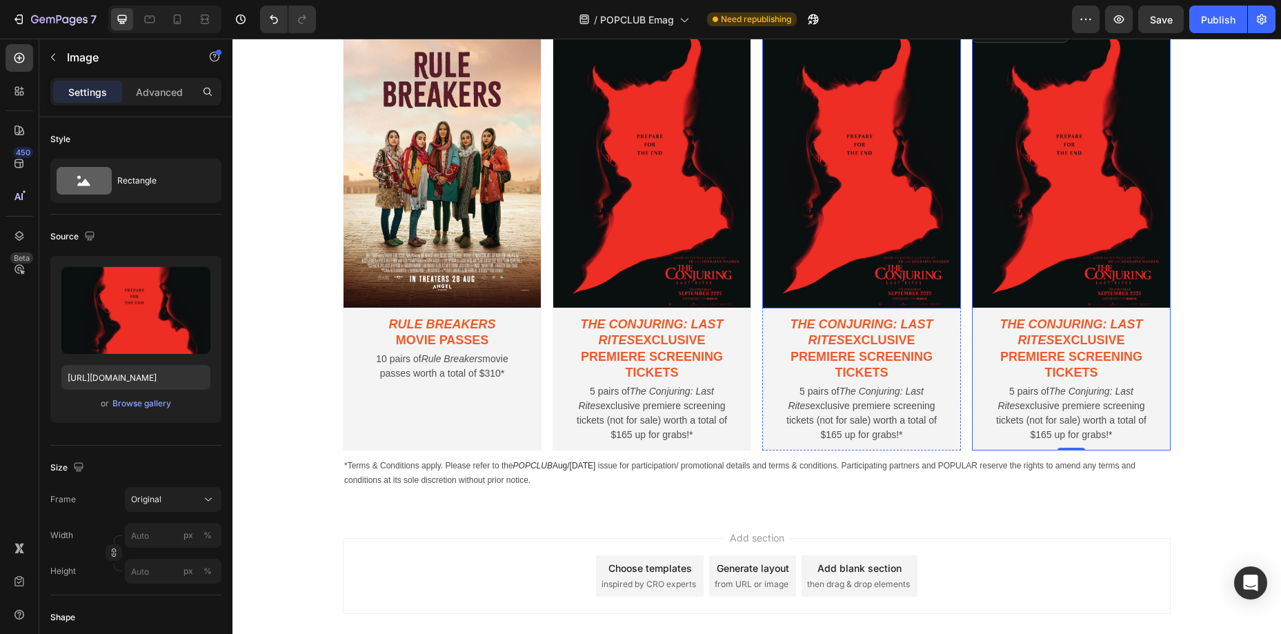
click at [814, 257] on img at bounding box center [861, 163] width 199 height 291
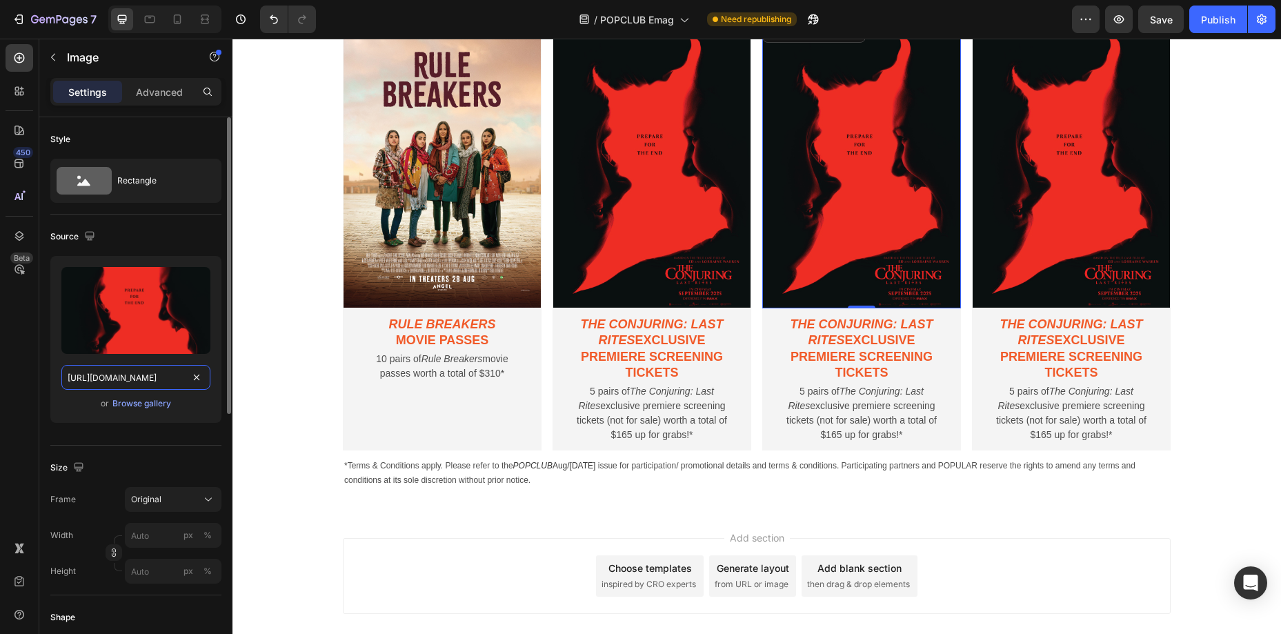
drag, startPoint x: 150, startPoint y: 377, endPoint x: 137, endPoint y: 377, distance: 13.8
click at [150, 377] on input "[URL][DOMAIN_NAME]" at bounding box center [135, 377] width 149 height 25
click at [137, 377] on input "[URL][DOMAIN_NAME]" at bounding box center [135, 377] width 149 height 25
drag, startPoint x: 380, startPoint y: 417, endPoint x: 243, endPoint y: 375, distance: 143.6
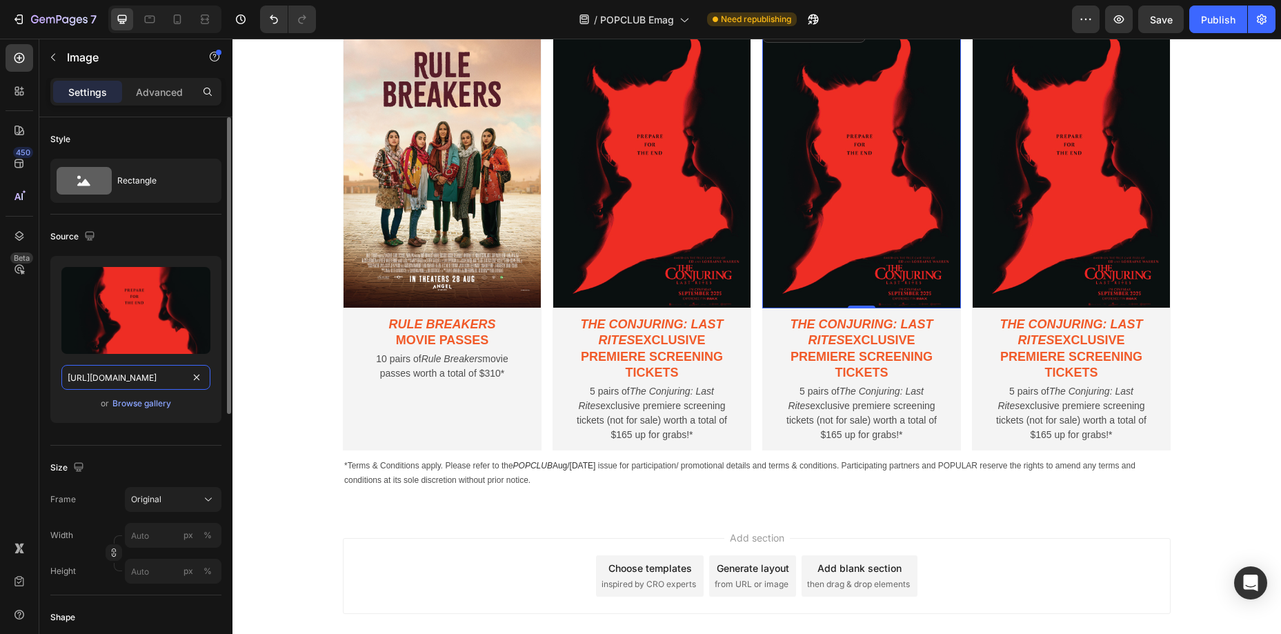
click at [168, 378] on input "[URL][DOMAIN_NAME]" at bounding box center [135, 377] width 149 height 25
click at [167, 377] on input "[URL][DOMAIN_NAME]" at bounding box center [135, 377] width 149 height 25
click at [166, 378] on input "[URL][DOMAIN_NAME]" at bounding box center [135, 377] width 149 height 25
type input "[URL][DOMAIN_NAME]"
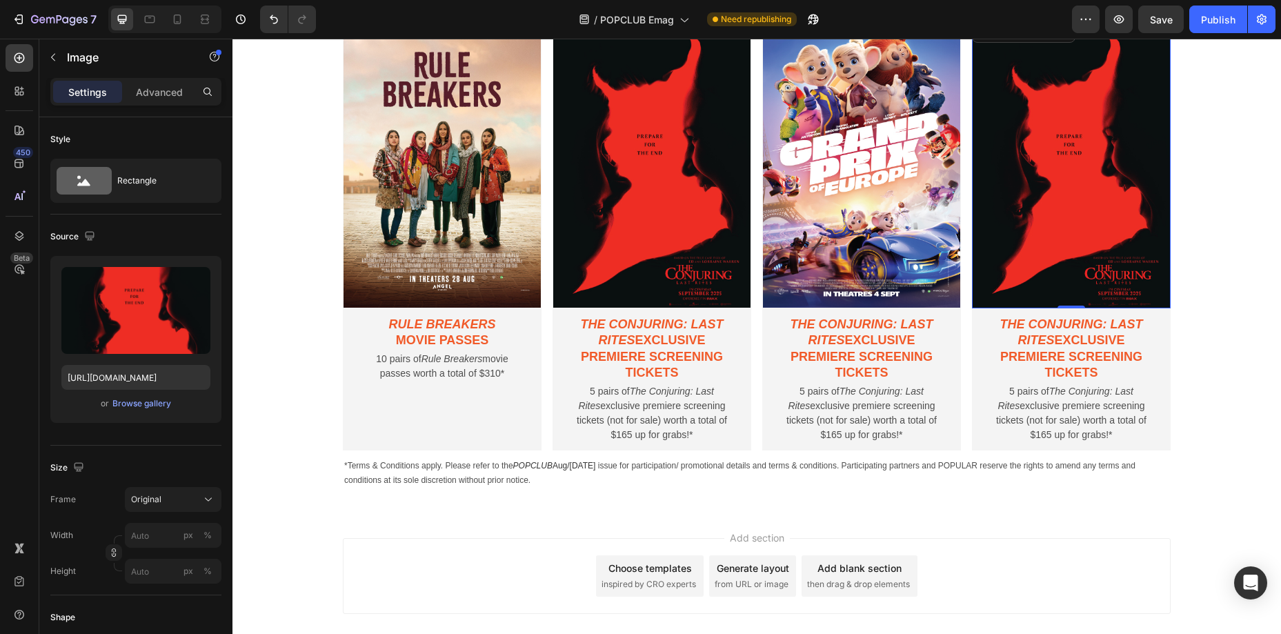
click at [1103, 244] on img at bounding box center [1071, 163] width 199 height 291
click at [144, 382] on input "[URL][DOMAIN_NAME]" at bounding box center [135, 377] width 149 height 25
click at [144, 381] on input "[URL][DOMAIN_NAME]" at bounding box center [135, 377] width 149 height 25
drag, startPoint x: 366, startPoint y: 419, endPoint x: 253, endPoint y: 374, distance: 121.7
click at [168, 378] on input "[URL][DOMAIN_NAME]" at bounding box center [135, 377] width 149 height 25
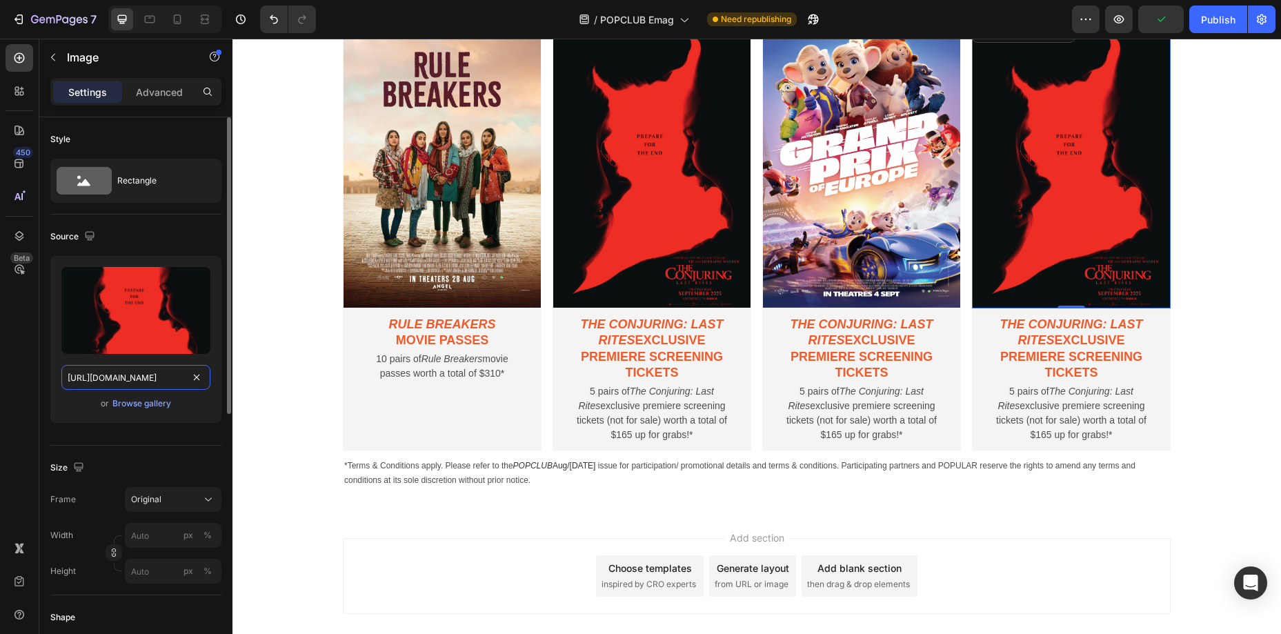
click at [166, 377] on input "[URL][DOMAIN_NAME]" at bounding box center [135, 377] width 149 height 25
type input "[URL][DOMAIN_NAME]"
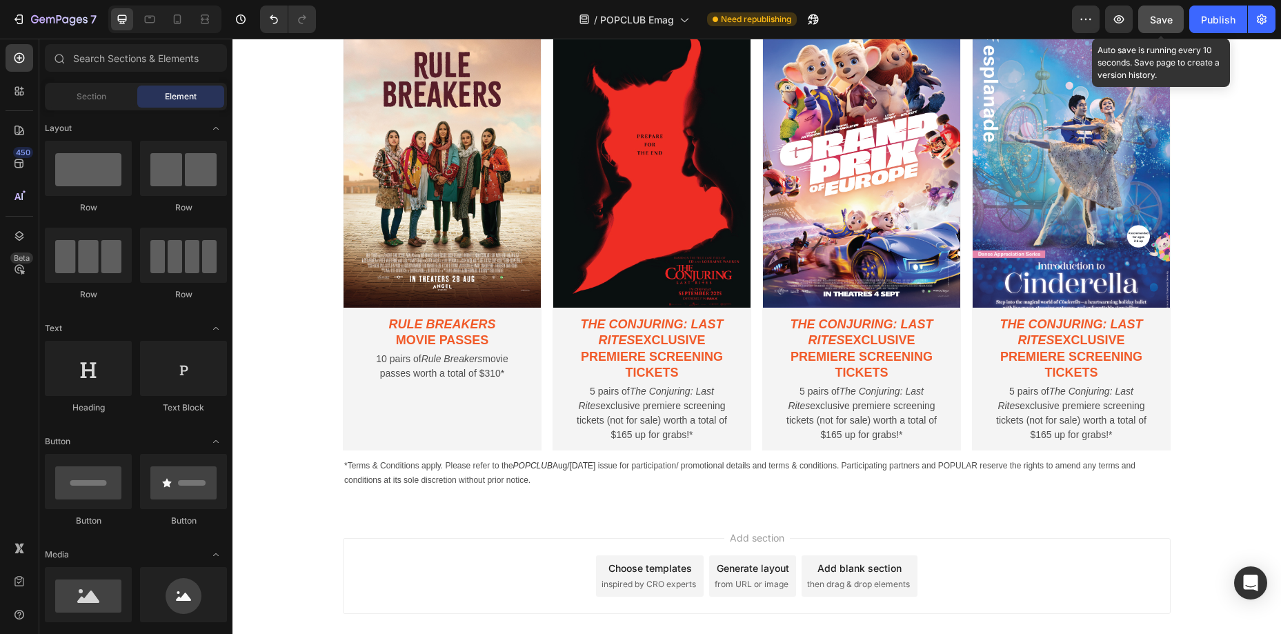
click at [1163, 20] on span "Save" at bounding box center [1161, 20] width 23 height 12
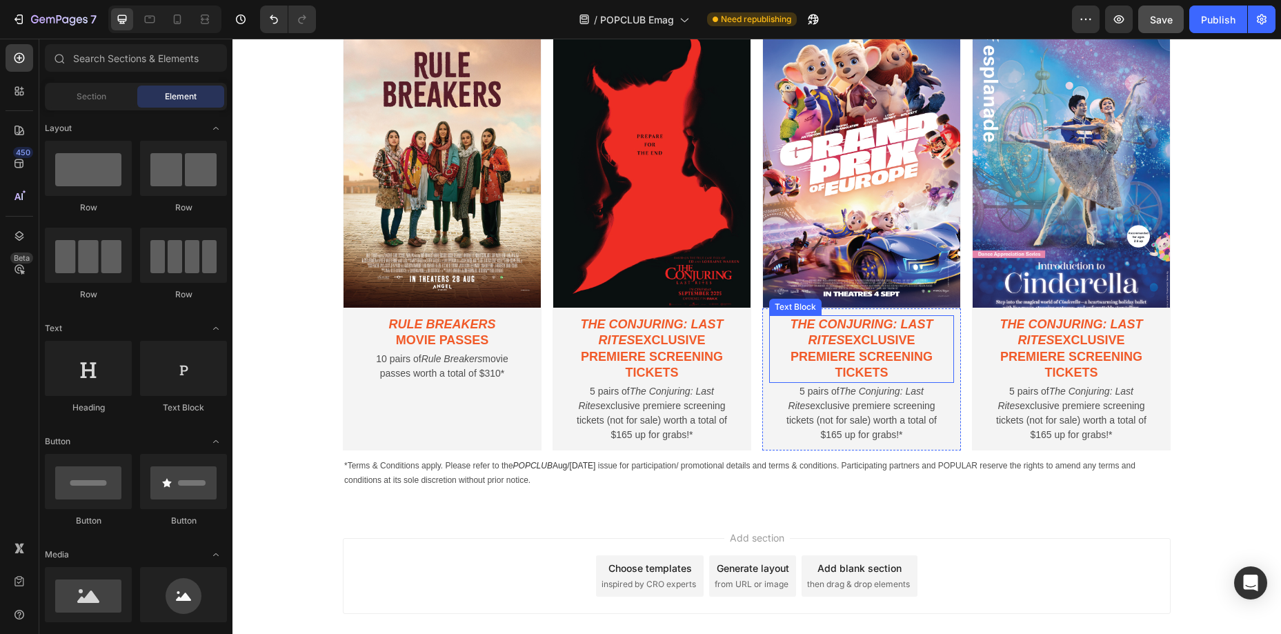
click at [821, 346] on icon "The Conjuring: Last Rites" at bounding box center [862, 332] width 143 height 30
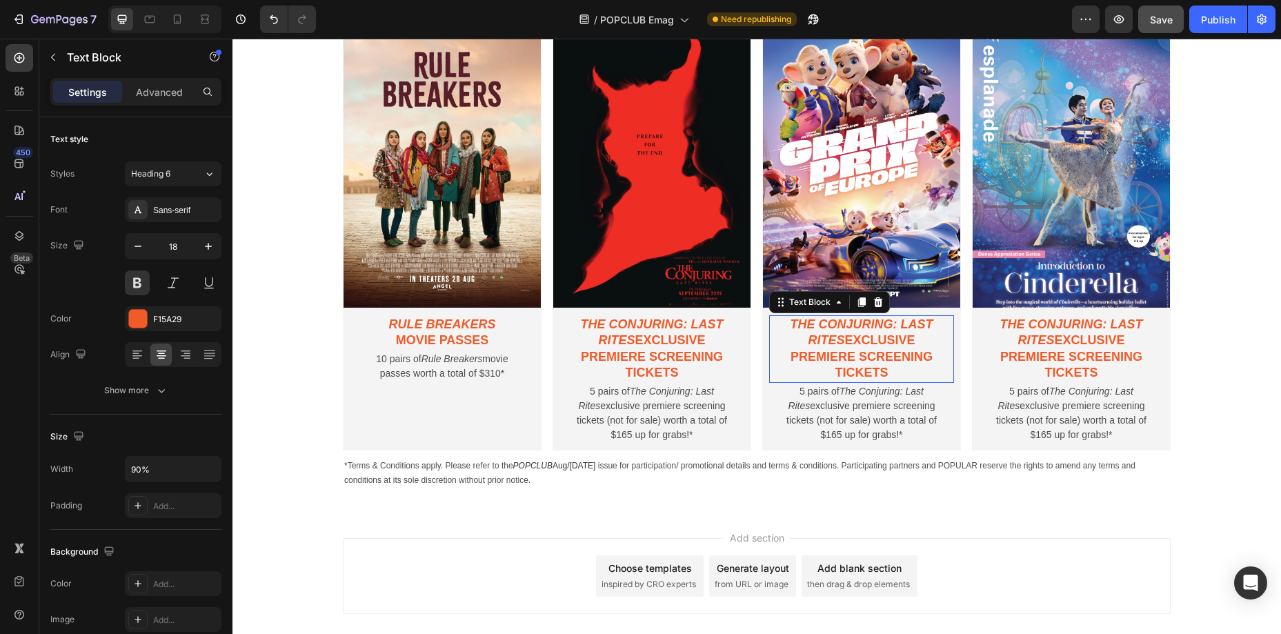
click at [821, 346] on icon "The Conjuring: Last Rites" at bounding box center [862, 332] width 143 height 30
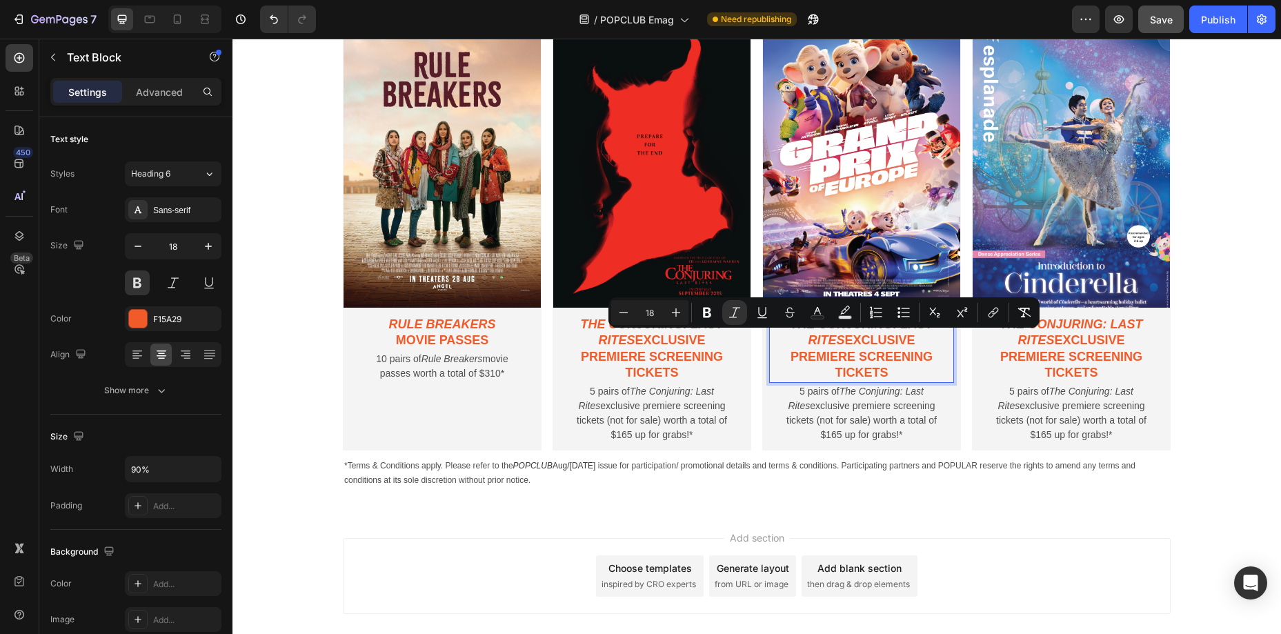
click at [801, 331] on icon "The Conjuring: Last Rites" at bounding box center [862, 332] width 143 height 30
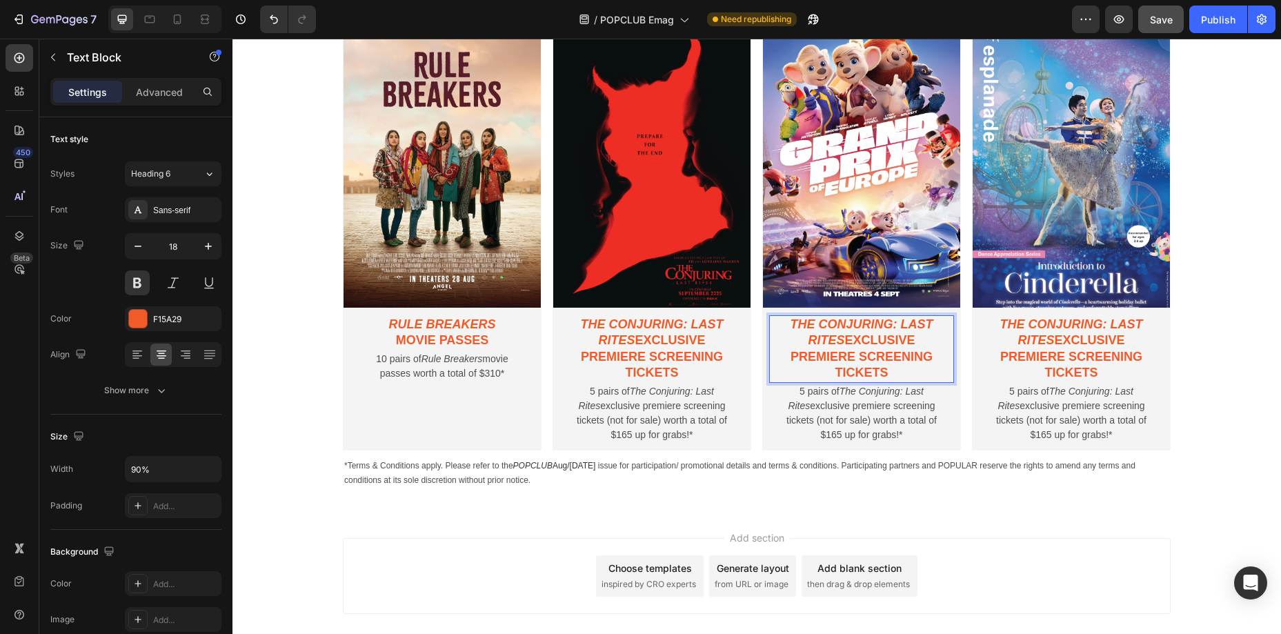
drag, startPoint x: 792, startPoint y: 324, endPoint x: 949, endPoint y: 366, distance: 162.9
click at [949, 366] on div "The Conjuring: Last Rites exclusive premiere screening tickets" at bounding box center [861, 349] width 185 height 68
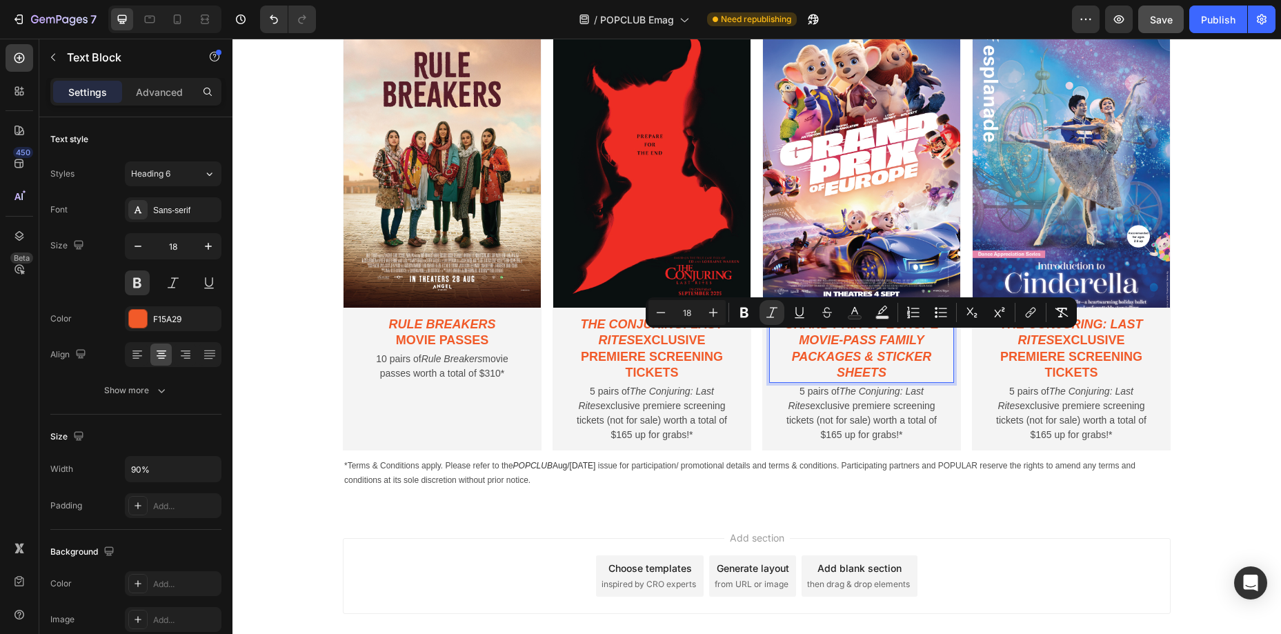
drag, startPoint x: 881, startPoint y: 341, endPoint x: 938, endPoint y: 368, distance: 63.3
click at [938, 368] on p "Grand Prix of Europe movie-pass family packages & sticker sheets" at bounding box center [862, 349] width 164 height 65
click at [892, 348] on p "Grand Prix of Europe movie-pass family packages & sticker sheets" at bounding box center [862, 349] width 164 height 65
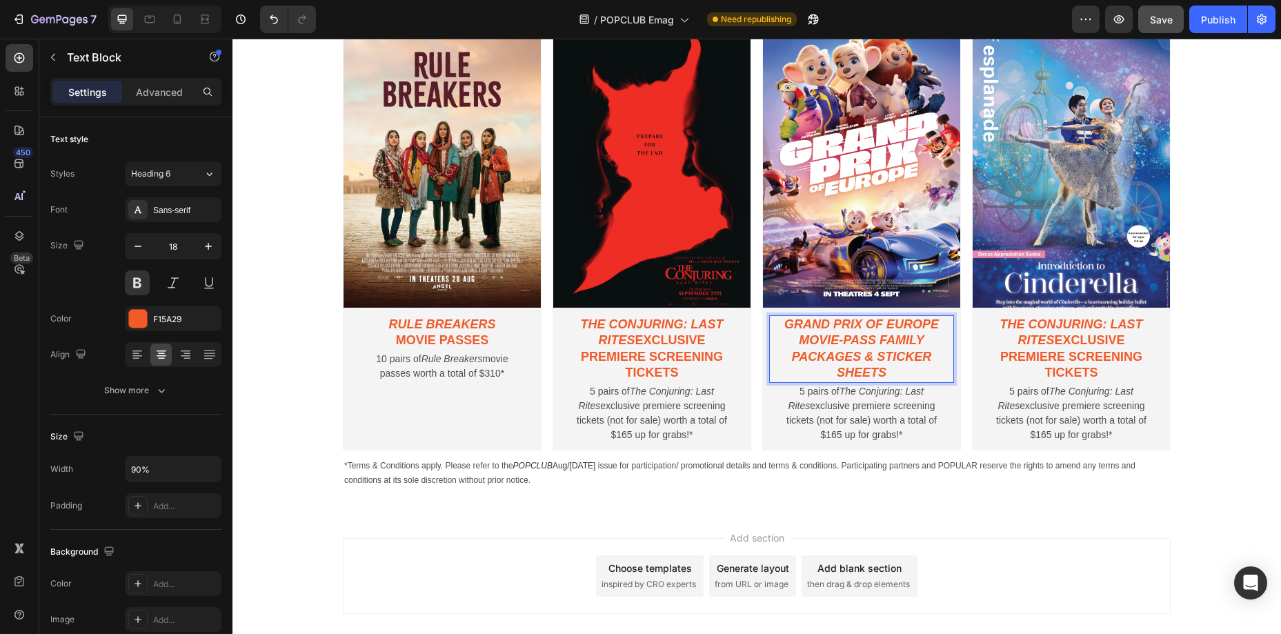
drag, startPoint x: 804, startPoint y: 341, endPoint x: 900, endPoint y: 348, distance: 96.2
click at [917, 374] on p "Grand Prix of Europe movie-pass family packages & sticker sheets" at bounding box center [862, 349] width 164 height 65
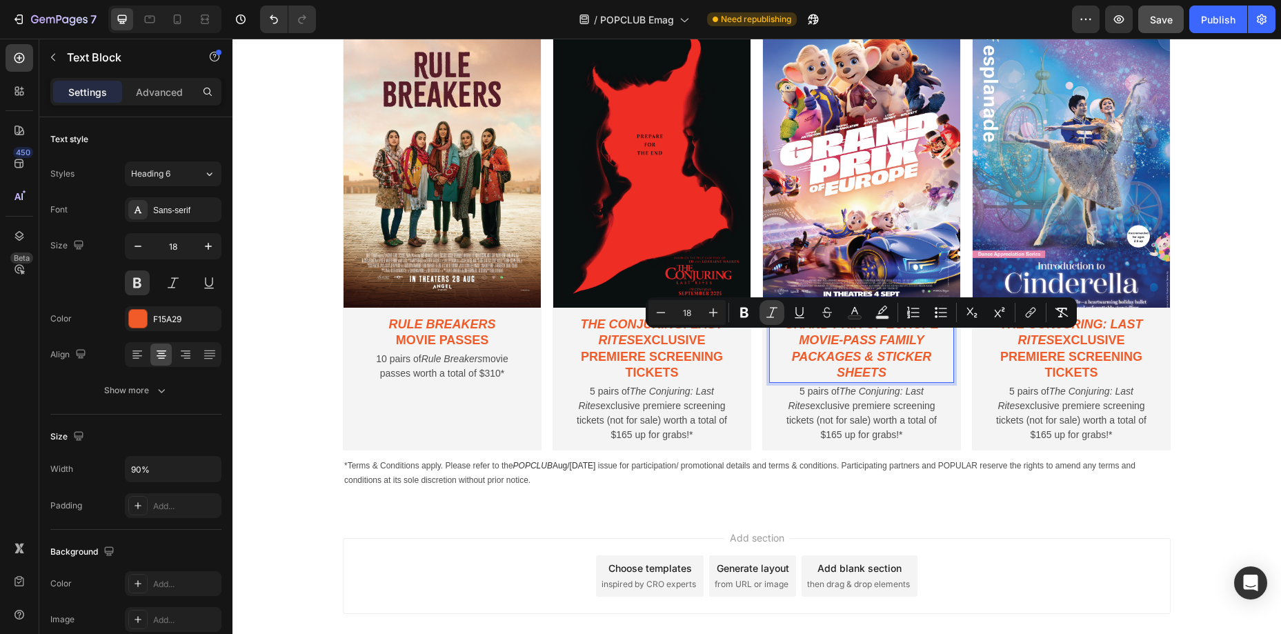
click at [771, 313] on icon "Editor contextual toolbar" at bounding box center [772, 313] width 14 height 14
click at [882, 396] on icon "The Conjuring: Last Rites" at bounding box center [856, 399] width 136 height 26
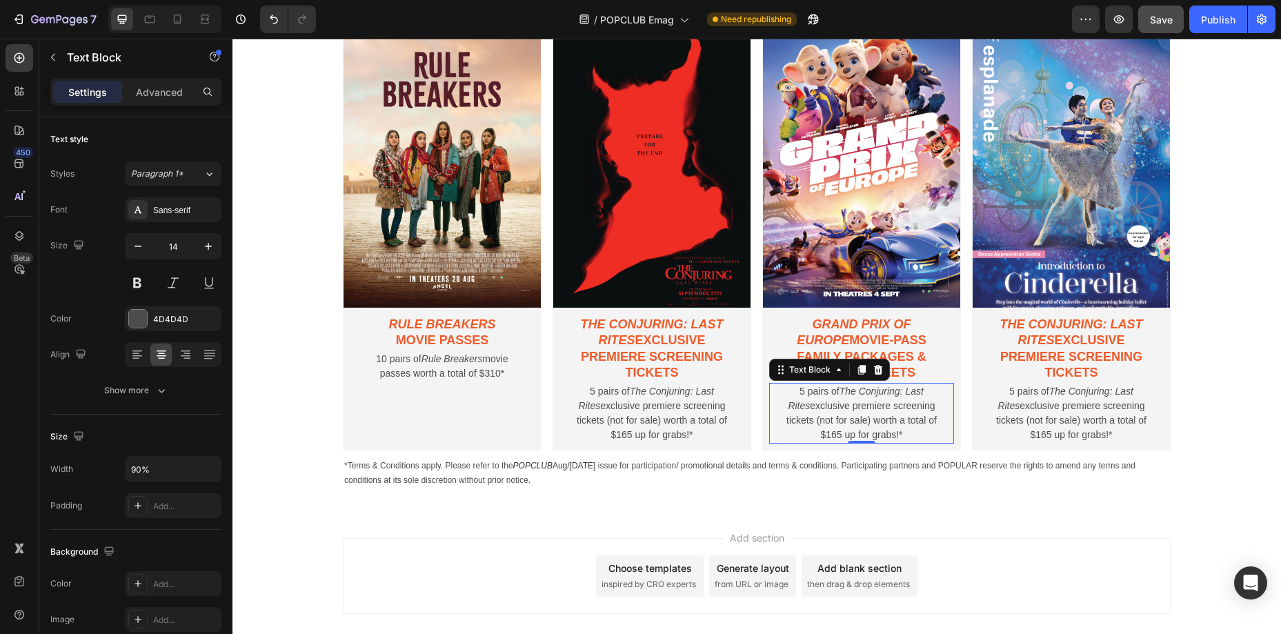
click at [805, 395] on p "5 pairs of The Conjuring: Last Rites exclusive premiere screening tickets (not …" at bounding box center [862, 413] width 164 height 58
drag, startPoint x: 805, startPoint y: 395, endPoint x: 798, endPoint y: 395, distance: 6.9
click at [805, 394] on p "5 pairs of The Conjuring: Last Rites exclusive premiere screening tickets (not …" at bounding box center [862, 413] width 164 height 58
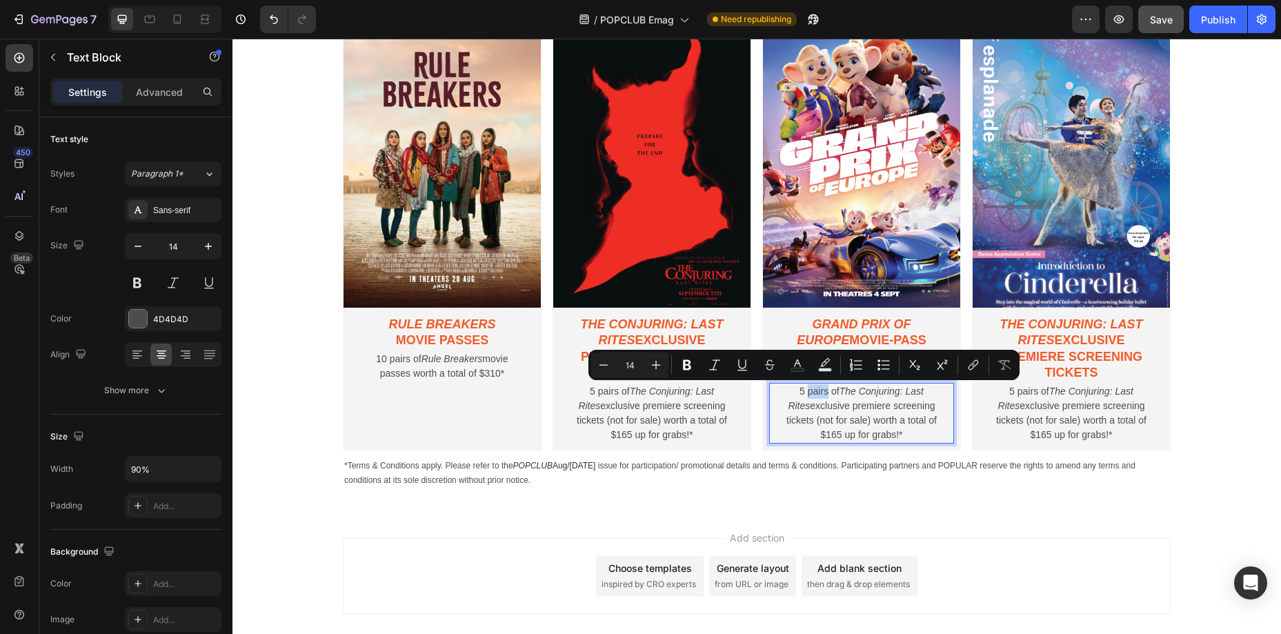
click at [796, 395] on p "5 pairs of The Conjuring: Last Rites exclusive premiere screening tickets (not …" at bounding box center [862, 413] width 164 height 58
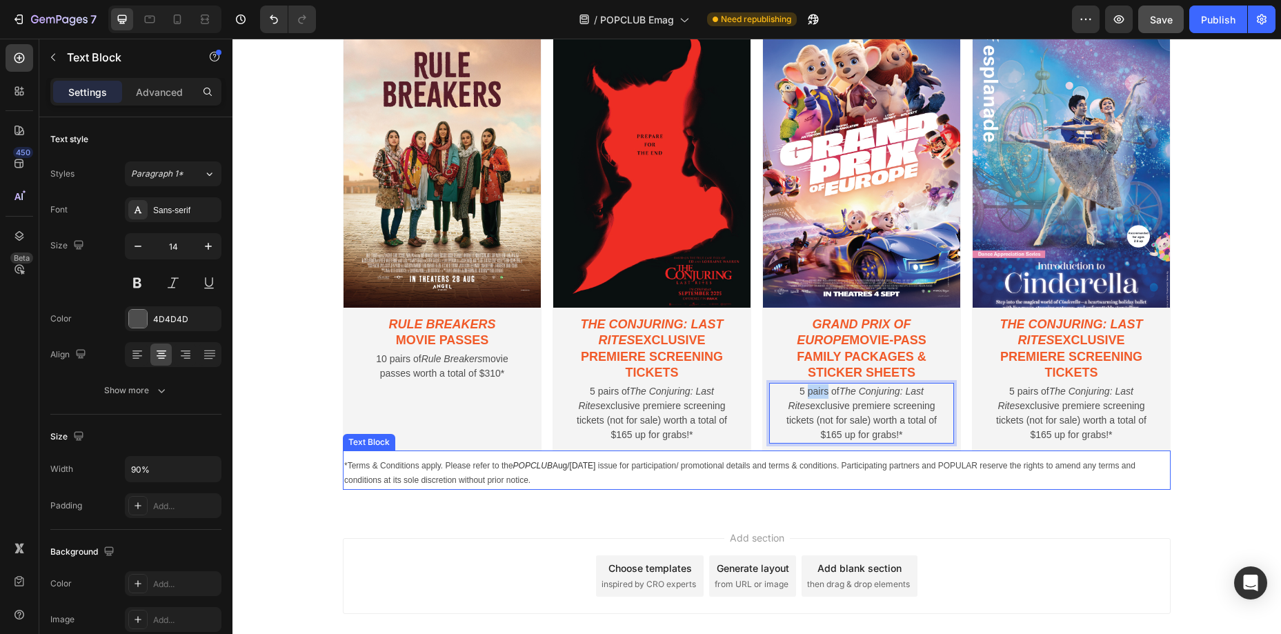
drag, startPoint x: 786, startPoint y: 389, endPoint x: 954, endPoint y: 451, distance: 179.2
click at [954, 451] on div "POPCLUB Rewards You! Heading The POPCLUB Rewards You! programme found in every …" at bounding box center [757, 199] width 828 height 582
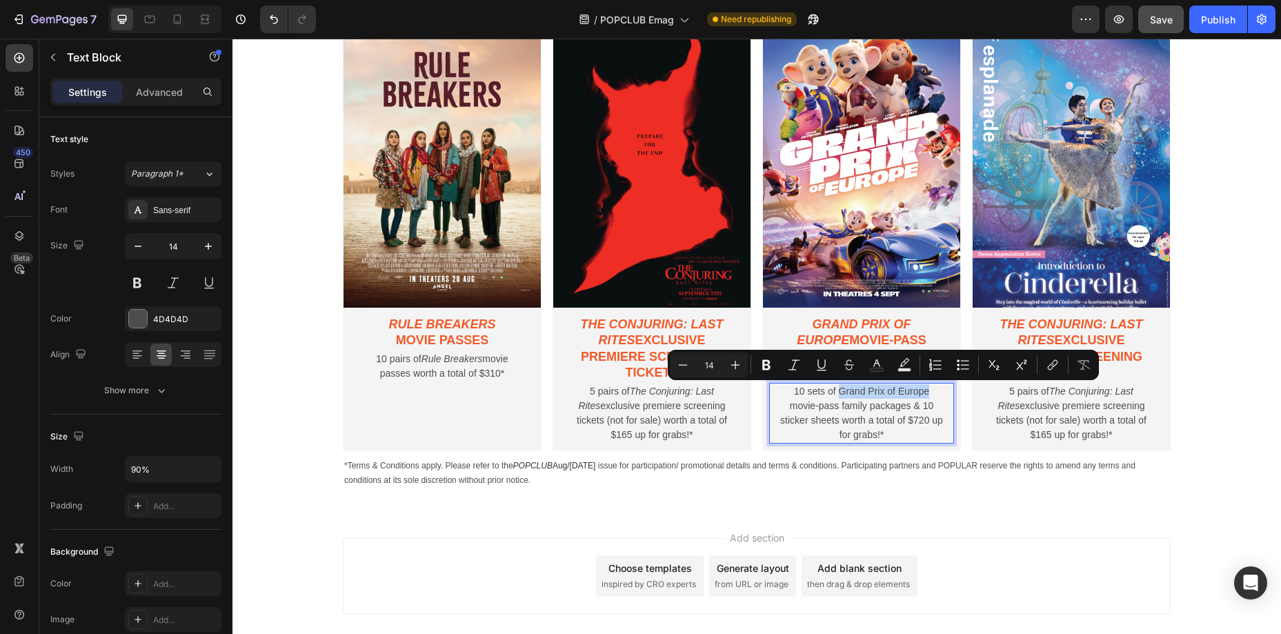
drag, startPoint x: 840, startPoint y: 391, endPoint x: 927, endPoint y: 395, distance: 87.0
click at [927, 395] on p "10 sets of Grand Prix of Europe movie-pass family packages & 10 sticker sheets …" at bounding box center [862, 413] width 164 height 58
click at [796, 364] on icon "Editor contextual toolbar" at bounding box center [794, 365] width 14 height 14
click at [876, 422] on p "10 sets of Grand Prix of Europe movie-pass family packages & 10 sticker sheets …" at bounding box center [862, 413] width 164 height 58
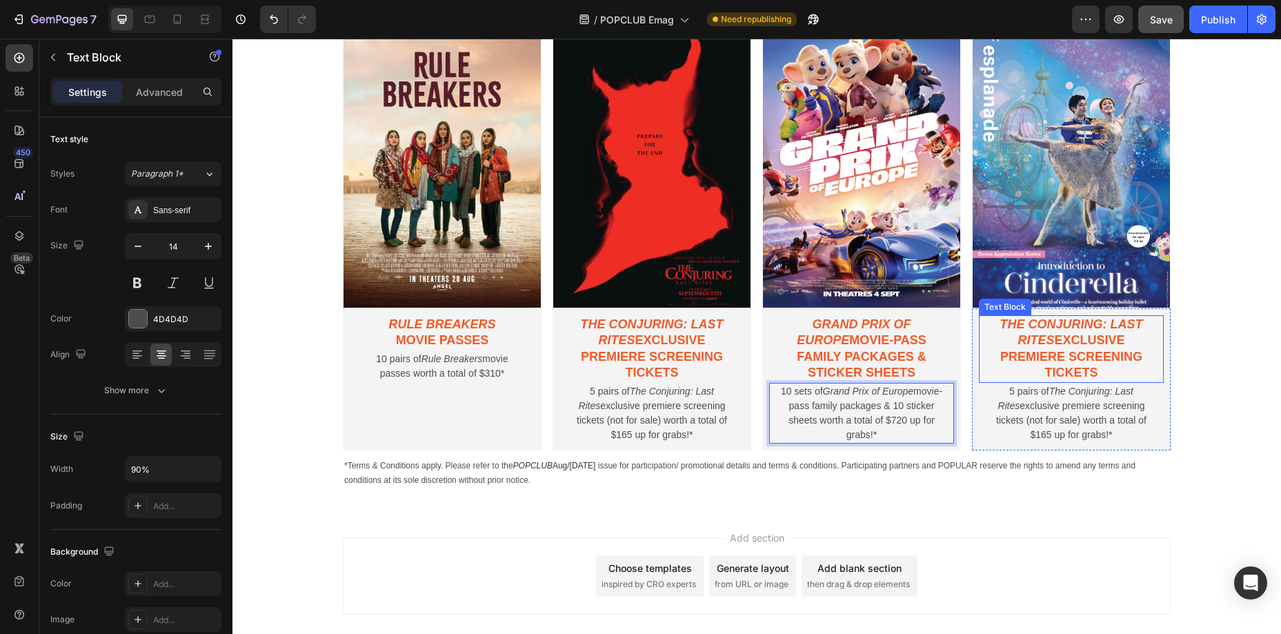
click at [1052, 339] on icon "The Conjuring: Last Rites" at bounding box center [1072, 332] width 143 height 30
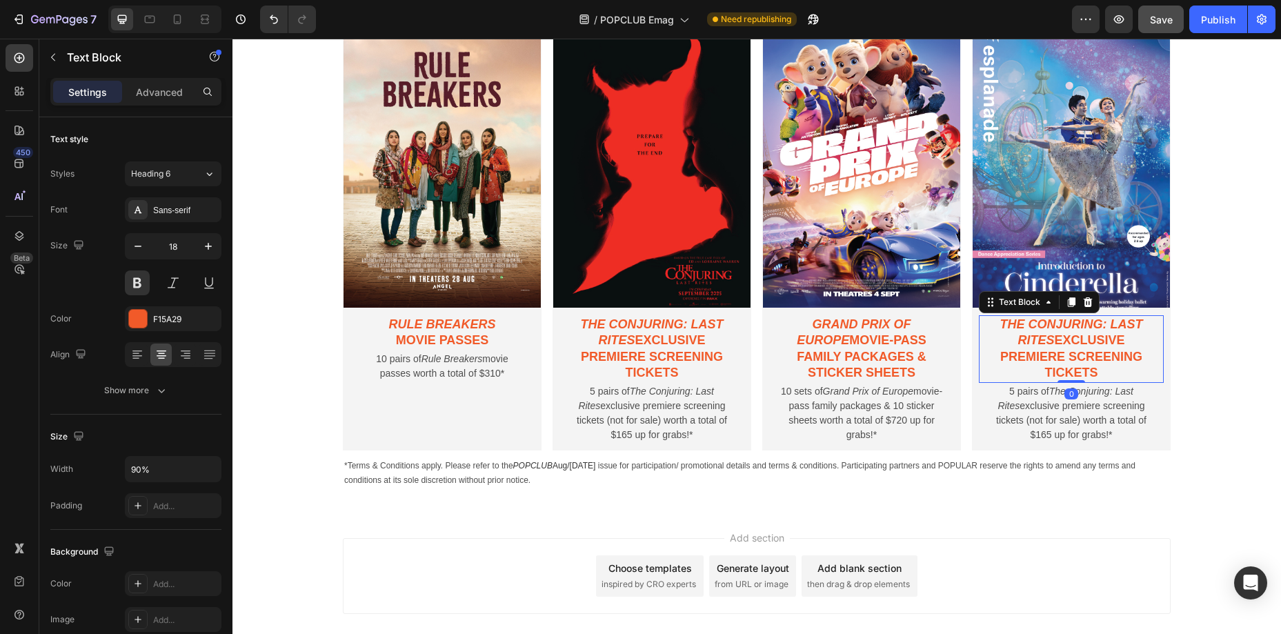
click at [1012, 325] on icon "The Conjuring: Last Rites" at bounding box center [1072, 332] width 143 height 30
drag, startPoint x: 1004, startPoint y: 324, endPoint x: 1141, endPoint y: 366, distance: 143.0
click at [1141, 368] on p "The Conjuring: Last Rites exclusive premiere screening tickets" at bounding box center [1071, 349] width 164 height 65
drag, startPoint x: 1003, startPoint y: 324, endPoint x: 1142, endPoint y: 373, distance: 146.9
click at [1142, 373] on p "The Conjuring: Last Rites exclusive premiere screening tickets" at bounding box center [1071, 349] width 164 height 65
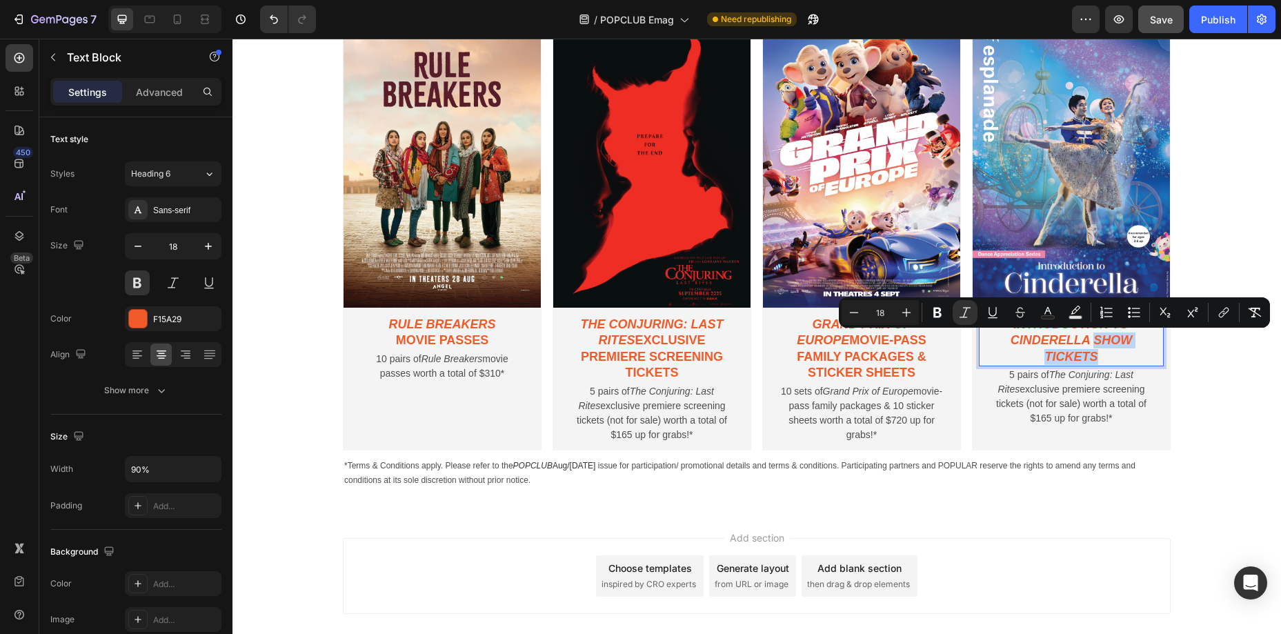
drag, startPoint x: 1095, startPoint y: 340, endPoint x: 1133, endPoint y: 357, distance: 41.7
click at [1133, 357] on p "Introduction to Cinderella show tickets" at bounding box center [1071, 341] width 164 height 48
click at [969, 315] on icon "Editor contextual toolbar" at bounding box center [965, 313] width 14 height 14
click at [1038, 393] on p "5 pairs of The Conjuring: Last Rites exclusive premiere screening tickets (not …" at bounding box center [1071, 397] width 164 height 58
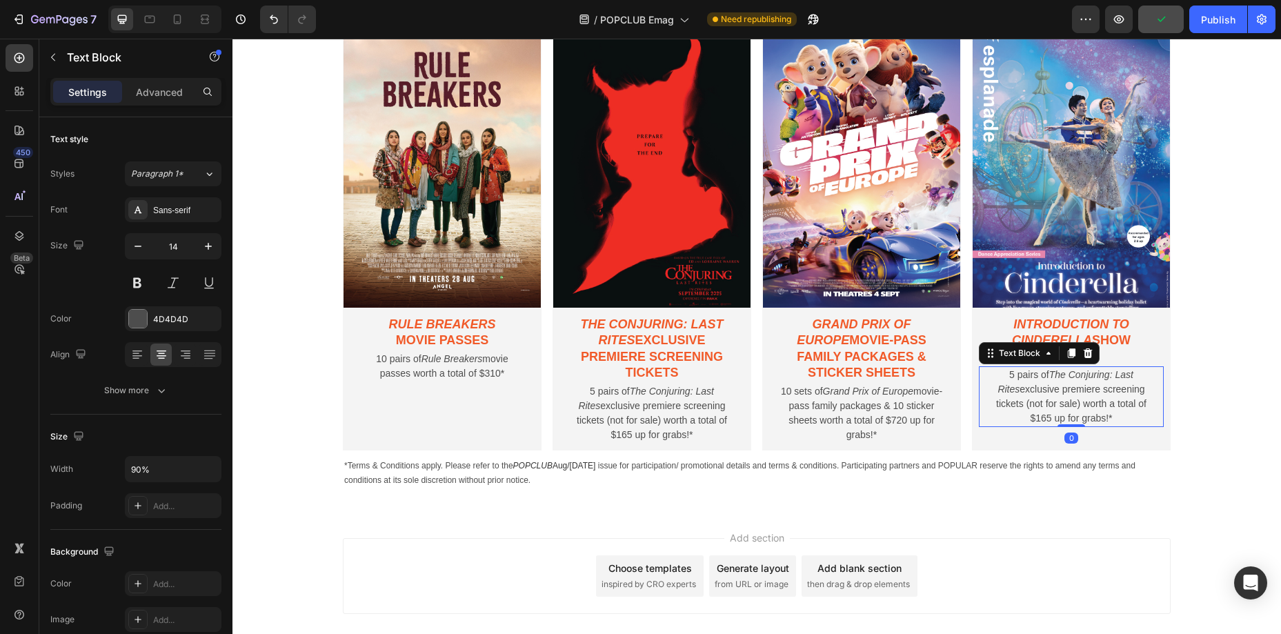
click at [1036, 387] on p "5 pairs of The Conjuring: Last Rites exclusive premiere screening tickets (not …" at bounding box center [1071, 397] width 164 height 58
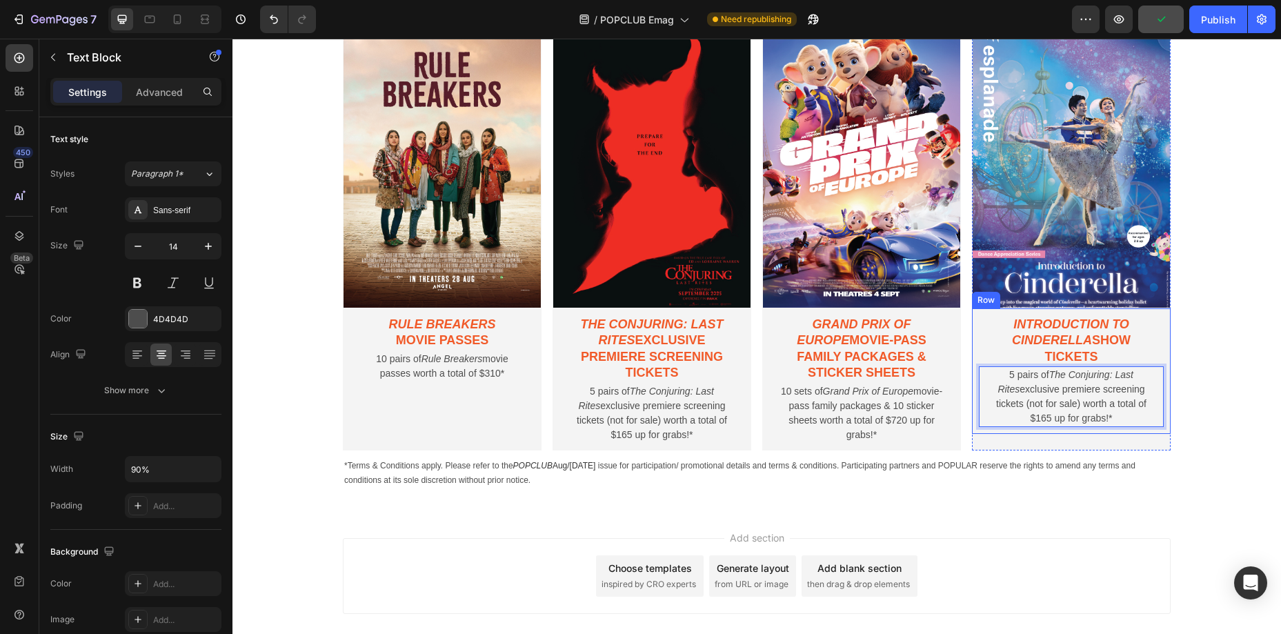
drag, startPoint x: 995, startPoint y: 373, endPoint x: 1165, endPoint y: 416, distance: 175.1
click at [1165, 416] on div "Introduction to Cinderella show tickets Text Block 5 pairs of The Conjuring: La…" at bounding box center [1071, 371] width 199 height 126
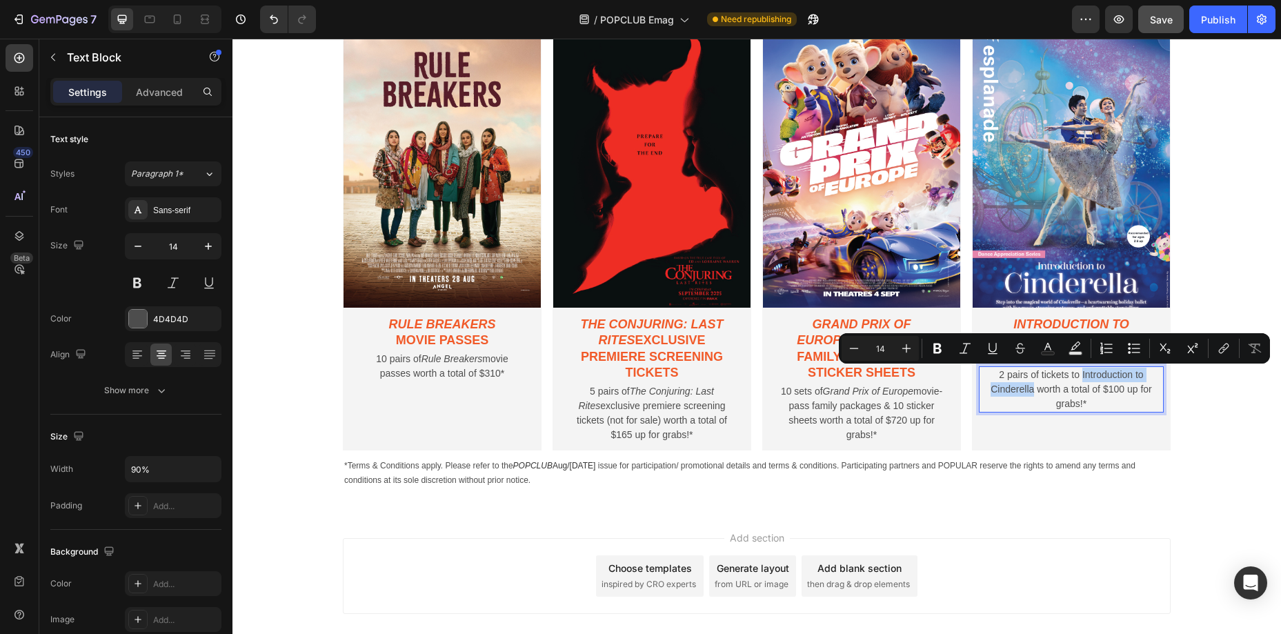
drag, startPoint x: 1083, startPoint y: 376, endPoint x: 1032, endPoint y: 390, distance: 52.2
click at [1032, 390] on p "2 pairs of tickets to Introduction to Cinderella worth a total of $100 up for g…" at bounding box center [1071, 389] width 164 height 43
click at [965, 351] on icon "Editor contextual toolbar" at bounding box center [965, 349] width 14 height 14
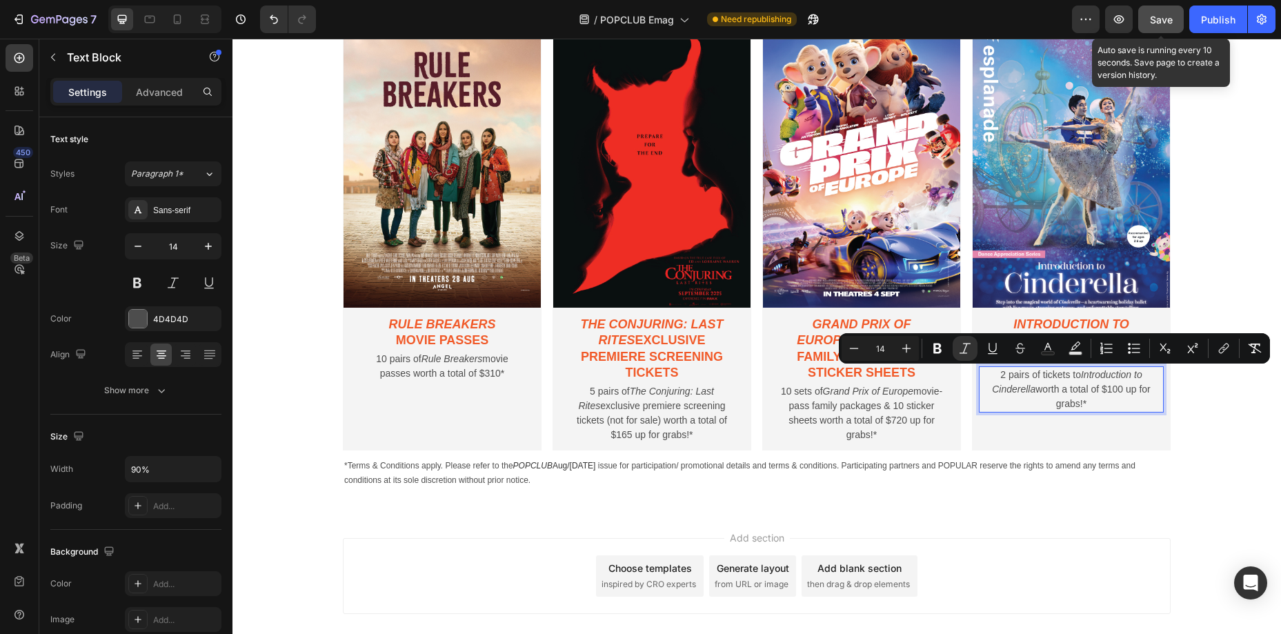
click at [1171, 29] on button "Save" at bounding box center [1162, 20] width 46 height 28
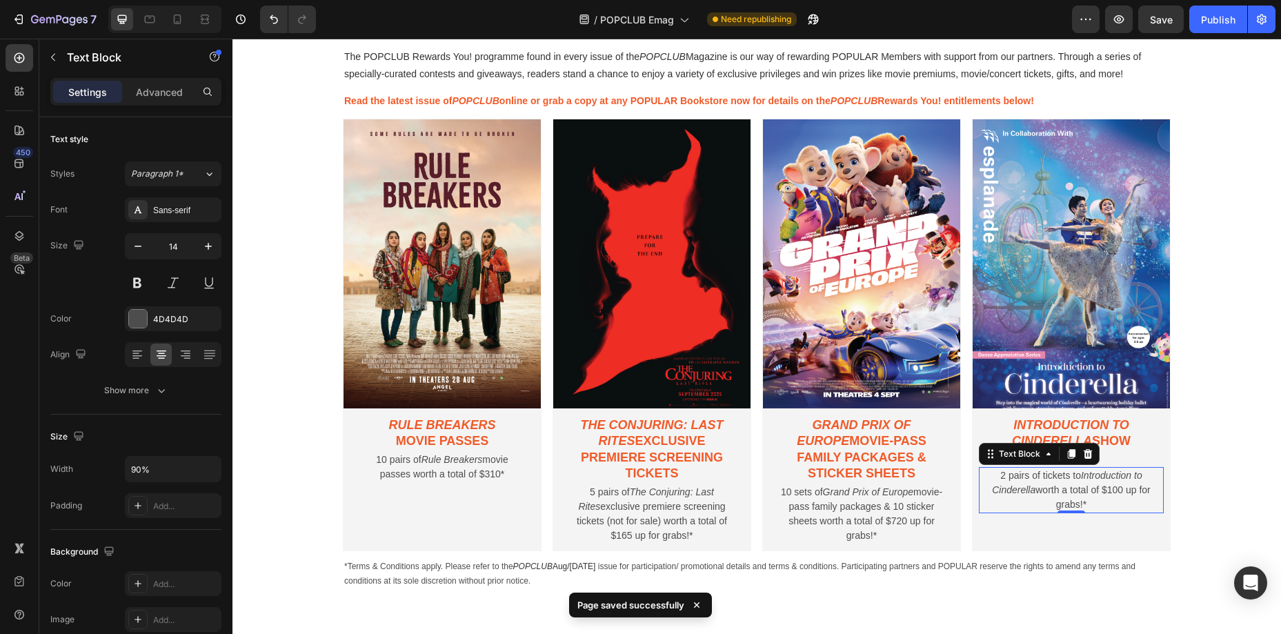
scroll to position [799, 0]
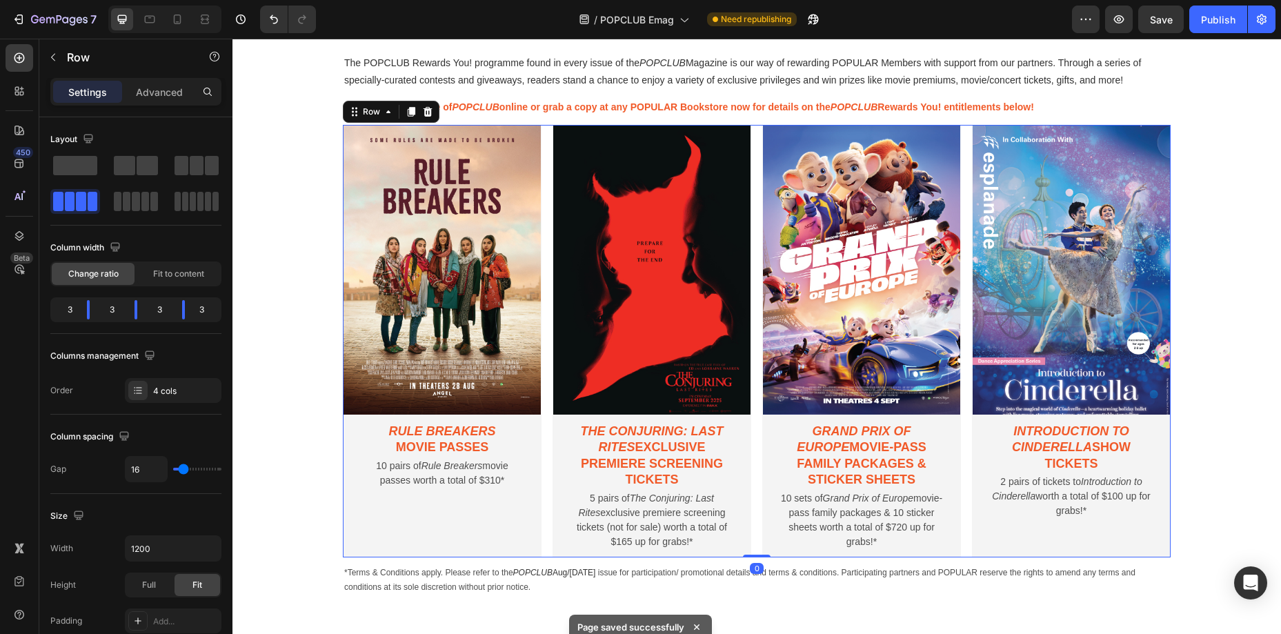
click at [754, 126] on div "Image Rule Breakers movie passes Text Block 10 pairs of Rule Breakers movie pas…" at bounding box center [757, 341] width 828 height 433
click at [408, 115] on icon at bounding box center [411, 111] width 11 height 11
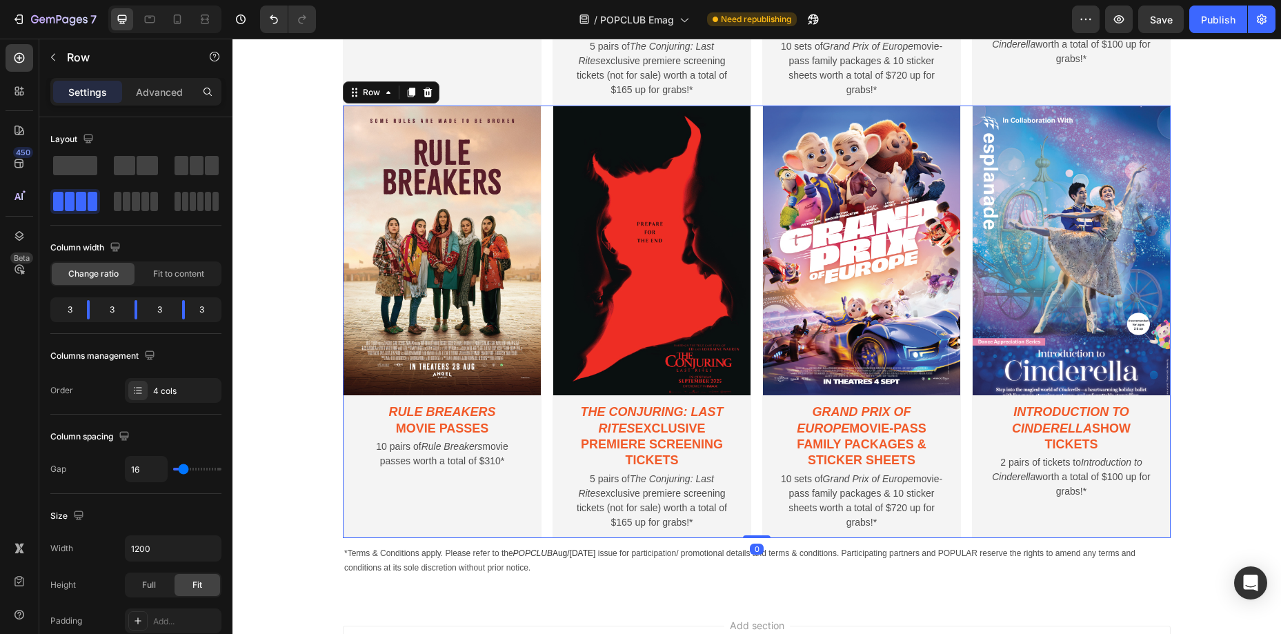
scroll to position [1250, 0]
click at [148, 97] on p "Advanced" at bounding box center [159, 92] width 47 height 14
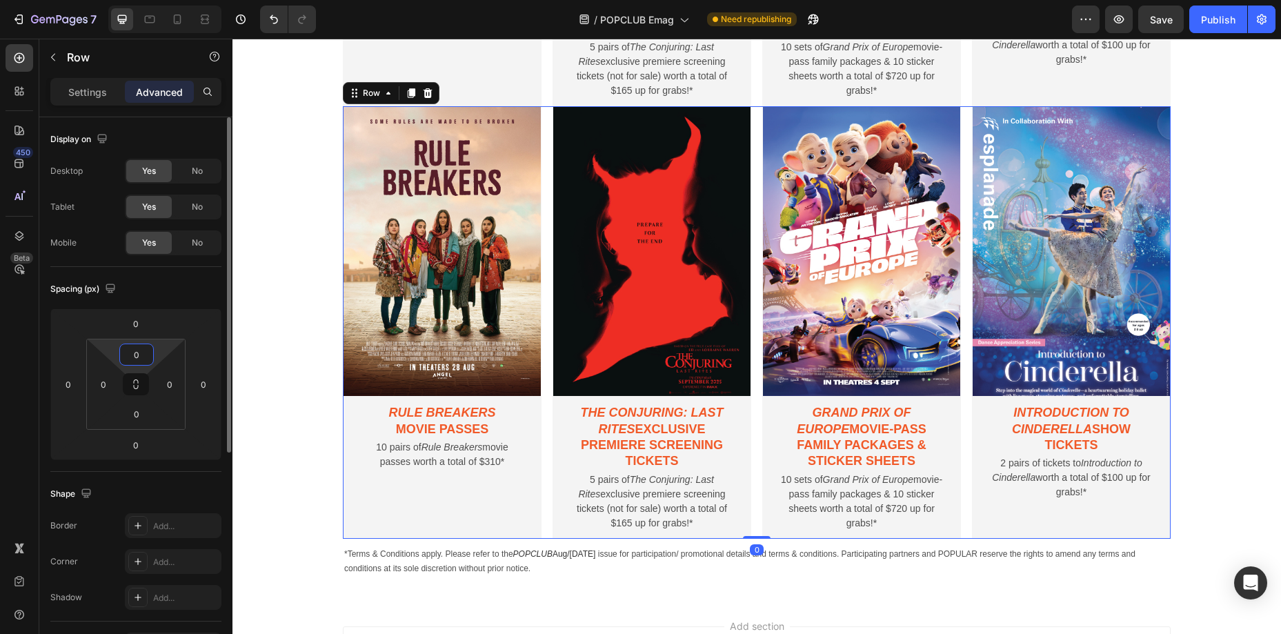
click at [133, 363] on input "0" at bounding box center [137, 354] width 28 height 21
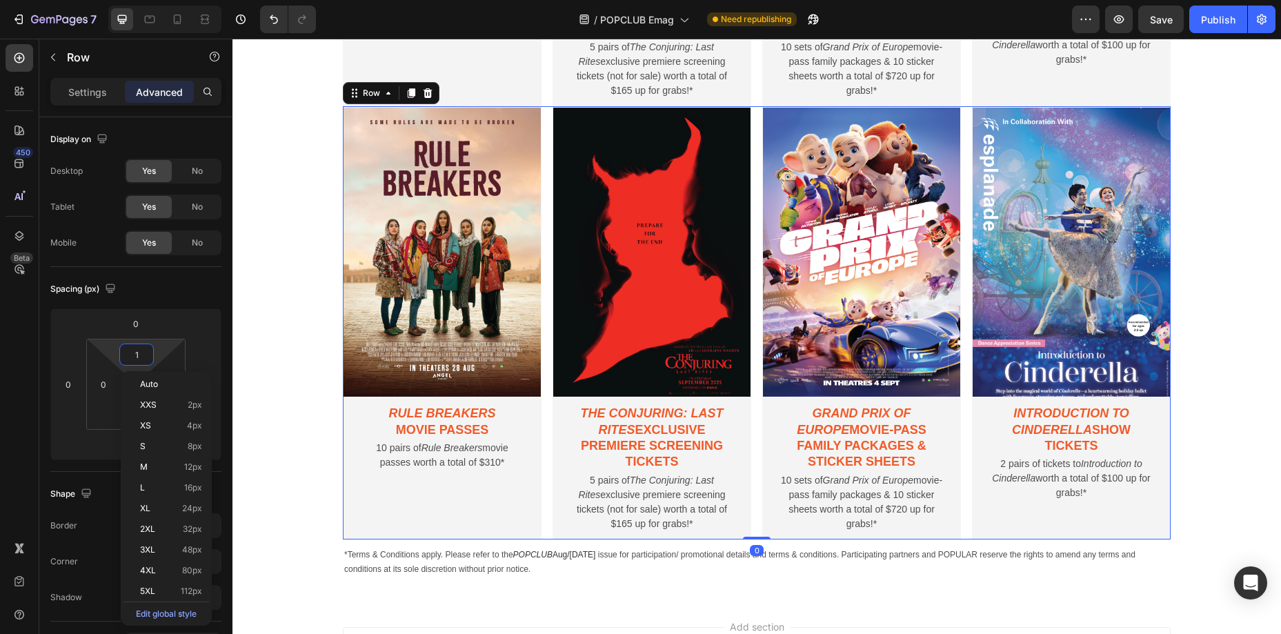
type input "10"
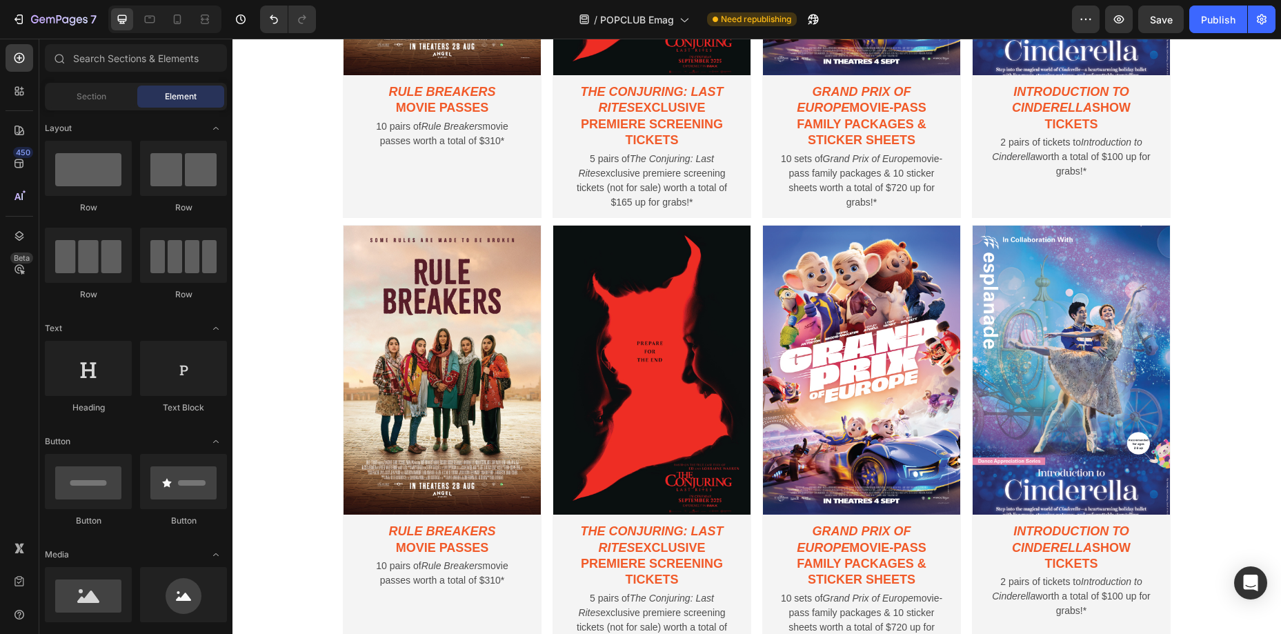
scroll to position [1154, 0]
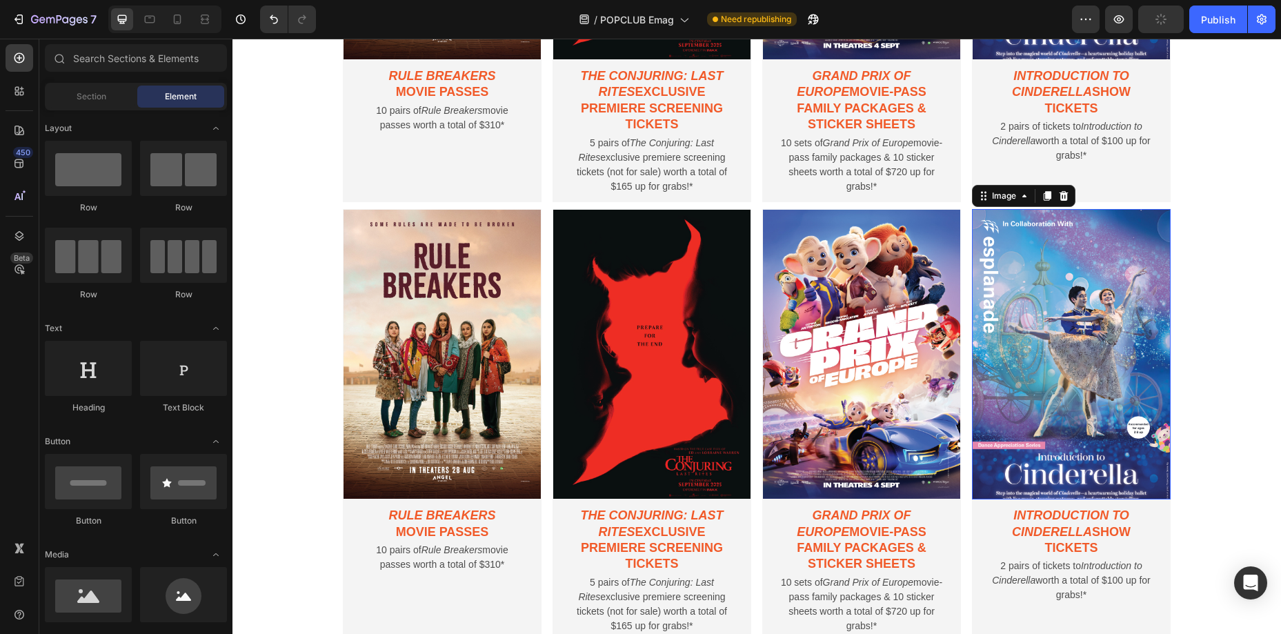
click at [1036, 277] on img at bounding box center [1071, 354] width 199 height 291
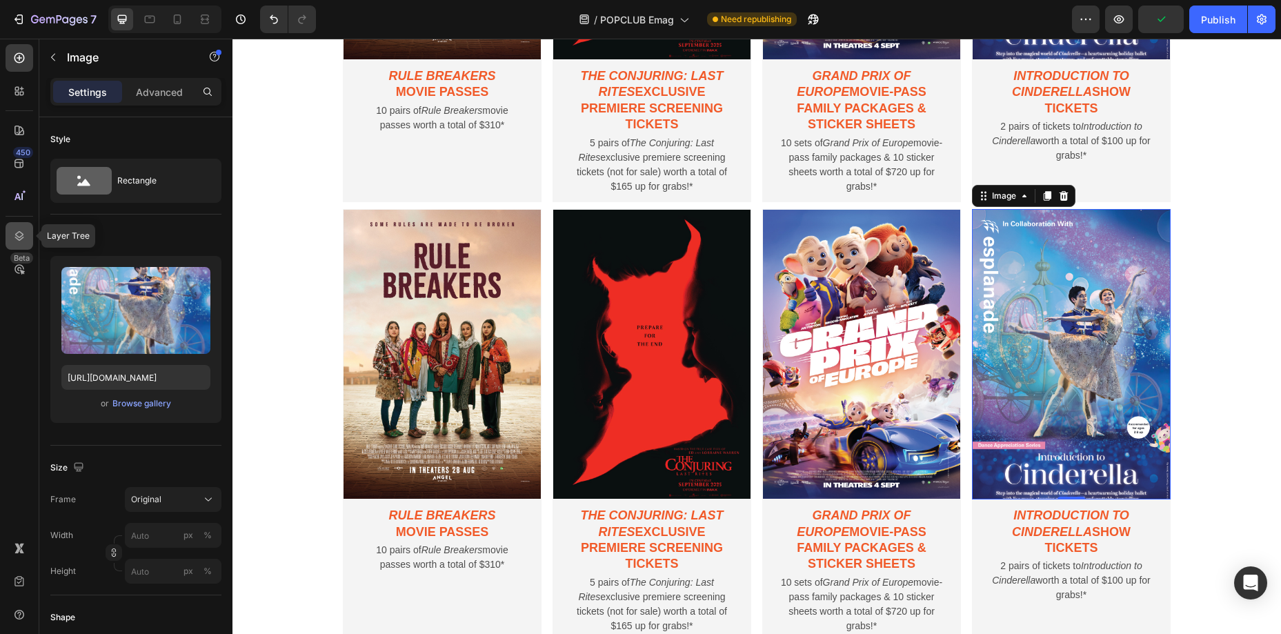
click at [15, 237] on icon at bounding box center [19, 236] width 9 height 10
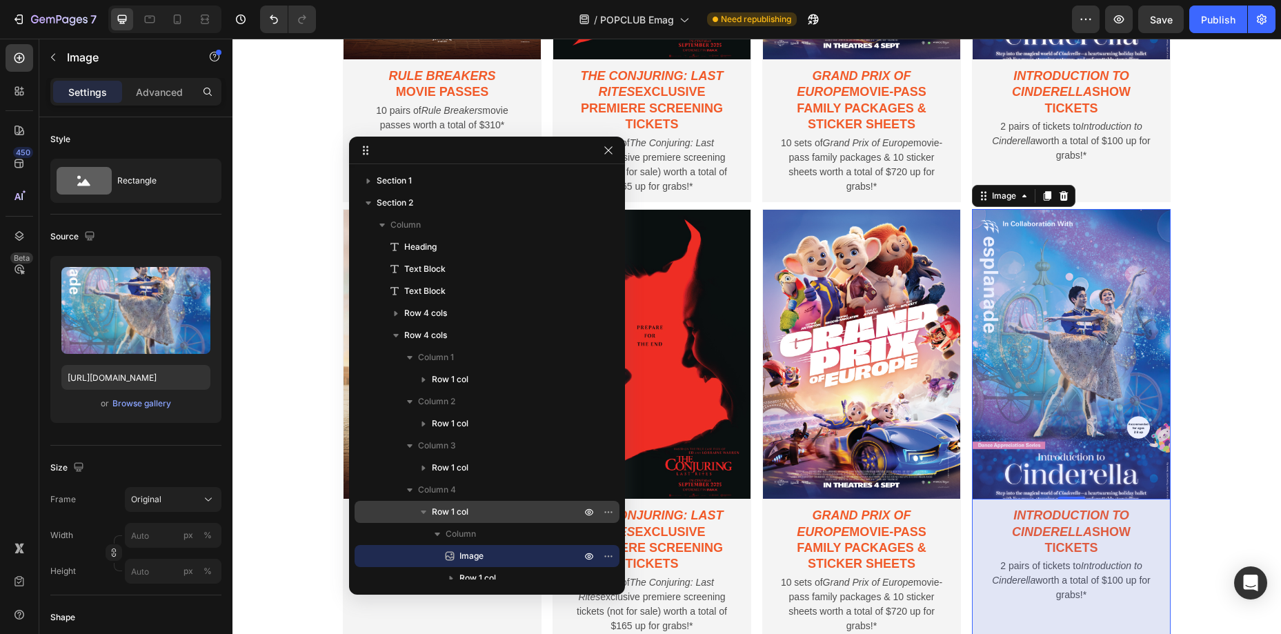
scroll to position [54, 0]
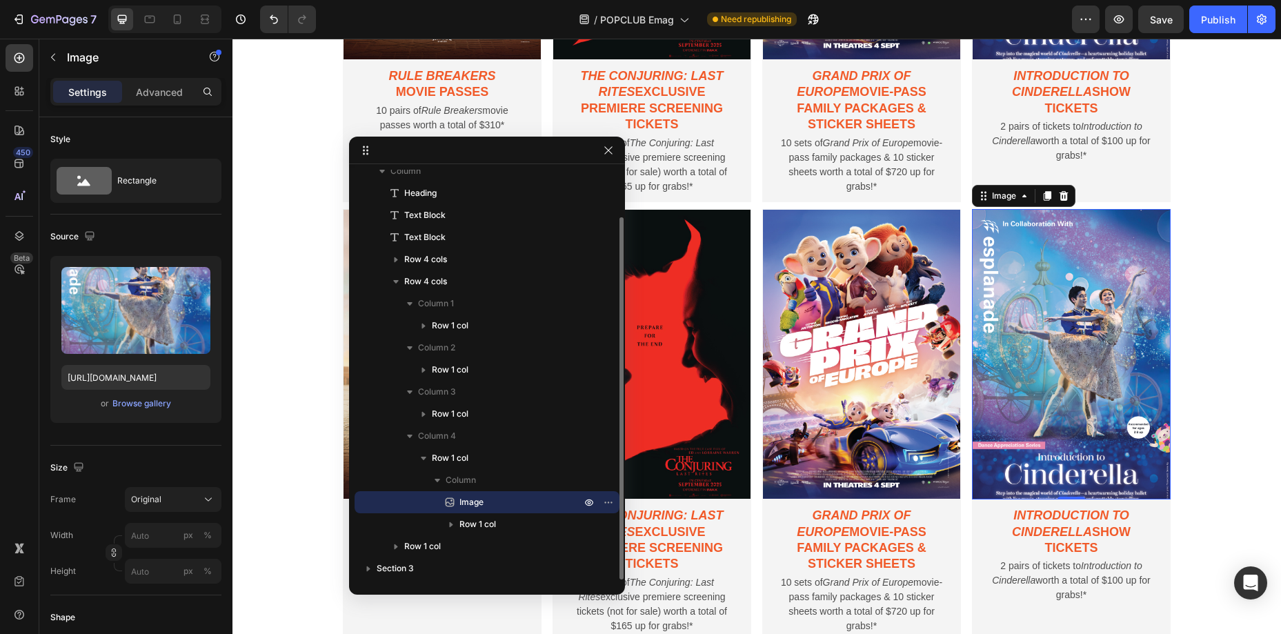
click at [1041, 234] on img at bounding box center [1071, 354] width 199 height 291
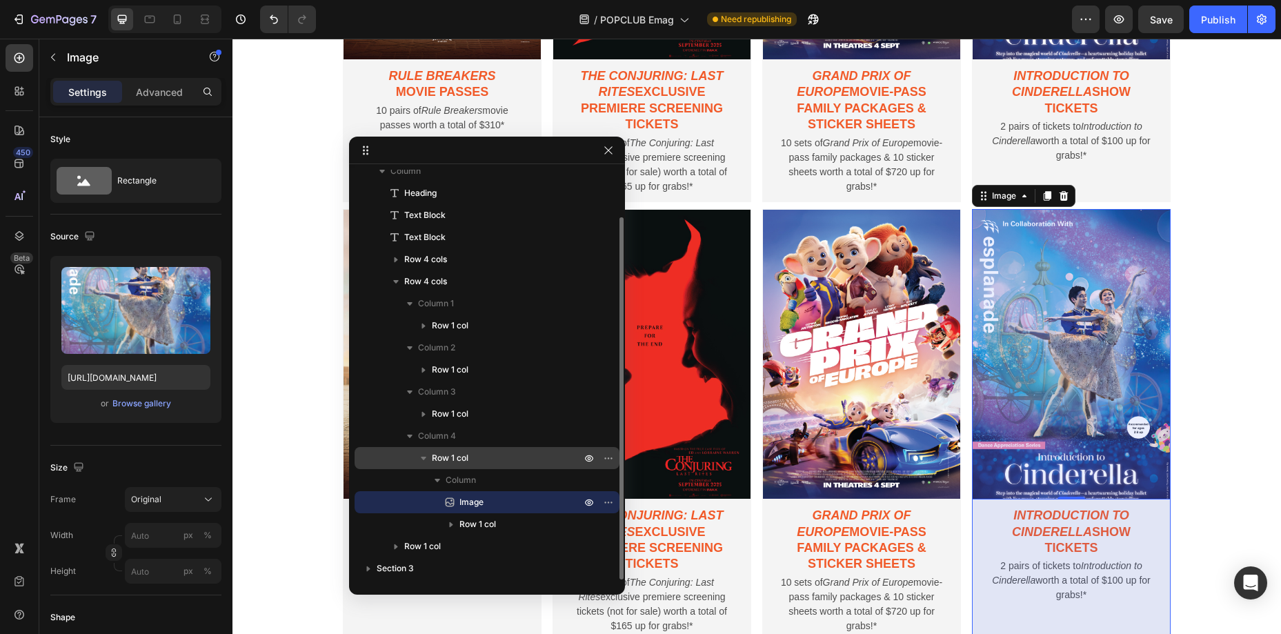
click at [454, 460] on span "Row 1 col" at bounding box center [450, 458] width 37 height 14
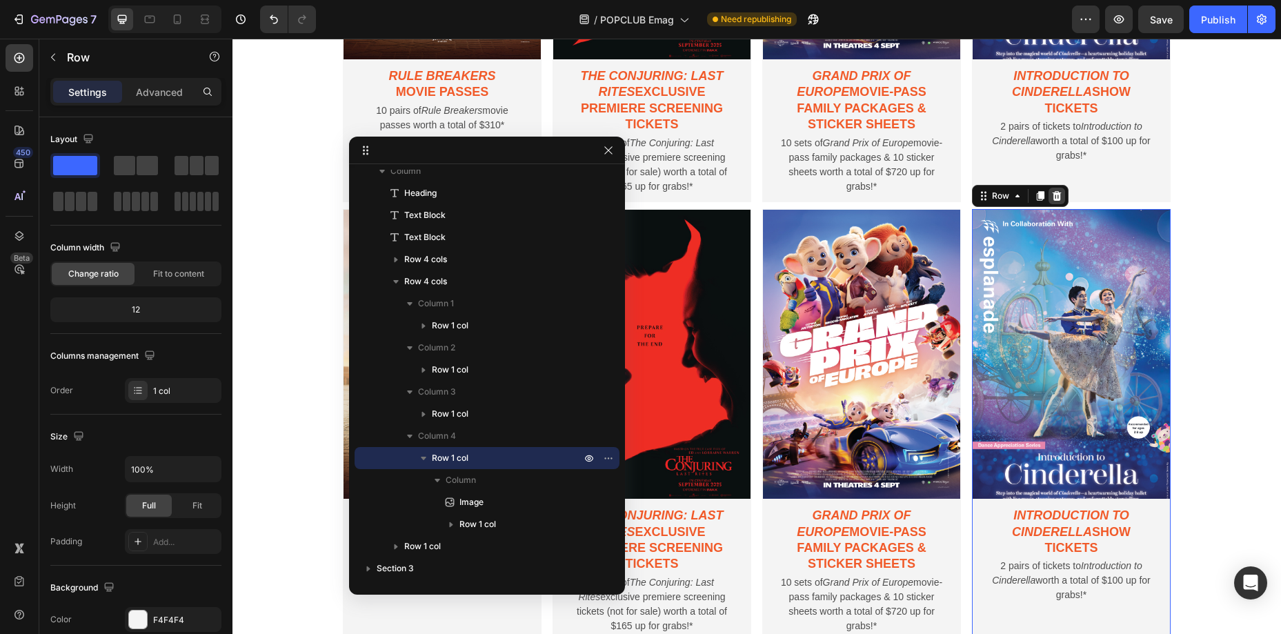
click at [1056, 201] on div at bounding box center [1057, 196] width 17 height 17
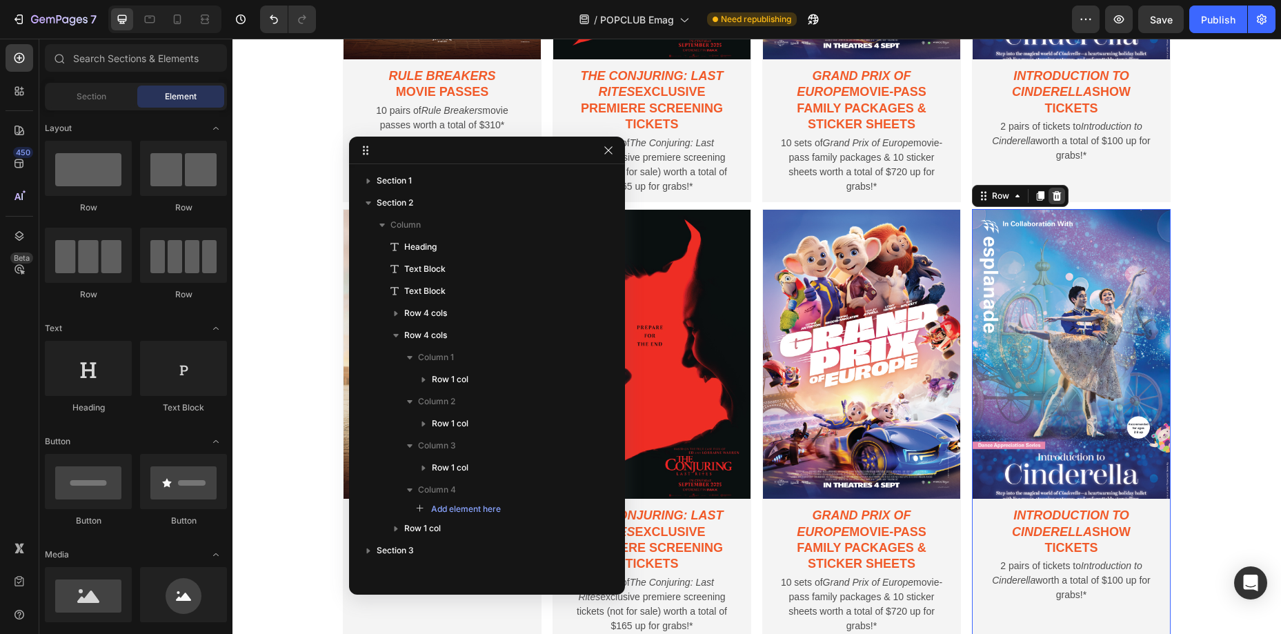
scroll to position [0, 0]
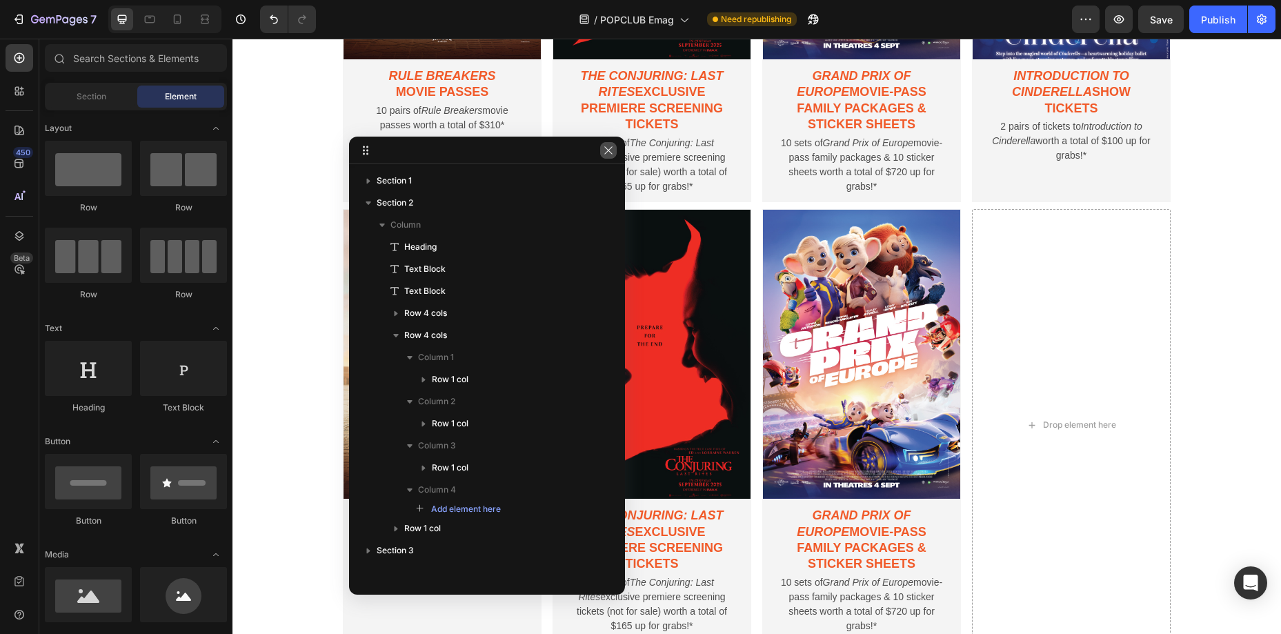
click at [600, 154] on button "button" at bounding box center [608, 150] width 17 height 17
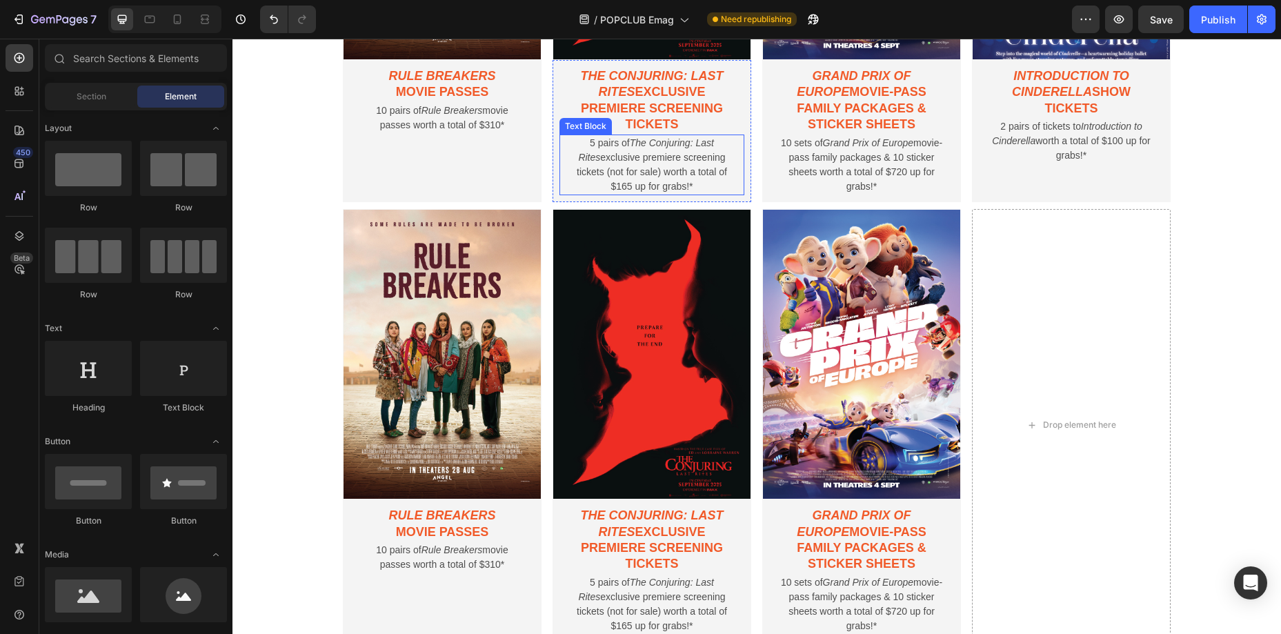
click at [607, 152] on p "5 pairs of The Conjuring: Last Rites exclusive premiere screening tickets (not …" at bounding box center [652, 165] width 164 height 58
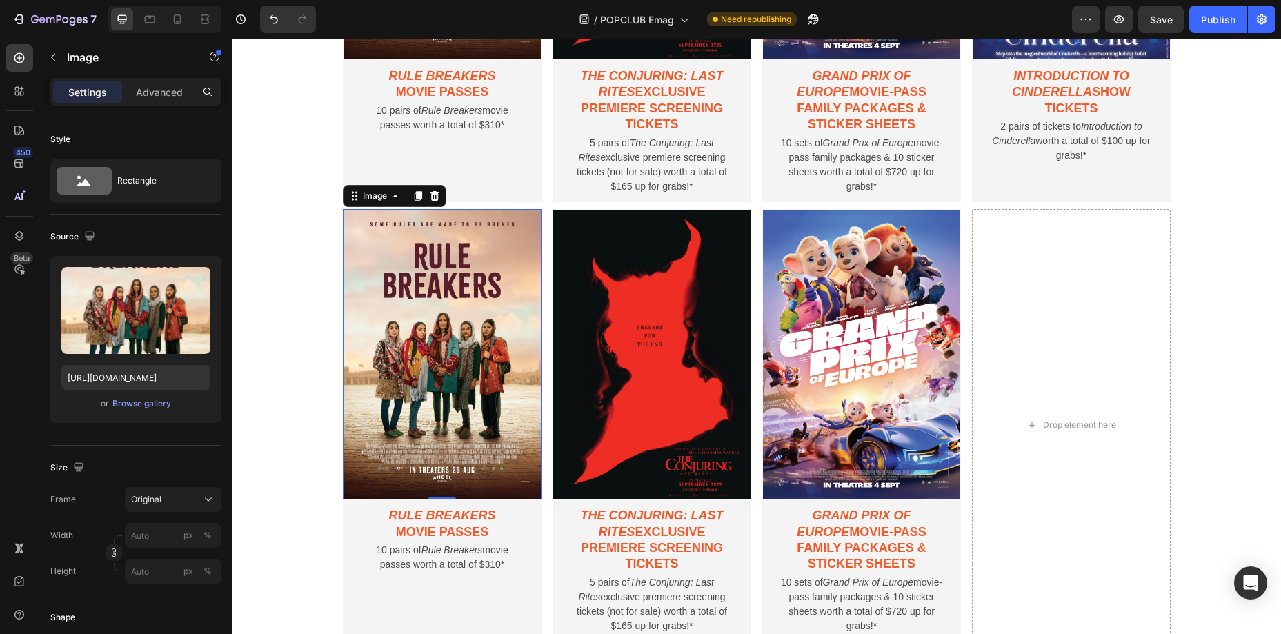
click at [510, 257] on img at bounding box center [442, 354] width 199 height 291
drag, startPoint x: 139, startPoint y: 377, endPoint x: 127, endPoint y: 375, distance: 11.9
click at [138, 376] on input "[URL][DOMAIN_NAME]" at bounding box center [135, 377] width 149 height 25
click at [127, 375] on input "[URL][DOMAIN_NAME]" at bounding box center [135, 377] width 149 height 25
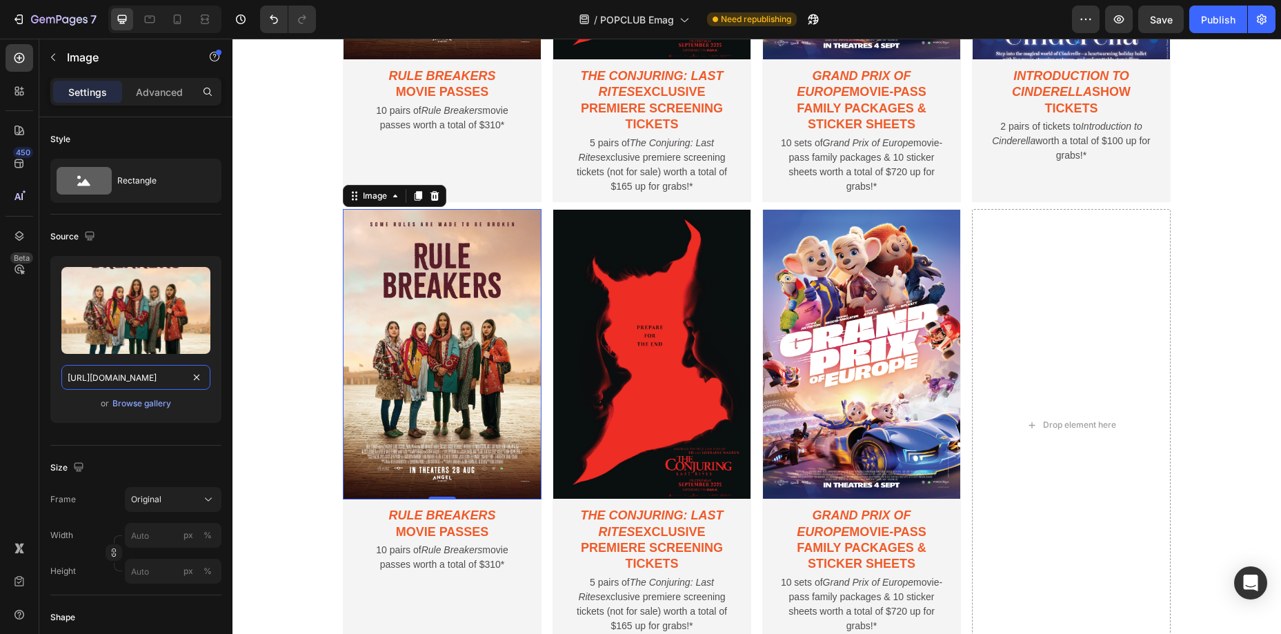
drag, startPoint x: 424, startPoint y: 415, endPoint x: 260, endPoint y: 375, distance: 169.2
click at [170, 375] on input "[URL][DOMAIN_NAME]" at bounding box center [135, 377] width 149 height 25
click at [166, 377] on input "[URL][DOMAIN_NAME]" at bounding box center [135, 377] width 149 height 25
type input "[URL][DOMAIN_NAME]"
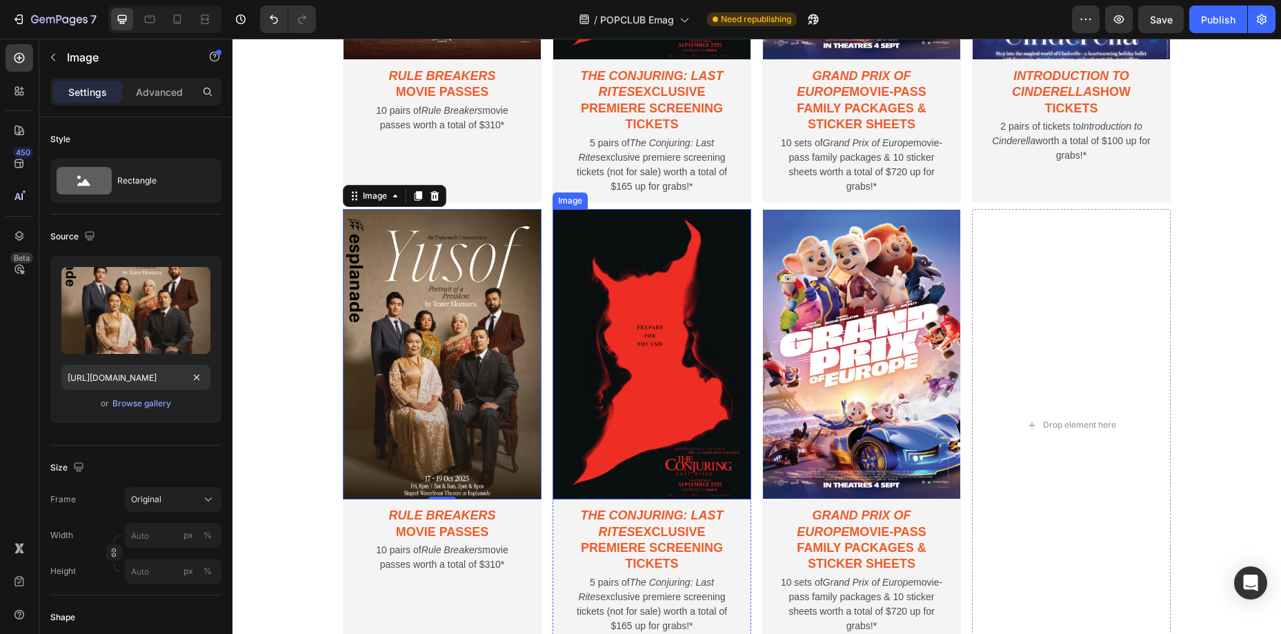
click at [640, 382] on img at bounding box center [652, 354] width 199 height 291
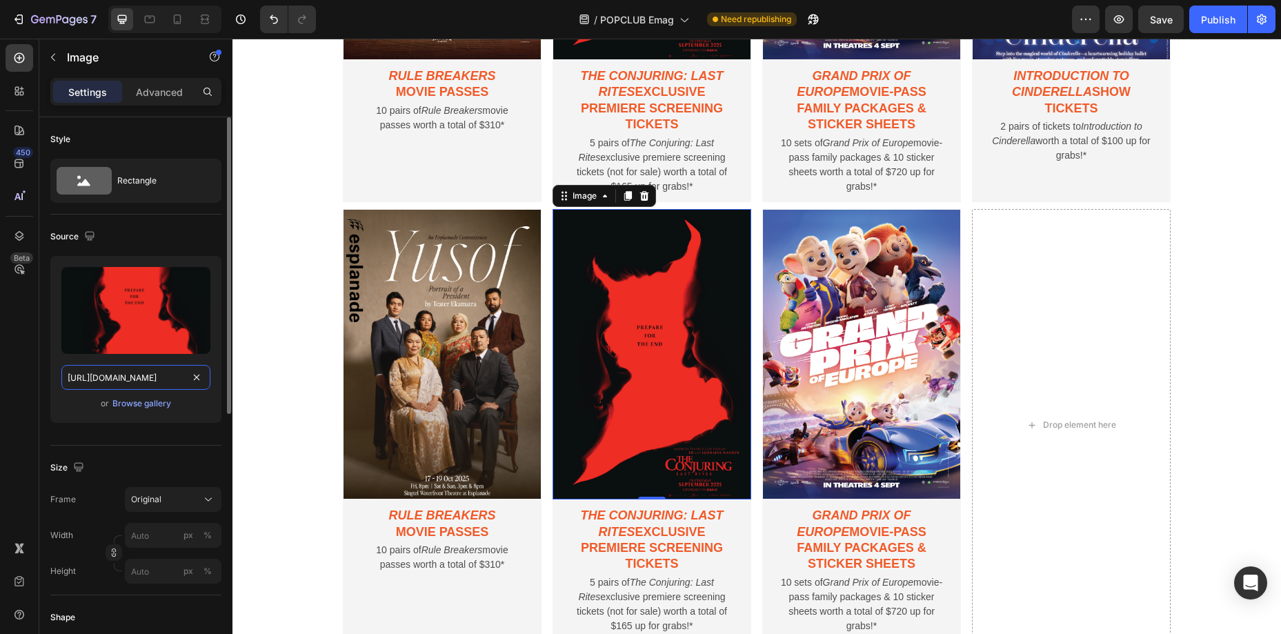
drag, startPoint x: 166, startPoint y: 377, endPoint x: 152, endPoint y: 377, distance: 13.8
click at [165, 377] on input "[URL][DOMAIN_NAME]" at bounding box center [135, 377] width 149 height 25
click at [152, 377] on input "[URL][DOMAIN_NAME]" at bounding box center [135, 377] width 149 height 25
drag, startPoint x: 371, startPoint y: 417, endPoint x: 262, endPoint y: 374, distance: 117.8
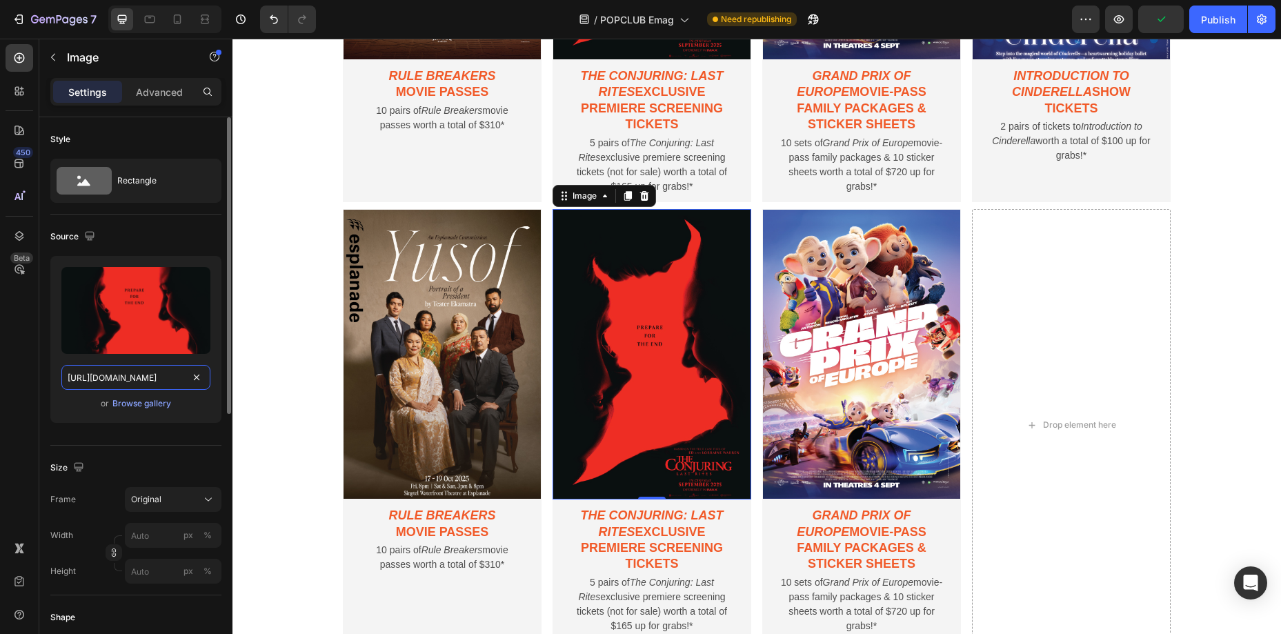
click at [164, 375] on input "[URL][DOMAIN_NAME]" at bounding box center [135, 377] width 149 height 25
click at [166, 377] on input "[URL][DOMAIN_NAME]" at bounding box center [135, 377] width 149 height 25
type input "[URL][DOMAIN_NAME]"
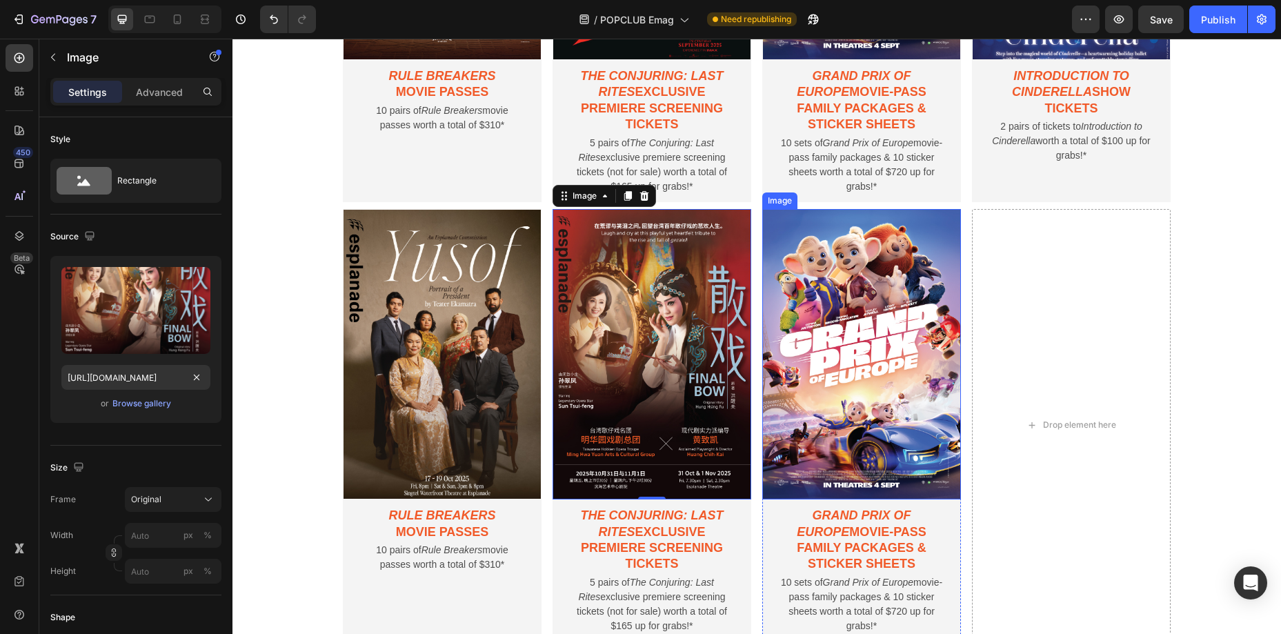
click at [849, 372] on img at bounding box center [861, 354] width 199 height 291
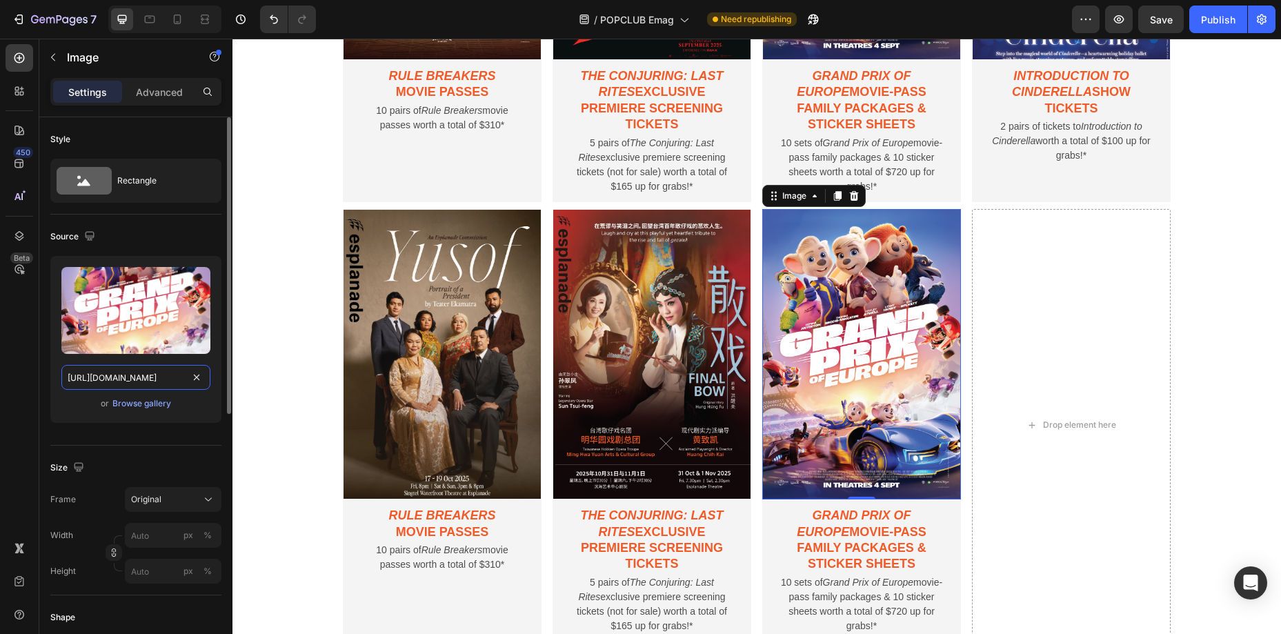
drag, startPoint x: 139, startPoint y: 375, endPoint x: 125, endPoint y: 375, distance: 13.8
click at [137, 375] on input "[URL][DOMAIN_NAME]" at bounding box center [135, 377] width 149 height 25
click at [125, 375] on input "[URL][DOMAIN_NAME]" at bounding box center [135, 377] width 149 height 25
drag, startPoint x: 353, startPoint y: 417, endPoint x: 262, endPoint y: 377, distance: 100.4
click at [168, 380] on input "[URL][DOMAIN_NAME]" at bounding box center [135, 377] width 149 height 25
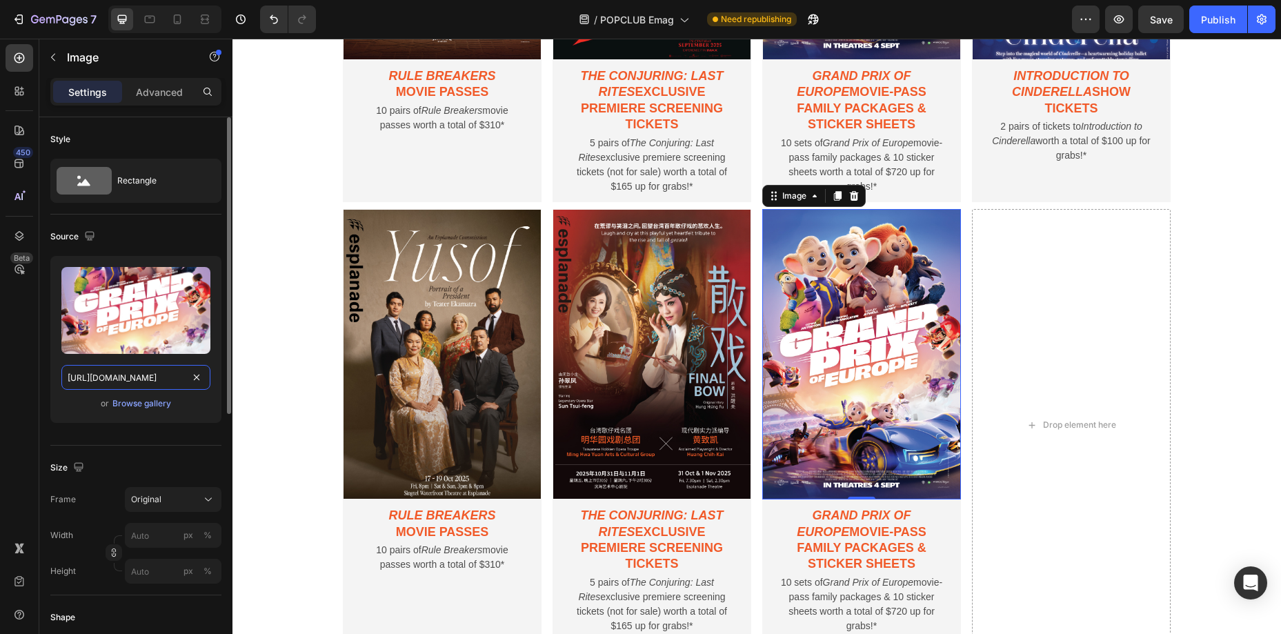
click at [166, 378] on input "[URL][DOMAIN_NAME]" at bounding box center [135, 377] width 149 height 25
type input "[URL][DOMAIN_NAME]"
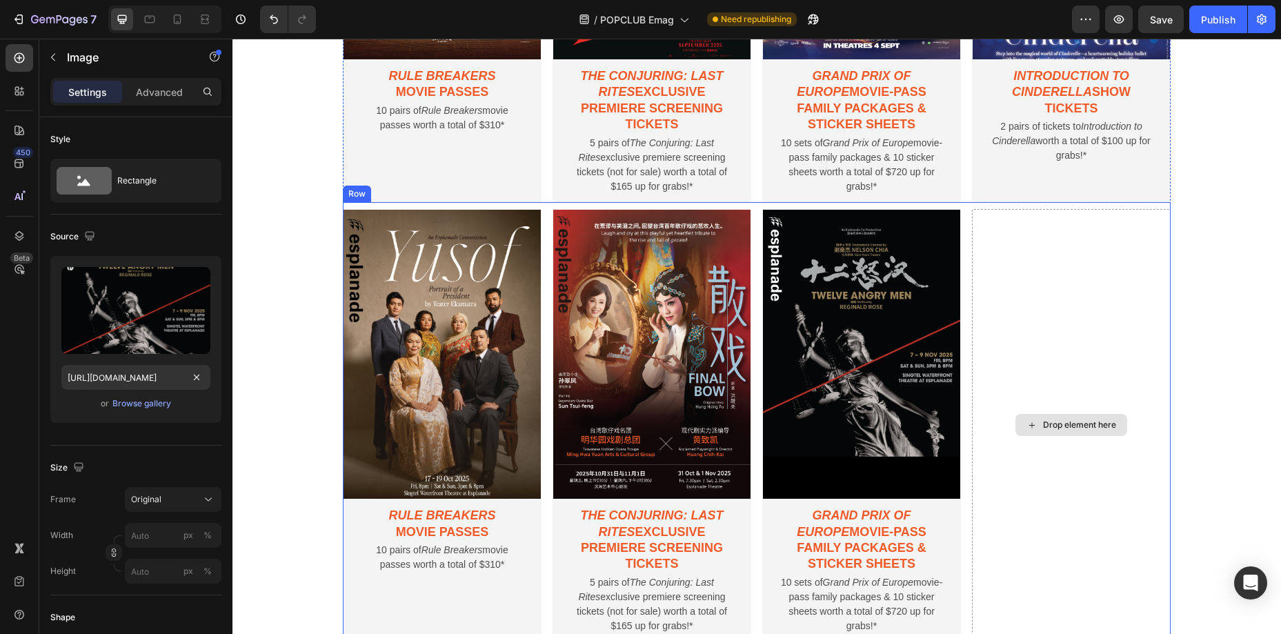
scroll to position [0, 0]
click at [1048, 420] on div "Drop element here" at bounding box center [1079, 425] width 73 height 11
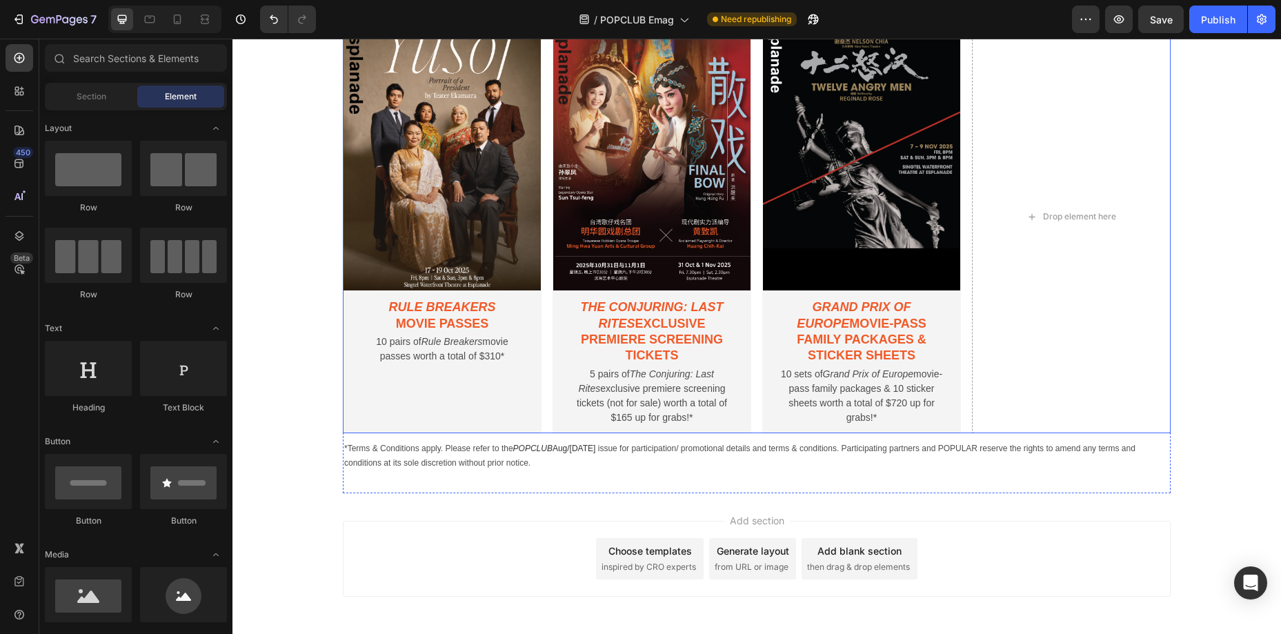
scroll to position [1351, 0]
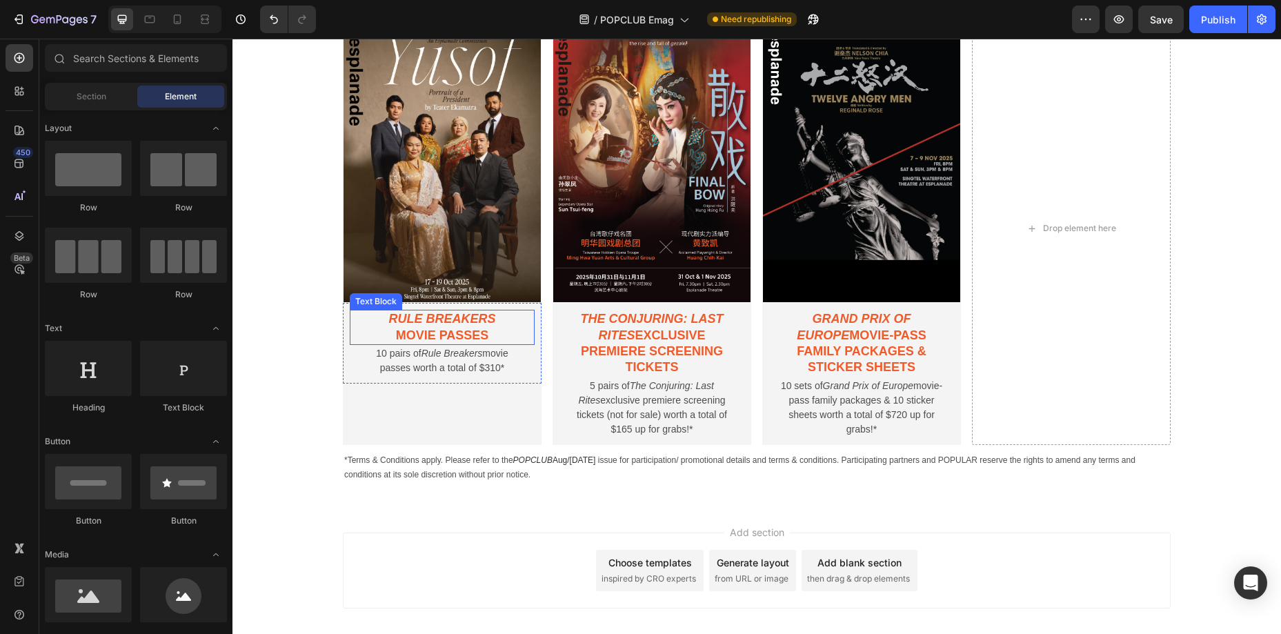
click at [440, 336] on p "movie passes" at bounding box center [442, 336] width 164 height 16
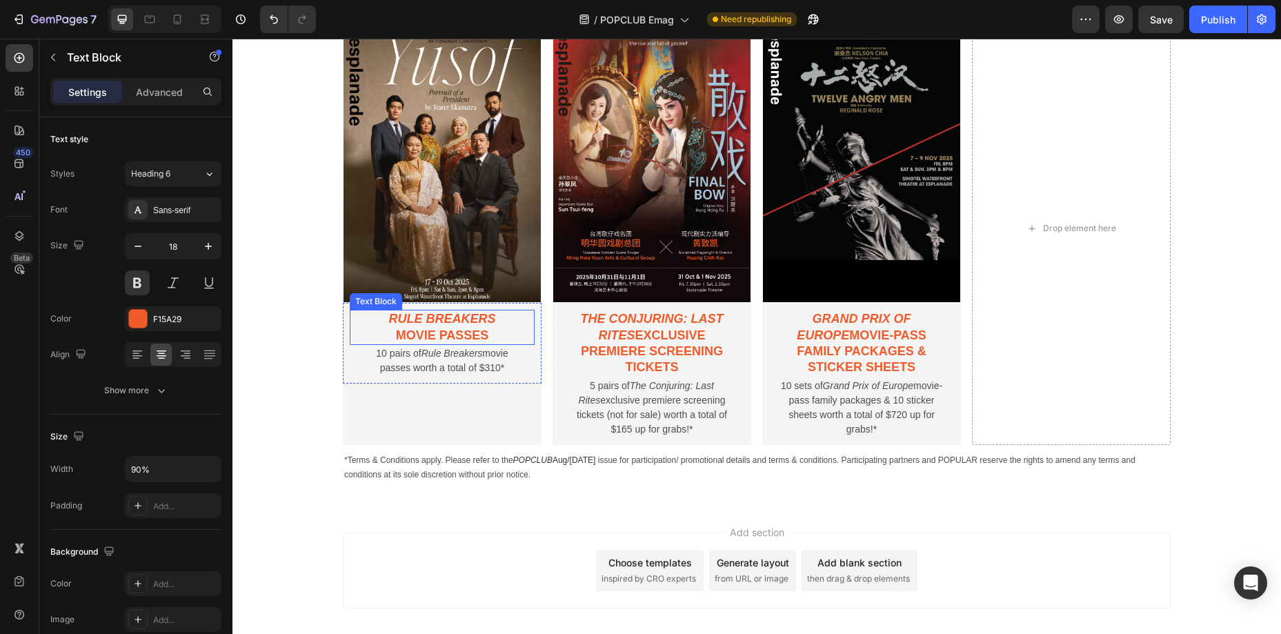
click at [440, 336] on p "movie passes" at bounding box center [442, 336] width 164 height 16
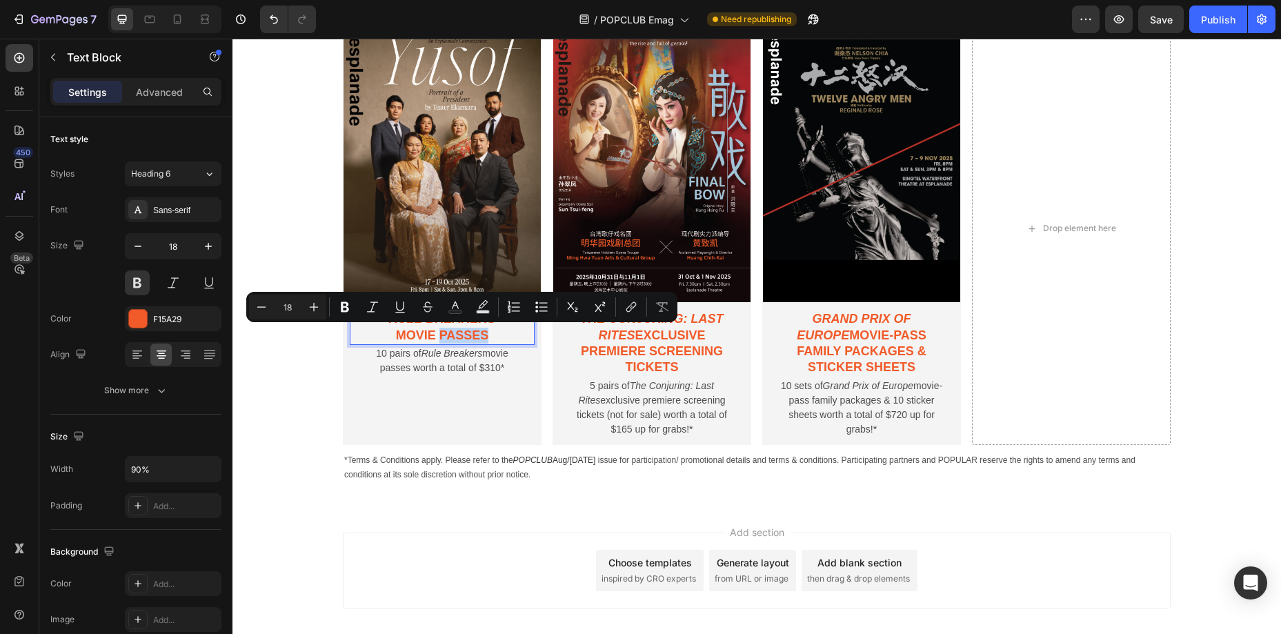
click at [402, 324] on icon "Rule Breakers" at bounding box center [441, 319] width 107 height 14
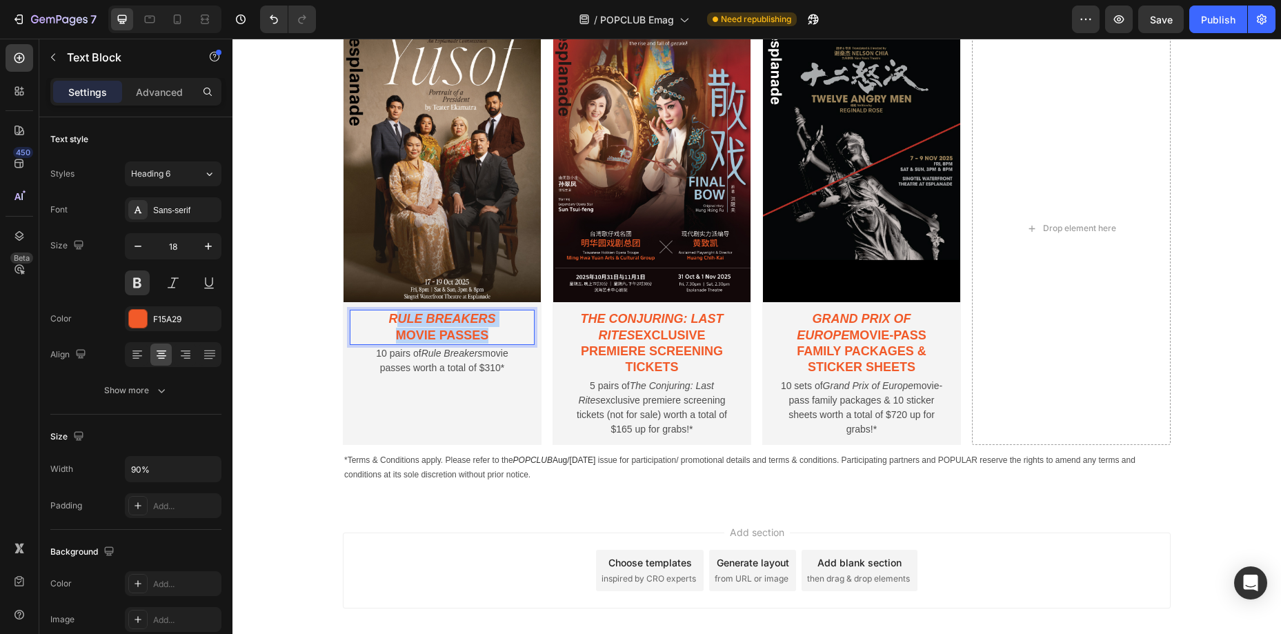
drag, startPoint x: 393, startPoint y: 319, endPoint x: 485, endPoint y: 333, distance: 92.8
click at [485, 333] on div "Rule Breakers movie passes" at bounding box center [442, 327] width 166 height 35
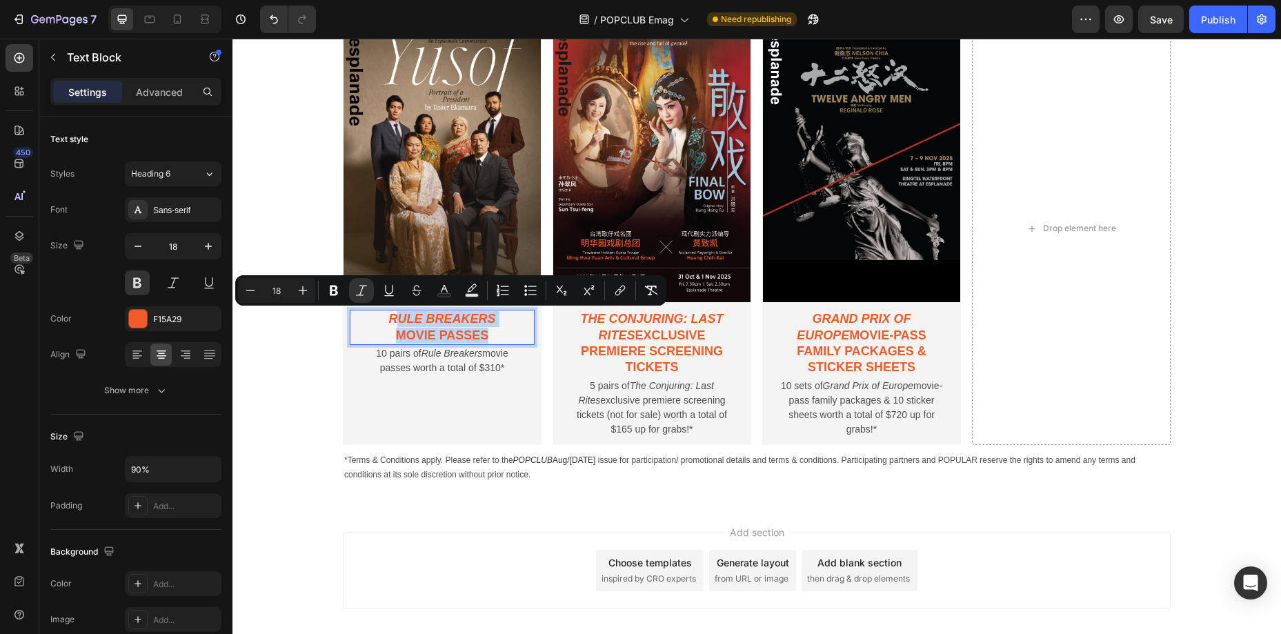
click at [399, 324] on icon "Rule Breakers" at bounding box center [441, 319] width 107 height 14
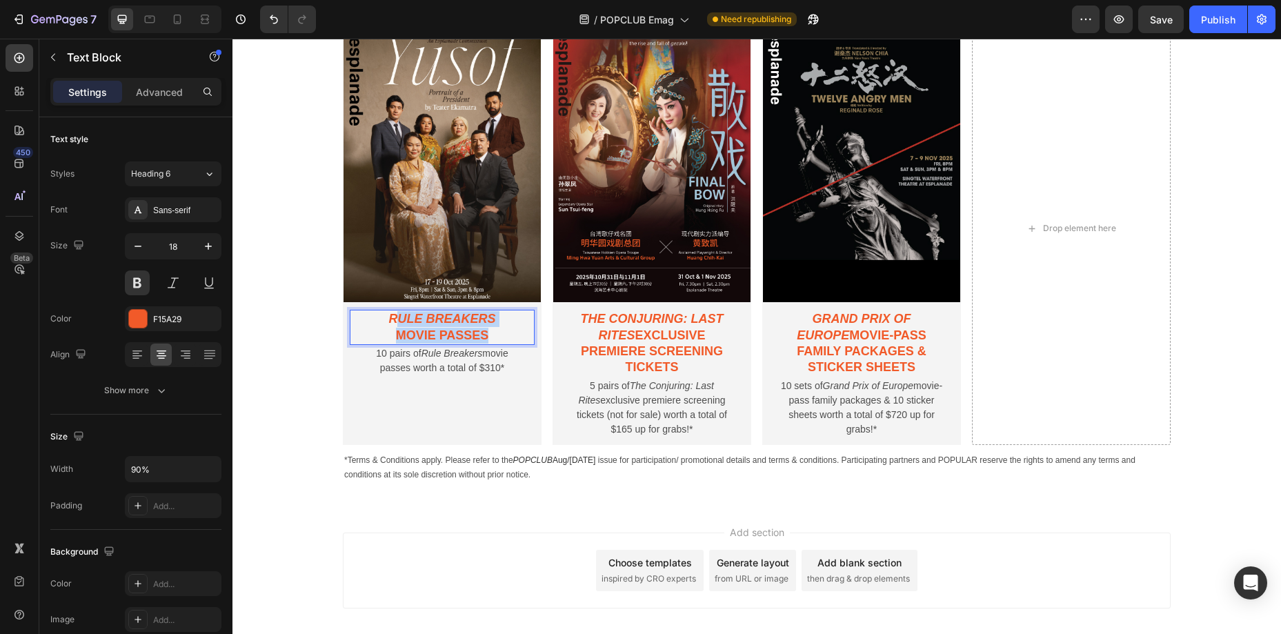
drag, startPoint x: 393, startPoint y: 319, endPoint x: 526, endPoint y: 338, distance: 134.5
click at [526, 338] on div "Rule Breakers movie passes" at bounding box center [442, 327] width 185 height 35
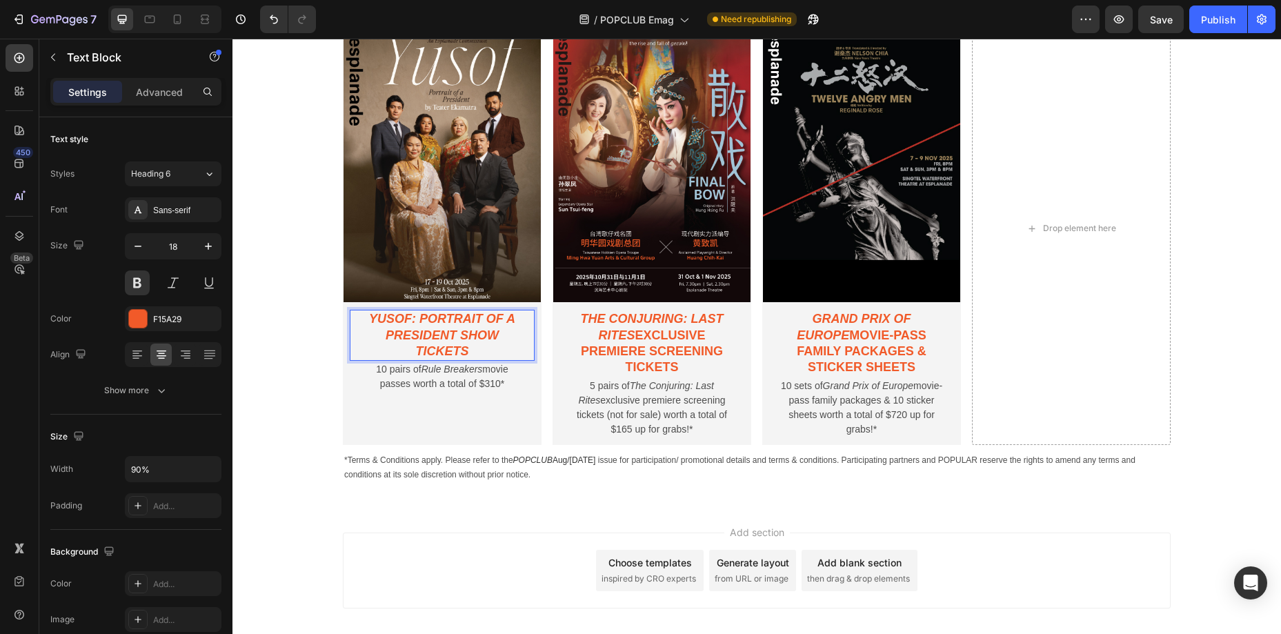
drag, startPoint x: 463, startPoint y: 334, endPoint x: 504, endPoint y: 353, distance: 45.4
click at [504, 353] on p "Yusof: Portrait of a President show tickets" at bounding box center [442, 335] width 164 height 48
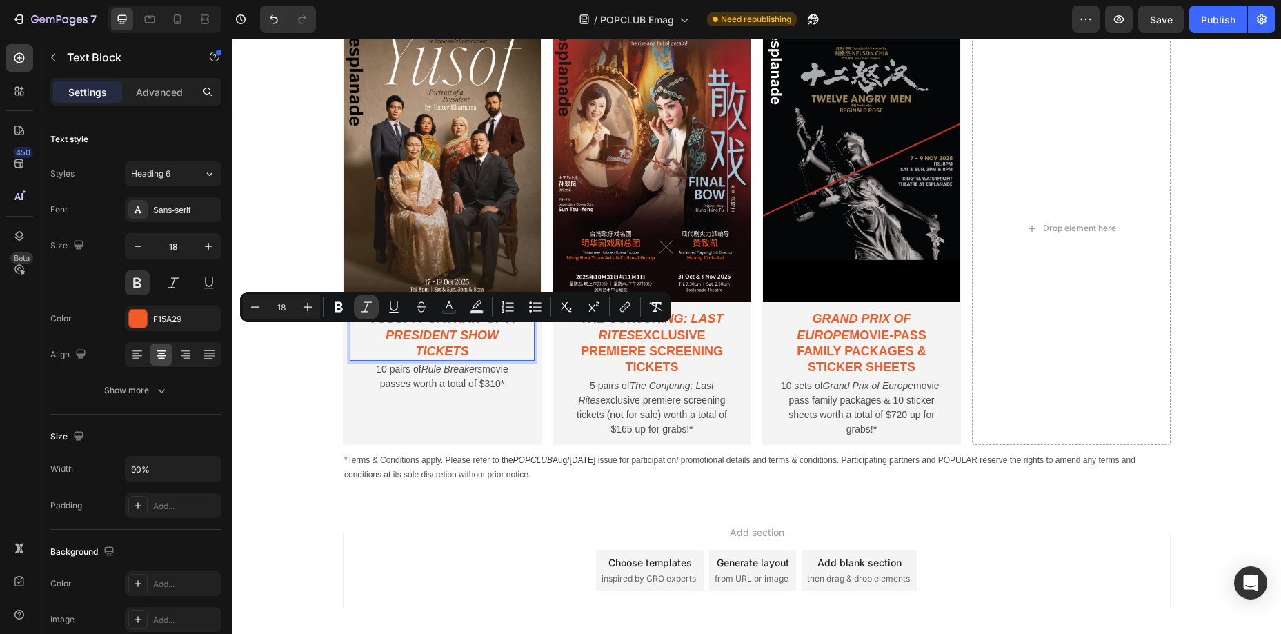
click at [367, 311] on icon "Editor contextual toolbar" at bounding box center [367, 307] width 14 height 14
click at [444, 373] on icon "Rule Breakers" at bounding box center [452, 369] width 61 height 11
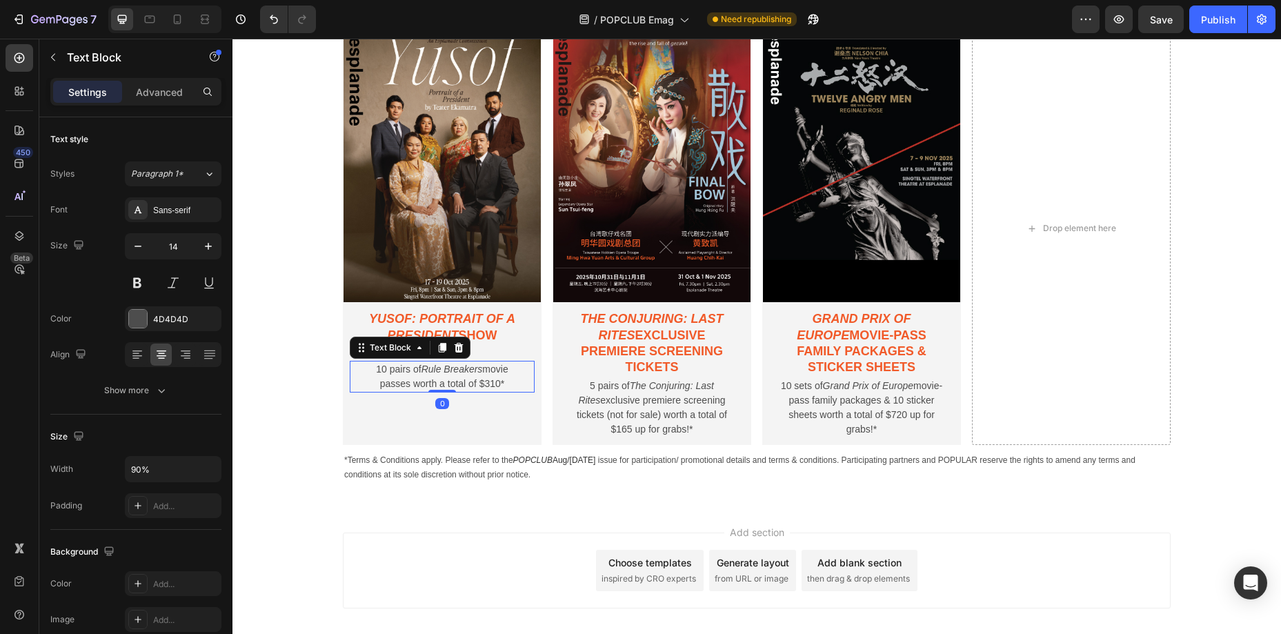
click at [444, 373] on icon "Rule Breakers" at bounding box center [452, 369] width 61 height 11
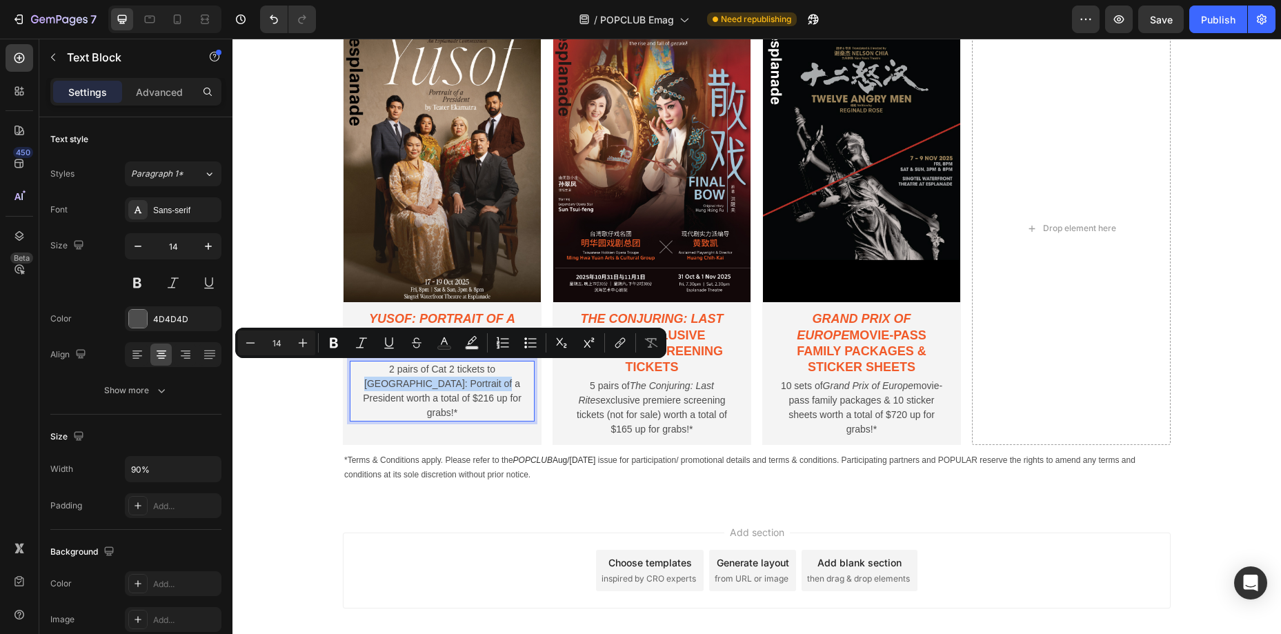
drag, startPoint x: 483, startPoint y: 368, endPoint x: 455, endPoint y: 385, distance: 32.8
click at [455, 385] on p "2 pairs of Cat 2 tickets to [GEOGRAPHIC_DATA]: Portrait of a President worth a …" at bounding box center [442, 391] width 164 height 58
click at [368, 346] on icon "Editor contextual toolbar" at bounding box center [362, 343] width 14 height 14
click at [454, 414] on div "Image Yusof: Portrait of a President show tickets Text Block 2 pairs of Cat 2 t…" at bounding box center [442, 228] width 199 height 433
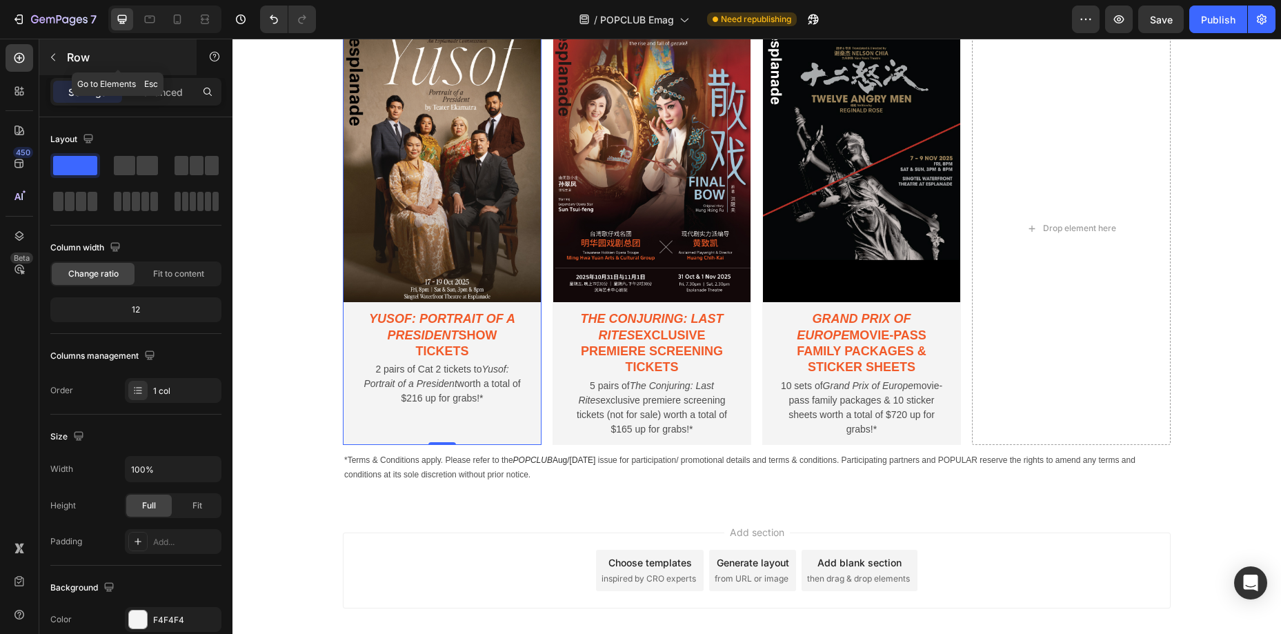
click at [85, 58] on p "Row" at bounding box center [125, 57] width 117 height 17
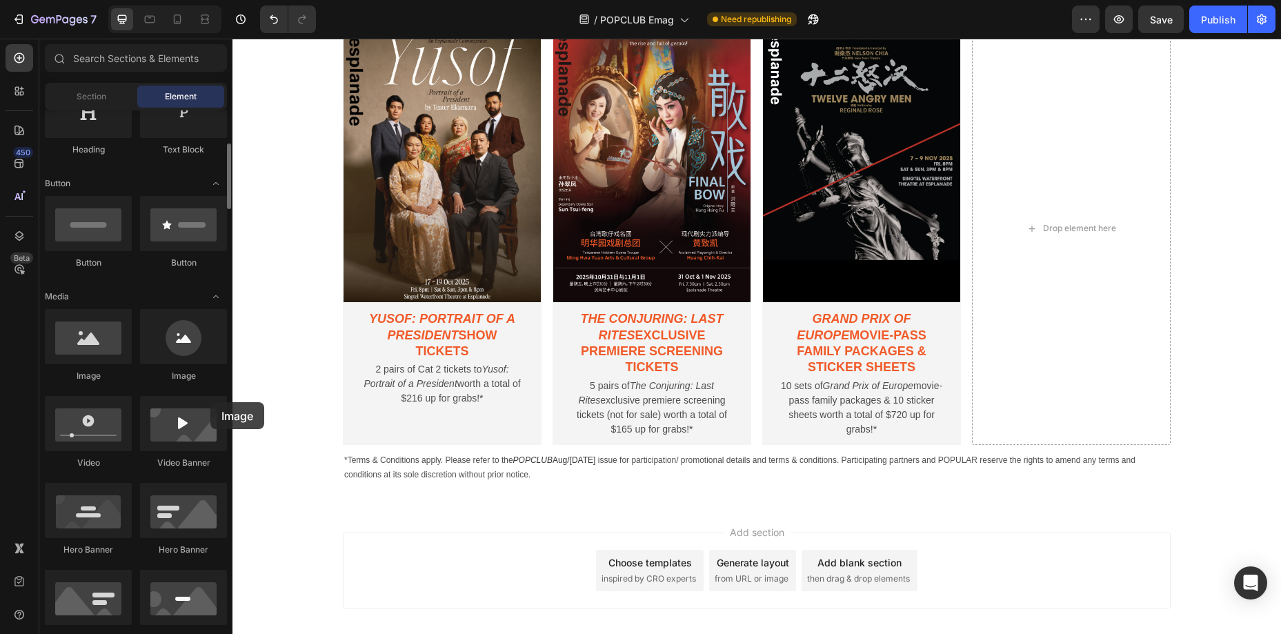
scroll to position [259, 0]
drag, startPoint x: 339, startPoint y: 378, endPoint x: 470, endPoint y: 405, distance: 133.2
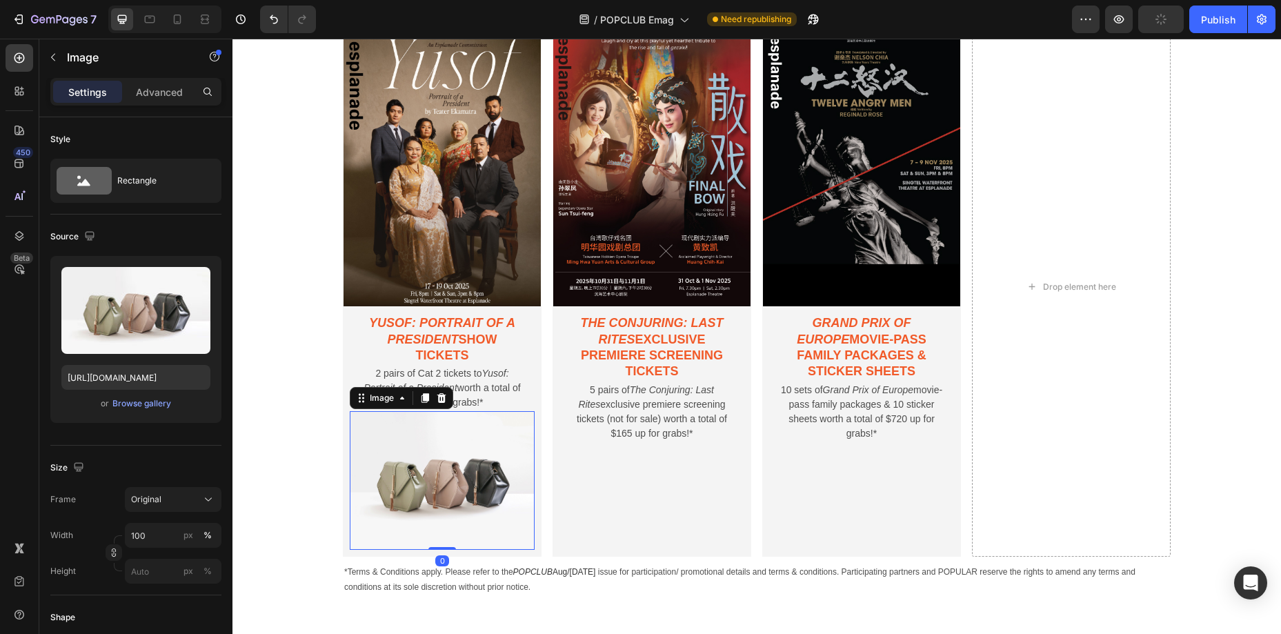
scroll to position [1346, 0]
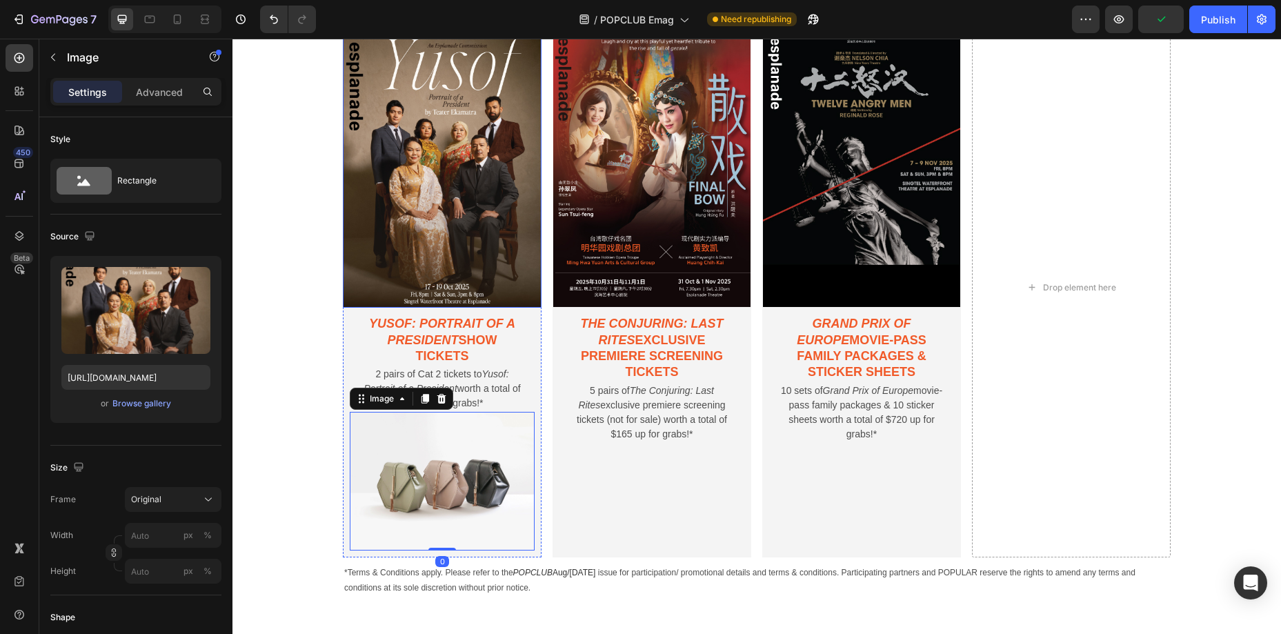
click at [473, 275] on img at bounding box center [442, 162] width 199 height 291
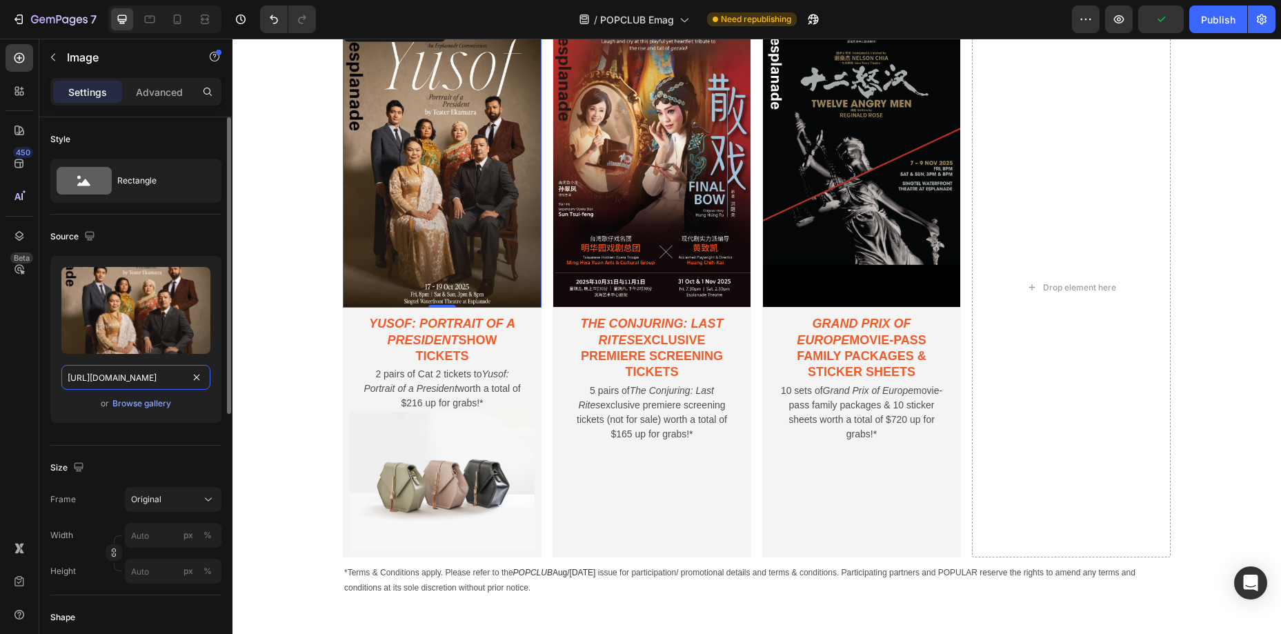
click at [126, 377] on input "[URL][DOMAIN_NAME]" at bounding box center [135, 377] width 149 height 25
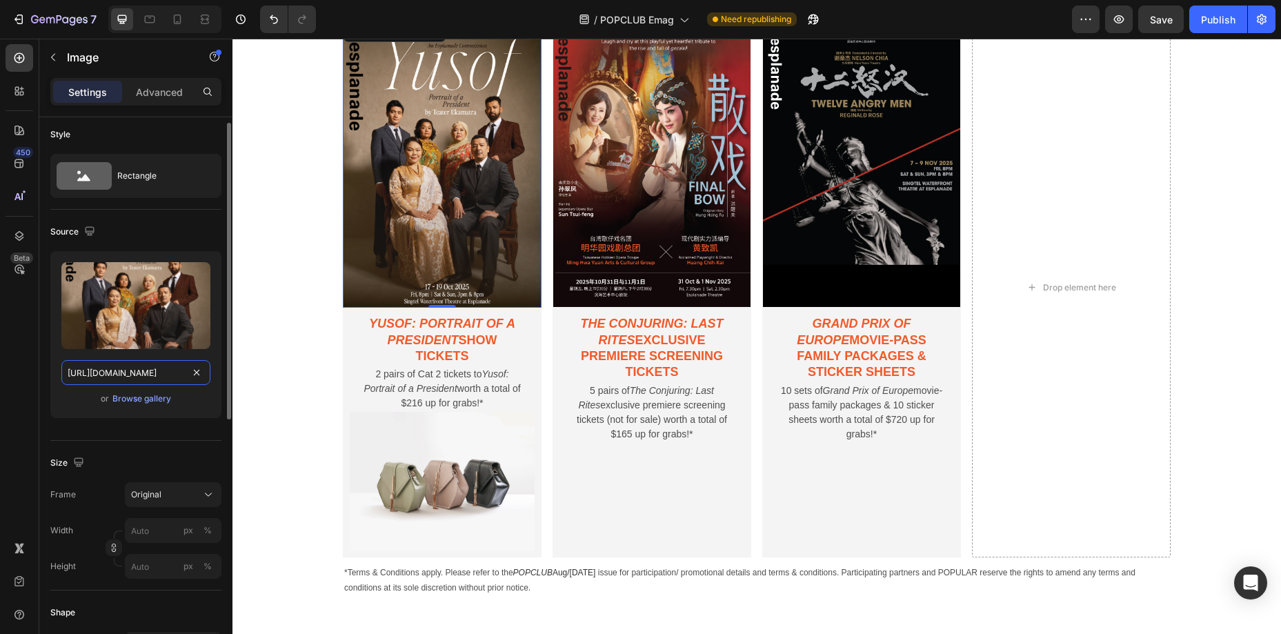
scroll to position [7, 0]
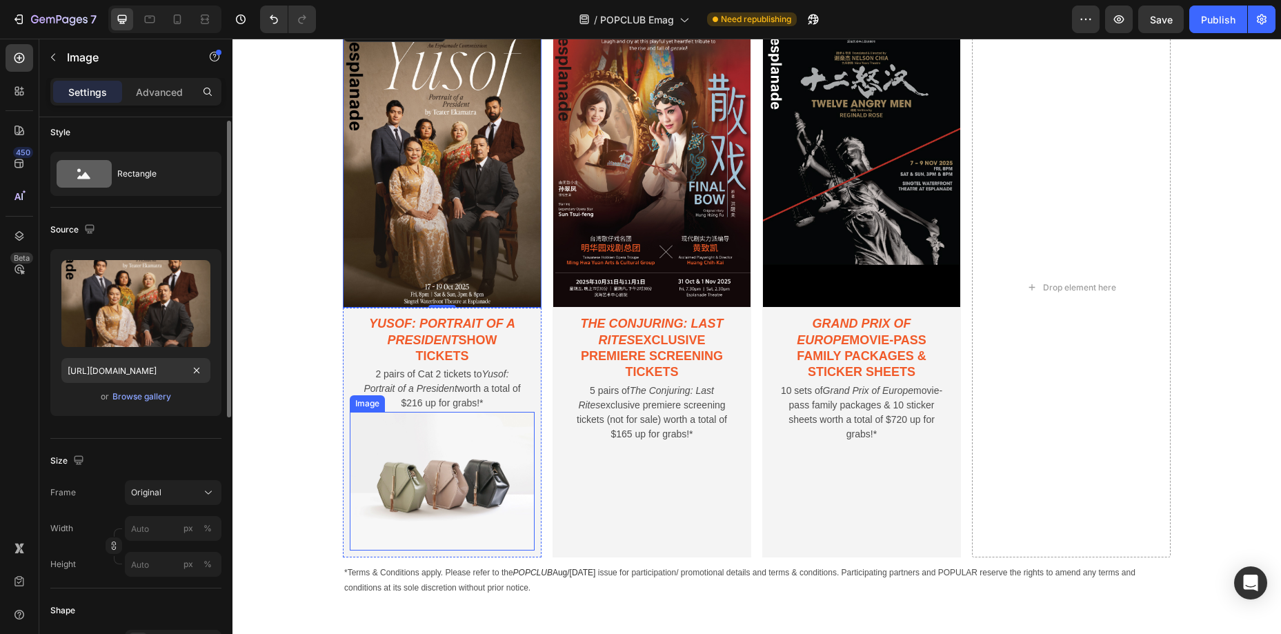
click at [429, 496] on img at bounding box center [442, 481] width 185 height 139
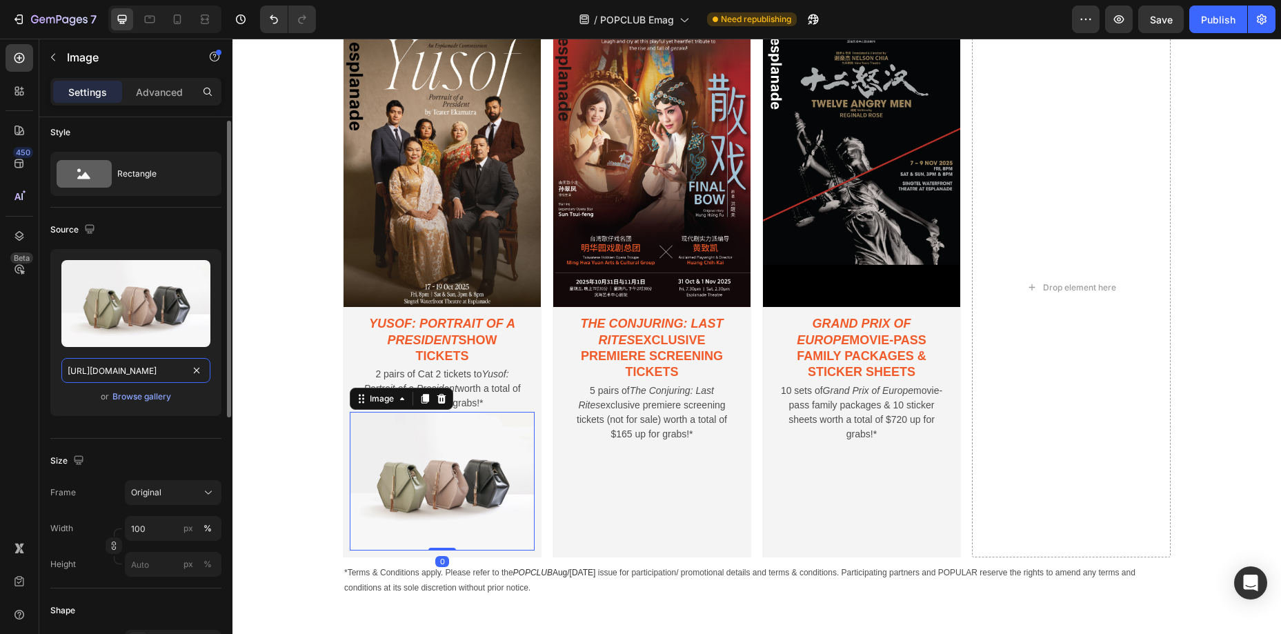
click at [144, 377] on input "[URL][DOMAIN_NAME]" at bounding box center [135, 370] width 149 height 25
paste input "[DOMAIN_NAME][URL]"
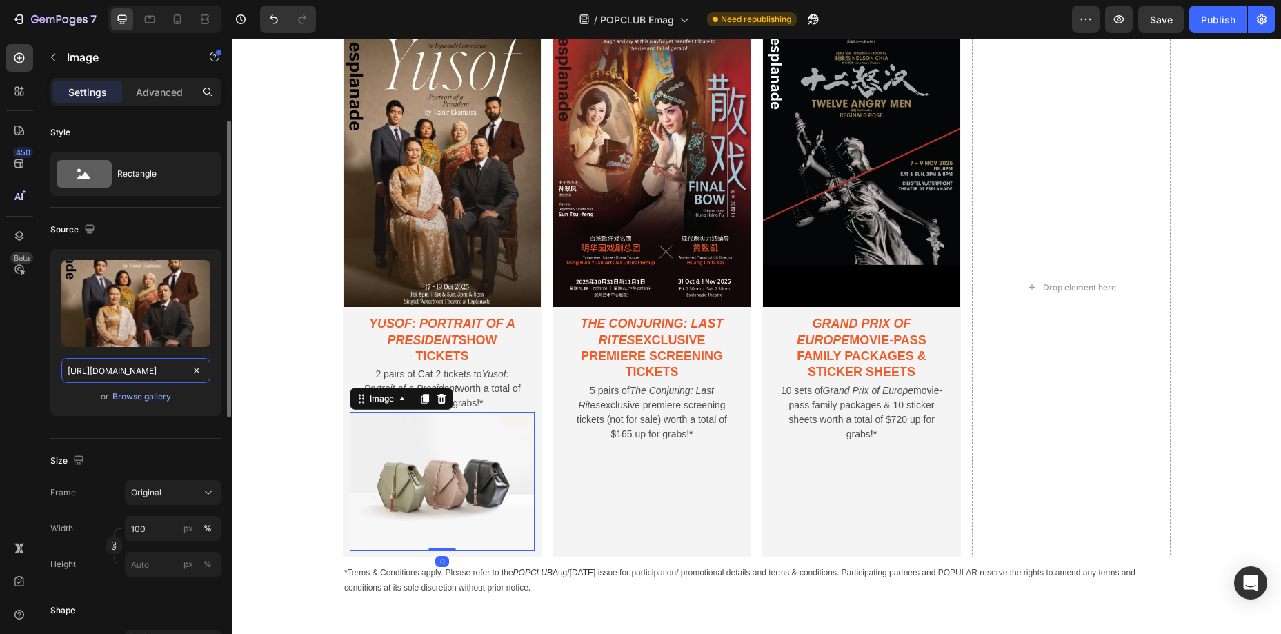
scroll to position [9, 0]
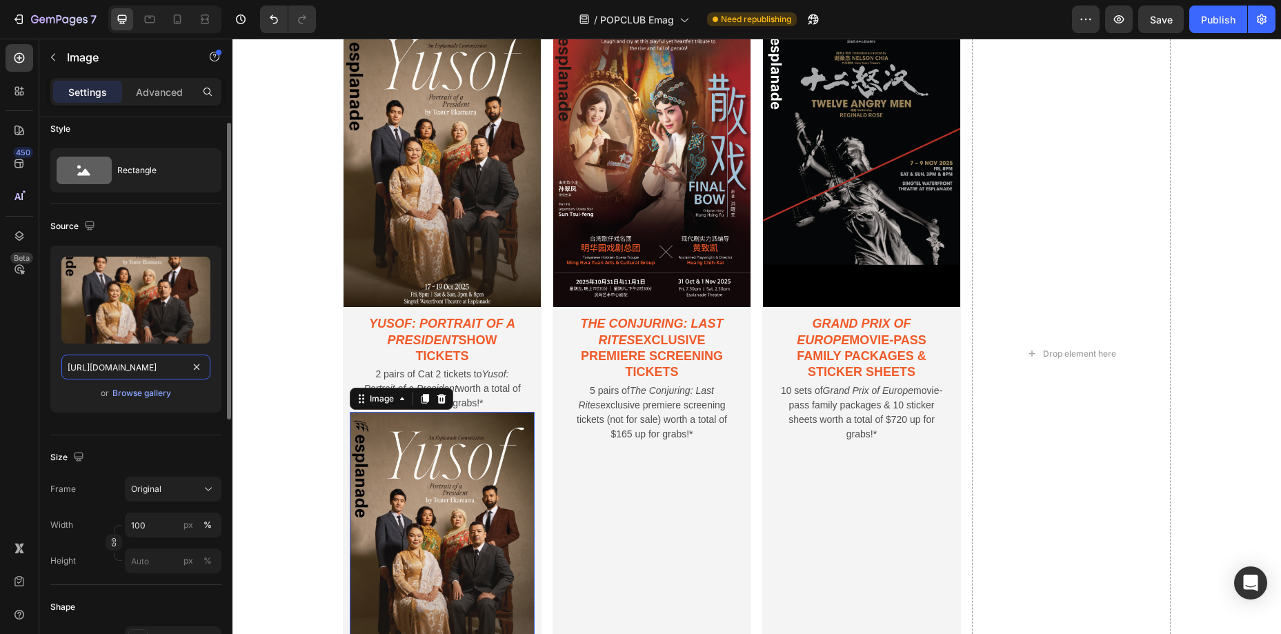
drag, startPoint x: 164, startPoint y: 371, endPoint x: 215, endPoint y: 371, distance: 51.1
click at [215, 371] on div "Upload Image [URL][DOMAIN_NAME] or Browse gallery" at bounding box center [135, 329] width 171 height 167
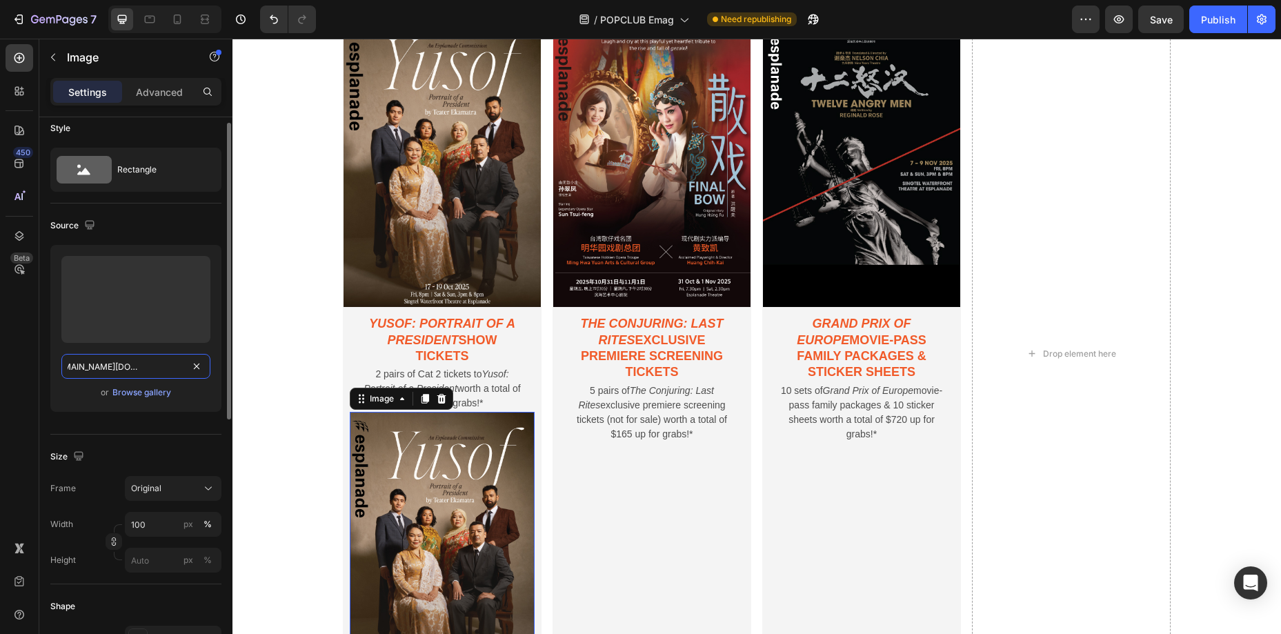
scroll to position [0, 291]
type input "[URL][DOMAIN_NAME]"
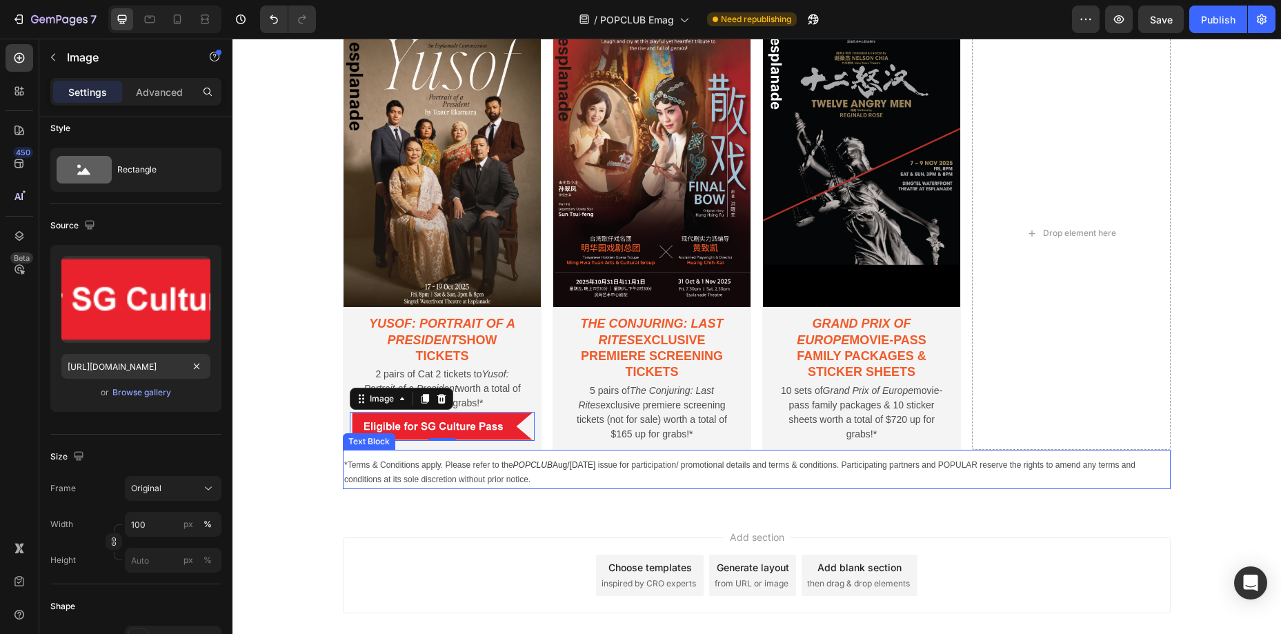
click at [607, 480] on p "*Terms & Conditions apply. Please refer to the POPCLUB Aug/[DATE] issue for par…" at bounding box center [756, 473] width 825 height 30
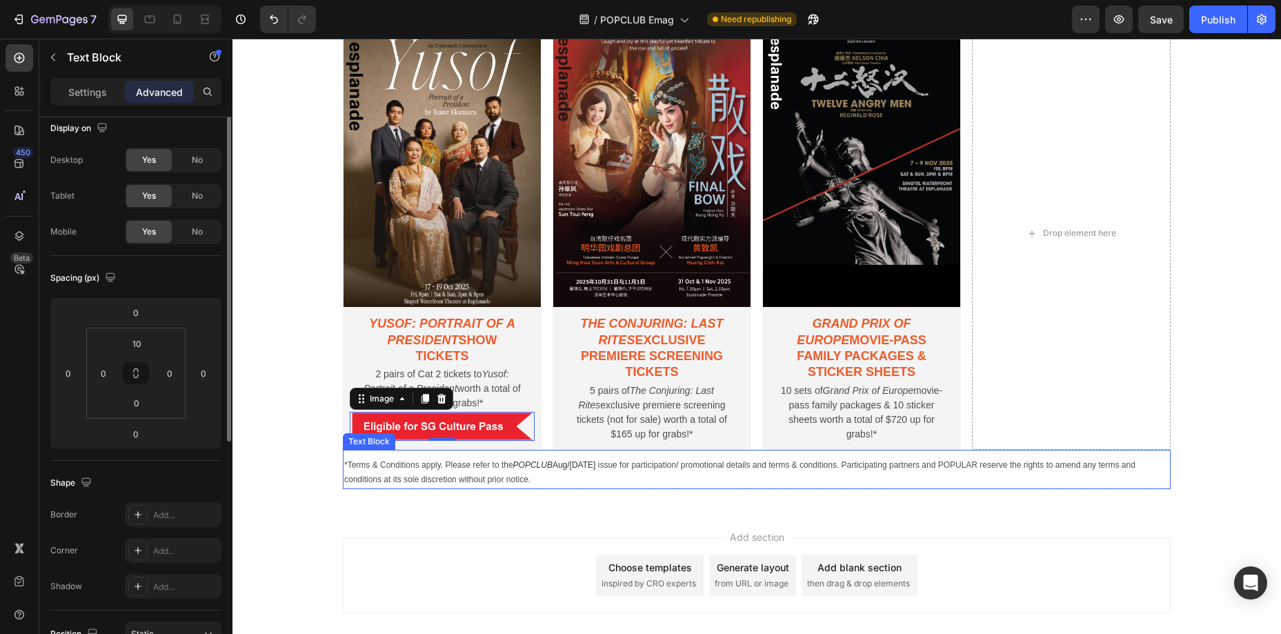
scroll to position [0, 0]
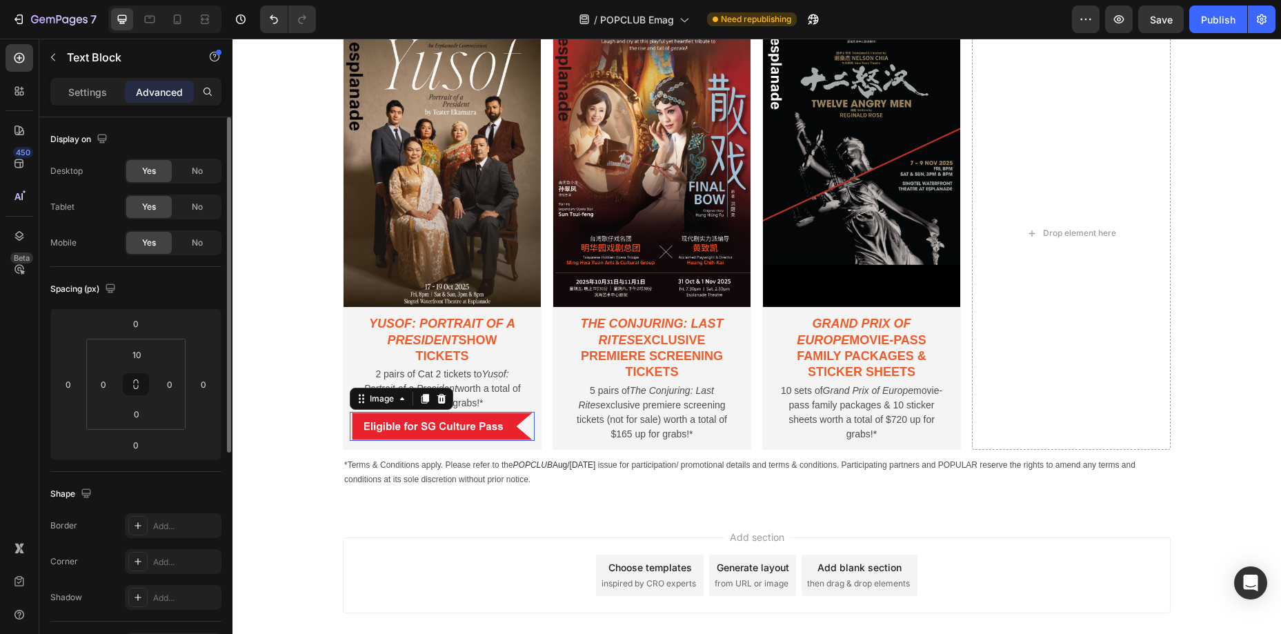
click at [513, 430] on img at bounding box center [442, 426] width 185 height 29
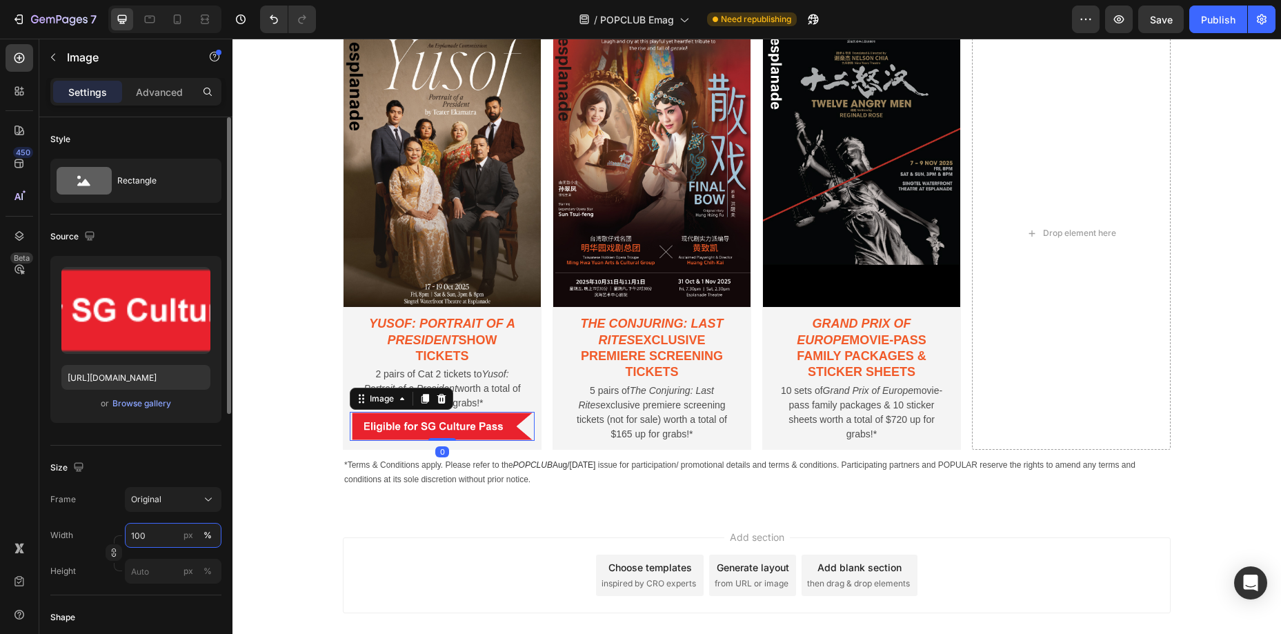
click at [156, 532] on input "100" at bounding box center [173, 535] width 97 height 25
type input "90"
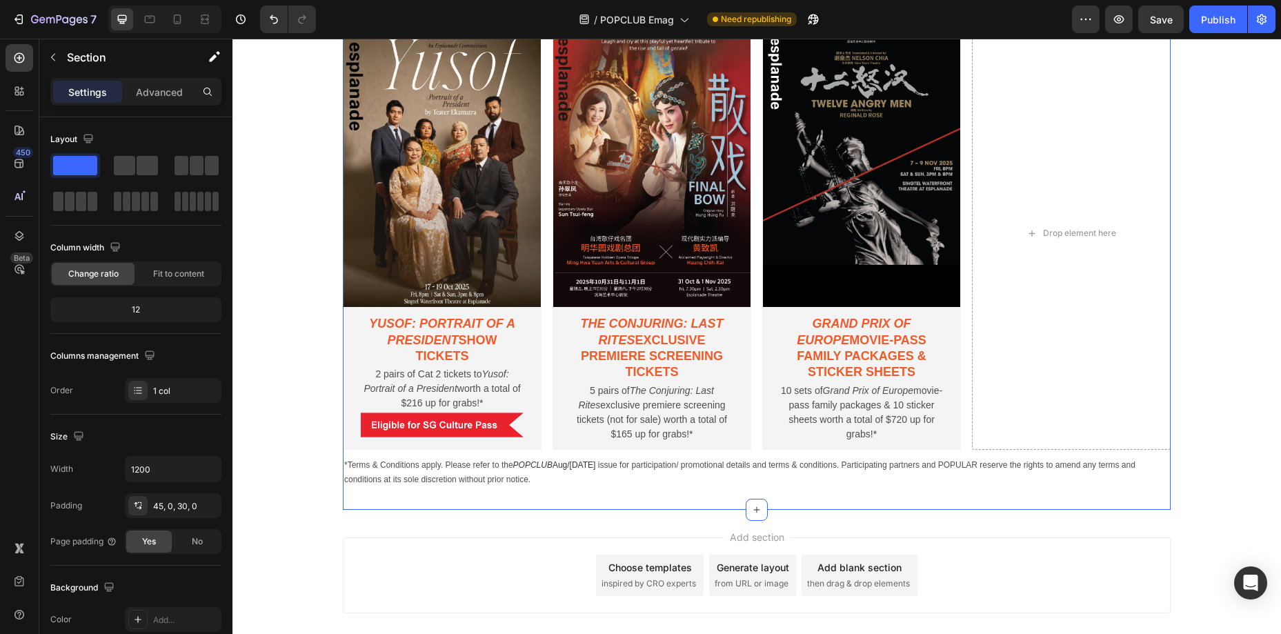
click at [688, 469] on p "*Terms & Conditions apply. Please refer to the POPCLUB Aug/[DATE] issue for par…" at bounding box center [756, 473] width 825 height 30
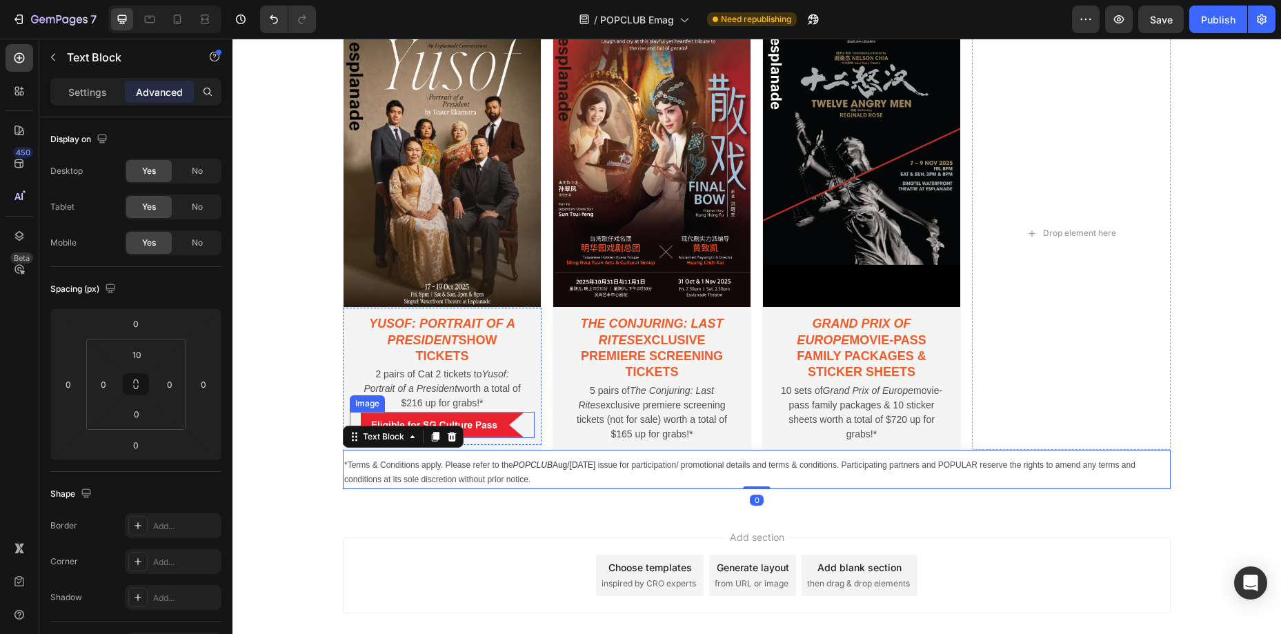
click at [492, 430] on img at bounding box center [442, 425] width 166 height 26
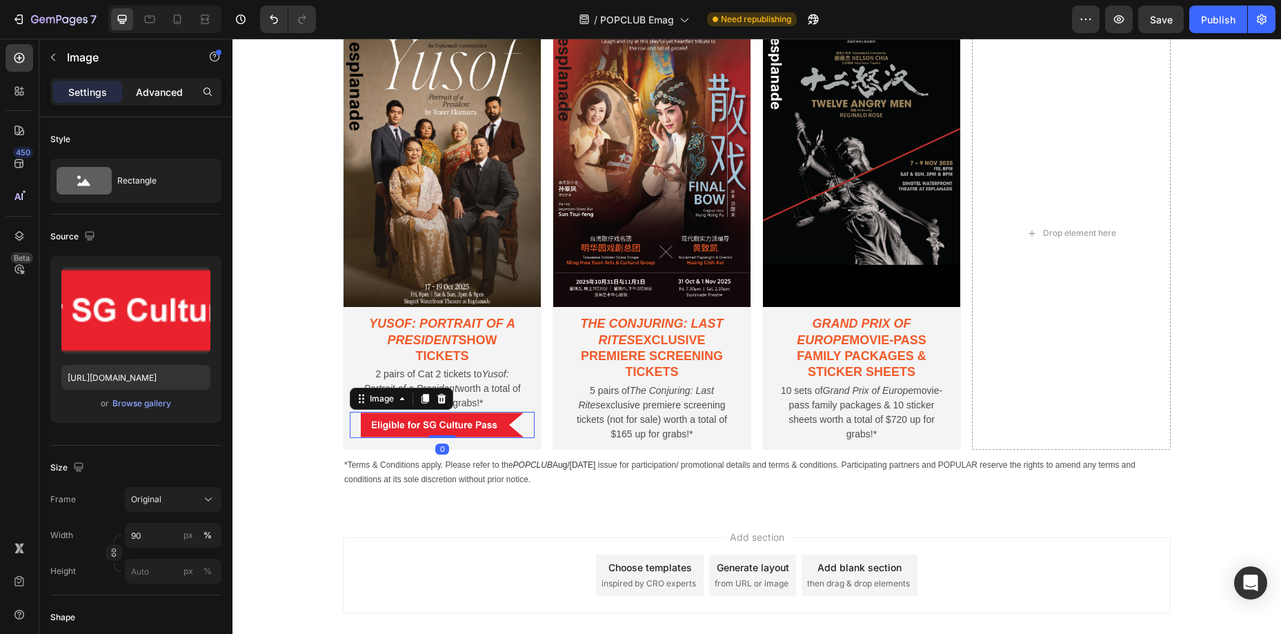
click at [175, 88] on p "Advanced" at bounding box center [159, 92] width 47 height 14
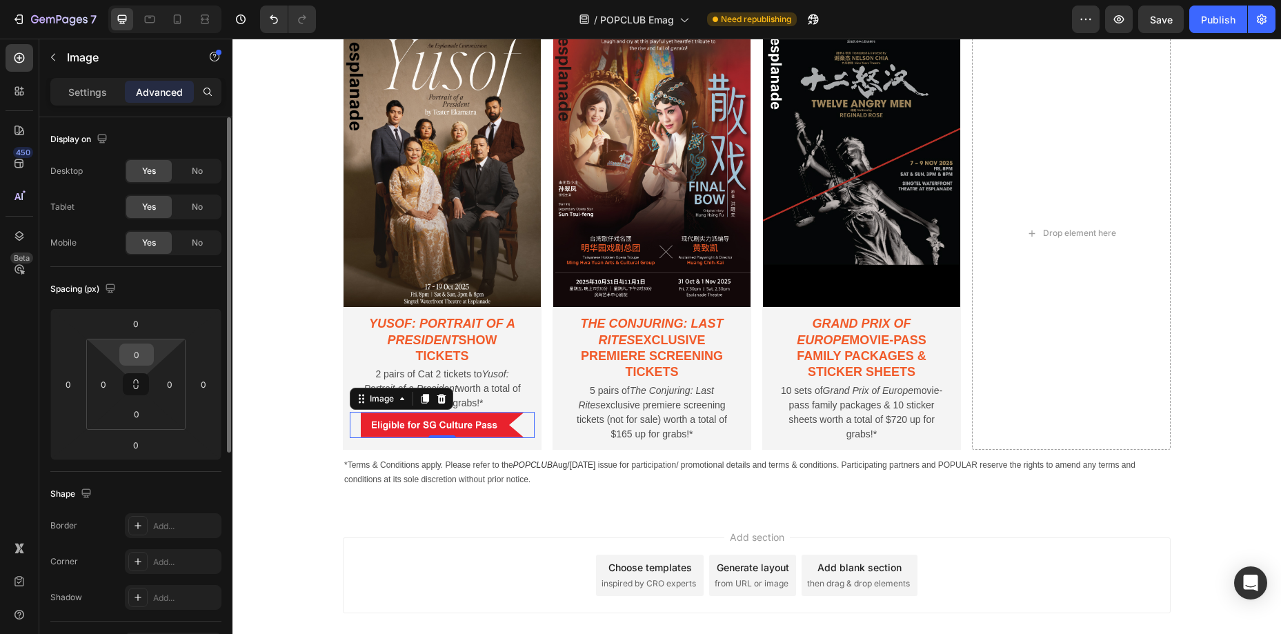
click at [136, 347] on input "0" at bounding box center [137, 354] width 28 height 21
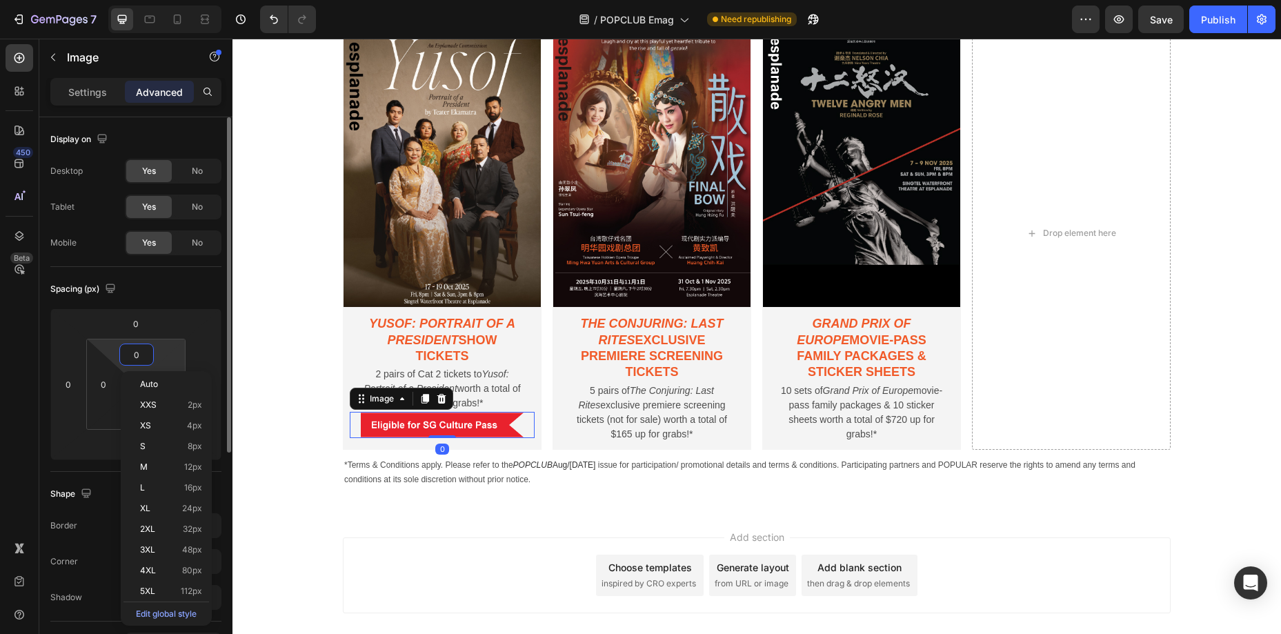
type input "5"
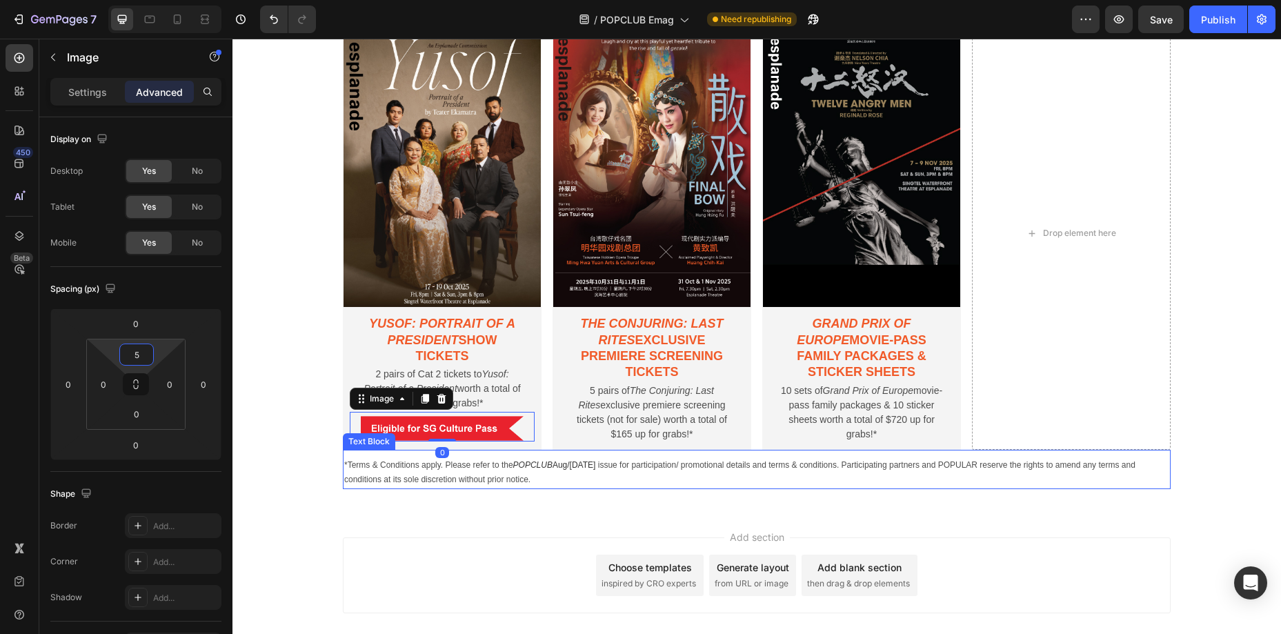
click at [561, 467] on span "POPCLUB Aug/[DATE]" at bounding box center [554, 465] width 83 height 10
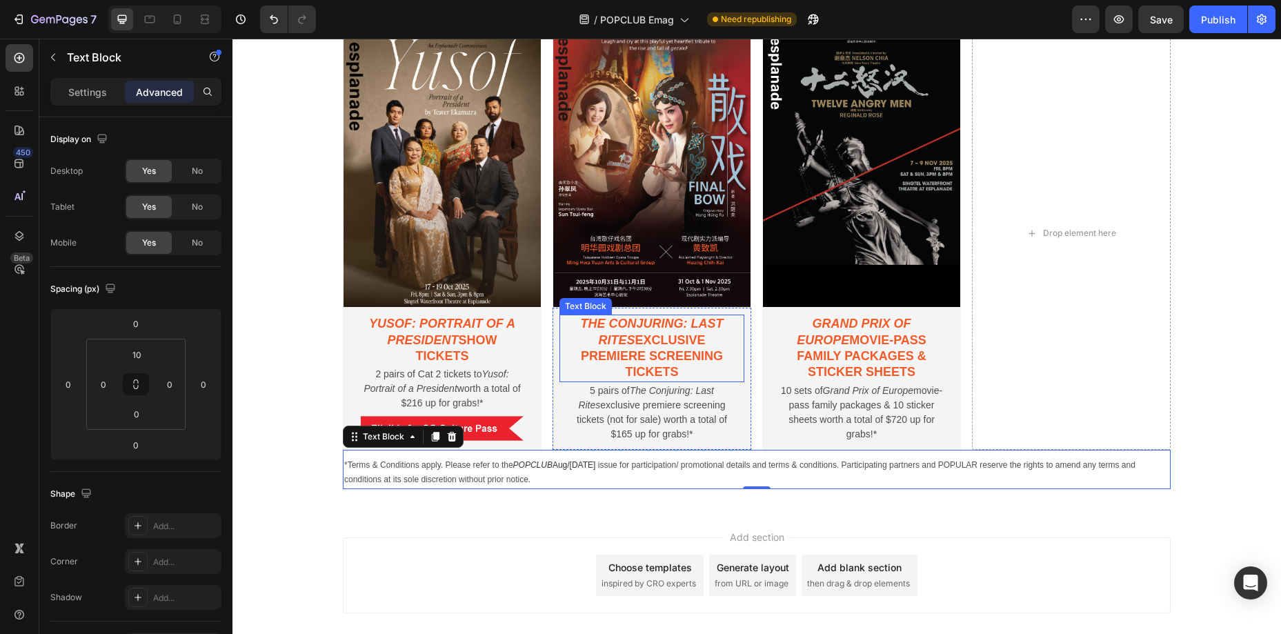
click at [618, 356] on p "The Conjuring: Last Rites exclusive premiere screening tickets" at bounding box center [652, 348] width 164 height 65
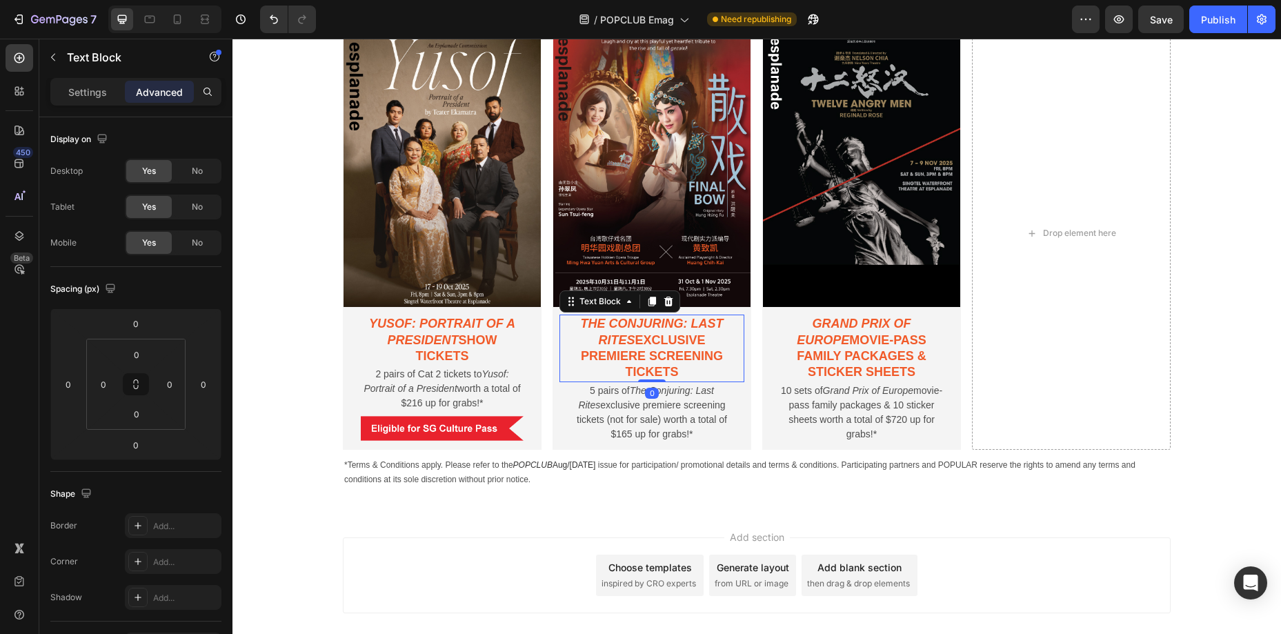
click at [618, 356] on p "The Conjuring: Last Rites exclusive premiere screening tickets" at bounding box center [652, 348] width 164 height 65
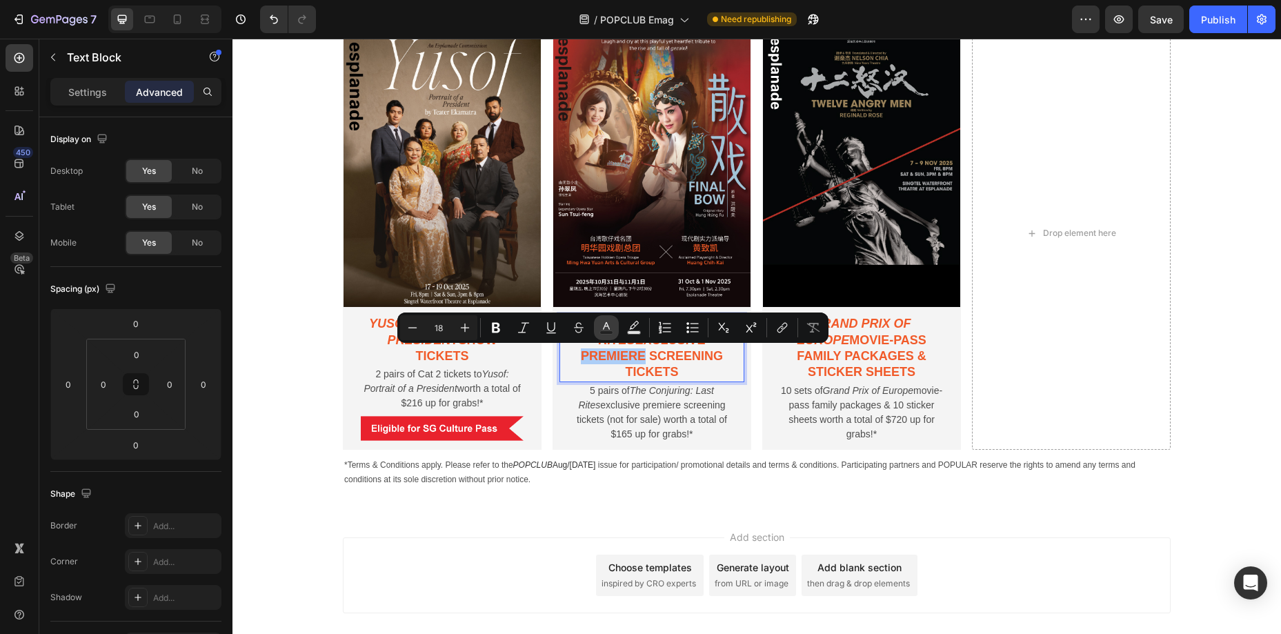
click at [594, 335] on button "Text Color" at bounding box center [606, 327] width 25 height 25
type input "F15A29"
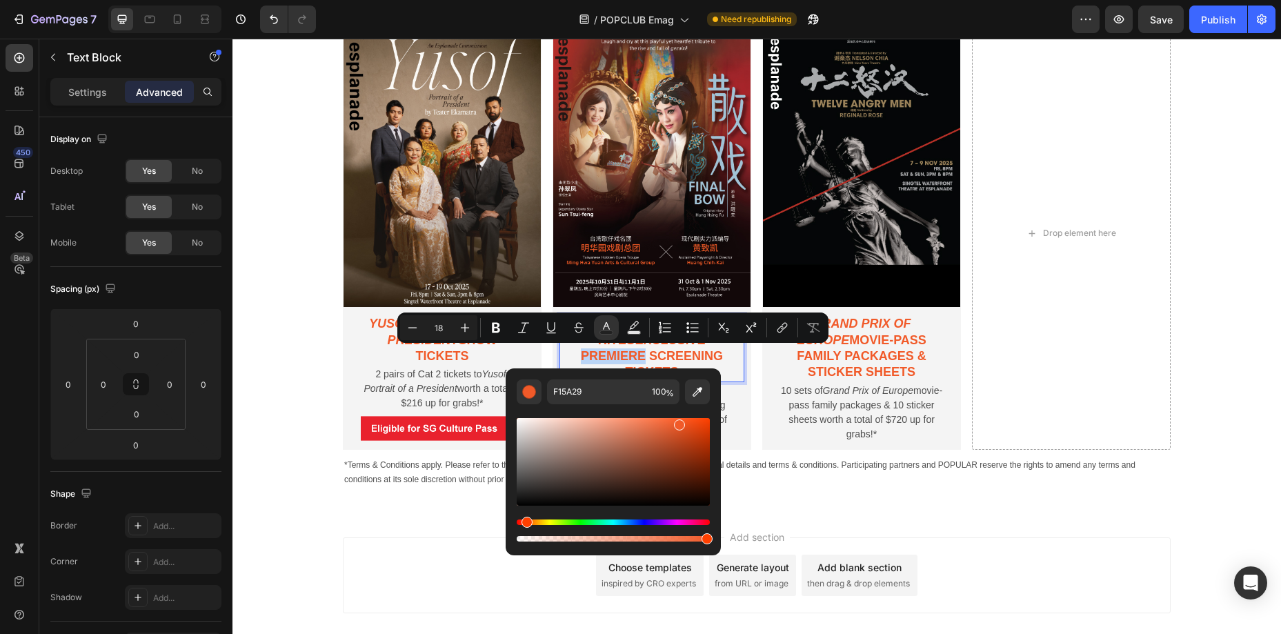
click at [602, 357] on p "The Conjuring: Last Rites exclusive premiere screening tickets" at bounding box center [652, 348] width 164 height 65
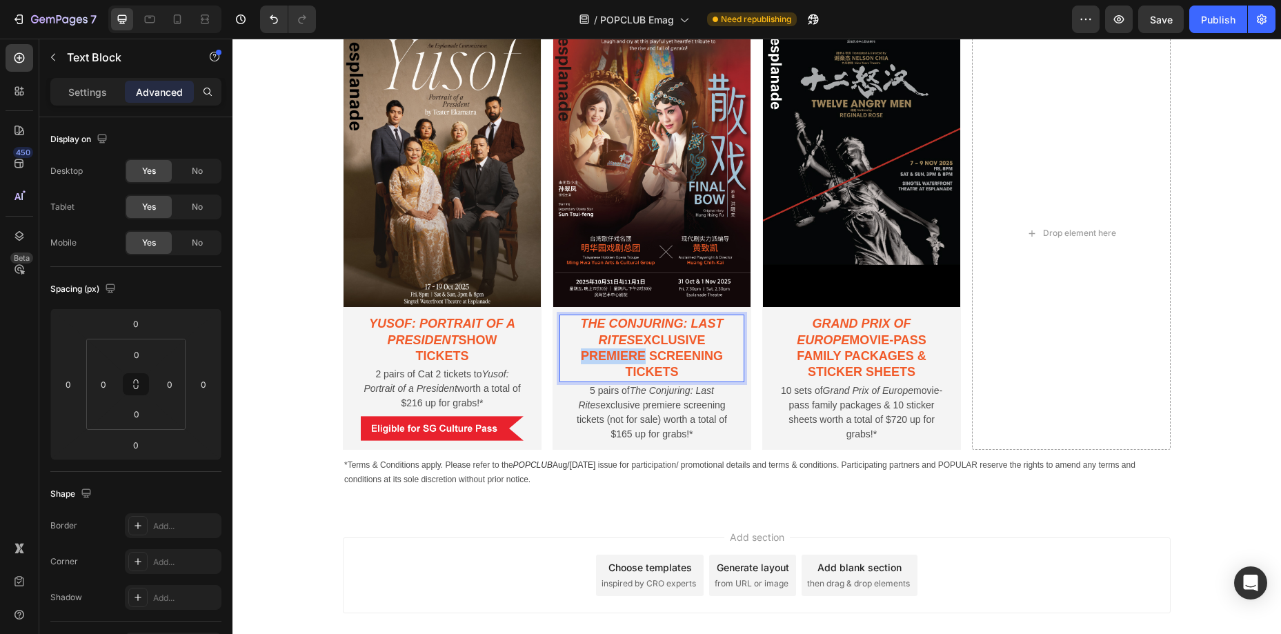
drag, startPoint x: 582, startPoint y: 324, endPoint x: 732, endPoint y: 377, distance: 159.1
click at [732, 377] on p "The Conjuring: Last Rites exclusive premiere screening tickets" at bounding box center [652, 348] width 164 height 65
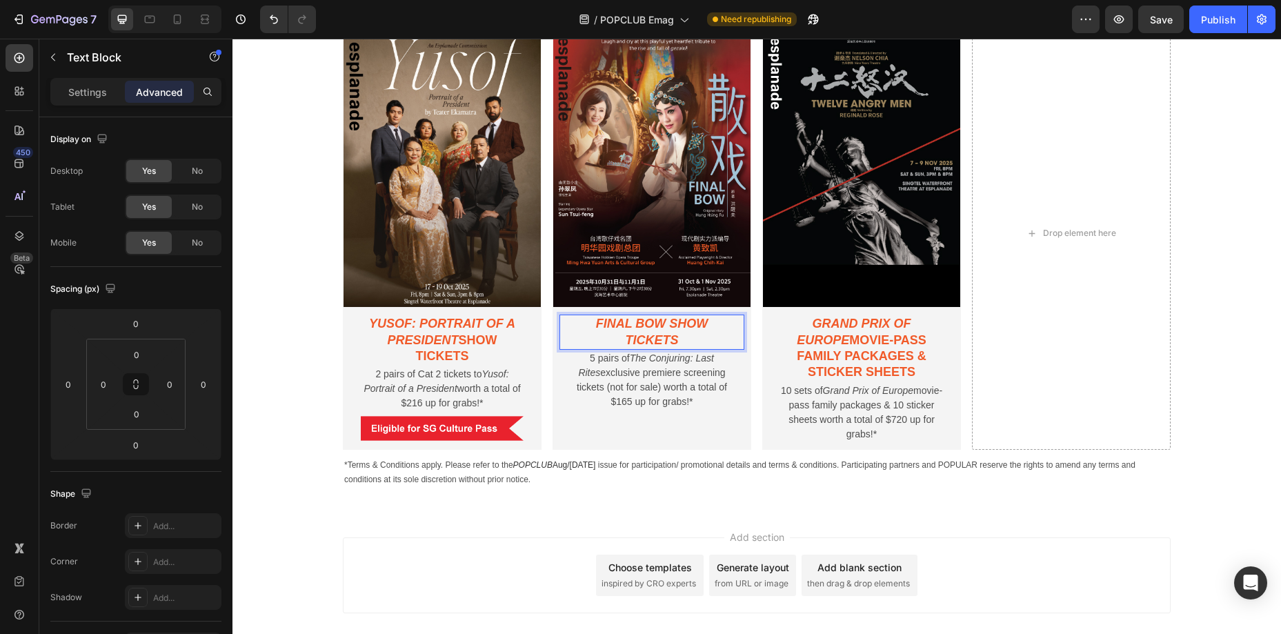
drag, startPoint x: 672, startPoint y: 324, endPoint x: 689, endPoint y: 331, distance: 18.8
click at [707, 338] on p "Final Bow show tickets" at bounding box center [652, 332] width 164 height 32
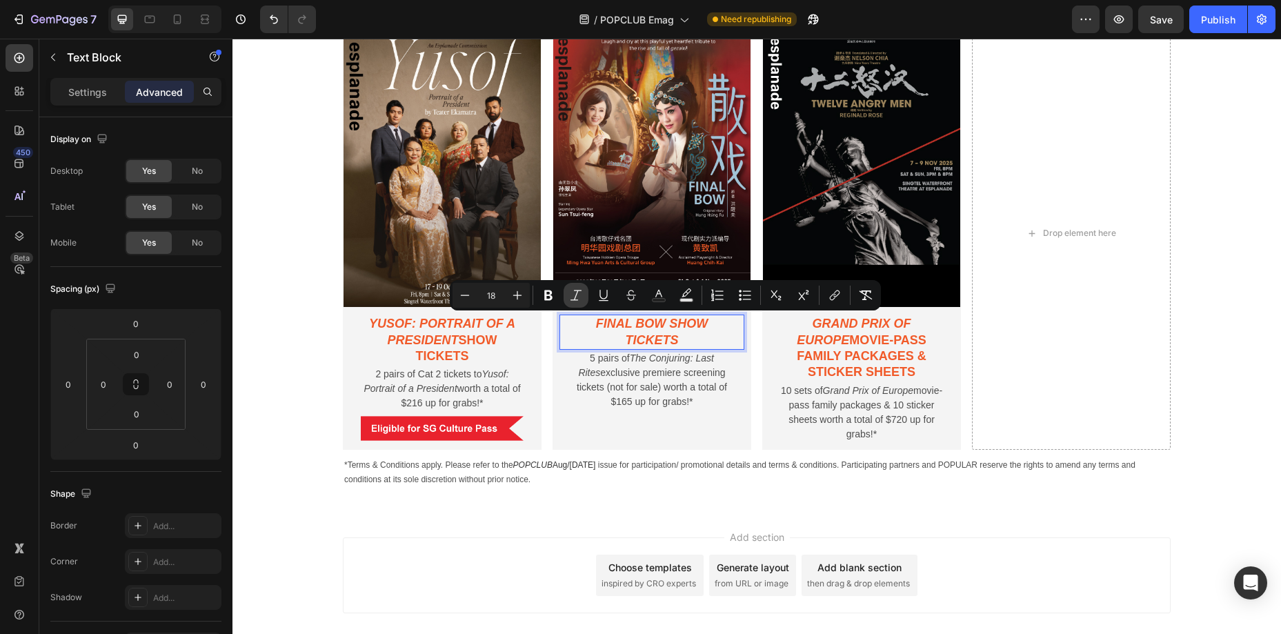
click at [585, 300] on button "Italic" at bounding box center [576, 295] width 25 height 25
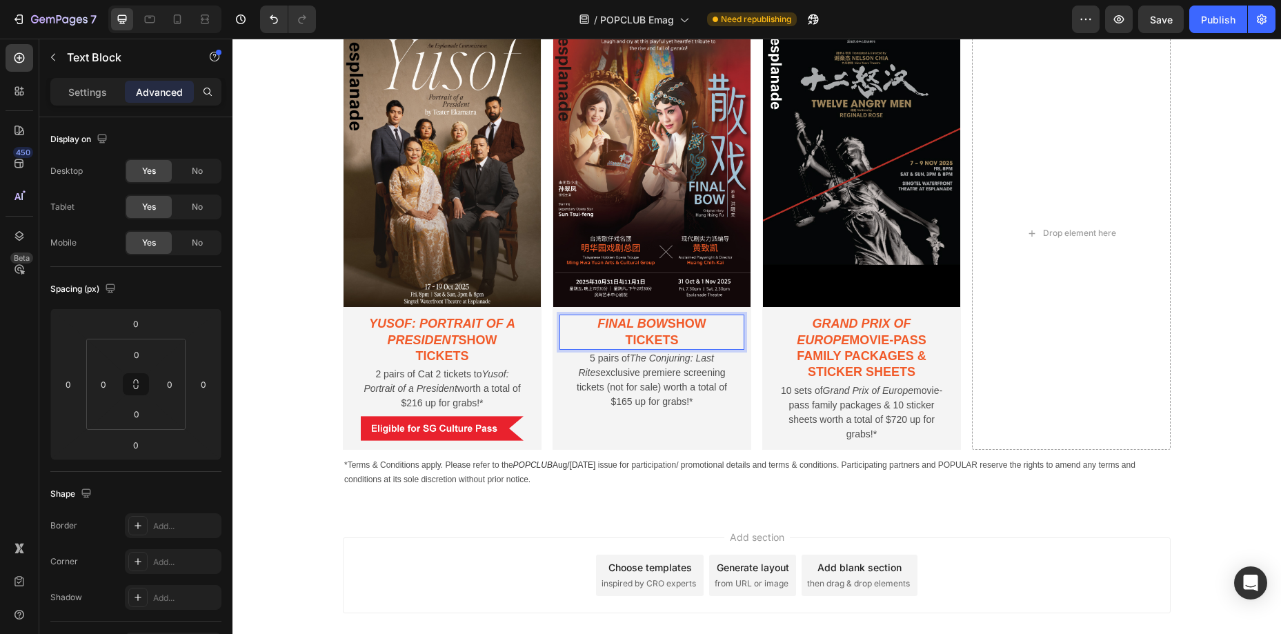
click at [637, 326] on icon "Final Bow" at bounding box center [633, 324] width 70 height 14
click at [669, 322] on p "Final Bow show tickets" at bounding box center [652, 332] width 164 height 32
click at [456, 343] on icon "Yusof: Portrait of a President" at bounding box center [442, 332] width 146 height 30
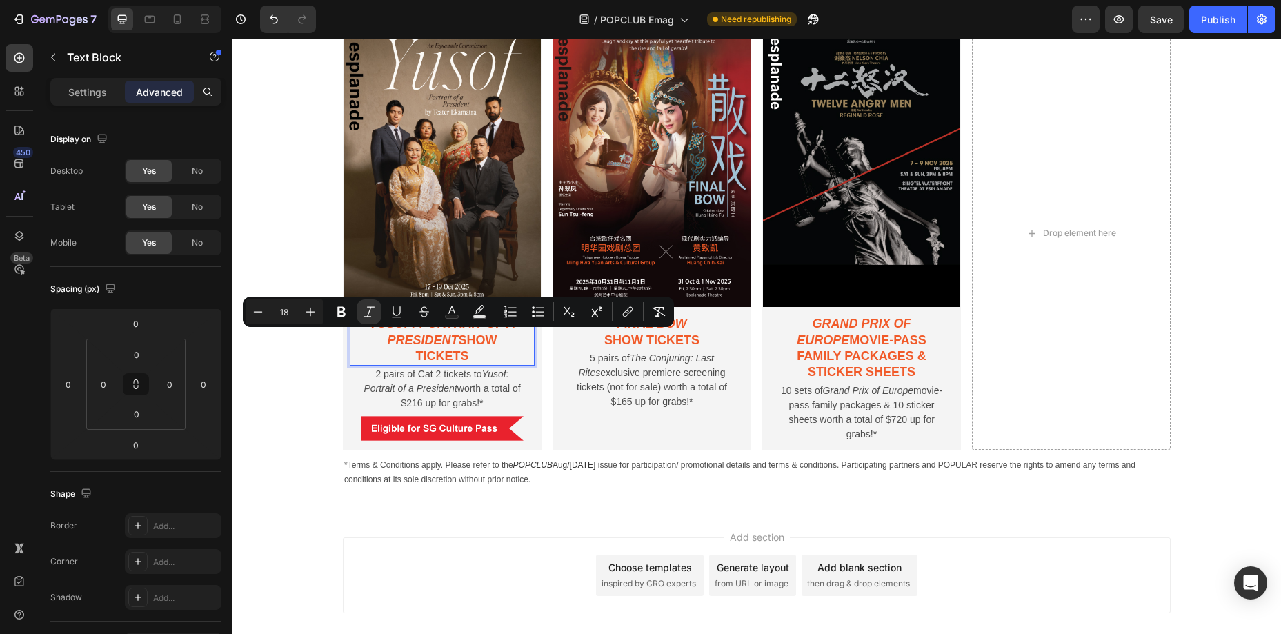
click at [460, 339] on p "Yusof: Portrait of a President show tickets" at bounding box center [442, 340] width 164 height 48
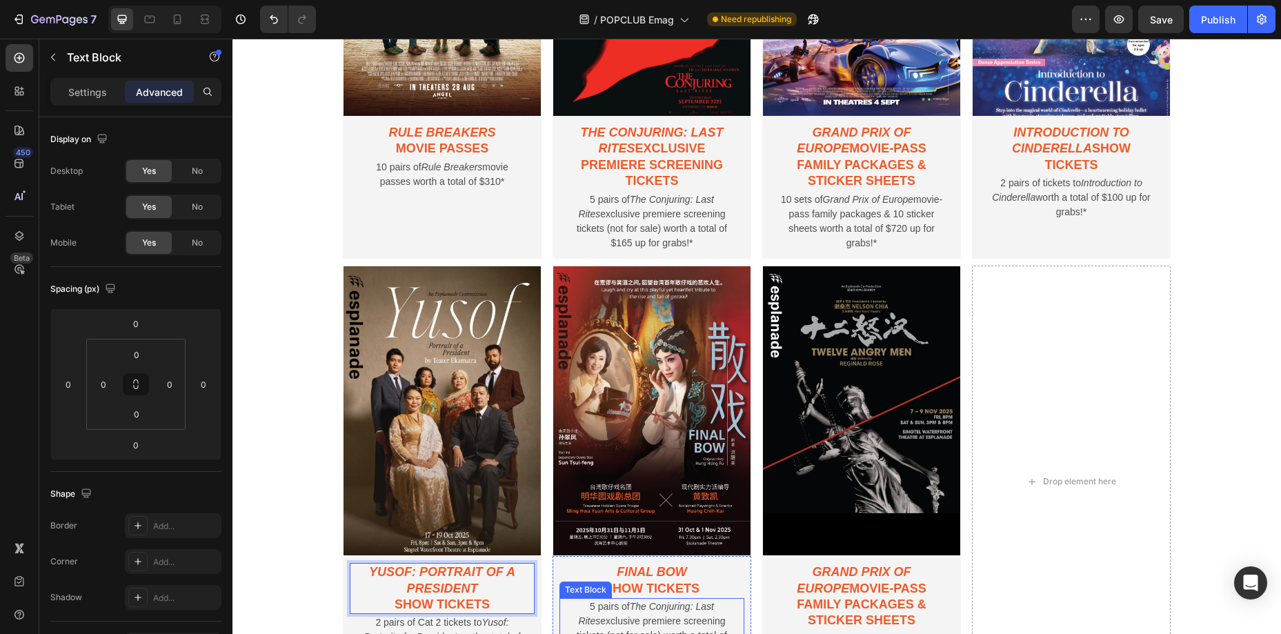
scroll to position [1099, 0]
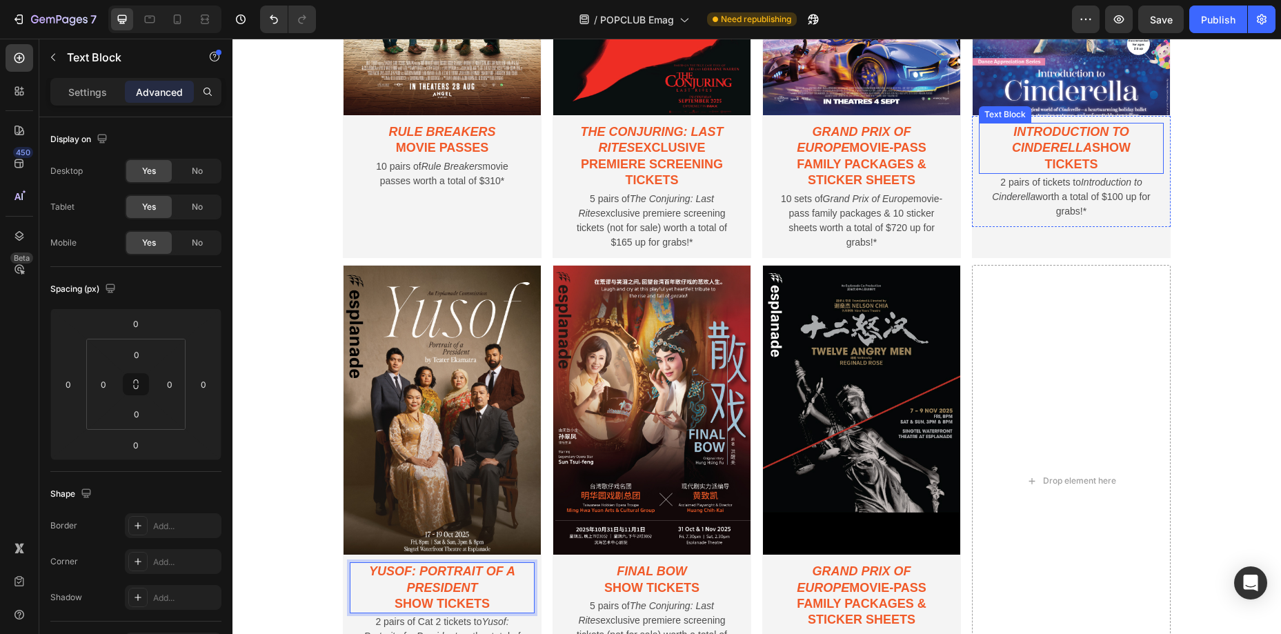
click at [1107, 152] on p "Introduction to Cinderella show tickets" at bounding box center [1071, 148] width 164 height 48
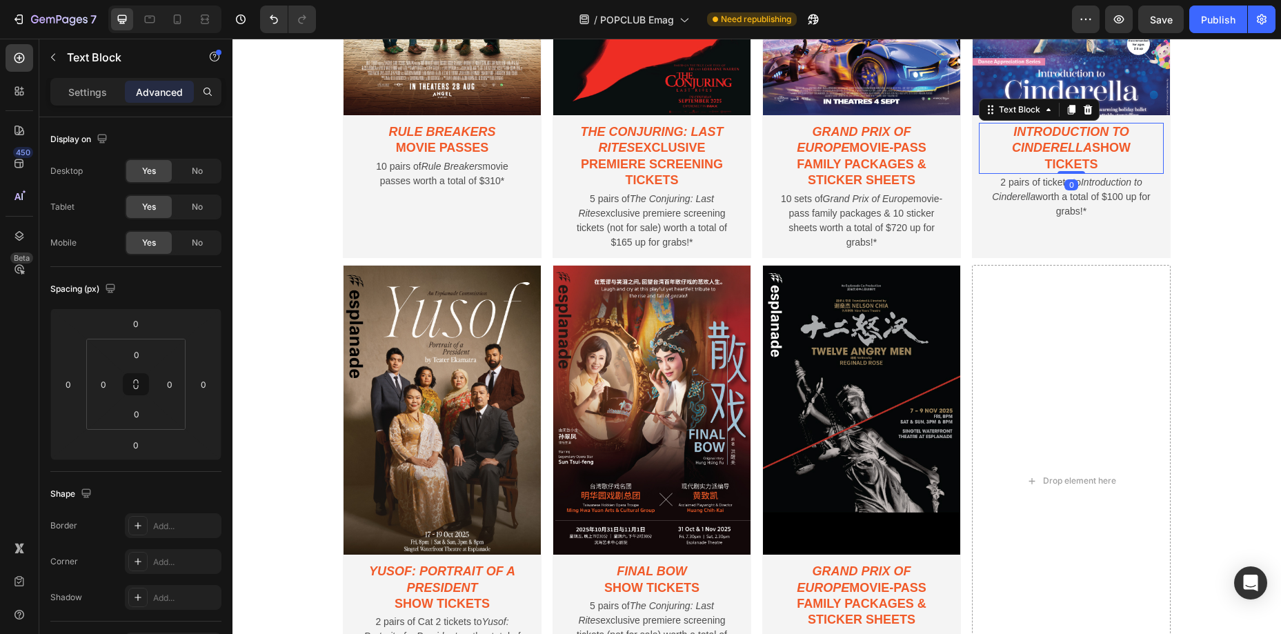
drag, startPoint x: 1107, startPoint y: 152, endPoint x: 1097, endPoint y: 150, distance: 10.4
click at [1097, 150] on p "Introduction to Cinderella show tickets" at bounding box center [1071, 148] width 164 height 48
click at [1095, 149] on p "Introduction to Cinderella show tickets" at bounding box center [1071, 148] width 164 height 48
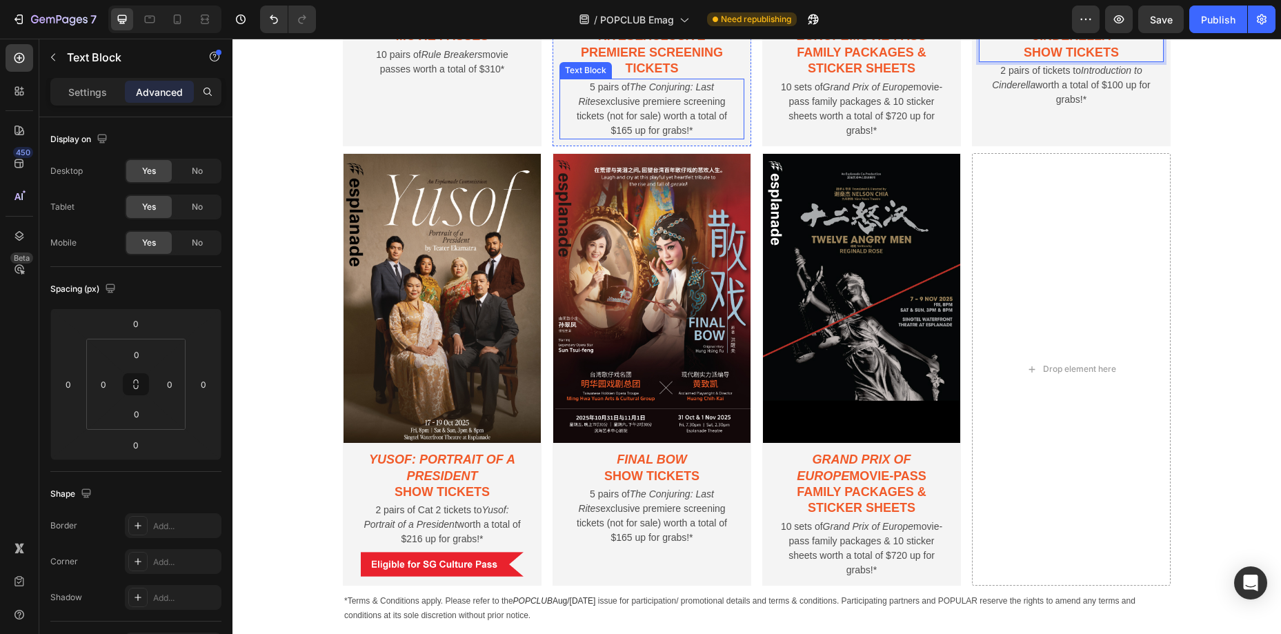
scroll to position [1254, 0]
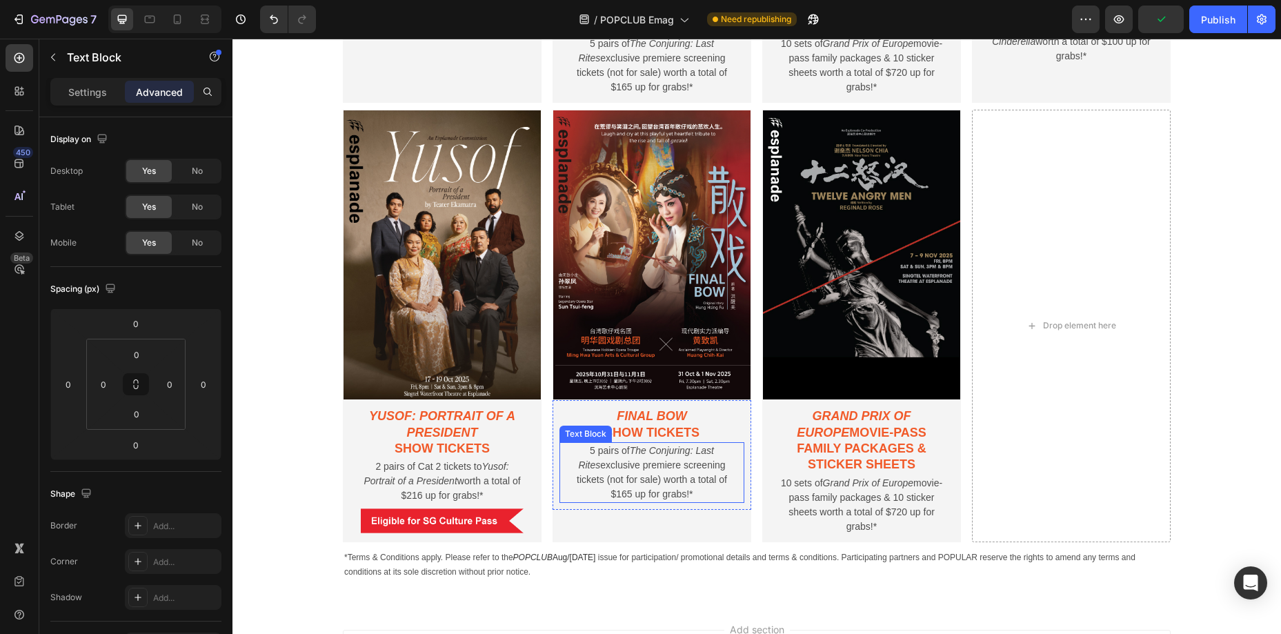
click at [651, 462] on p "5 pairs of The Conjuring: Last Rites exclusive premiere screening tickets (not …" at bounding box center [652, 473] width 164 height 58
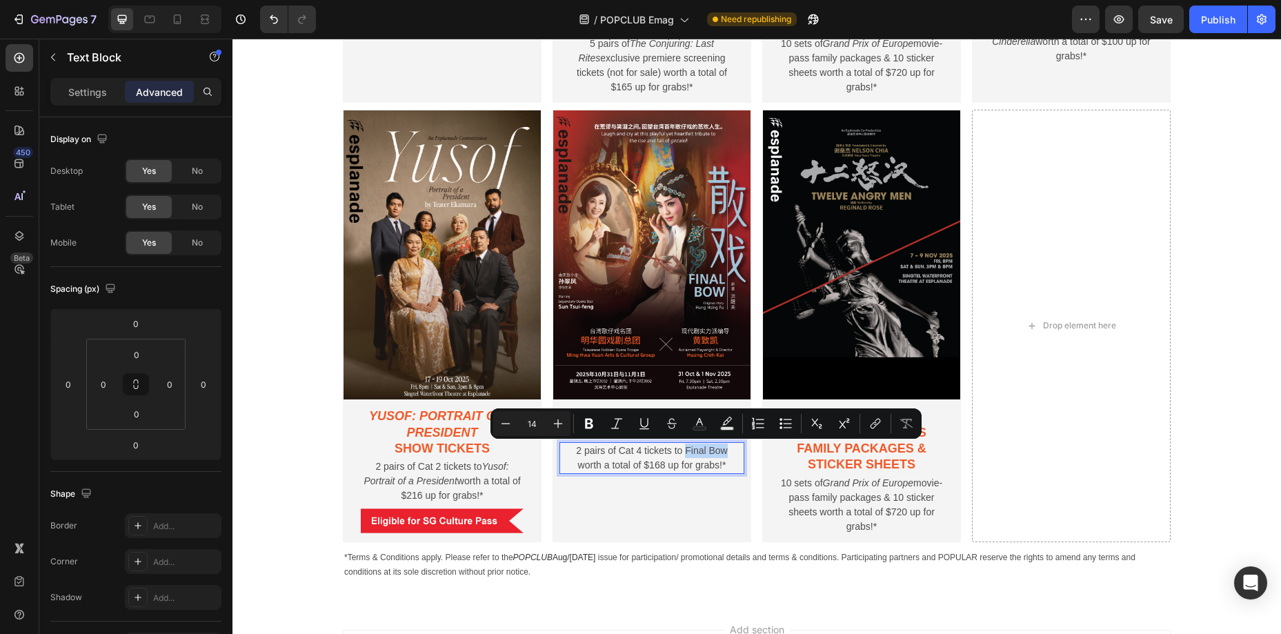
drag, startPoint x: 687, startPoint y: 450, endPoint x: 725, endPoint y: 451, distance: 37.3
click at [725, 451] on p "2 pairs of Cat 4 tickets to Final Bow worth a total of $168 up for grabs!*" at bounding box center [652, 458] width 164 height 29
click at [615, 426] on icon "Editor contextual toolbar" at bounding box center [616, 423] width 11 height 10
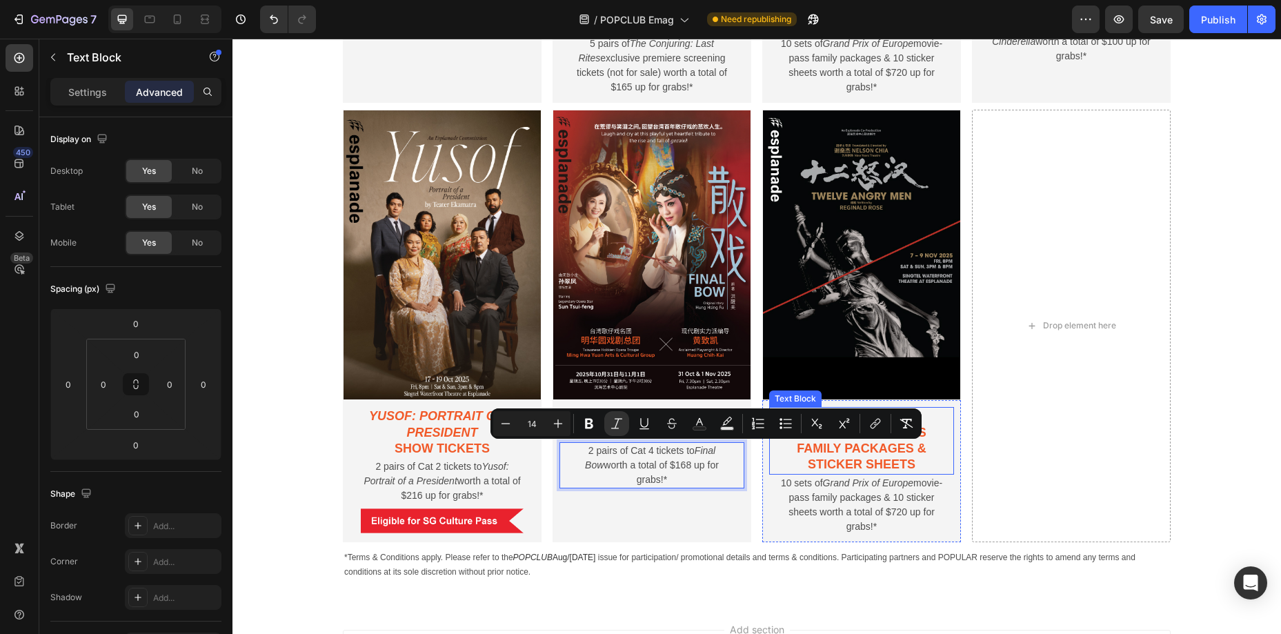
click at [874, 462] on p "Grand Prix of Europe movie-pass family packages & sticker sheets" at bounding box center [862, 440] width 164 height 65
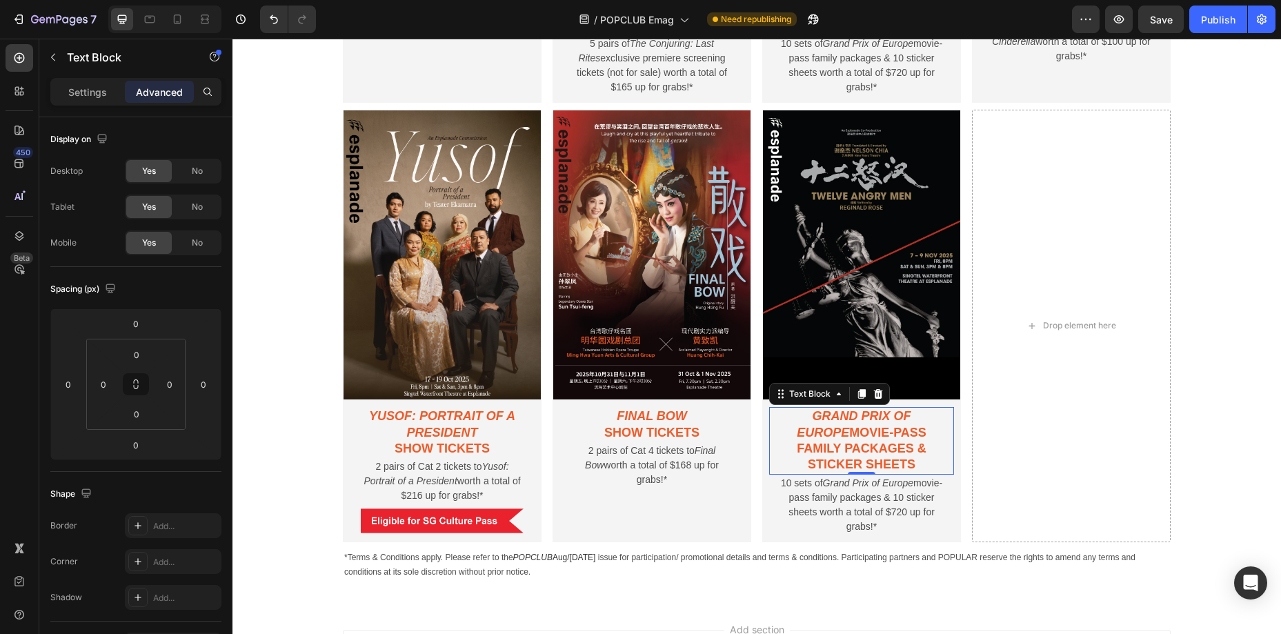
click at [840, 453] on p "Grand Prix of Europe movie-pass family packages & sticker sheets" at bounding box center [862, 440] width 164 height 65
drag, startPoint x: 789, startPoint y: 417, endPoint x: 912, endPoint y: 467, distance: 132.5
click at [912, 467] on p "Grand Prix of Europe movie-pass family packages & sticker sheets" at bounding box center [862, 440] width 164 height 65
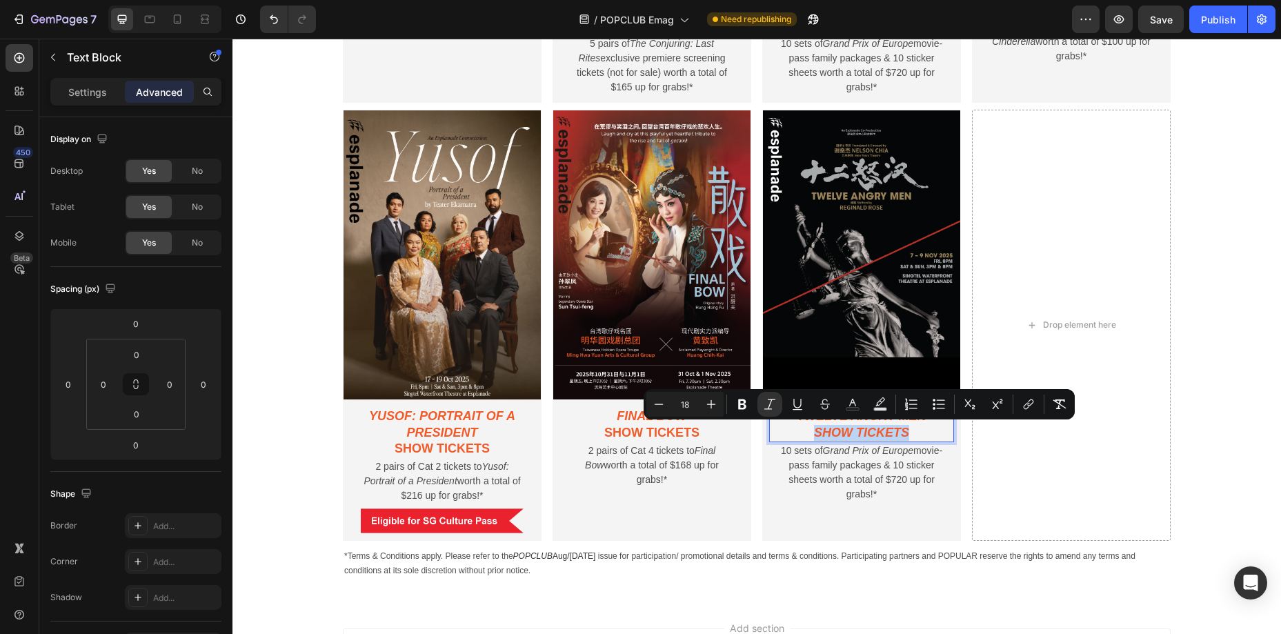
drag, startPoint x: 816, startPoint y: 430, endPoint x: 904, endPoint y: 432, distance: 88.3
click at [904, 432] on icon "Twelve Angry Men show tickets" at bounding box center [862, 424] width 130 height 30
click at [770, 405] on icon "Editor contextual toolbar" at bounding box center [770, 404] width 14 height 14
click at [839, 470] on p "10 sets of Grand Prix of Europe movie-pass family packages & 10 sticker sheets …" at bounding box center [862, 473] width 164 height 58
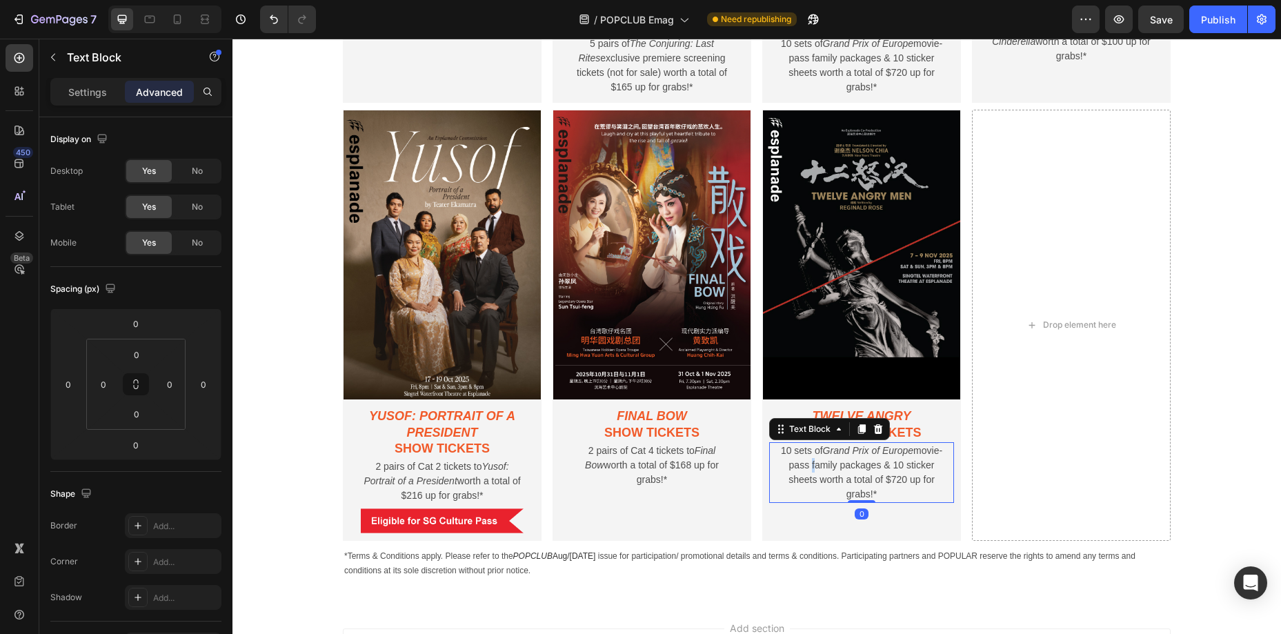
click at [839, 470] on p "10 sets of Grand Prix of Europe movie-pass family packages & 10 sticker sheets …" at bounding box center [862, 473] width 164 height 58
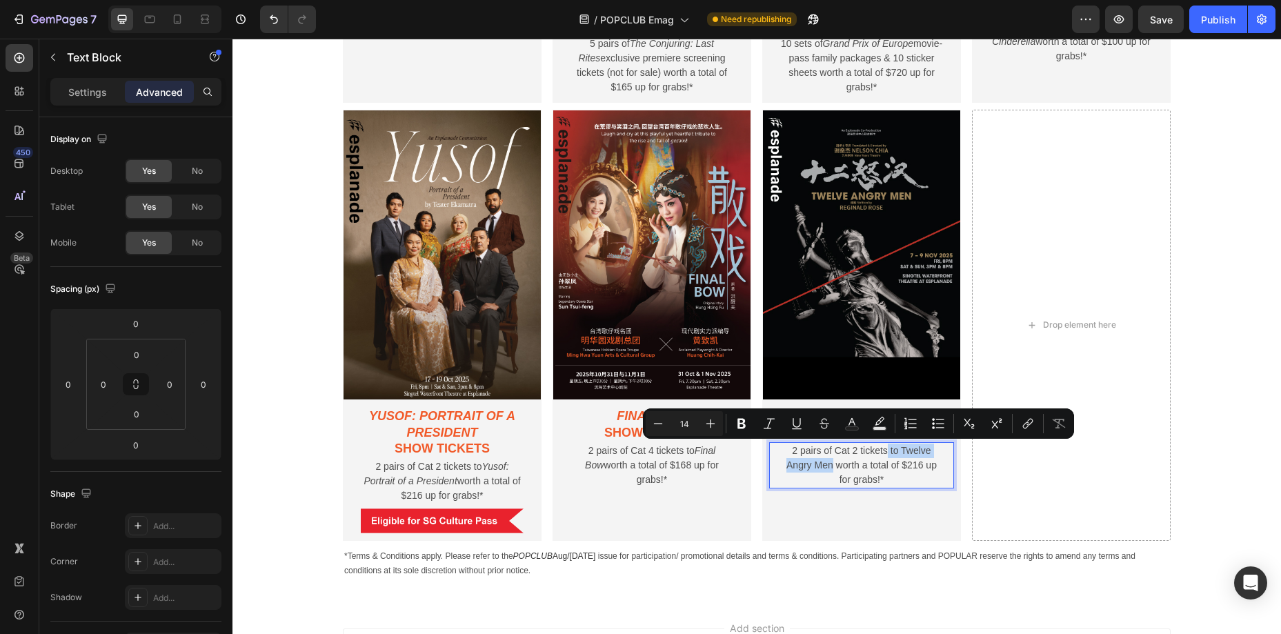
drag, startPoint x: 903, startPoint y: 450, endPoint x: 831, endPoint y: 466, distance: 73.5
click at [831, 466] on p "2 pairs of Cat 2 tickets to Twelve Angry Men worth a total of $216 up for grabs…" at bounding box center [862, 465] width 164 height 43
click at [772, 425] on icon "Editor contextual toolbar" at bounding box center [769, 424] width 14 height 14
click at [410, 523] on img at bounding box center [442, 521] width 166 height 26
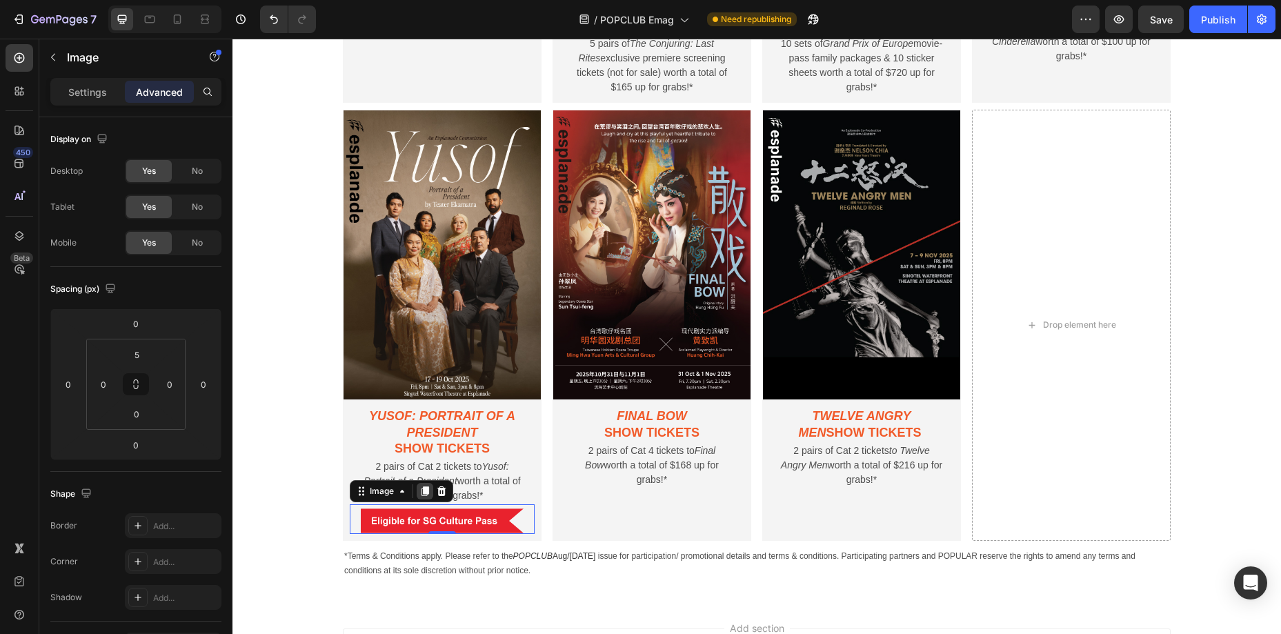
click at [428, 493] on icon at bounding box center [426, 492] width 8 height 10
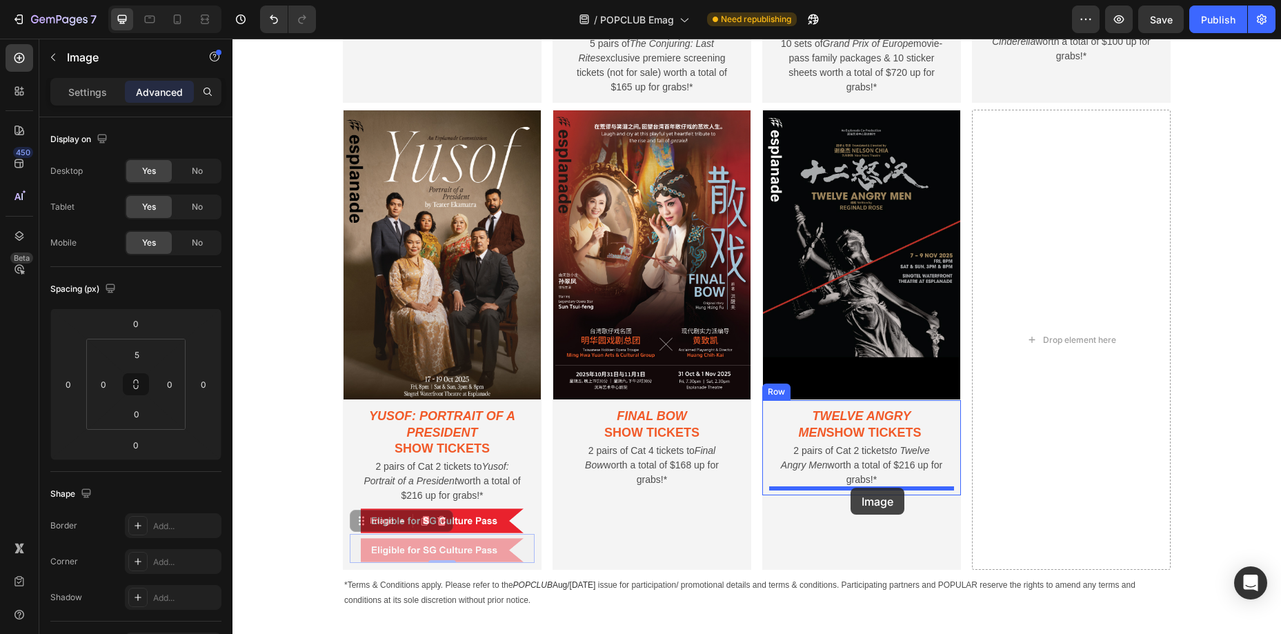
drag, startPoint x: 380, startPoint y: 521, endPoint x: 851, endPoint y: 488, distance: 472.4
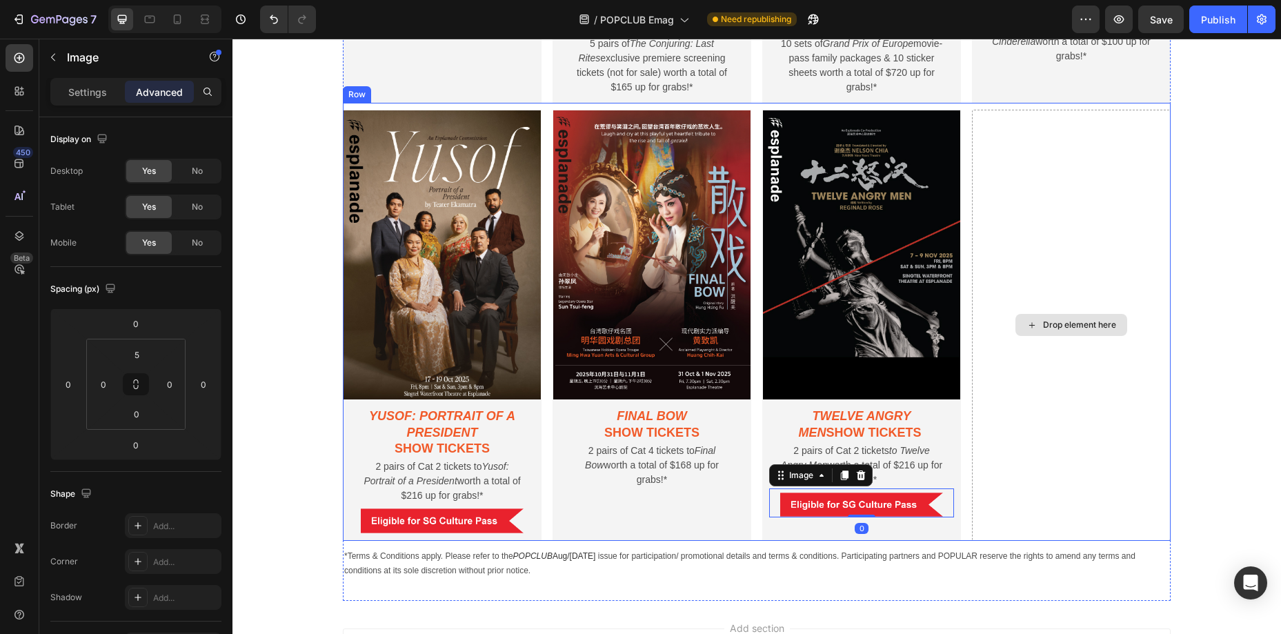
click at [1014, 505] on div "Drop element here" at bounding box center [1071, 325] width 199 height 431
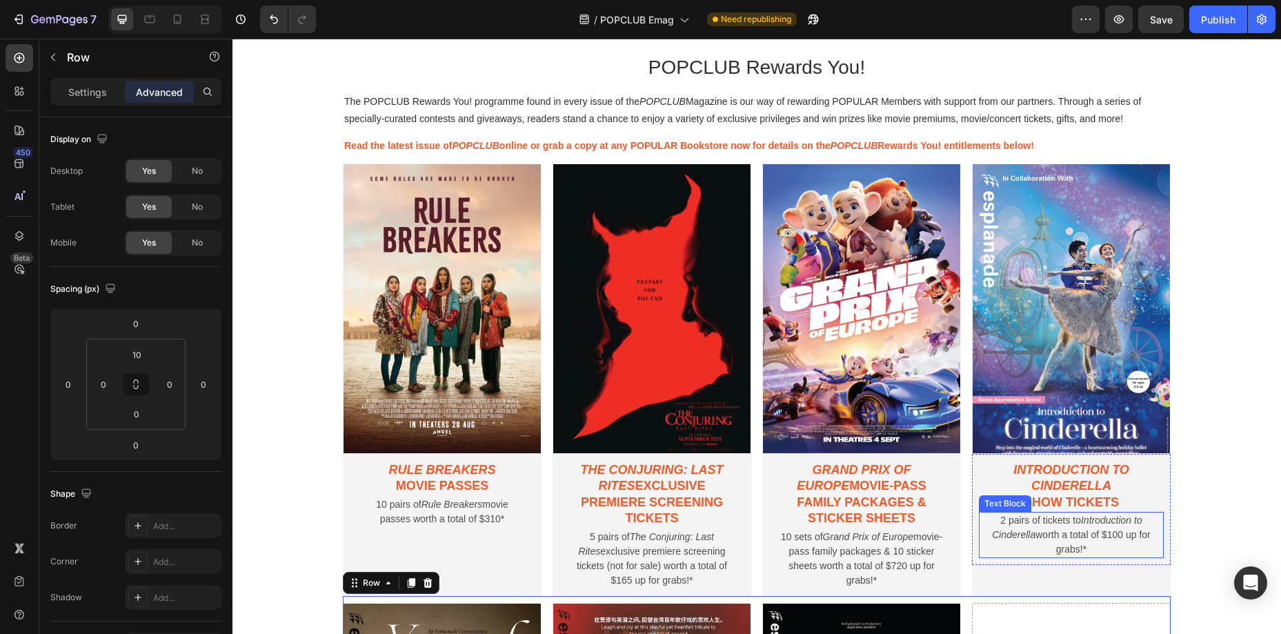
scroll to position [762, 0]
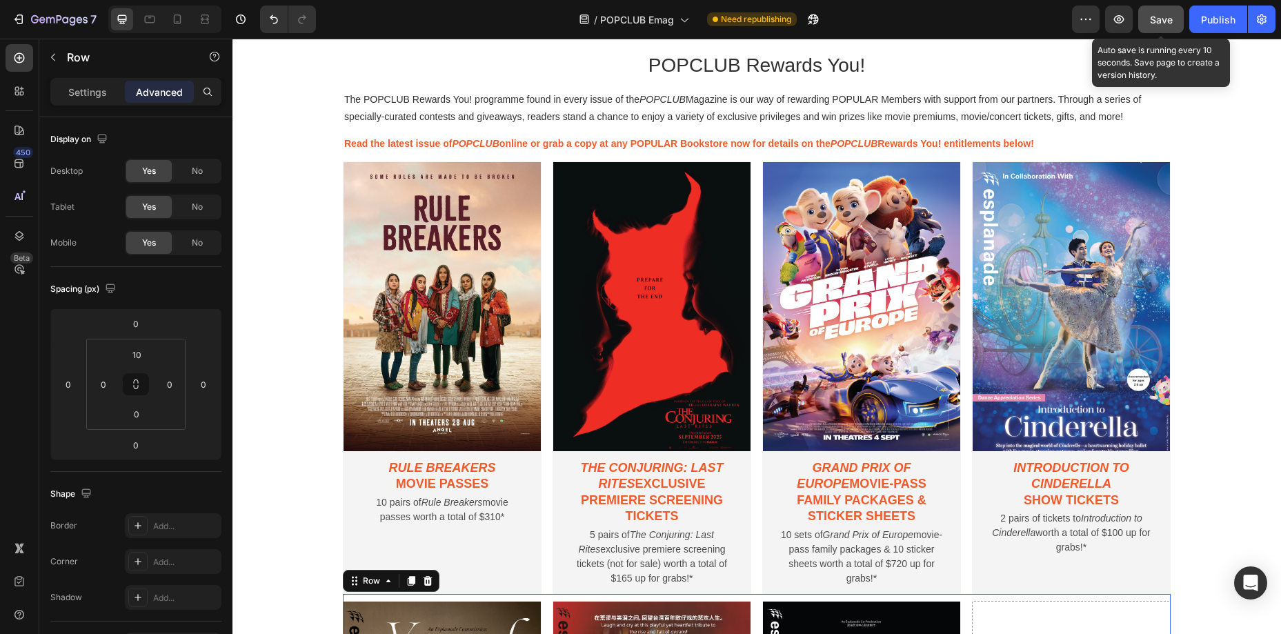
click at [1158, 26] on button "Save" at bounding box center [1162, 20] width 46 height 28
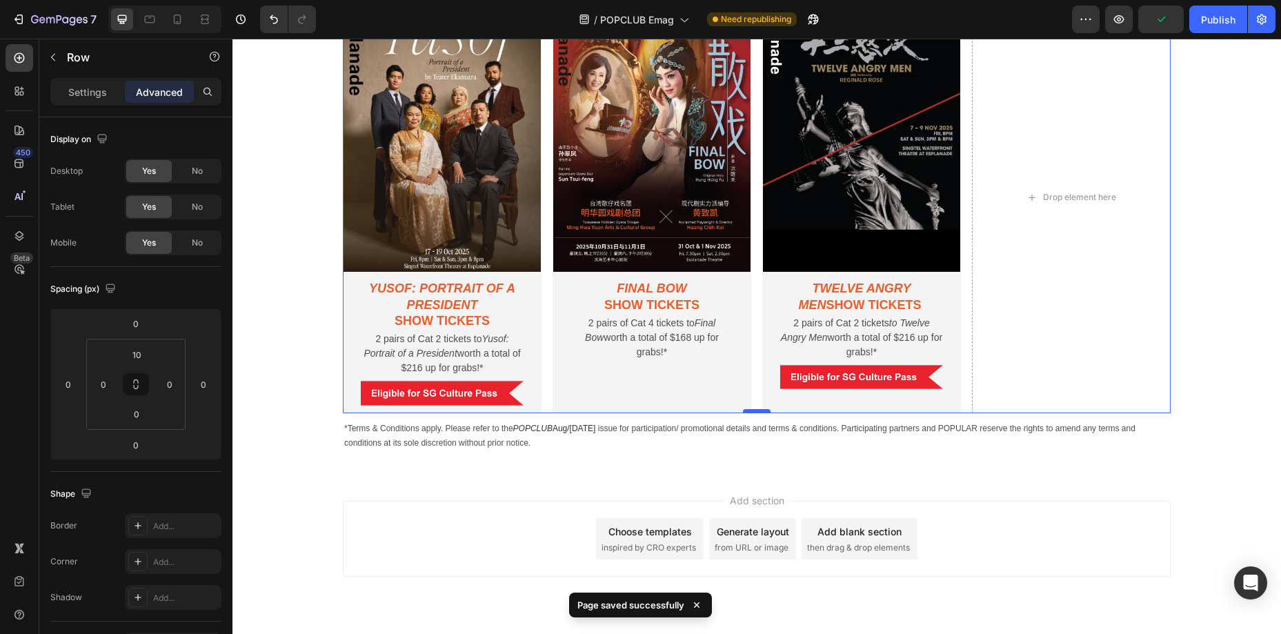
scroll to position [1419, 0]
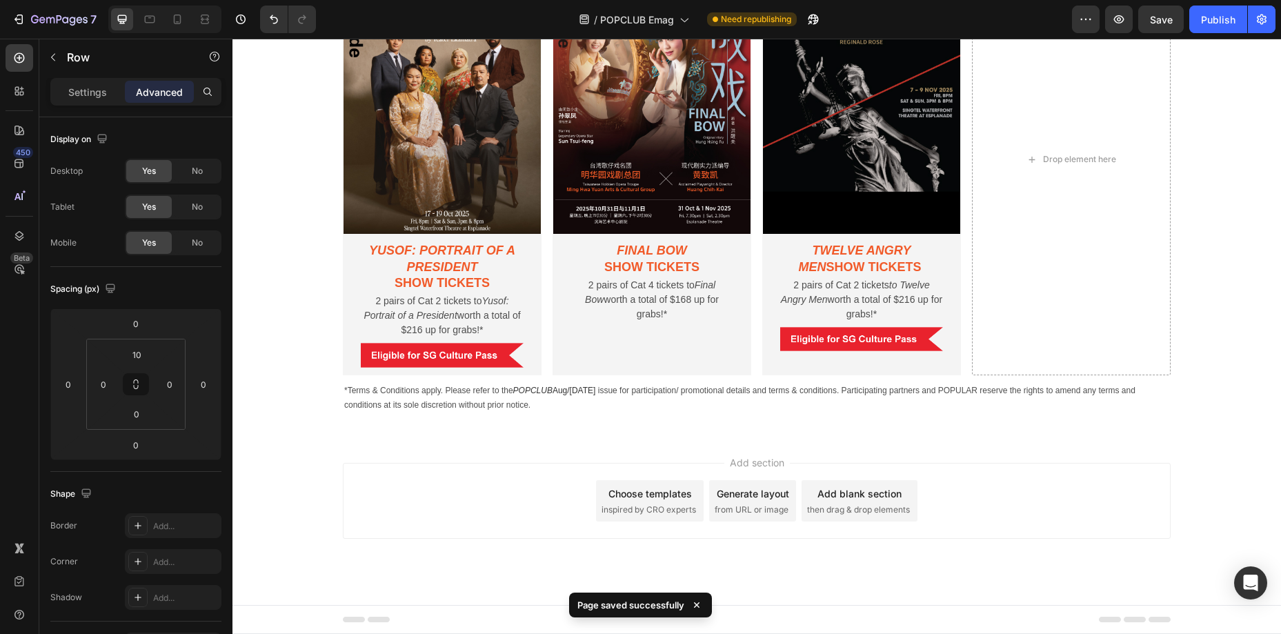
click at [774, 438] on div "Add section Choose templates inspired by CRO experts Generate layout from URL o…" at bounding box center [757, 520] width 1049 height 170
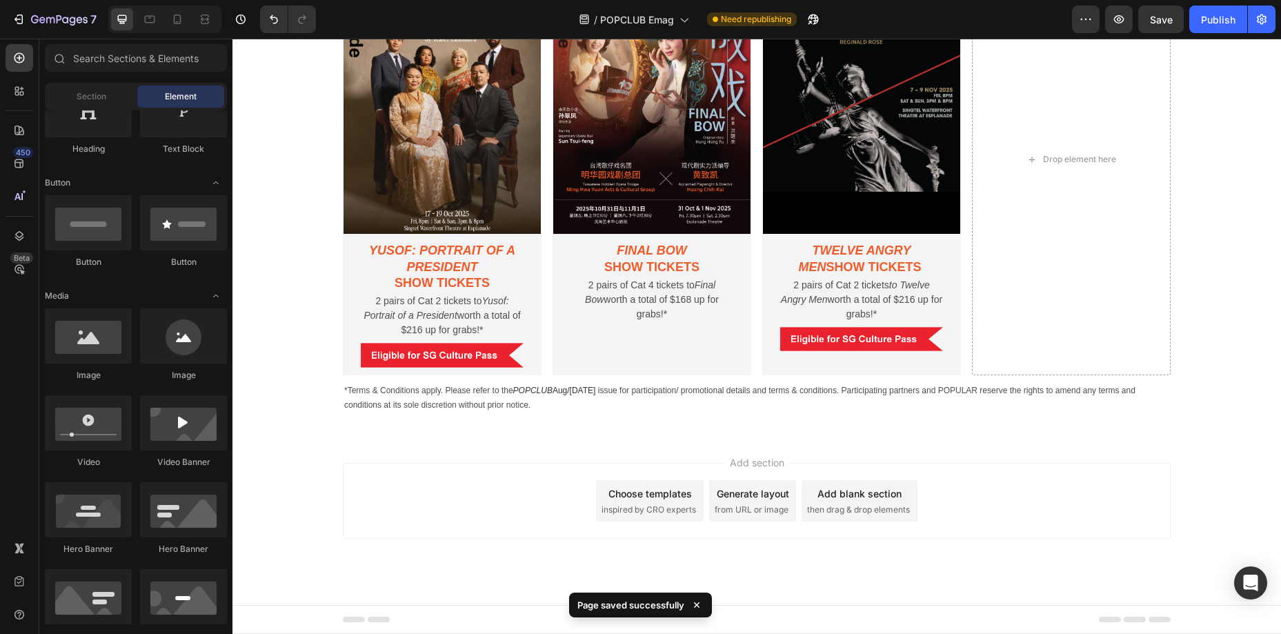
click at [678, 444] on div "Add section Choose templates inspired by CRO experts Generate layout from URL o…" at bounding box center [757, 520] width 1049 height 170
click at [26, 241] on icon at bounding box center [19, 236] width 14 height 14
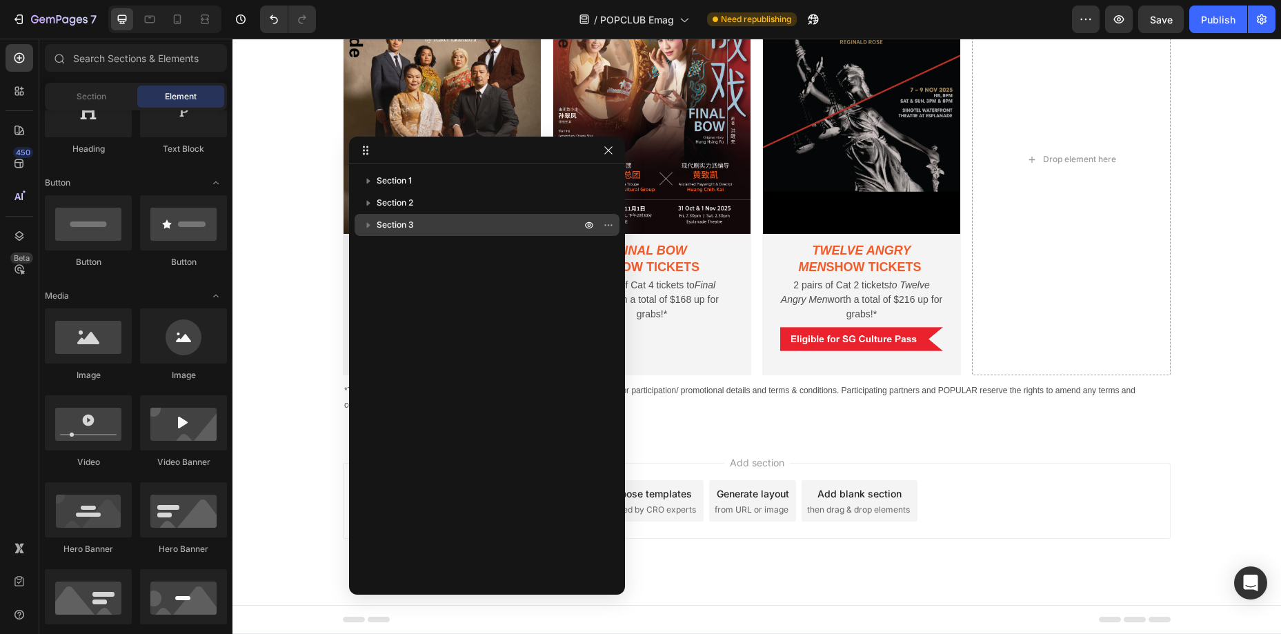
click at [399, 224] on span "Section 3" at bounding box center [395, 225] width 37 height 14
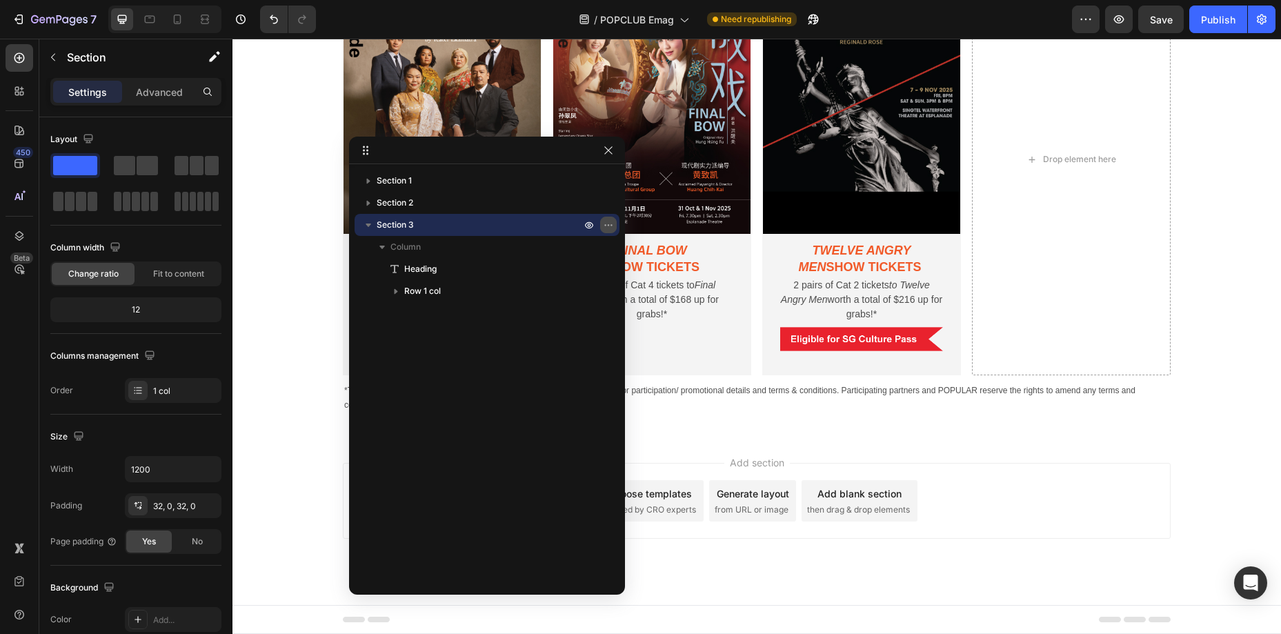
click at [613, 225] on icon "button" at bounding box center [608, 224] width 11 height 11
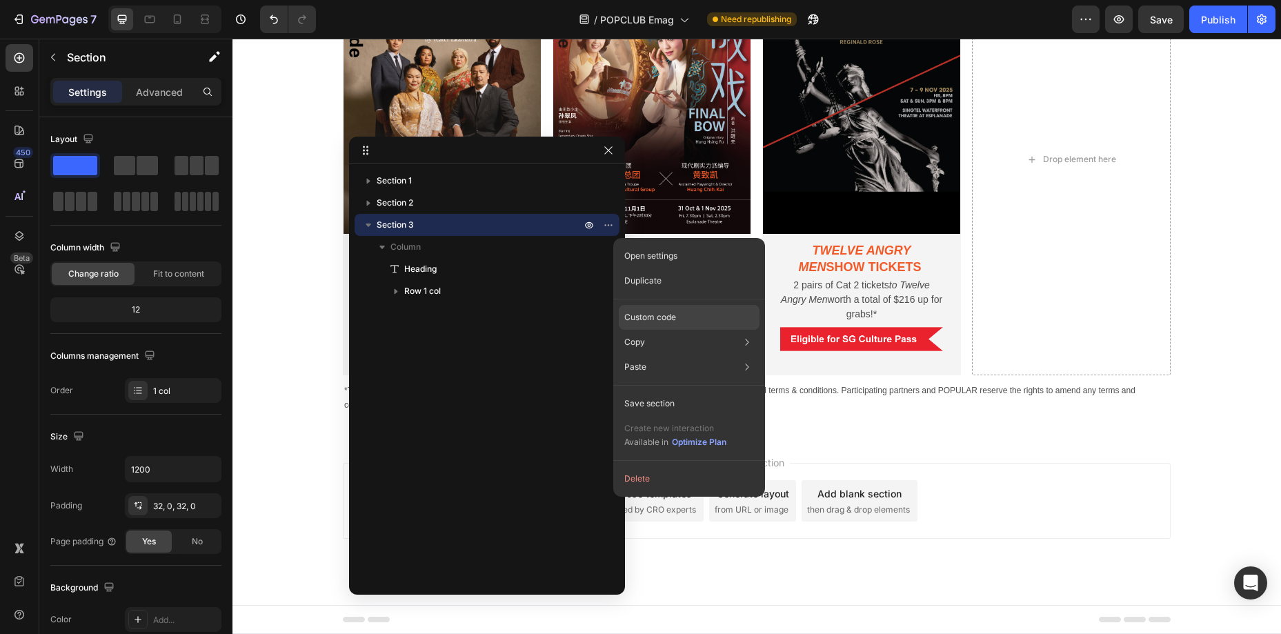
click at [673, 321] on p "Custom code" at bounding box center [650, 317] width 52 height 12
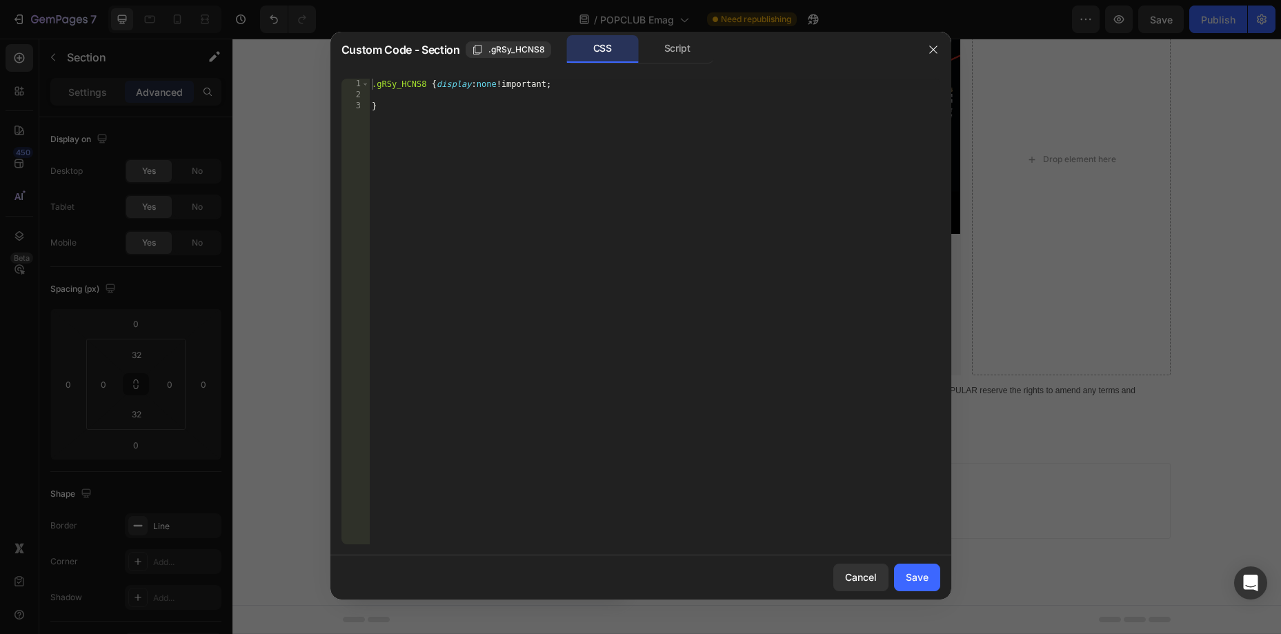
click at [439, 89] on div ".gRSy_HCNS8 { display : none !important ; }" at bounding box center [654, 323] width 571 height 488
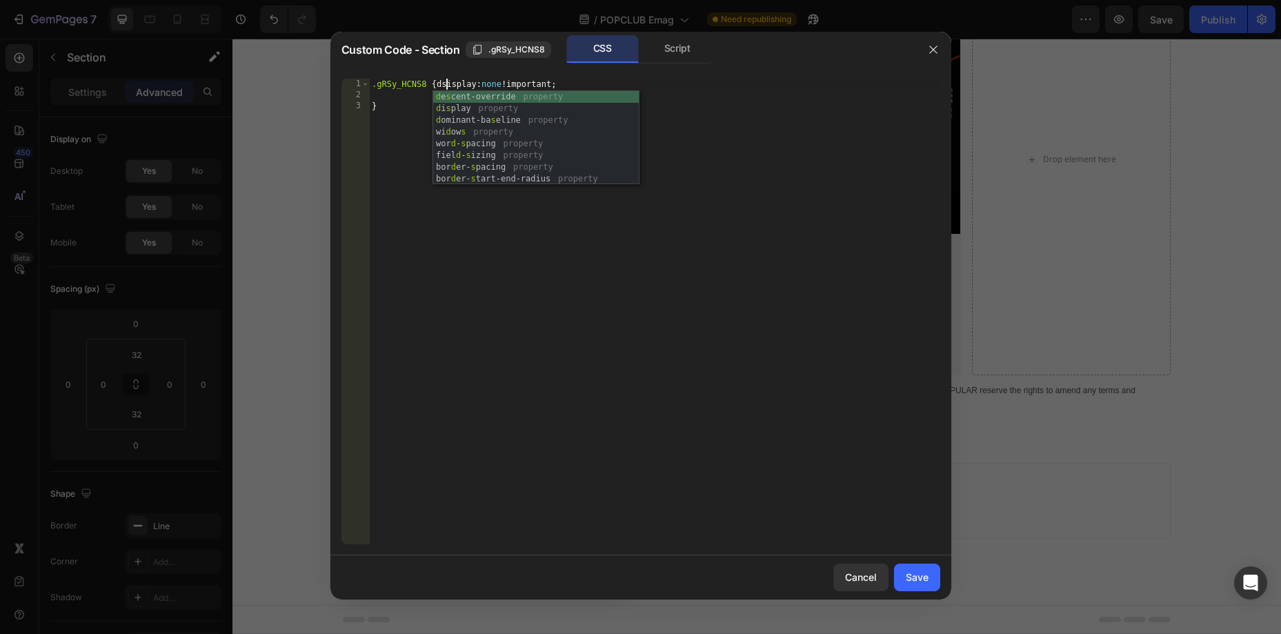
scroll to position [0, 6]
type textarea ".gRSy_HCNS8 {ddisplay:none!important;"
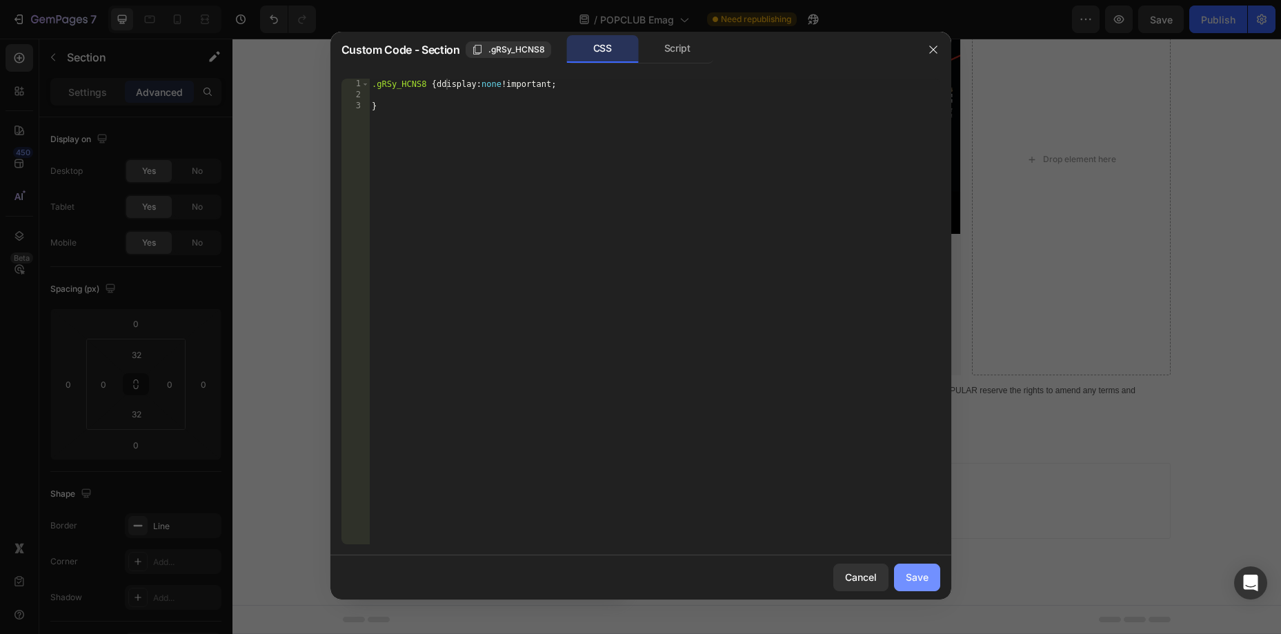
click at [938, 581] on button "Save" at bounding box center [917, 578] width 46 height 28
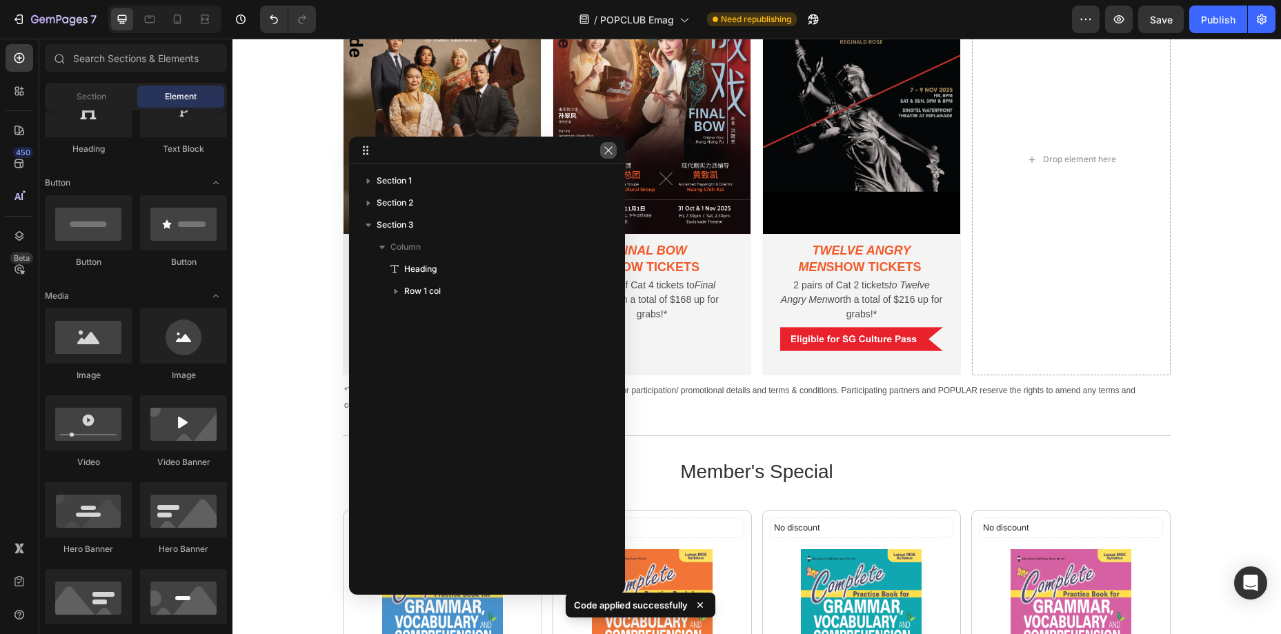
click at [604, 153] on icon "button" at bounding box center [608, 150] width 11 height 11
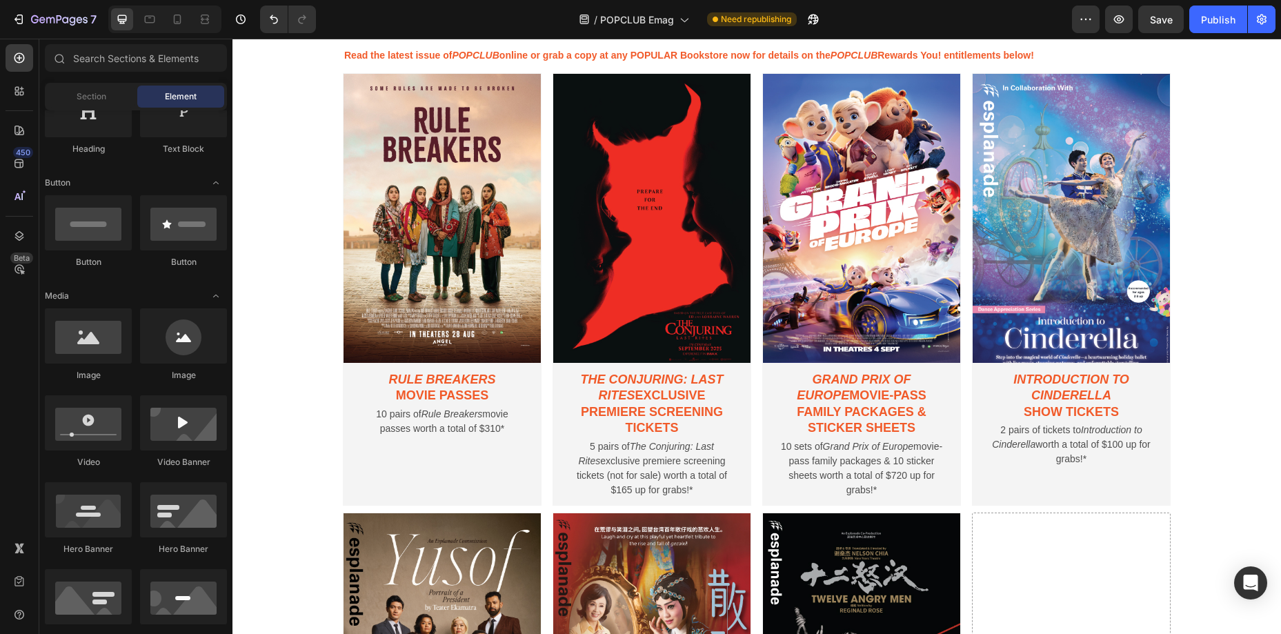
scroll to position [869, 0]
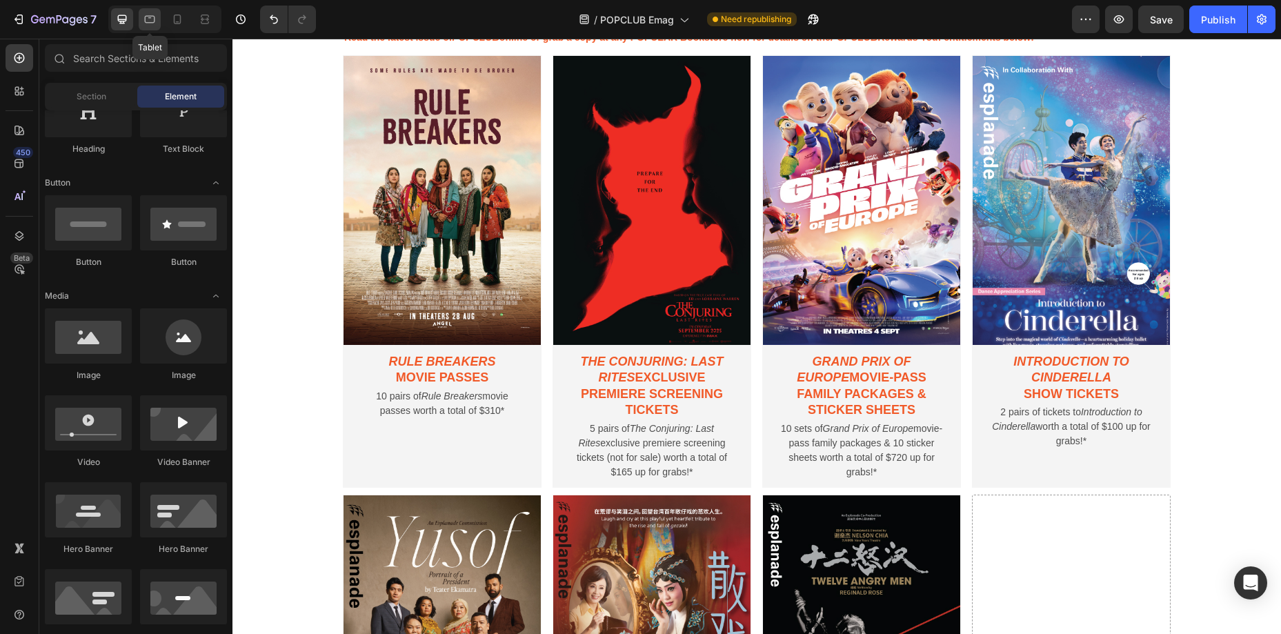
click at [156, 15] on icon at bounding box center [150, 19] width 14 height 14
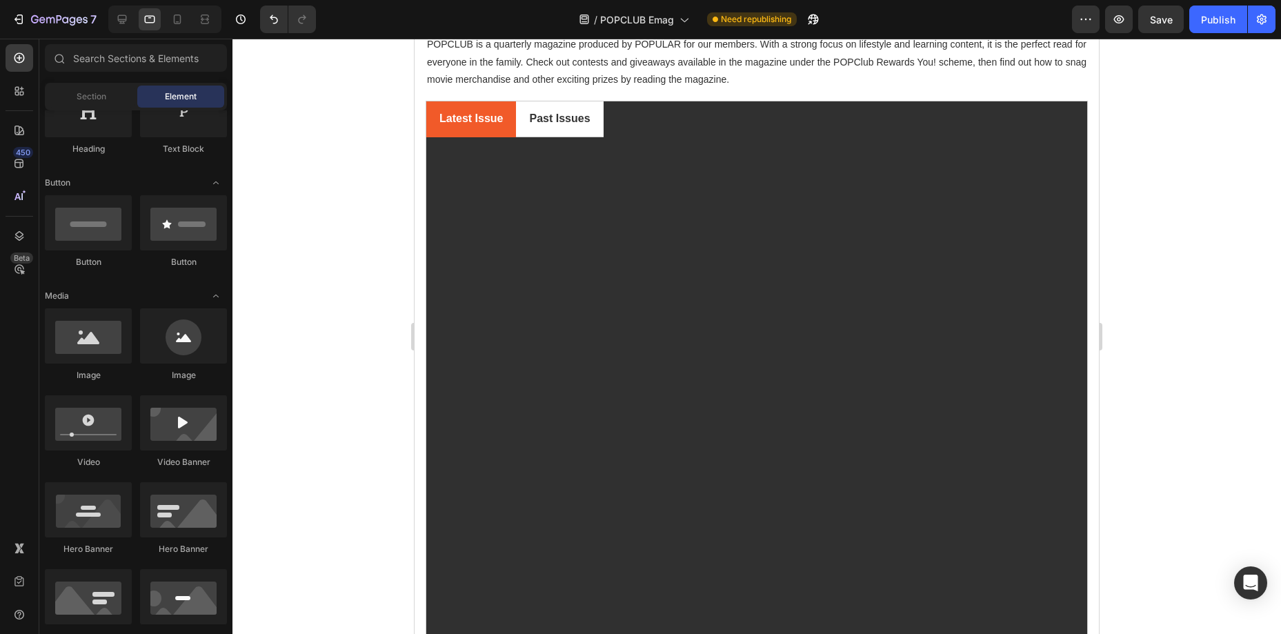
scroll to position [117, 0]
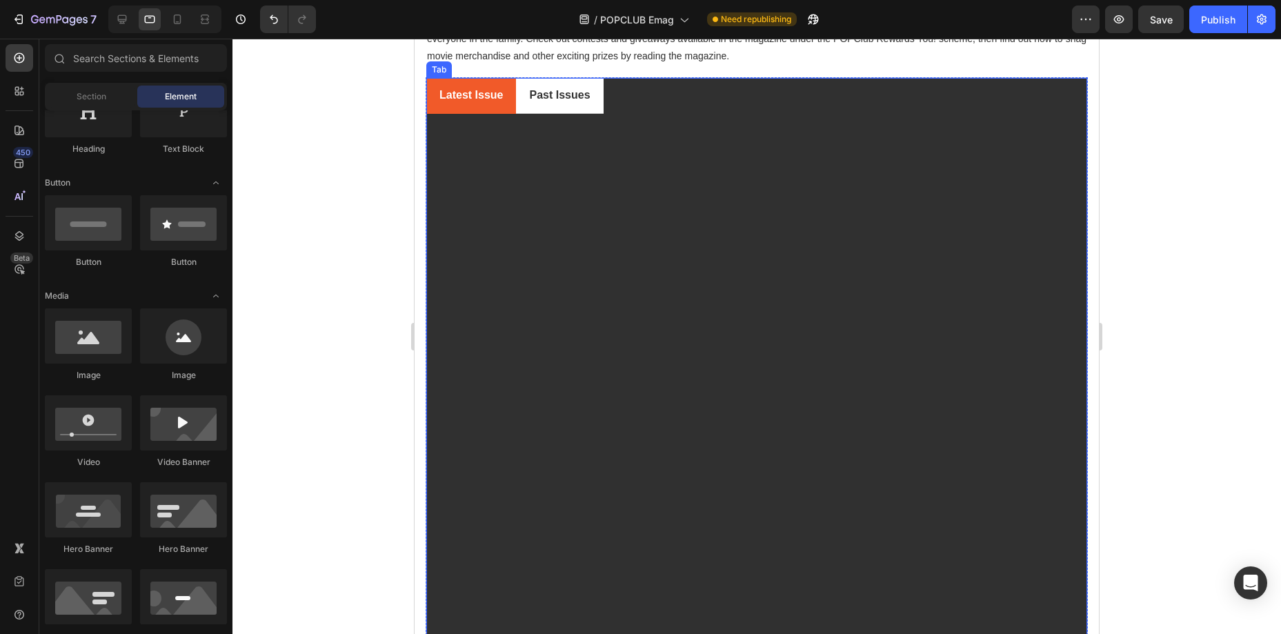
click at [664, 107] on ul "Latest Issue Past Issues" at bounding box center [756, 96] width 661 height 36
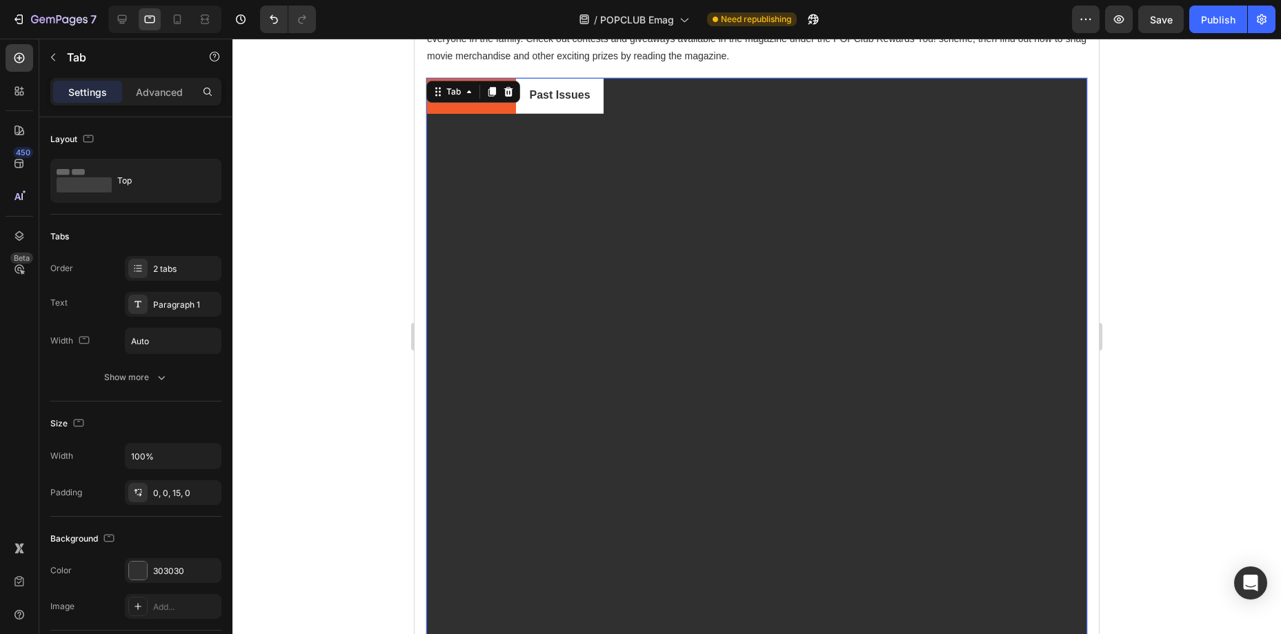
click at [664, 95] on ul "Latest Issue Past Issues" at bounding box center [756, 96] width 661 height 36
click at [656, 75] on div "POPCLUB Magazine Heading Row POPCLUB is a quarterly magazine produced by POPULA…" at bounding box center [757, 327] width 662 height 711
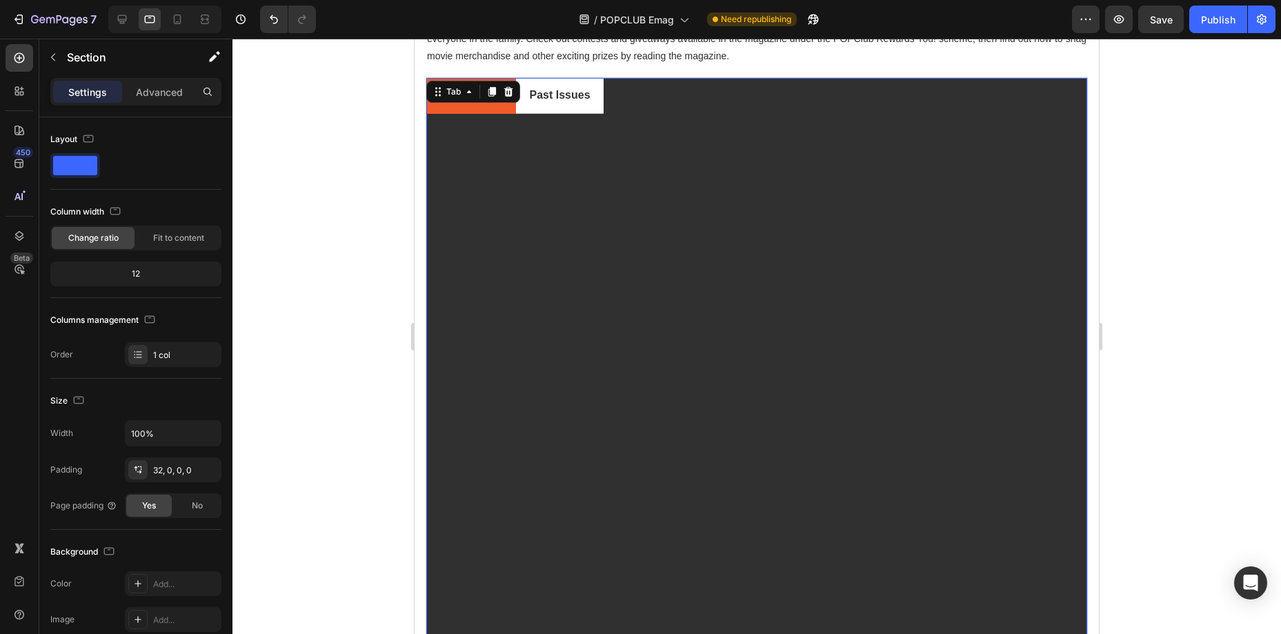
click at [661, 80] on ul "Latest Issue Past Issues" at bounding box center [756, 96] width 661 height 36
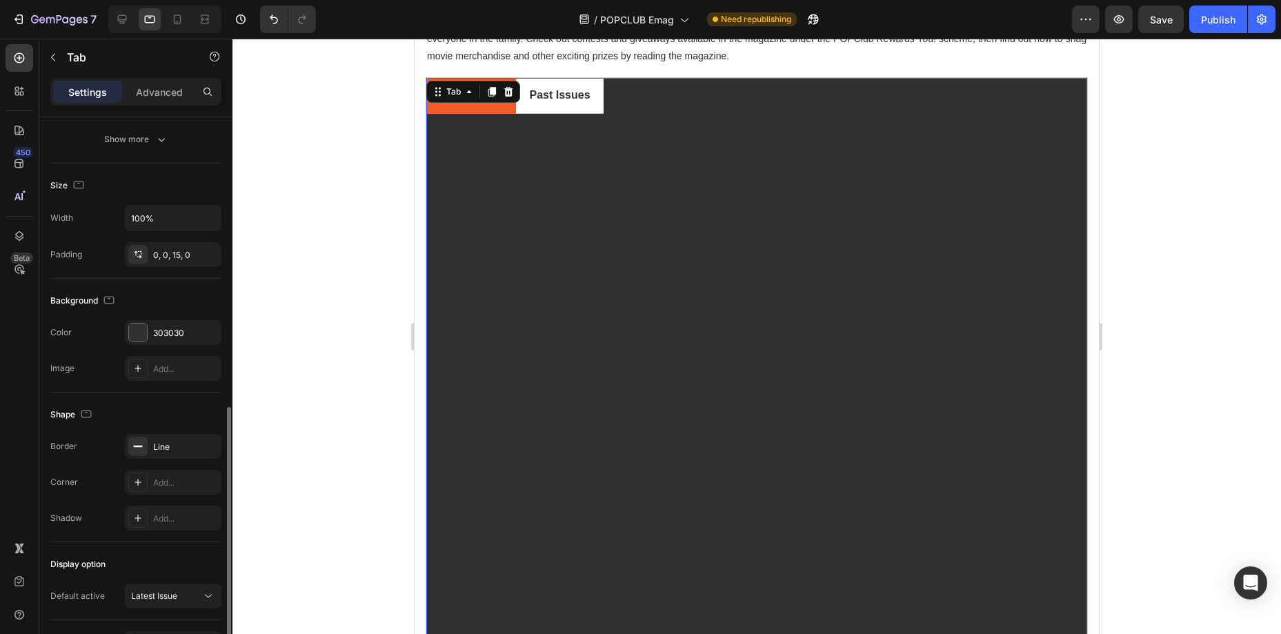
scroll to position [326, 0]
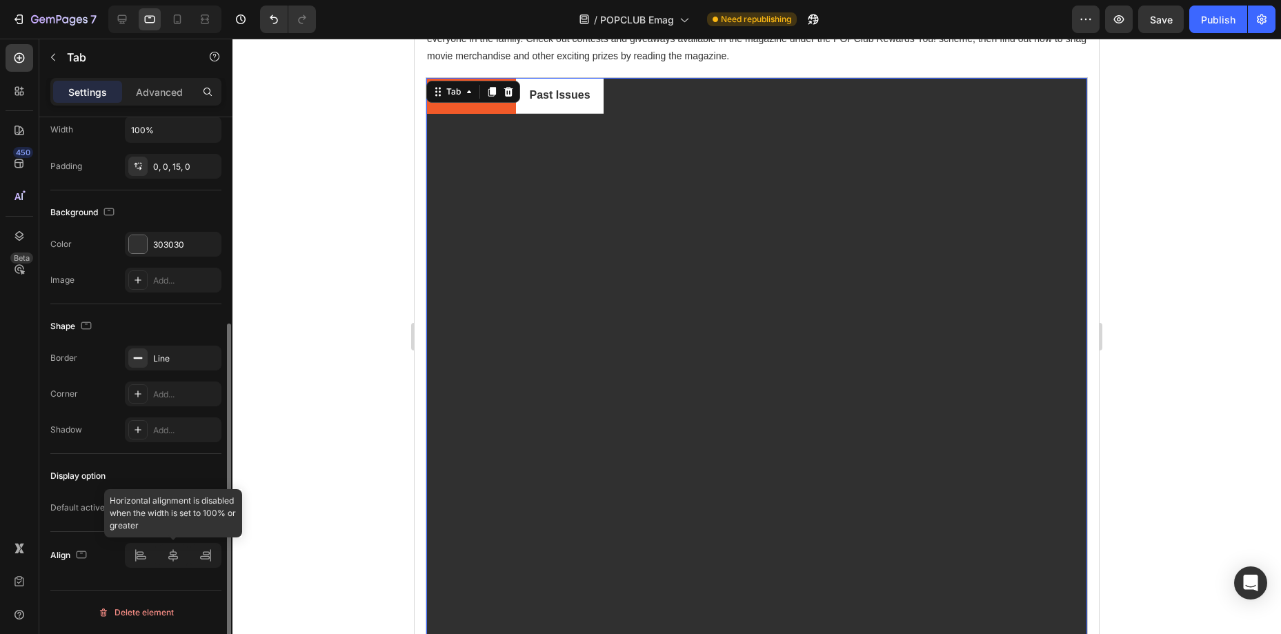
click at [170, 556] on div at bounding box center [173, 555] width 97 height 25
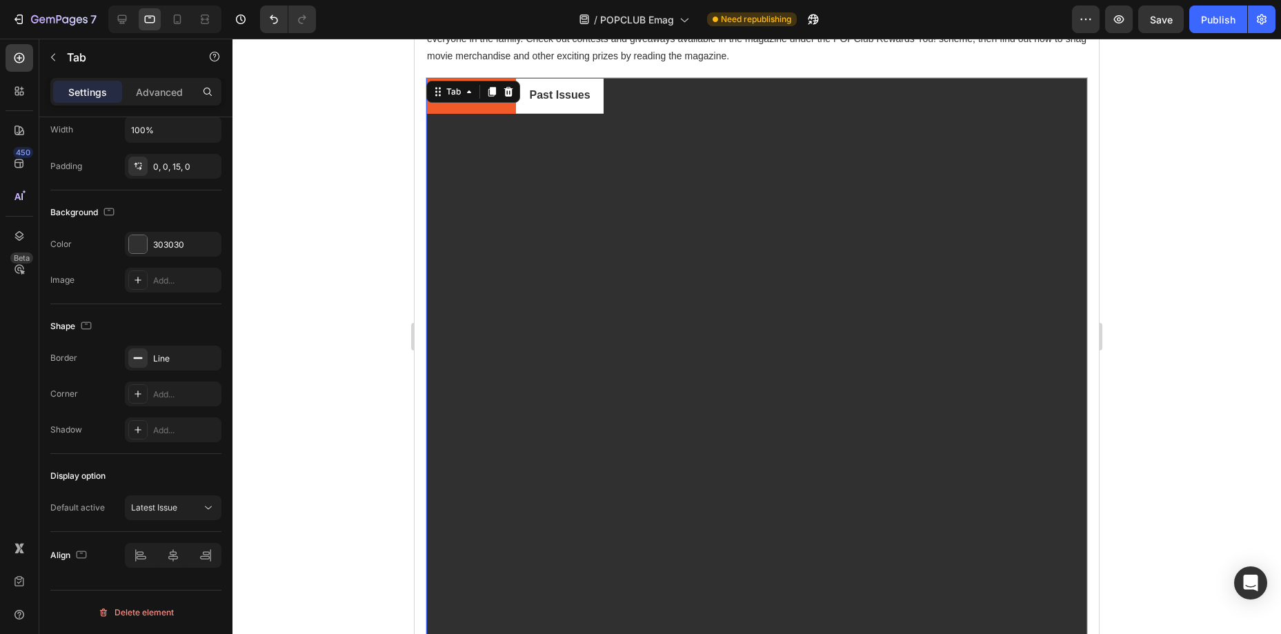
click at [636, 97] on ul "Latest Issue Past Issues" at bounding box center [756, 96] width 661 height 36
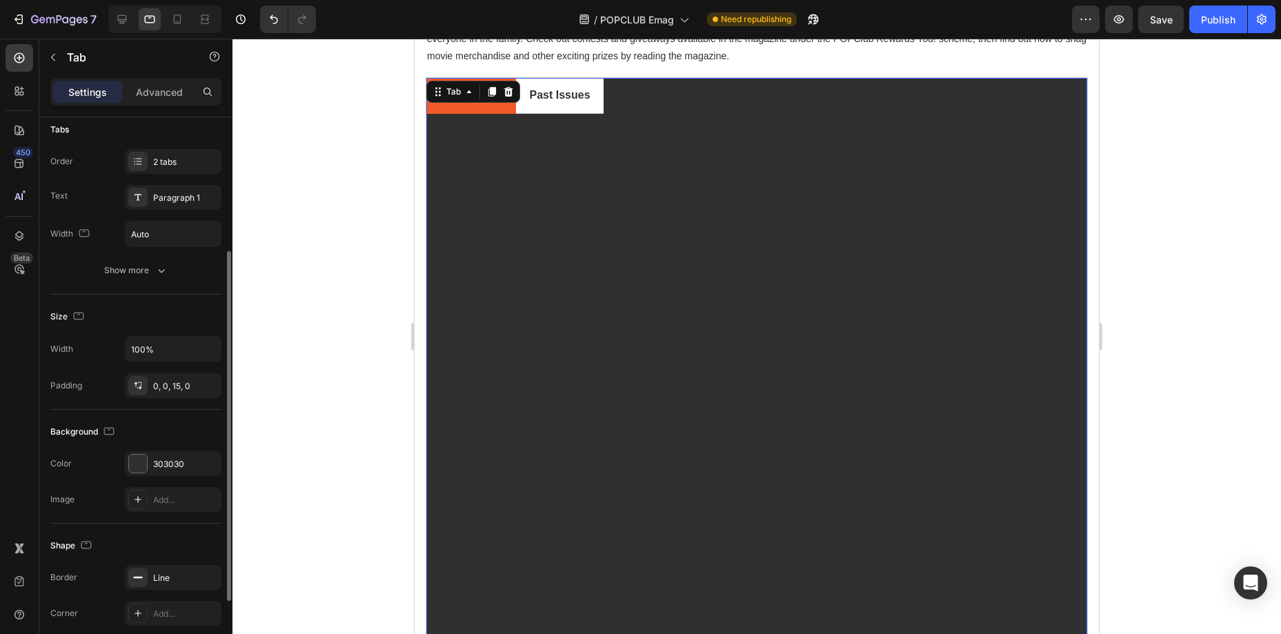
scroll to position [0, 0]
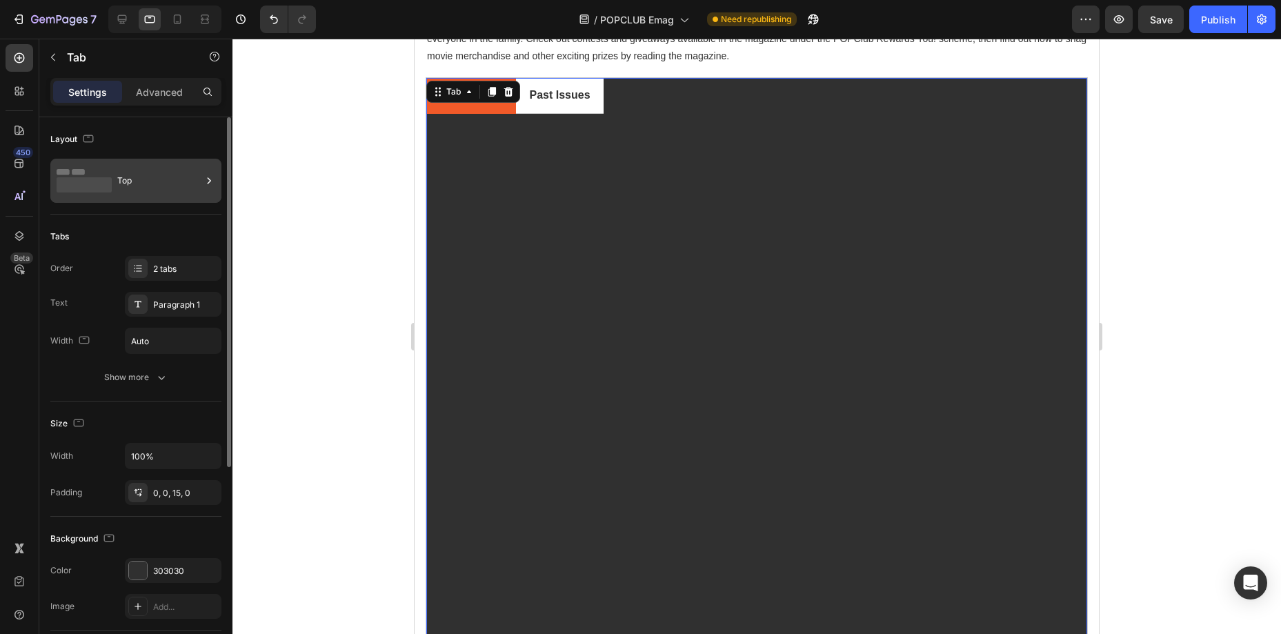
click at [132, 190] on div "Top" at bounding box center [159, 181] width 84 height 32
click at [152, 230] on div "Tabs" at bounding box center [135, 237] width 171 height 22
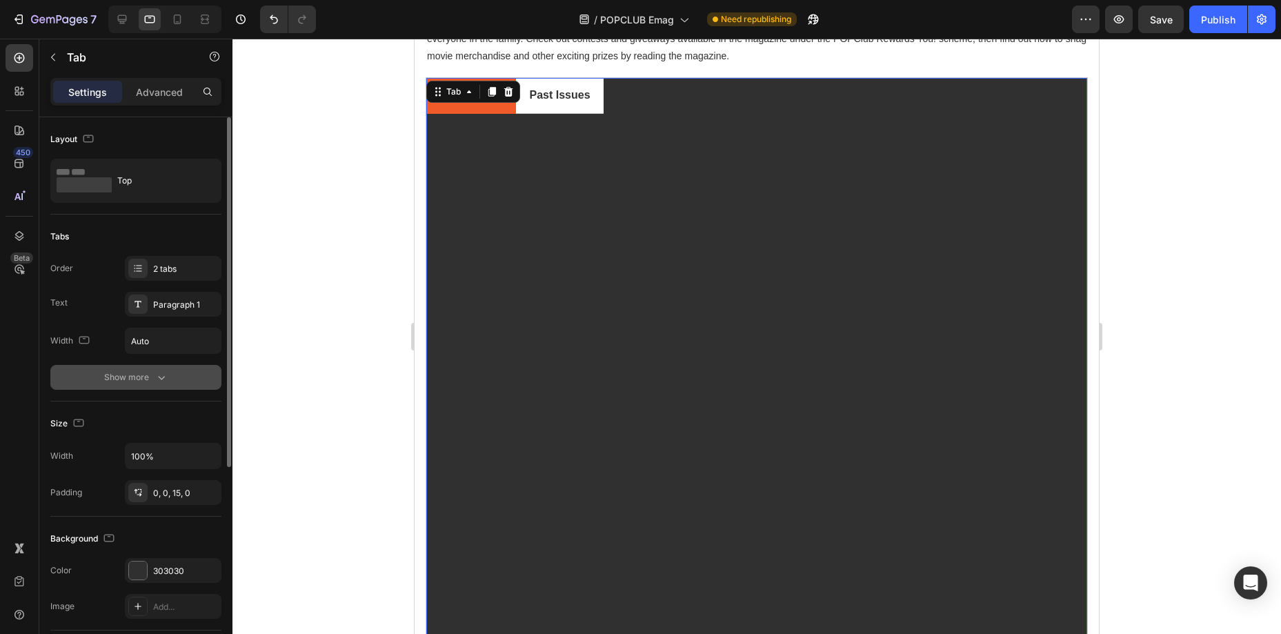
click at [156, 380] on icon "button" at bounding box center [162, 378] width 14 height 14
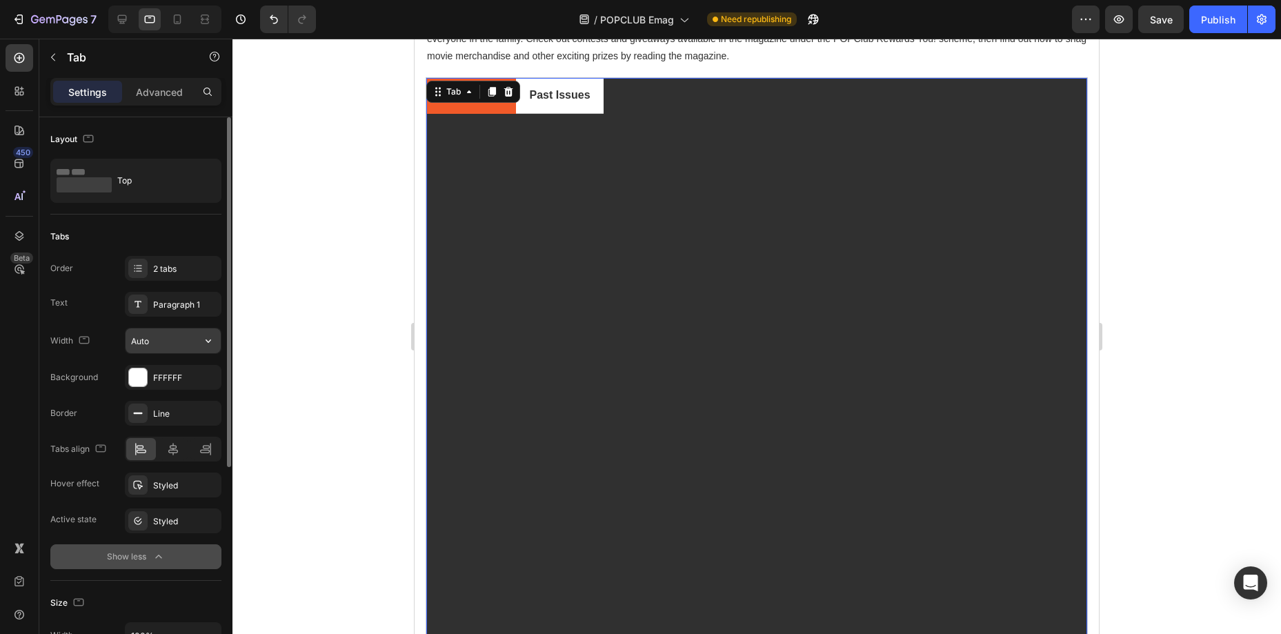
click at [182, 344] on input "Auto" at bounding box center [173, 340] width 95 height 25
click at [210, 344] on icon "button" at bounding box center [208, 341] width 14 height 14
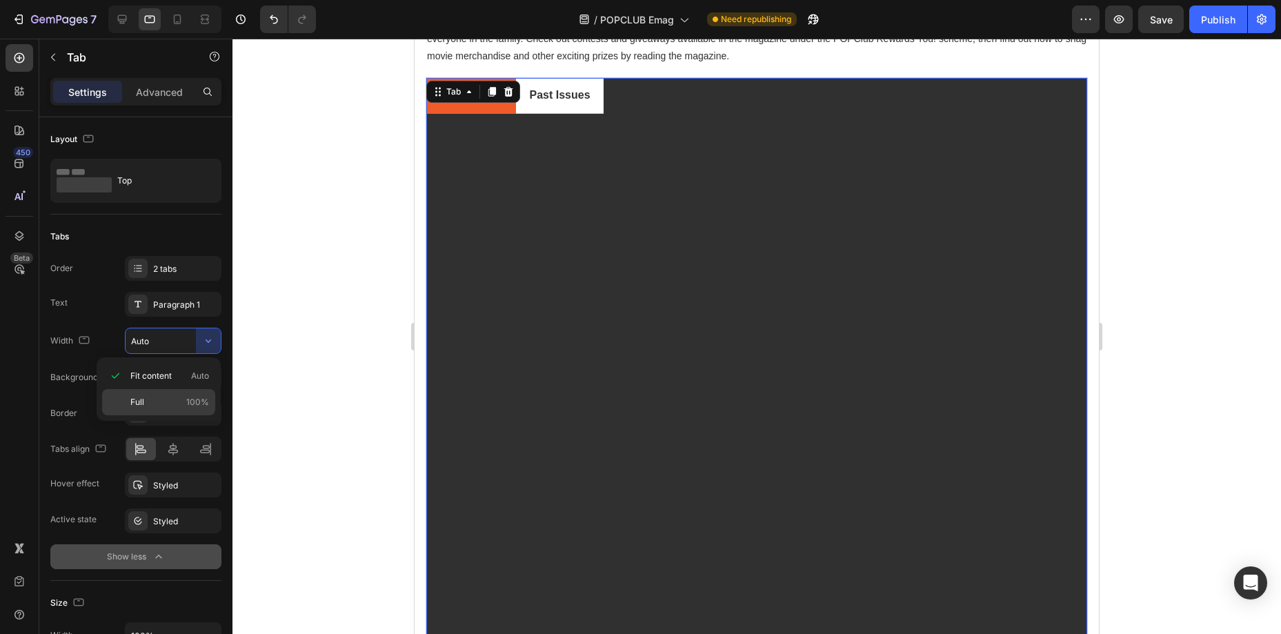
click at [181, 397] on p "Full 100%" at bounding box center [169, 402] width 79 height 12
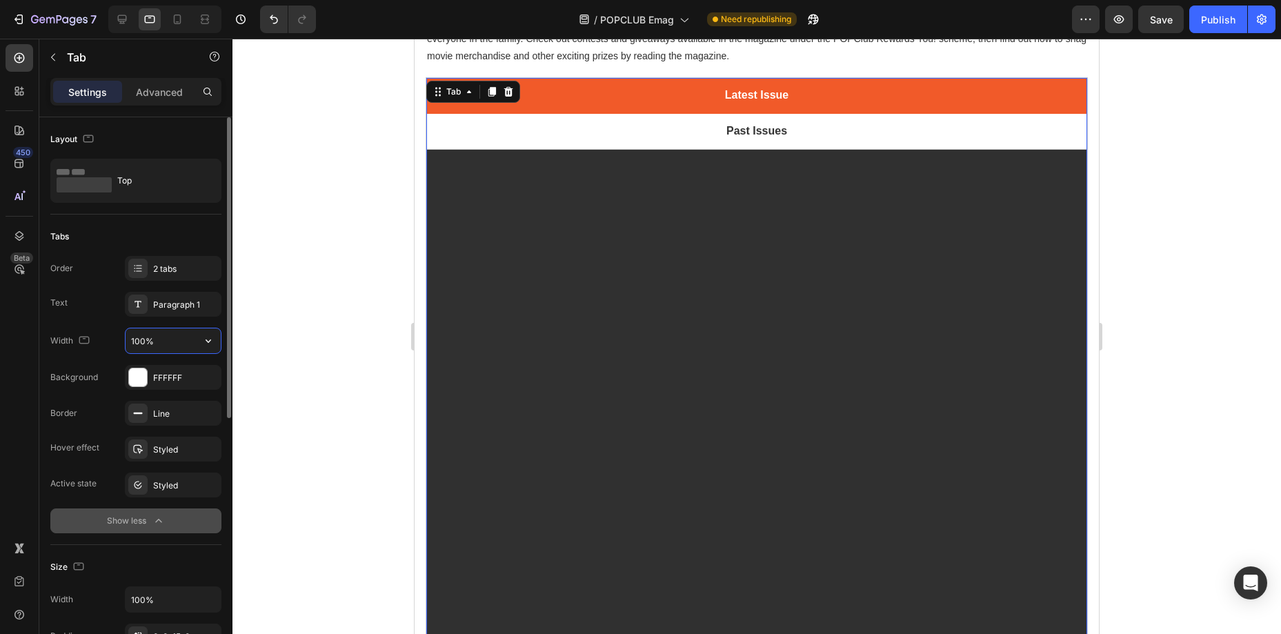
click at [142, 340] on input "100%" at bounding box center [173, 340] width 95 height 25
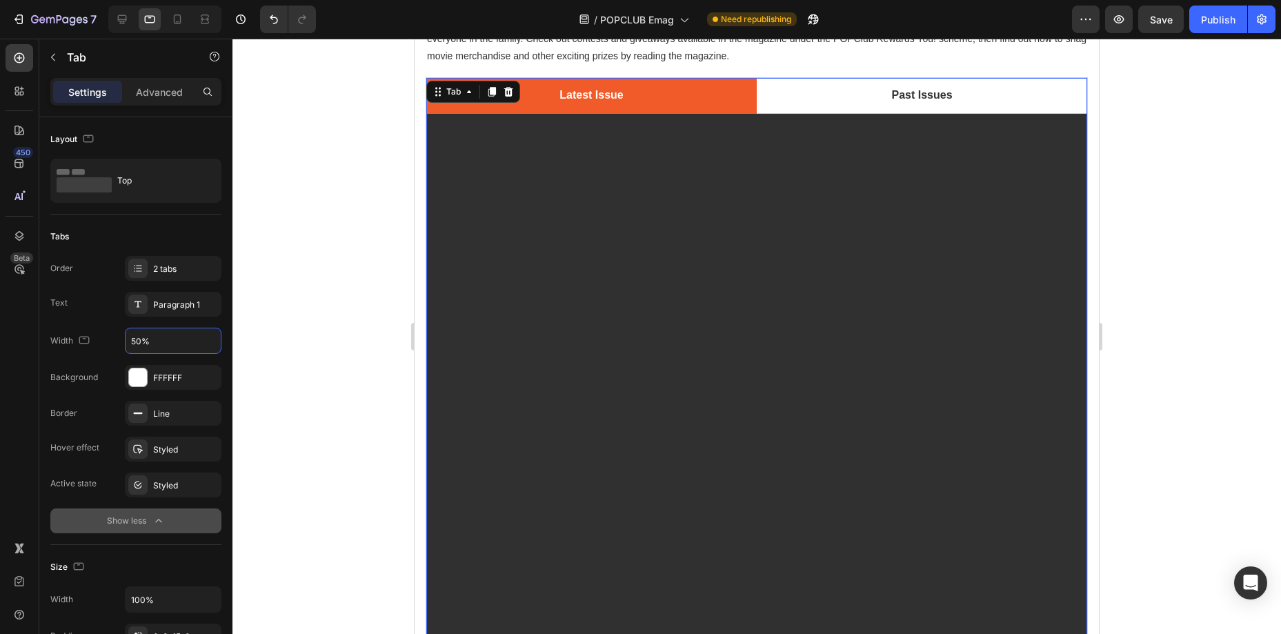
type input "50%"
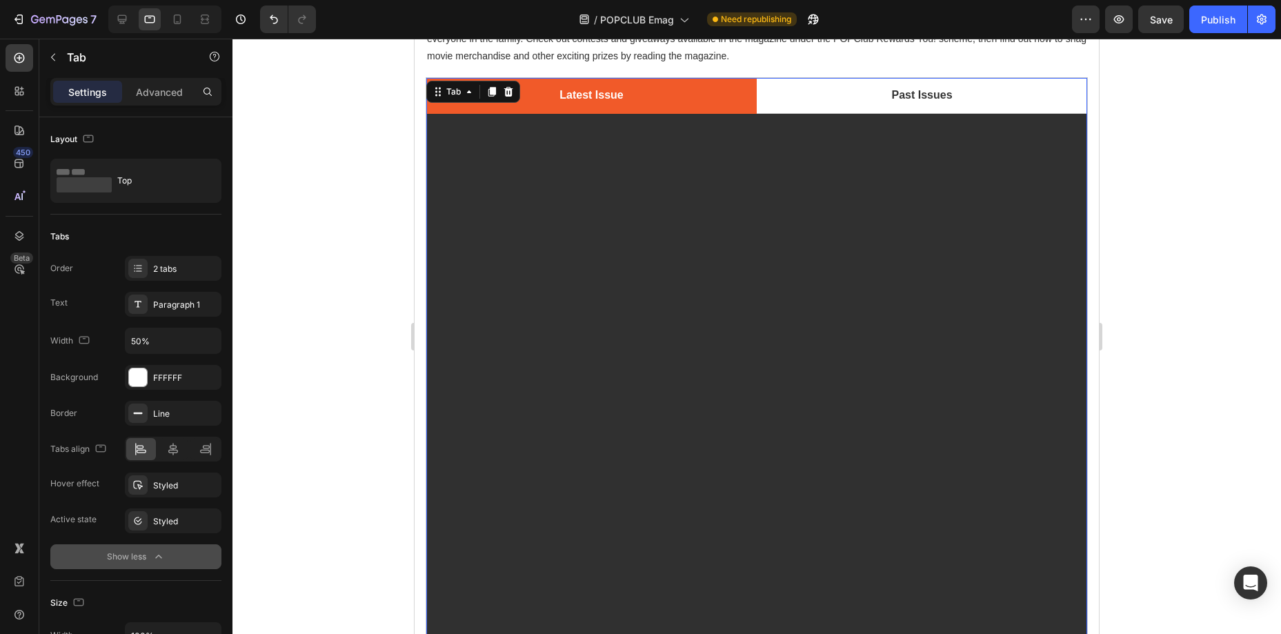
drag, startPoint x: 1217, startPoint y: 266, endPoint x: 1137, endPoint y: 221, distance: 91.4
click at [1217, 266] on div at bounding box center [757, 336] width 1049 height 595
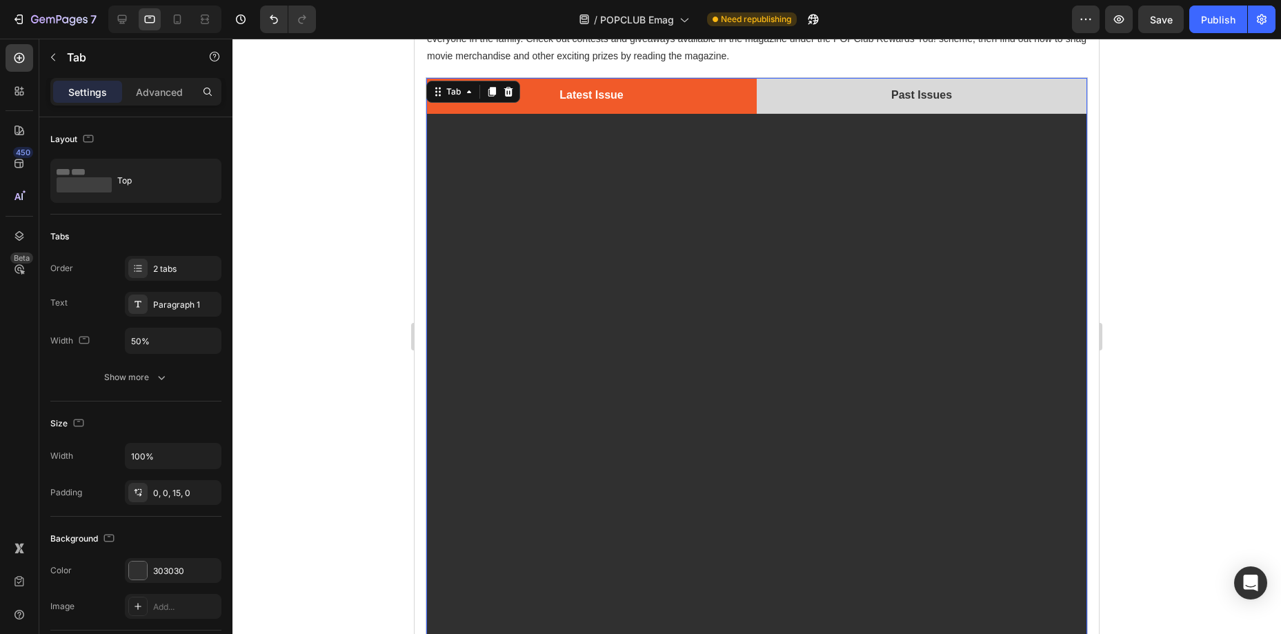
click at [954, 106] on div "Past Issues" at bounding box center [921, 95] width 65 height 24
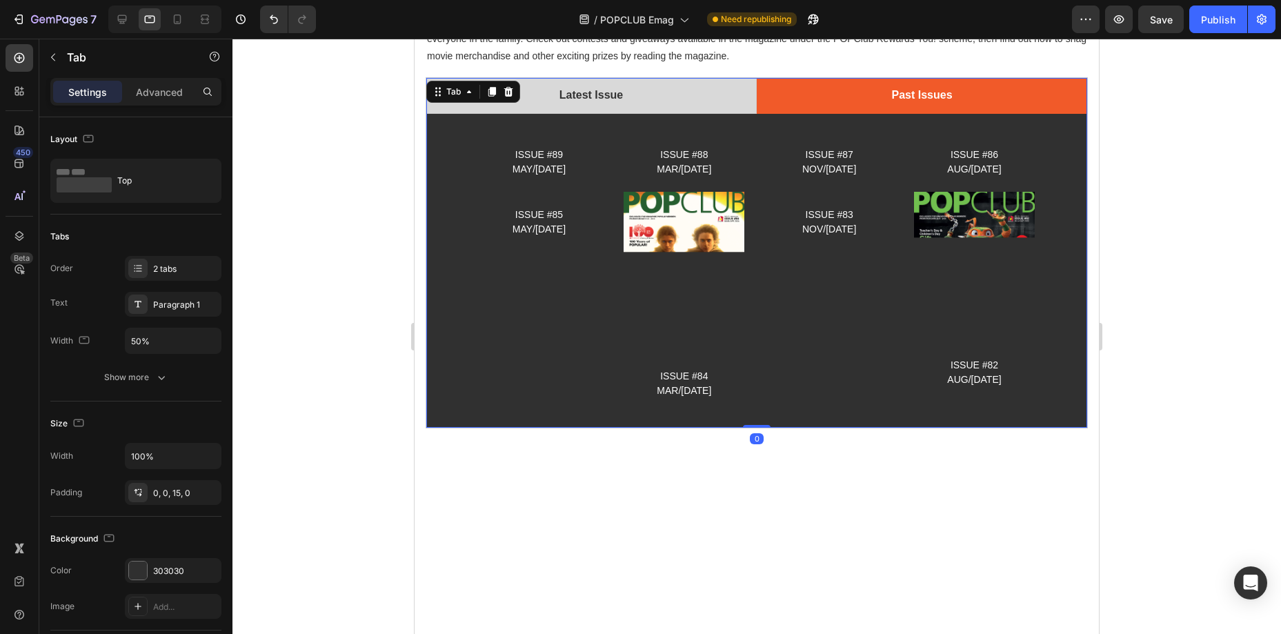
click at [673, 110] on li "Latest Issue" at bounding box center [591, 96] width 331 height 36
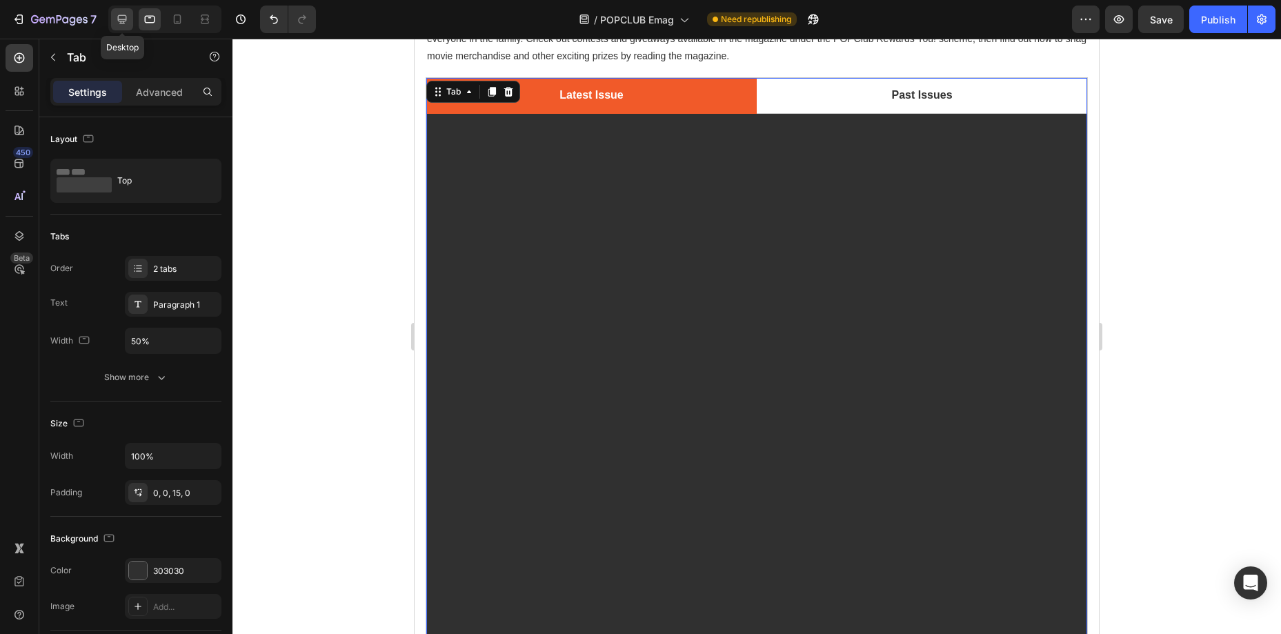
click at [127, 19] on icon at bounding box center [122, 19] width 14 height 14
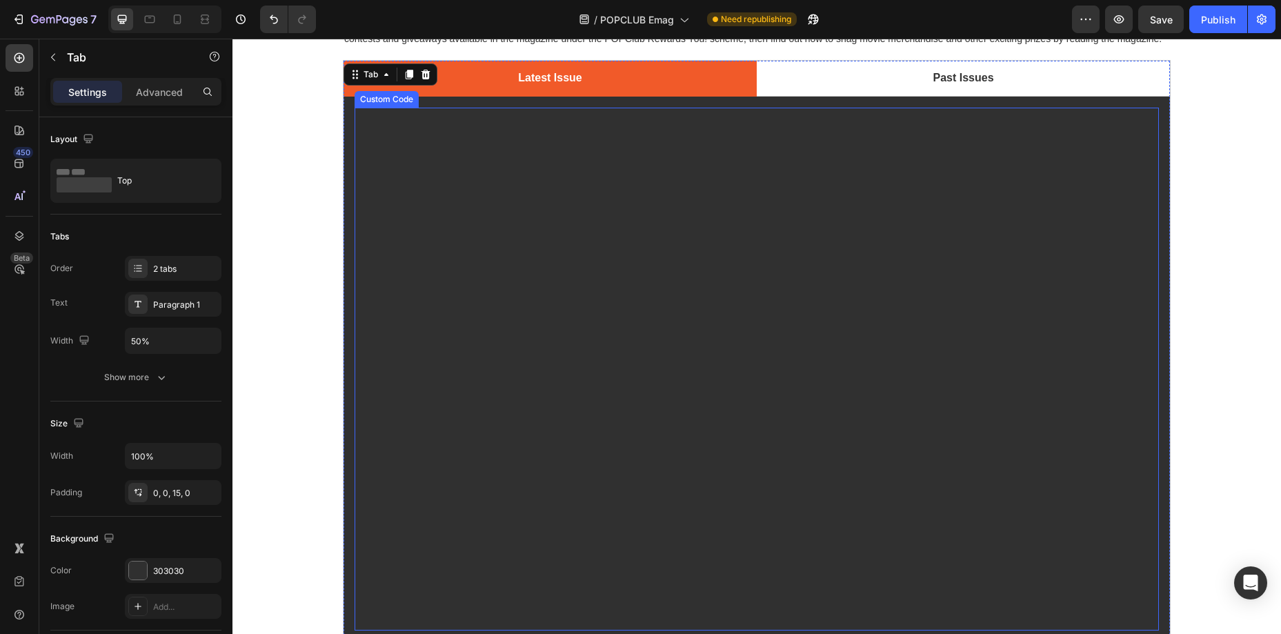
scroll to position [89, 0]
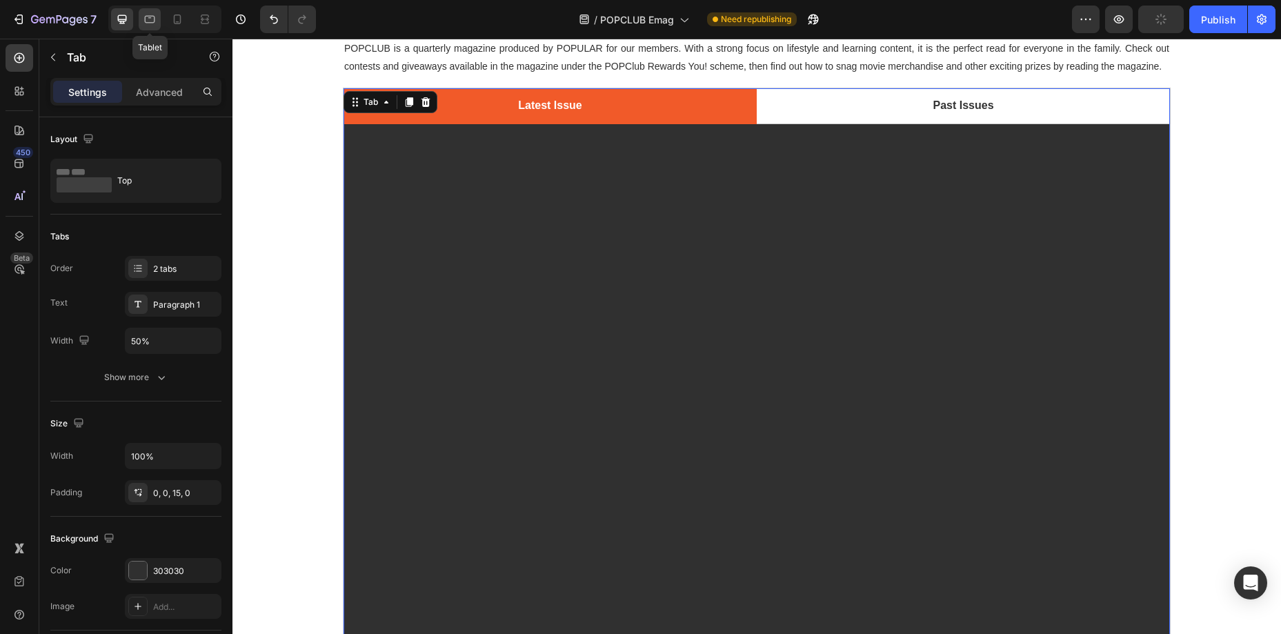
click at [150, 21] on icon at bounding box center [150, 19] width 14 height 14
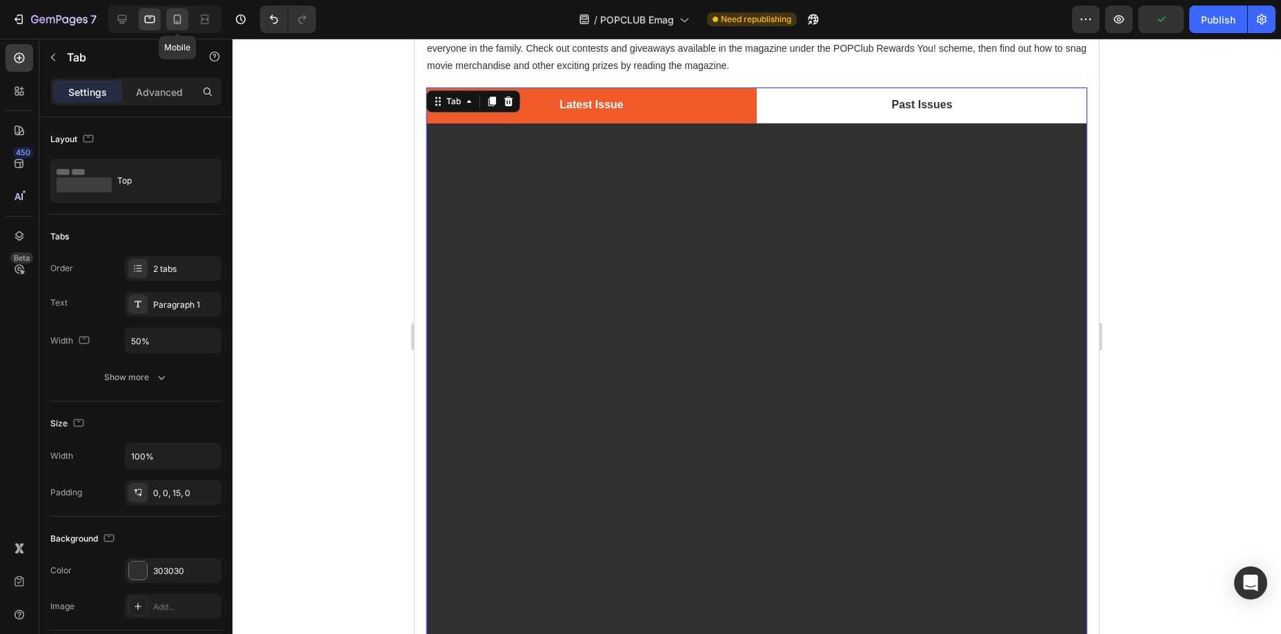
click at [181, 20] on icon at bounding box center [177, 19] width 14 height 14
type input "Auto"
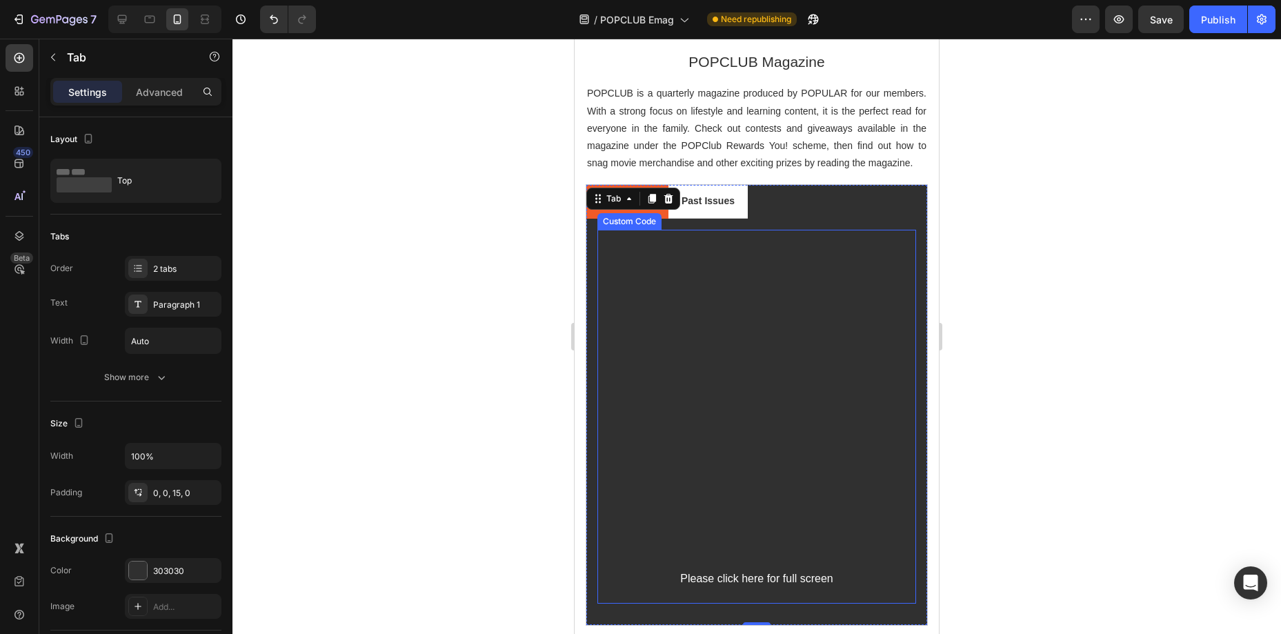
scroll to position [32, 0]
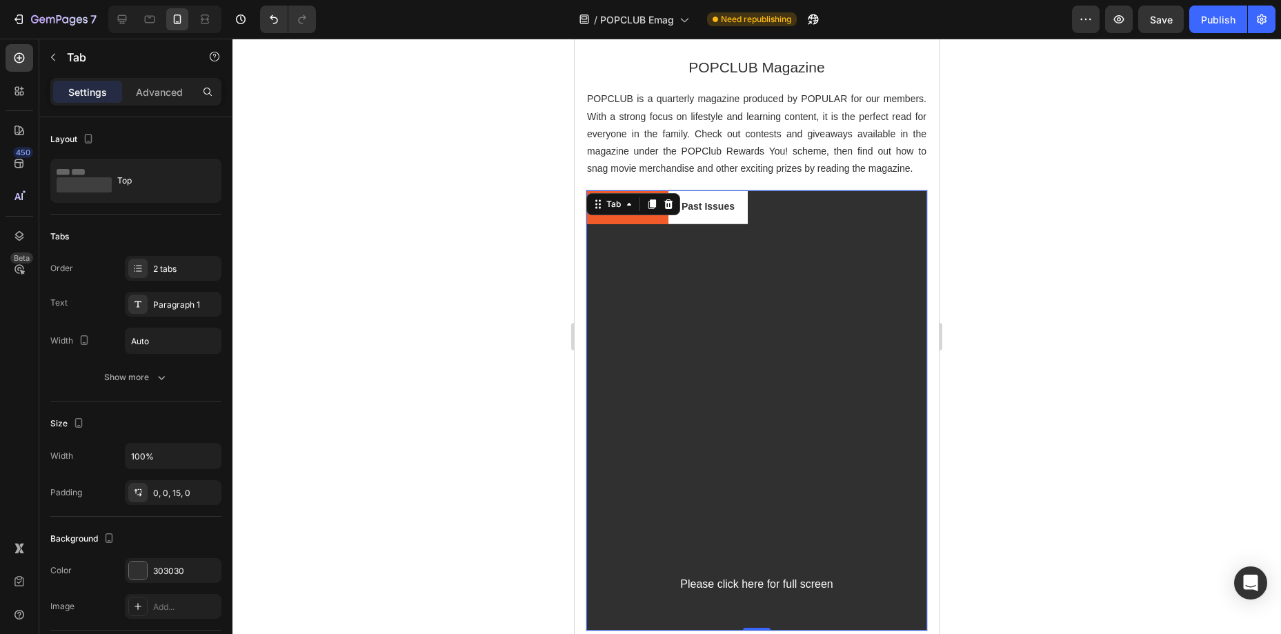
click at [793, 206] on ul "Latest Issue Past Issues" at bounding box center [757, 206] width 341 height 33
drag, startPoint x: 141, startPoint y: 457, endPoint x: 130, endPoint y: 457, distance: 11.7
click at [130, 457] on input "100%" at bounding box center [173, 456] width 95 height 25
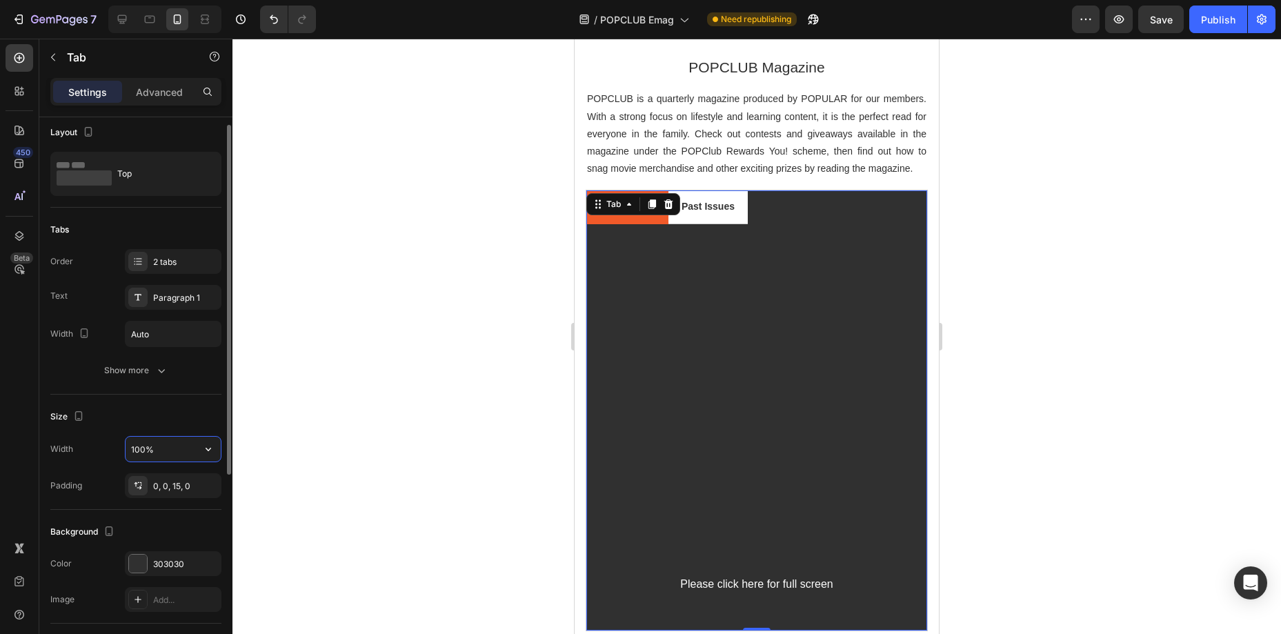
scroll to position [9, 0]
drag, startPoint x: 143, startPoint y: 449, endPoint x: 131, endPoint y: 449, distance: 11.7
click at [131, 449] on input "100%" at bounding box center [173, 447] width 95 height 25
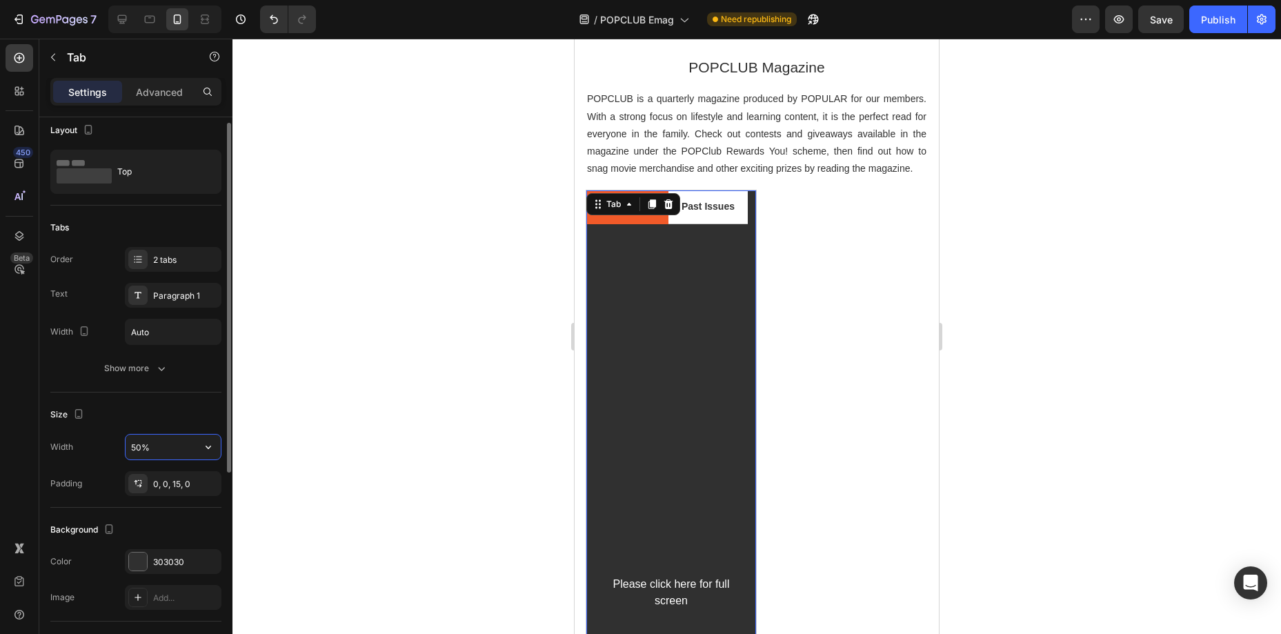
drag, startPoint x: 141, startPoint y: 446, endPoint x: 132, endPoint y: 446, distance: 9.7
click at [132, 446] on input "50%" at bounding box center [173, 447] width 95 height 25
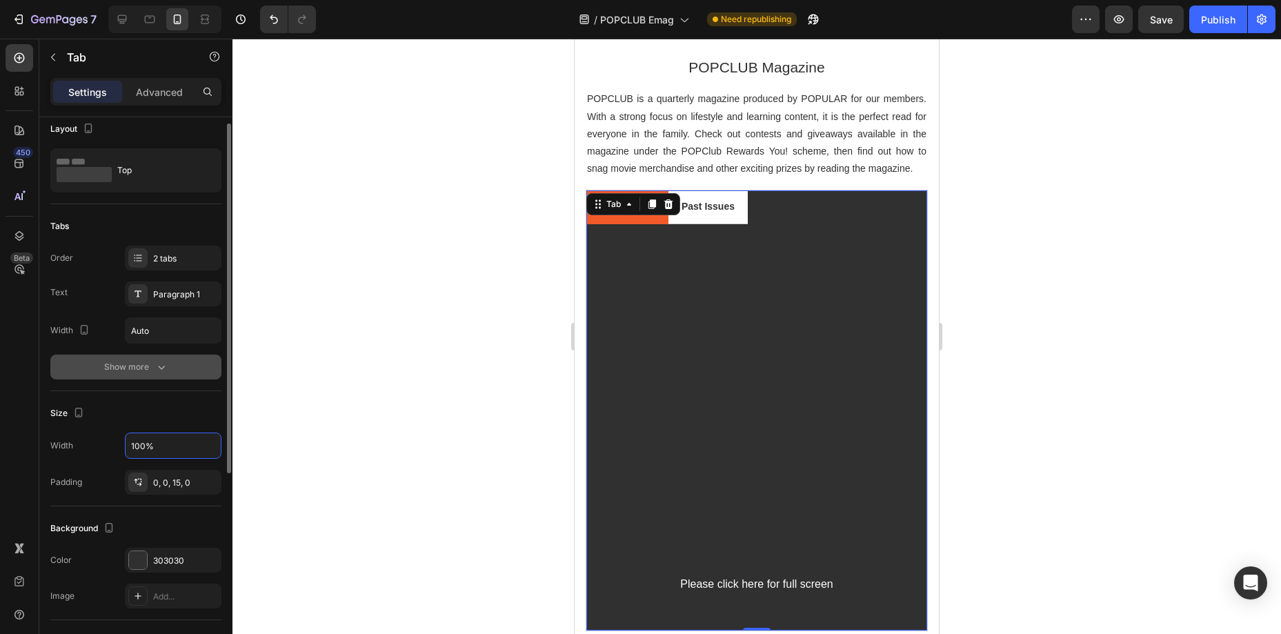
click at [137, 368] on div "Show more" at bounding box center [136, 367] width 64 height 14
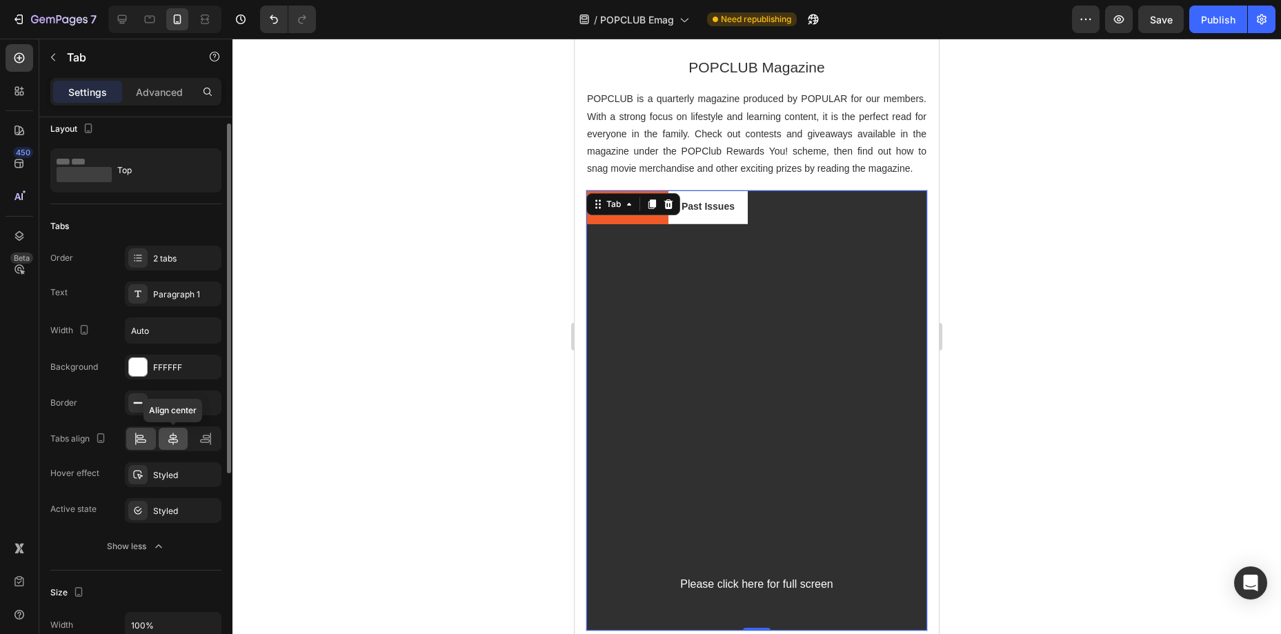
click at [172, 433] on icon at bounding box center [173, 439] width 14 height 14
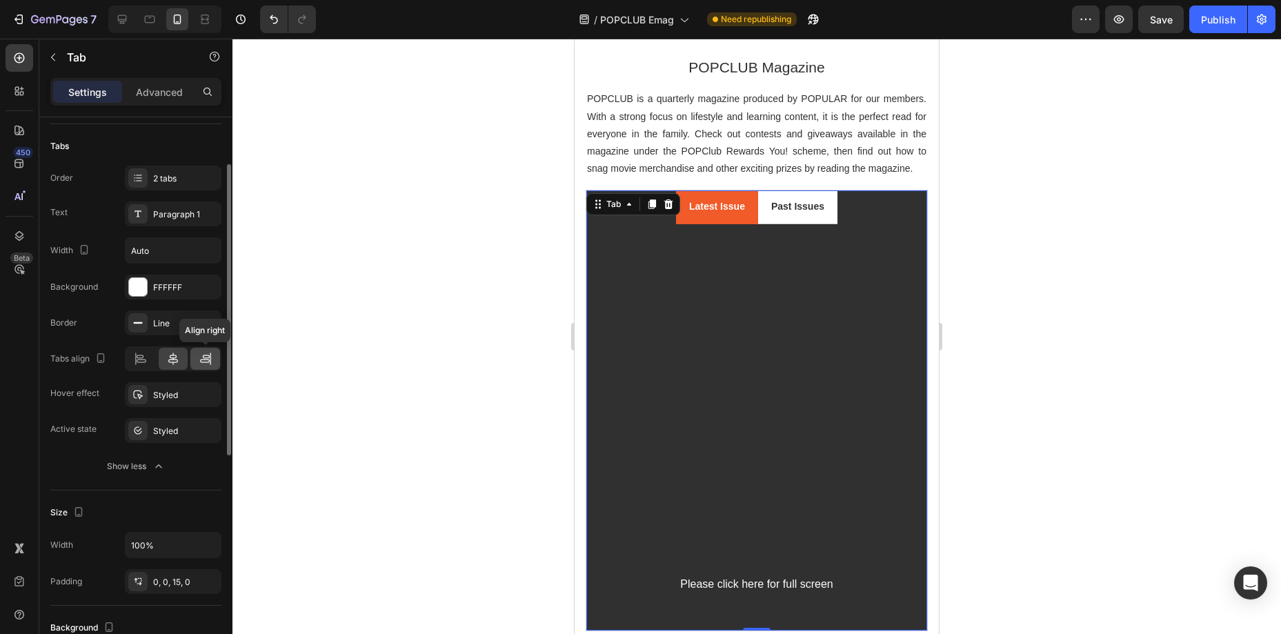
scroll to position [0, 0]
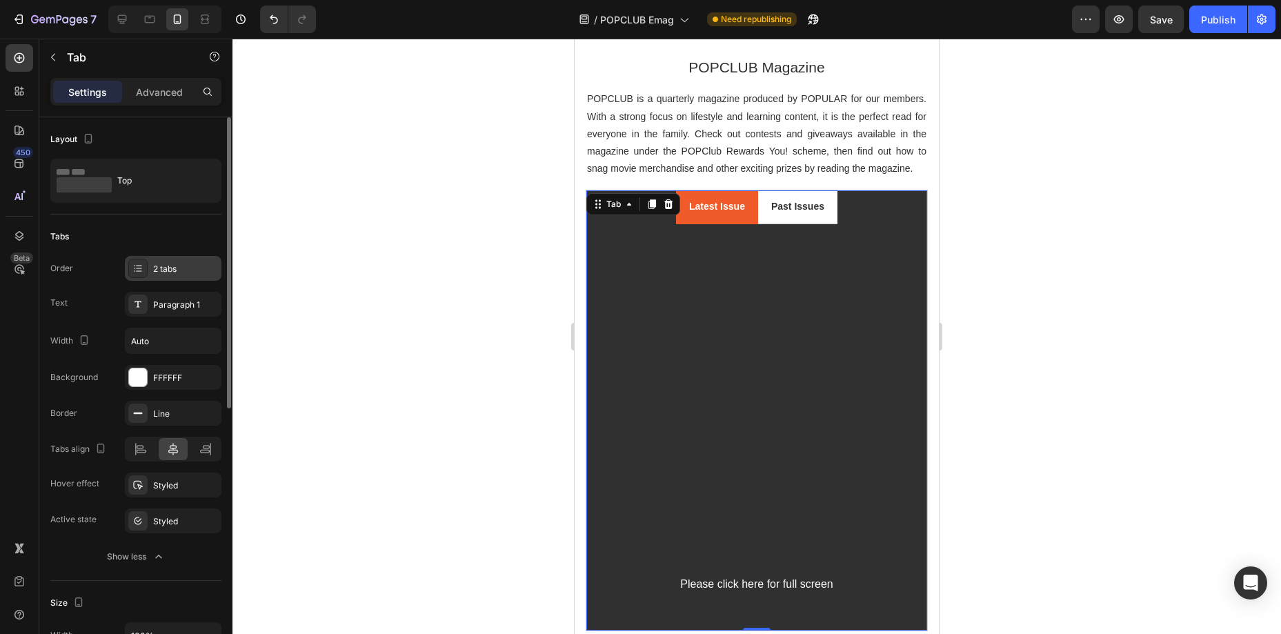
click at [171, 270] on div "2 tabs" at bounding box center [185, 269] width 65 height 12
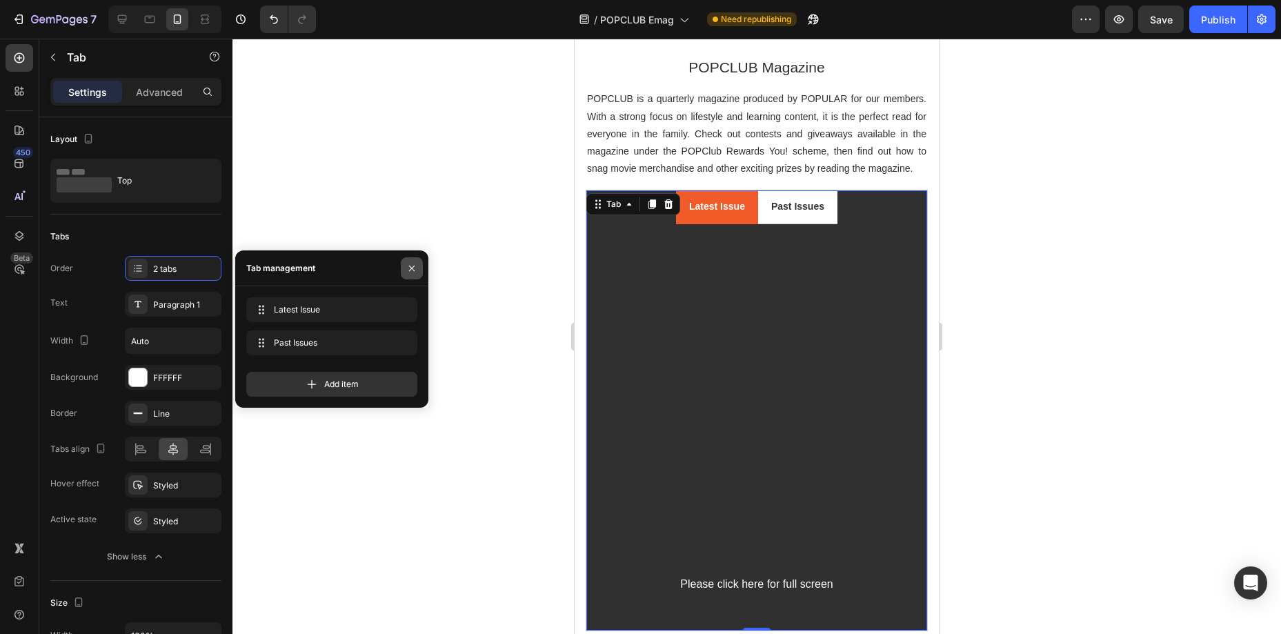
click at [419, 271] on button "button" at bounding box center [412, 268] width 22 height 22
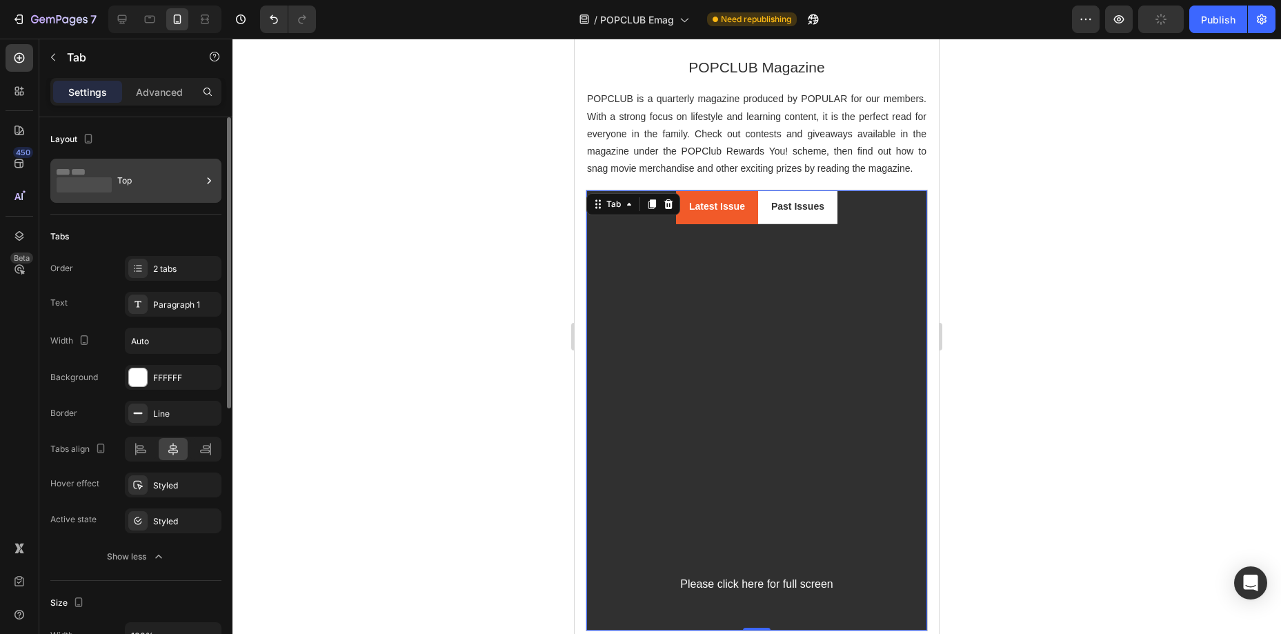
click at [167, 188] on div "Top" at bounding box center [159, 181] width 84 height 32
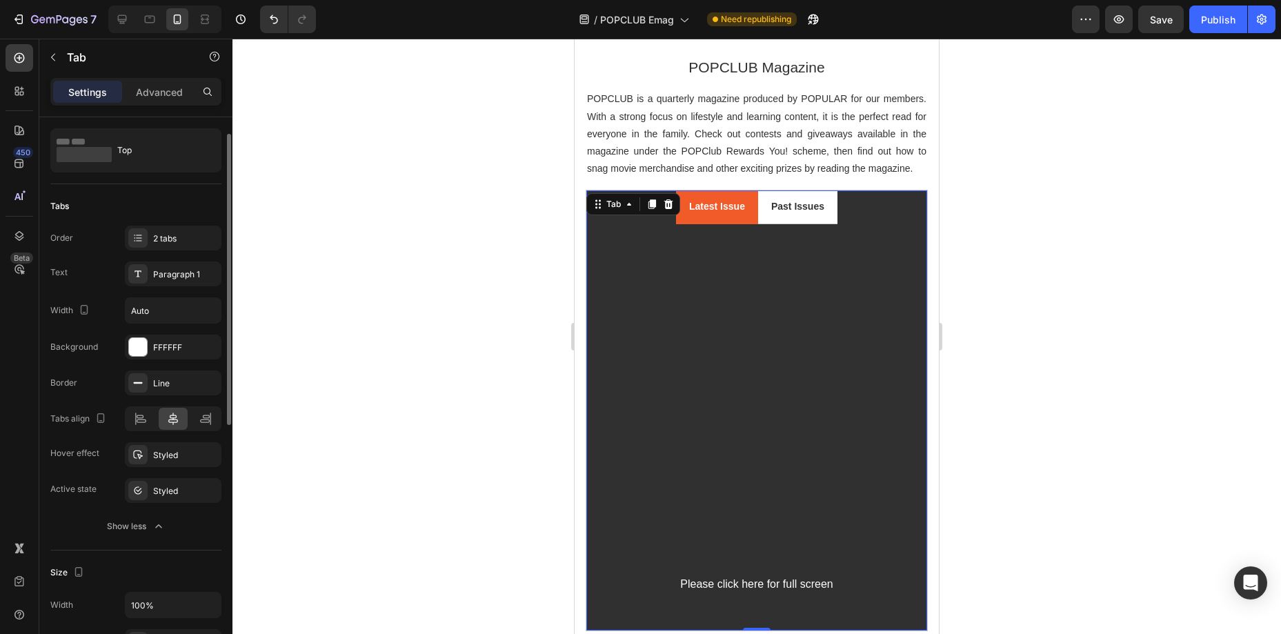
scroll to position [62, 0]
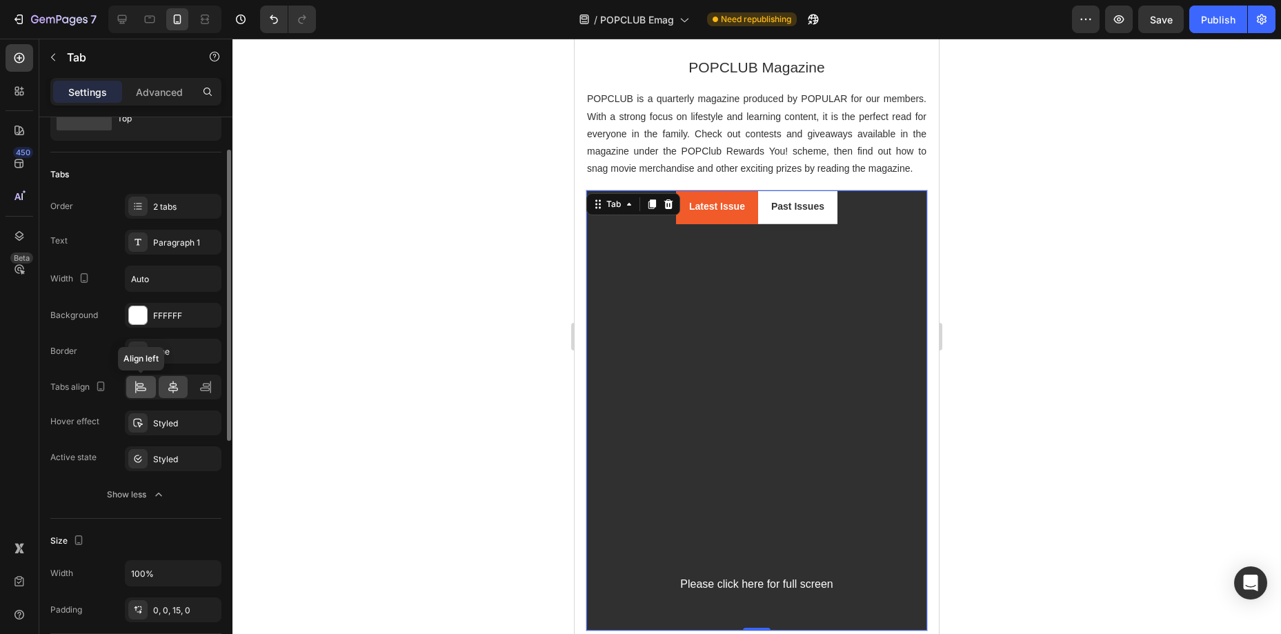
click at [146, 395] on div at bounding box center [141, 387] width 30 height 22
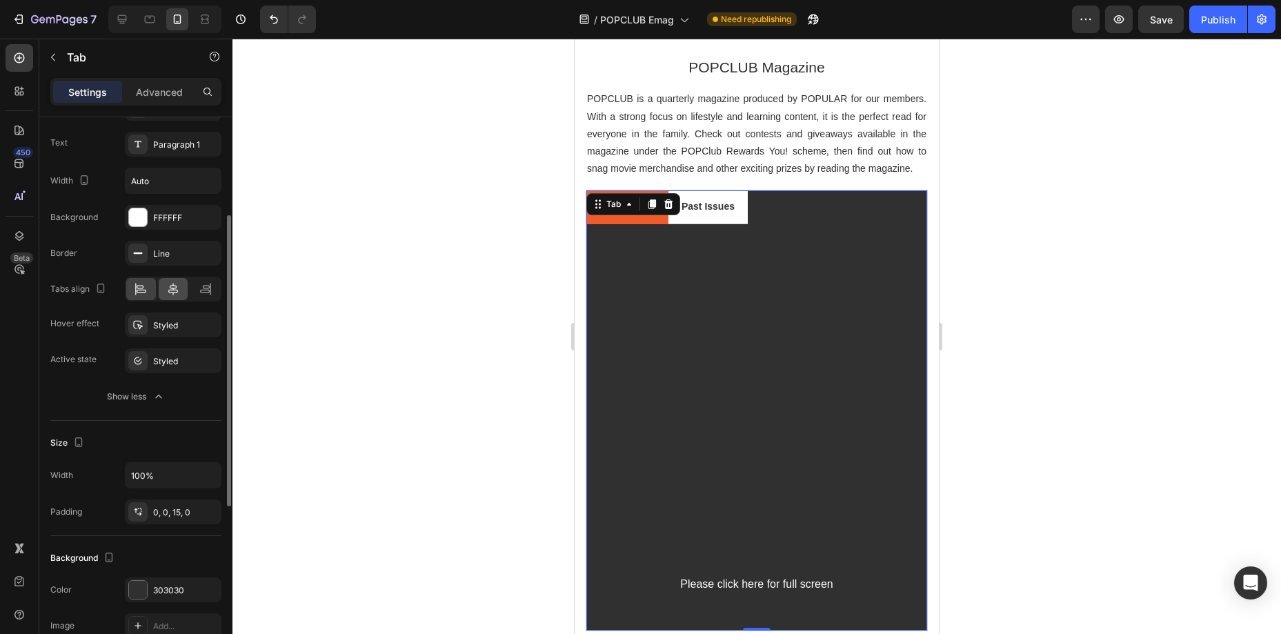
scroll to position [199, 0]
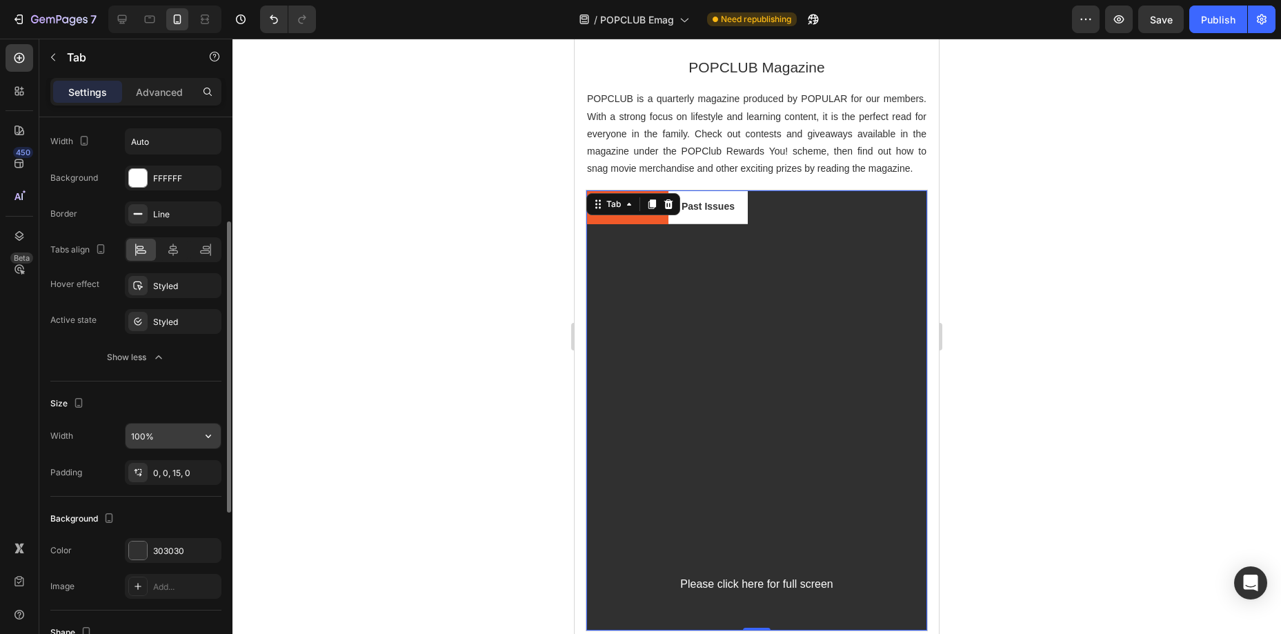
click at [150, 429] on input "100%" at bounding box center [173, 436] width 95 height 25
click at [202, 437] on icon "button" at bounding box center [208, 438] width 14 height 14
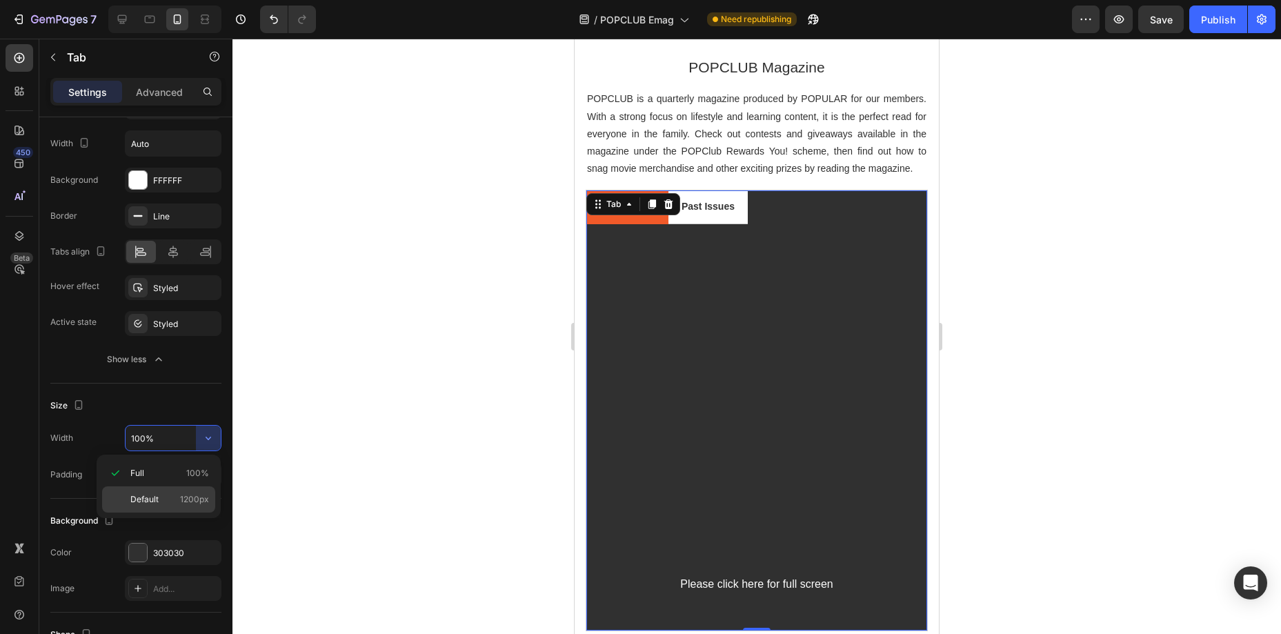
click at [157, 503] on span "Default" at bounding box center [144, 499] width 28 height 12
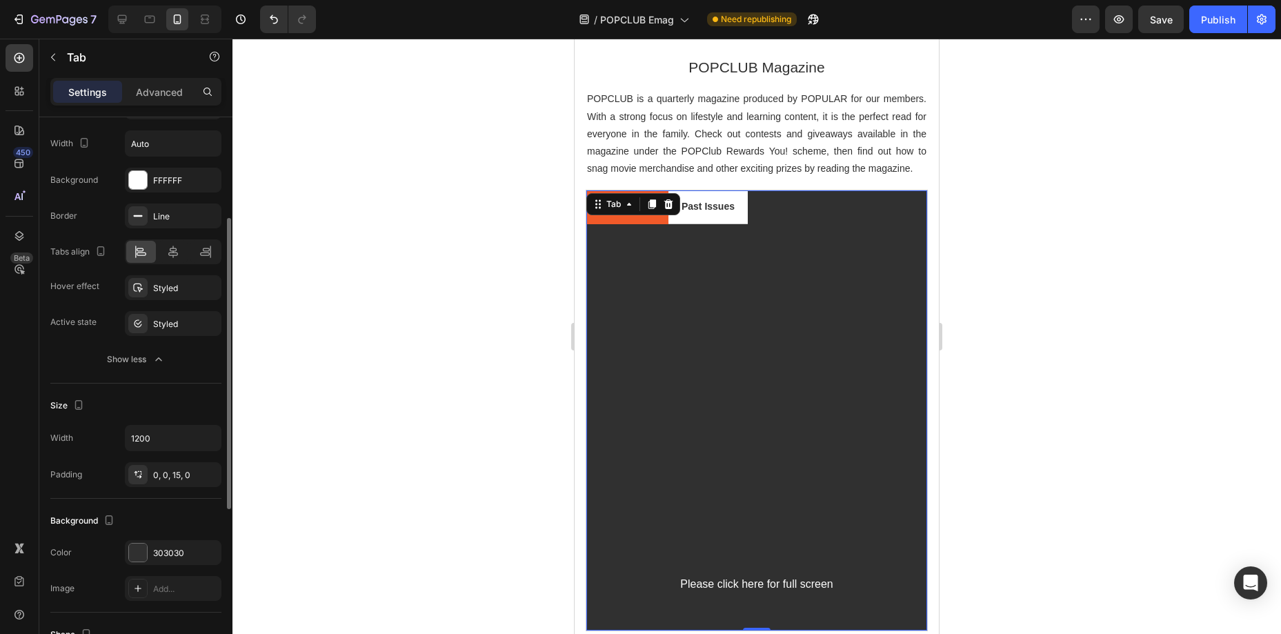
scroll to position [196, 0]
click at [163, 445] on input "1200" at bounding box center [173, 439] width 95 height 25
click at [206, 446] on button "button" at bounding box center [208, 439] width 25 height 25
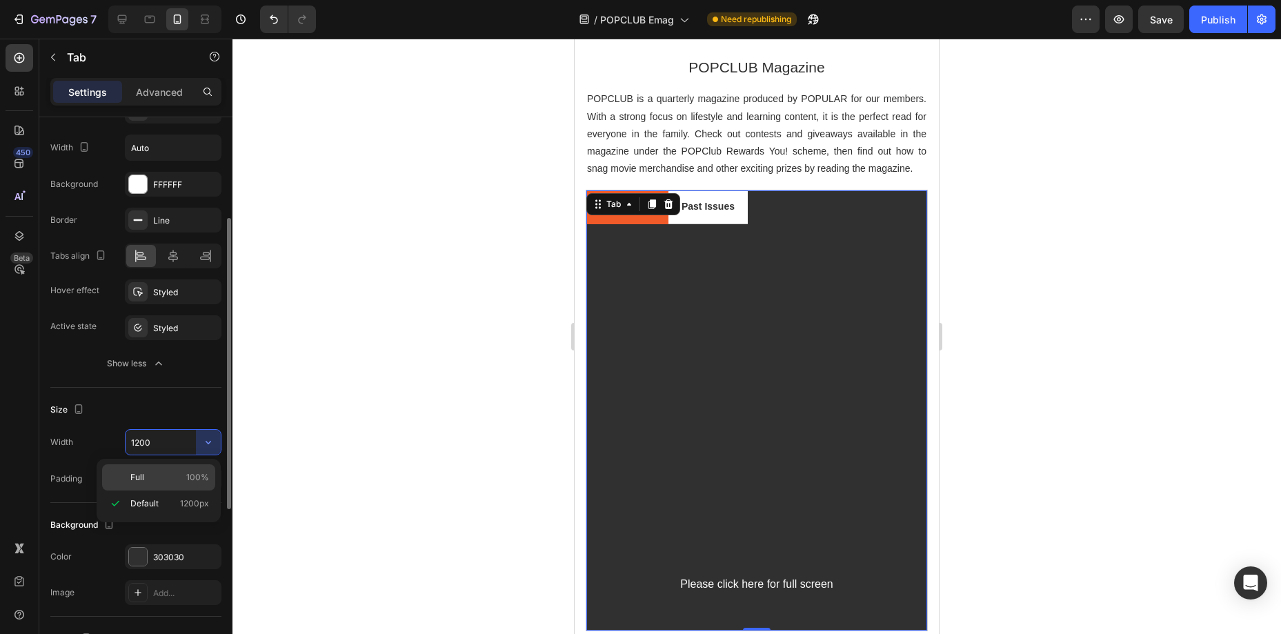
click at [195, 469] on div "Full 100%" at bounding box center [158, 477] width 113 height 26
drag, startPoint x: 138, startPoint y: 444, endPoint x: 131, endPoint y: 445, distance: 6.9
click at [131, 445] on input "100%" at bounding box center [173, 441] width 95 height 25
drag, startPoint x: 141, startPoint y: 442, endPoint x: 128, endPoint y: 442, distance: 13.8
click at [128, 442] on input "100%" at bounding box center [173, 443] width 95 height 25
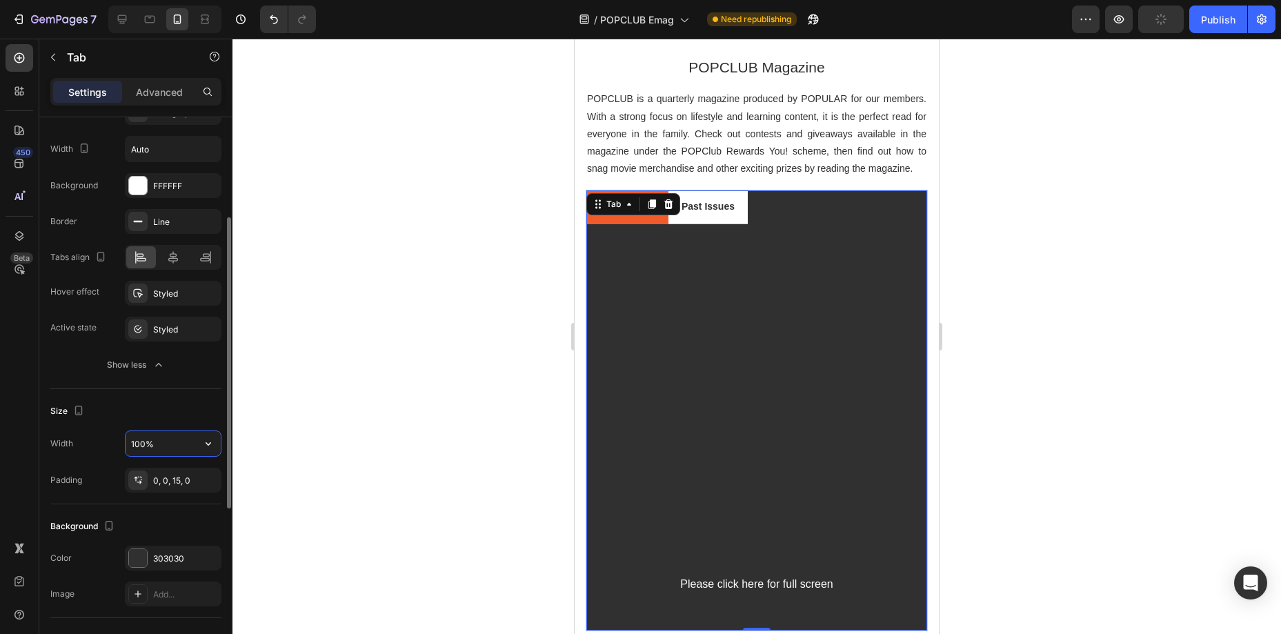
scroll to position [190, 0]
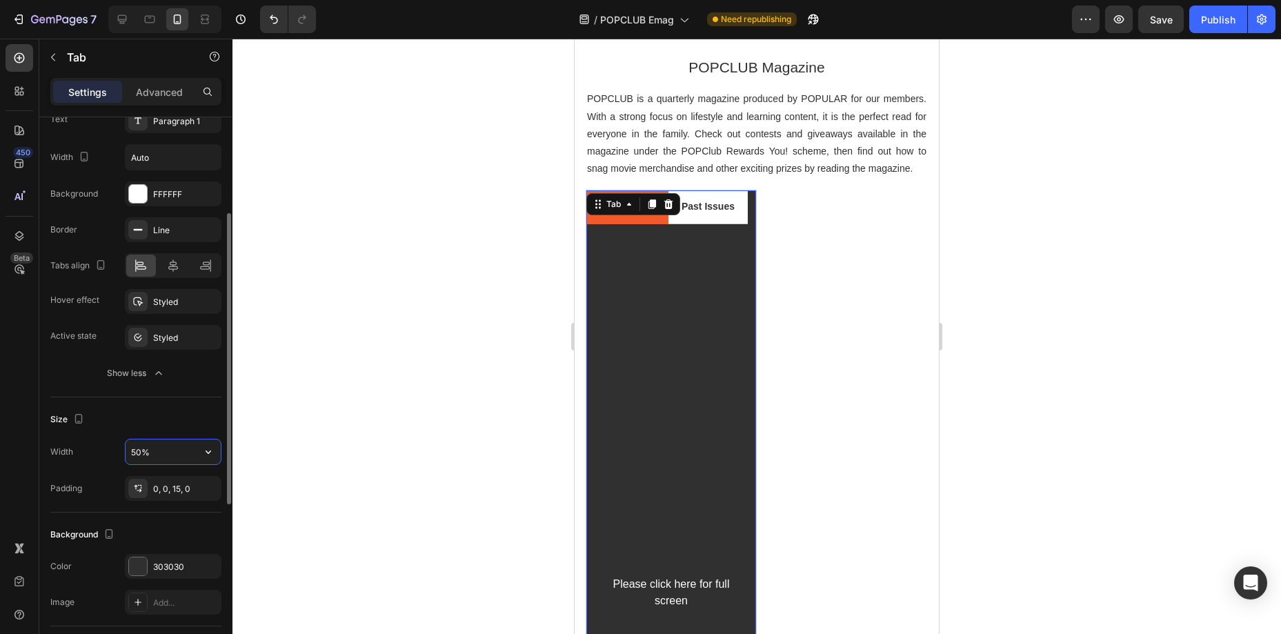
drag, startPoint x: 137, startPoint y: 446, endPoint x: 128, endPoint y: 446, distance: 8.3
click at [128, 446] on input "50%" at bounding box center [173, 452] width 95 height 25
type input "100%"
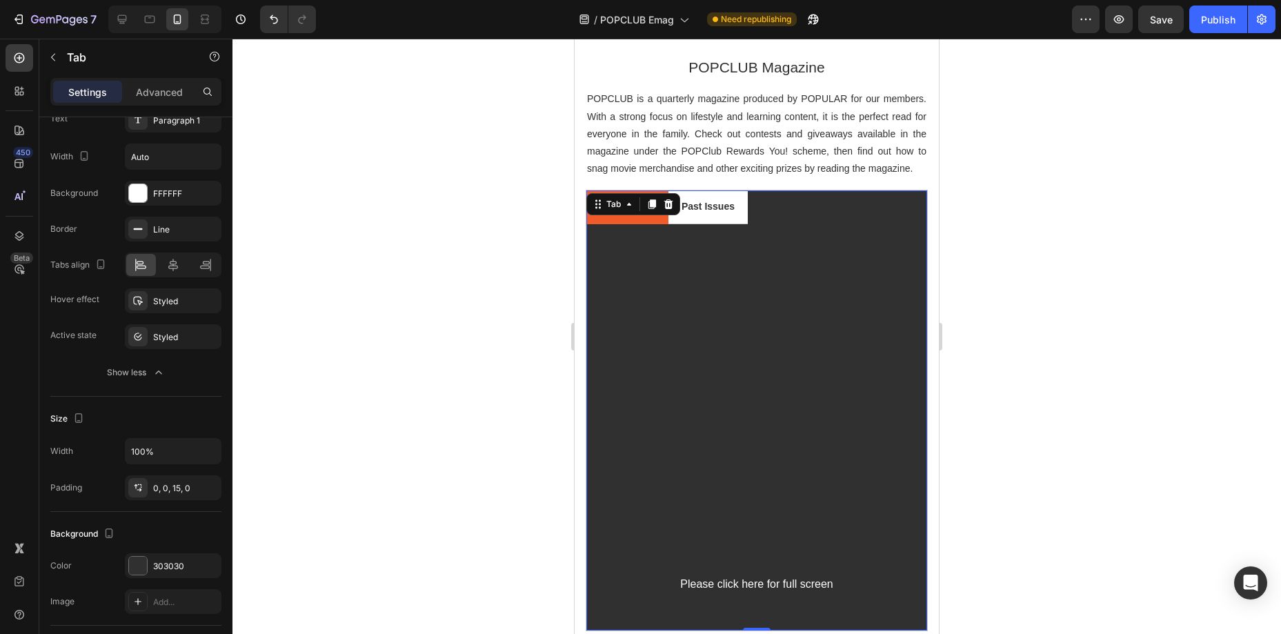
click at [781, 220] on ul "Latest Issue Past Issues" at bounding box center [757, 206] width 341 height 33
click at [756, 197] on ul "Latest Issue Past Issues" at bounding box center [757, 206] width 341 height 33
click at [713, 197] on div "Past Issues" at bounding box center [708, 206] width 57 height 21
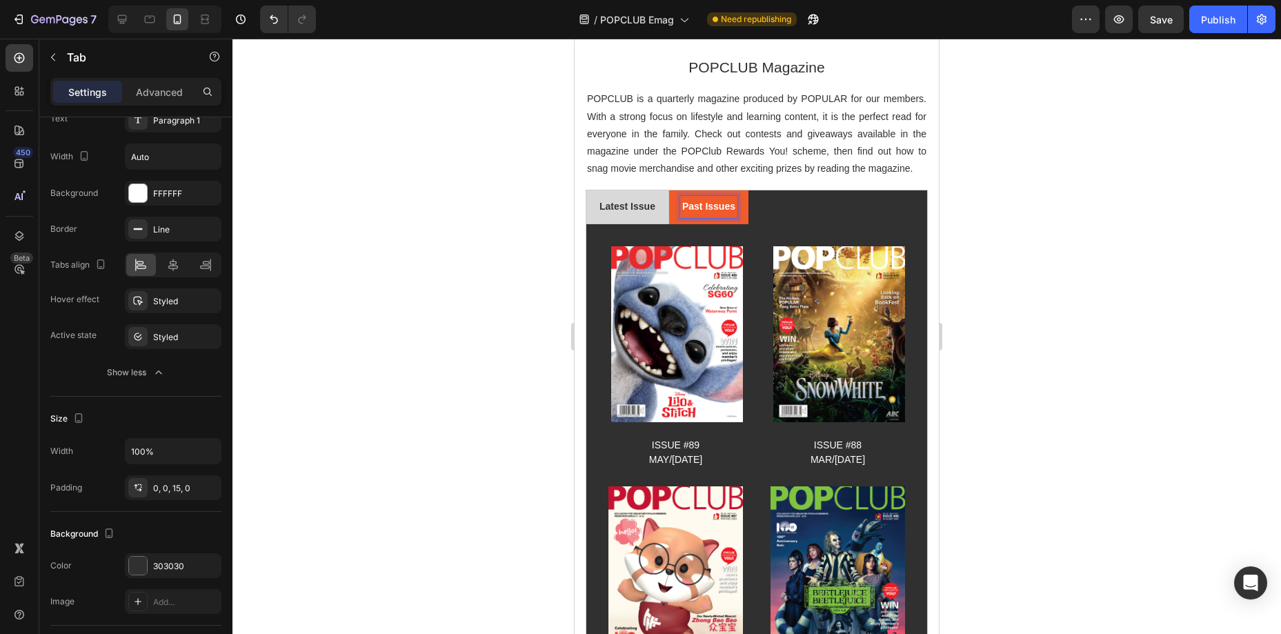
click at [653, 198] on p "Latest Issue" at bounding box center [628, 206] width 56 height 17
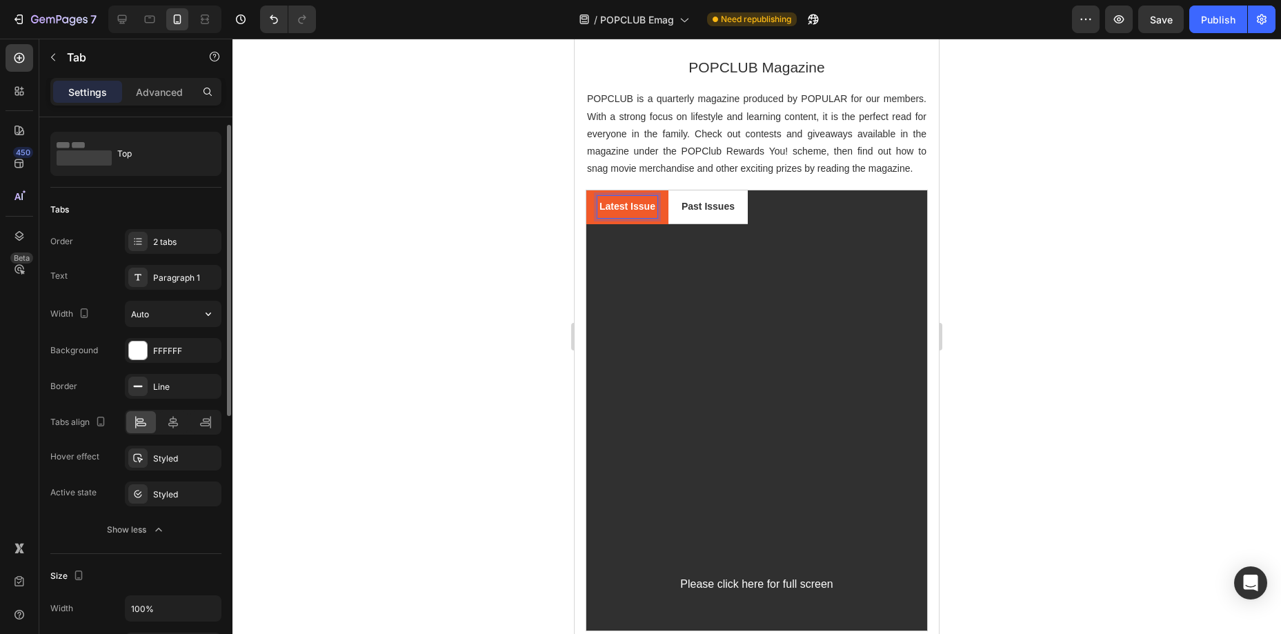
scroll to position [30, 0]
click at [175, 419] on icon at bounding box center [173, 420] width 14 height 14
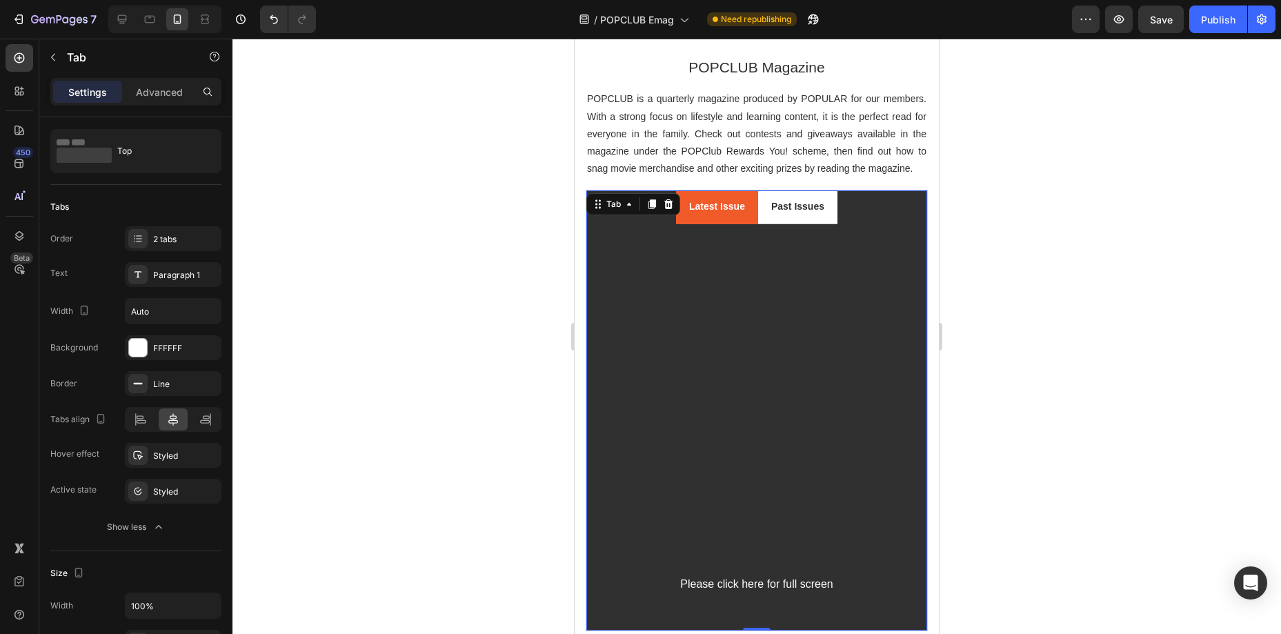
click at [960, 281] on div at bounding box center [757, 336] width 1049 height 595
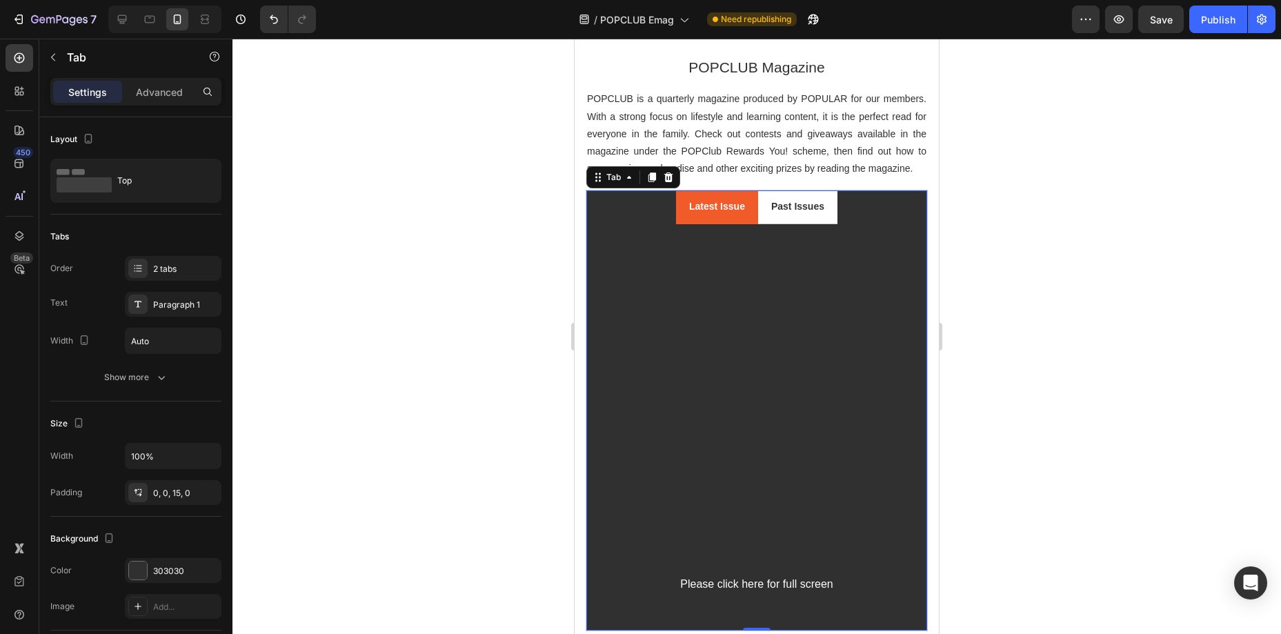
click at [745, 197] on div "Latest Issue" at bounding box center [717, 206] width 60 height 21
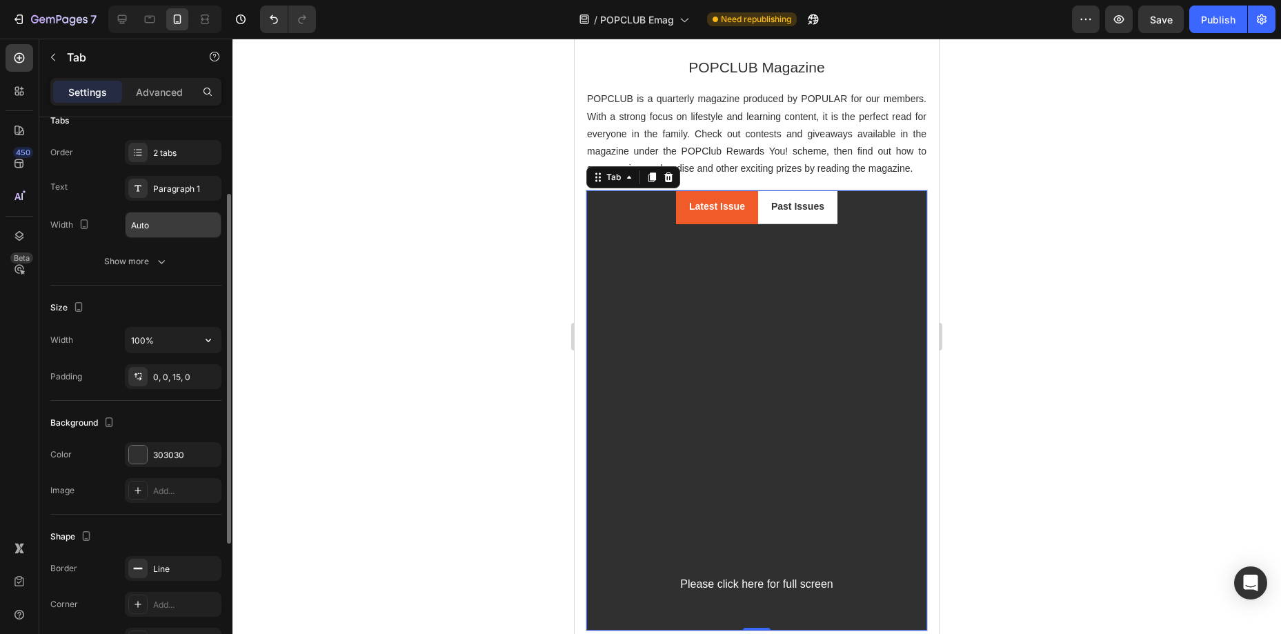
scroll to position [126, 0]
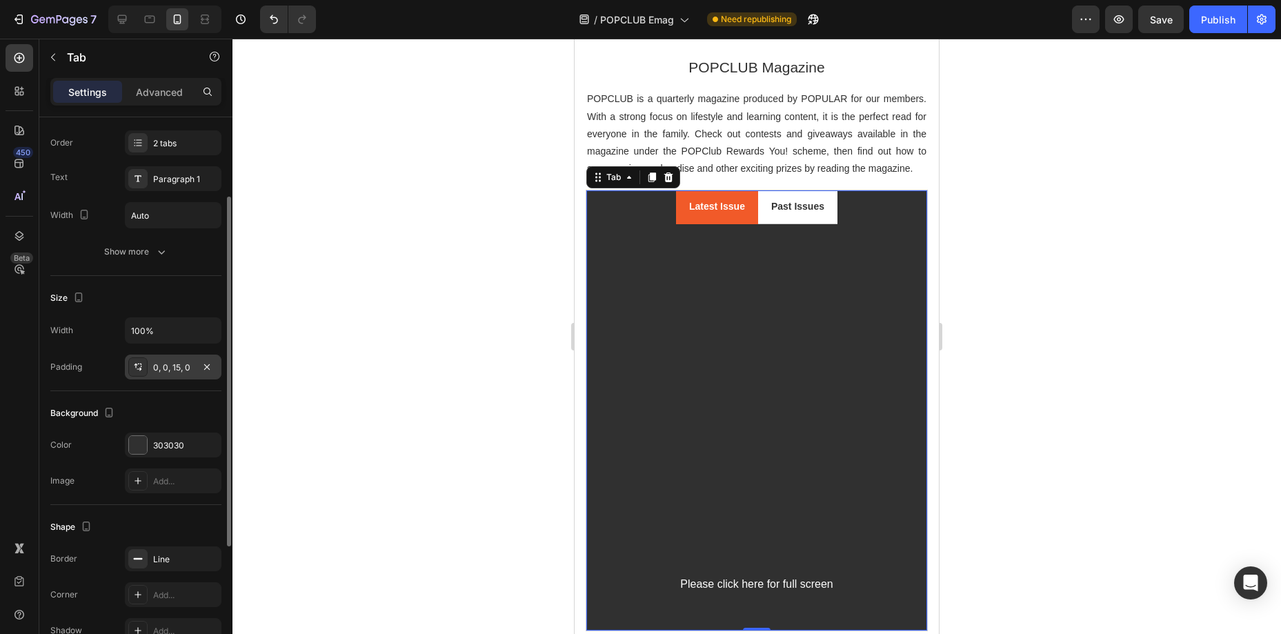
click at [196, 373] on div "0, 0, 15, 0" at bounding box center [173, 367] width 97 height 25
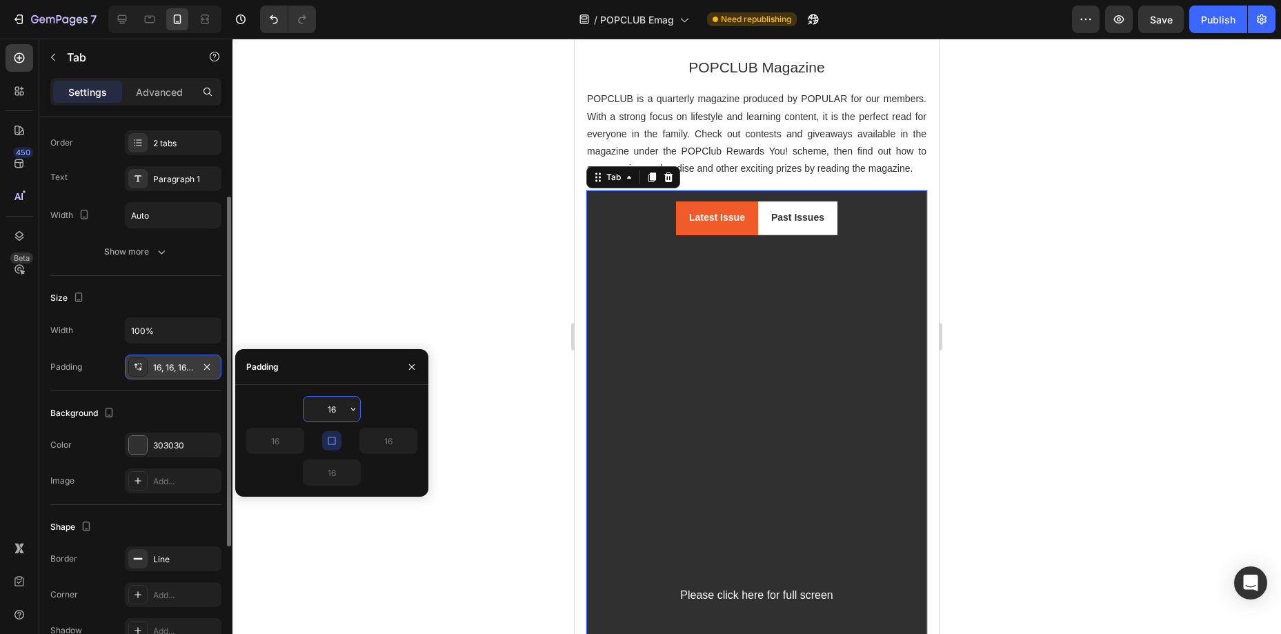
type input "0"
type input "15"
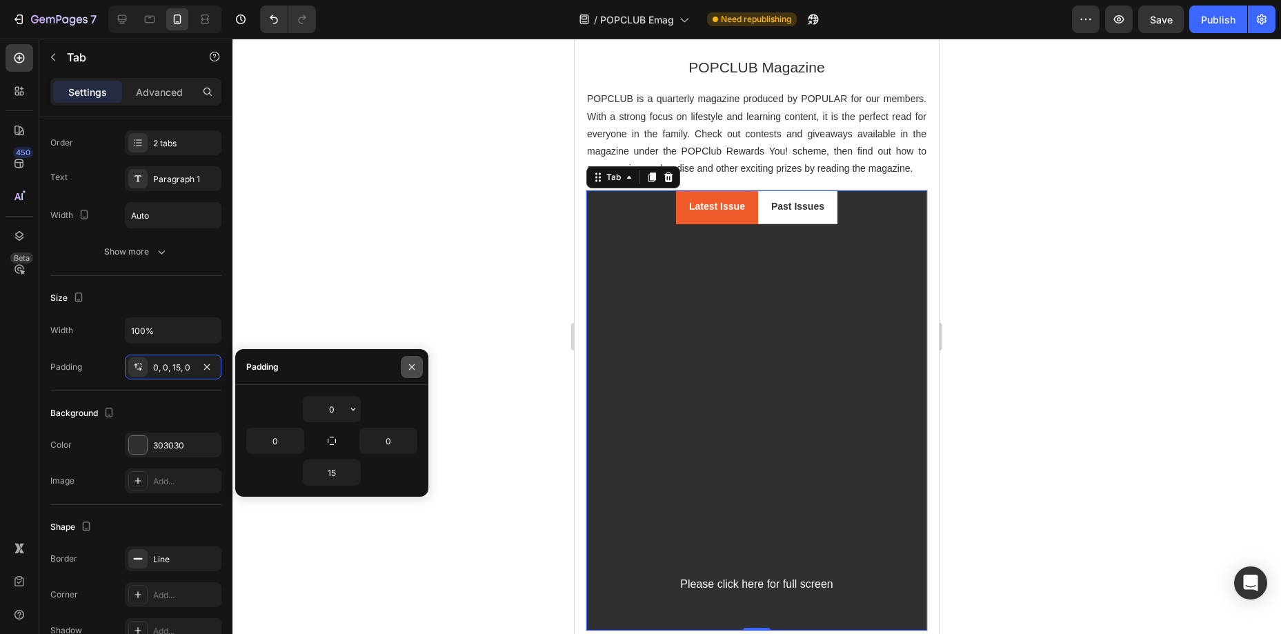
click at [419, 364] on button "button" at bounding box center [412, 367] width 22 height 22
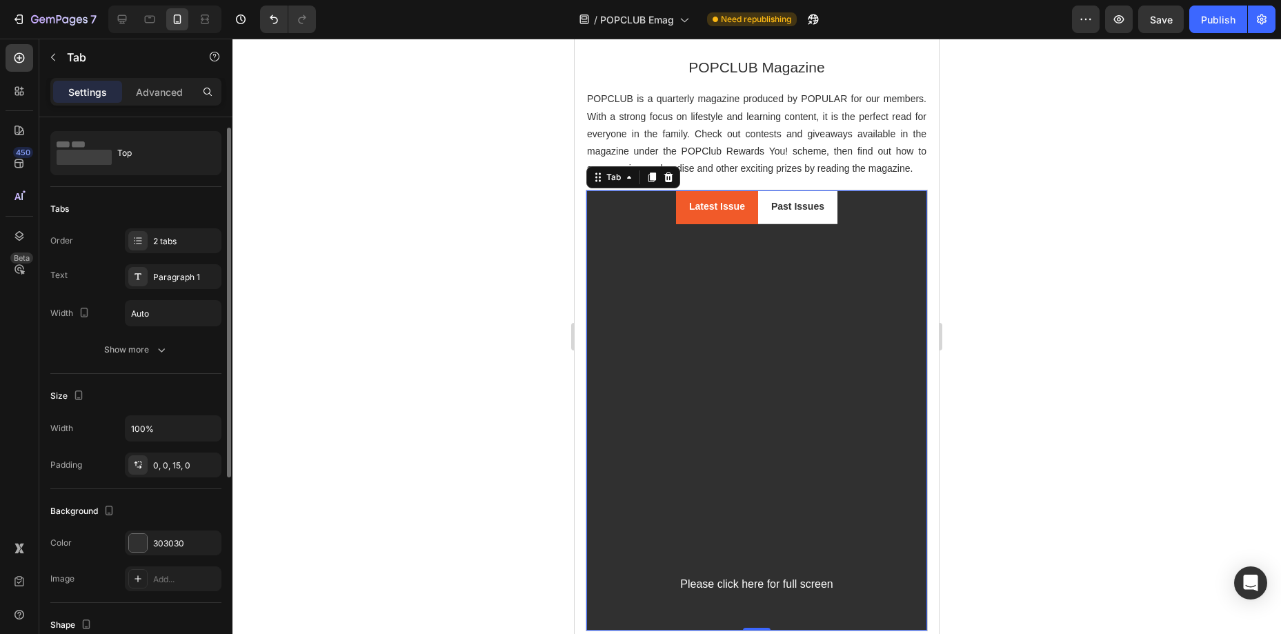
scroll to position [0, 0]
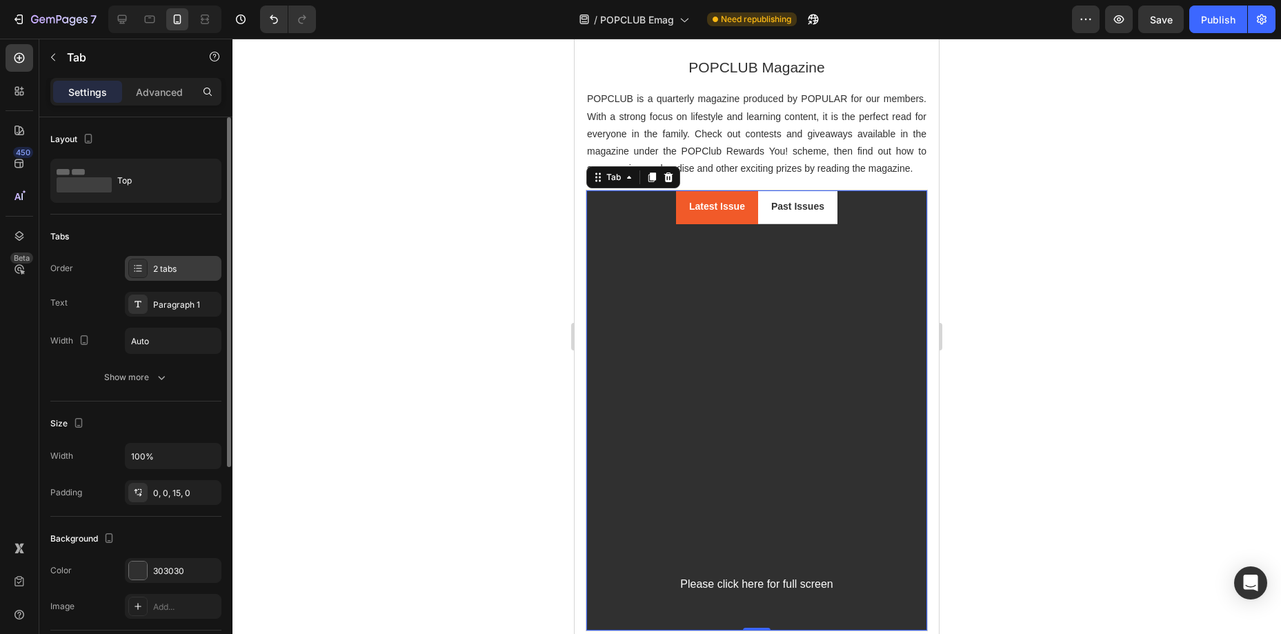
click at [178, 270] on div "2 tabs" at bounding box center [185, 269] width 65 height 12
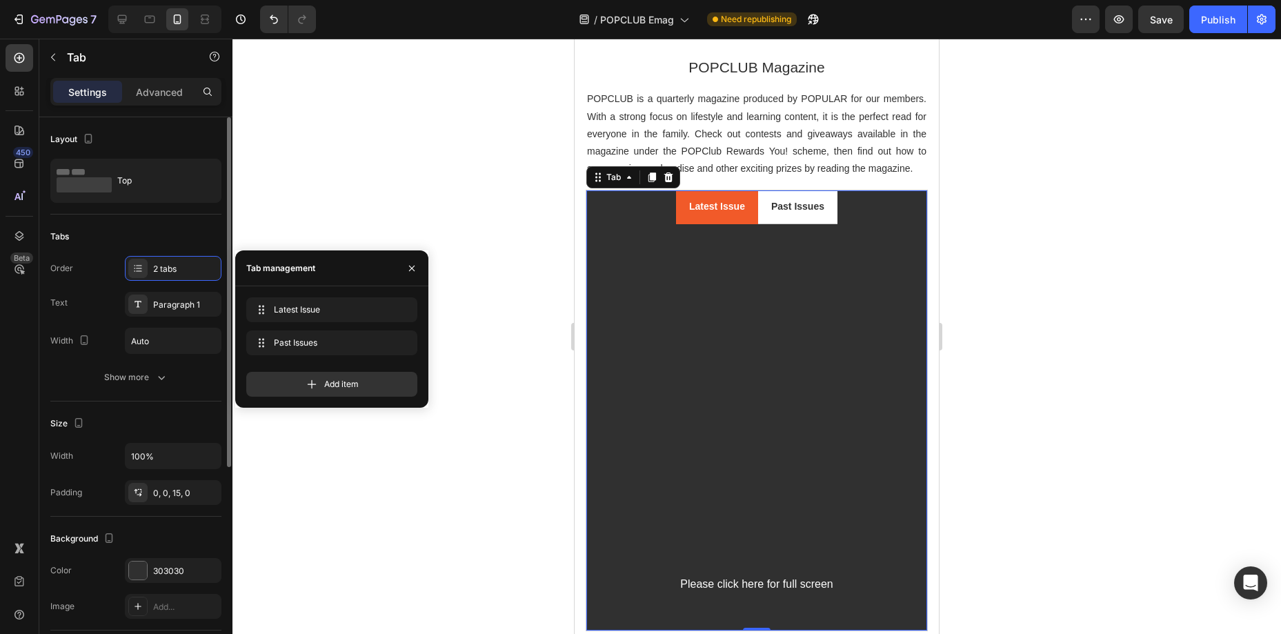
click at [177, 240] on div "Tabs" at bounding box center [135, 237] width 171 height 22
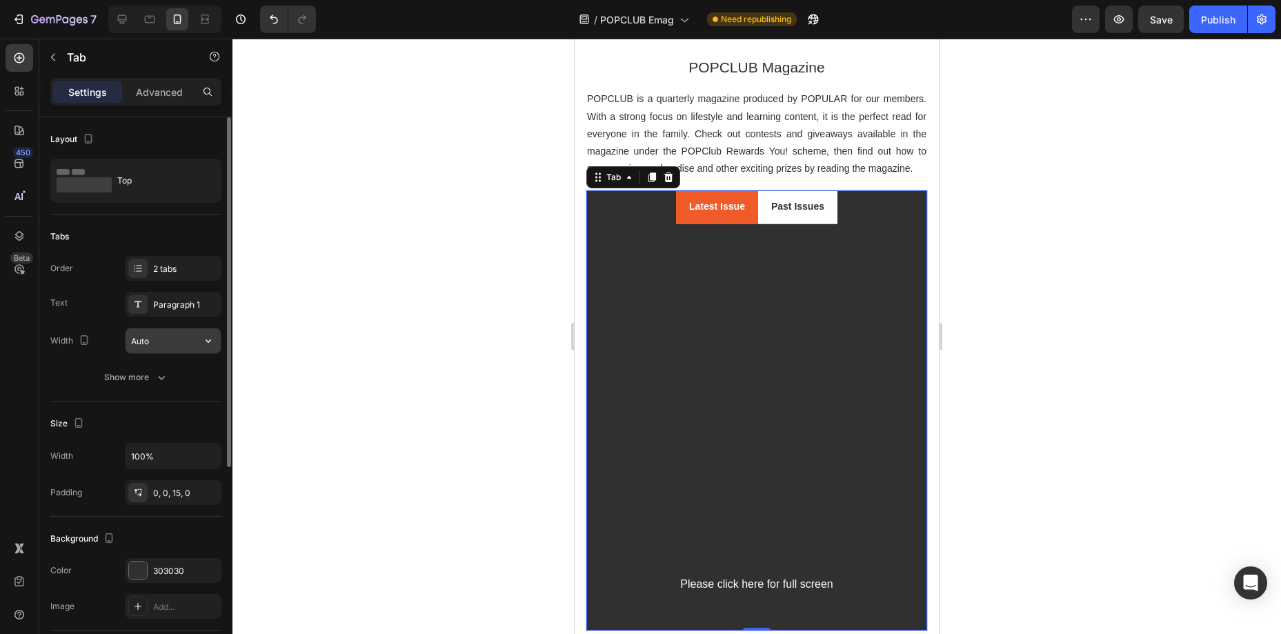
click at [169, 335] on input "Auto" at bounding box center [173, 340] width 95 height 25
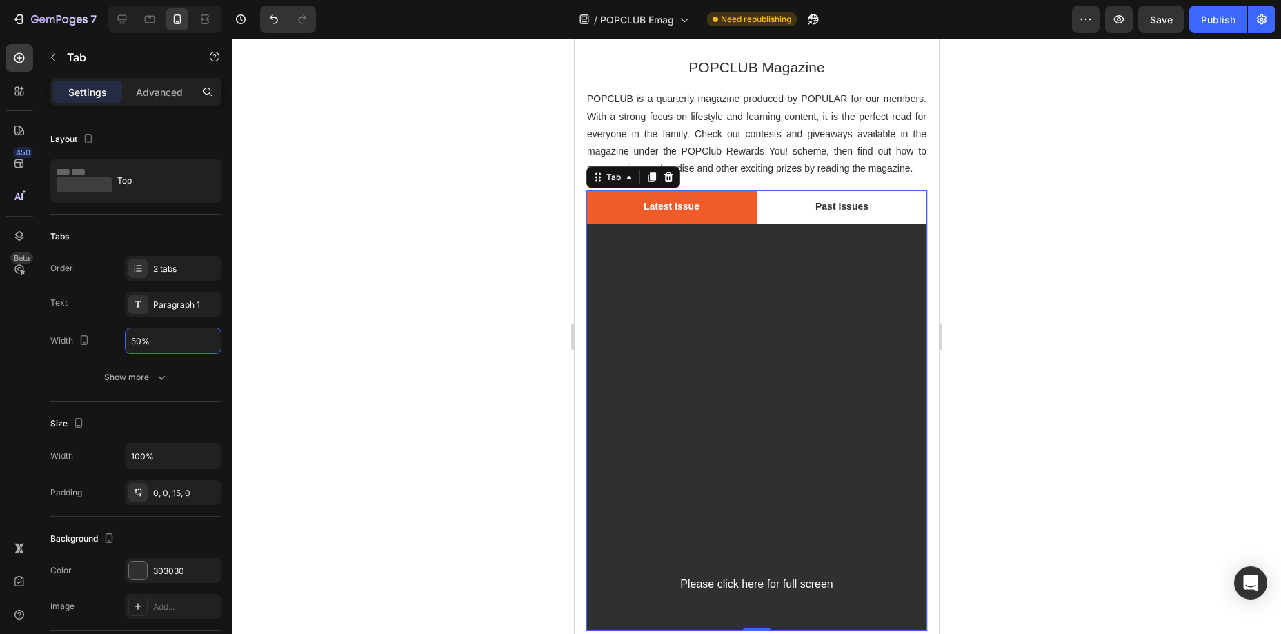
type input "50%"
click at [993, 362] on div at bounding box center [757, 336] width 1049 height 595
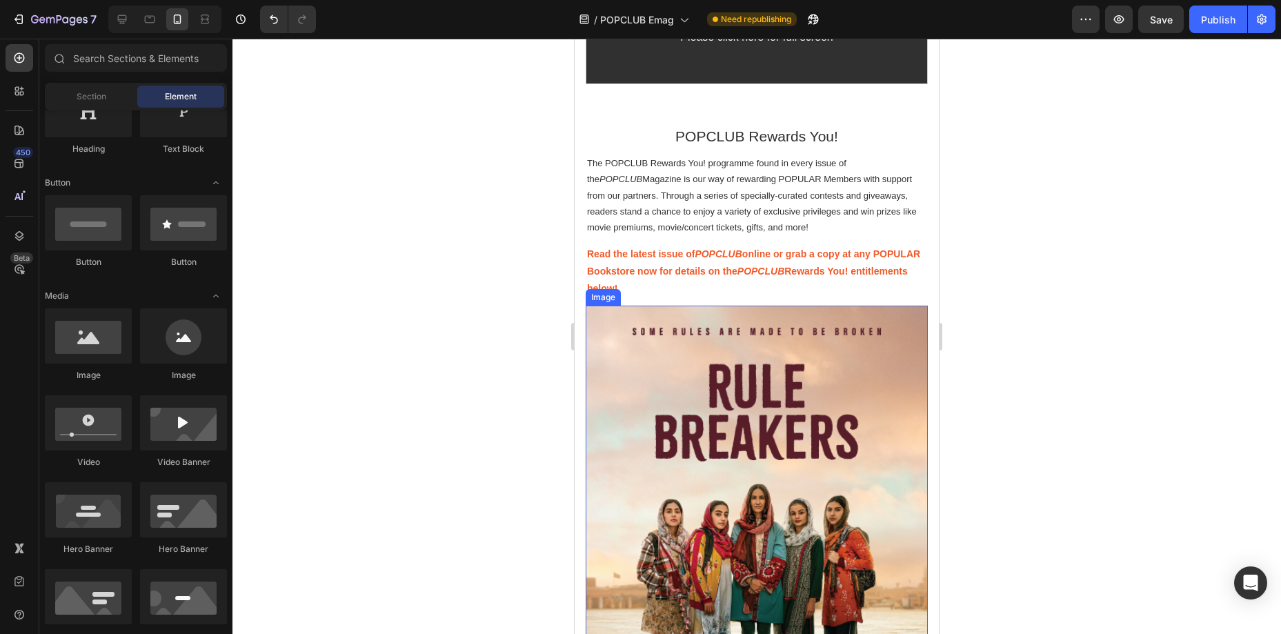
scroll to position [580, 0]
click at [15, 235] on icon at bounding box center [19, 236] width 9 height 10
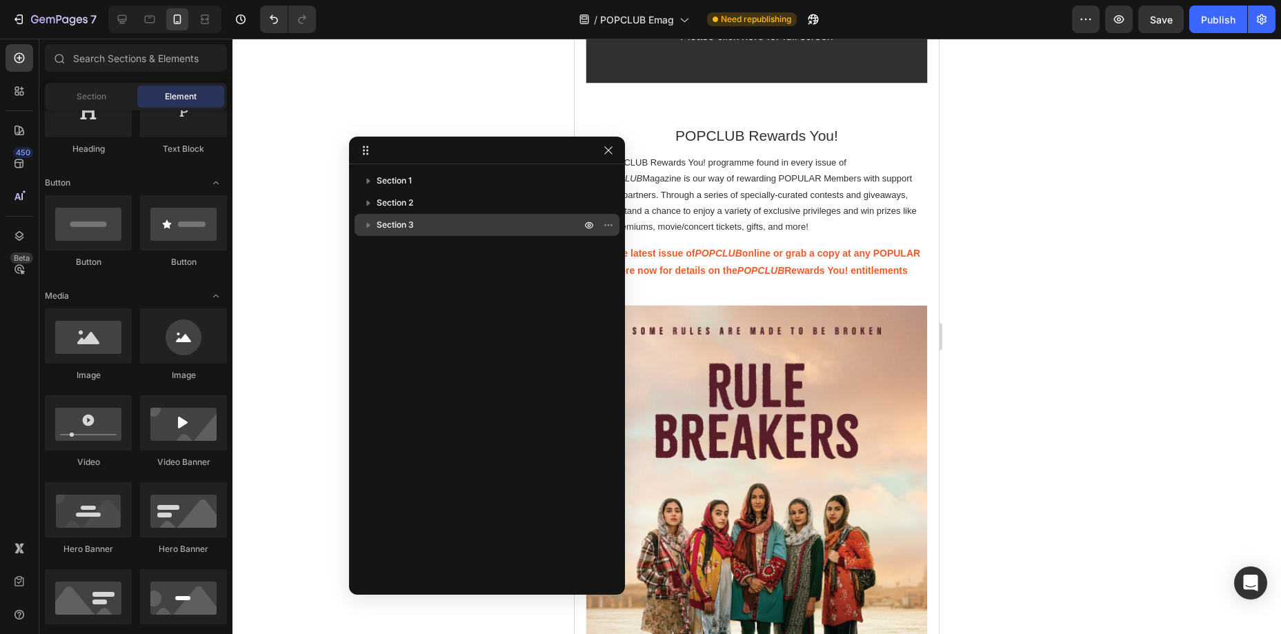
click at [422, 225] on p "Section 3" at bounding box center [480, 225] width 207 height 14
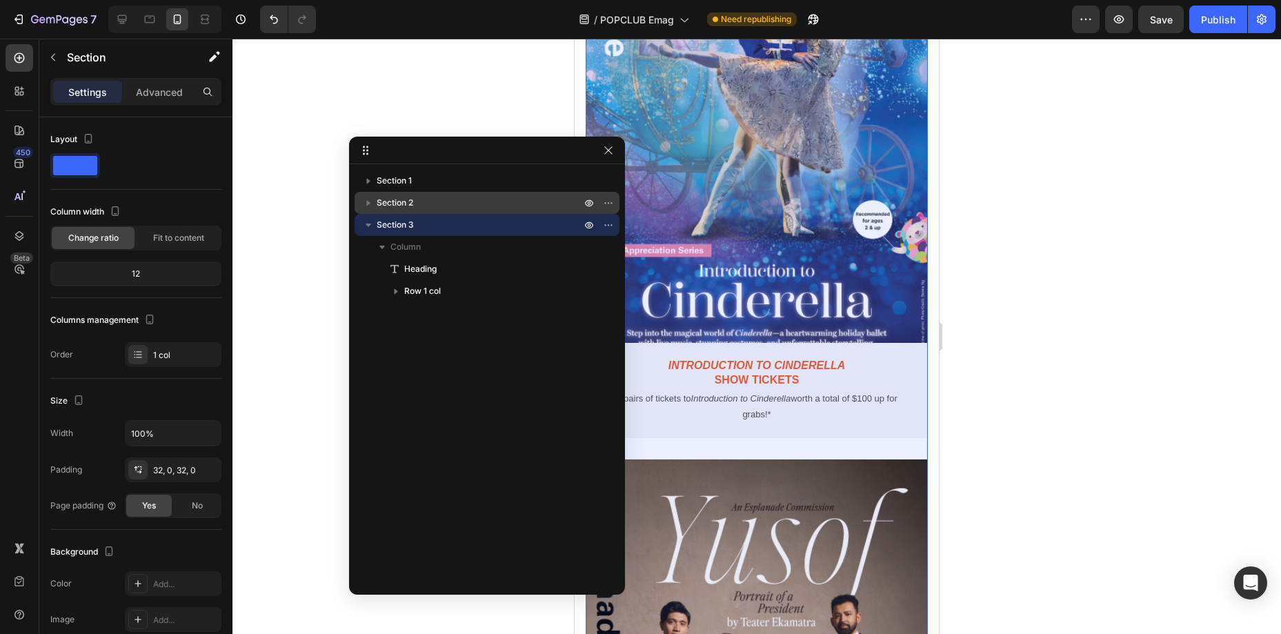
click at [426, 204] on p "Section 2" at bounding box center [480, 203] width 207 height 14
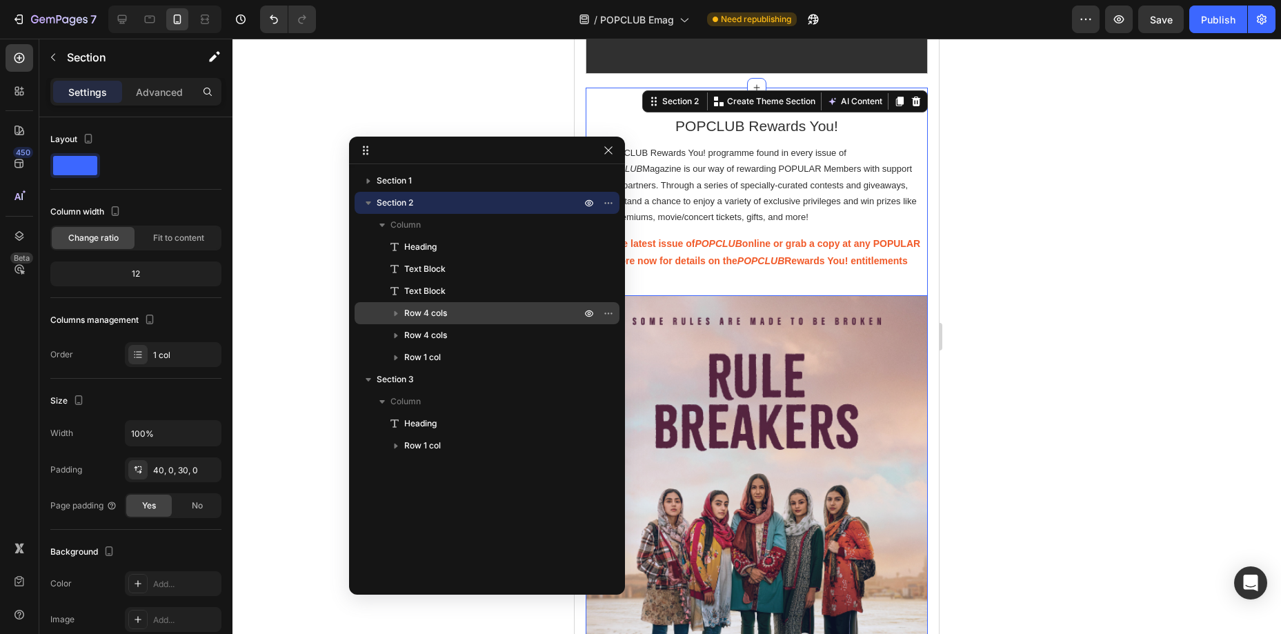
click at [466, 305] on div "Row 4 cols" at bounding box center [487, 313] width 254 height 22
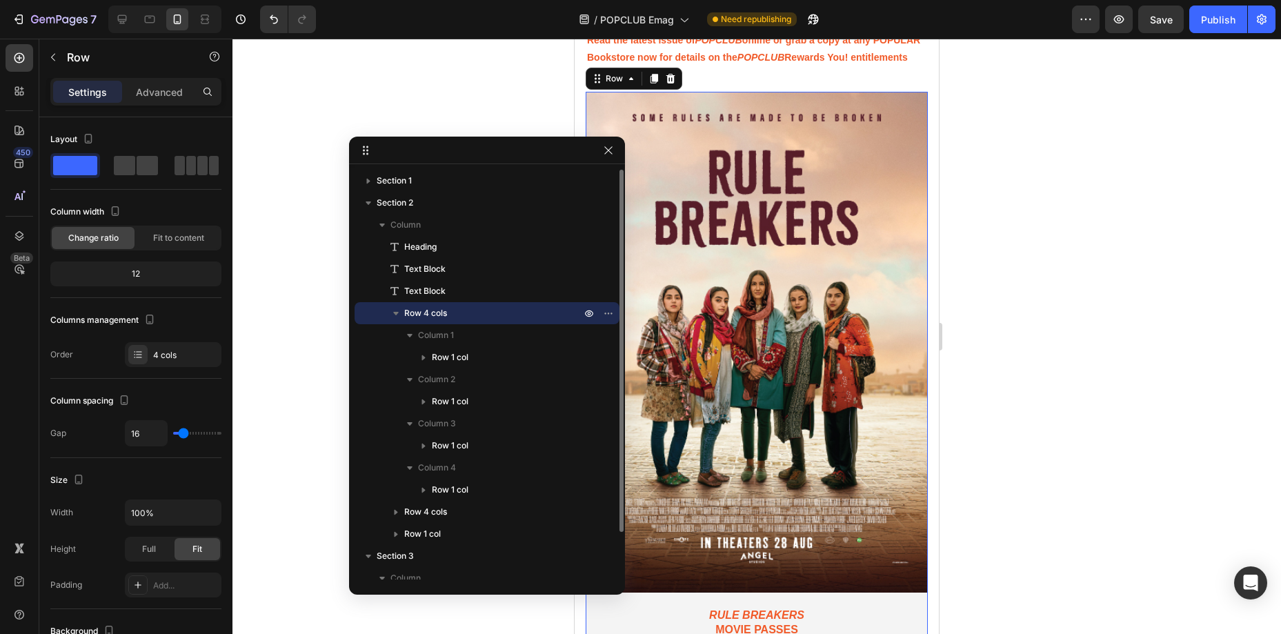
scroll to position [798, 0]
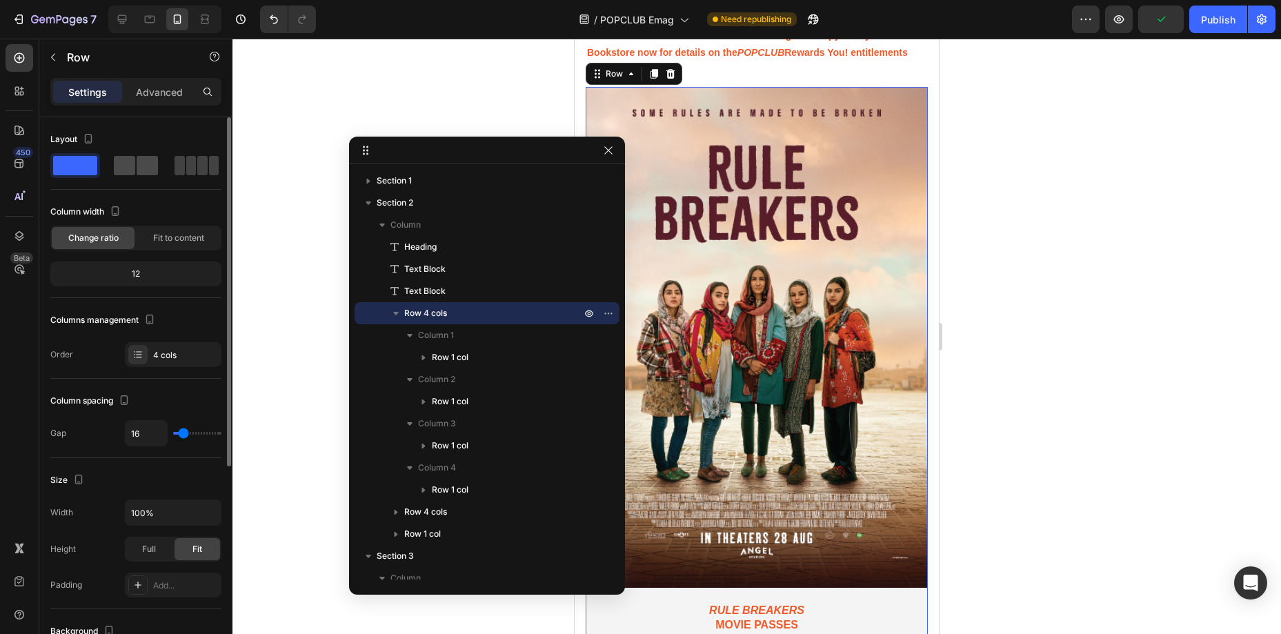
click at [197, 172] on span at bounding box center [202, 165] width 10 height 19
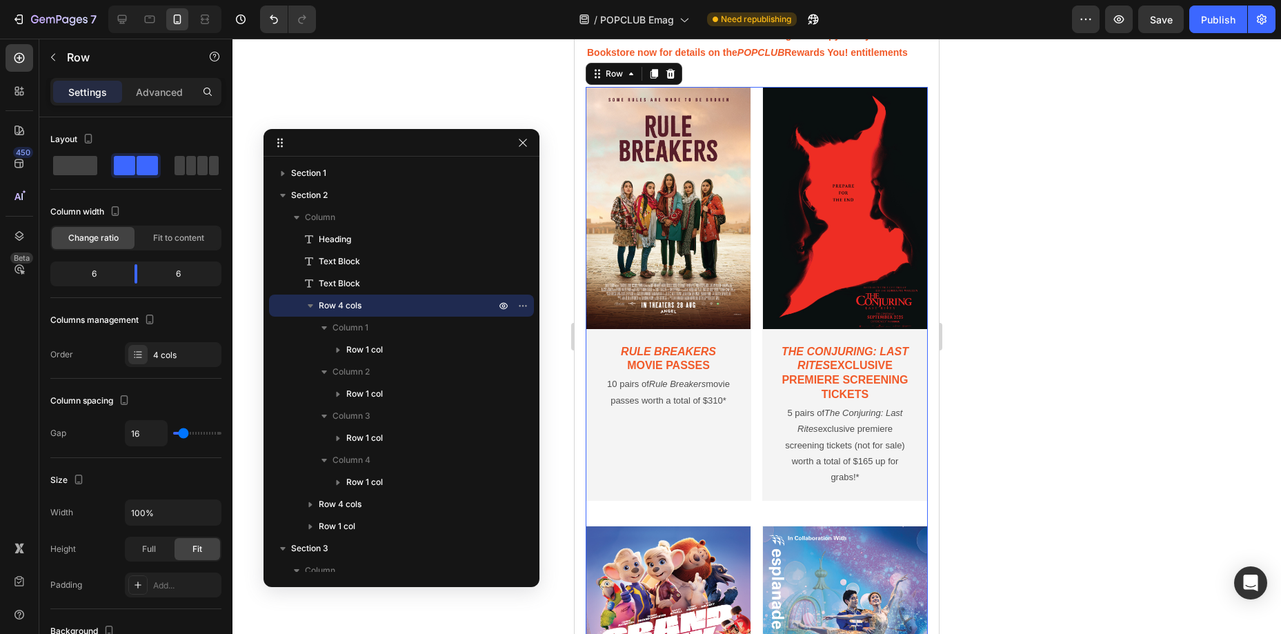
drag, startPoint x: 588, startPoint y: 149, endPoint x: 502, endPoint y: 141, distance: 85.9
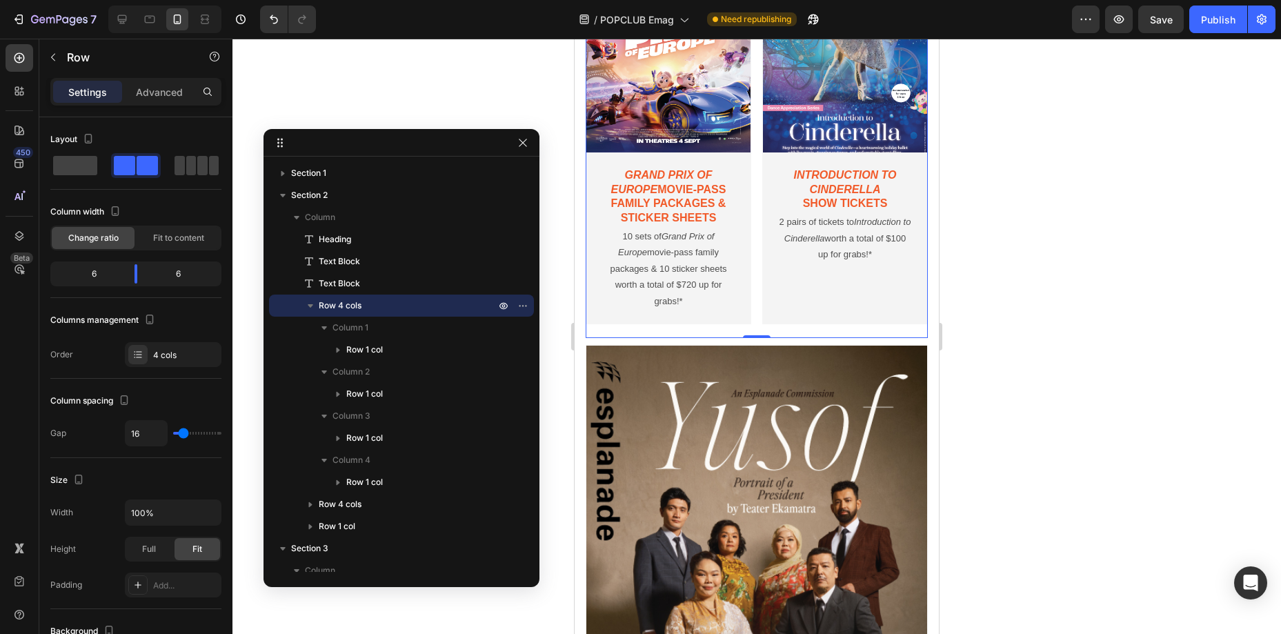
scroll to position [1419, 0]
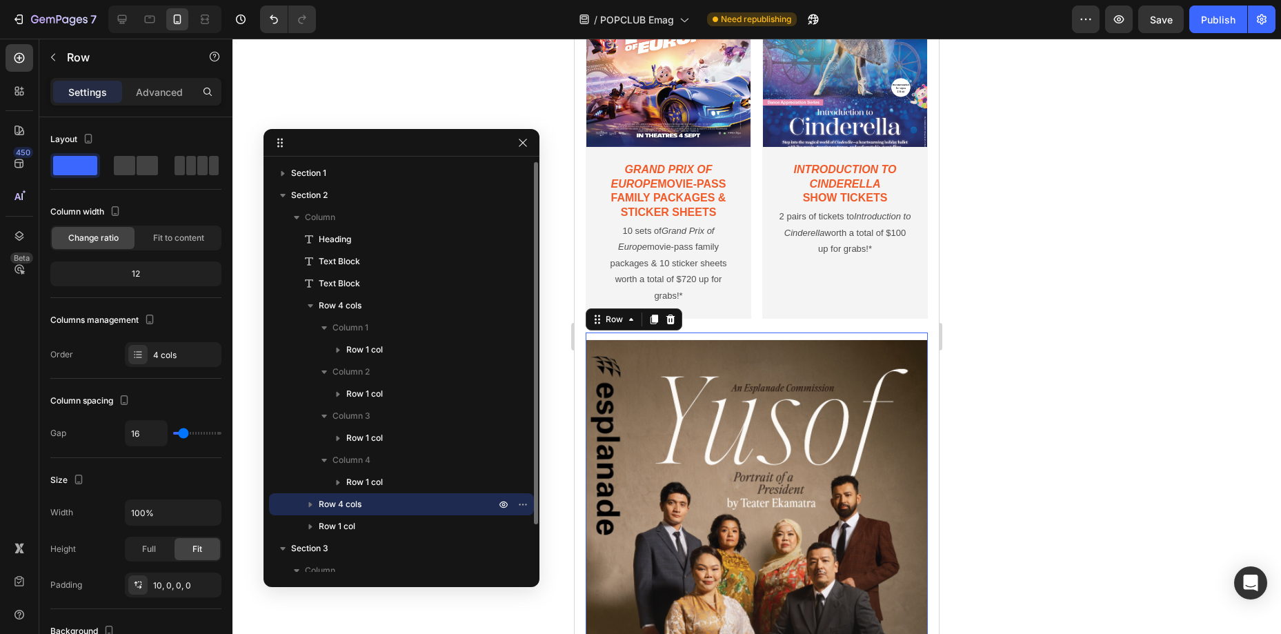
click at [361, 507] on span "Row 4 cols" at bounding box center [340, 505] width 43 height 14
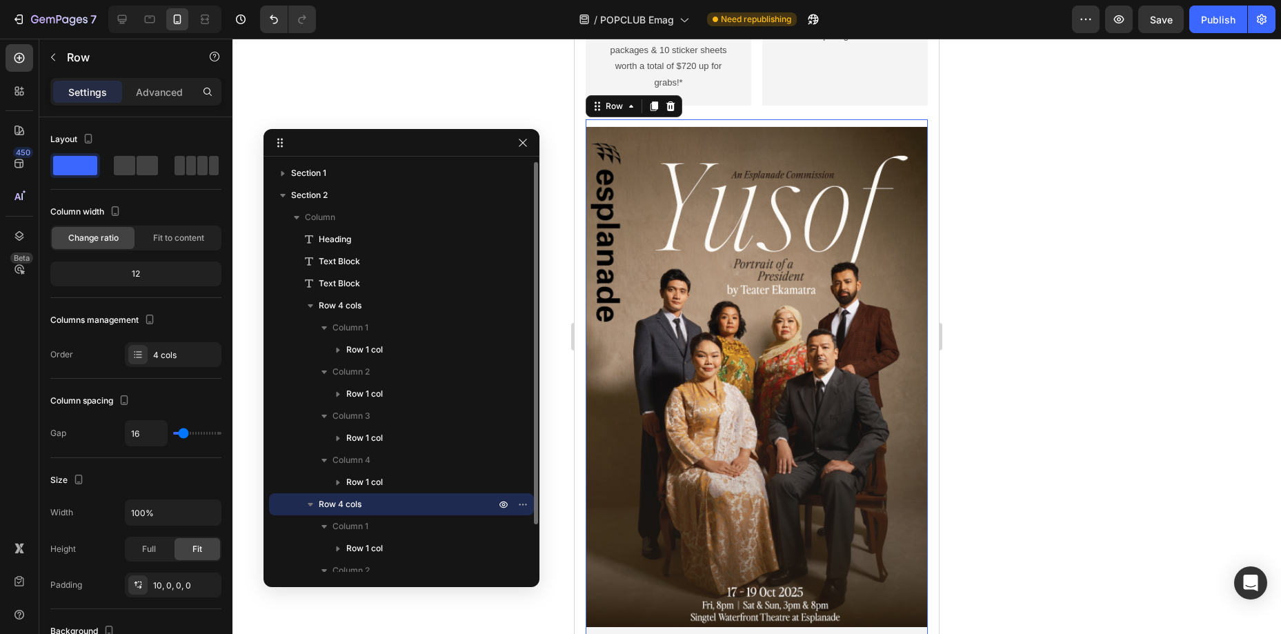
scroll to position [1648, 0]
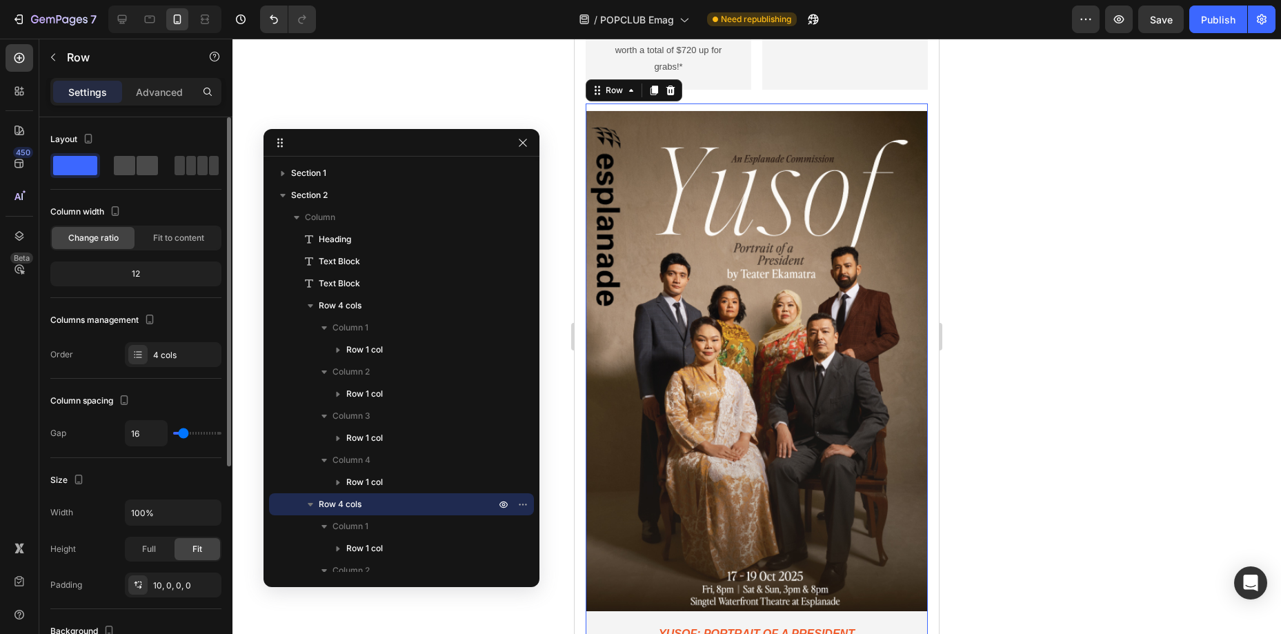
click at [197, 164] on span at bounding box center [202, 165] width 10 height 19
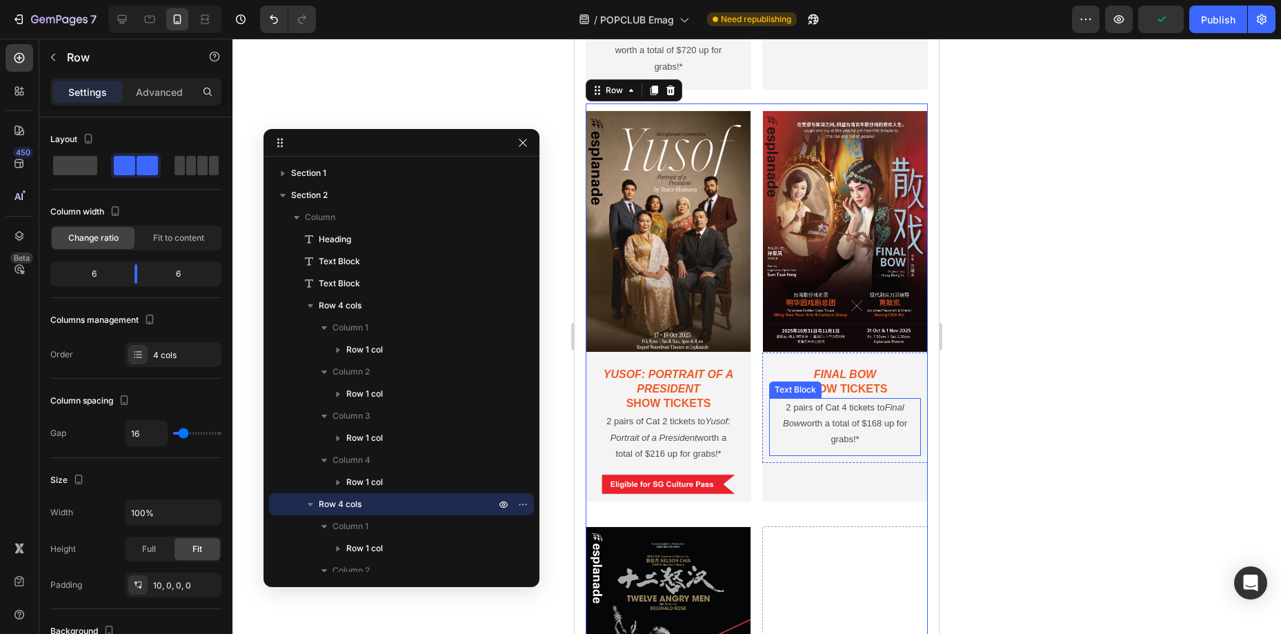
scroll to position [1820, 0]
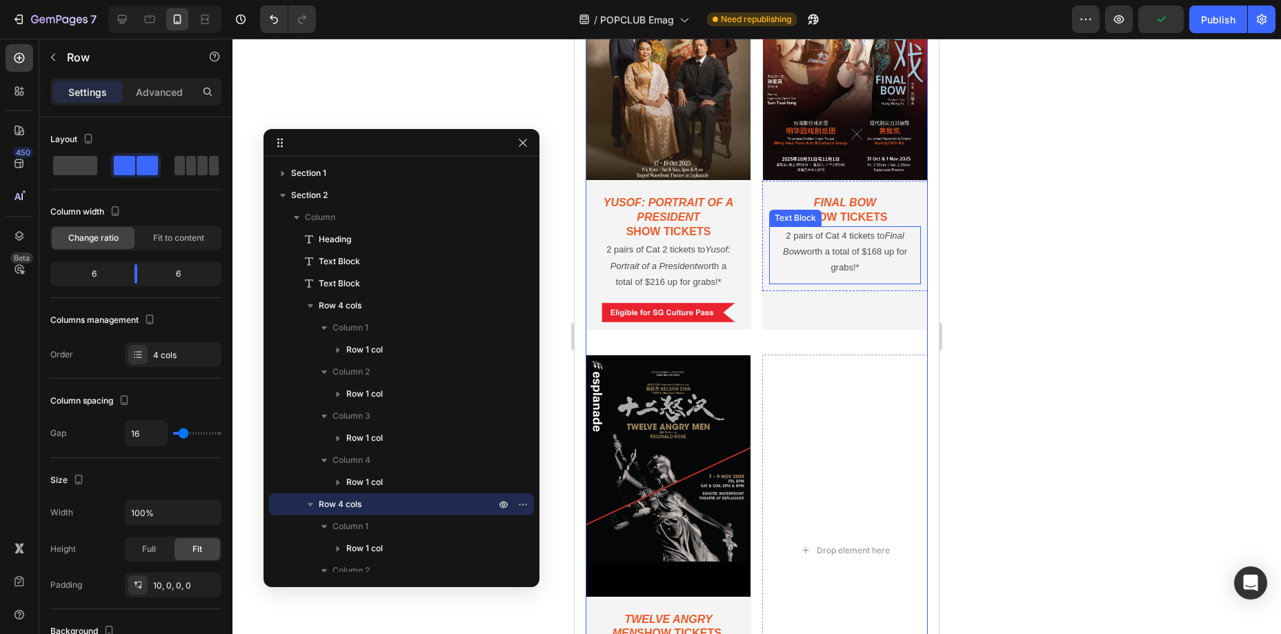
click at [1026, 422] on div at bounding box center [757, 336] width 1049 height 595
click at [523, 141] on icon "button" at bounding box center [523, 142] width 11 height 11
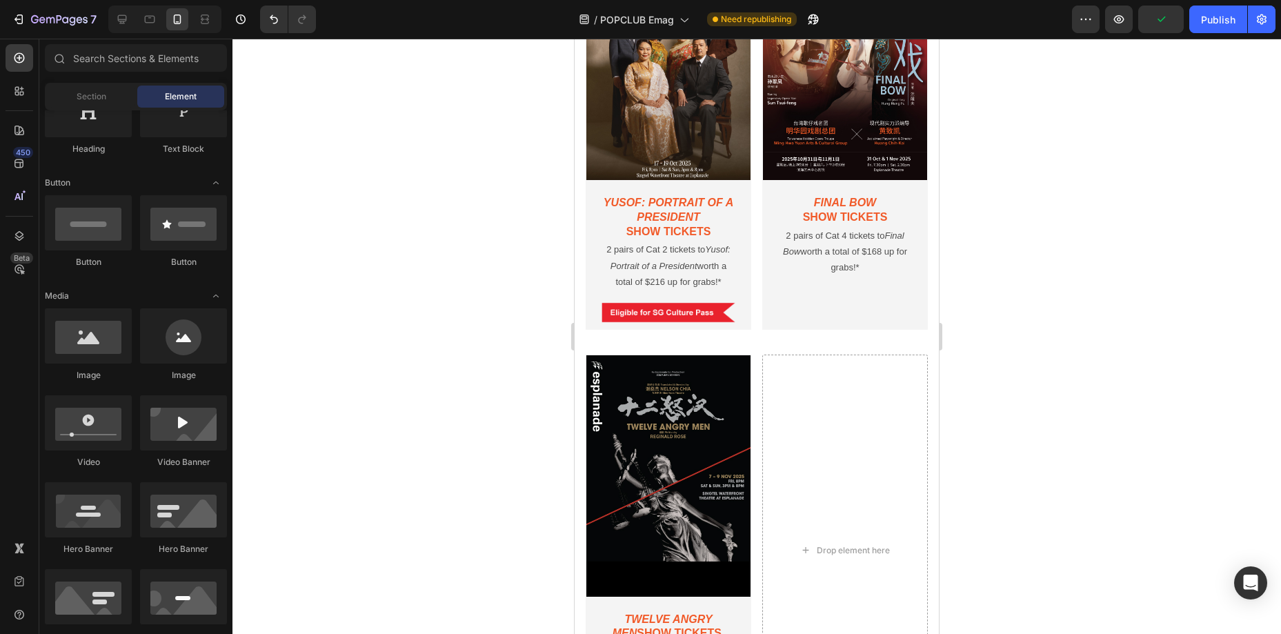
scroll to position [2145, 0]
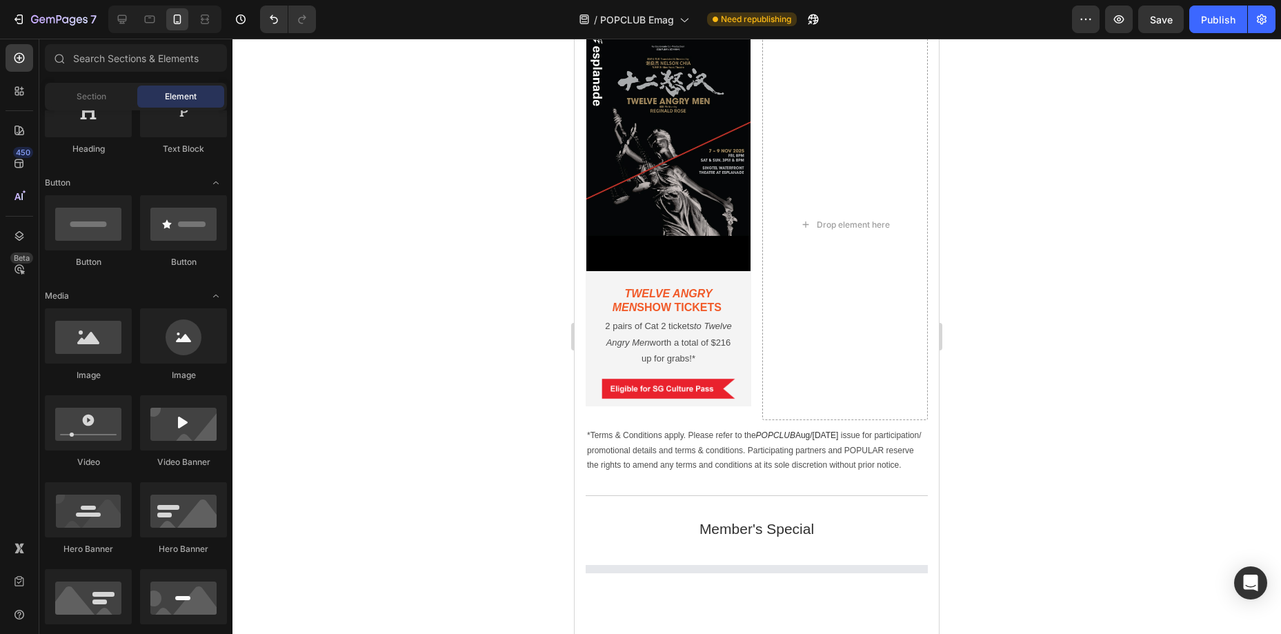
click at [491, 248] on div at bounding box center [757, 336] width 1049 height 595
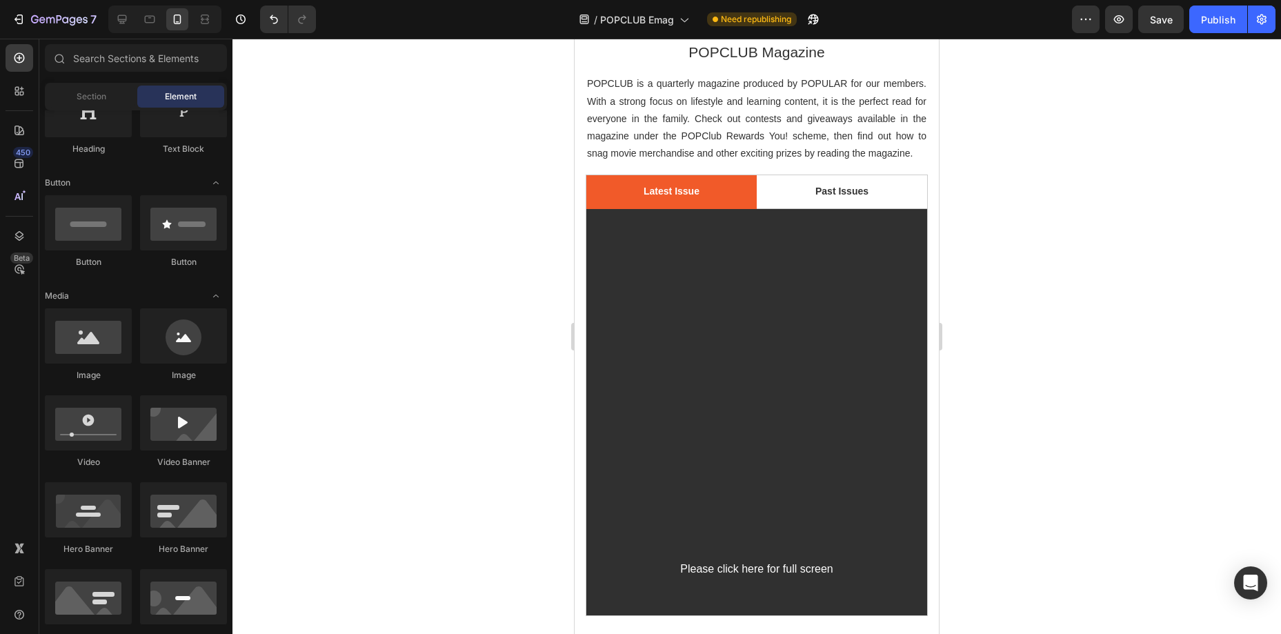
scroll to position [0, 0]
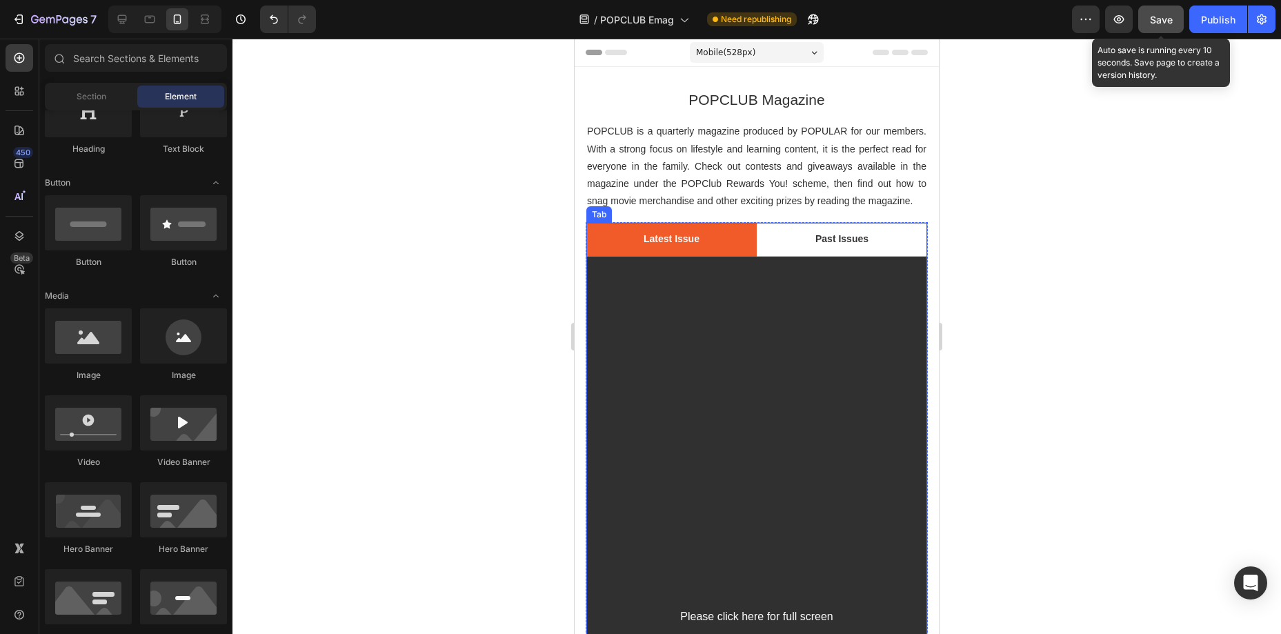
click at [1163, 27] on button "Save" at bounding box center [1162, 20] width 46 height 28
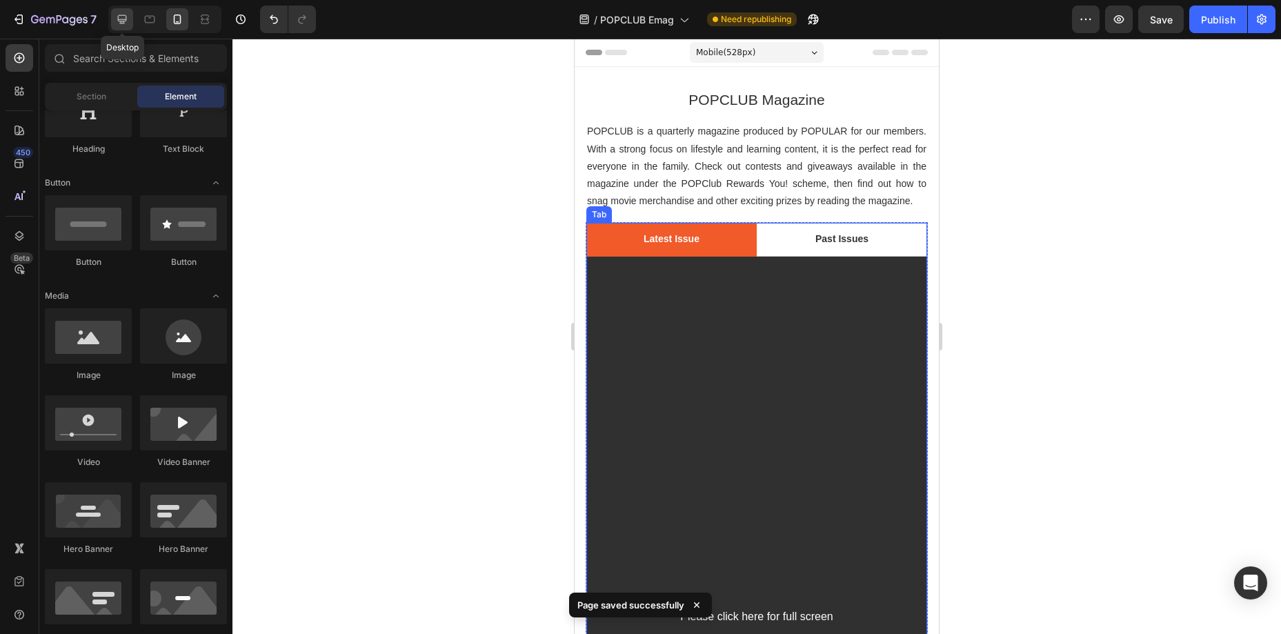
click at [130, 21] on div at bounding box center [122, 19] width 22 height 22
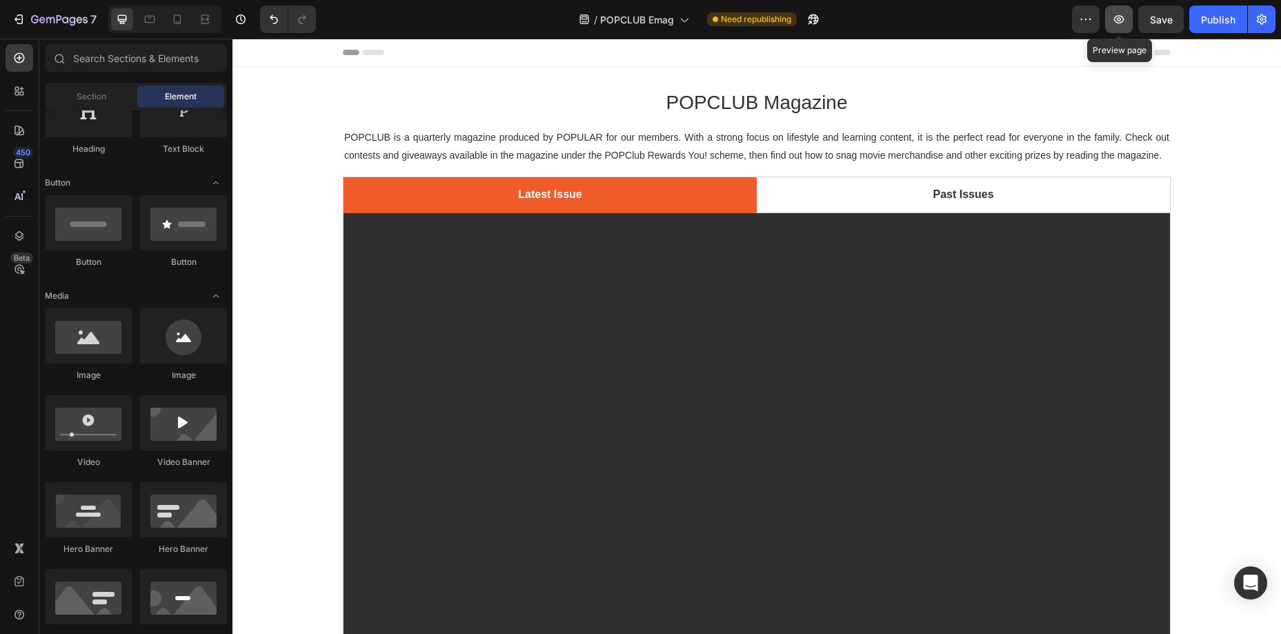
click at [1126, 23] on icon "button" at bounding box center [1119, 19] width 14 height 14
